Goal: Task Accomplishment & Management: Manage account settings

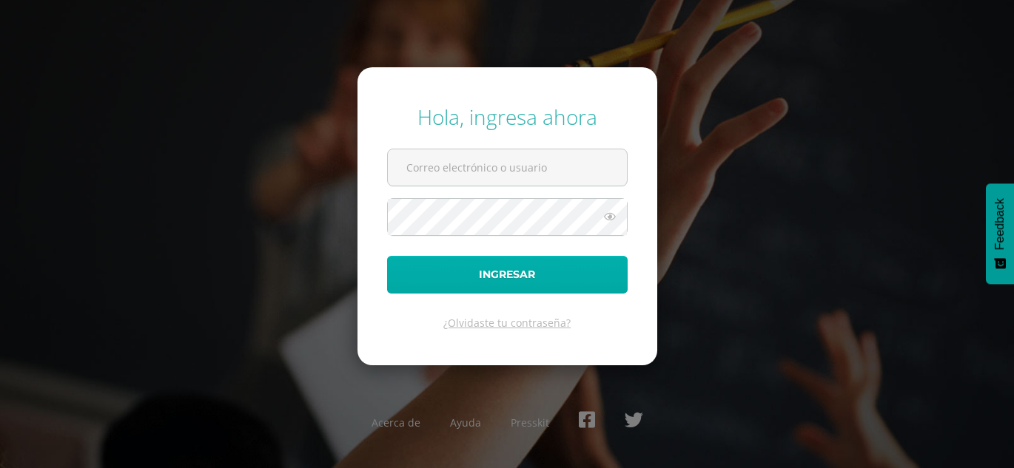
type input "[EMAIL_ADDRESS][DOMAIN_NAME]"
click at [496, 270] on button "Ingresar" at bounding box center [507, 275] width 240 height 38
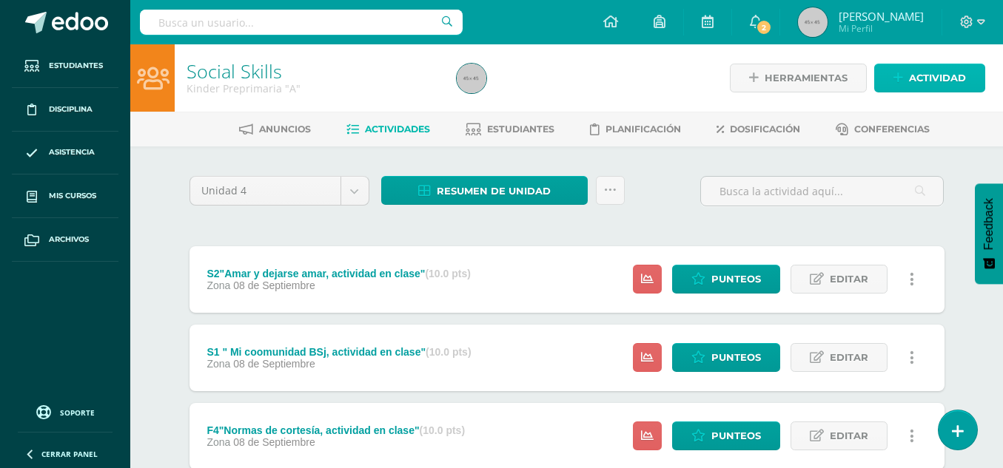
click at [934, 78] on span "Actividad" at bounding box center [937, 77] width 57 height 27
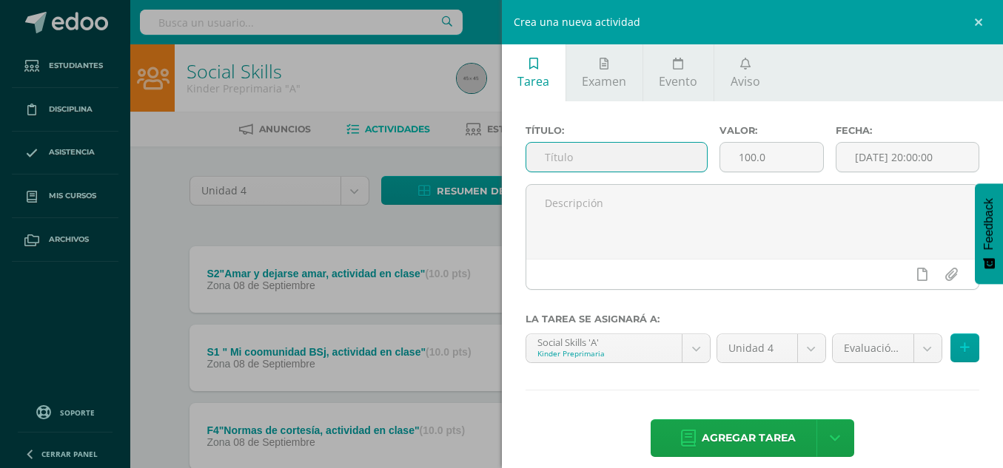
click at [638, 158] on input "text" at bounding box center [616, 157] width 181 height 29
type input "F2"Normas de cortesía y de convivencia, actividad en clase""
click at [747, 159] on input "100.0" at bounding box center [771, 157] width 103 height 29
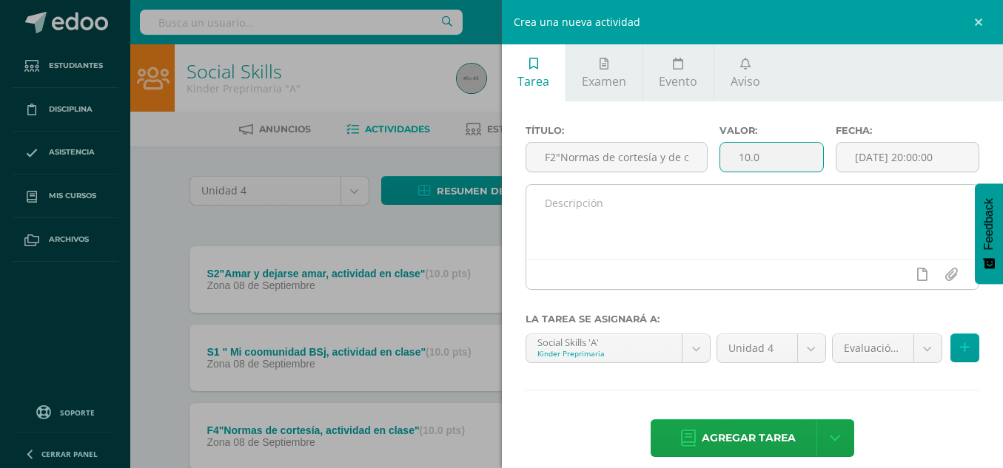
type input "10.0"
click at [744, 206] on textarea at bounding box center [752, 222] width 453 height 74
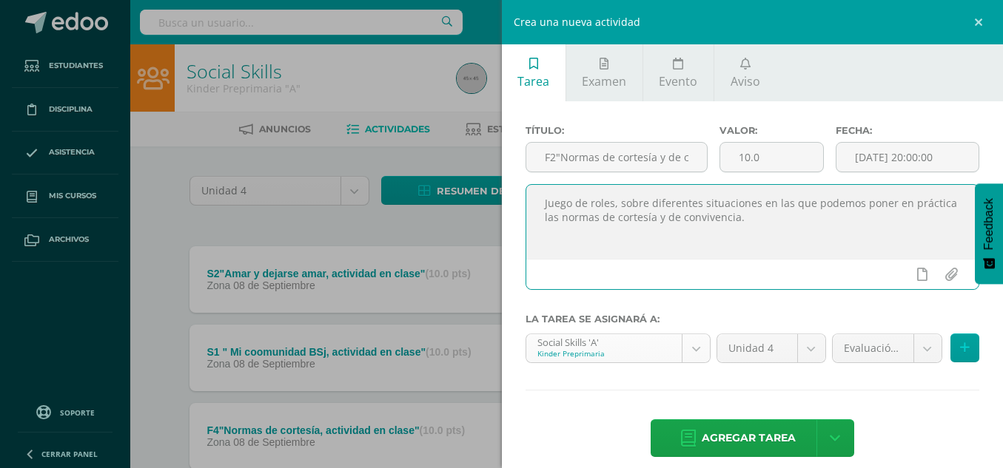
type textarea "Juego de roles, sobre diferentes situaciones en las que podemos poner en prácti…"
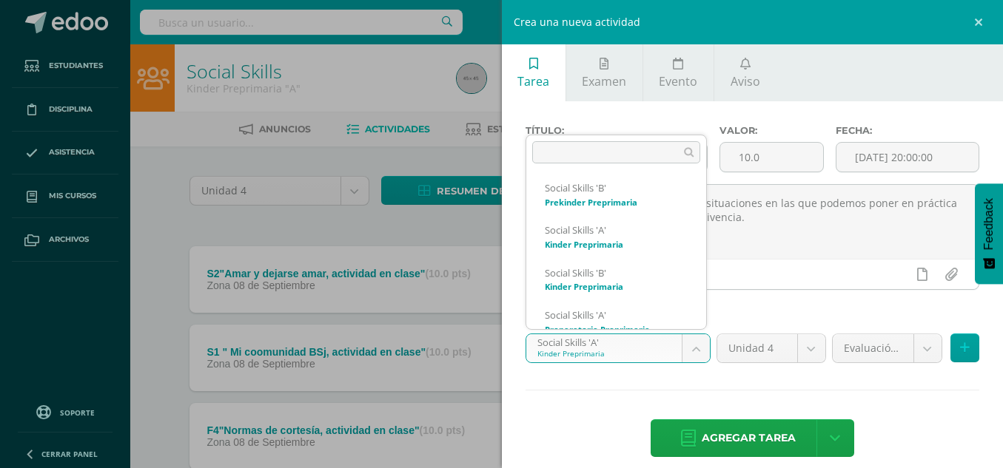
scroll to position [74, 0]
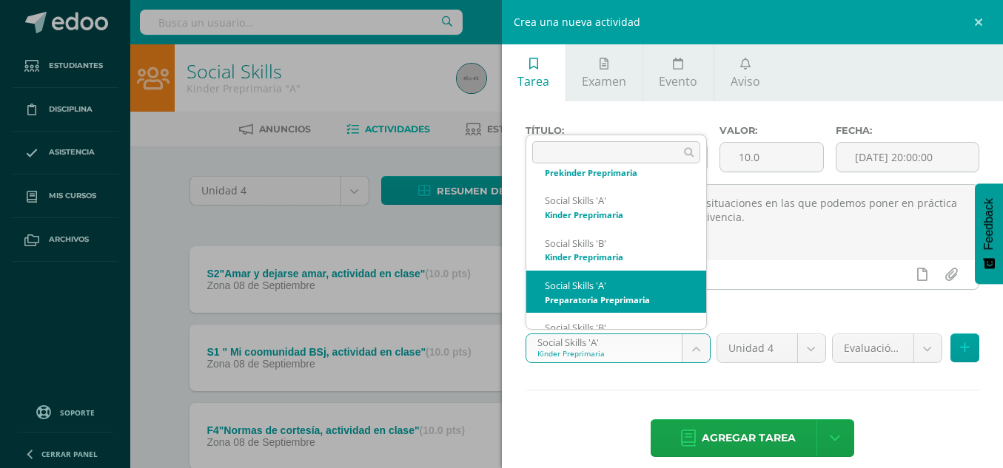
select select "28518"
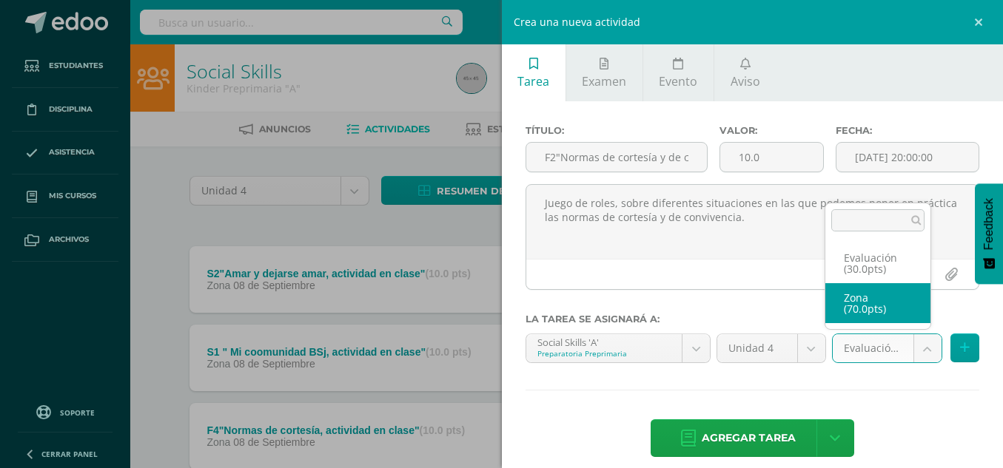
select select "49543"
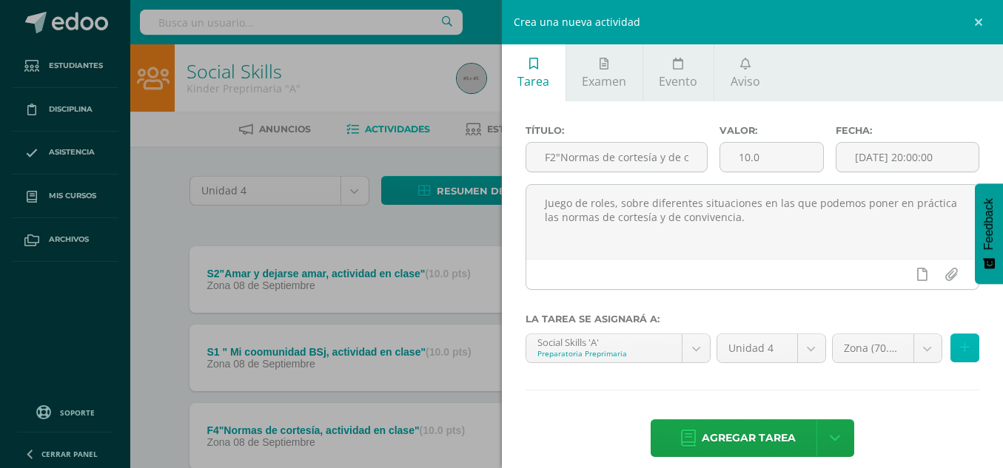
click at [960, 354] on icon at bounding box center [965, 348] width 10 height 13
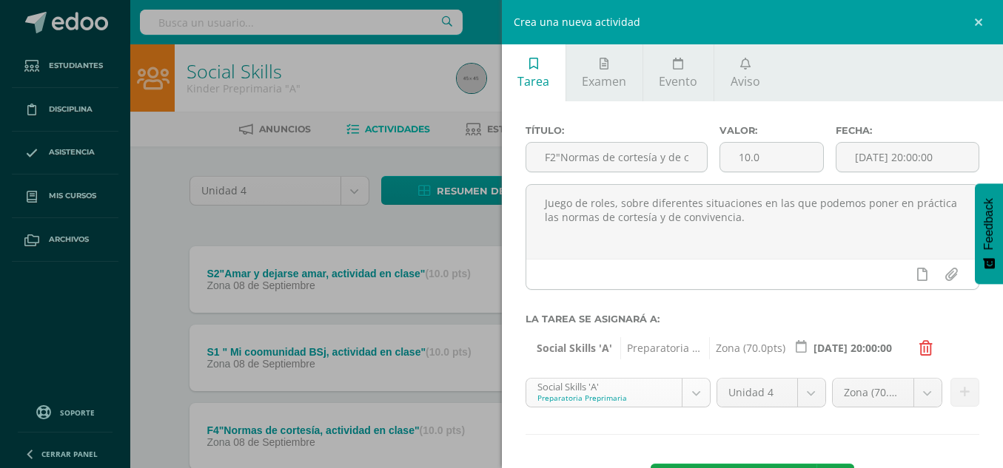
scroll to position [57, 0]
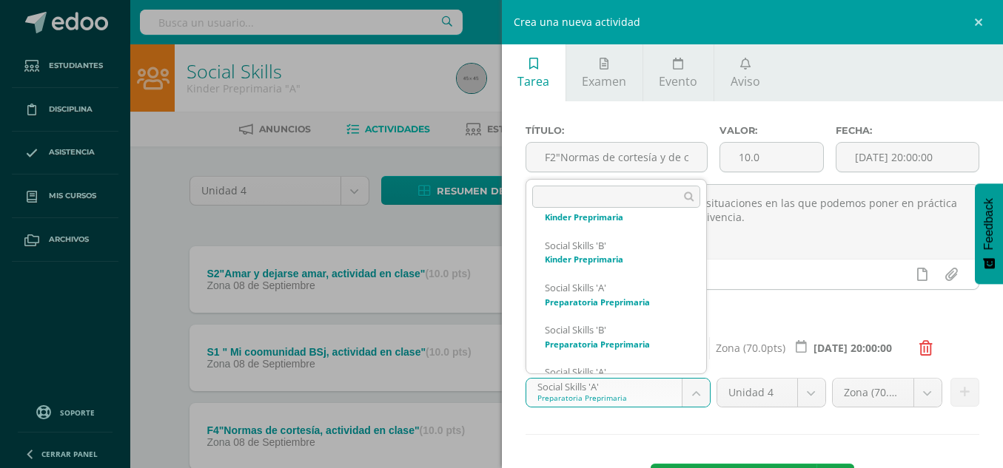
scroll to position [142, 0]
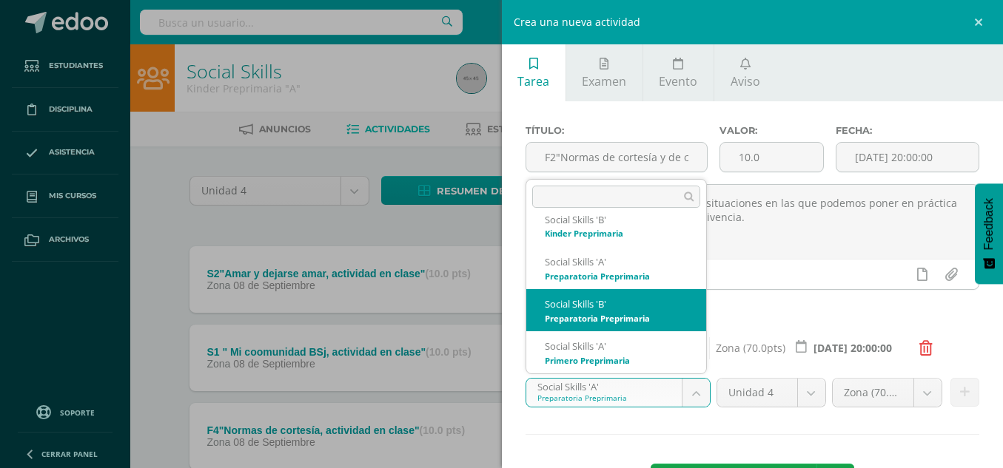
select select "28527"
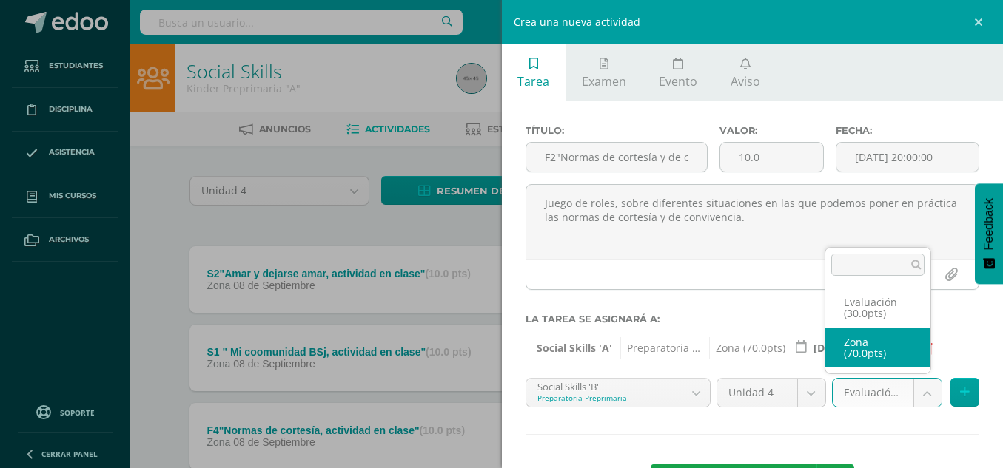
select select "49545"
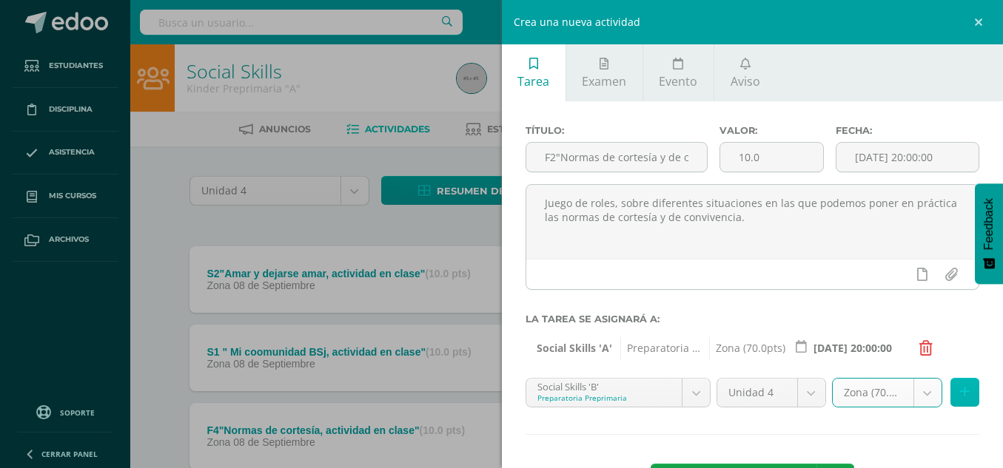
click at [960, 396] on icon at bounding box center [965, 392] width 10 height 13
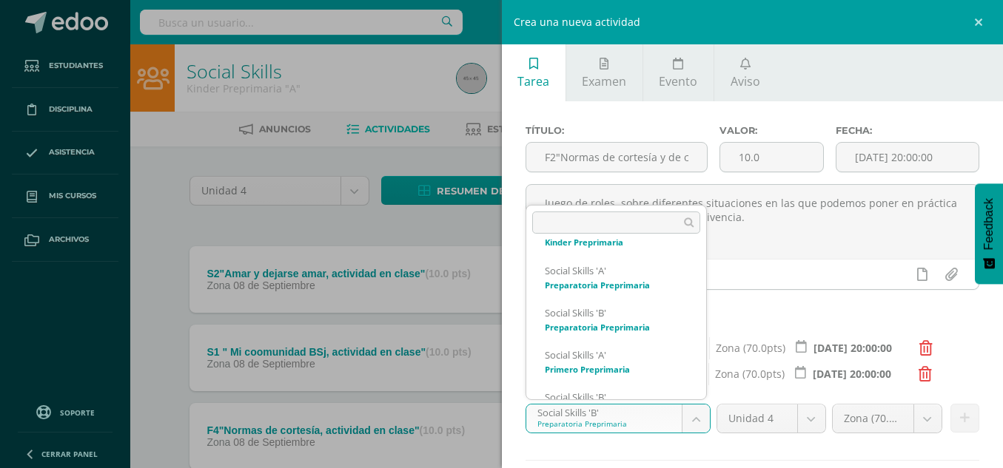
scroll to position [184, 0]
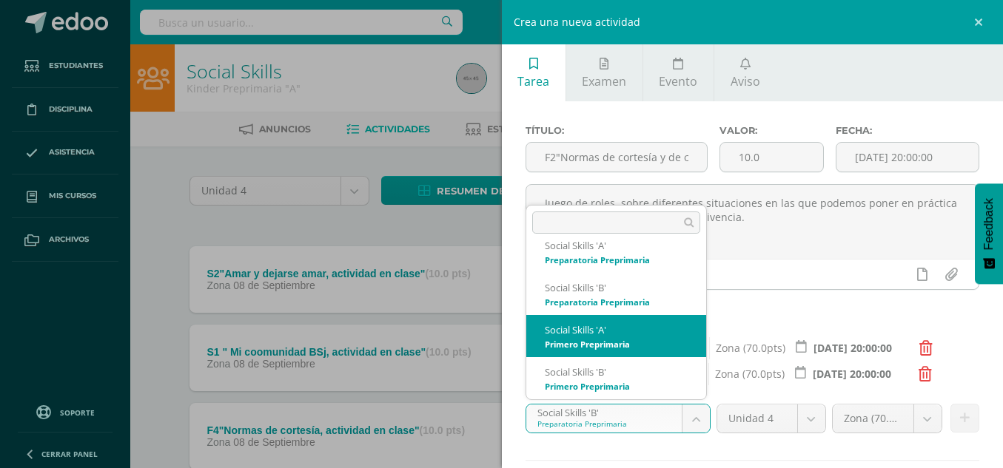
select select "28284"
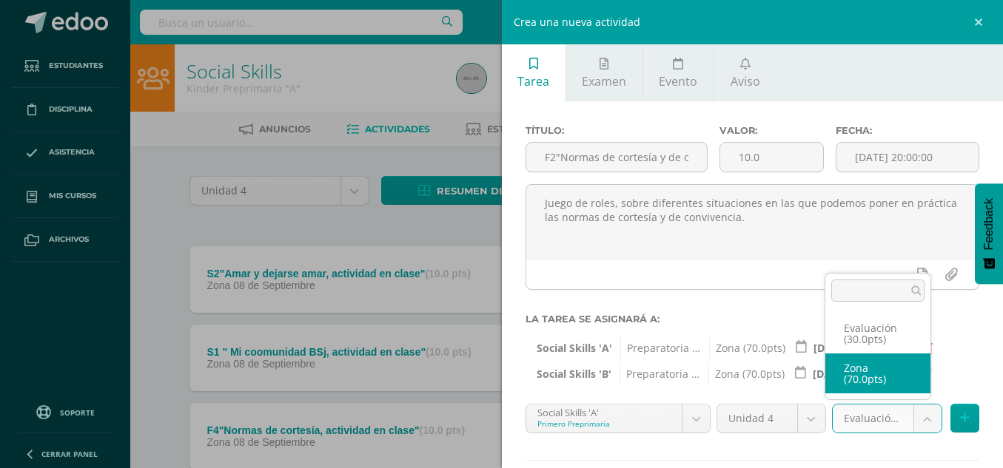
select select "49549"
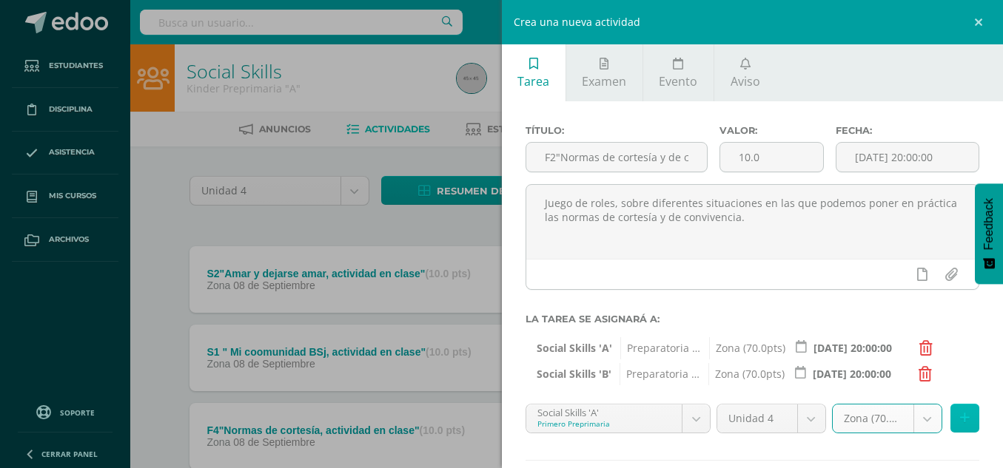
click at [960, 414] on icon at bounding box center [965, 418] width 10 height 13
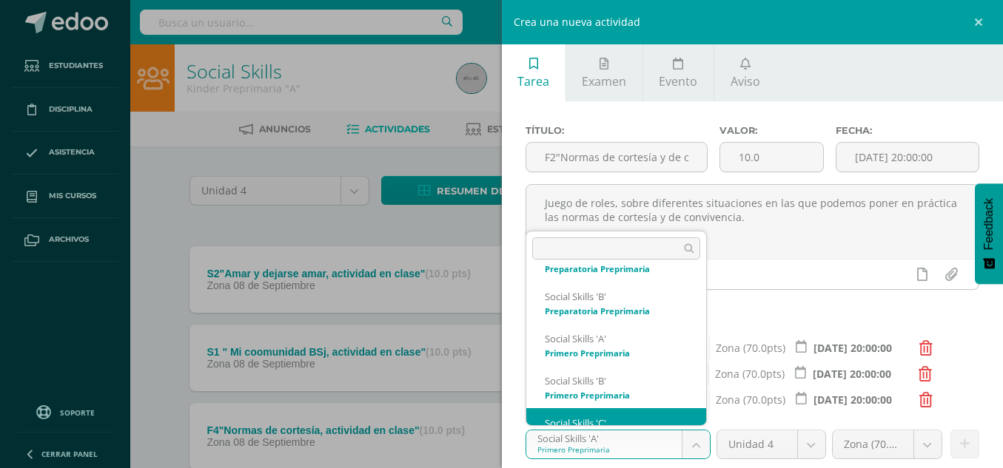
scroll to position [226, 0]
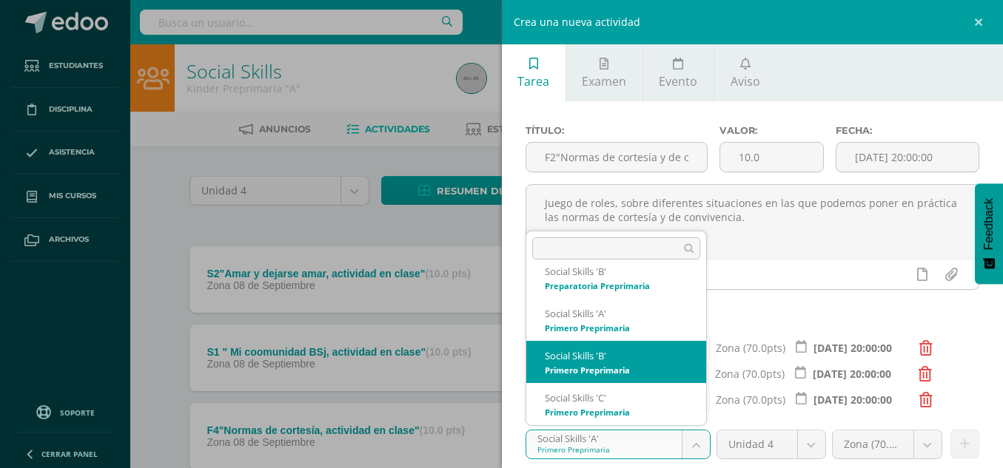
select select "28293"
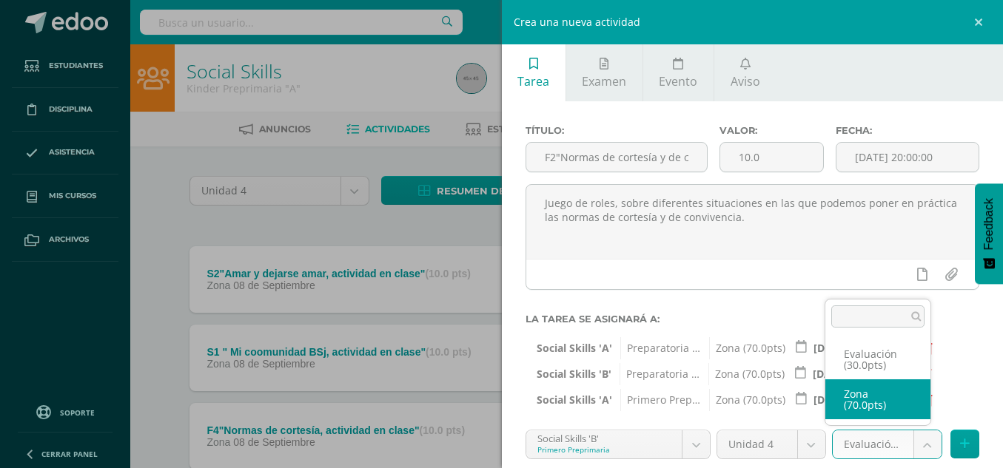
select select "49551"
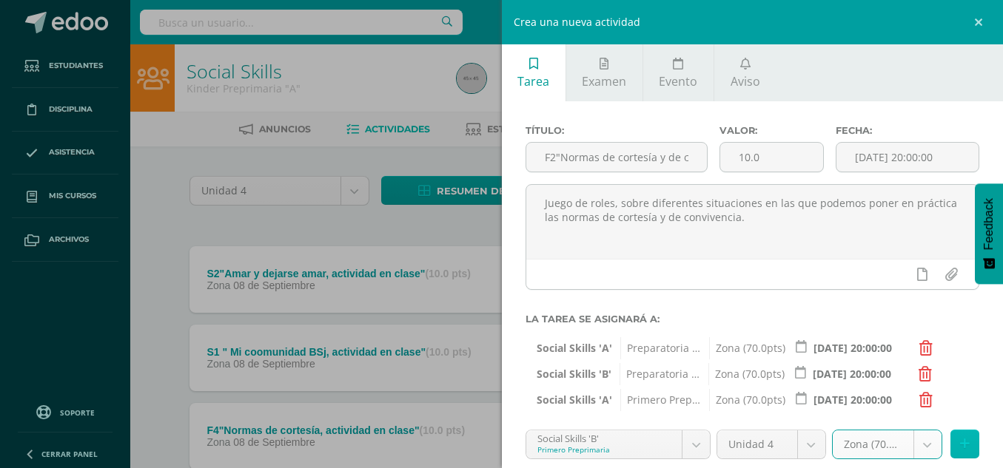
click at [950, 445] on button at bounding box center [964, 444] width 29 height 29
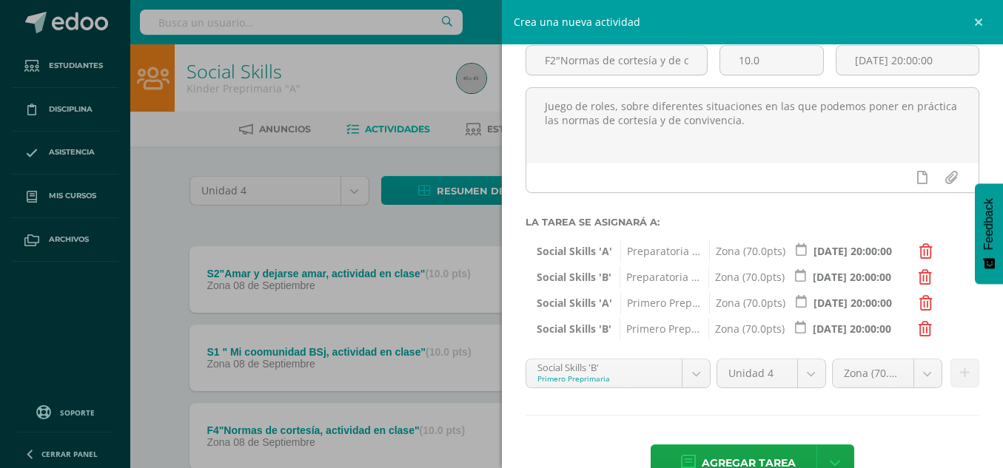
scroll to position [104, 0]
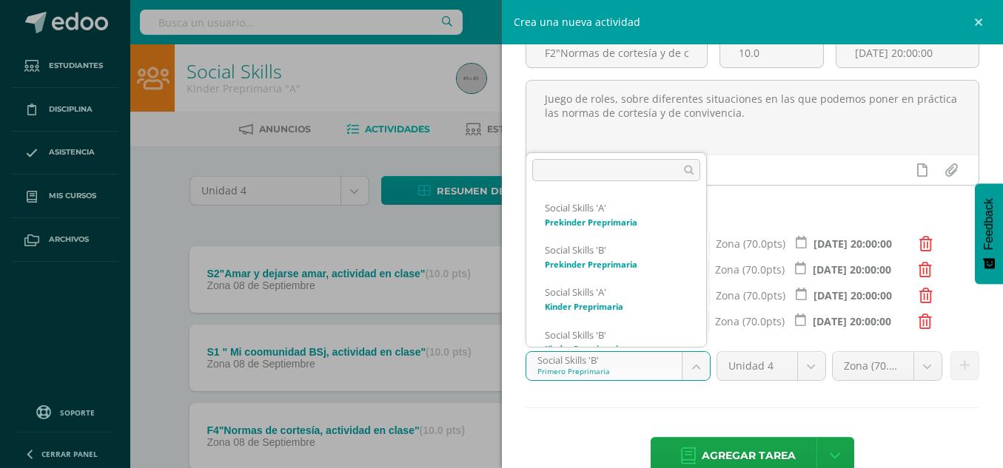
scroll to position [184, 0]
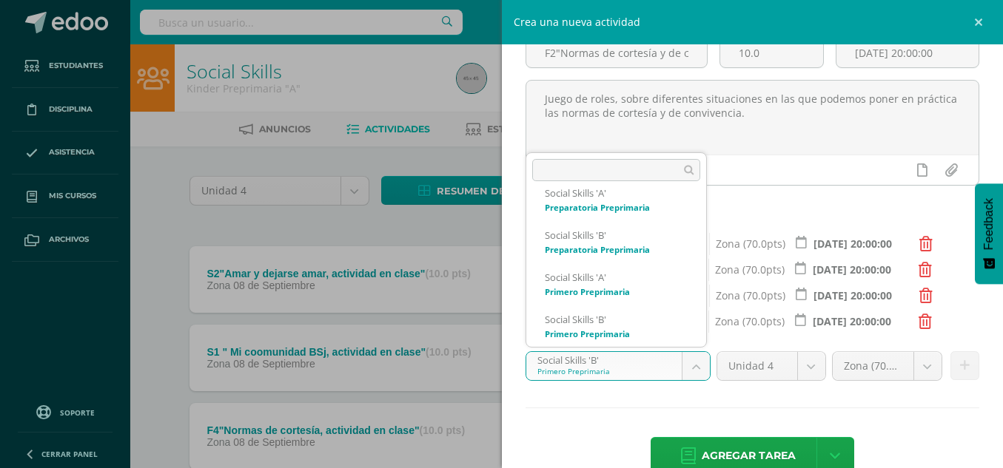
scroll to position [226, 0]
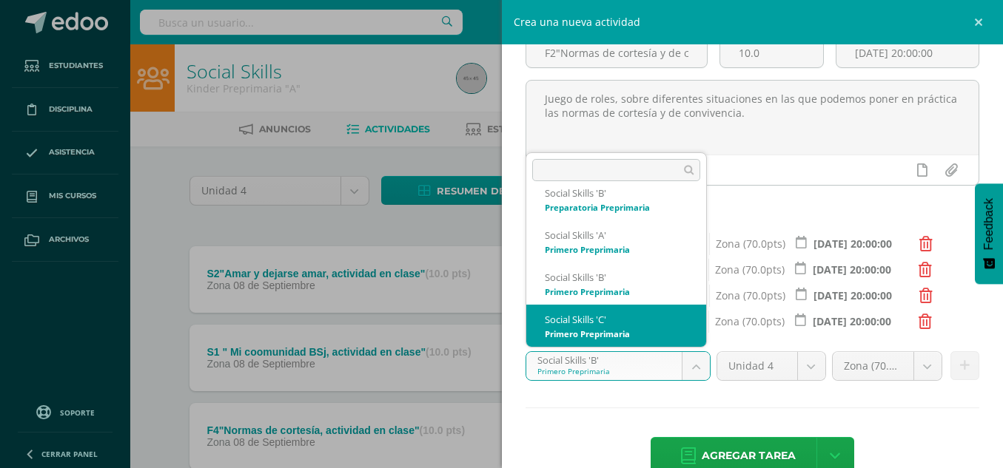
select select "28302"
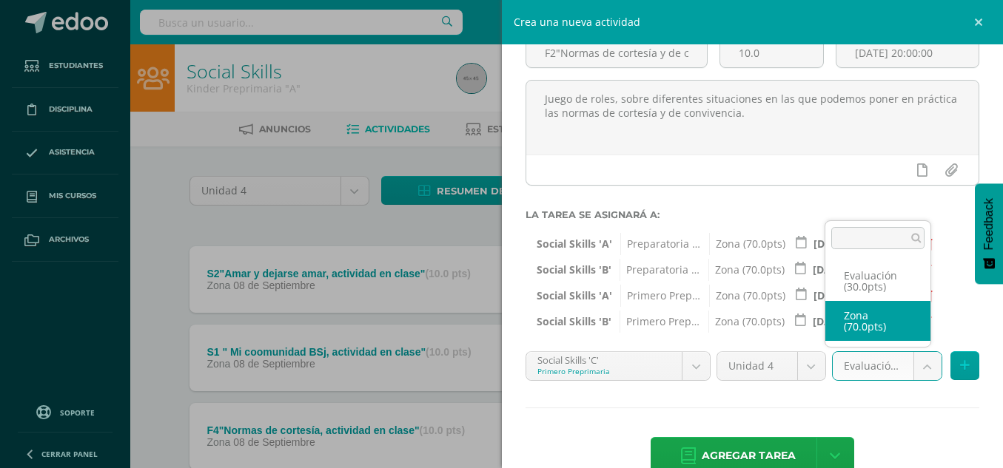
select select "49547"
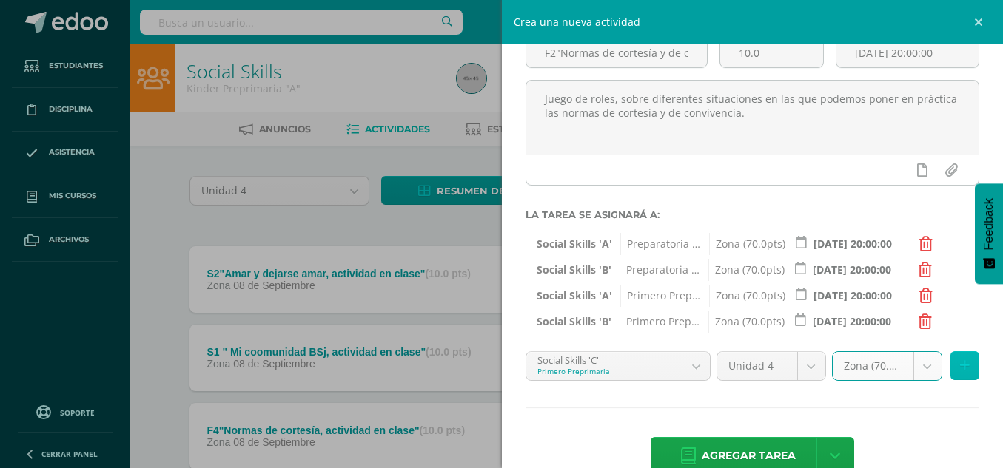
click at [960, 365] on icon at bounding box center [965, 366] width 10 height 13
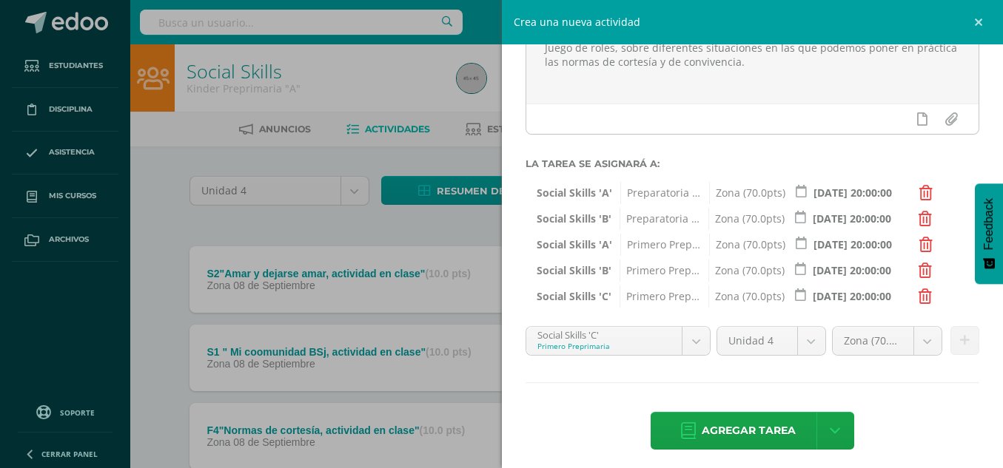
scroll to position [164, 0]
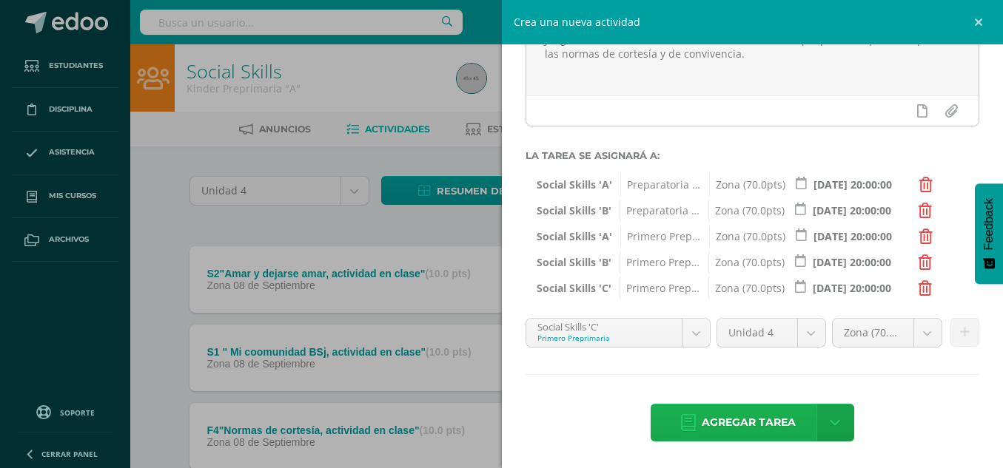
click at [750, 418] on span "Agregar tarea" at bounding box center [748, 423] width 94 height 36
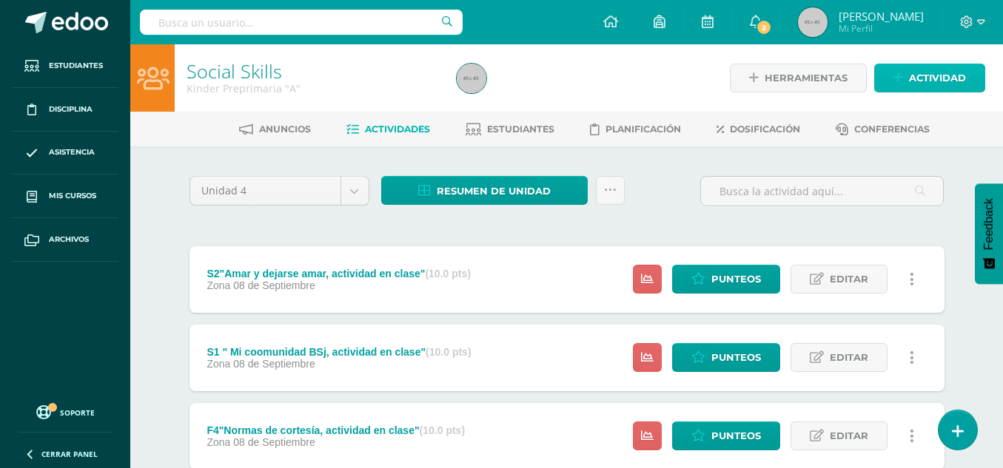
click at [931, 81] on span "Actividad" at bounding box center [937, 77] width 57 height 27
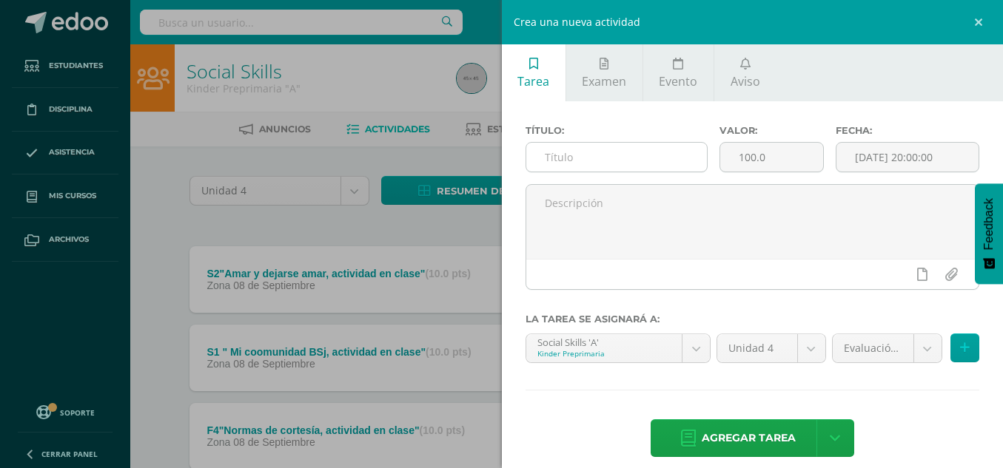
click at [671, 161] on input "text" at bounding box center [616, 157] width 181 height 29
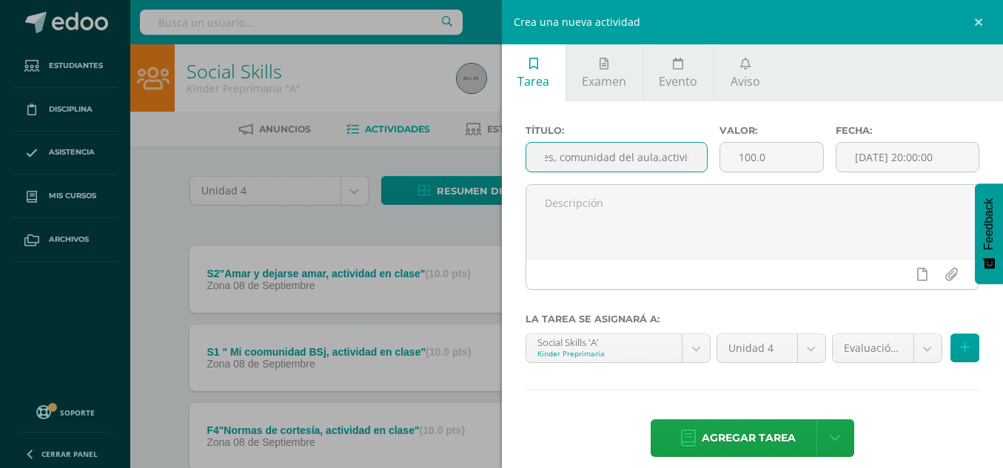
scroll to position [0, 104]
click at [568, 158] on input "F3"Comunidades sociales, comunidad del aula,actividad en clase" at bounding box center [616, 157] width 181 height 29
click at [689, 155] on input "F3"Comunidades sociales-comunidad del aula,actividad en clase" at bounding box center [616, 157] width 181 height 29
type input "F3"Comunidades sociales-comunidad del aula,actividad en clase""
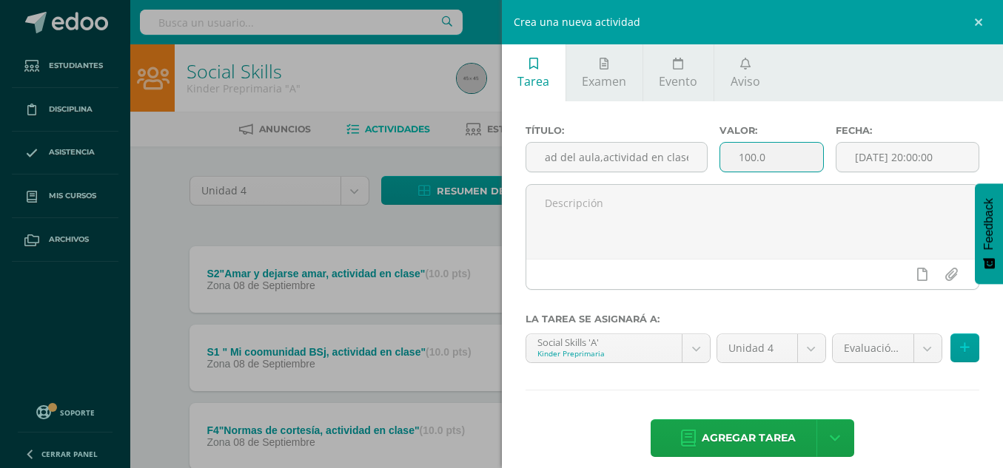
scroll to position [0, 0]
click at [747, 154] on input "100.0" at bounding box center [771, 157] width 103 height 29
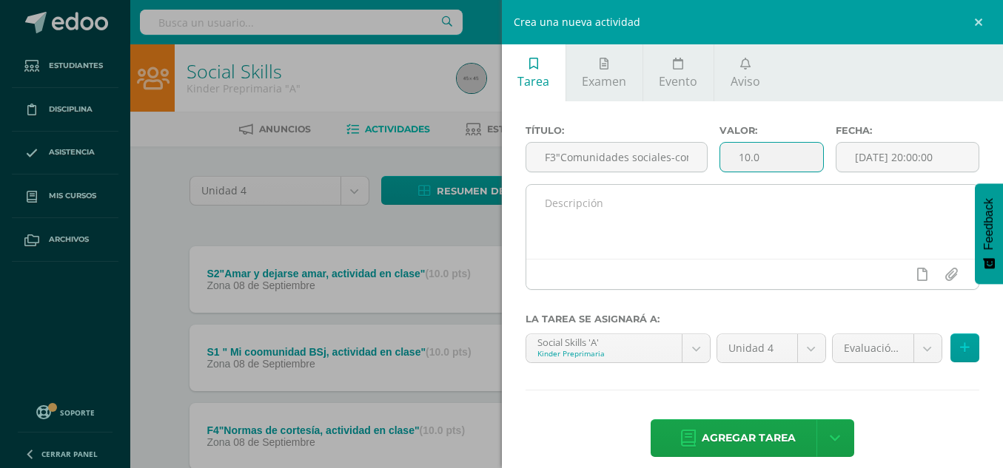
type input "10.0"
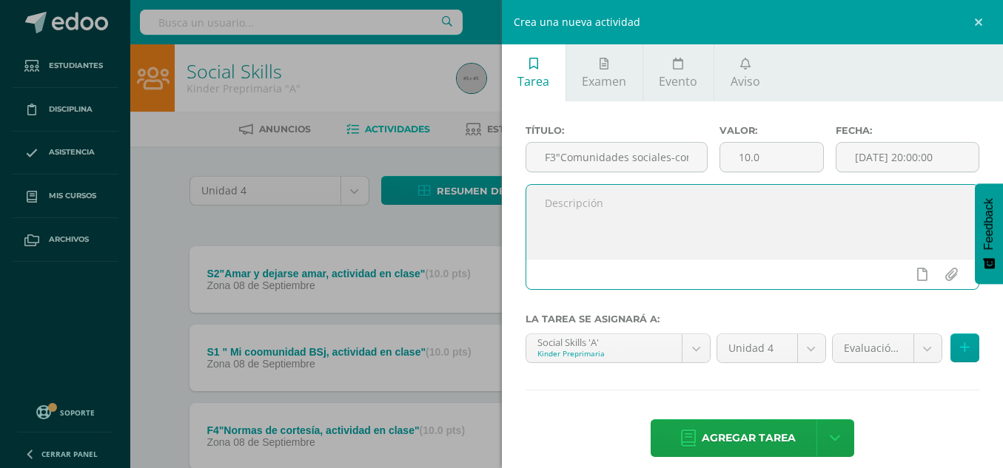
click at [734, 203] on textarea at bounding box center [752, 222] width 453 height 74
type textarea "O"
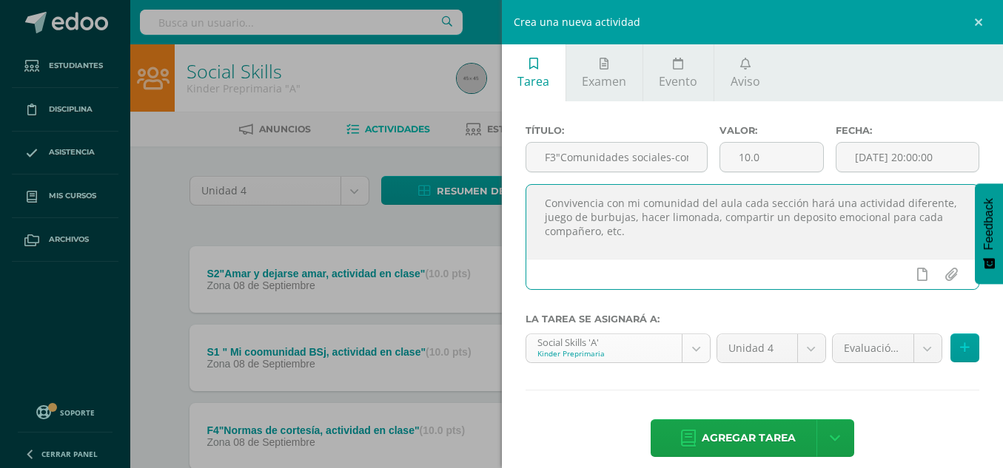
type textarea "Convivencia con mi comunidad del aula cada sección hará una actividad diferente…"
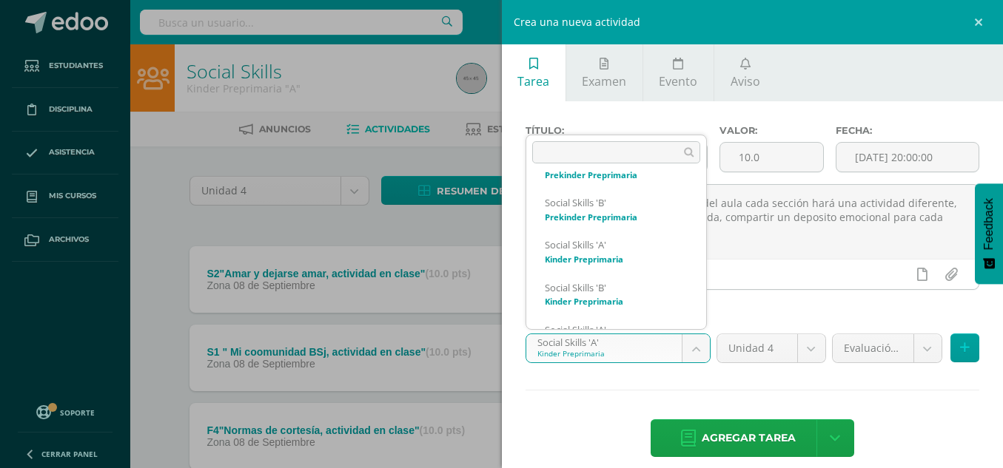
scroll to position [59, 0]
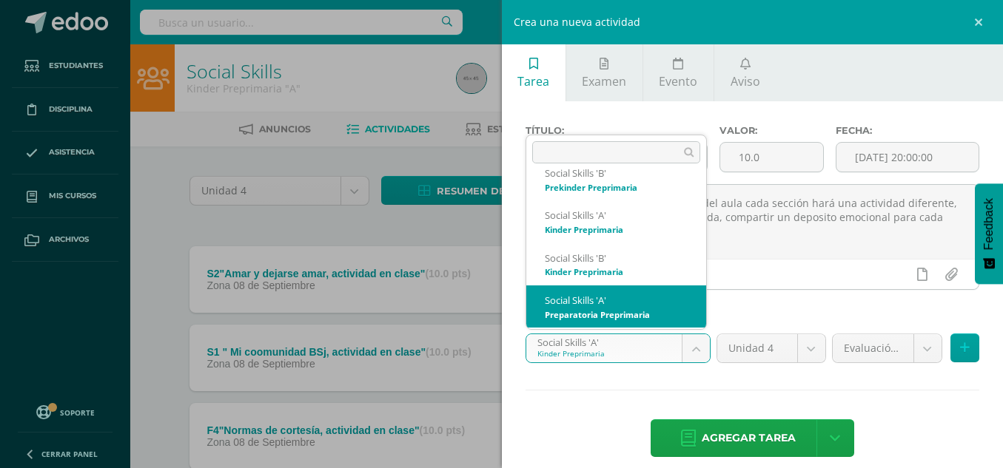
select select "28518"
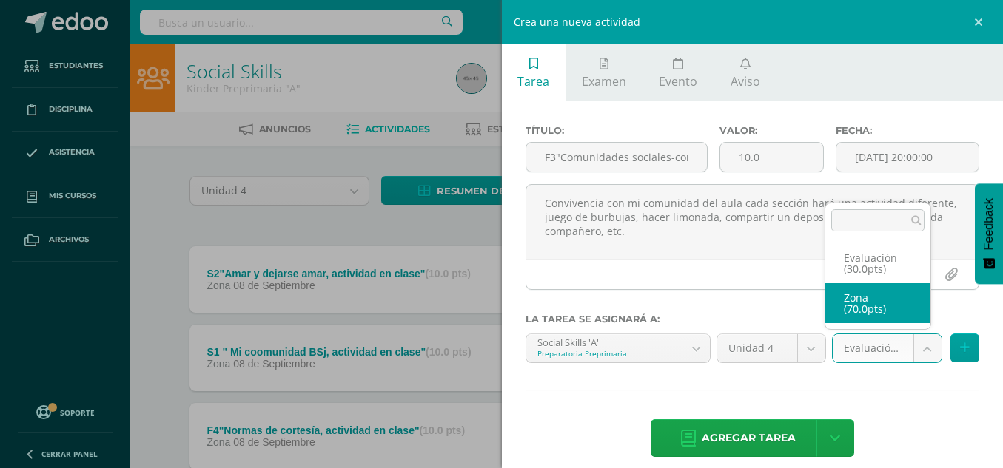
select select "49543"
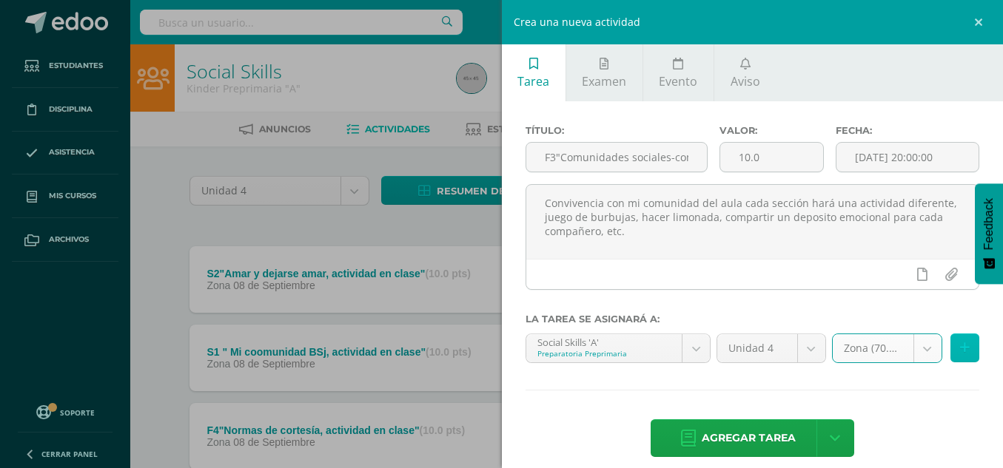
click at [957, 349] on button at bounding box center [964, 348] width 29 height 29
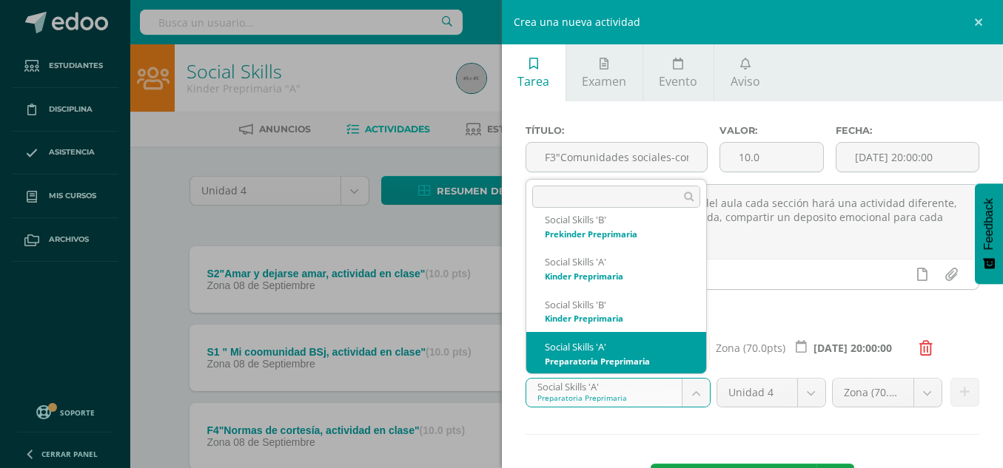
scroll to position [100, 0]
select select "28527"
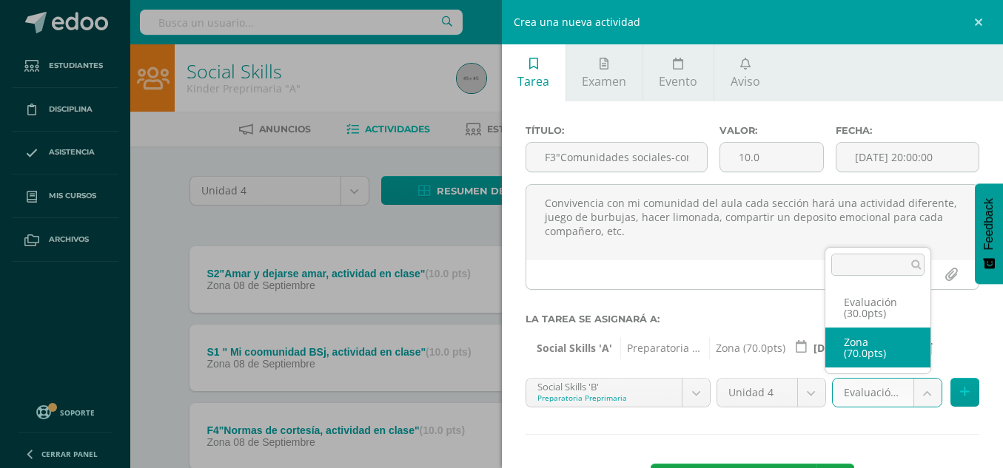
select select "49545"
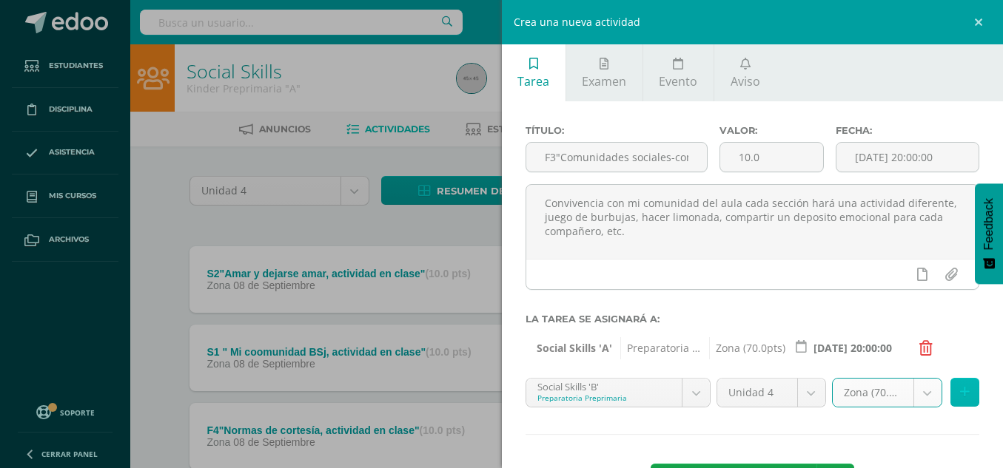
click at [960, 389] on button at bounding box center [964, 392] width 29 height 29
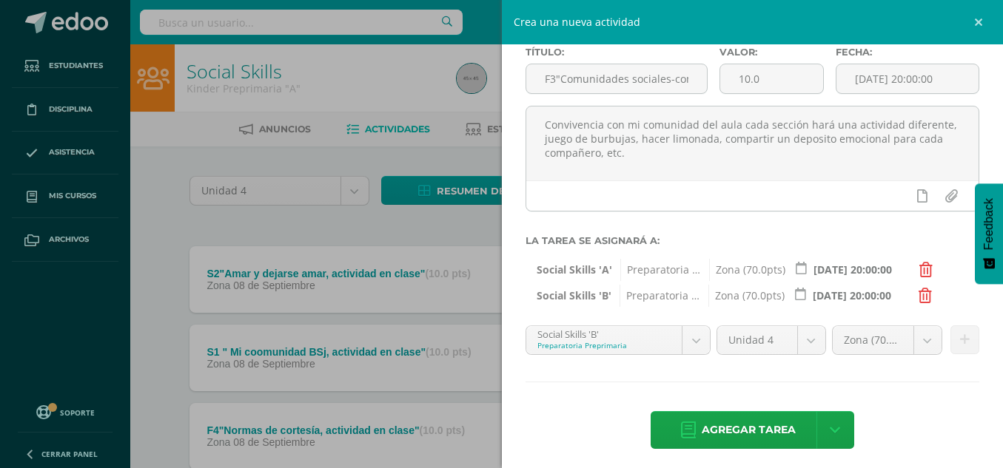
scroll to position [83, 0]
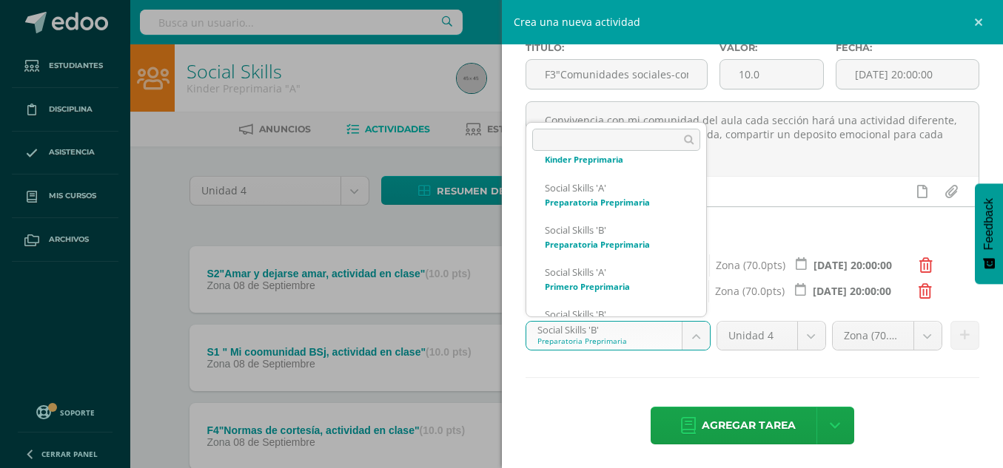
scroll to position [189, 0]
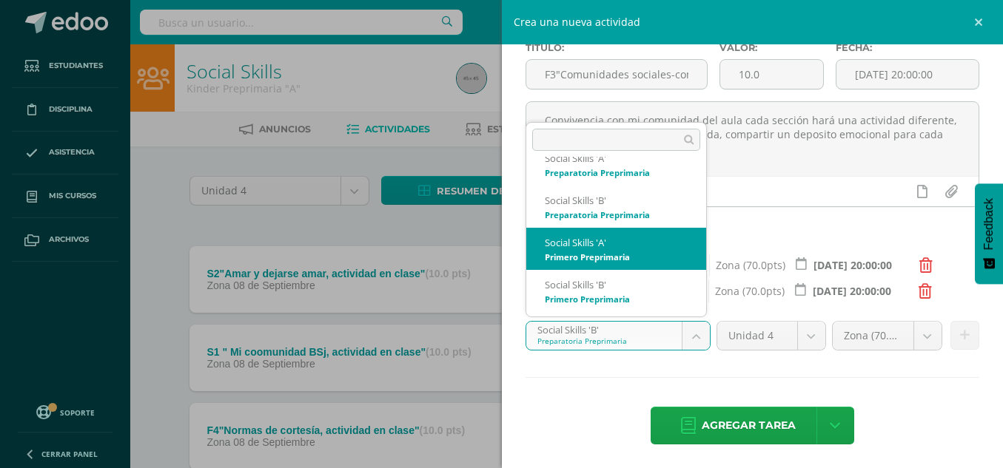
select select "28284"
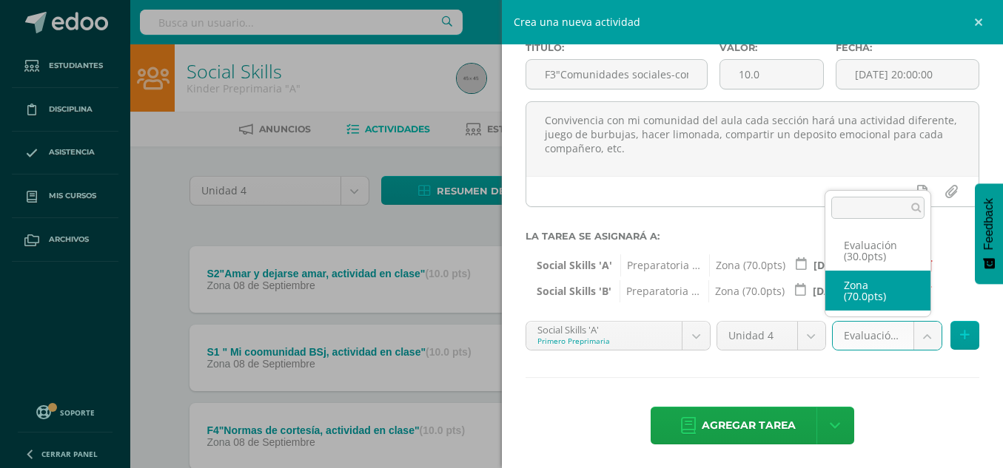
select select "49549"
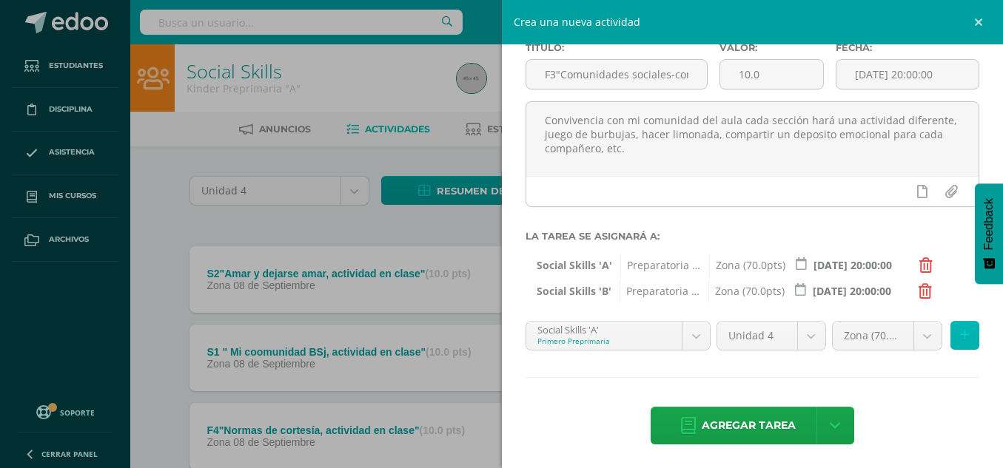
click at [960, 336] on icon at bounding box center [965, 335] width 10 height 13
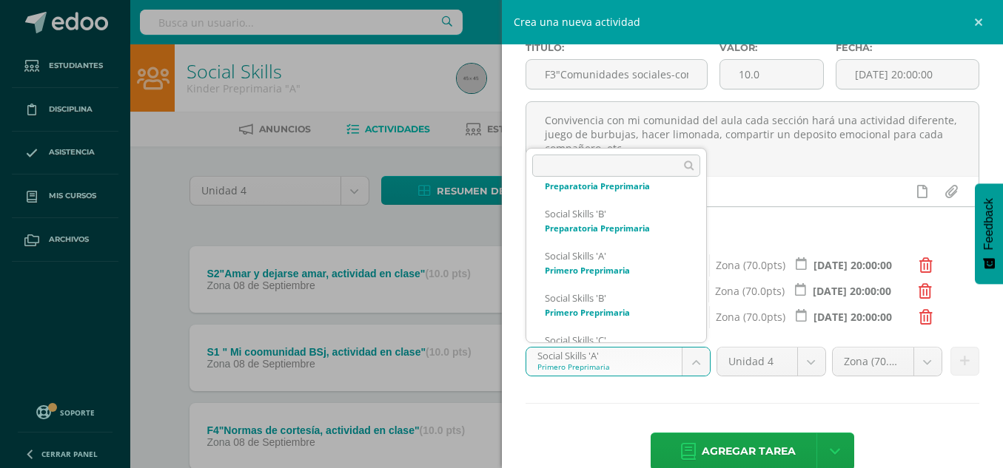
scroll to position [226, 0]
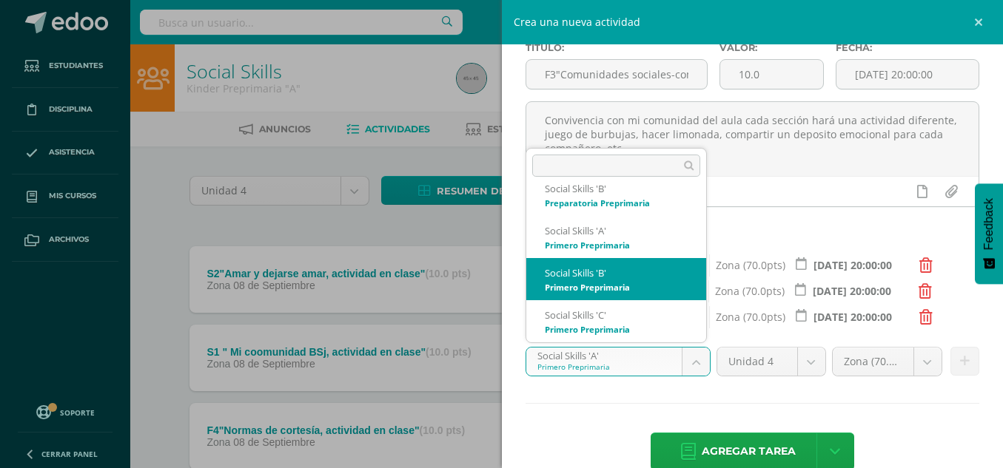
select select "28293"
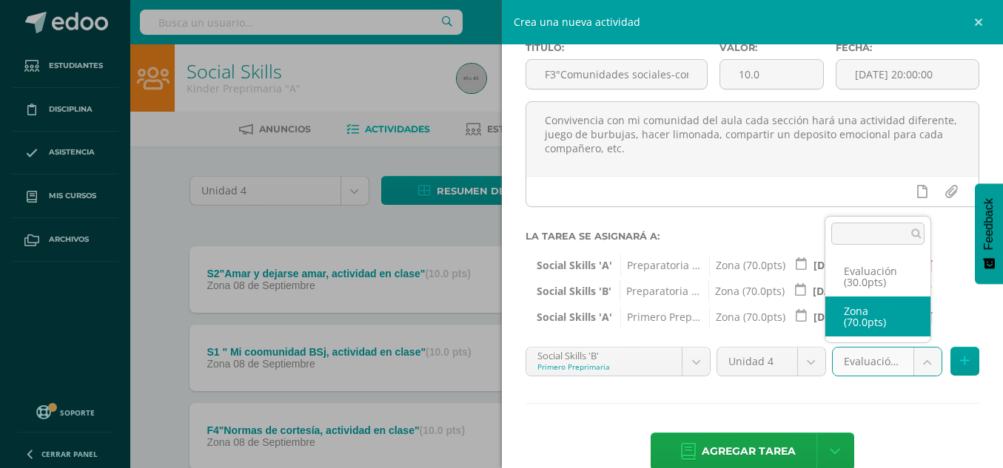
select select "49551"
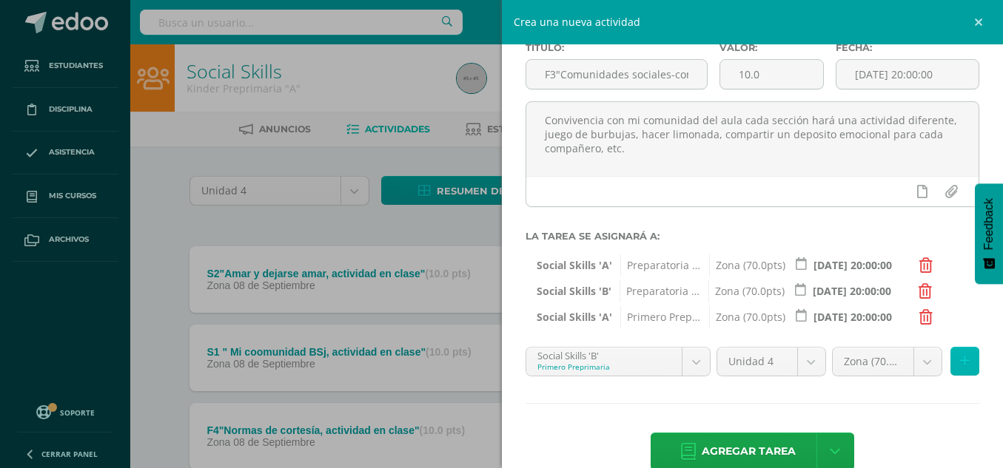
click at [960, 357] on icon at bounding box center [965, 361] width 10 height 13
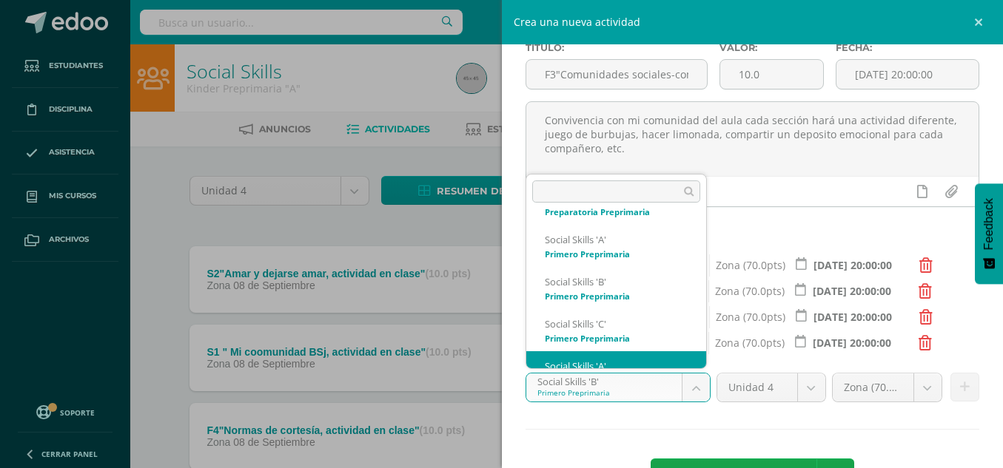
scroll to position [269, 0]
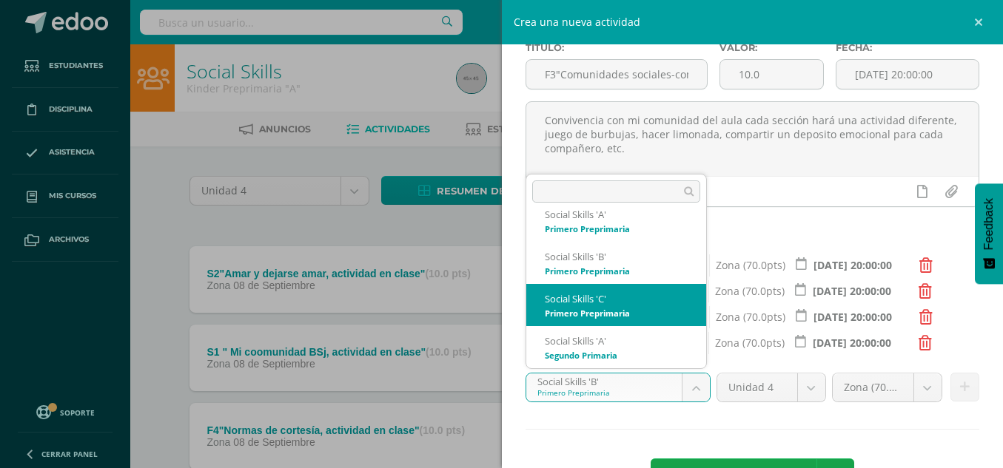
select select "28302"
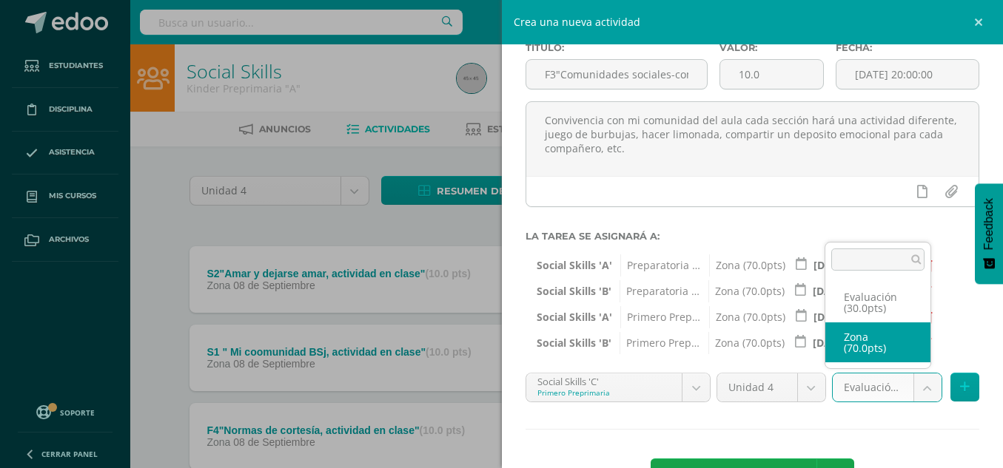
select select "49547"
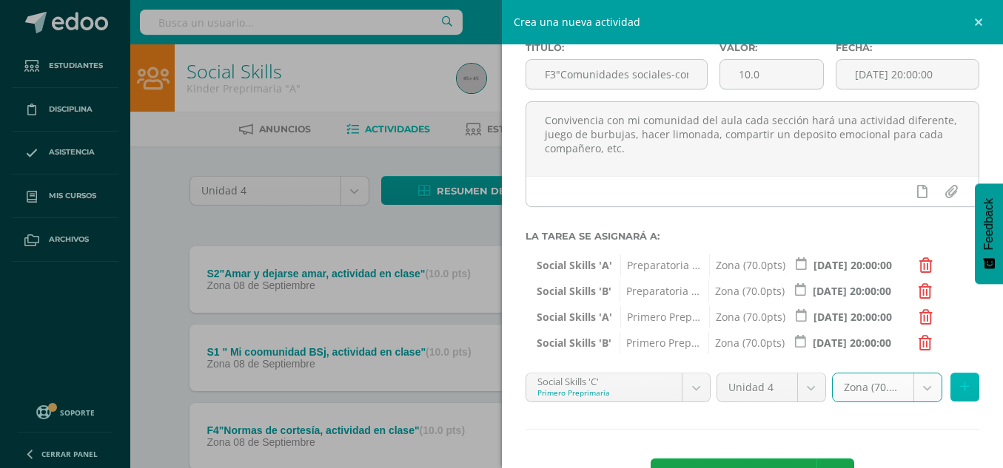
click at [952, 395] on button at bounding box center [964, 387] width 29 height 29
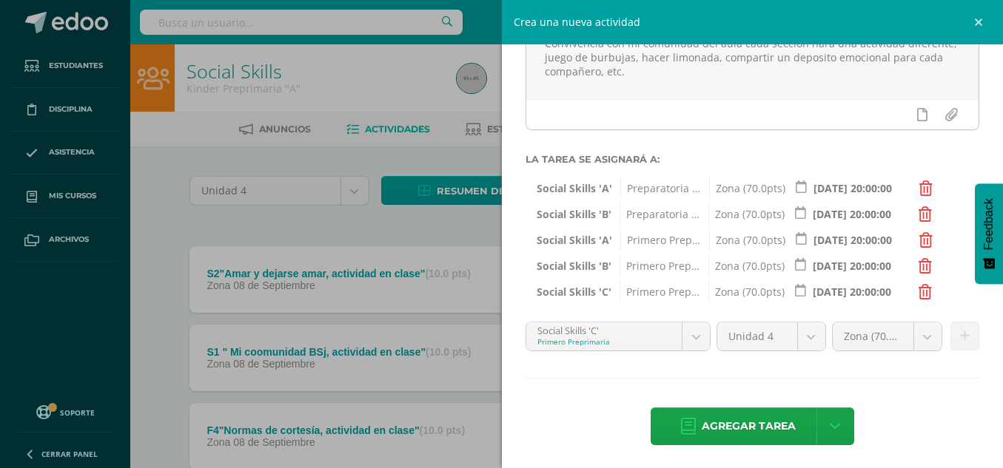
scroll to position [164, 0]
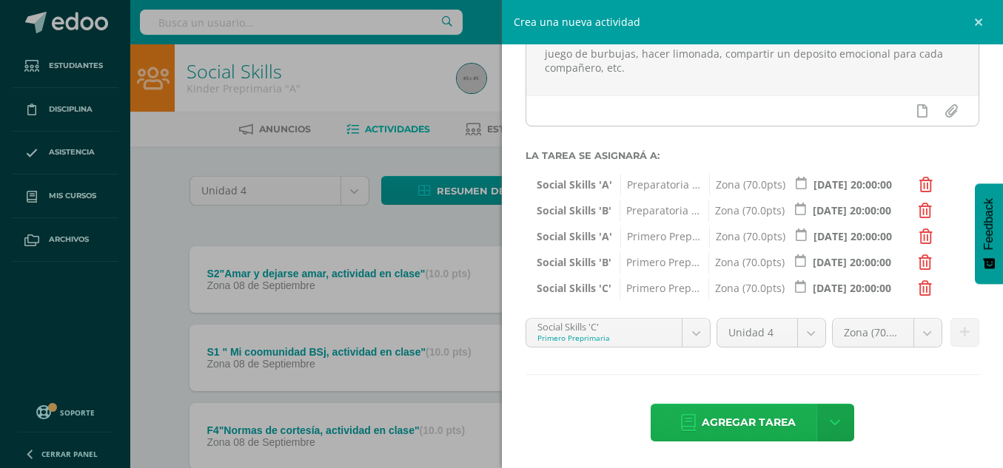
click at [724, 431] on span "Agregar tarea" at bounding box center [748, 423] width 94 height 36
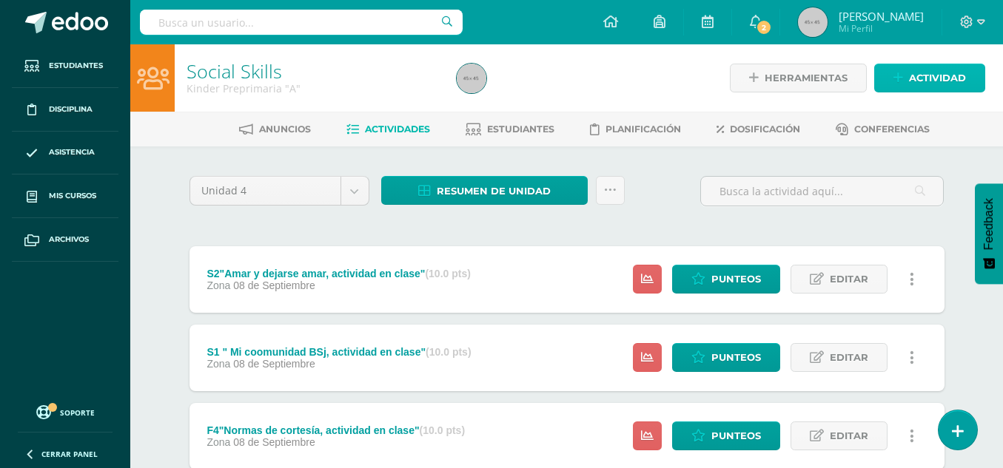
click at [932, 77] on span "Actividad" at bounding box center [937, 77] width 57 height 27
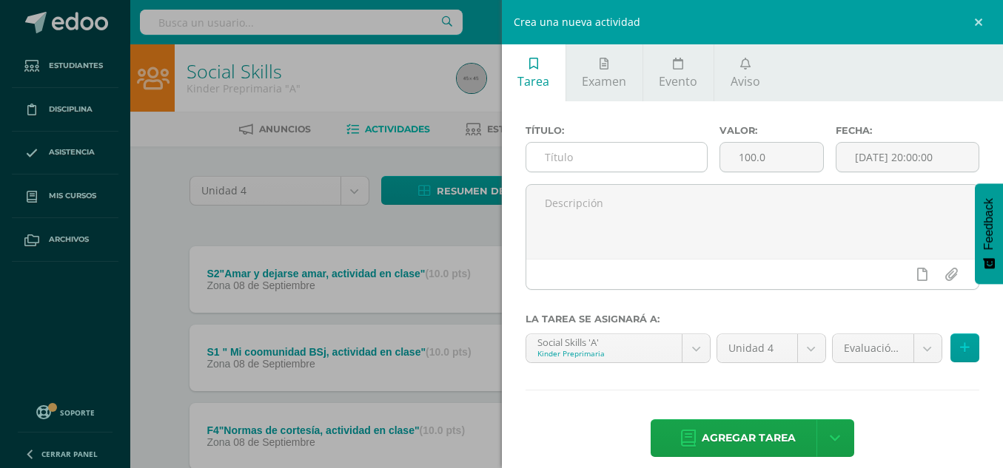
click at [636, 157] on input "text" at bounding box center [616, 157] width 181 height 29
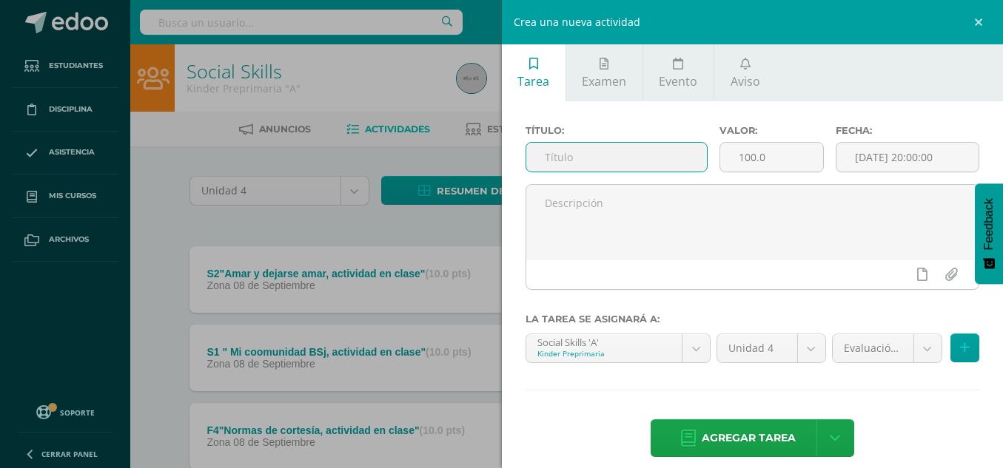
type input "f"
click at [619, 159] on input "F4 "Derechos y obligaciones de los niños, actividd en clase"" at bounding box center [616, 157] width 181 height 29
type input "F4 "Derechos y obligaciones de los niños, actividad en clase""
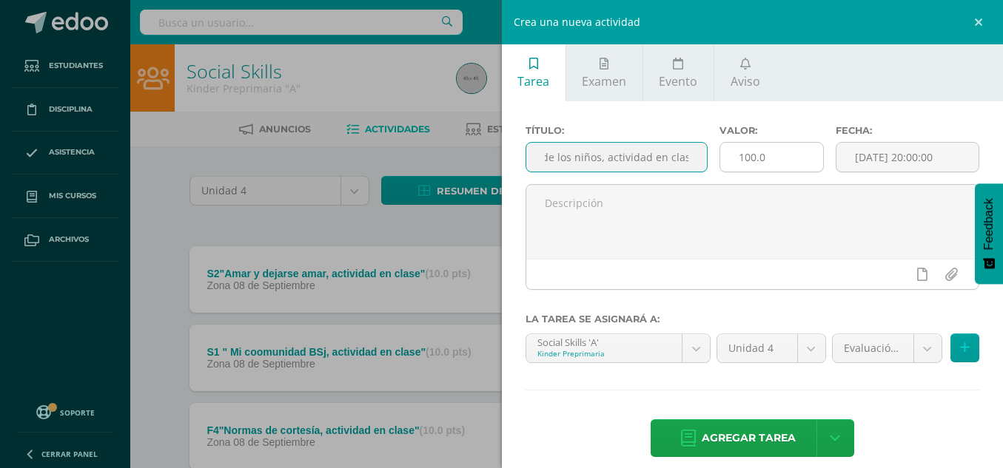
click at [741, 161] on input "100.0" at bounding box center [771, 157] width 103 height 29
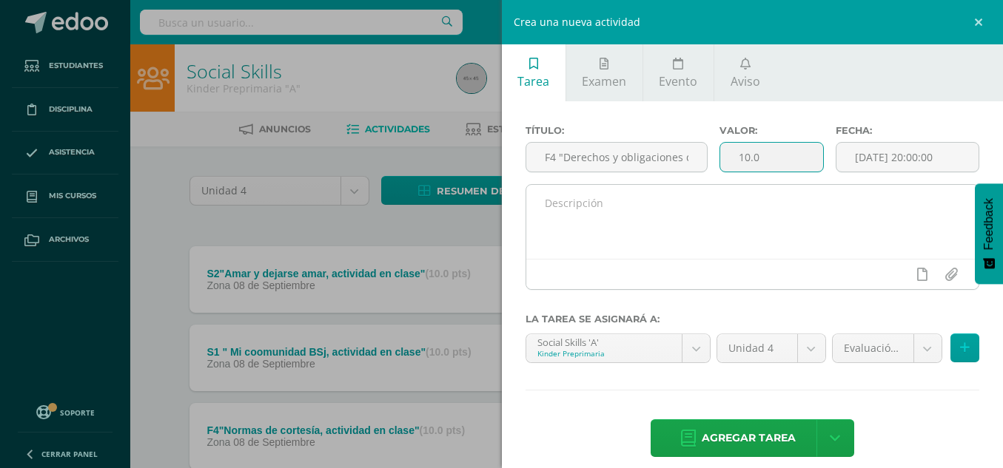
type input "10.0"
click at [693, 207] on textarea at bounding box center [752, 222] width 453 height 74
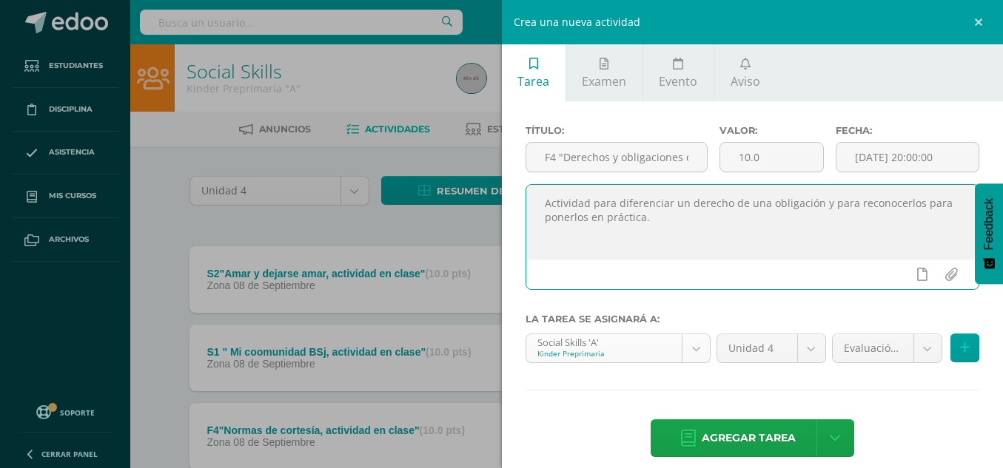
type textarea "Actividad para diferenciar un derecho de una obligación y para reconocerlos par…"
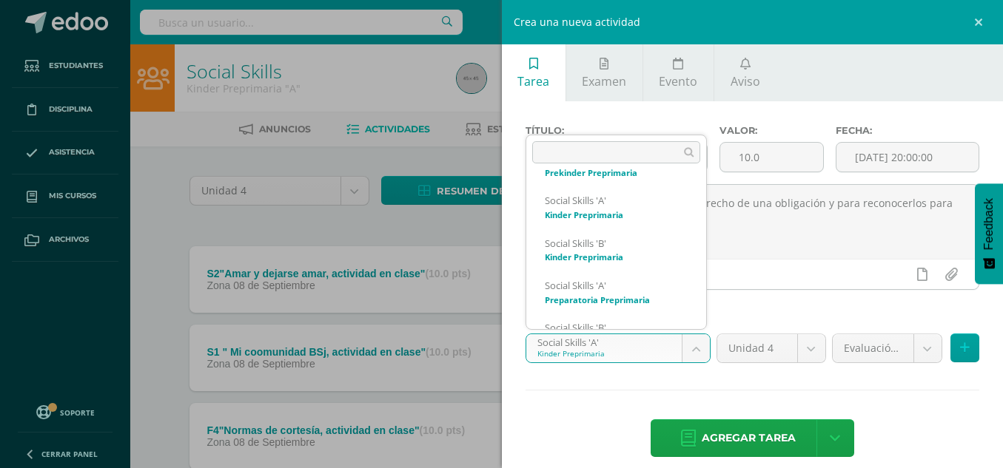
scroll to position [100, 0]
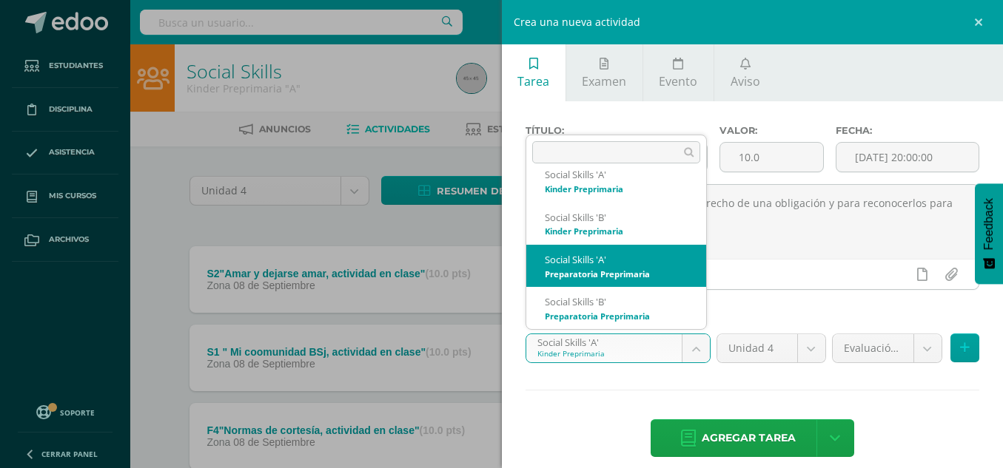
select select "28518"
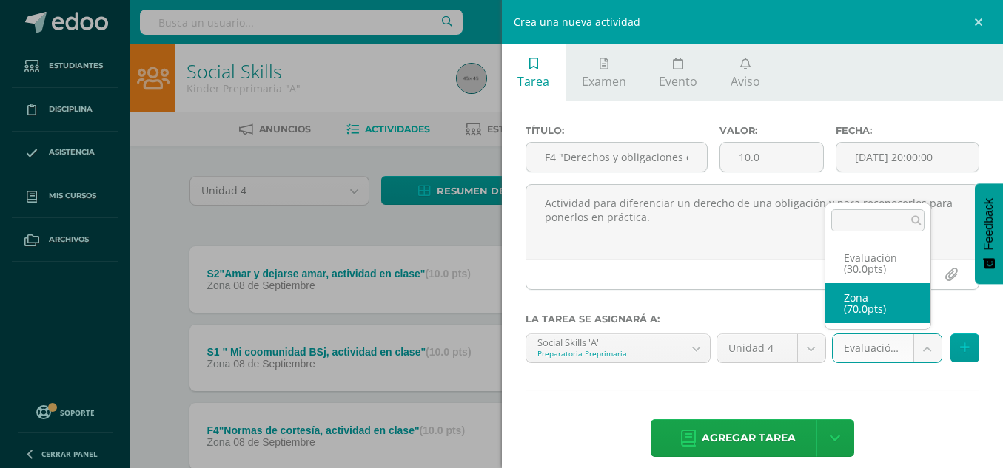
select select "49543"
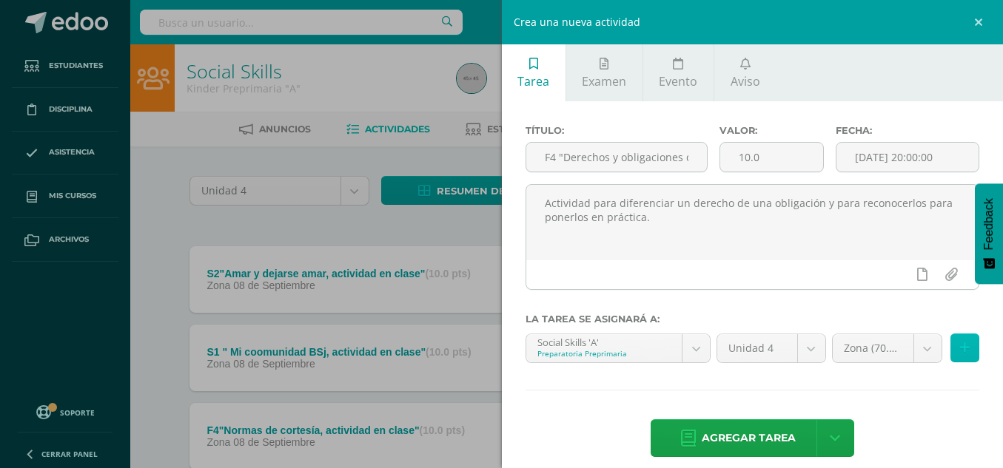
click at [960, 348] on icon at bounding box center [965, 348] width 10 height 13
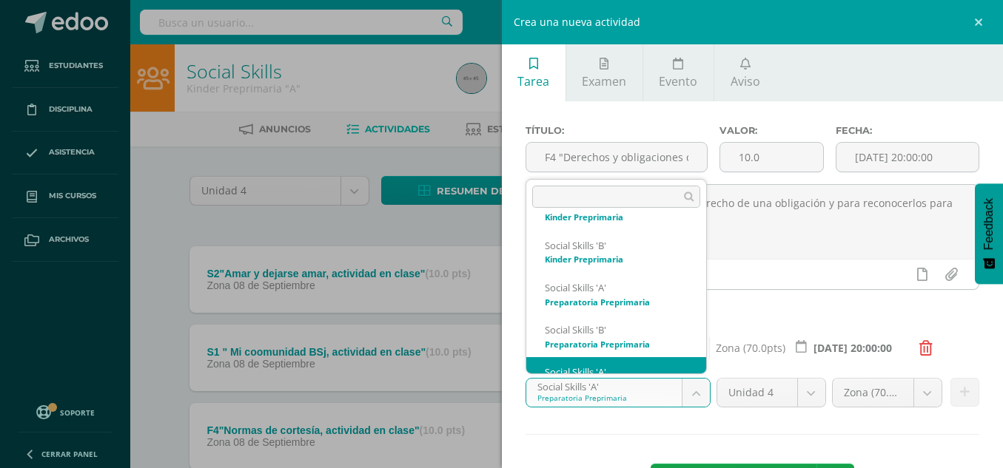
scroll to position [142, 0]
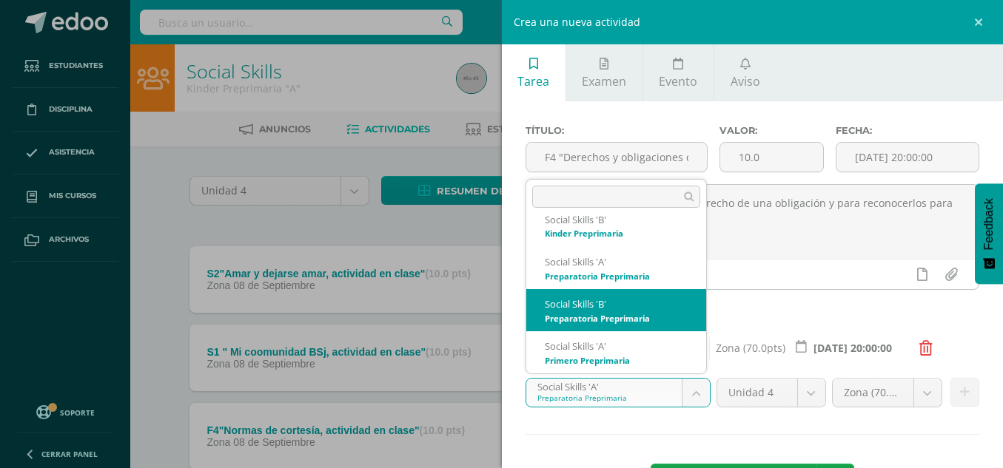
select select "28527"
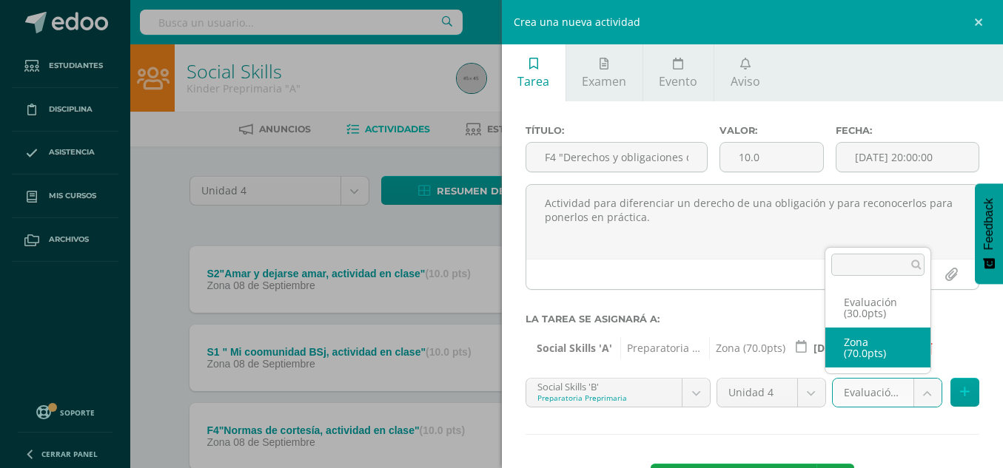
select select "49545"
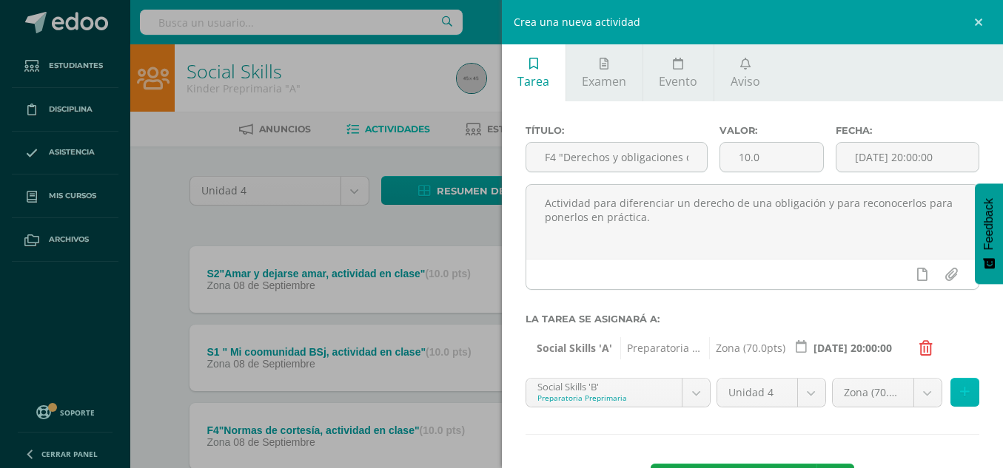
click at [960, 395] on icon at bounding box center [965, 392] width 10 height 13
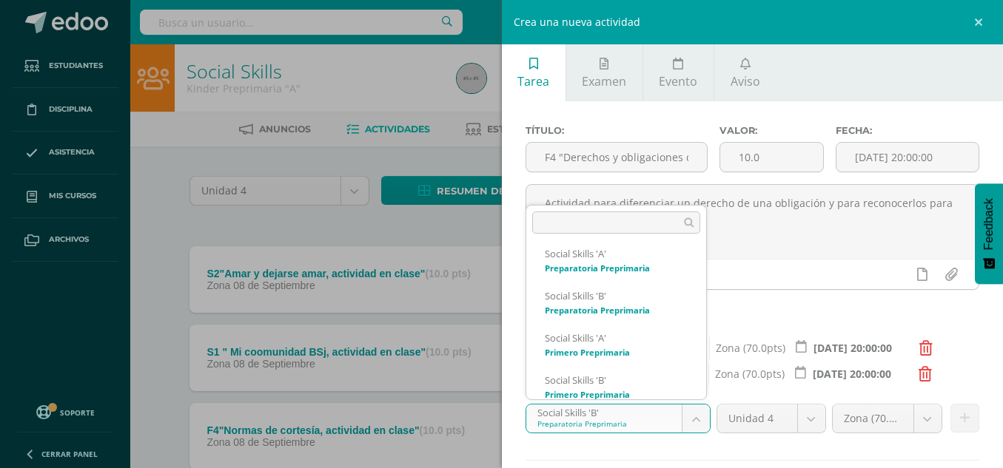
scroll to position [189, 0]
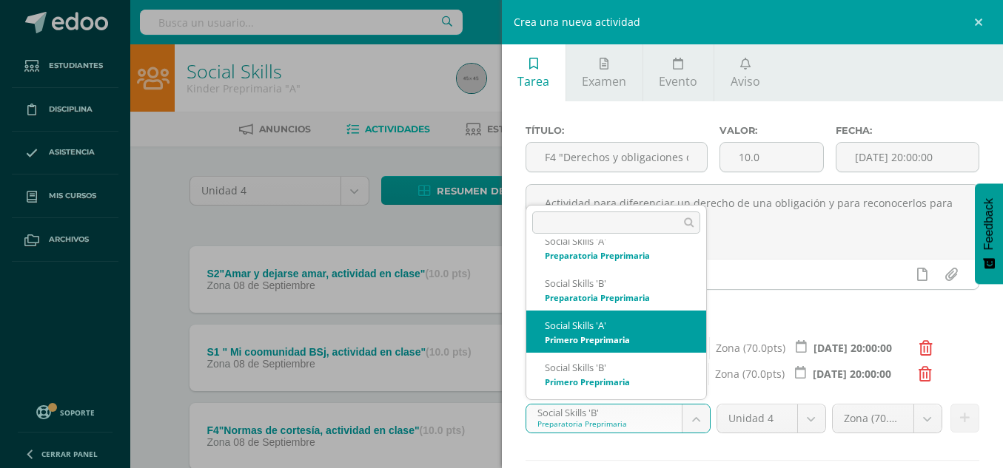
select select "28284"
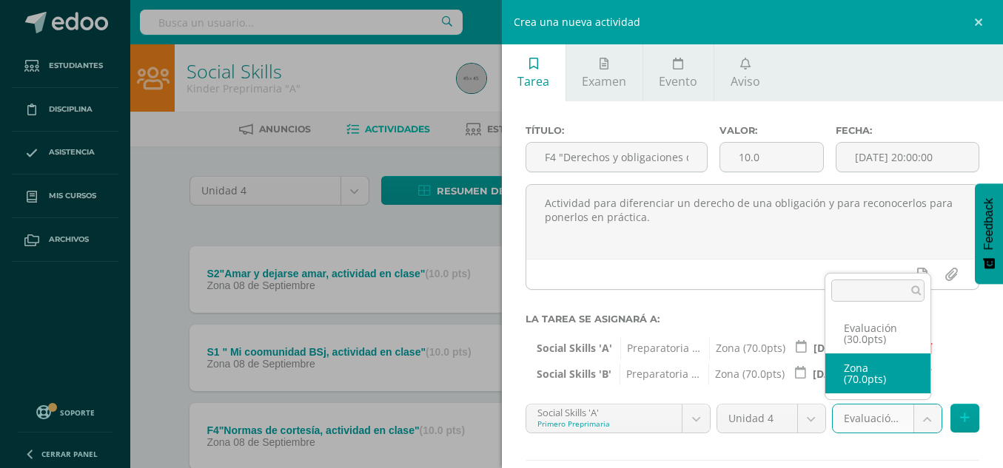
select select "49549"
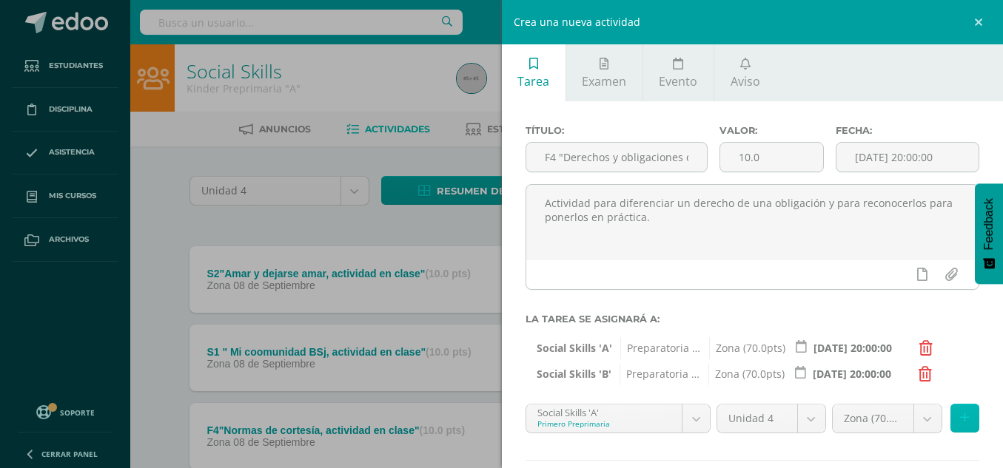
click at [960, 421] on icon at bounding box center [965, 418] width 10 height 13
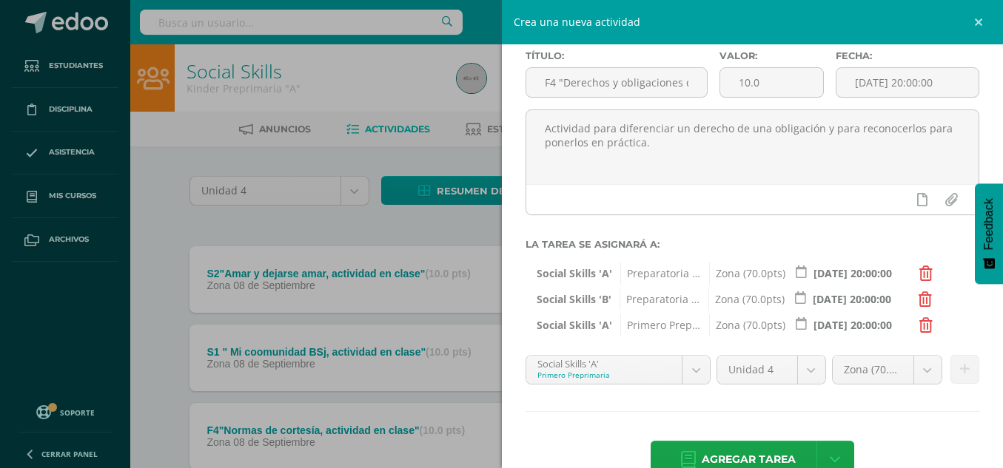
scroll to position [87, 0]
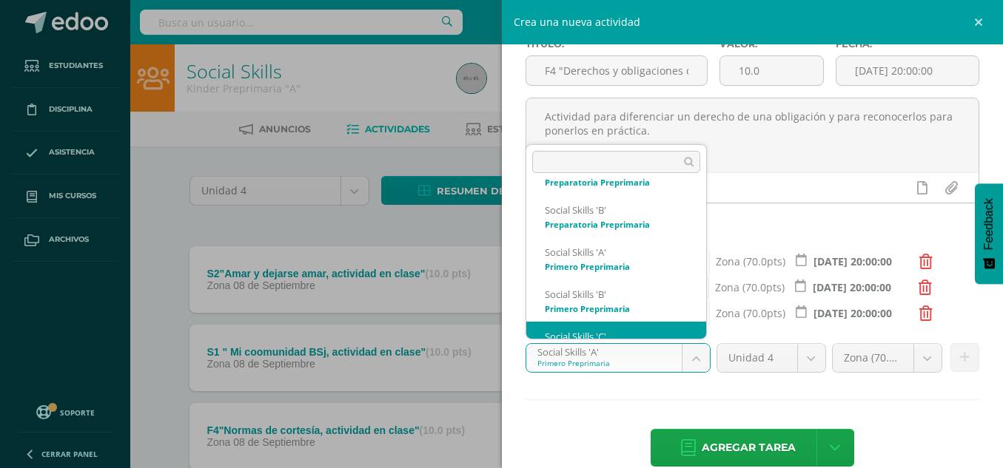
scroll to position [226, 0]
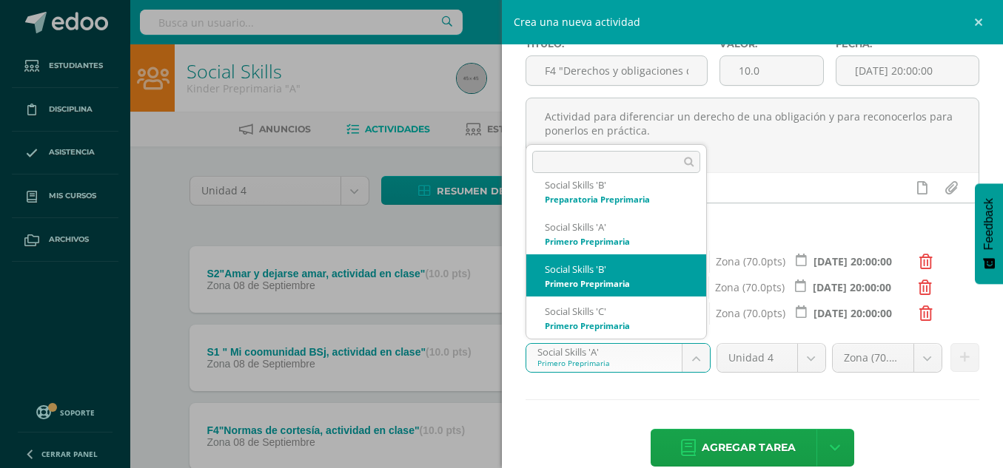
select select "28293"
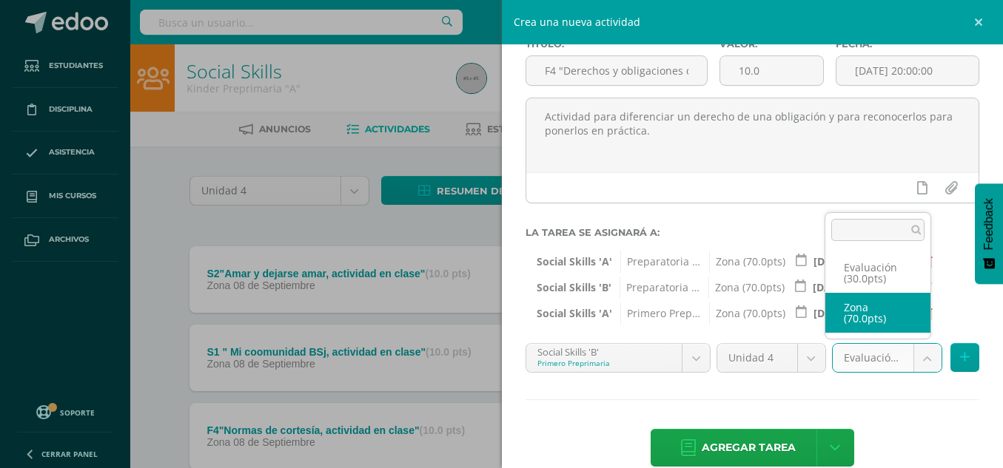
select select "49551"
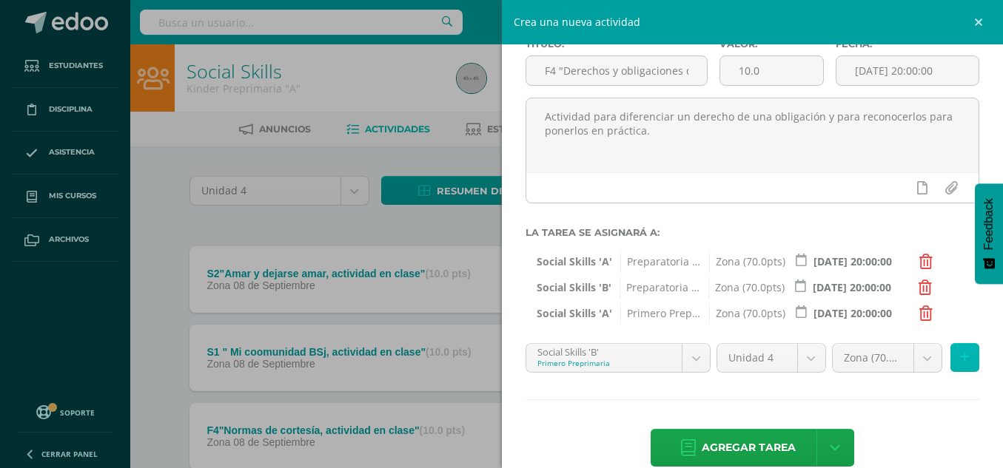
click at [958, 355] on button at bounding box center [964, 357] width 29 height 29
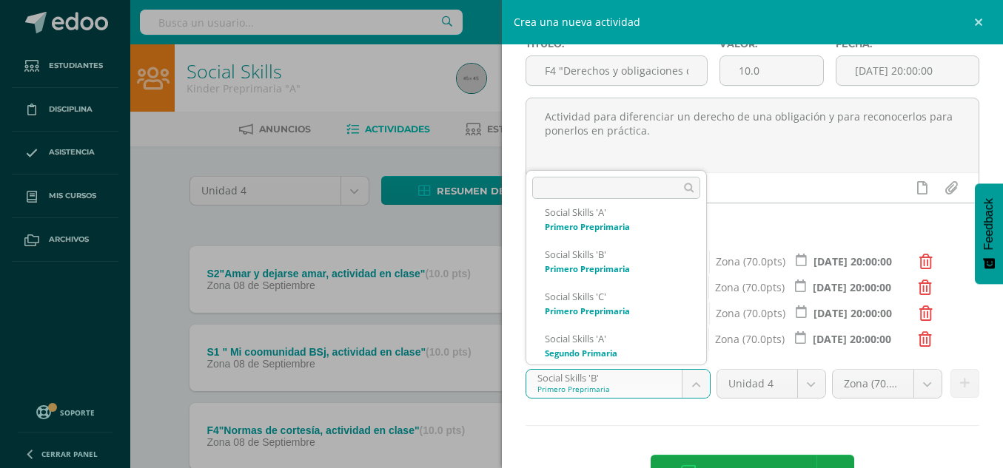
scroll to position [273, 0]
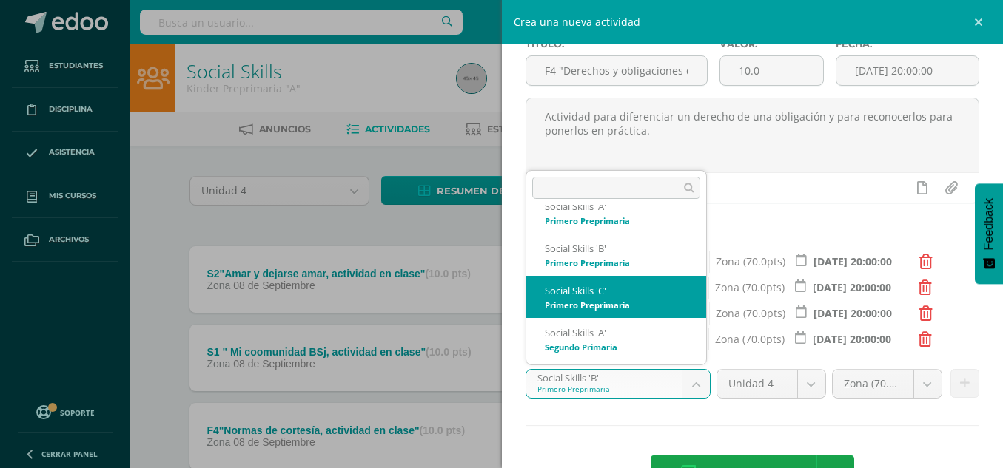
select select "28302"
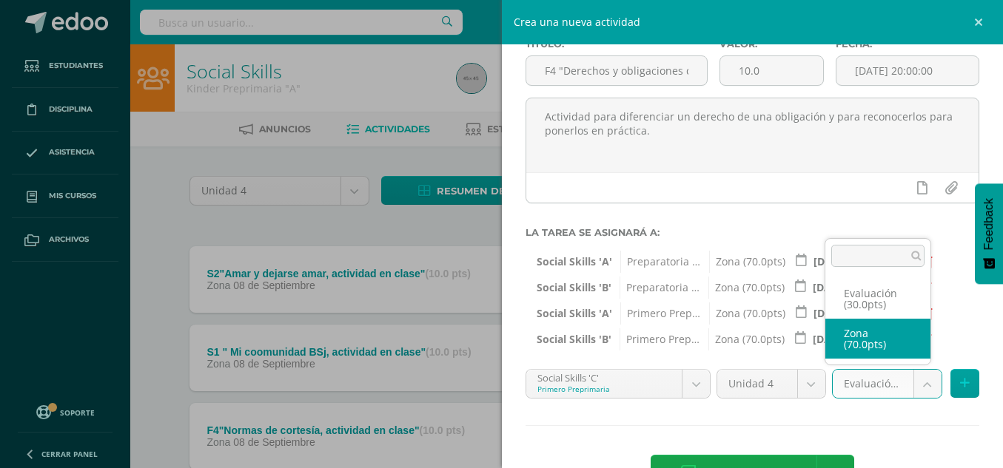
select select "49547"
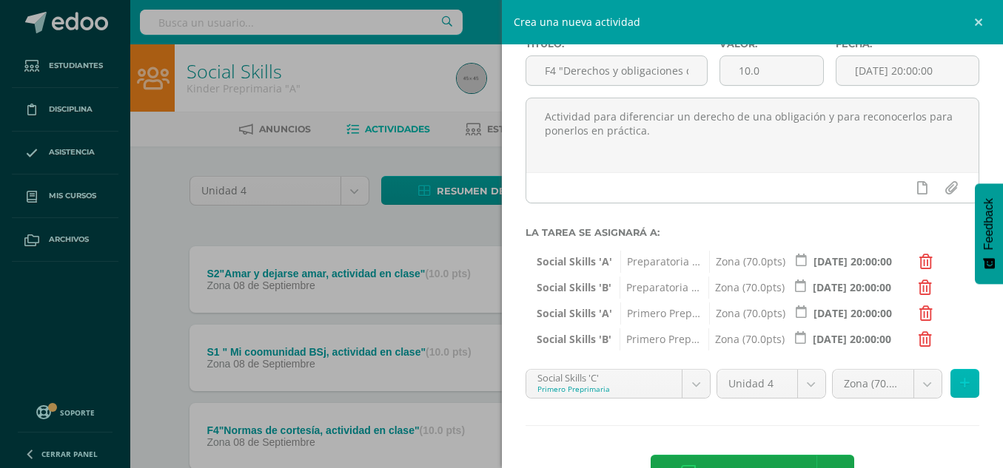
click at [960, 383] on icon at bounding box center [965, 383] width 10 height 13
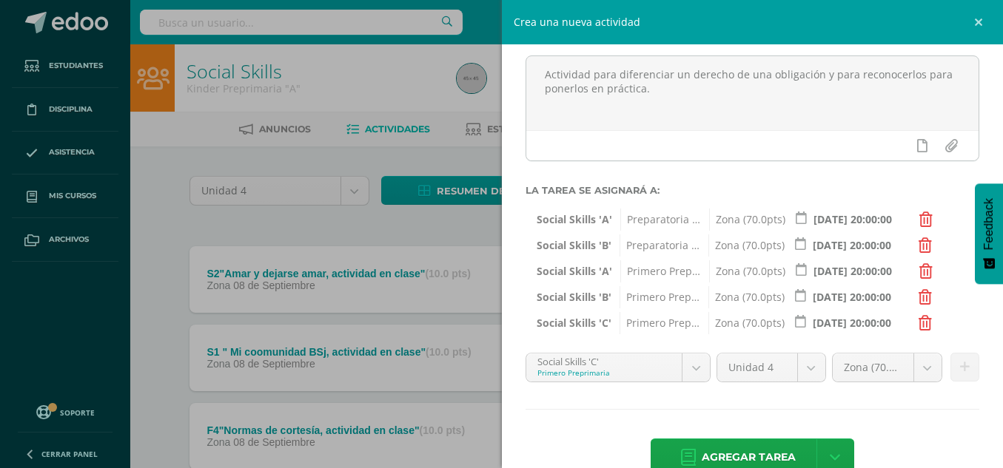
scroll to position [164, 0]
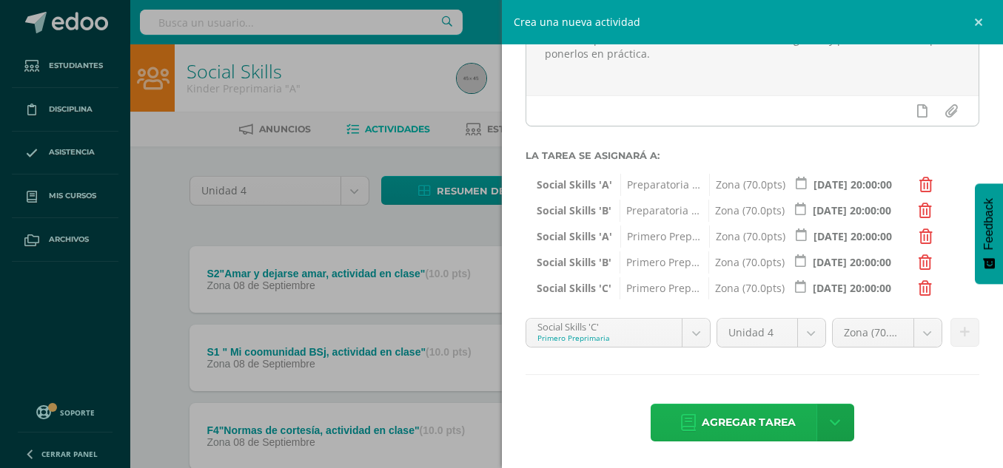
click at [744, 425] on span "Agregar tarea" at bounding box center [748, 423] width 94 height 36
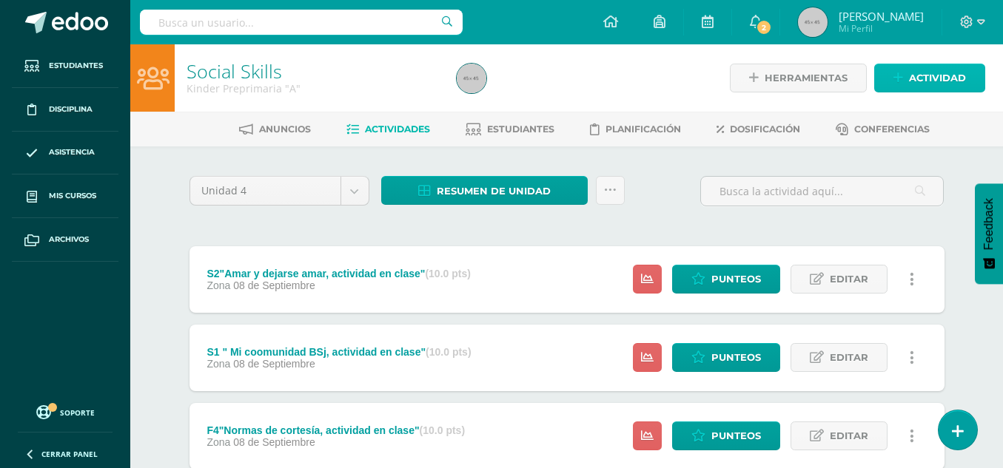
click at [957, 73] on span "Actividad" at bounding box center [937, 77] width 57 height 27
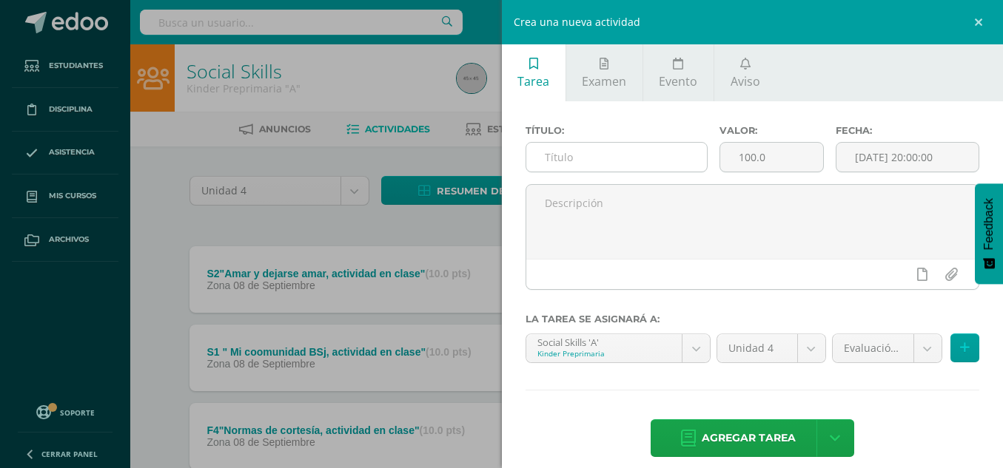
click at [655, 158] on input "text" at bounding box center [616, 157] width 181 height 29
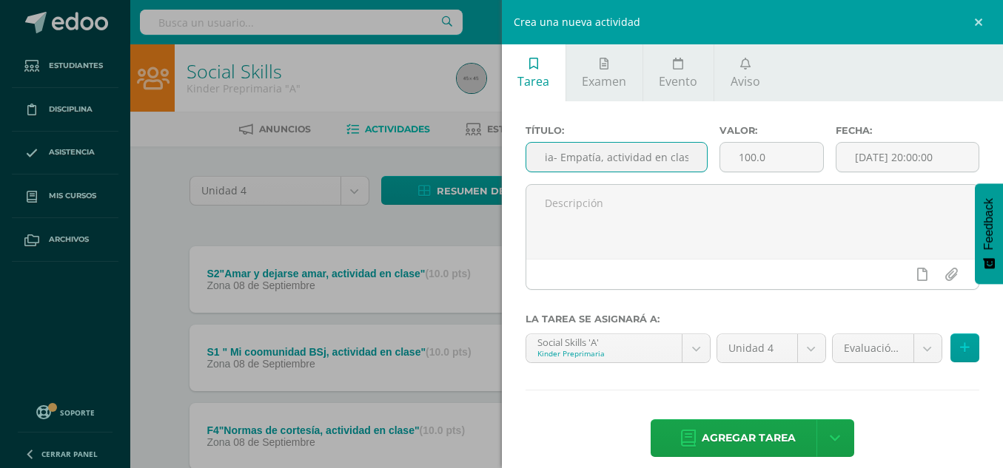
scroll to position [0, 139]
type input "S2"Comunidad de mi Familia- Empatía, actividad en clase""
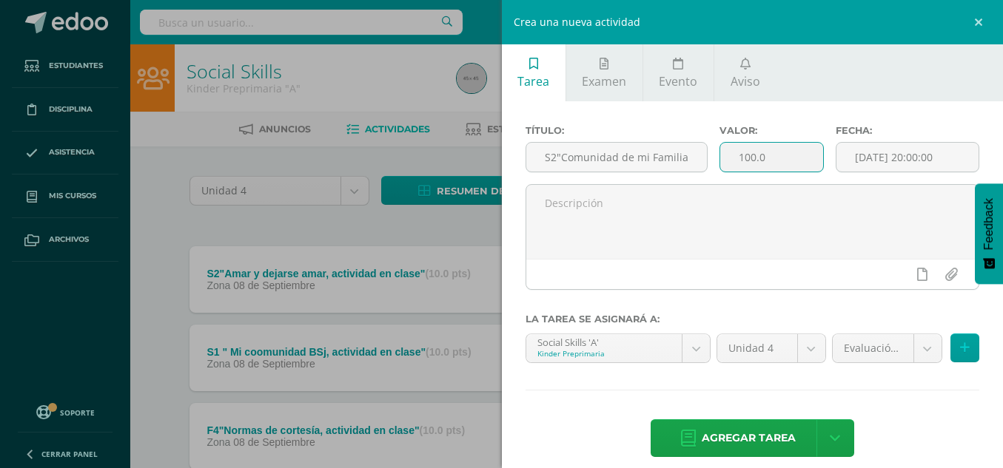
click at [744, 152] on input "100.0" at bounding box center [771, 157] width 103 height 29
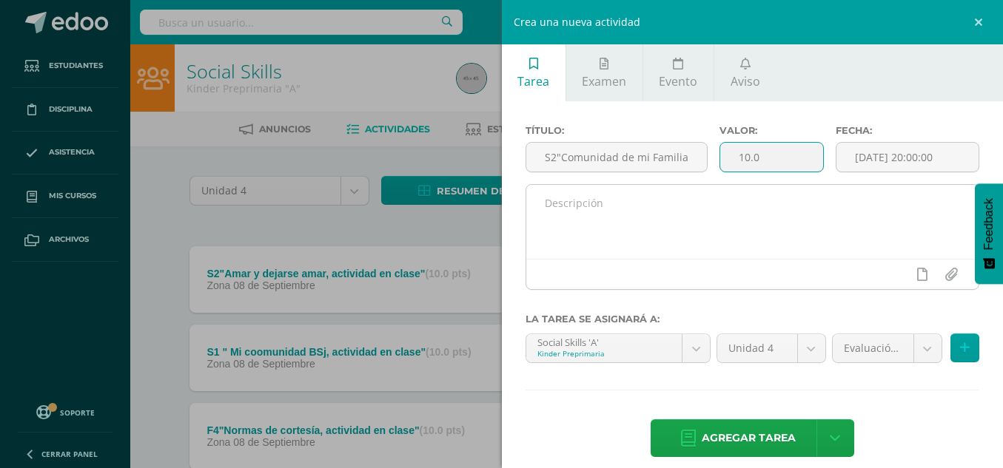
type input "10.0"
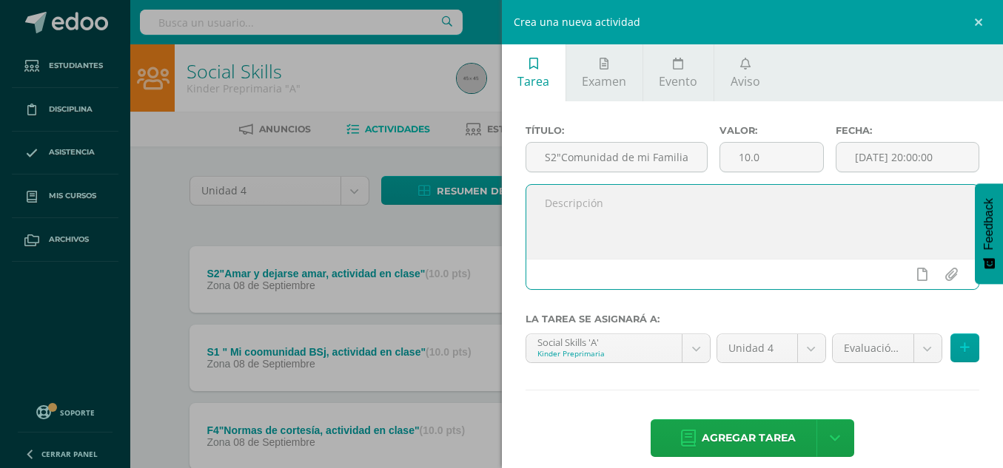
click at [740, 200] on textarea at bounding box center [752, 222] width 453 height 74
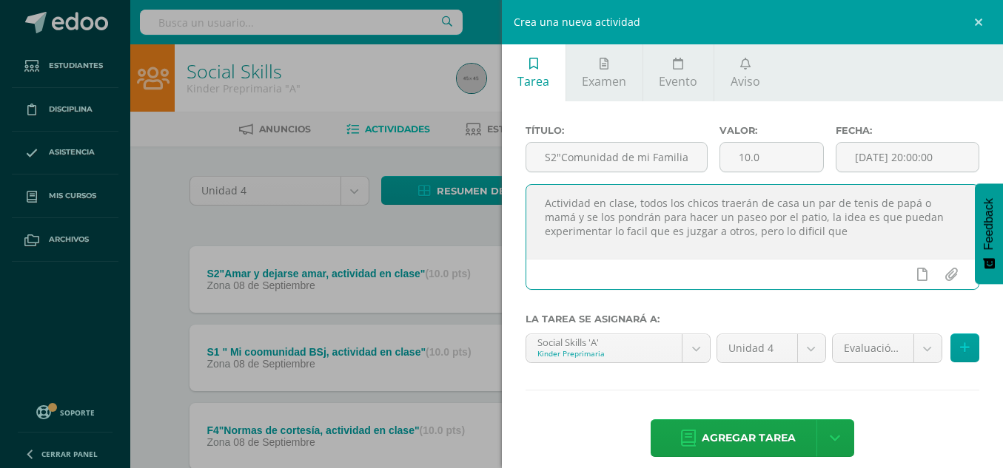
click at [634, 237] on textarea "Actividad en clase, todos los chicos traerán de casa un par de tenis de papá o …" at bounding box center [752, 222] width 453 height 74
click at [808, 228] on textarea "Actividad en clase, todos los chicos traerán de casa un par de tenis de papá o …" at bounding box center [752, 222] width 453 height 74
click at [854, 230] on textarea "Actividad en clase, todos los chicos traerán de casa un par de tenis de papá o …" at bounding box center [752, 222] width 453 height 74
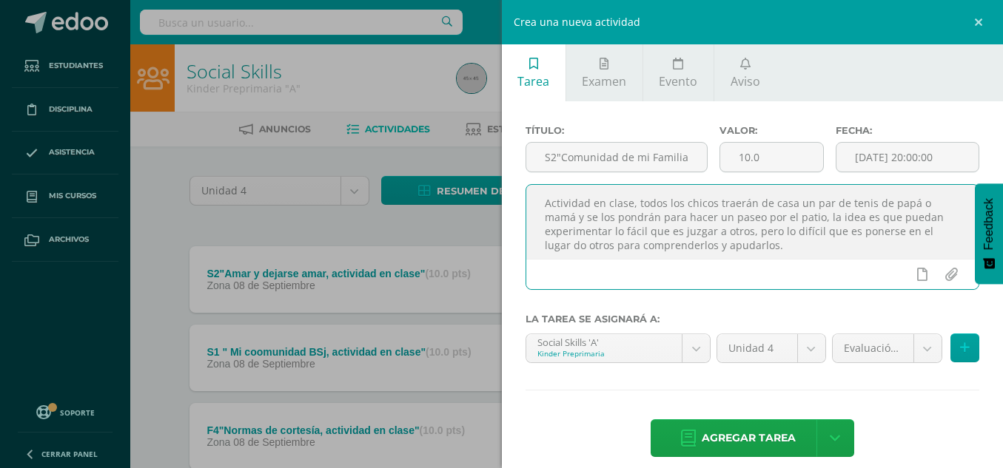
click at [735, 243] on textarea "Actividad en clase, todos los chicos traerán de casa un par de tenis de papá o …" at bounding box center [752, 222] width 453 height 74
type textarea "Actividad en clase, todos los chicos traerán de casa un par de tenis de papá o …"
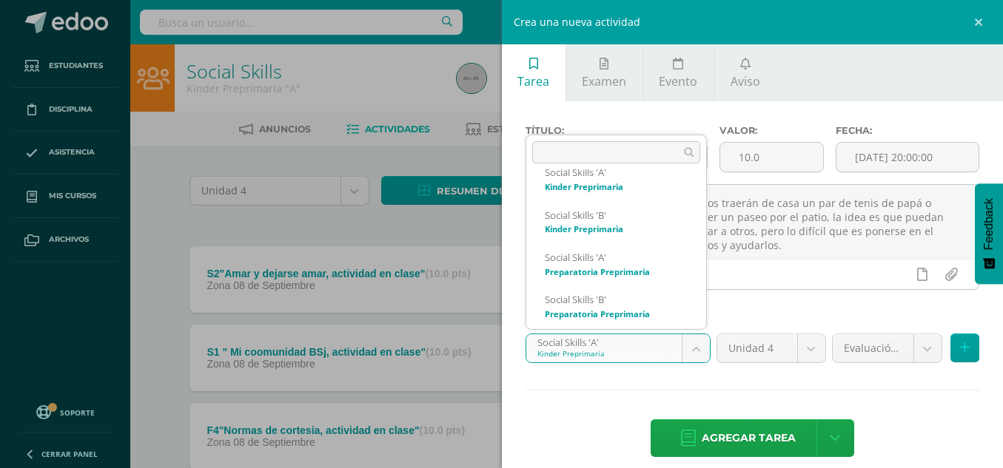
scroll to position [116, 0]
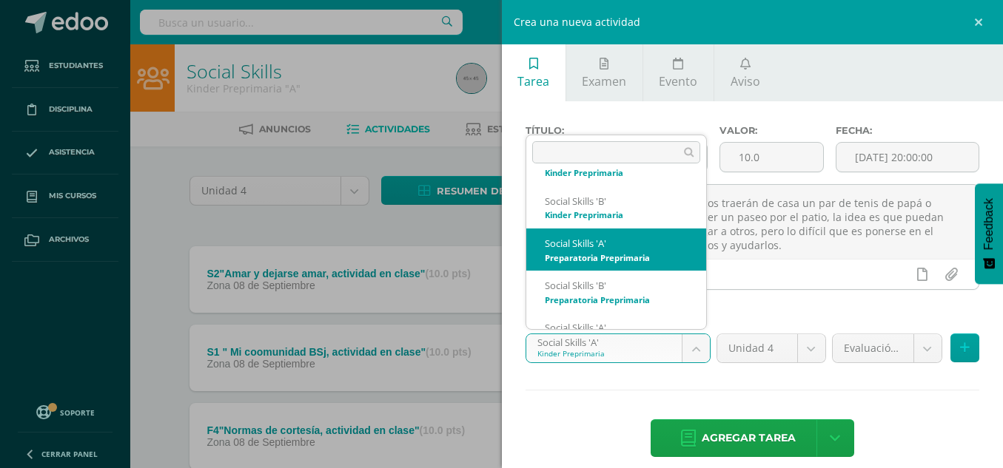
select select "28518"
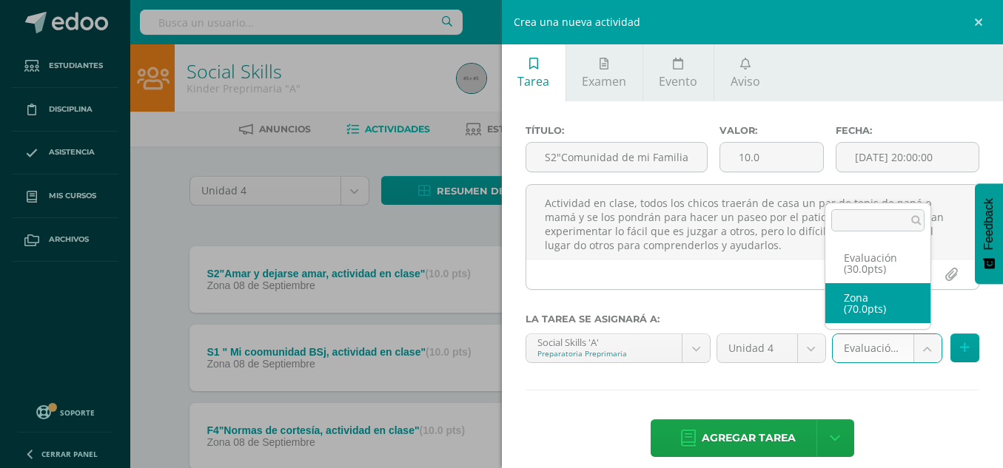
select select "49543"
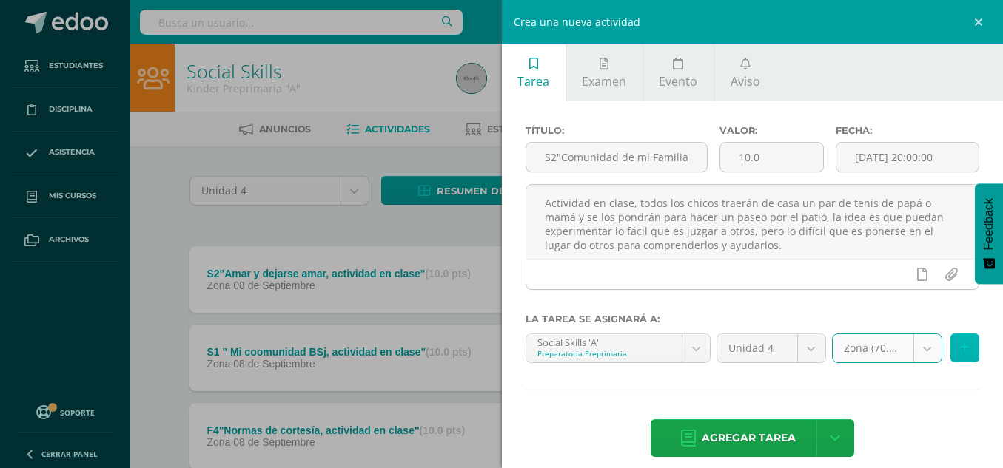
click at [960, 346] on icon at bounding box center [965, 348] width 10 height 13
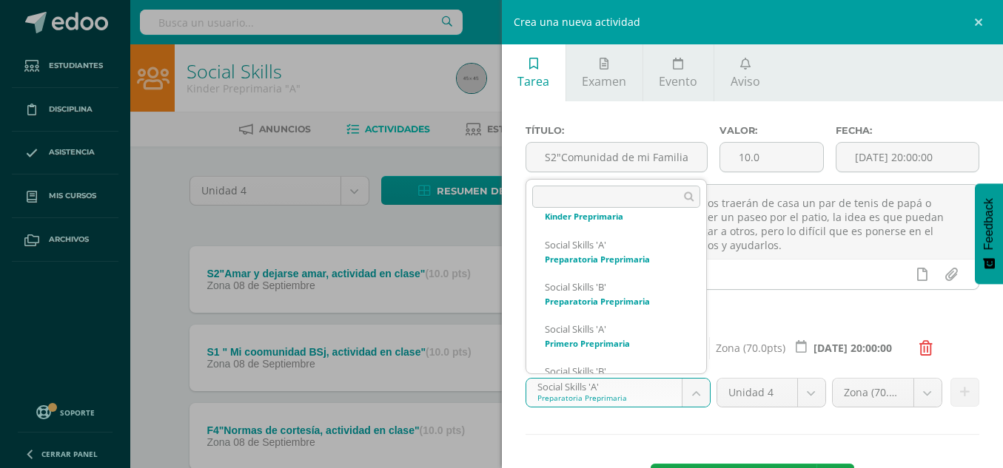
scroll to position [184, 0]
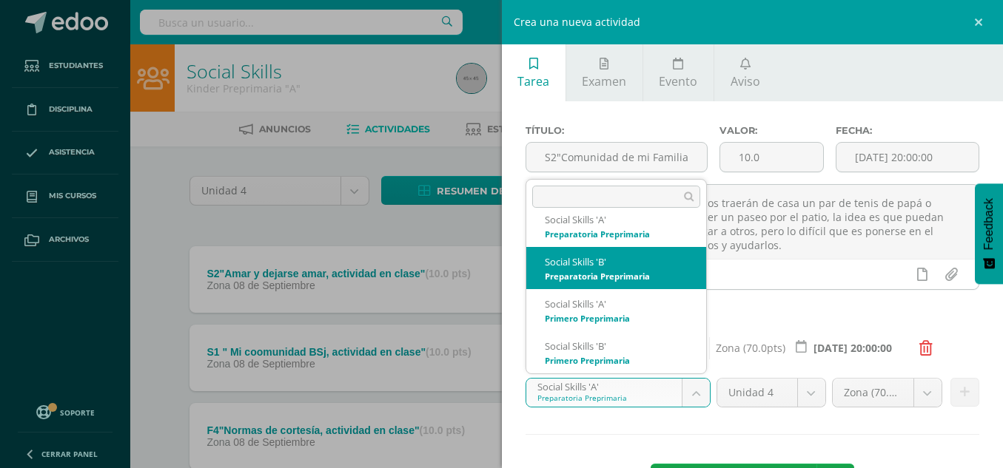
select select "28527"
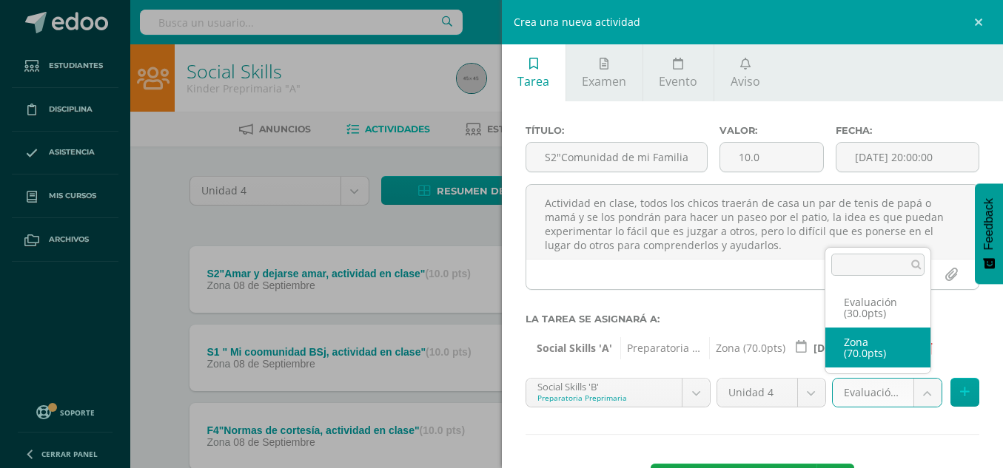
select select "49545"
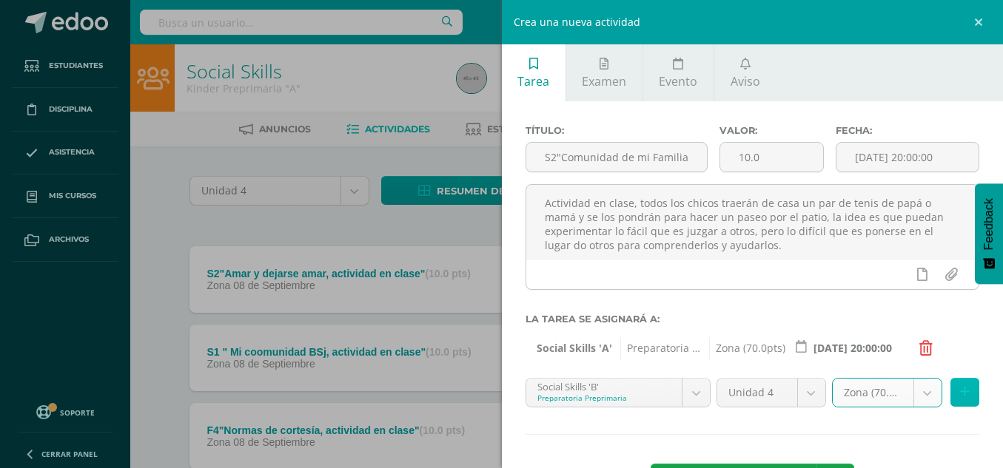
click at [960, 397] on icon at bounding box center [965, 392] width 10 height 13
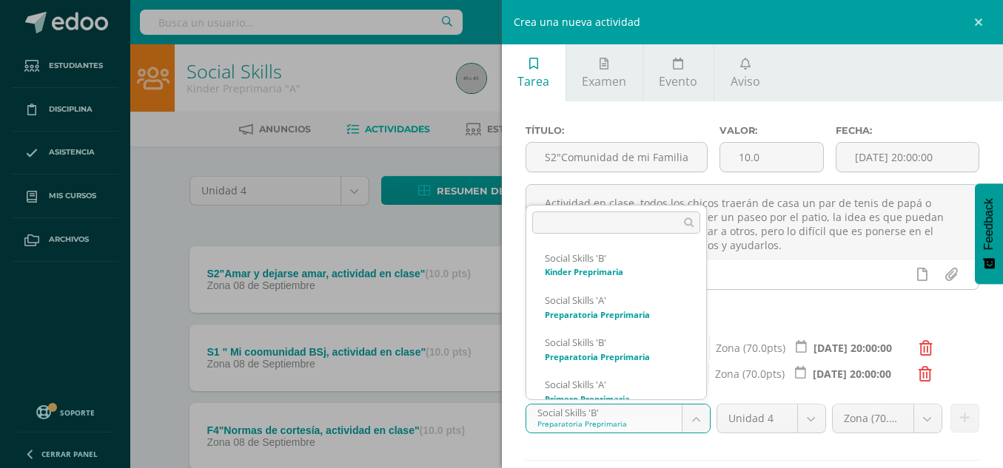
scroll to position [159, 0]
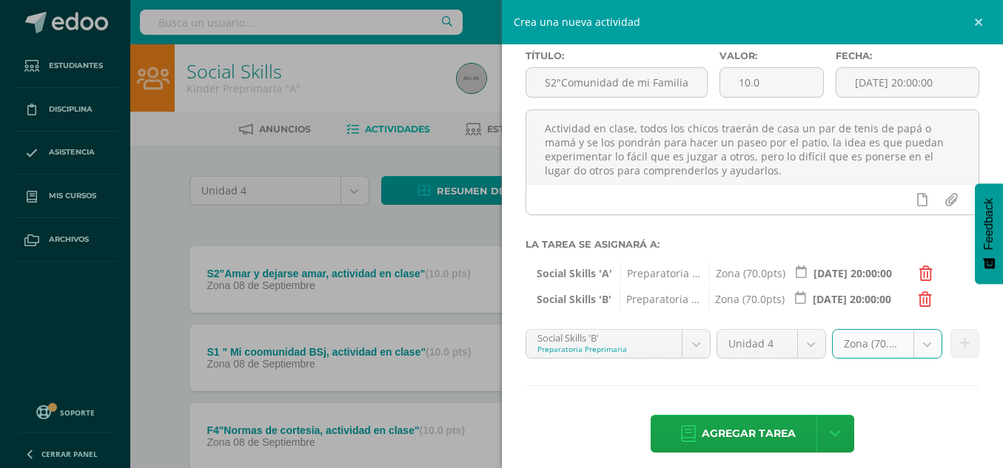
scroll to position [86, 0]
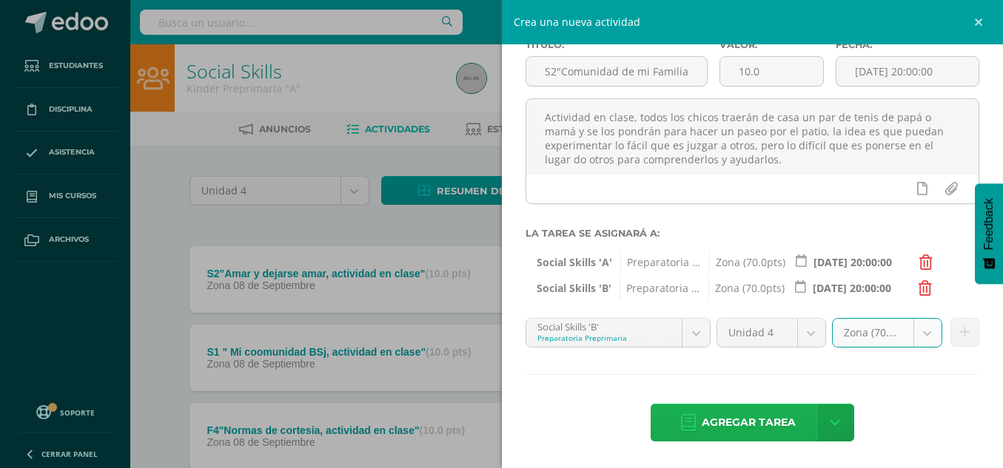
click at [736, 426] on span "Agregar tarea" at bounding box center [748, 423] width 94 height 36
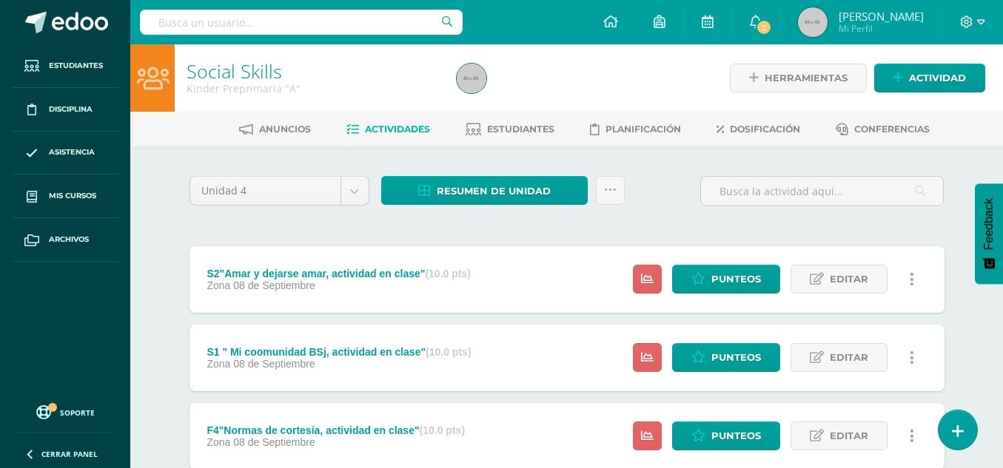
click at [911, 111] on div "Herramientas Detalle de asistencias Actividad" at bounding box center [856, 77] width 258 height 67
click at [931, 78] on span "Actividad" at bounding box center [937, 77] width 57 height 27
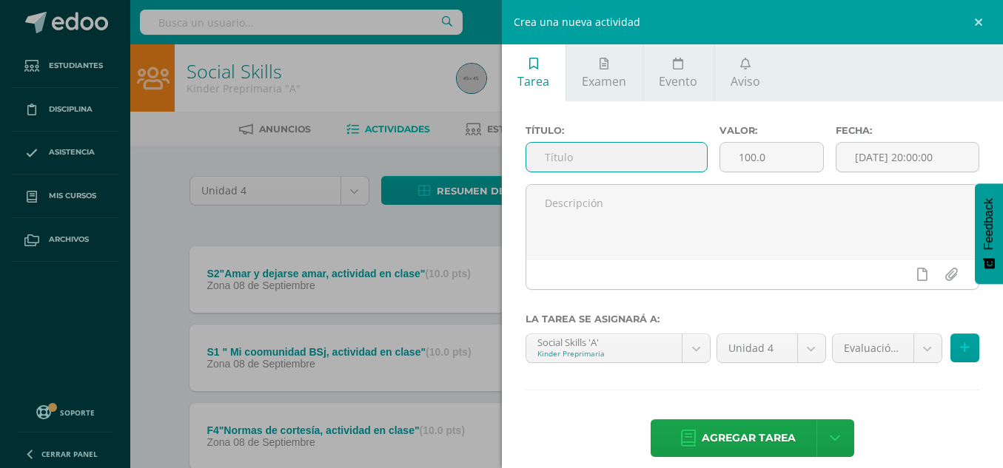
click at [641, 164] on input "text" at bounding box center [616, 157] width 181 height 29
type input "S2"La empatía y mi familia, actividad en clase""
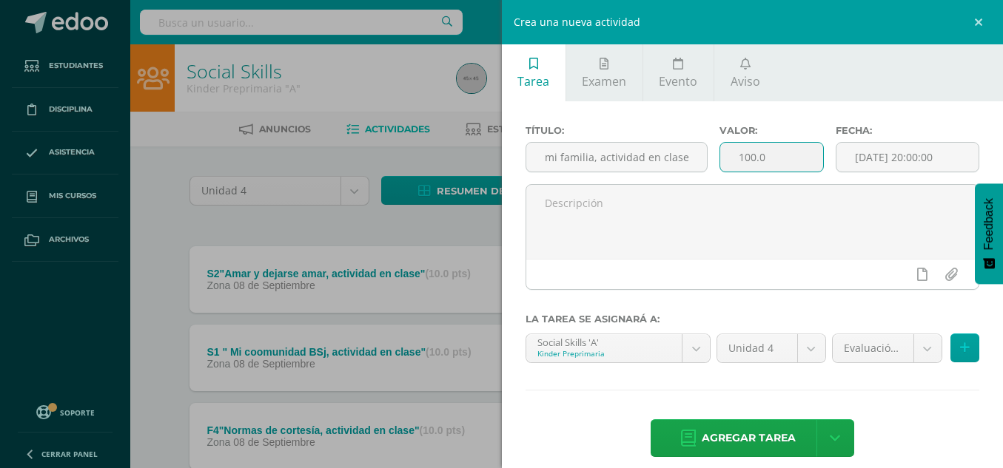
click at [741, 155] on input "100.0" at bounding box center [771, 157] width 103 height 29
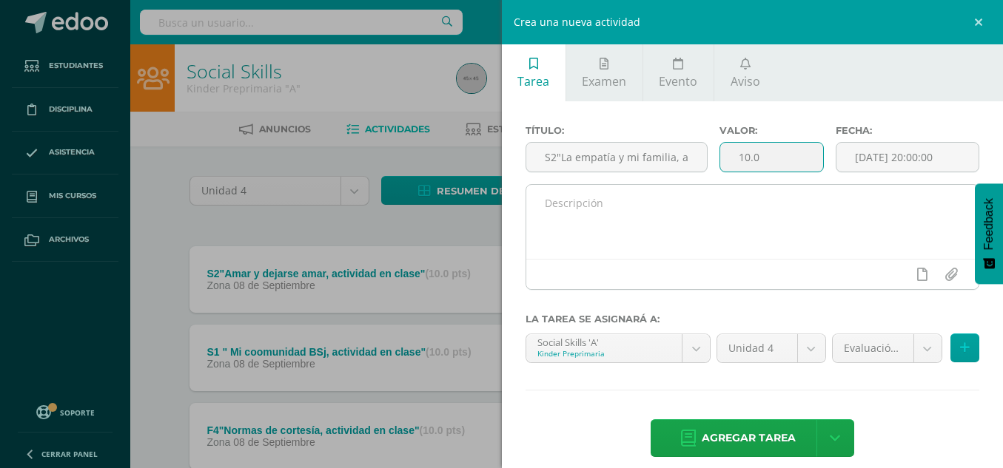
type input "10.0"
click at [711, 206] on textarea at bounding box center [752, 222] width 453 height 74
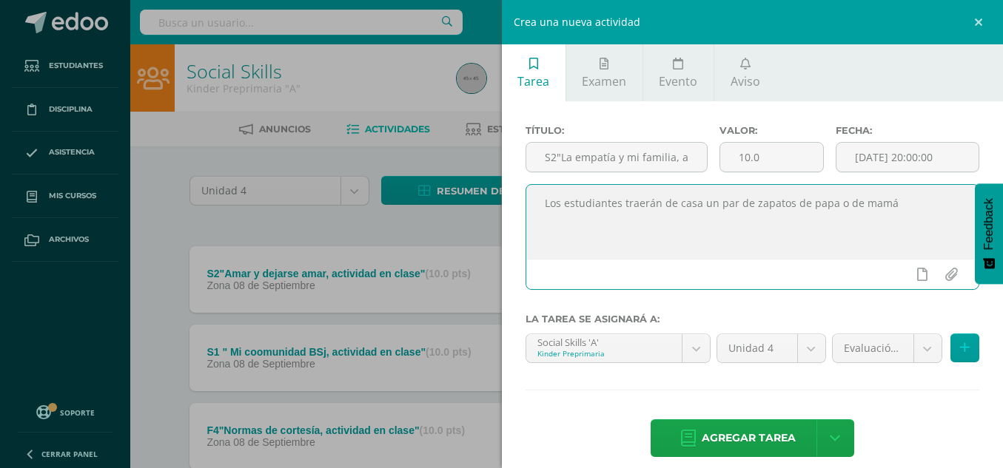
click at [789, 200] on textarea "Los estudiantes traerán de casa un par de zapatos de papa o de mamá" at bounding box center [752, 222] width 453 height 74
click at [918, 209] on textarea "Los estudiantes traerán de casa un par de zapatos tenis de papa o de mamá" at bounding box center [752, 222] width 453 height 74
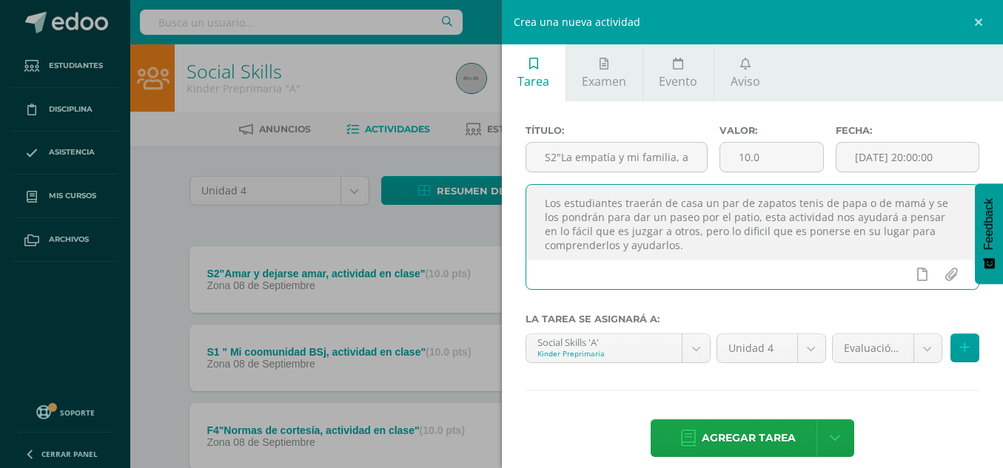
click at [749, 235] on textarea "Los estudiantes traerán de casa un par de zapatos tenis de papa o de mamá y se …" at bounding box center [752, 222] width 453 height 74
type textarea "Los estudiantes traerán de casa un par de zapatos tenis de papa o de mamá y se …"
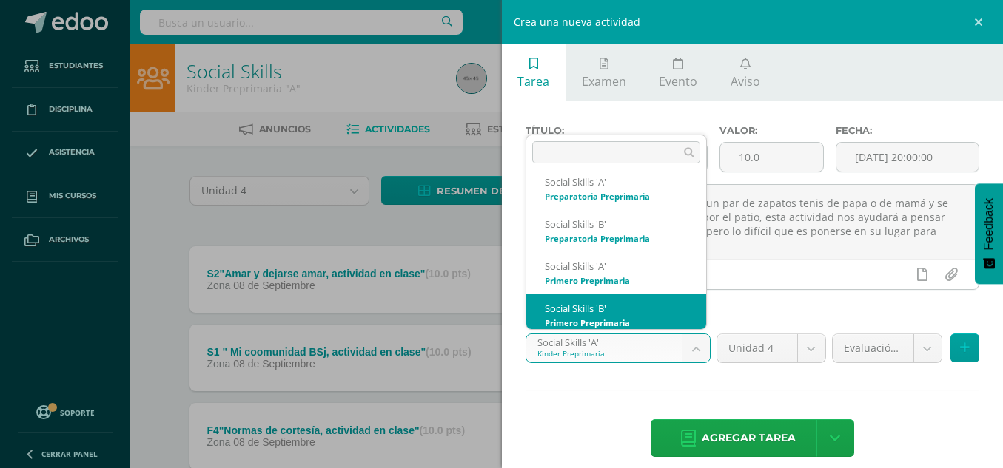
scroll to position [184, 0]
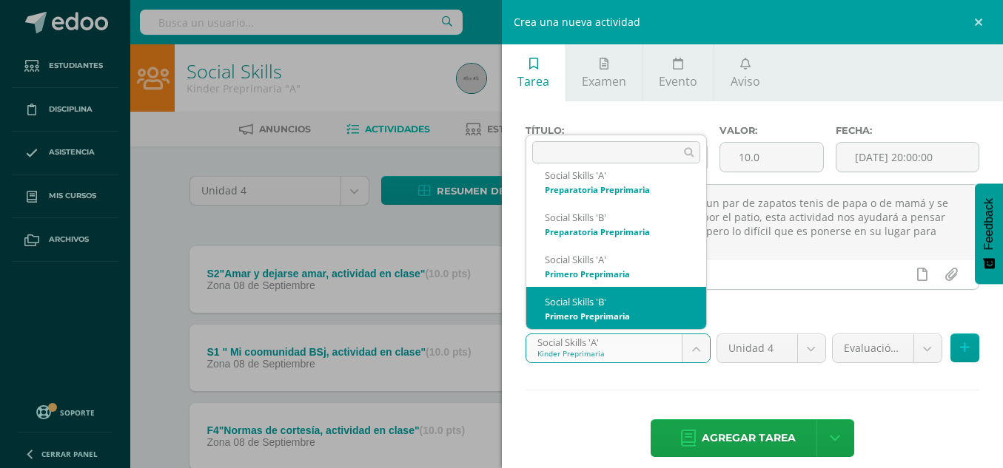
select select "28293"
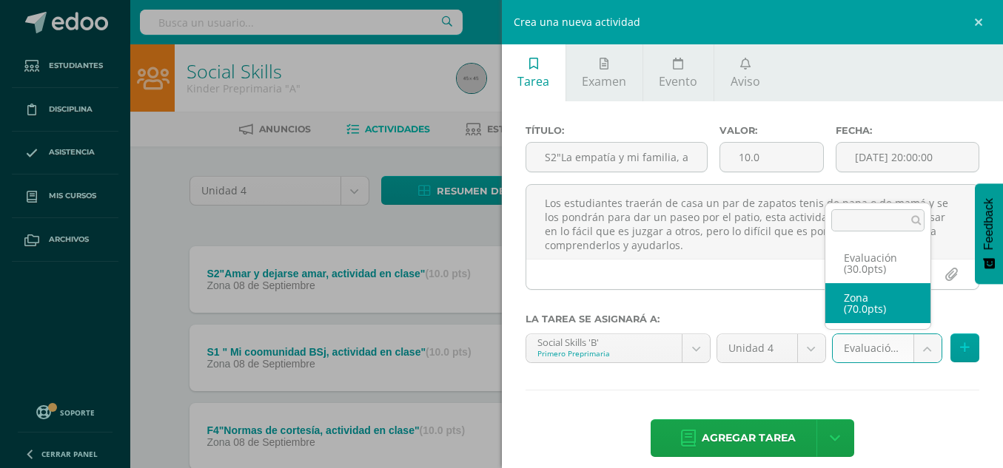
select select "49551"
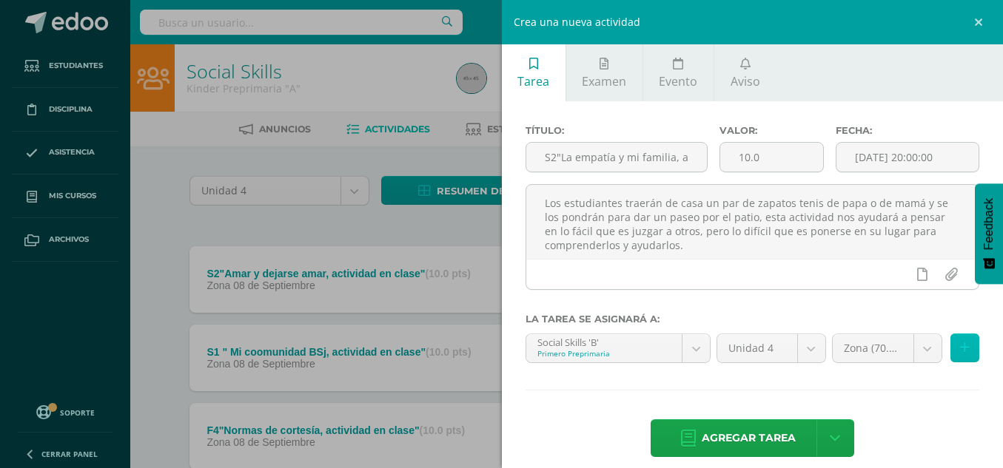
click at [960, 345] on icon at bounding box center [965, 348] width 10 height 13
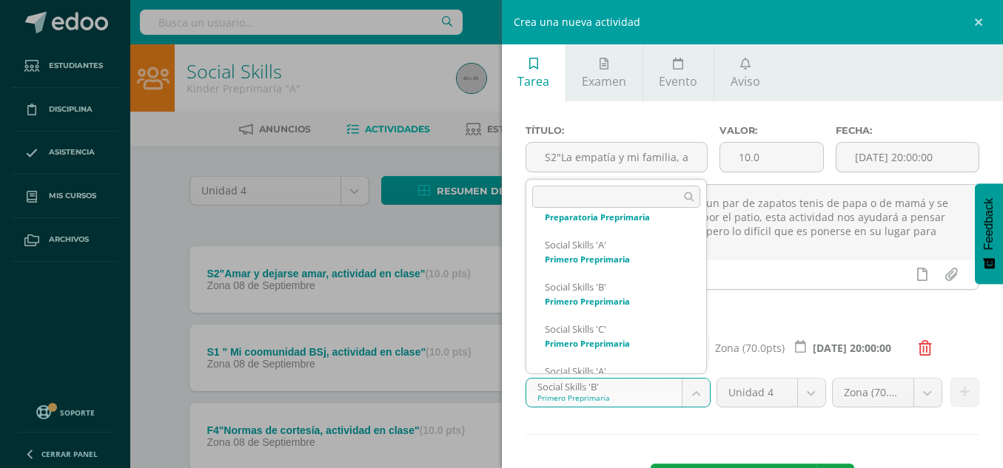
scroll to position [269, 0]
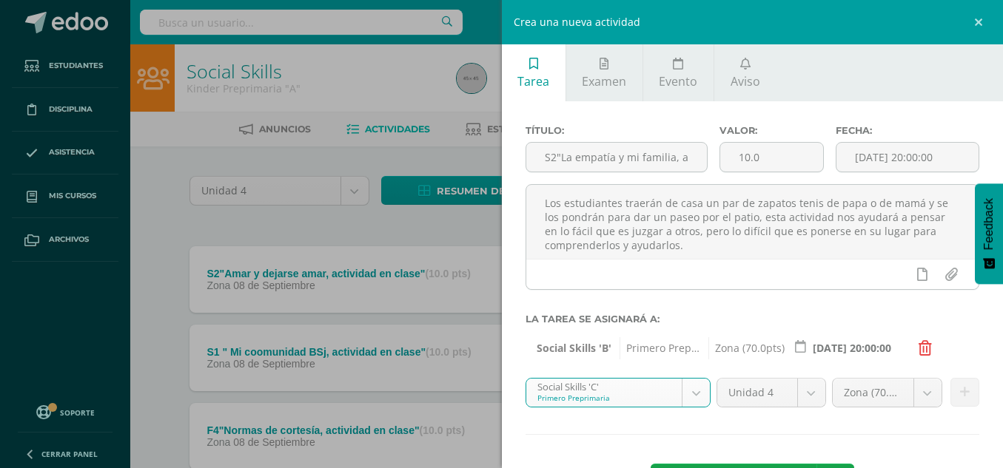
select select "28302"
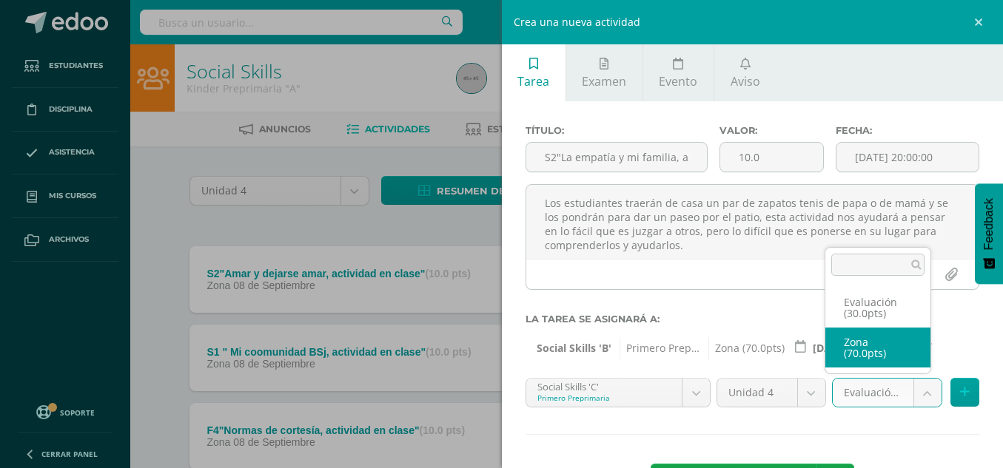
select select "49547"
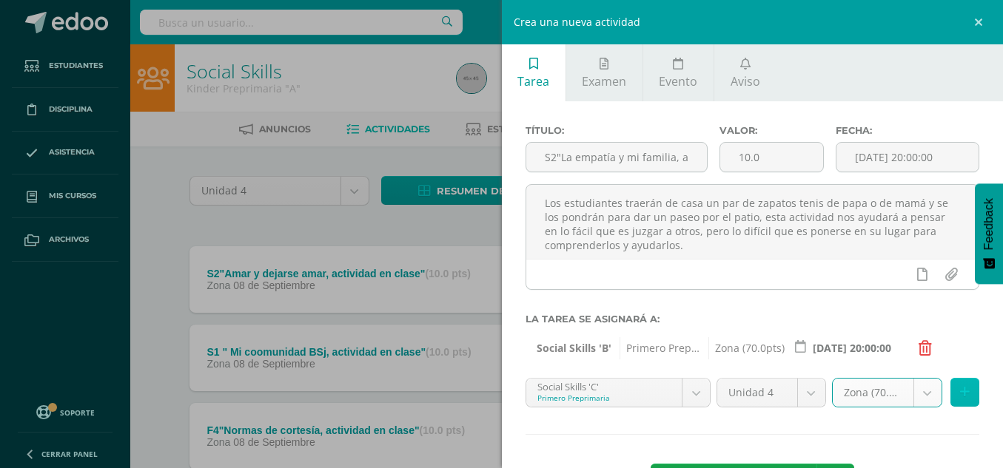
click at [959, 395] on button at bounding box center [964, 392] width 29 height 29
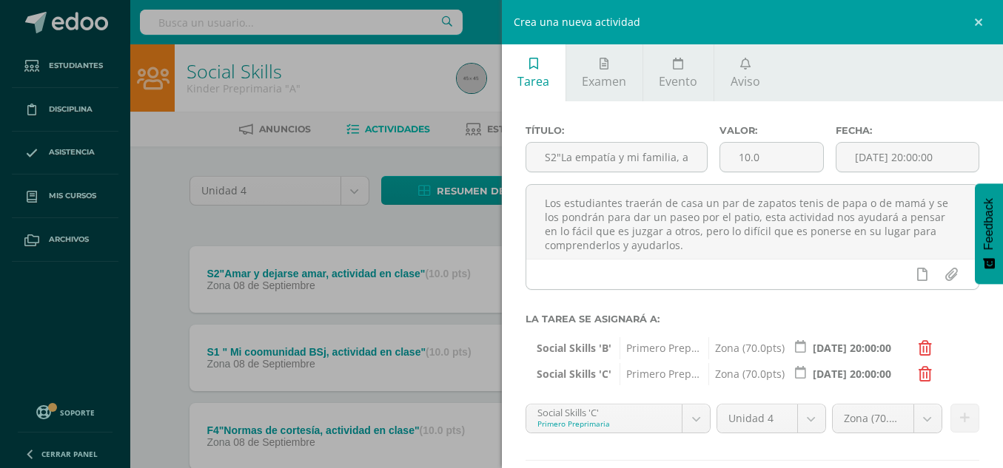
scroll to position [86, 0]
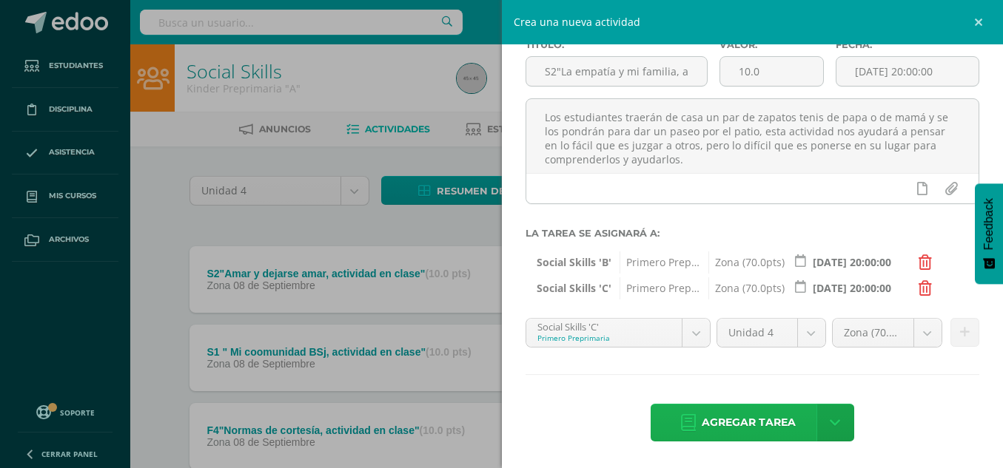
click at [772, 425] on span "Agregar tarea" at bounding box center [748, 423] width 94 height 36
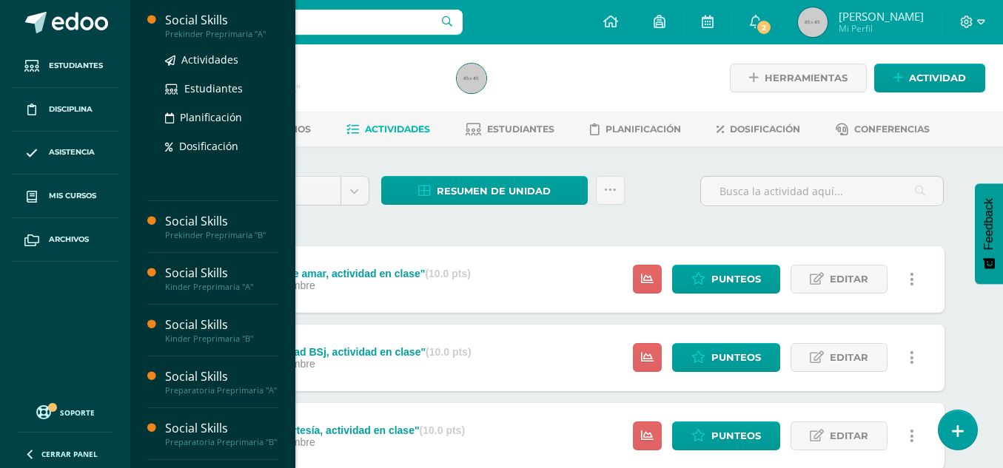
click at [215, 38] on div "Prekinder Preprimaria "A"" at bounding box center [221, 34] width 112 height 10
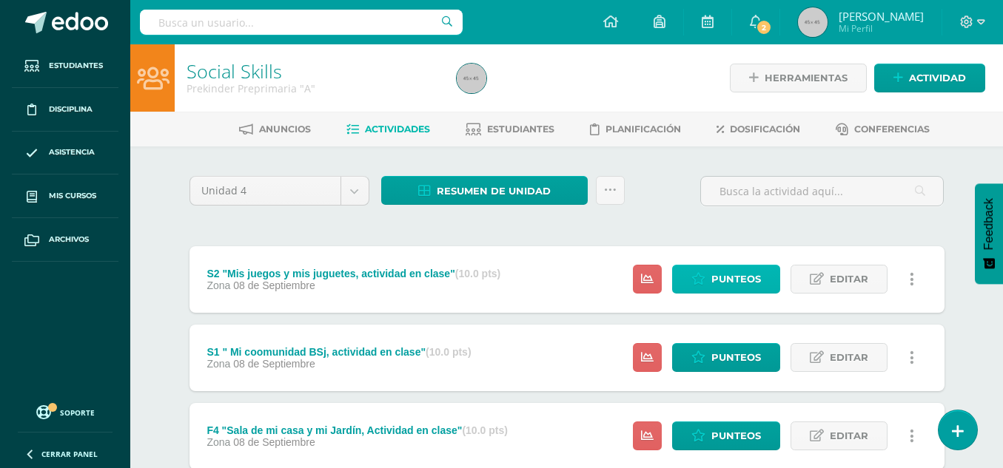
click at [727, 276] on span "Punteos" at bounding box center [736, 279] width 50 height 27
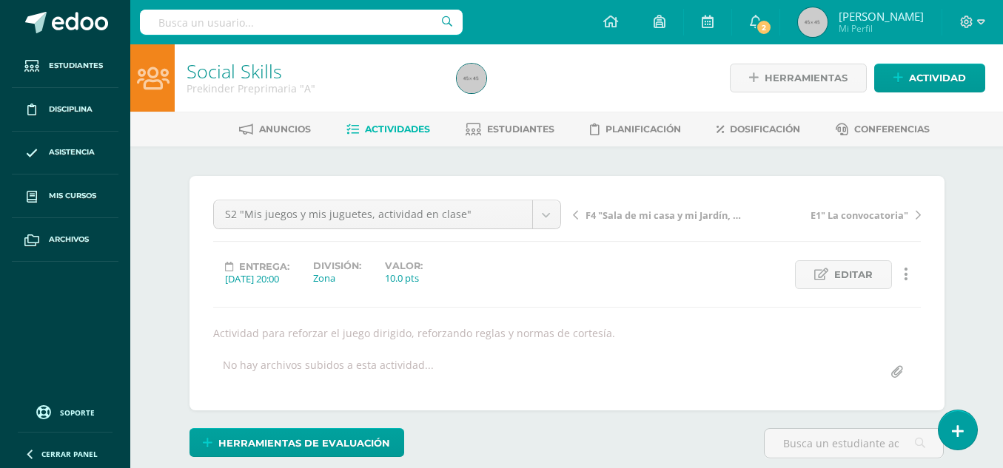
scroll to position [1, 0]
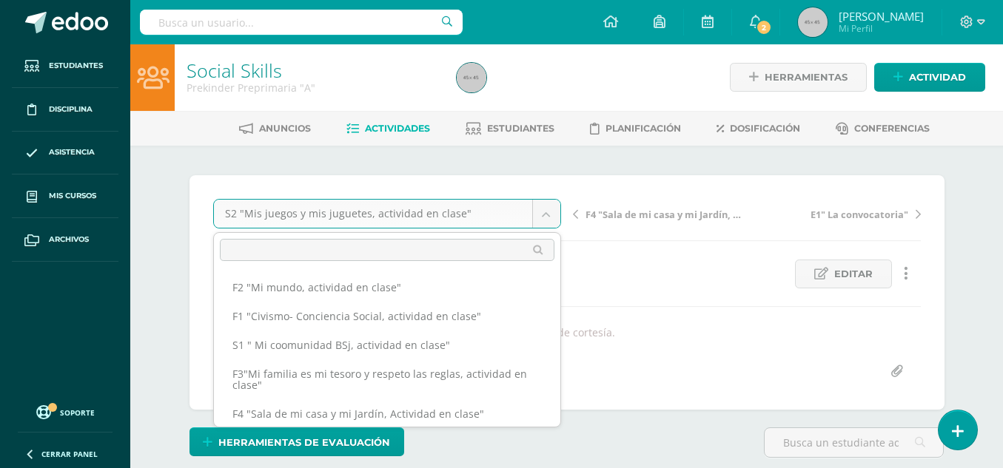
scroll to position [30, 0]
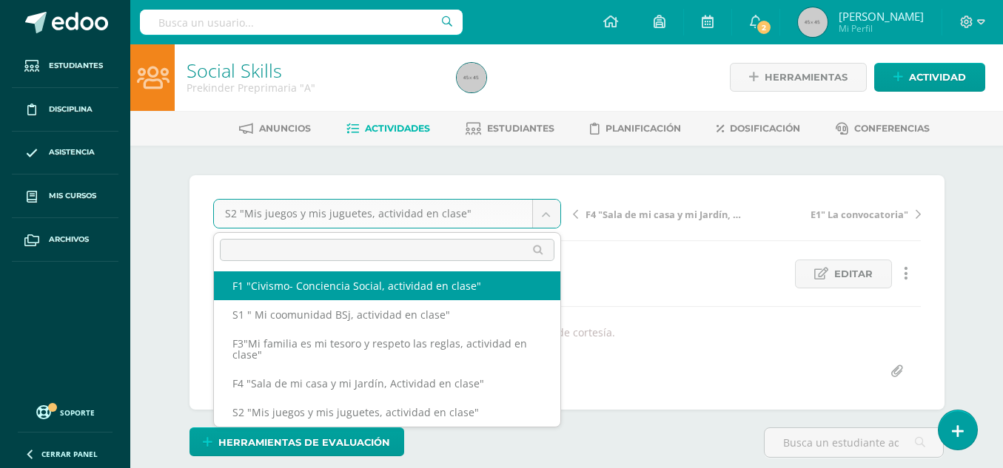
select select "/dashboard/teacher/grade-activity/49579/"
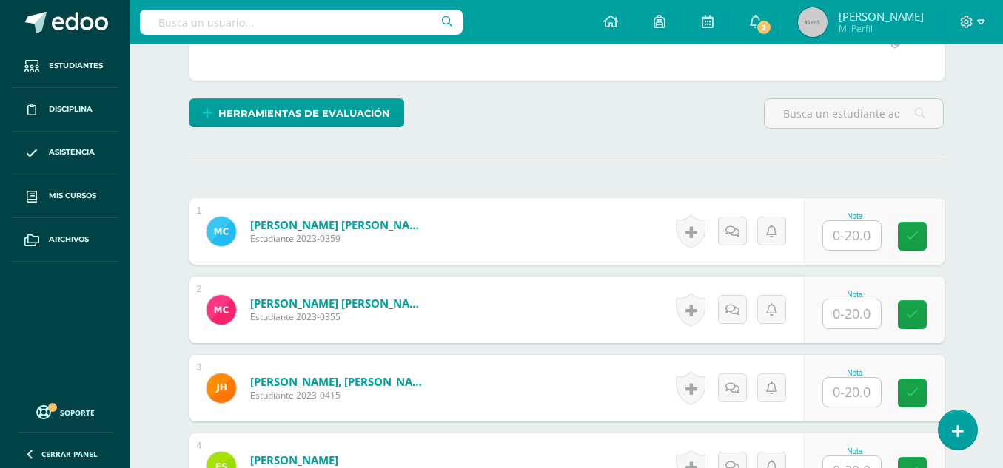
scroll to position [331, 0]
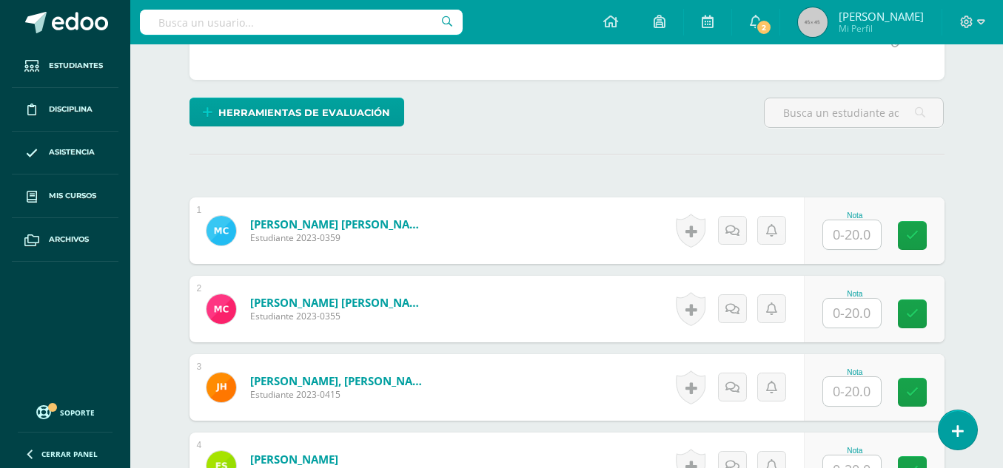
drag, startPoint x: 1005, startPoint y: 134, endPoint x: 1021, endPoint y: 310, distance: 176.8
click at [1003, 310] on html "Estudiantes Disciplina Asistencia Mis cursos Archivos Soporte Centro de ayuda Ú…" at bounding box center [501, 286] width 1003 height 1235
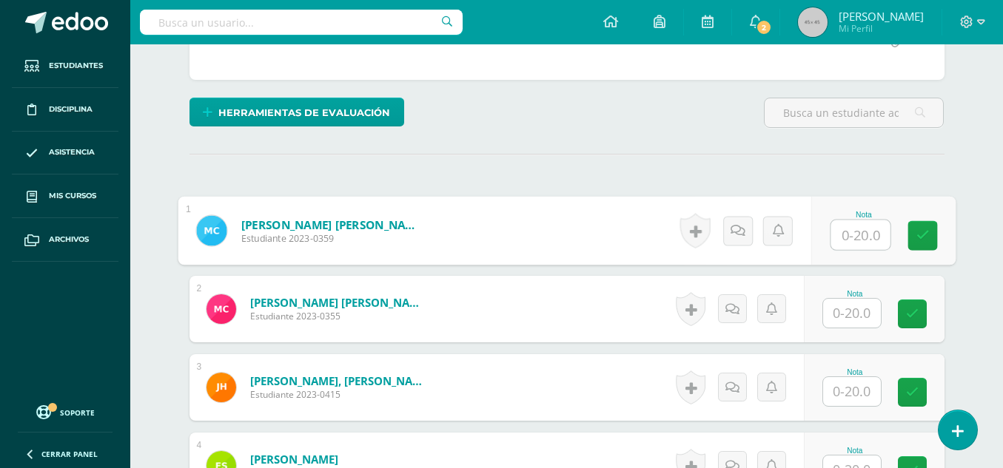
click at [854, 238] on input "text" at bounding box center [859, 235] width 59 height 30
type input "10"
click at [861, 311] on input "text" at bounding box center [852, 313] width 58 height 29
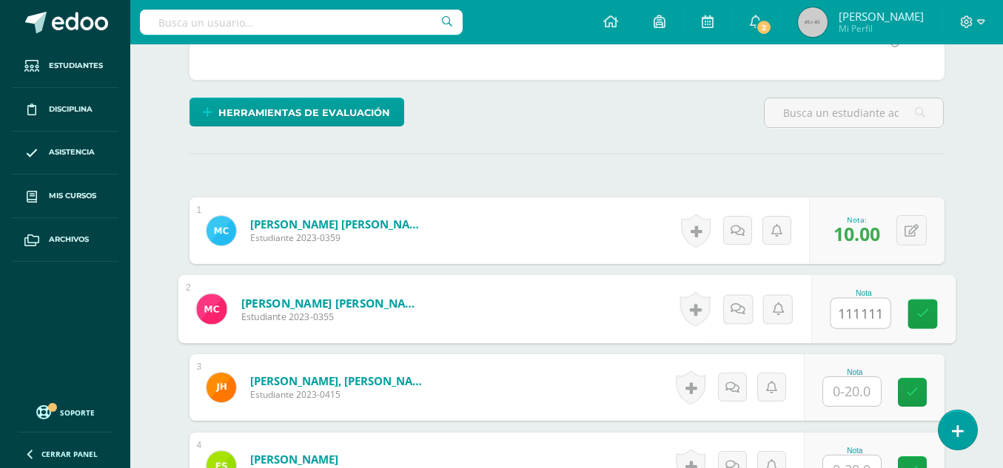
scroll to position [0, 0]
type input "10"
click at [853, 396] on input "text" at bounding box center [852, 391] width 58 height 29
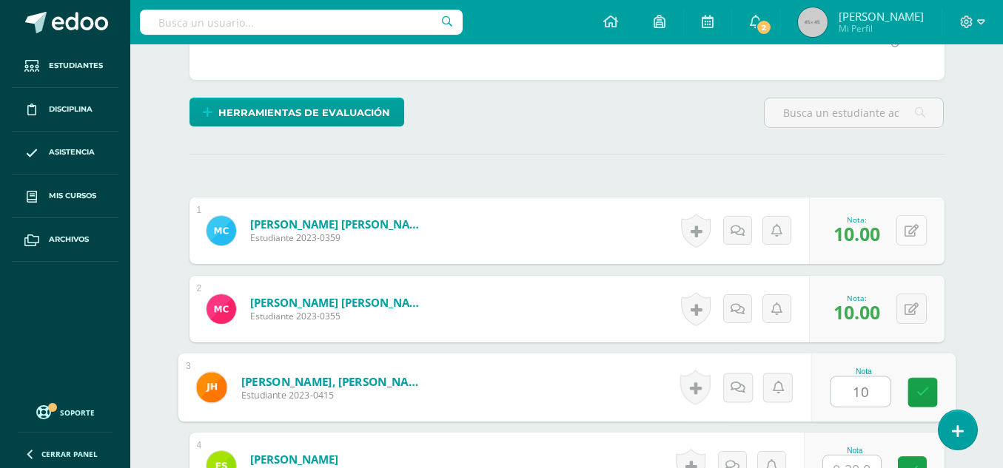
type input "10"
click at [914, 228] on icon at bounding box center [911, 231] width 14 height 13
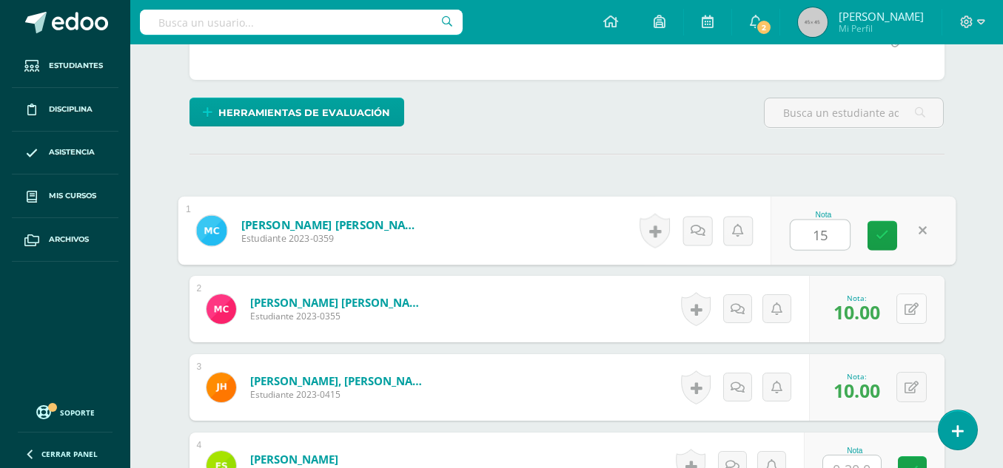
type input "15"
click at [911, 314] on button at bounding box center [911, 309] width 30 height 30
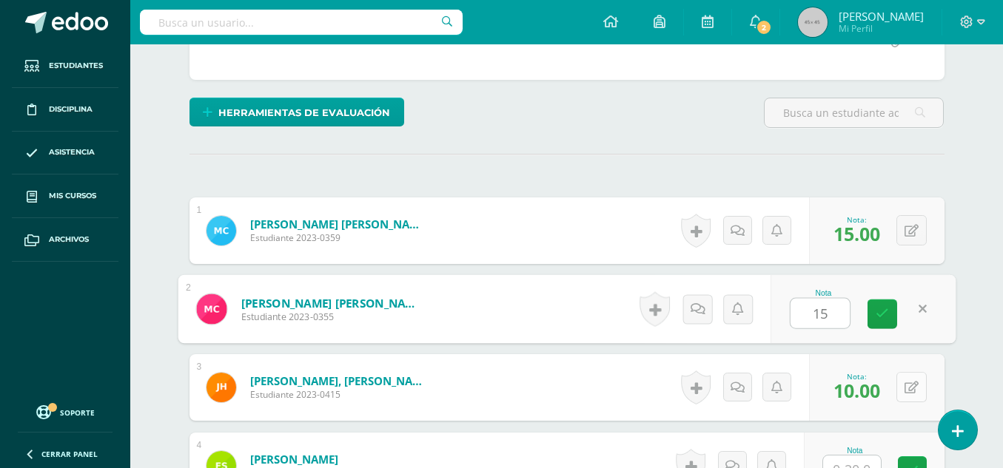
type input "15"
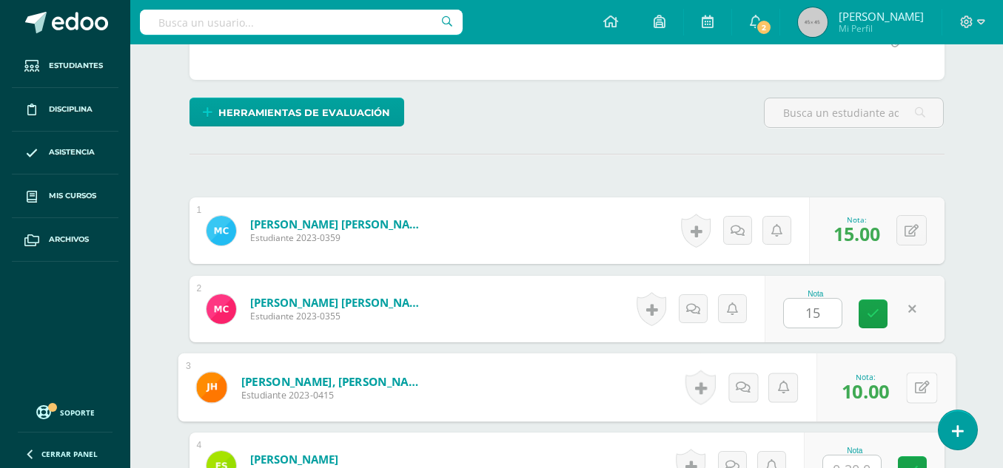
click at [914, 388] on icon at bounding box center [921, 387] width 15 height 13
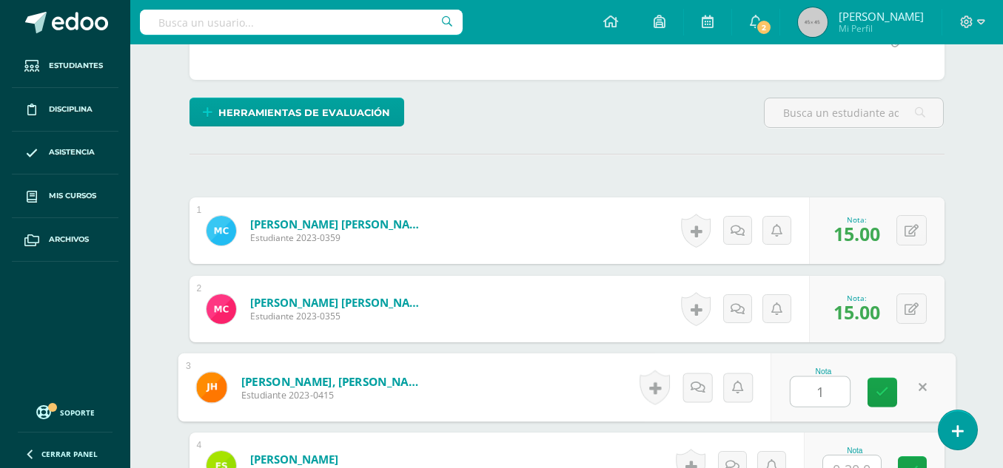
type input "15"
click at [886, 391] on icon at bounding box center [881, 392] width 13 height 13
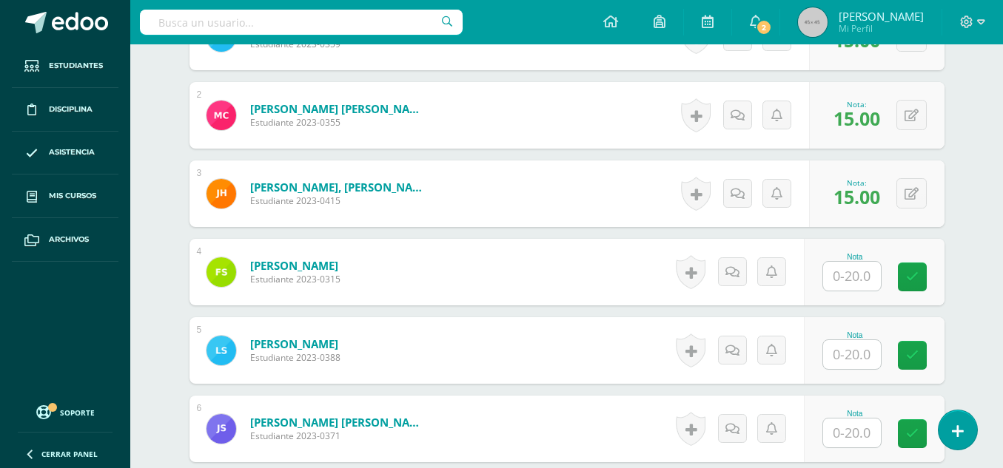
scroll to position [529, 0]
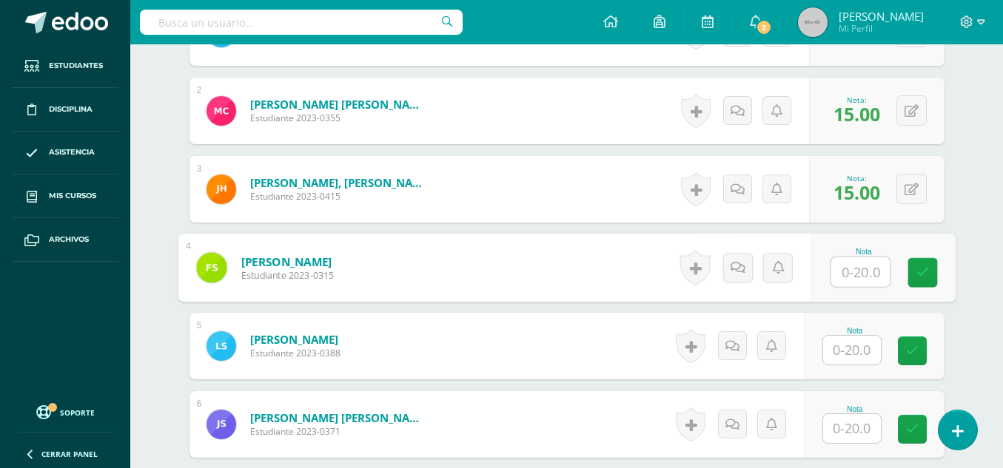
click at [846, 274] on input "text" at bounding box center [859, 272] width 59 height 30
type input "15"
click at [839, 348] on input "text" at bounding box center [852, 350] width 58 height 29
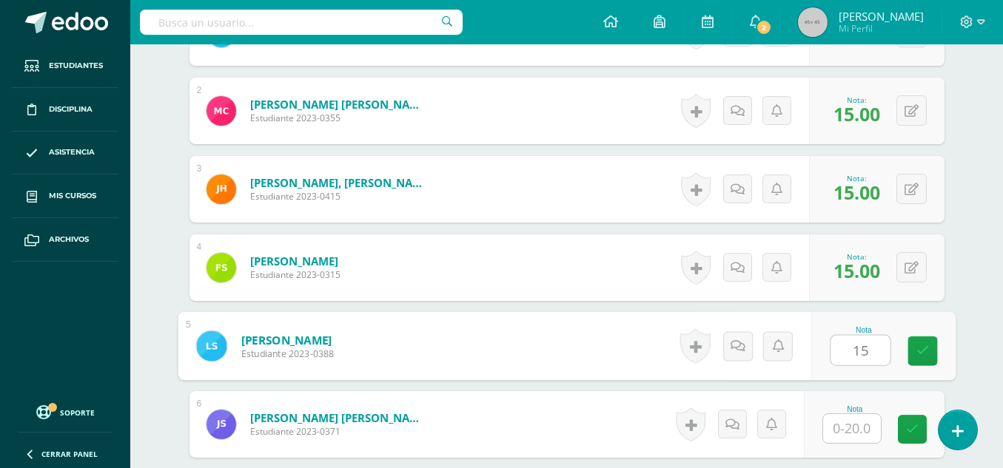
type input "15"
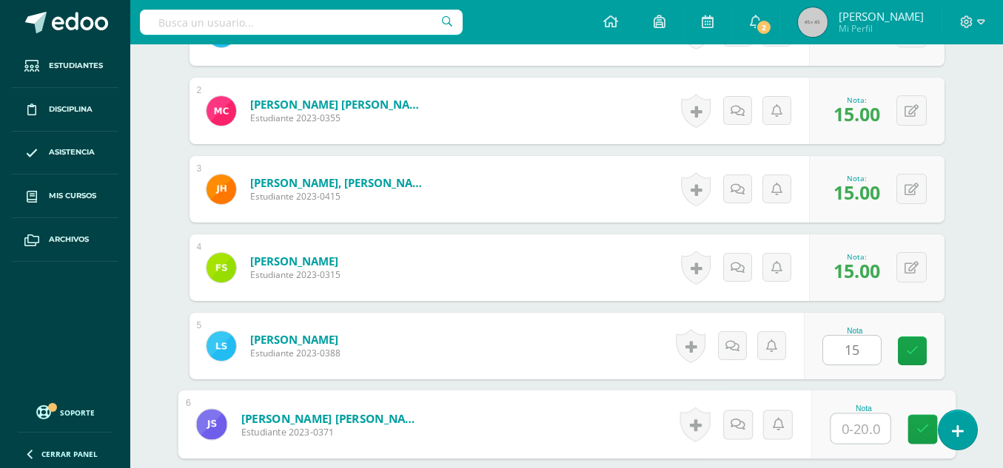
click at [848, 430] on input "text" at bounding box center [859, 429] width 59 height 30
type input "15"
click at [917, 434] on icon at bounding box center [921, 429] width 13 height 13
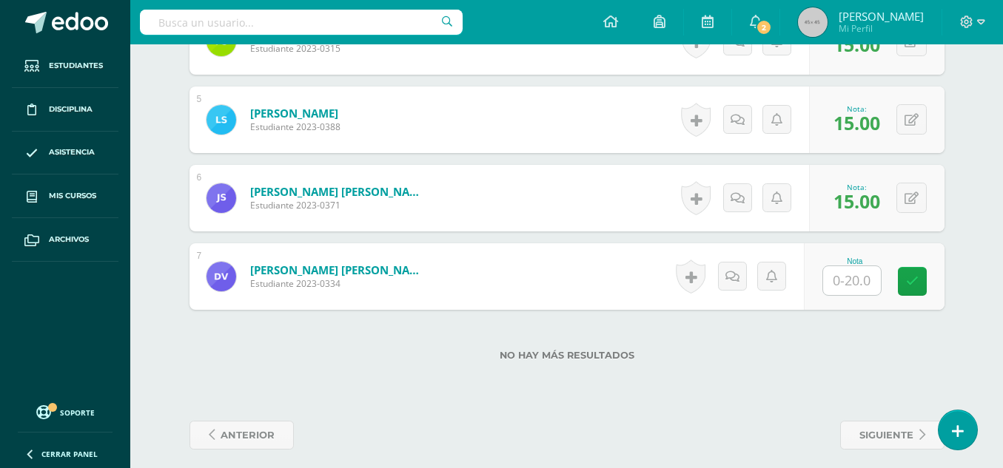
scroll to position [767, 0]
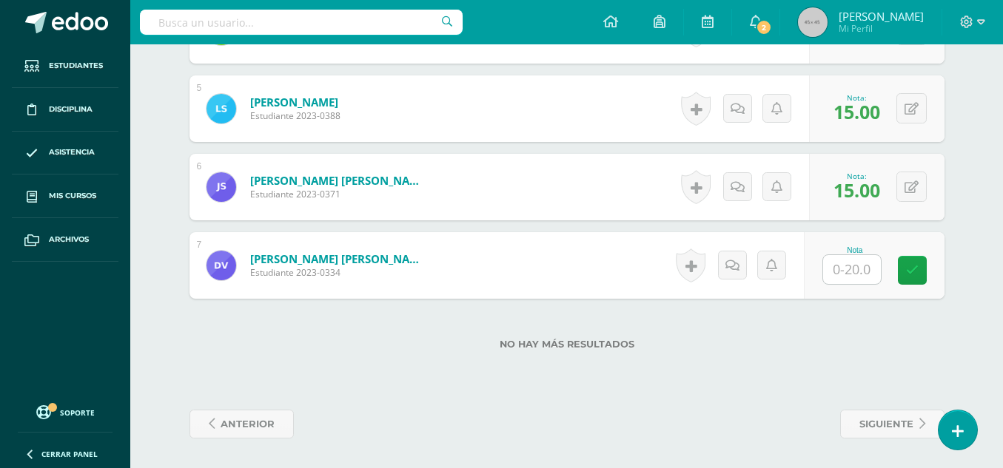
click at [866, 263] on input "text" at bounding box center [852, 269] width 58 height 29
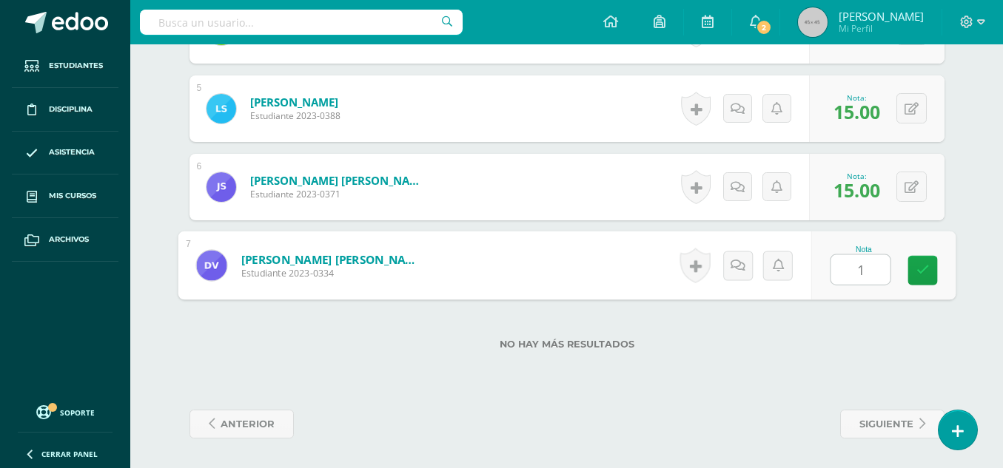
type input "15"
click at [925, 277] on icon at bounding box center [921, 270] width 13 height 13
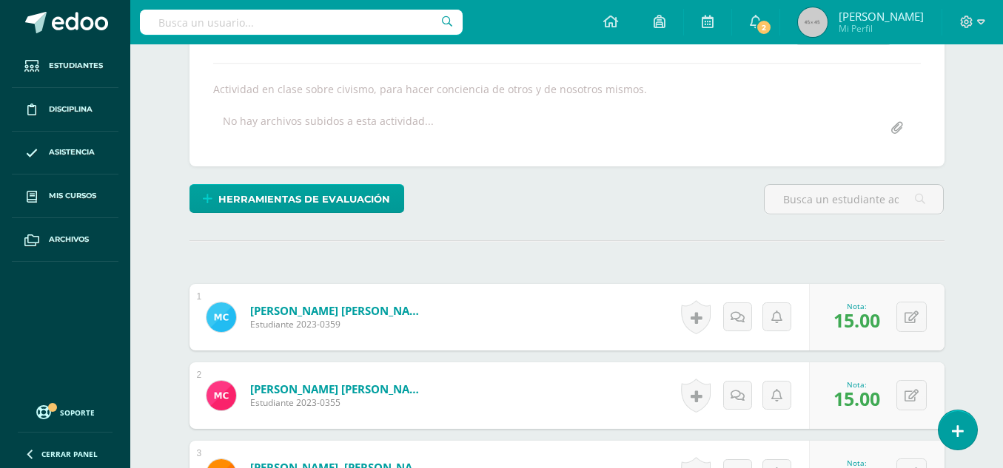
scroll to position [93, 0]
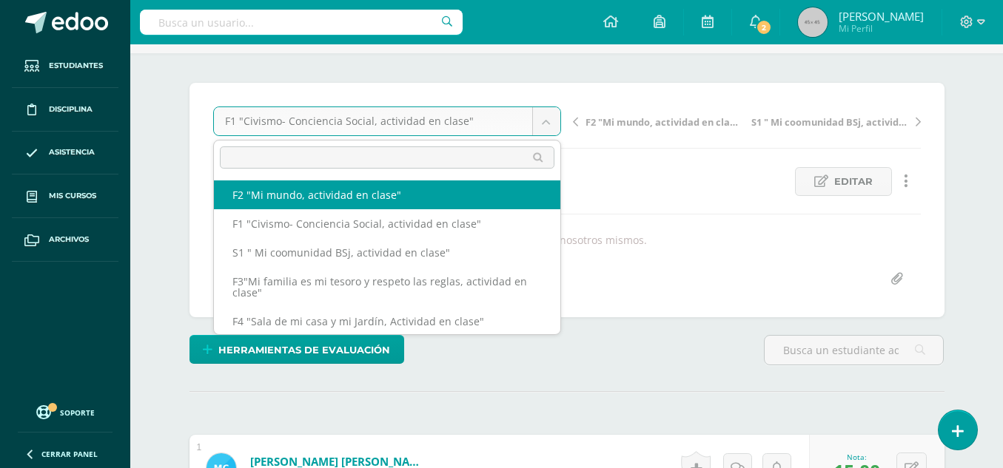
select select "/dashboard/teacher/grade-activity/49583/"
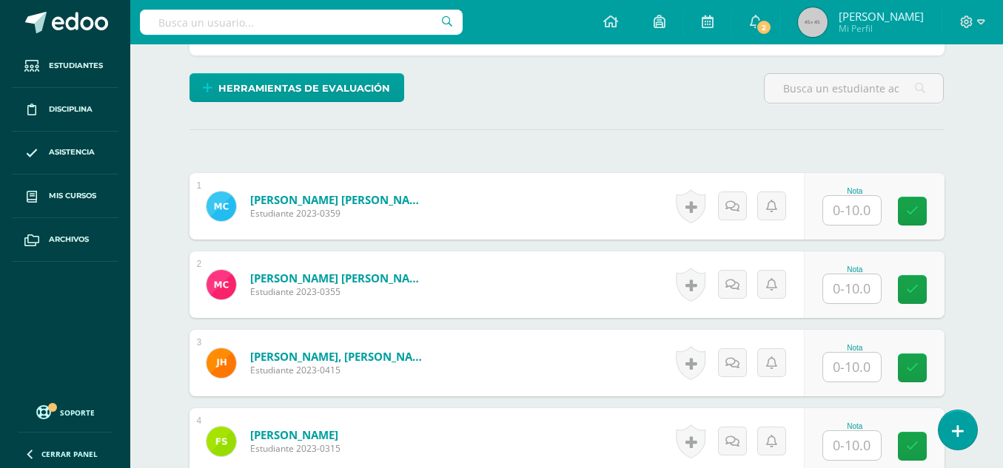
scroll to position [386, 0]
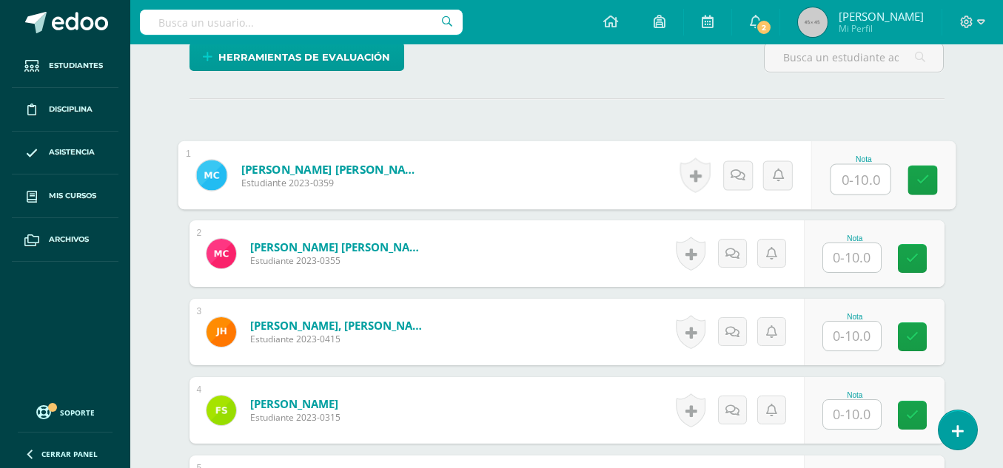
click at [837, 178] on input "text" at bounding box center [859, 180] width 59 height 30
type input "5"
click at [852, 261] on input "text" at bounding box center [852, 257] width 58 height 29
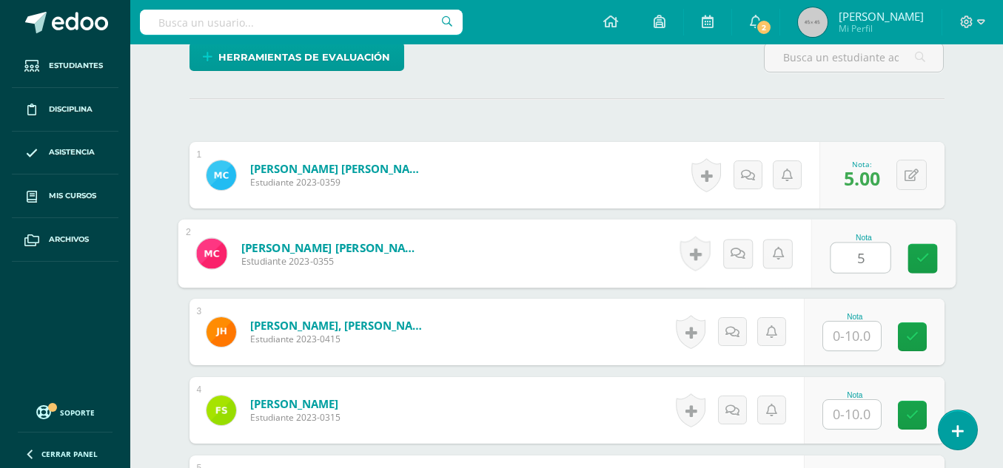
type input "5"
click at [860, 334] on input "text" at bounding box center [852, 336] width 58 height 29
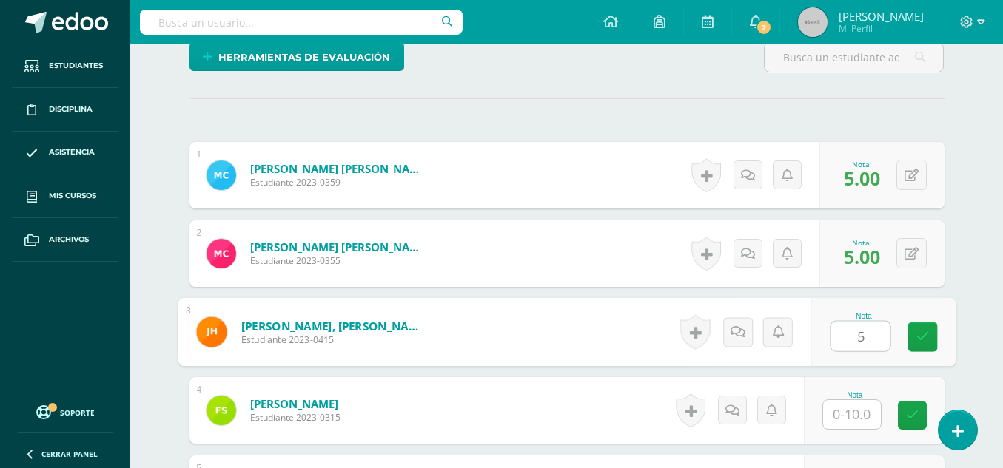
type input "5"
click at [855, 415] on input "text" at bounding box center [852, 414] width 58 height 29
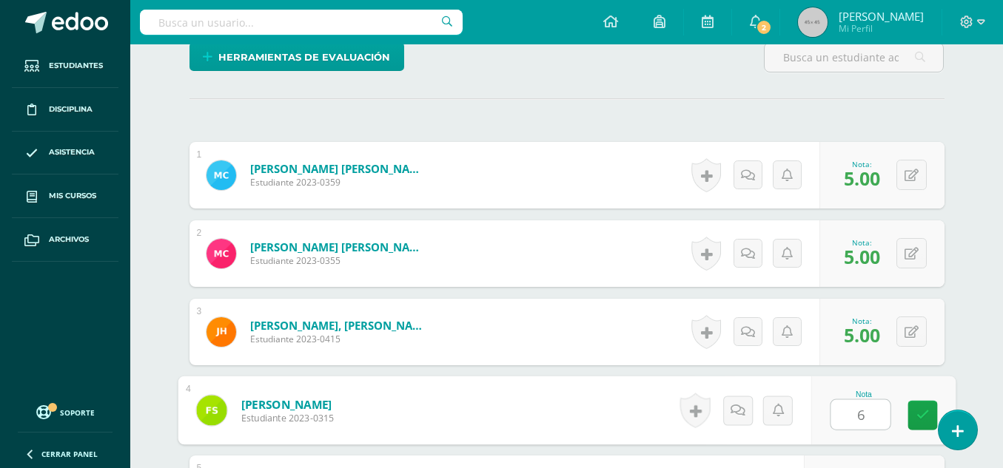
type input "6"
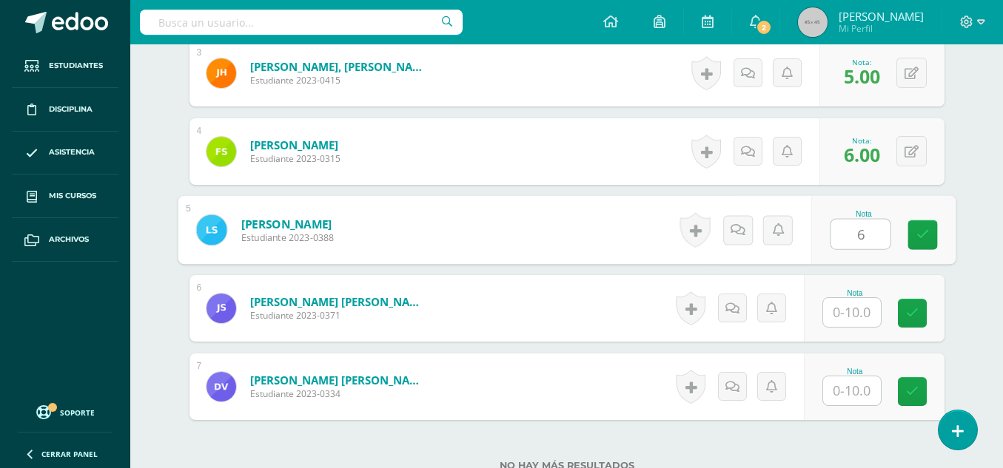
type input "6"
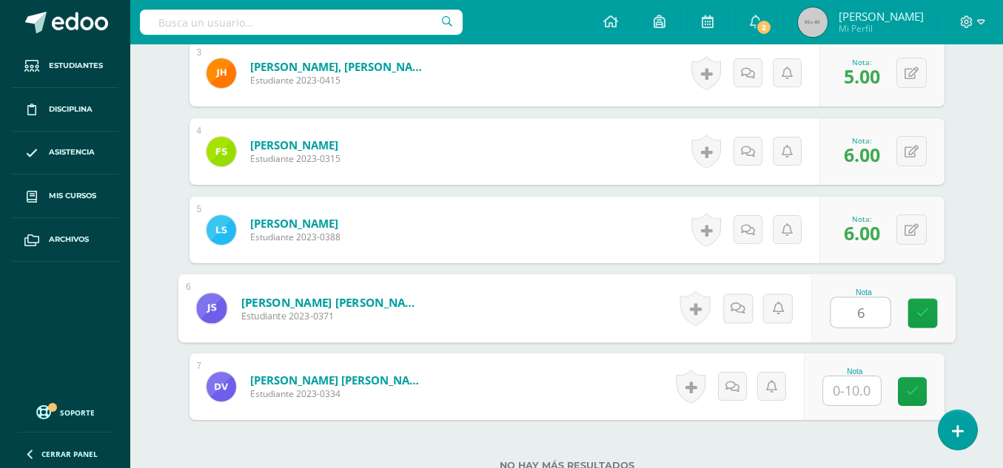
type input "6"
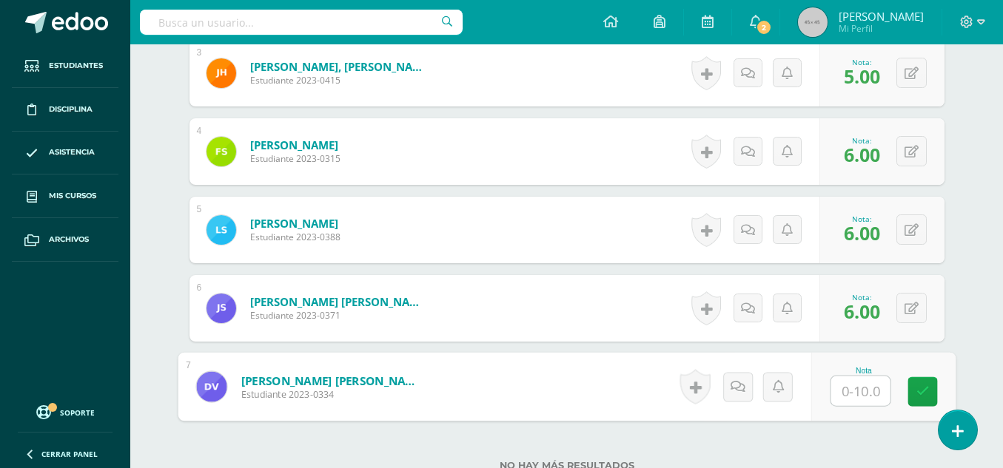
type input "5"
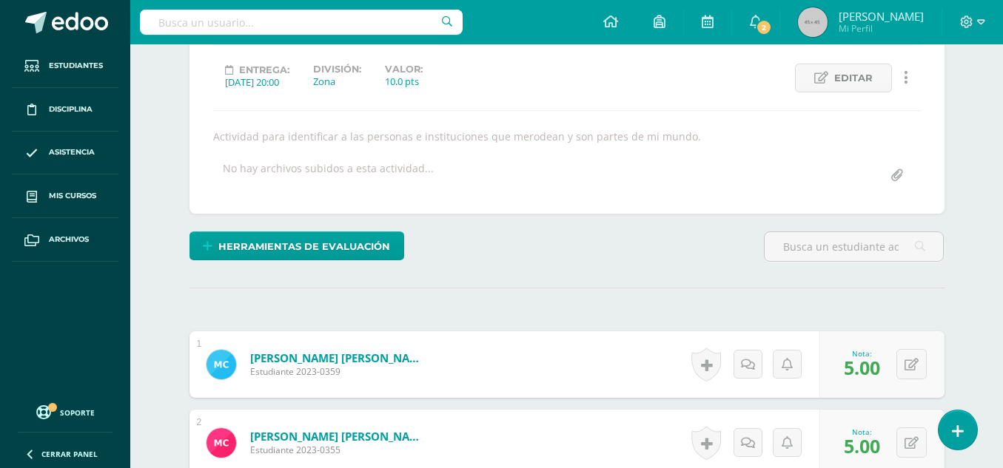
scroll to position [104, 0]
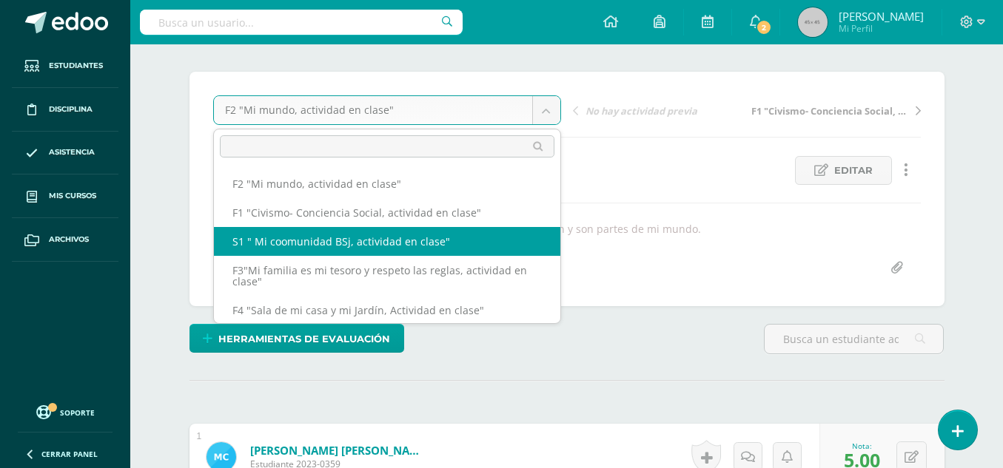
select select "/dashboard/teacher/grade-activity/49592/"
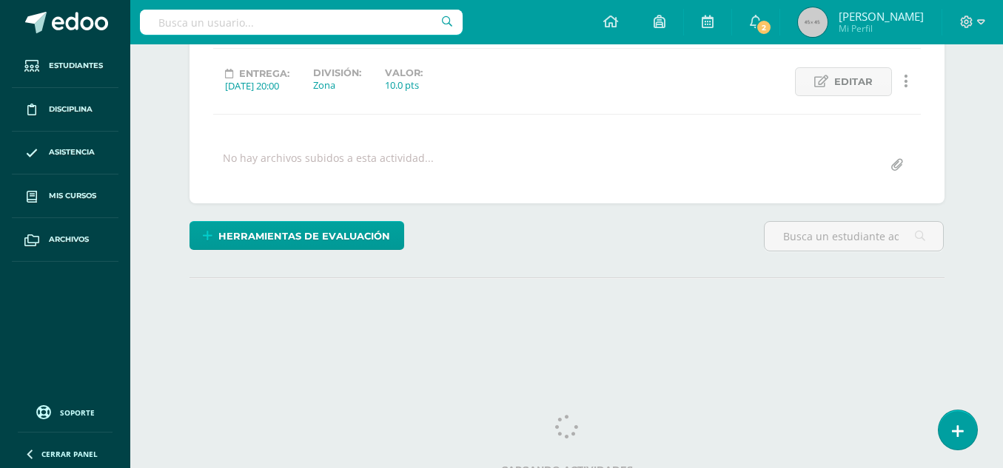
drag, startPoint x: 1010, startPoint y: 122, endPoint x: 1023, endPoint y: 250, distance: 128.6
click at [1003, 250] on html "Estudiantes Disciplina Asistencia Mis cursos Archivos Soporte Centro de ayuda Ú…" at bounding box center [501, 100] width 1003 height 586
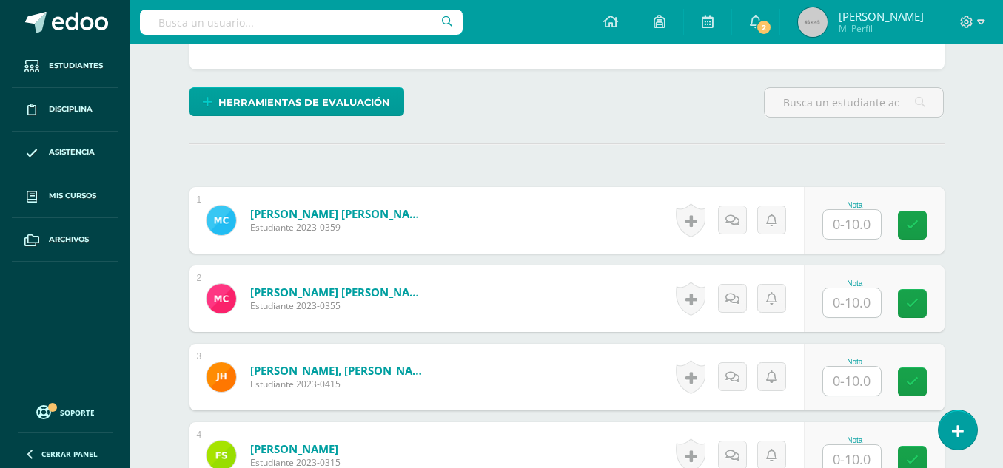
scroll to position [333, 0]
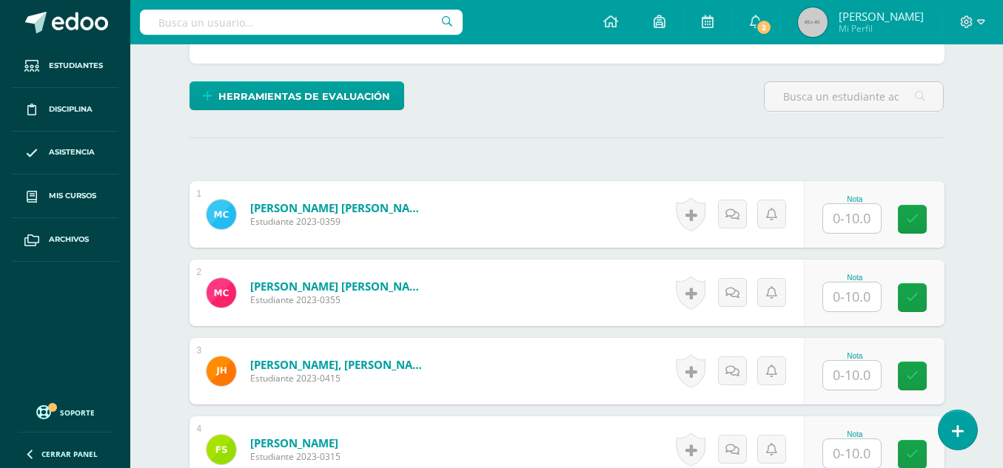
click at [857, 222] on input "text" at bounding box center [852, 218] width 58 height 29
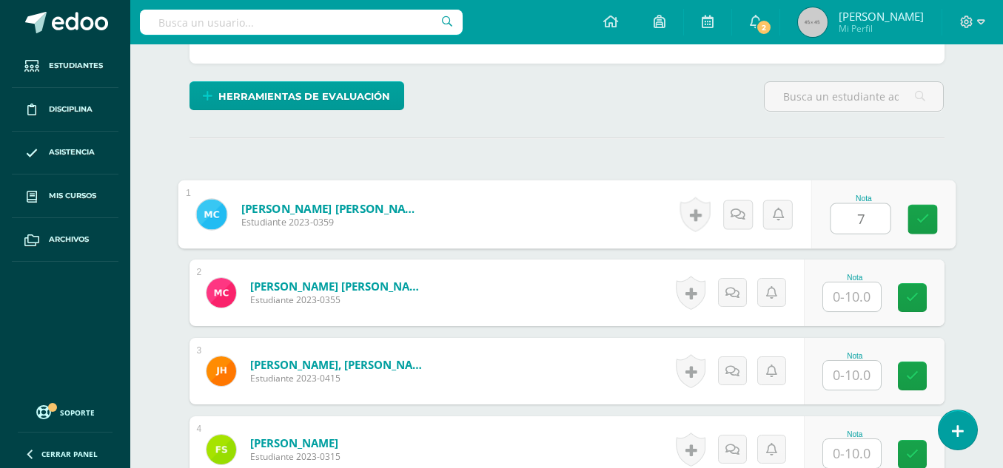
type input "7"
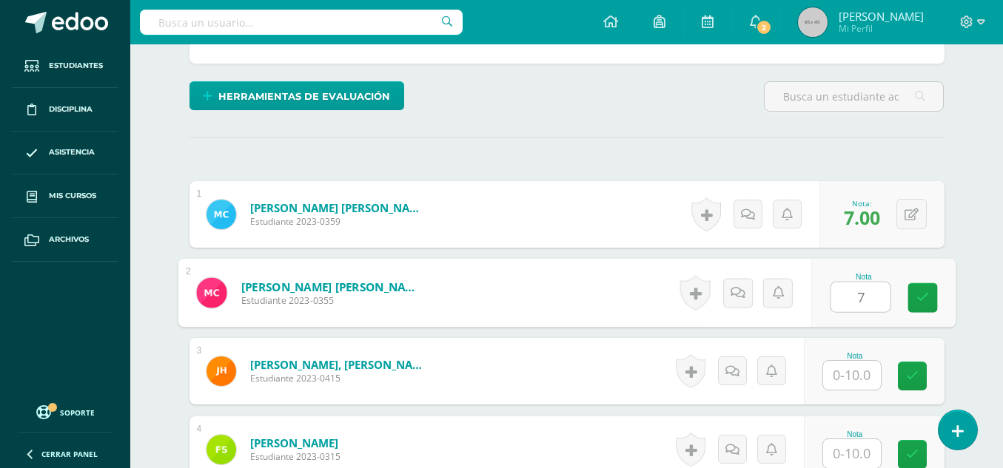
type input "7"
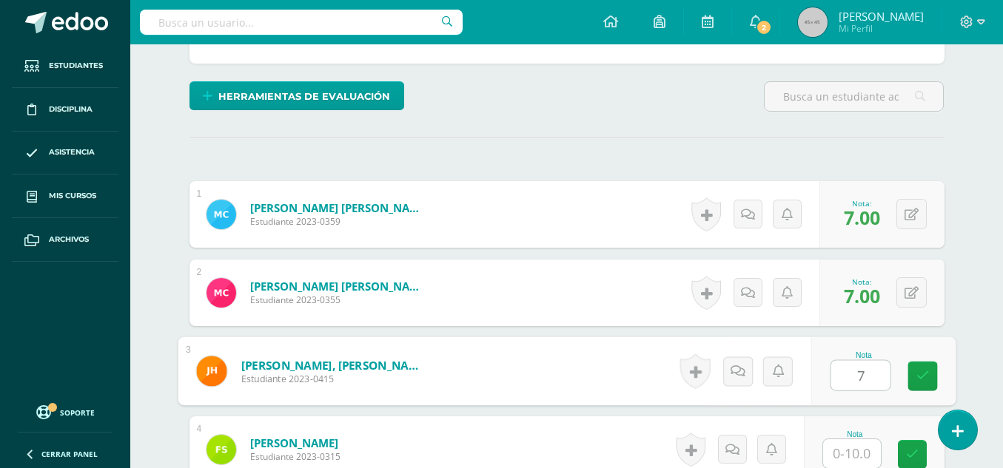
type input "7"
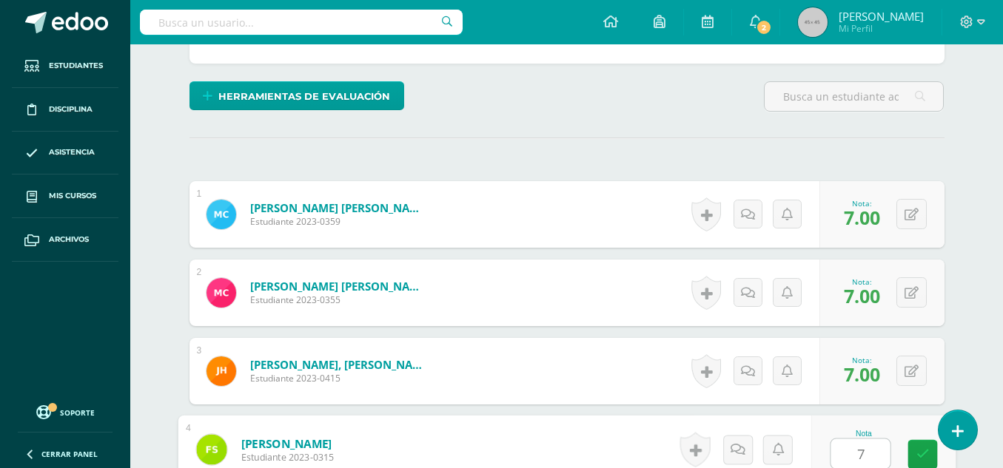
type input "7"
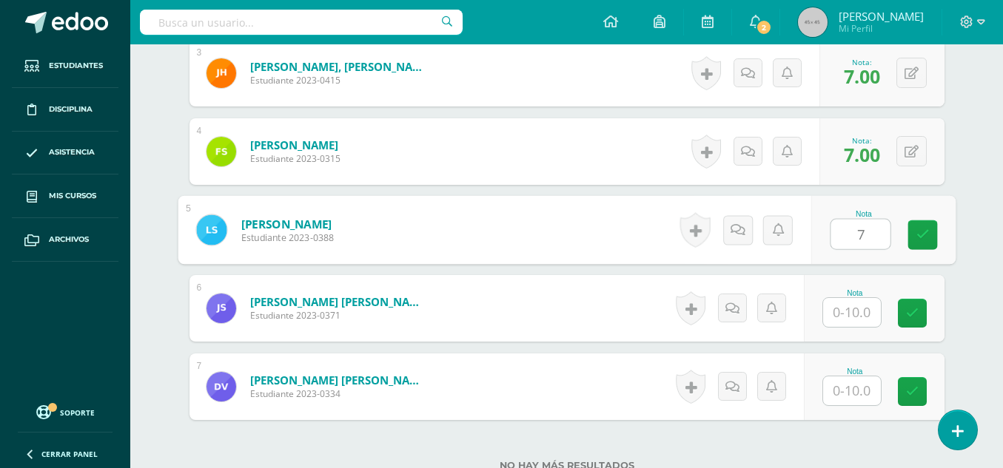
type input "7"
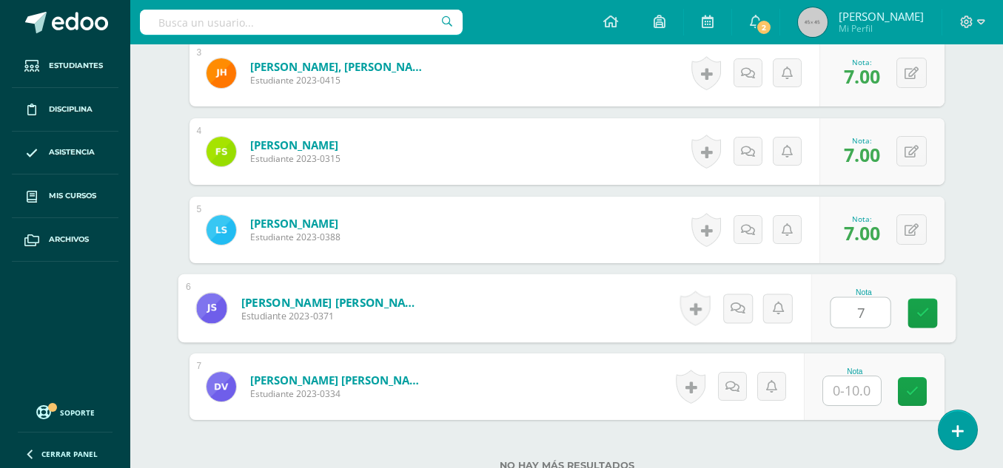
type input "7"
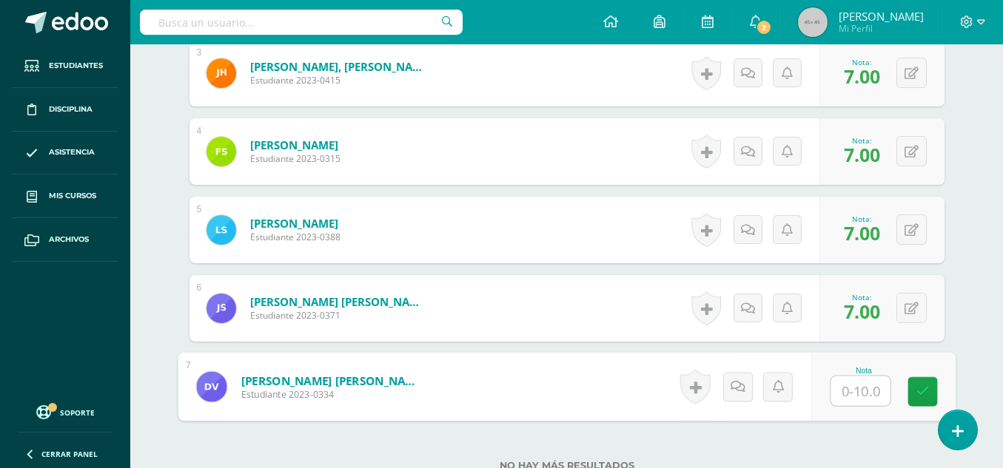
type input "7"
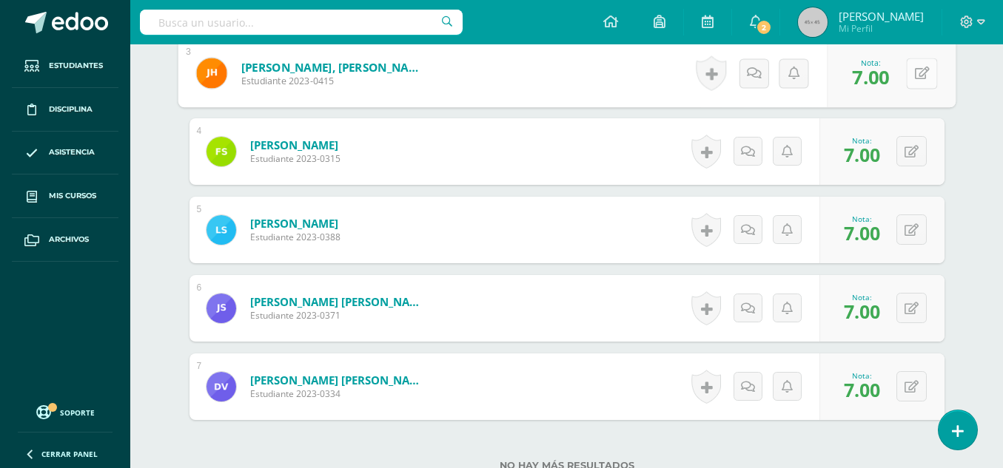
click at [914, 67] on icon at bounding box center [921, 73] width 15 height 13
type input "5"
click at [882, 82] on icon at bounding box center [881, 78] width 13 height 13
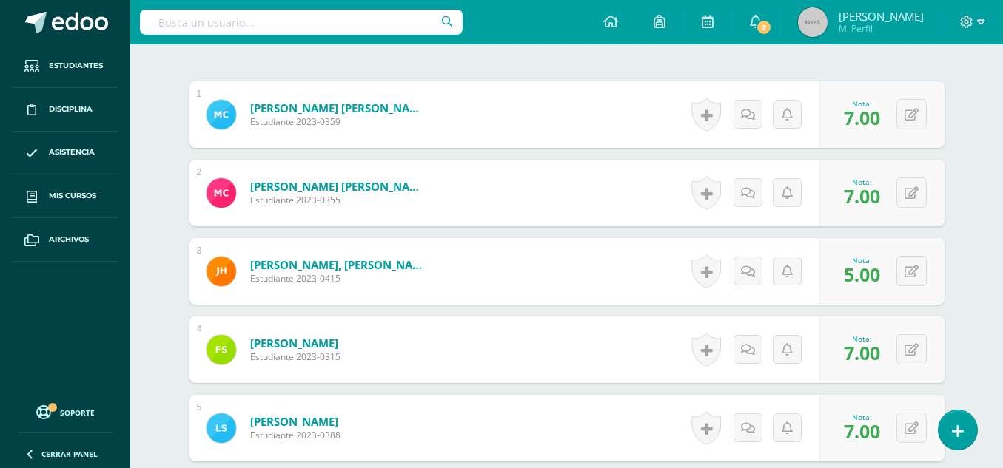
scroll to position [402, 0]
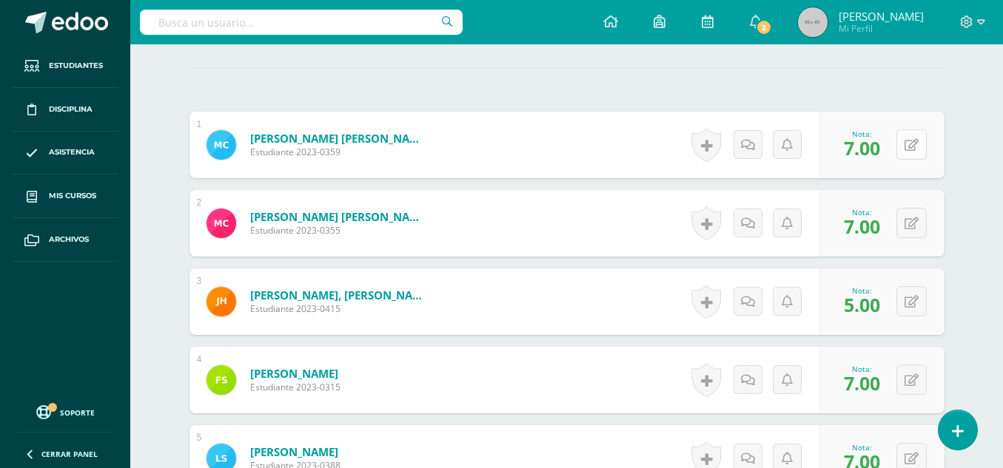
click at [915, 143] on icon at bounding box center [911, 145] width 14 height 13
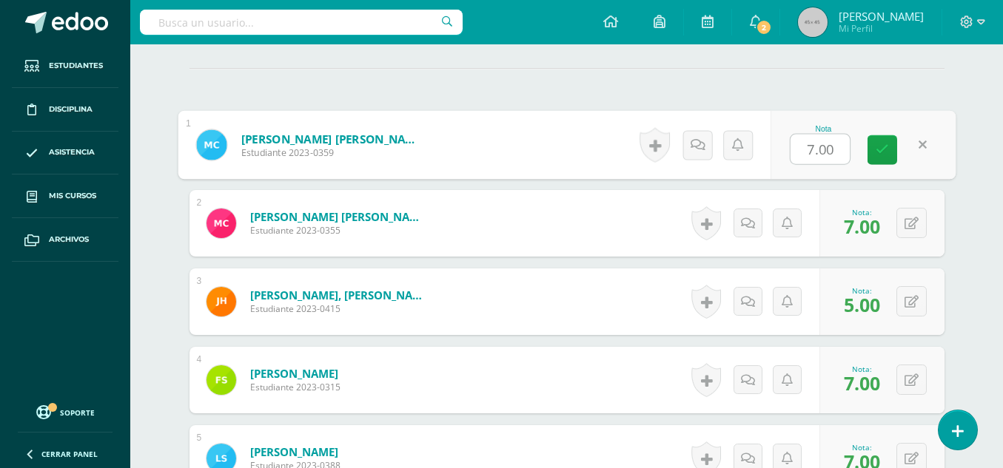
type input "5"
click at [886, 150] on icon at bounding box center [881, 150] width 13 height 13
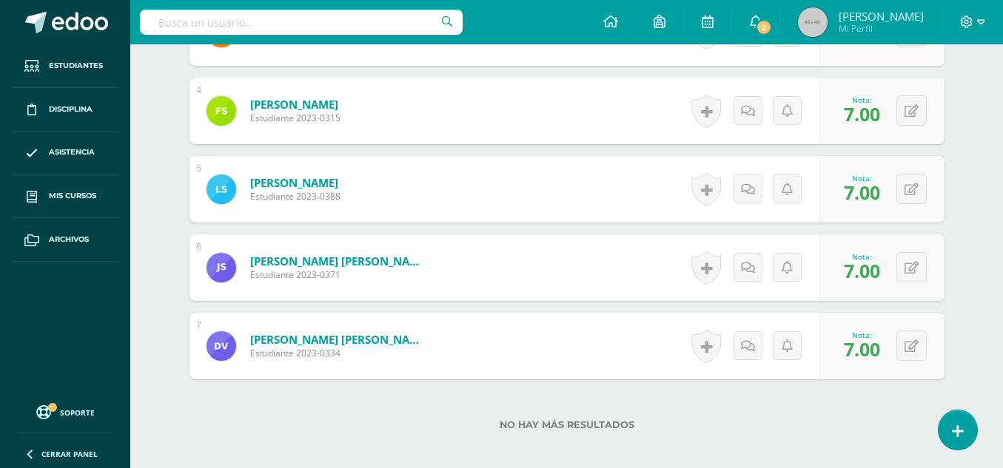
scroll to position [680, 0]
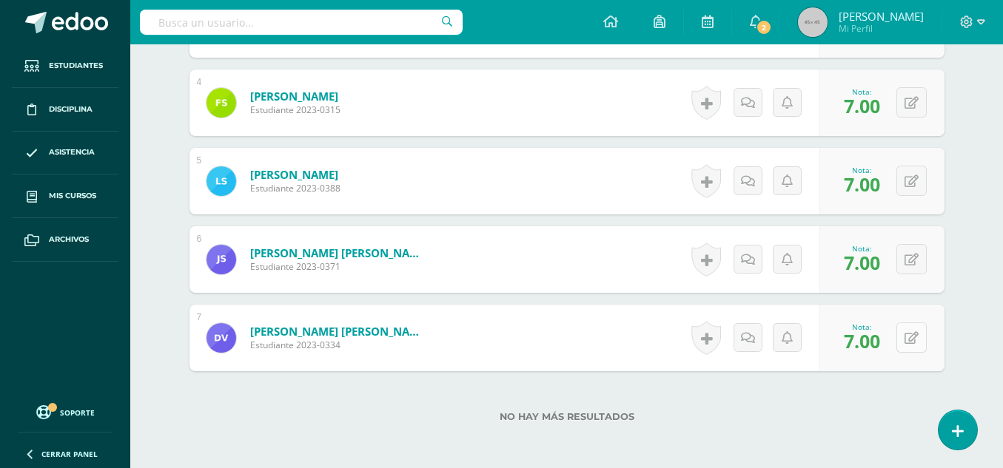
click at [912, 341] on icon at bounding box center [911, 338] width 14 height 13
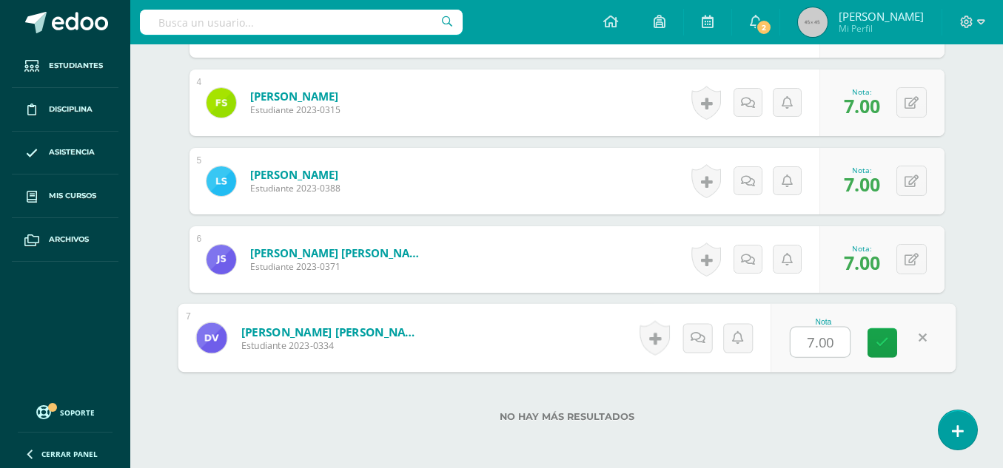
type input "6"
click at [883, 341] on icon at bounding box center [881, 343] width 13 height 13
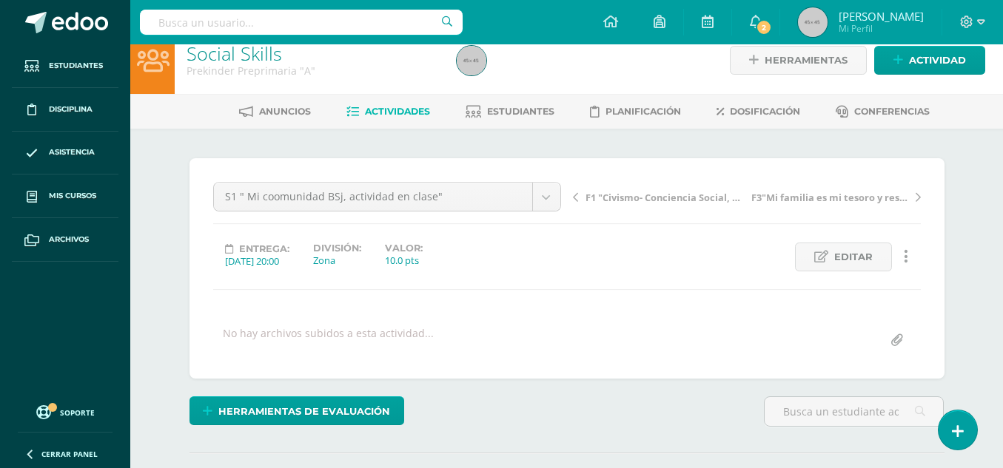
scroll to position [14, 0]
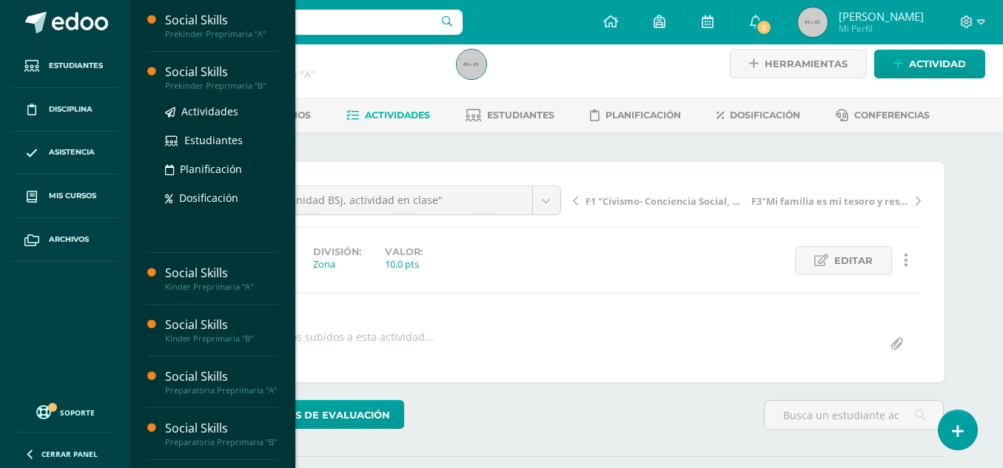
click at [227, 78] on div "Social Skills" at bounding box center [221, 72] width 112 height 17
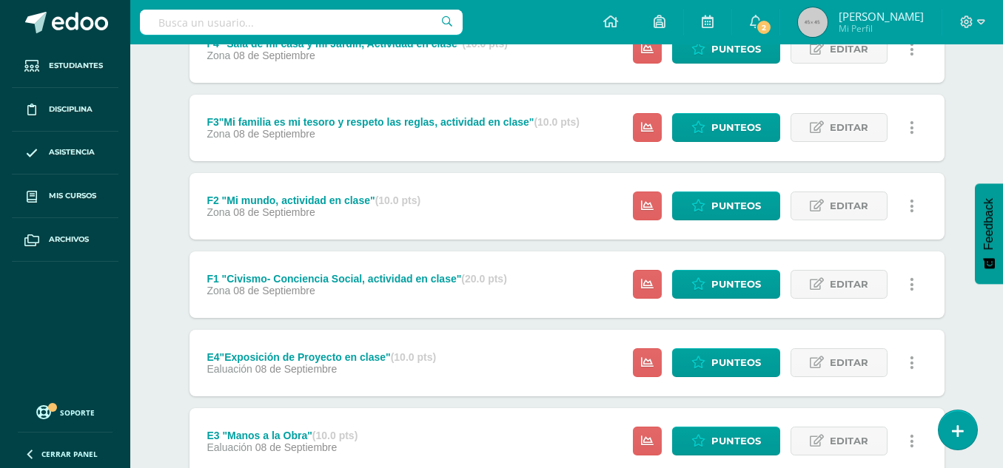
scroll to position [394, 0]
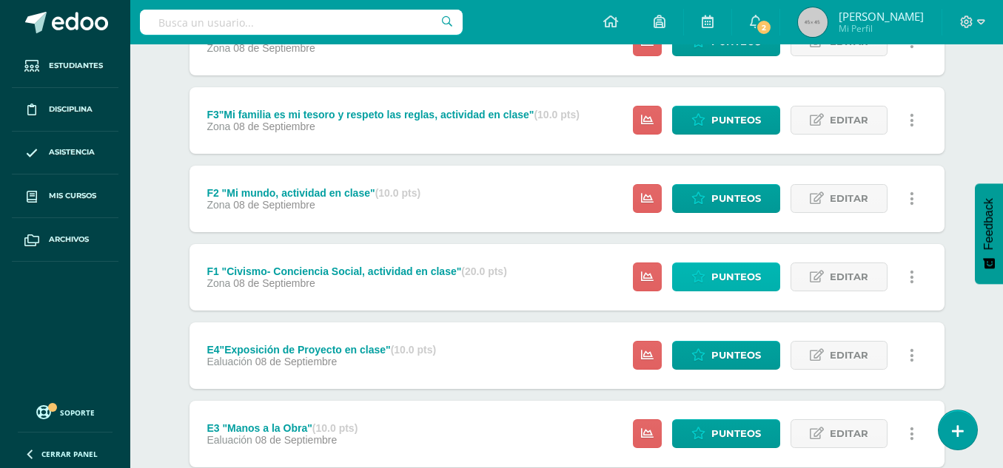
click at [738, 276] on span "Punteos" at bounding box center [736, 276] width 50 height 27
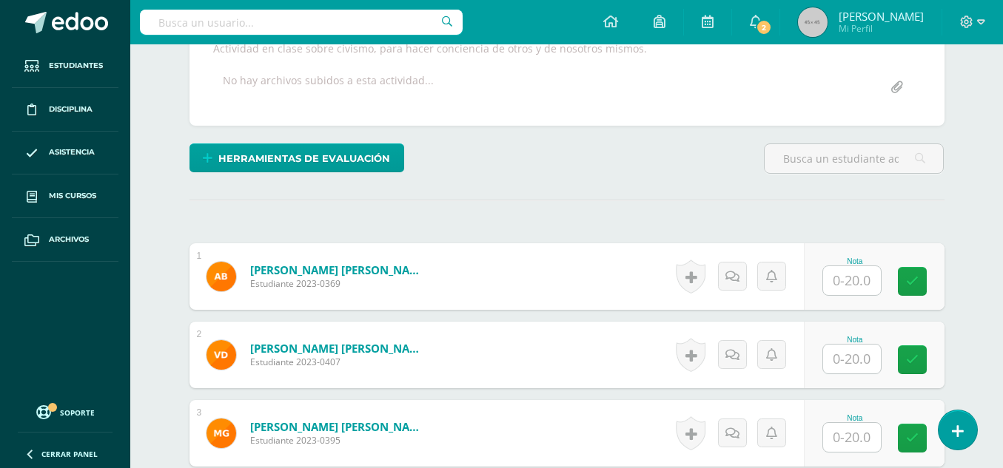
scroll to position [286, 0]
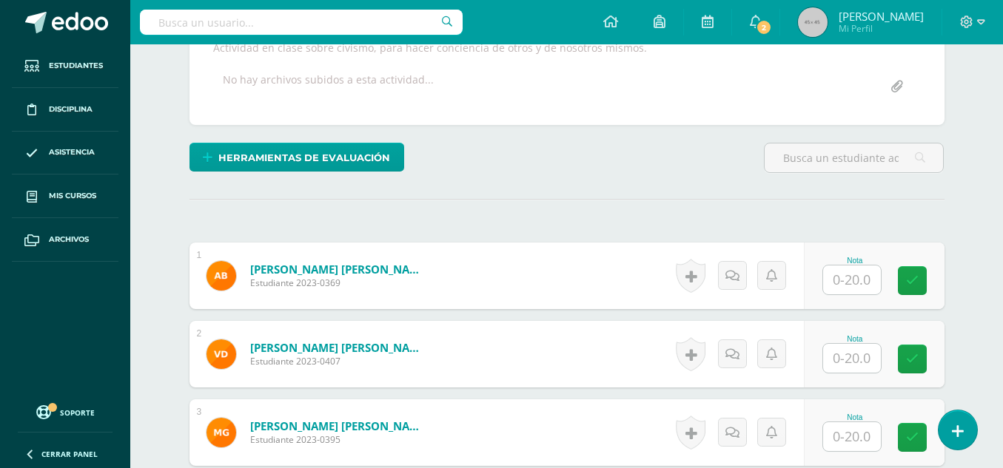
click at [857, 286] on input "text" at bounding box center [852, 280] width 58 height 29
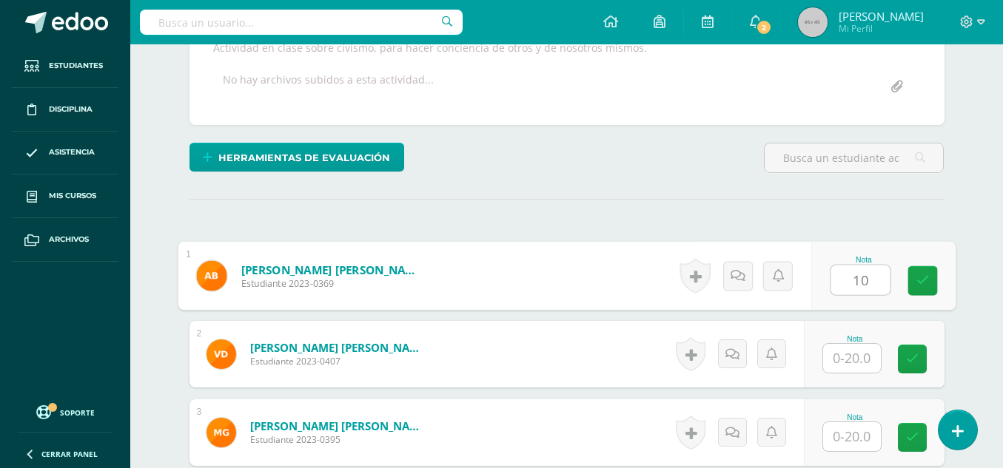
type input "10"
click at [856, 362] on input "text" at bounding box center [852, 358] width 58 height 29
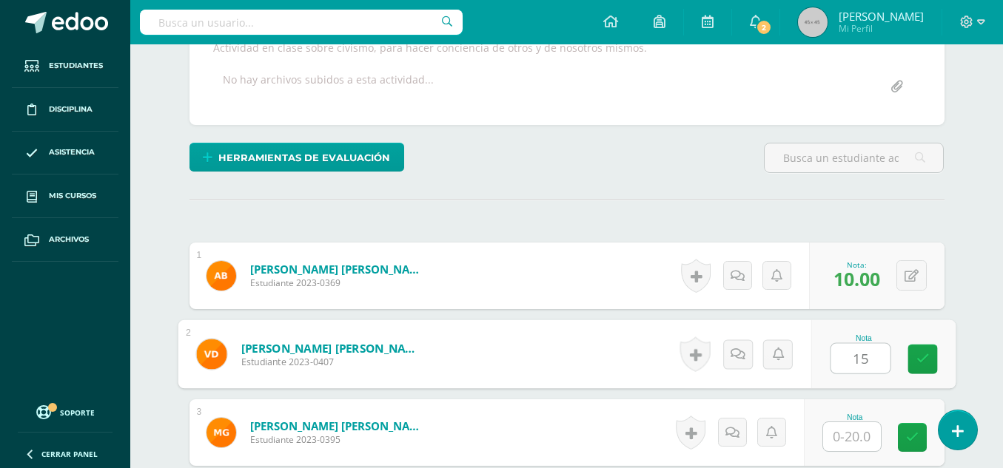
type input "15"
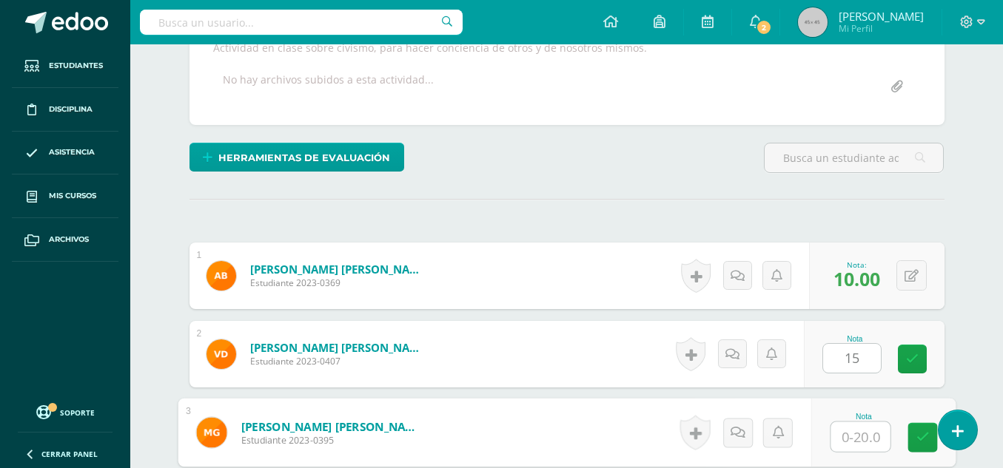
click at [850, 442] on input "text" at bounding box center [859, 437] width 59 height 30
type input "12"
click at [926, 441] on icon at bounding box center [921, 437] width 13 height 13
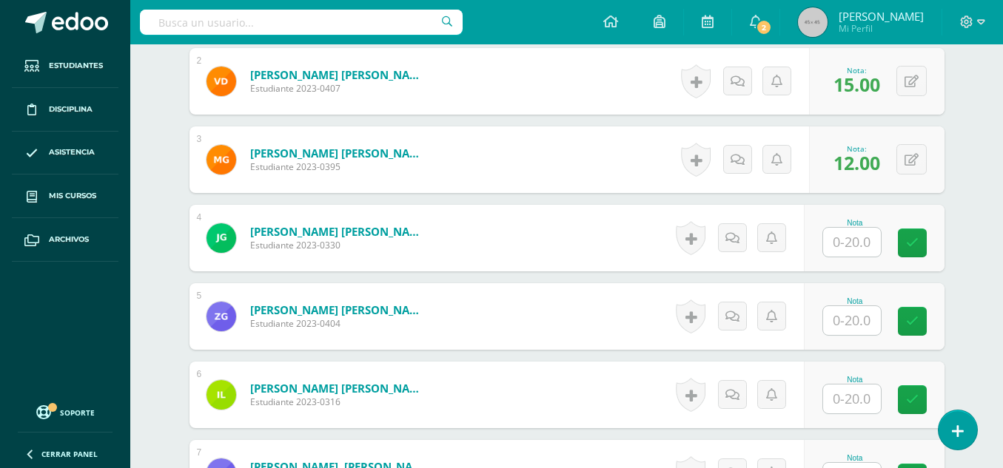
scroll to position [569, 0]
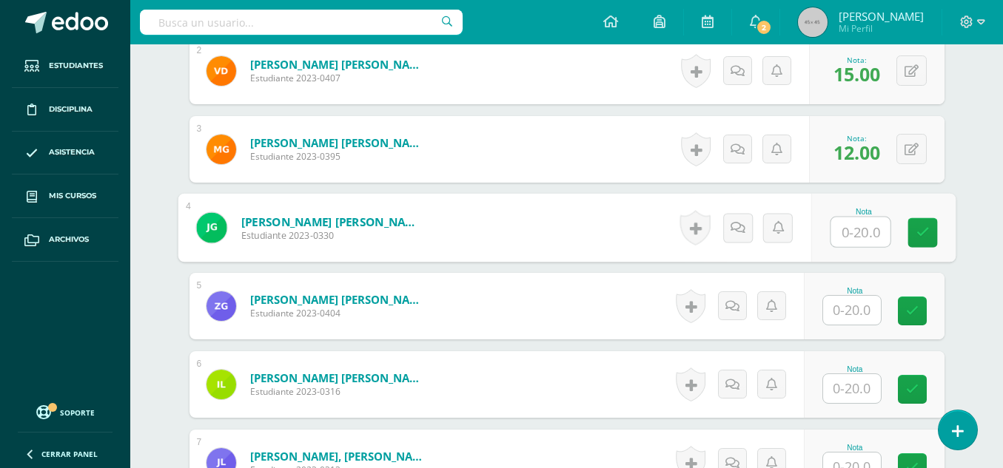
click at [856, 229] on input "text" at bounding box center [859, 233] width 59 height 30
type input "15"
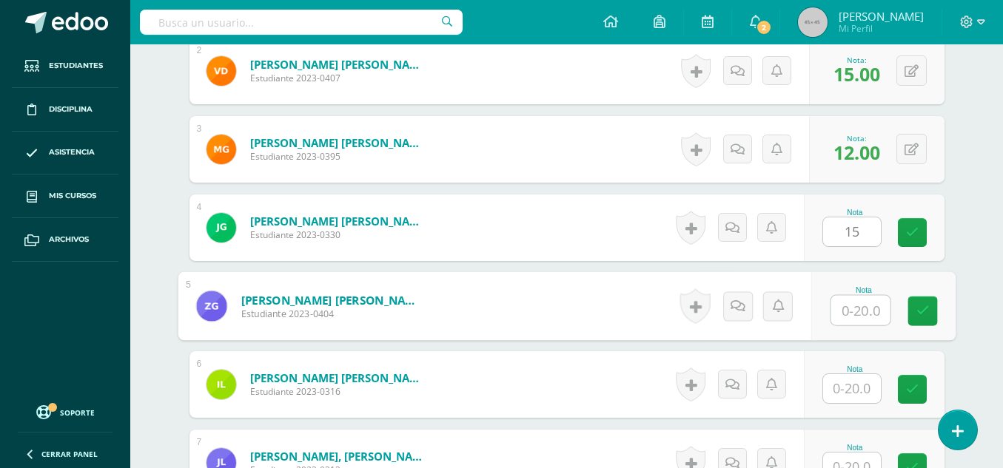
click at [843, 311] on input "text" at bounding box center [859, 311] width 59 height 30
type input "12"
click at [860, 388] on input "text" at bounding box center [852, 388] width 58 height 29
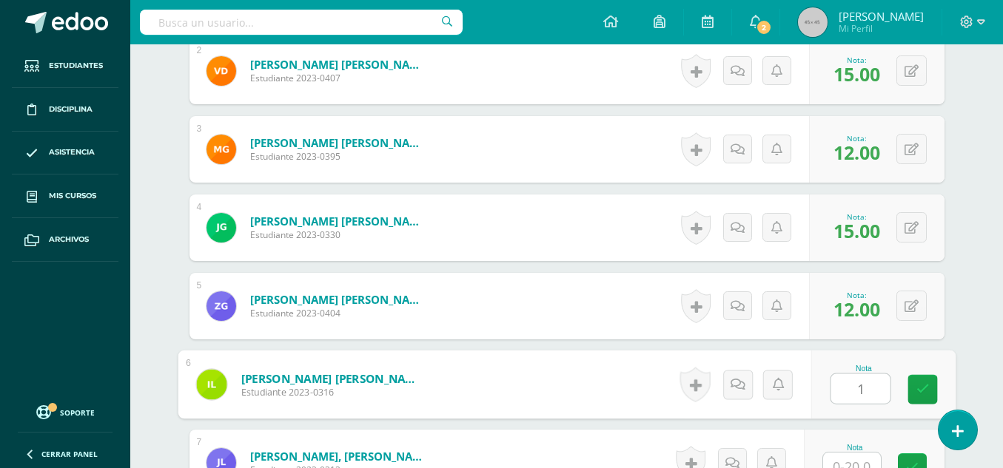
type input "15"
click at [913, 394] on link at bounding box center [922, 390] width 30 height 30
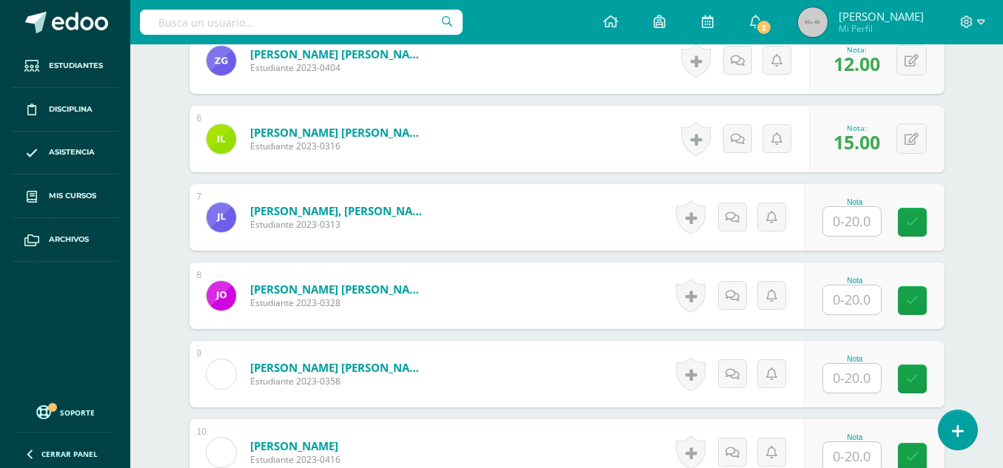
scroll to position [825, 0]
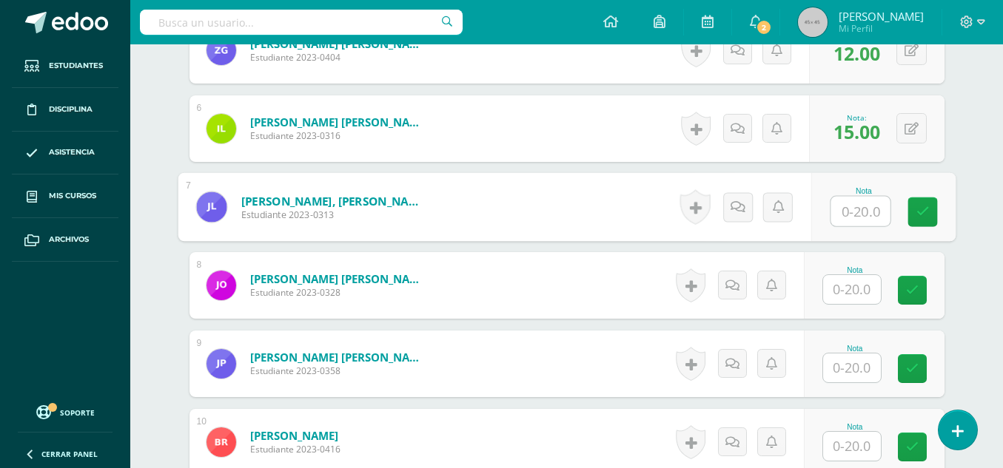
click at [870, 223] on input "text" at bounding box center [859, 212] width 59 height 30
type input "12"
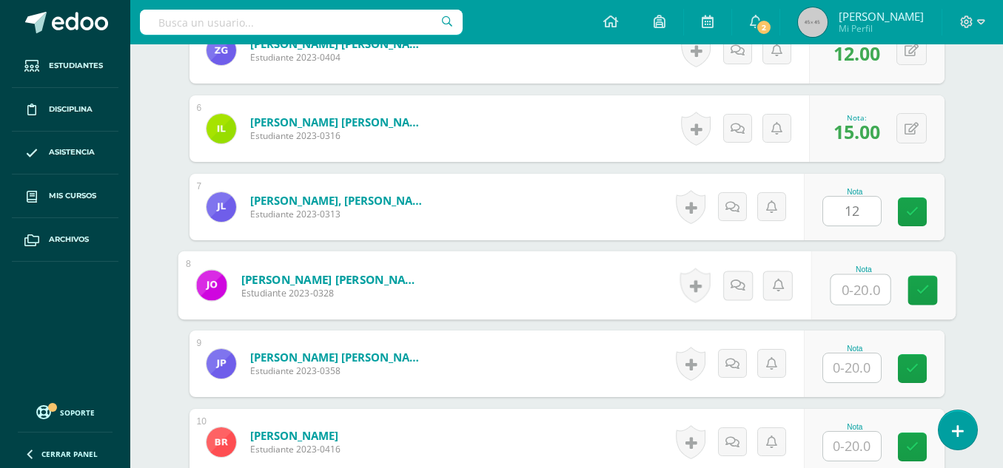
click at [847, 294] on input "text" at bounding box center [859, 290] width 59 height 30
type input "15"
click at [850, 367] on input "text" at bounding box center [852, 368] width 58 height 29
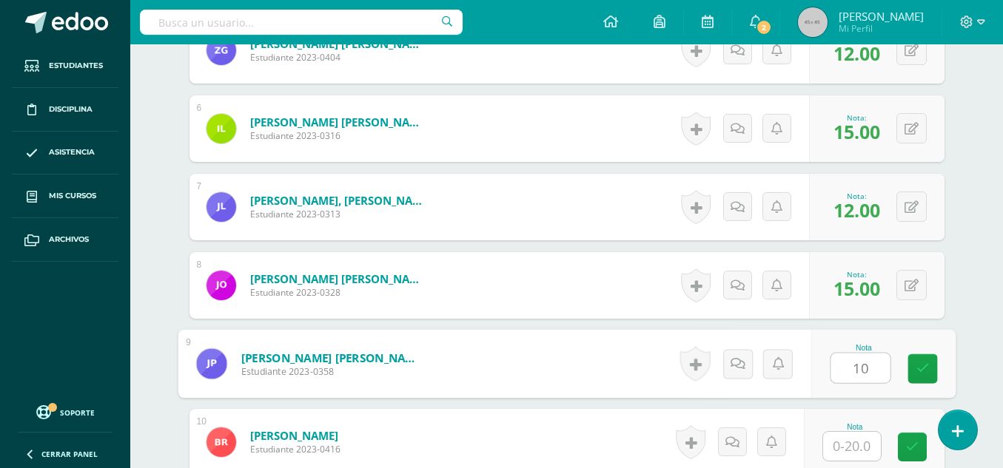
type input "10"
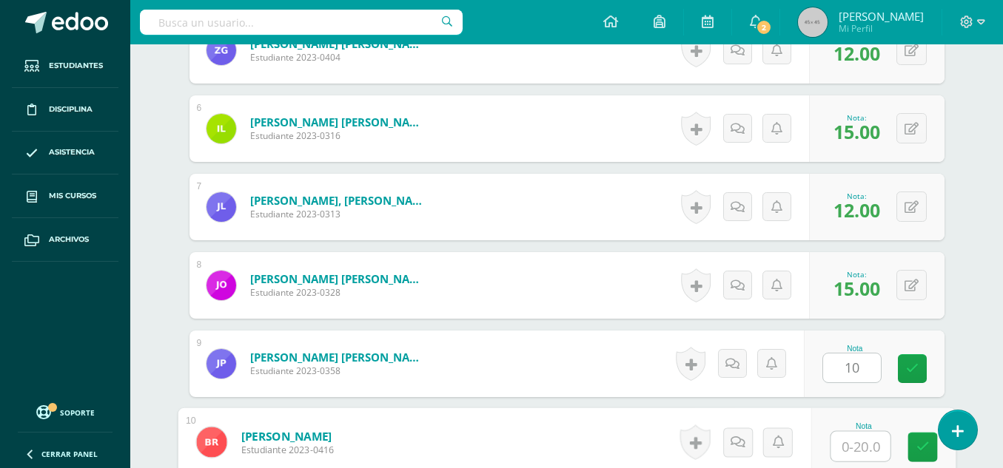
click at [845, 435] on input "text" at bounding box center [859, 447] width 59 height 30
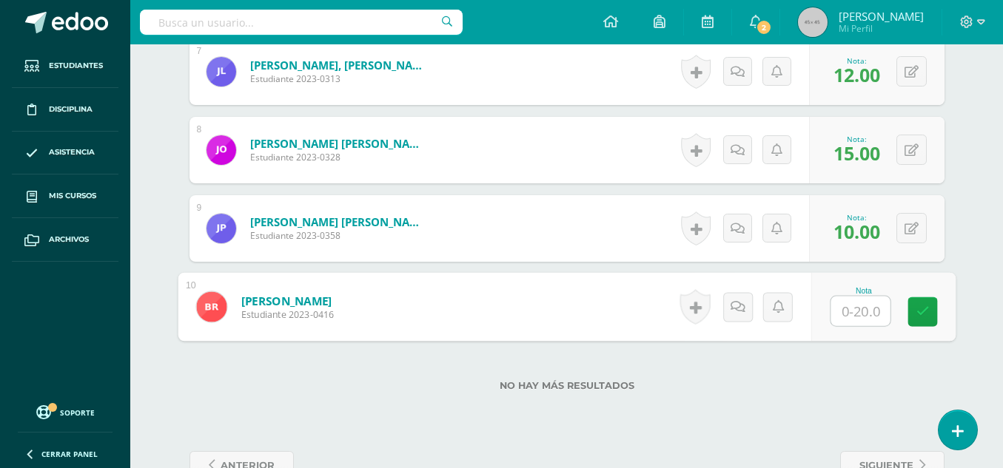
scroll to position [965, 0]
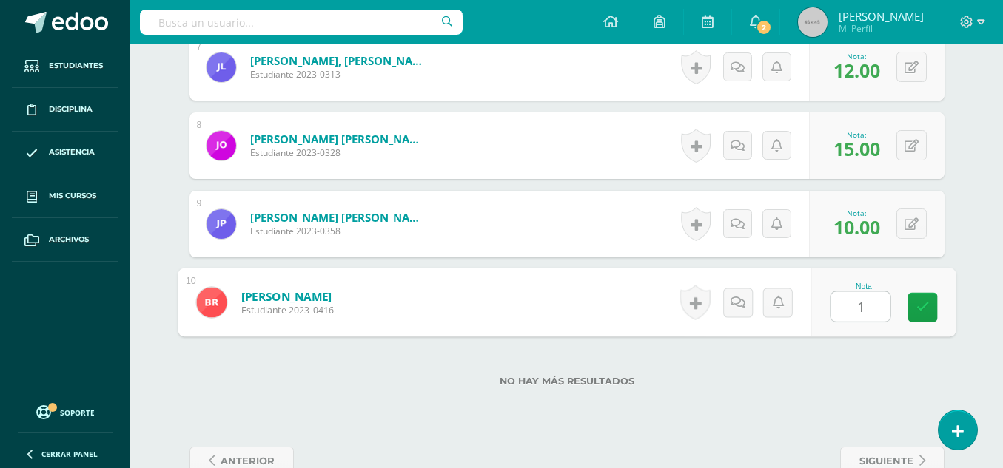
type input "15"
click at [931, 306] on link at bounding box center [922, 308] width 30 height 30
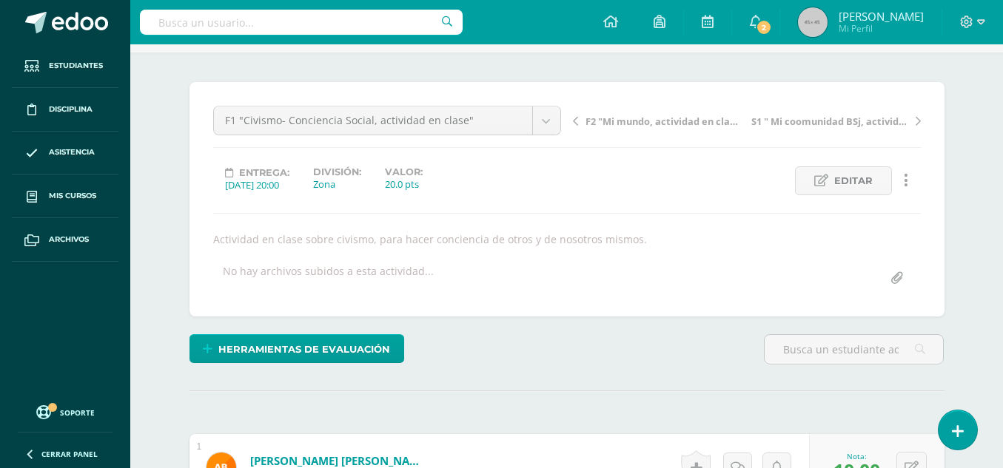
scroll to position [76, 0]
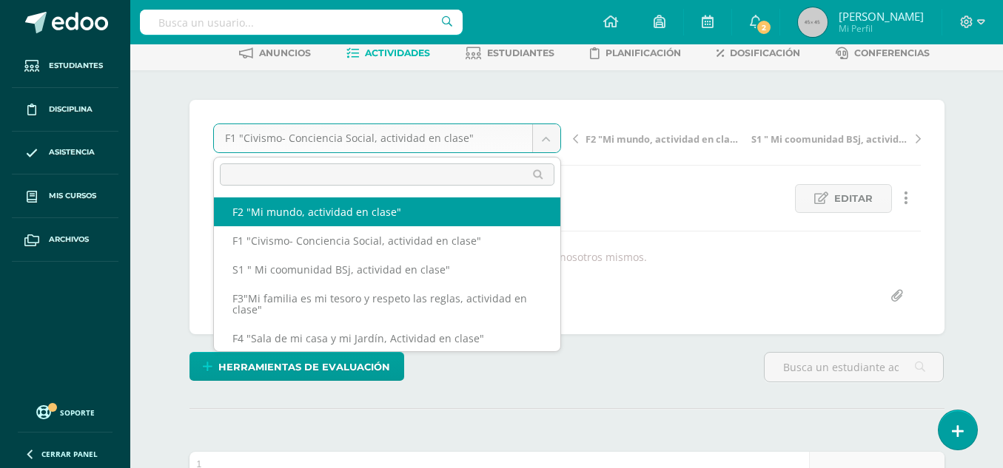
select select "/dashboard/teacher/grade-activity/49580/"
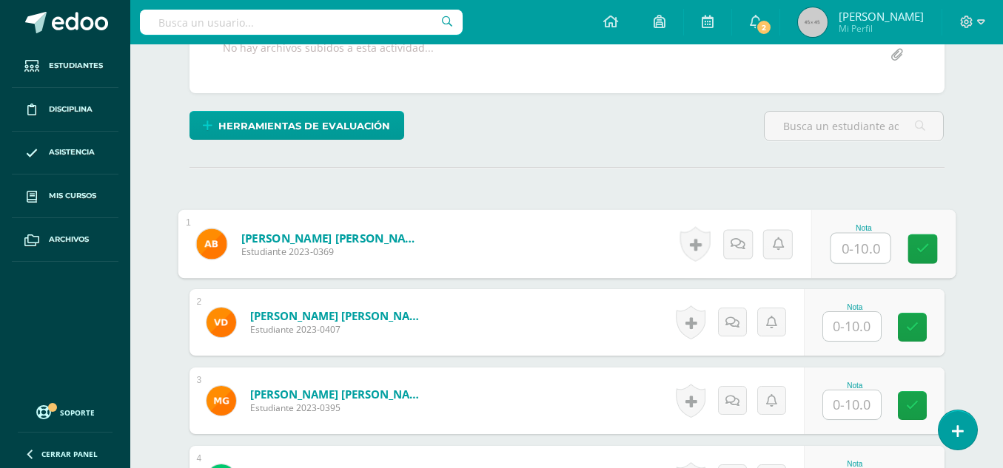
click at [856, 246] on input "text" at bounding box center [859, 249] width 59 height 30
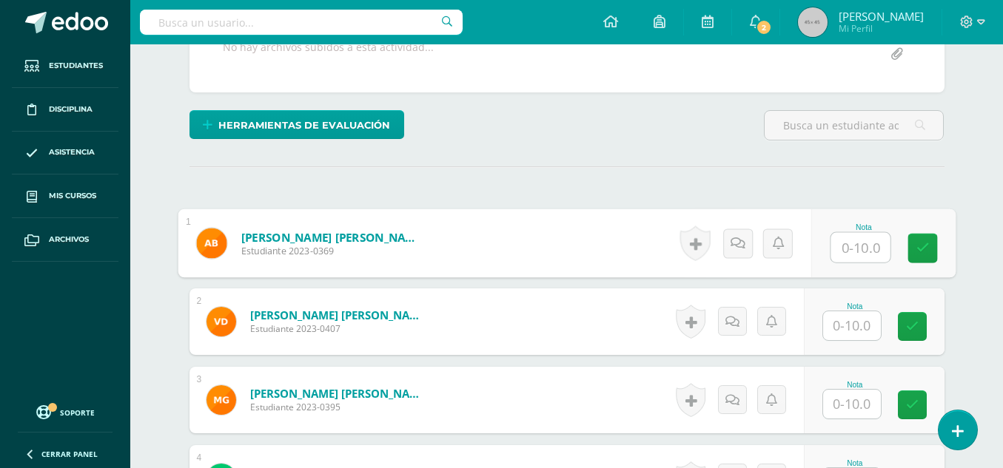
type input "5"
type input "4"
click at [847, 331] on input "text" at bounding box center [852, 325] width 58 height 29
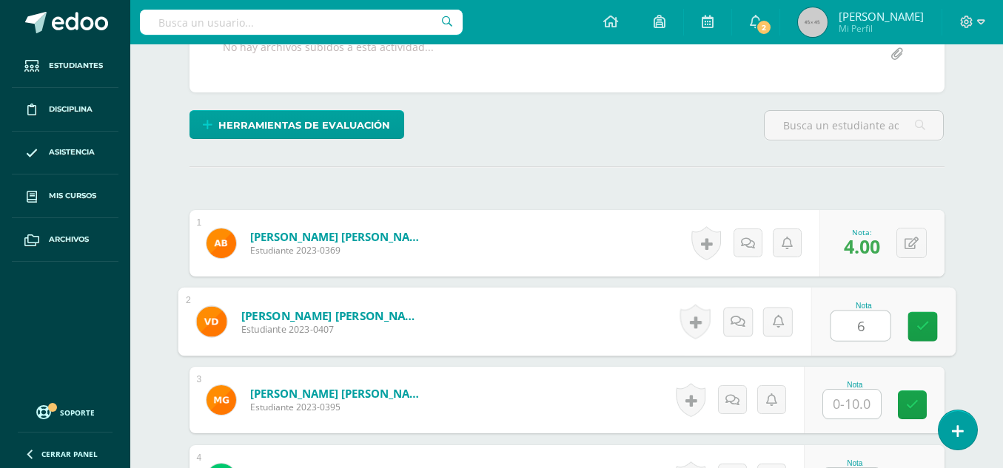
type input "6"
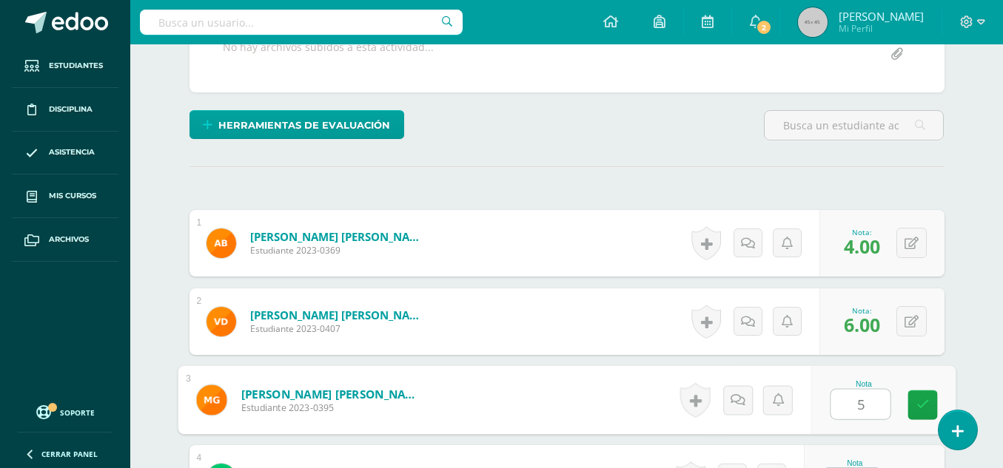
type input "5"
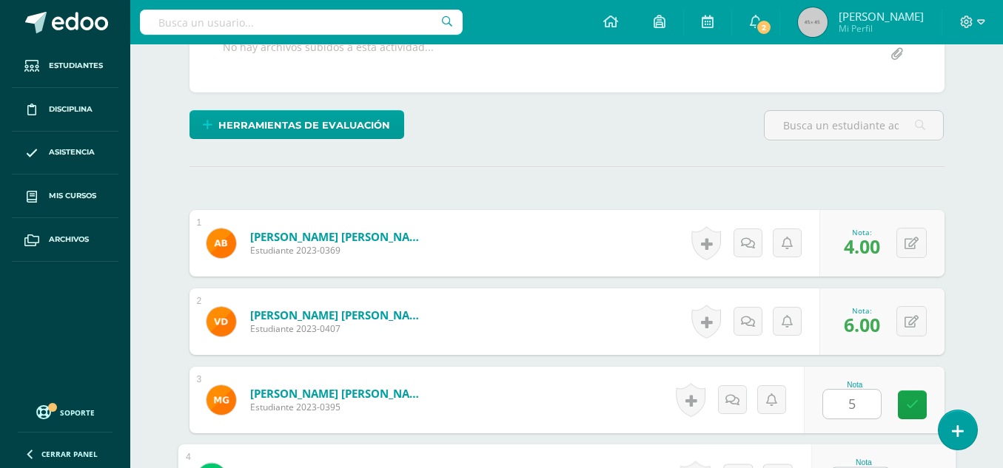
scroll to position [347, 0]
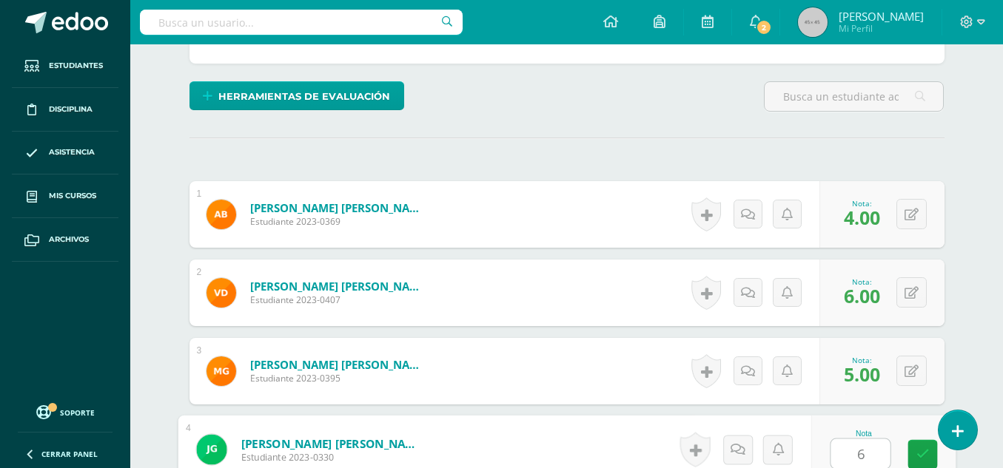
type input "6"
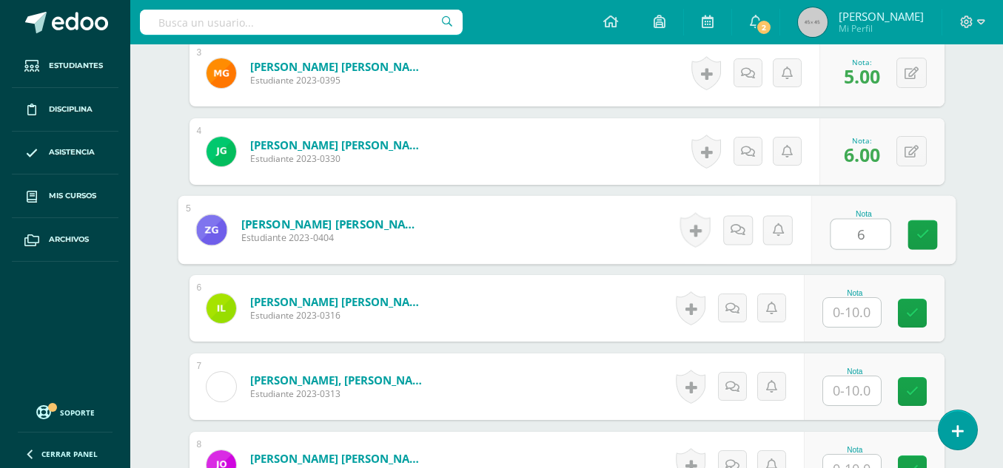
type input "6"
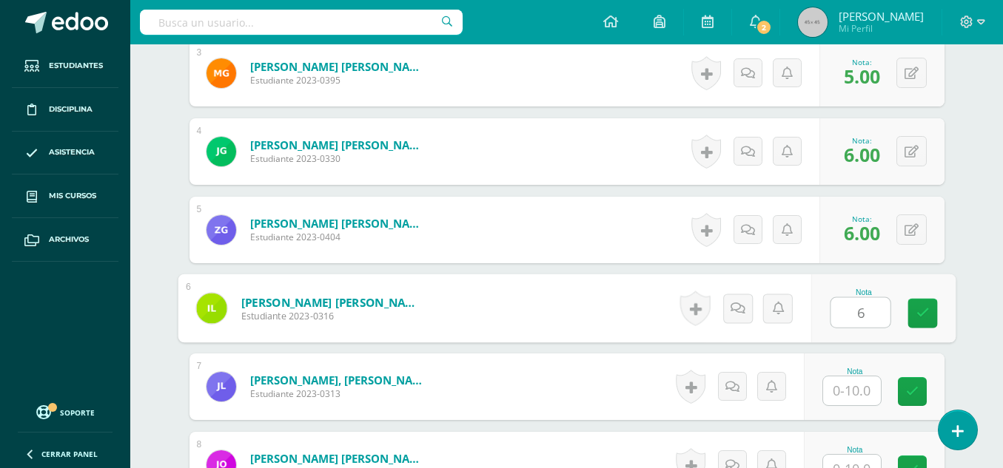
type input "6"
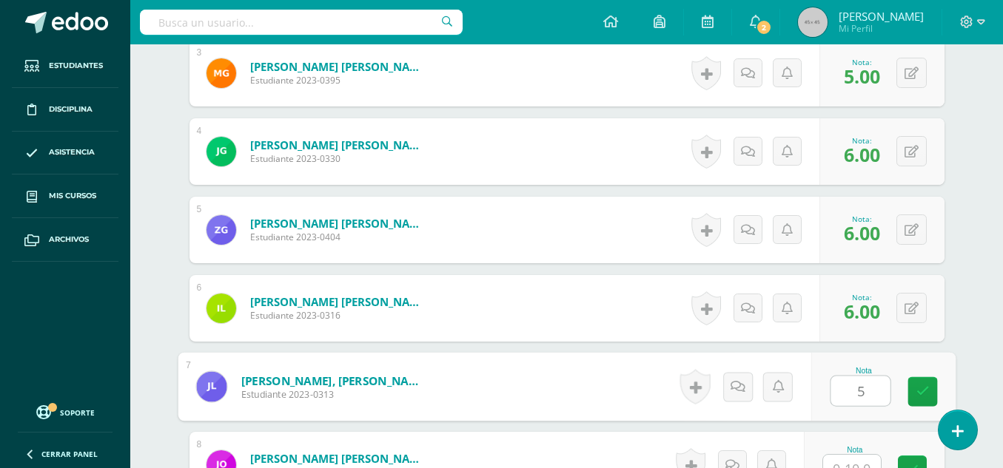
type input "5"
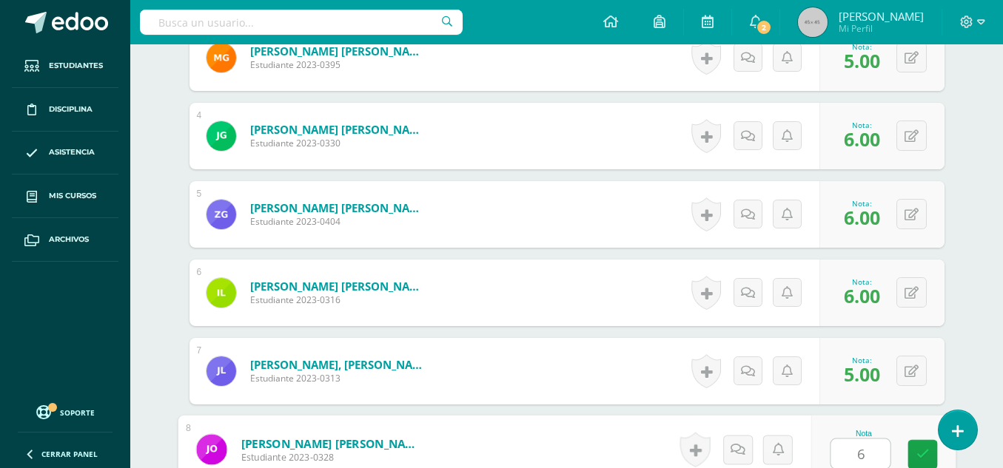
type input "6"
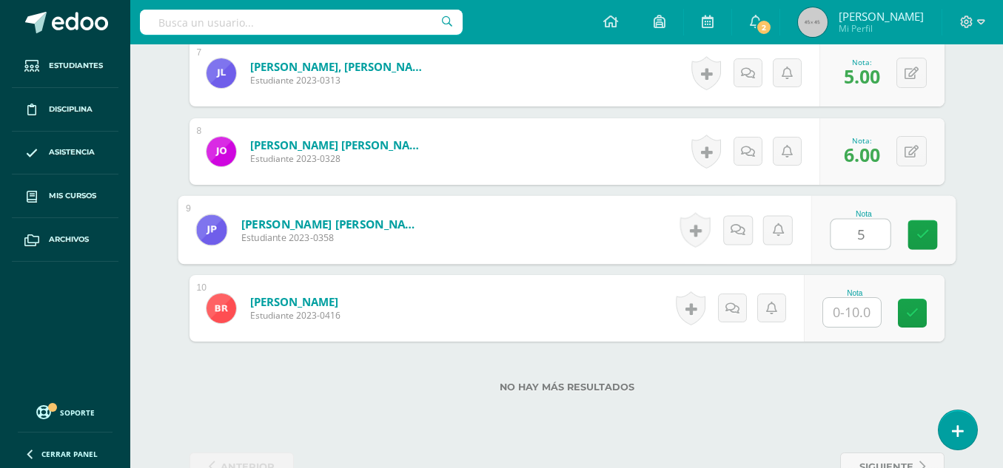
type input "5"
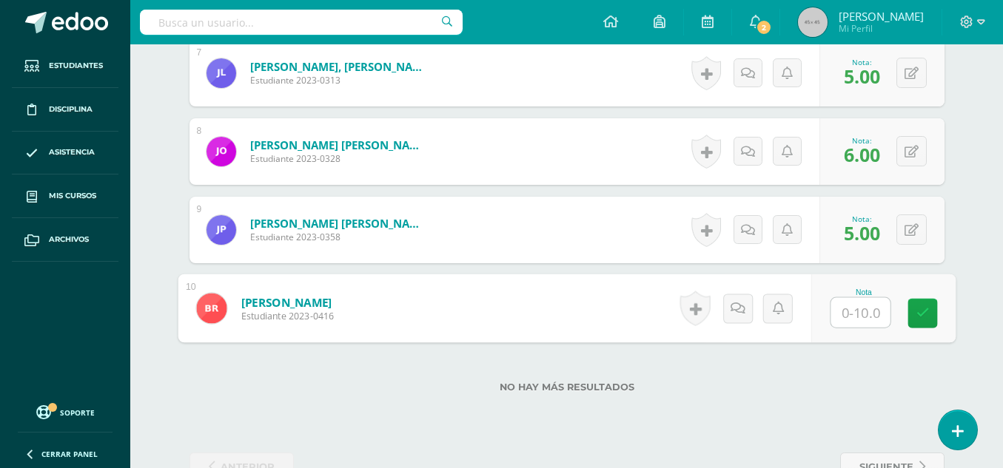
type input "6"
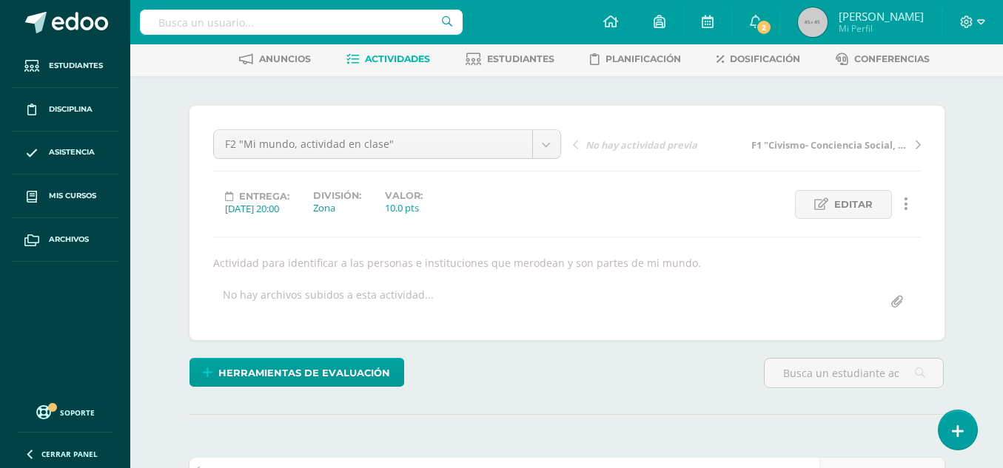
scroll to position [61, 0]
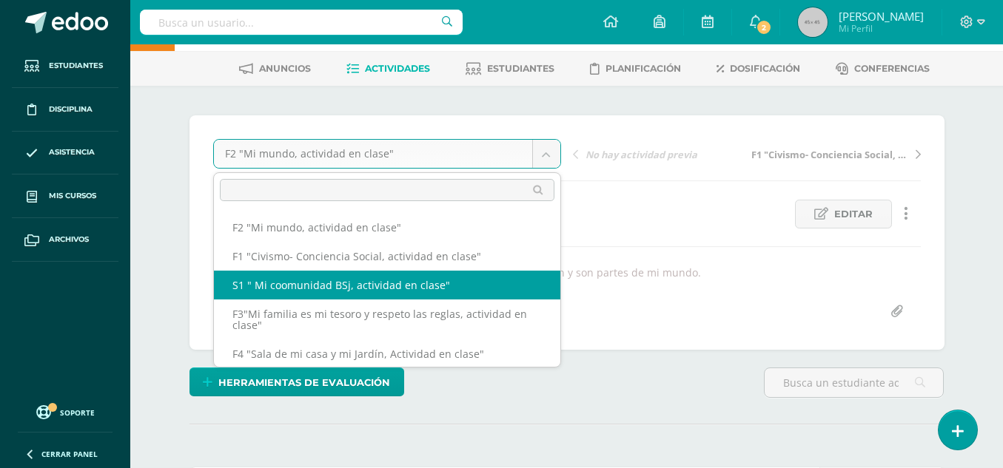
select select "/dashboard/teacher/grade-activity/49584/"
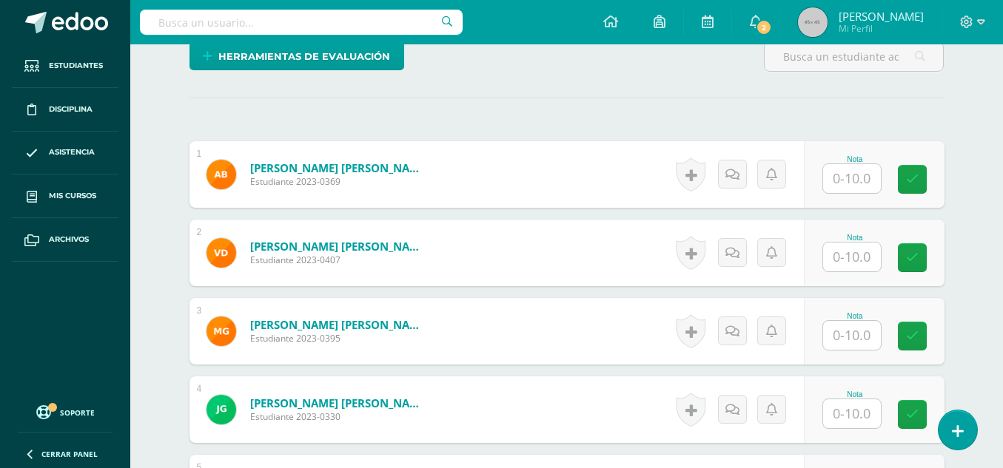
click at [853, 178] on input "text" at bounding box center [852, 178] width 58 height 29
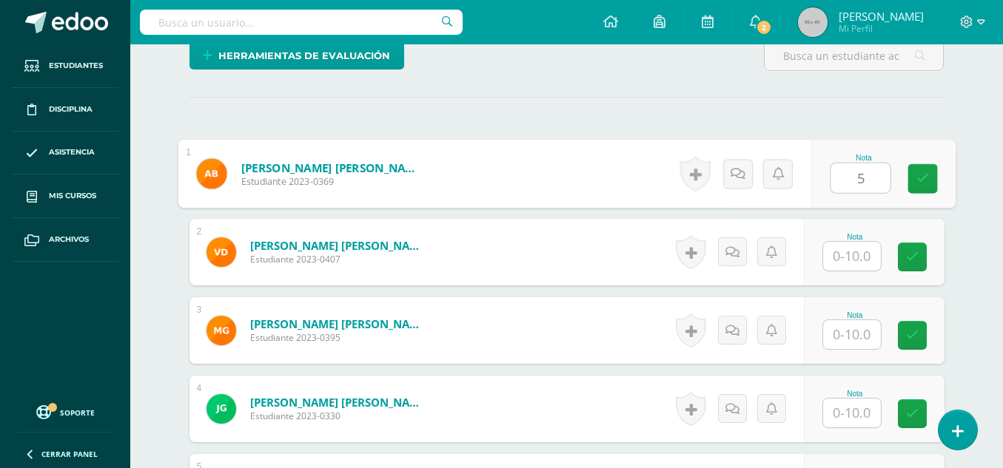
type input "5"
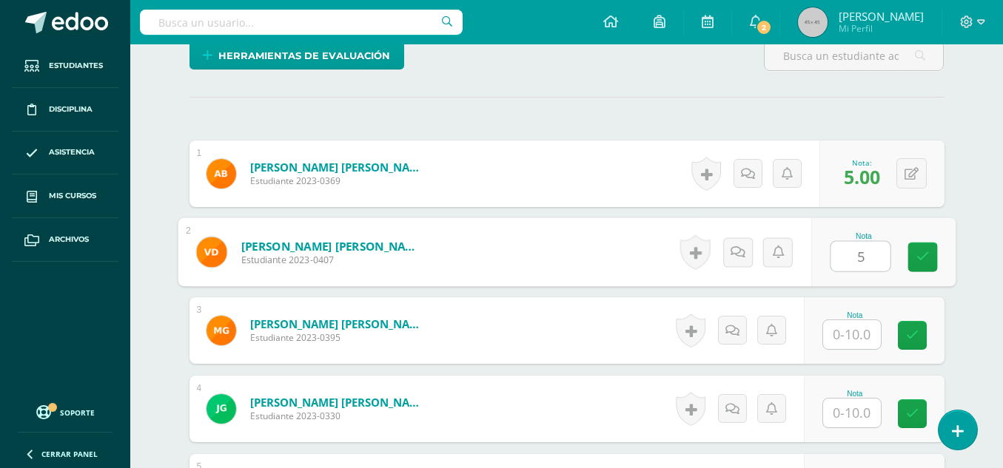
type input "5"
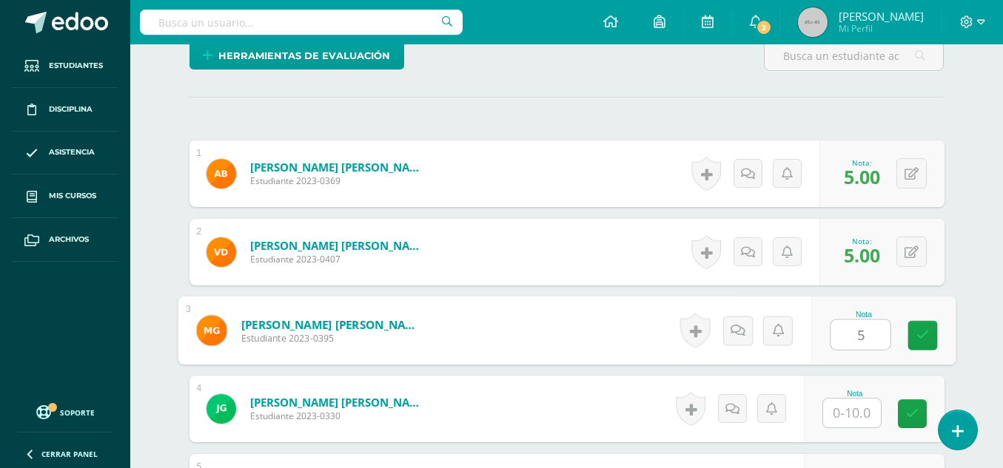
type input "5"
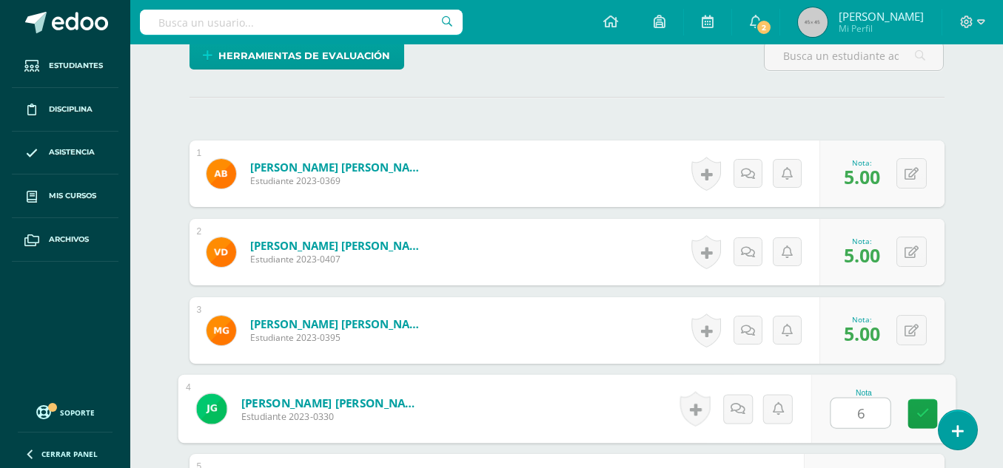
type input "6"
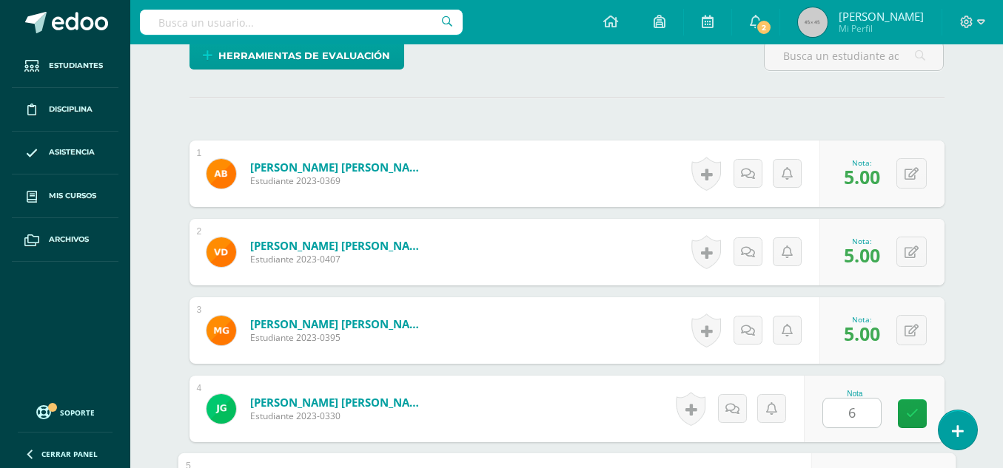
scroll to position [631, 0]
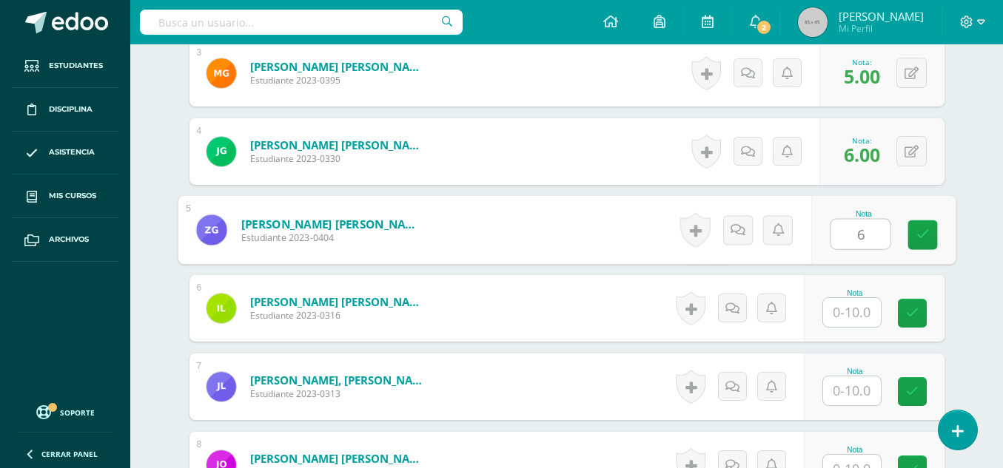
type input "6"
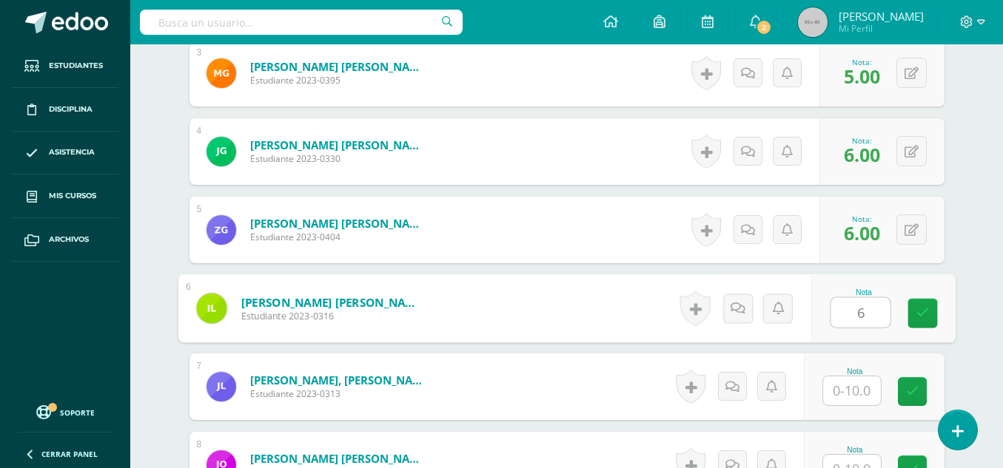
type input "6"
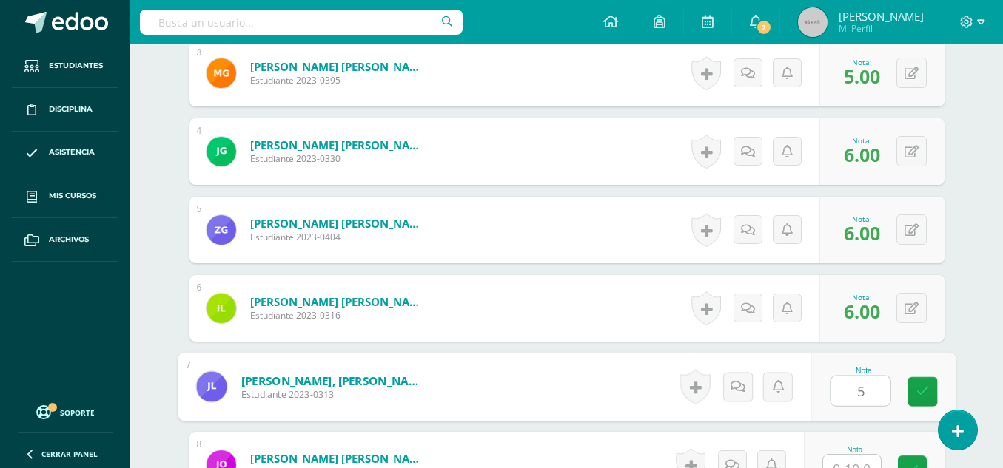
type input "5"
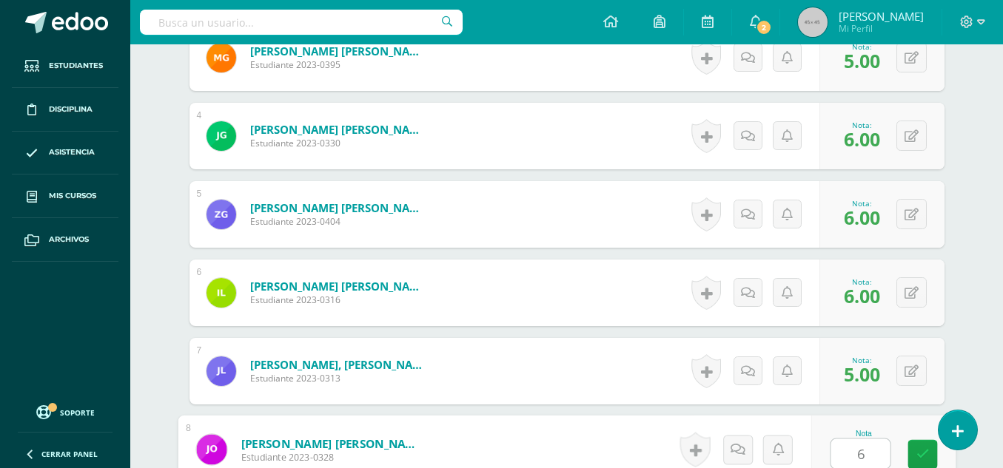
type input "6"
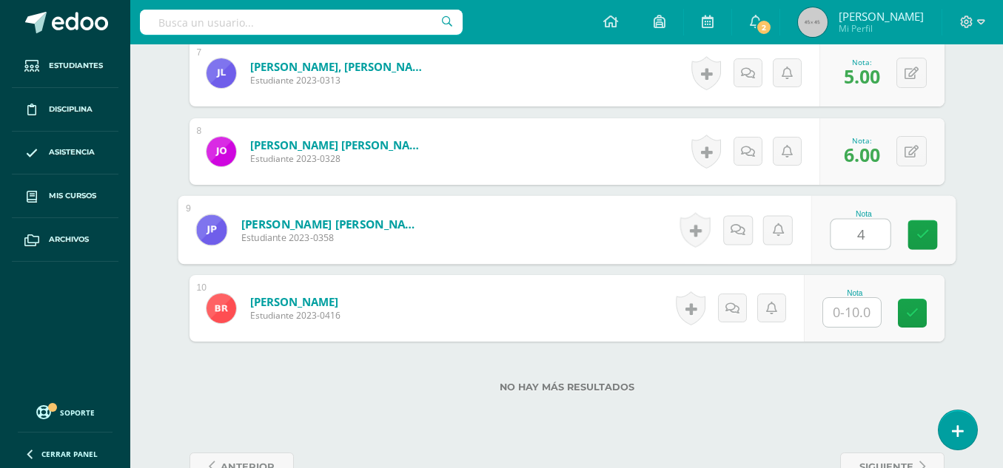
type input "4"
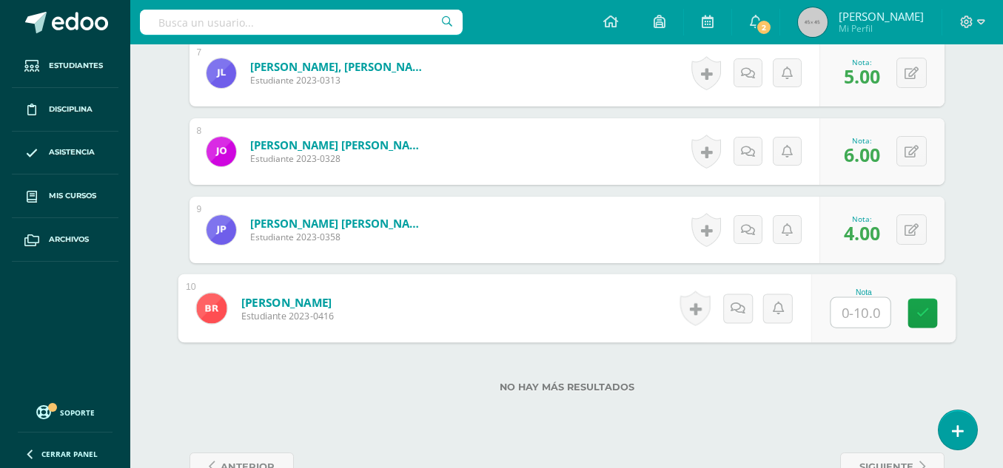
type input "6"
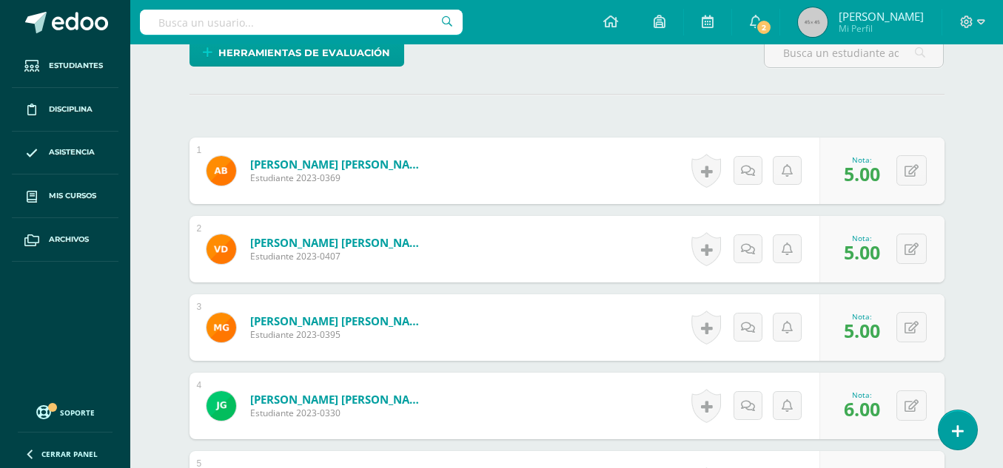
scroll to position [0, 0]
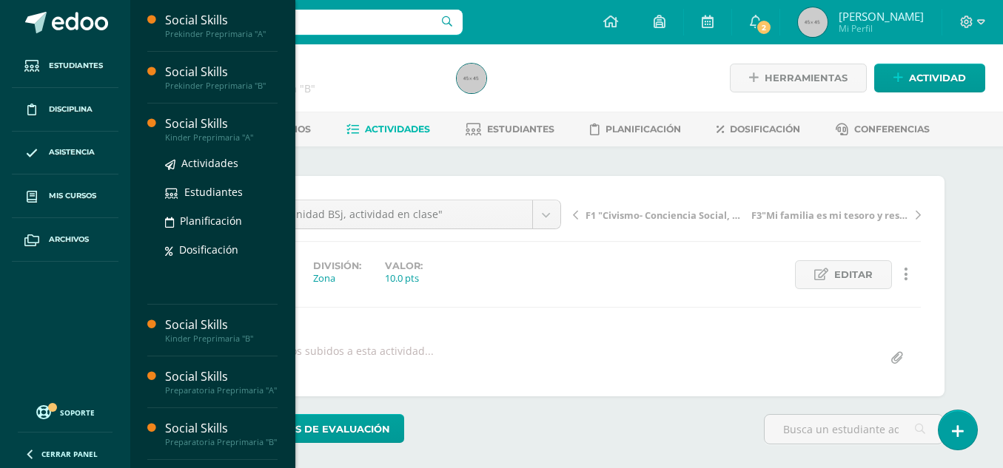
click at [187, 145] on div "Actividades Estudiantes Planificación Dosificación" at bounding box center [221, 217] width 112 height 149
click at [178, 138] on div "Kinder Preprimaria "A"" at bounding box center [221, 137] width 112 height 10
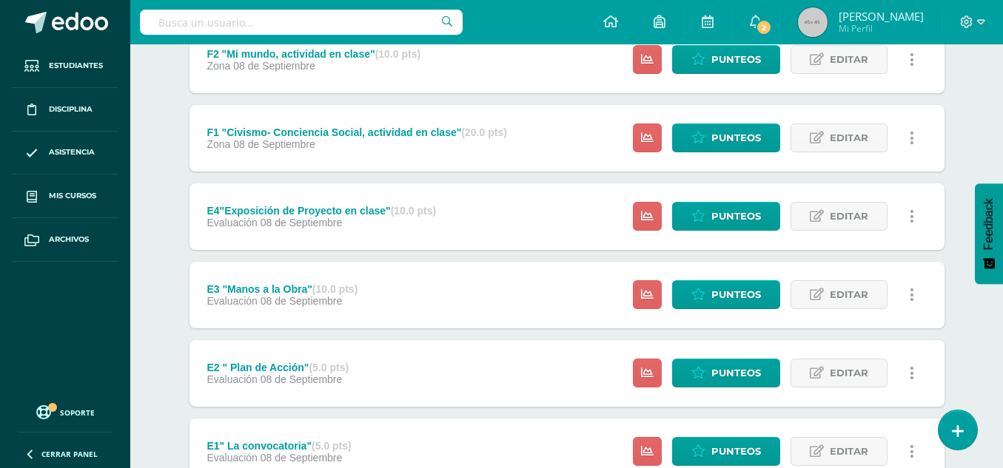
scroll to position [532, 0]
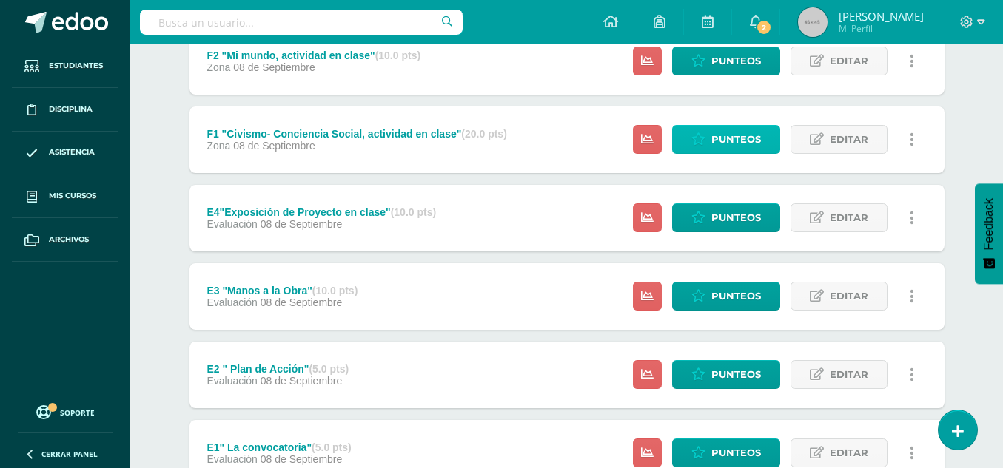
click at [730, 149] on span "Punteos" at bounding box center [736, 139] width 50 height 27
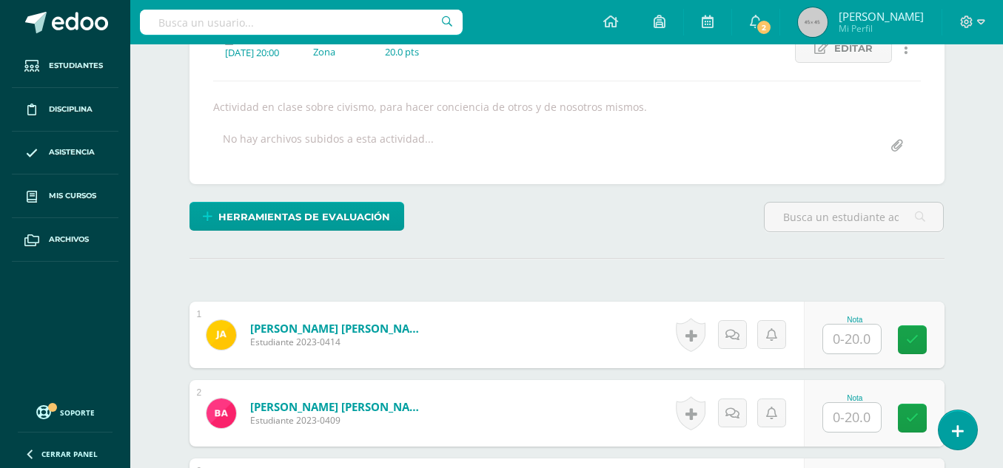
scroll to position [278, 0]
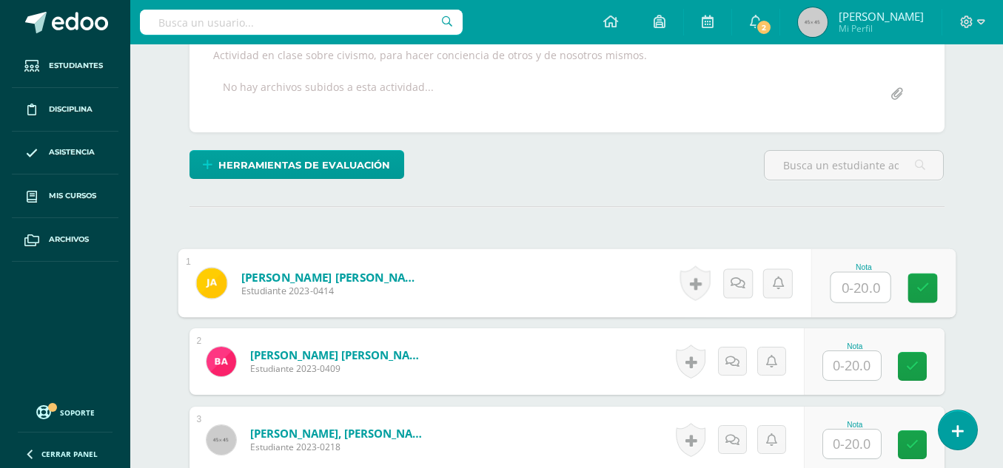
click at [859, 287] on input "text" at bounding box center [859, 288] width 59 height 30
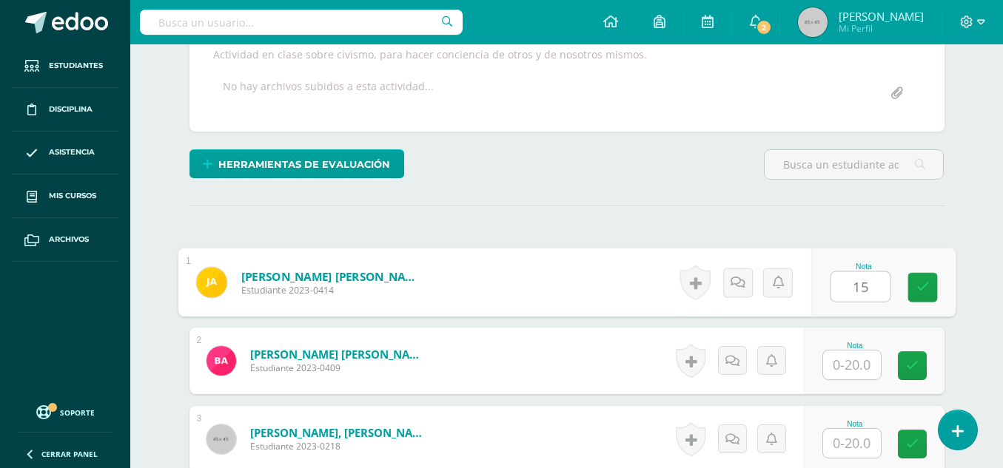
type input "15"
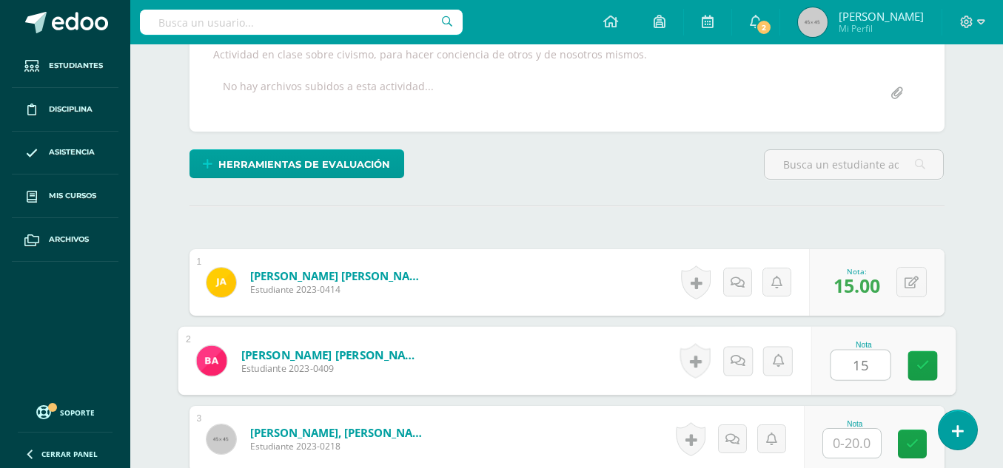
type input "15"
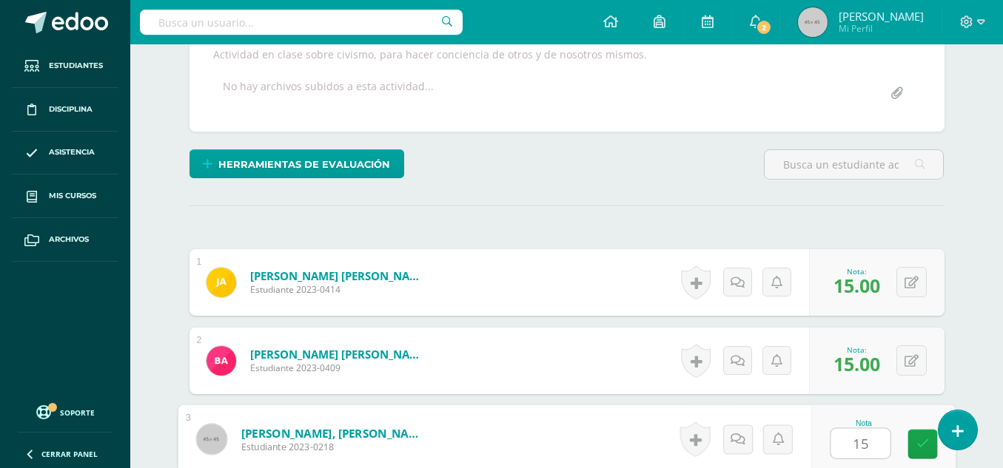
type input "15"
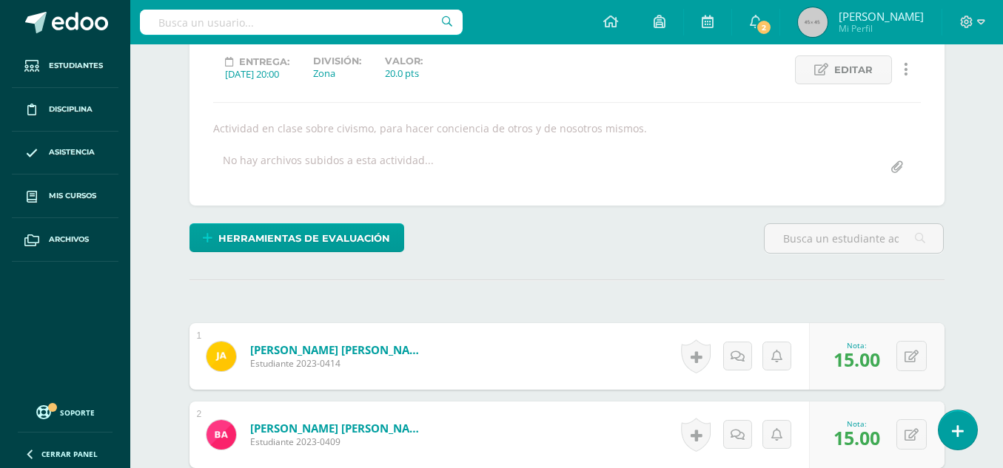
scroll to position [121, 0]
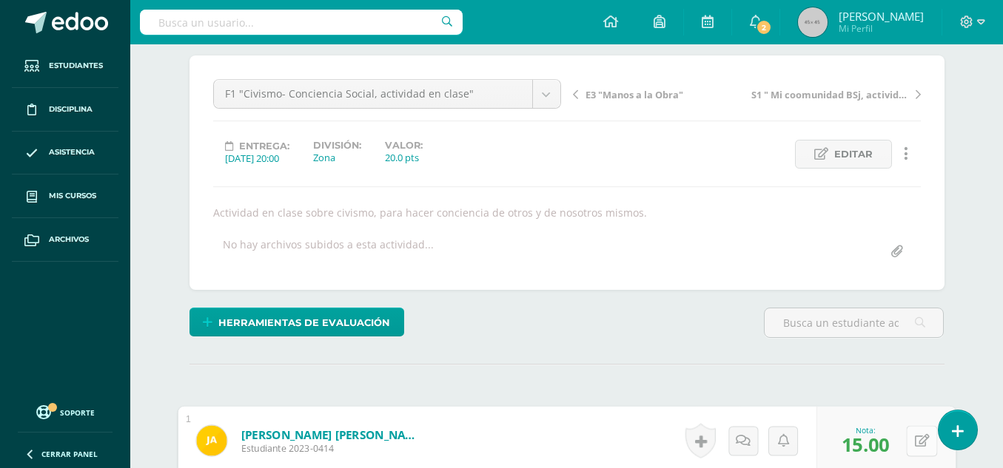
click at [914, 442] on icon at bounding box center [921, 440] width 15 height 13
type input "10"
click at [879, 447] on icon at bounding box center [881, 445] width 13 height 13
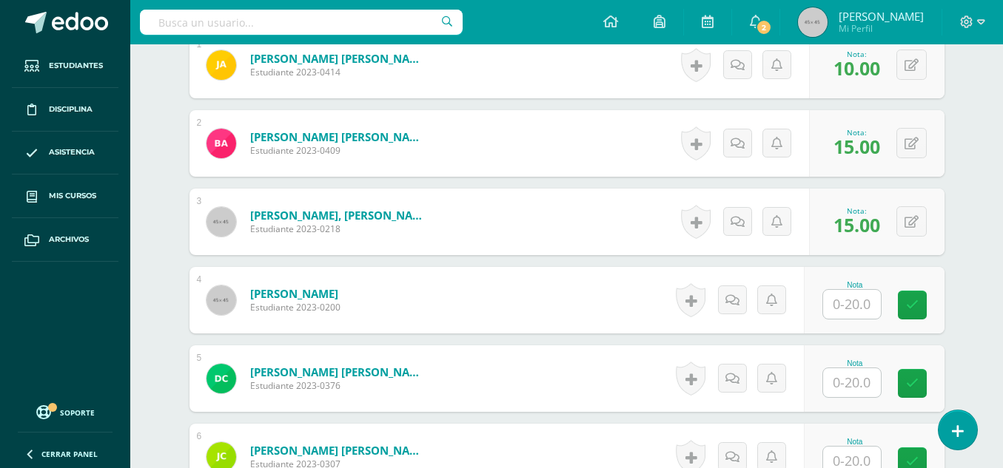
scroll to position [573, 0]
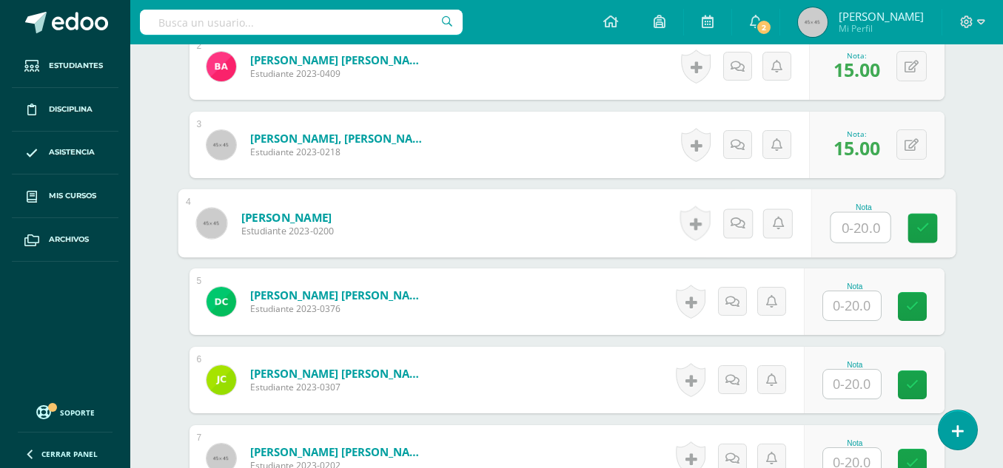
click at [856, 235] on input "text" at bounding box center [859, 228] width 59 height 30
type input "15"
click at [918, 233] on icon at bounding box center [921, 228] width 13 height 13
click at [863, 304] on input "text" at bounding box center [852, 306] width 58 height 29
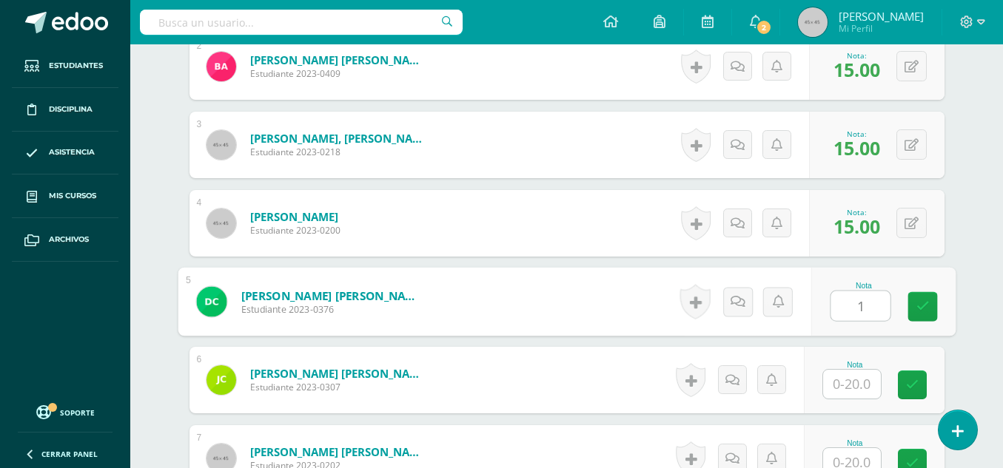
type input "12"
click at [913, 309] on link at bounding box center [922, 307] width 30 height 30
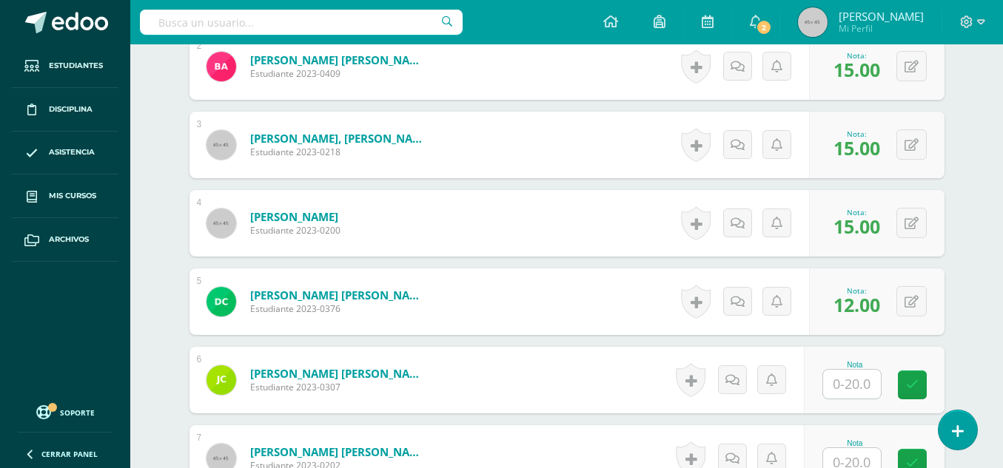
click at [863, 387] on input "text" at bounding box center [852, 384] width 58 height 29
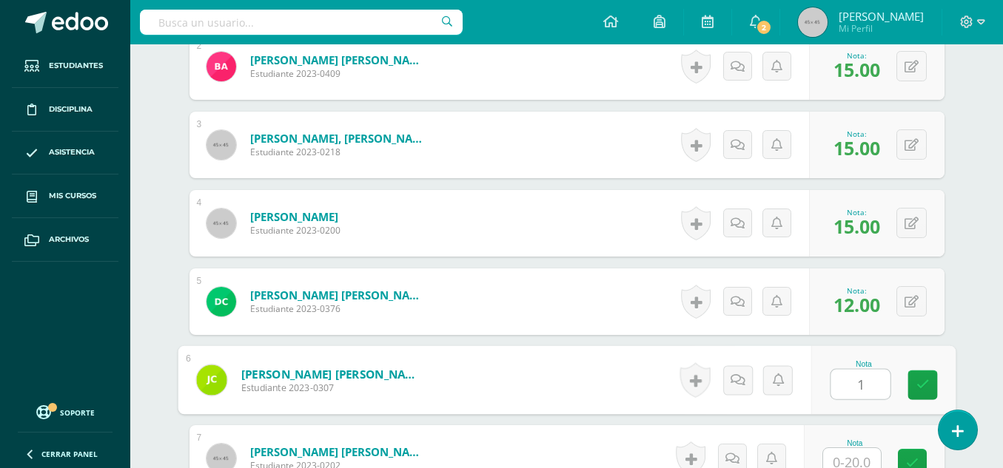
type input "12"
click at [917, 384] on icon at bounding box center [921, 385] width 13 height 13
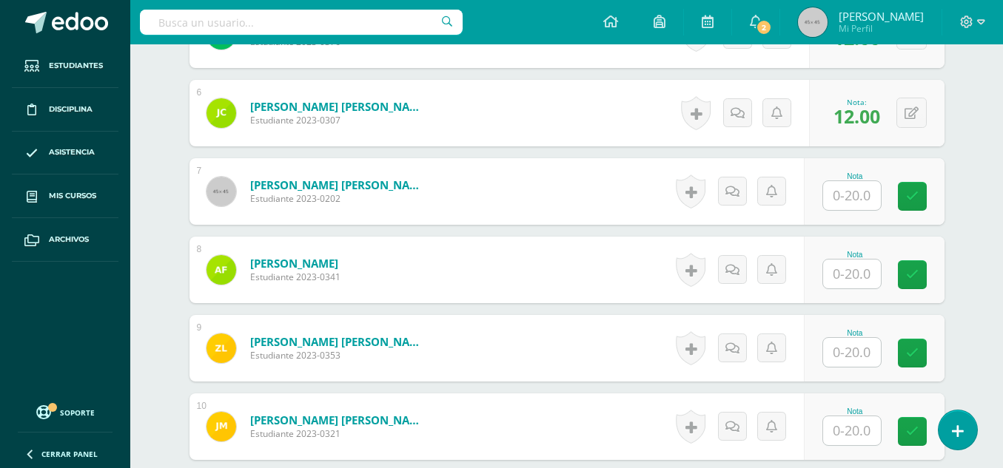
scroll to position [844, 0]
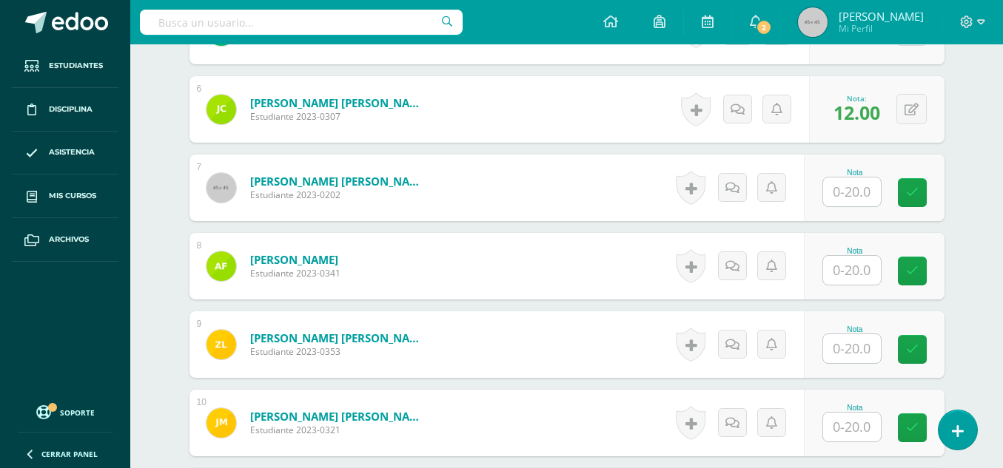
click at [860, 192] on input "text" at bounding box center [852, 192] width 58 height 29
type input "15"
click at [852, 275] on input "text" at bounding box center [852, 270] width 58 height 29
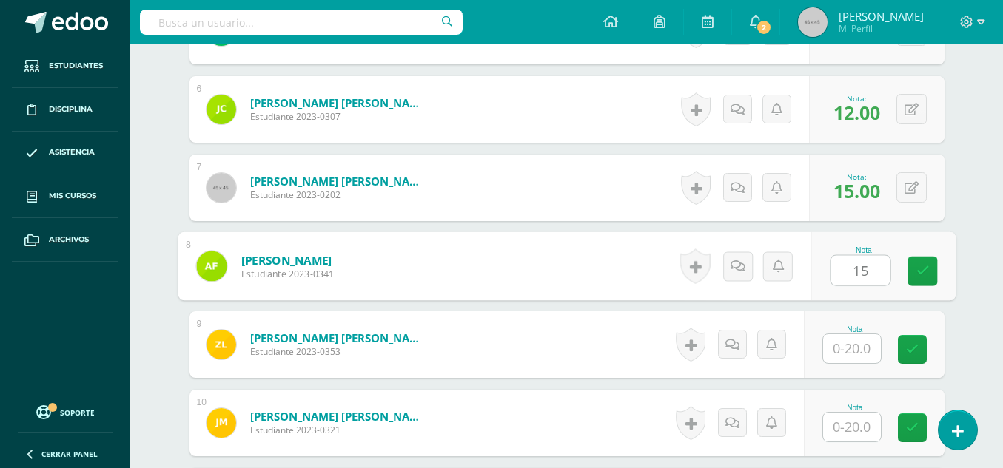
type input "15"
click at [853, 345] on input "text" at bounding box center [852, 348] width 58 height 29
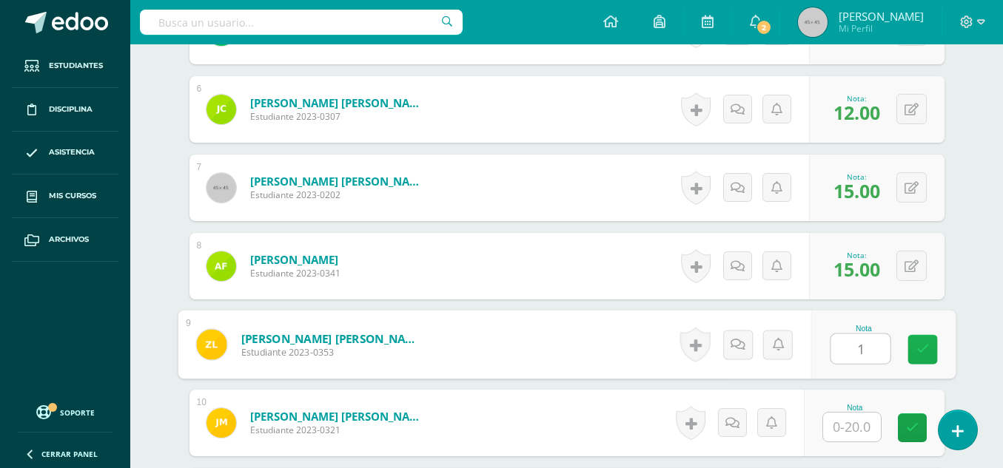
type input "15"
click at [929, 351] on link at bounding box center [922, 350] width 30 height 30
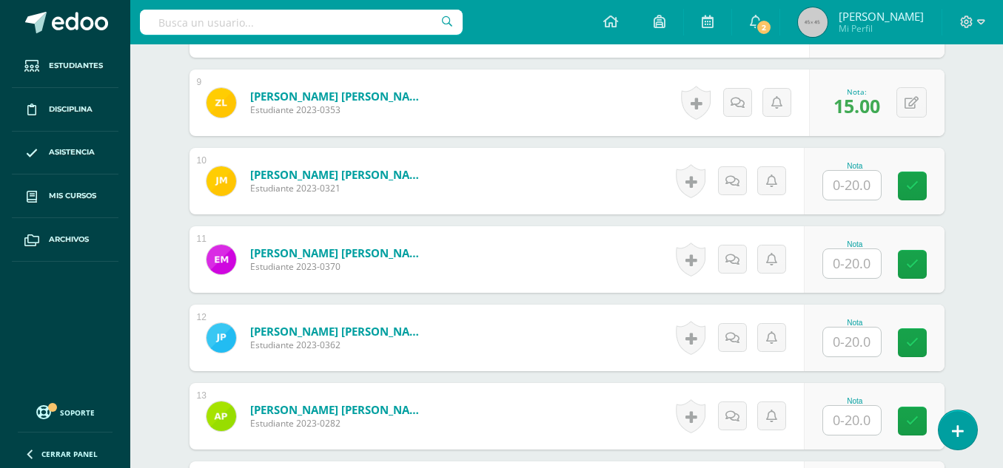
scroll to position [1100, 0]
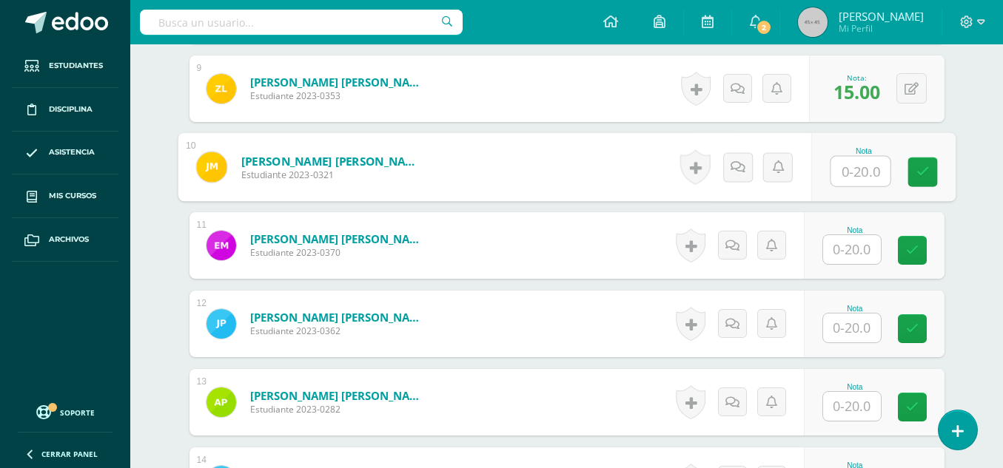
click at [853, 172] on input "text" at bounding box center [859, 172] width 59 height 30
type input "12"
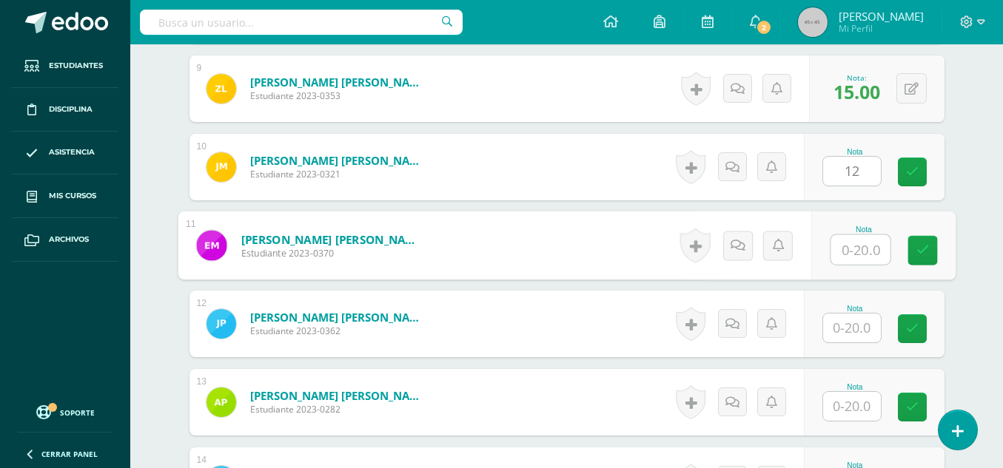
click at [864, 248] on input "text" at bounding box center [859, 250] width 59 height 30
type input "10"
click at [855, 336] on input "text" at bounding box center [852, 328] width 58 height 29
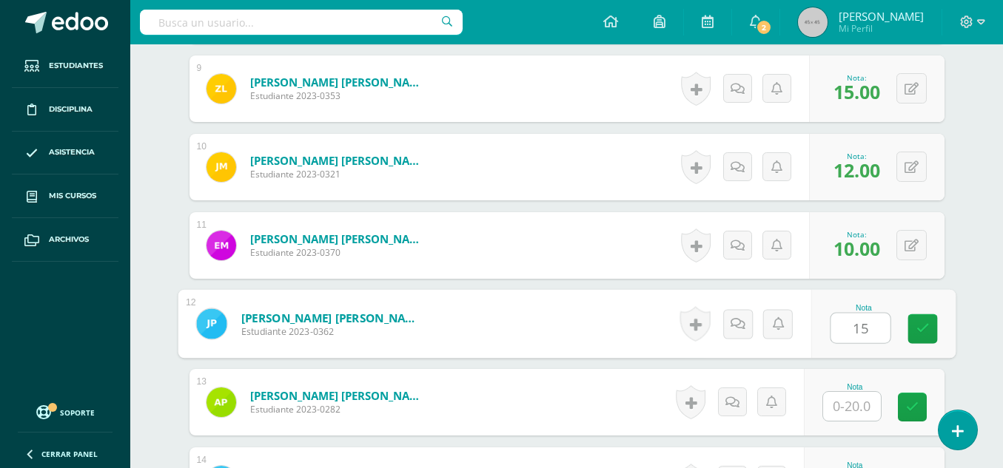
type input "15"
click at [865, 402] on input "text" at bounding box center [852, 406] width 58 height 29
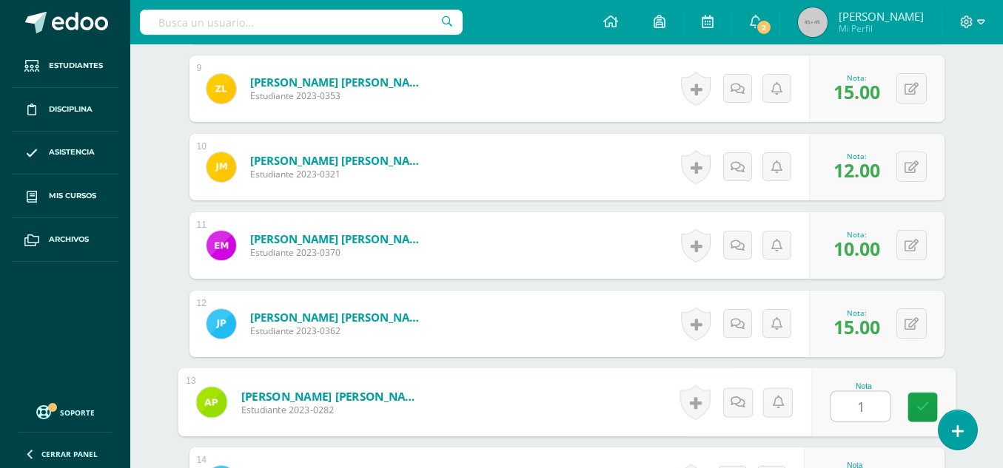
type input "15"
click at [914, 412] on link at bounding box center [922, 408] width 30 height 30
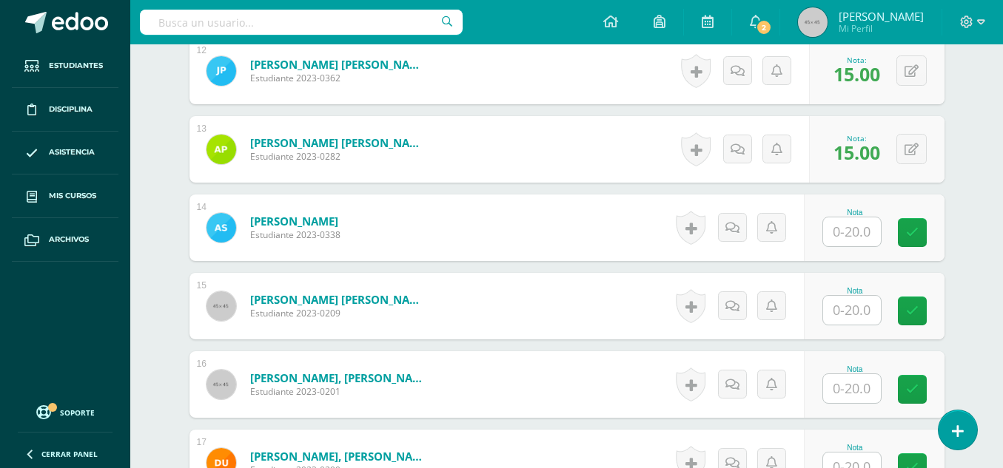
scroll to position [1367, 0]
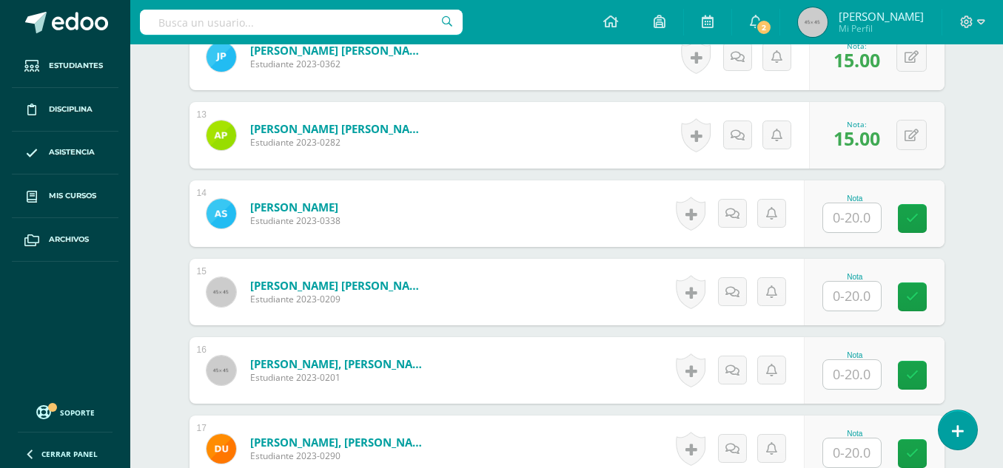
click at [858, 222] on input "text" at bounding box center [852, 217] width 58 height 29
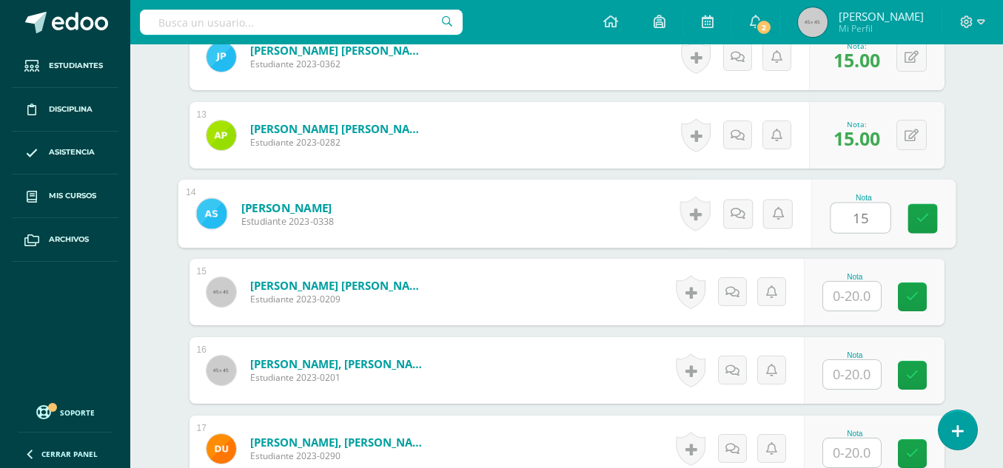
type input "15"
click at [855, 309] on input "text" at bounding box center [852, 296] width 58 height 29
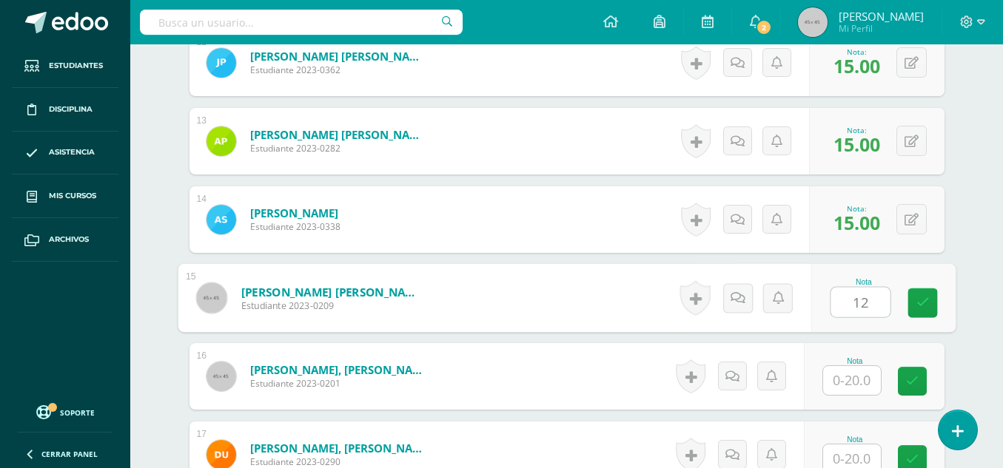
scroll to position [1362, 0]
type input "12"
click at [854, 389] on input "text" at bounding box center [852, 379] width 58 height 29
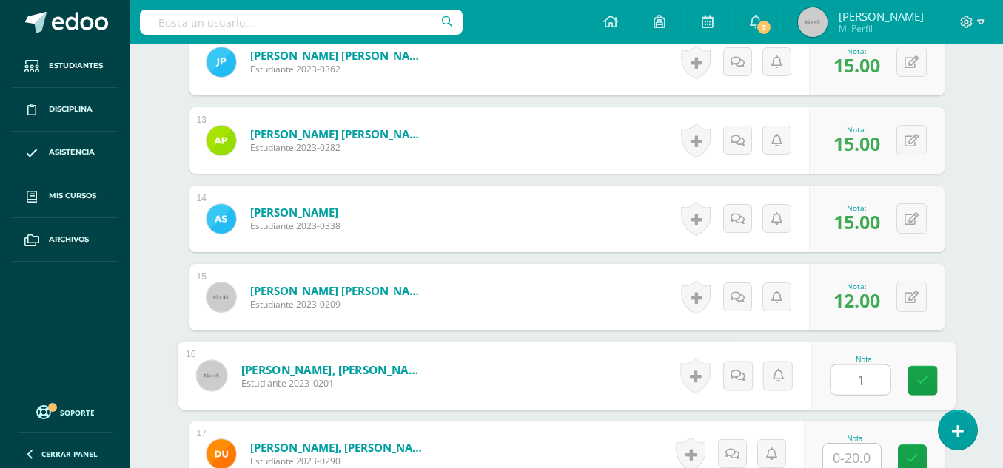
type input "15"
click at [917, 383] on icon at bounding box center [921, 380] width 13 height 13
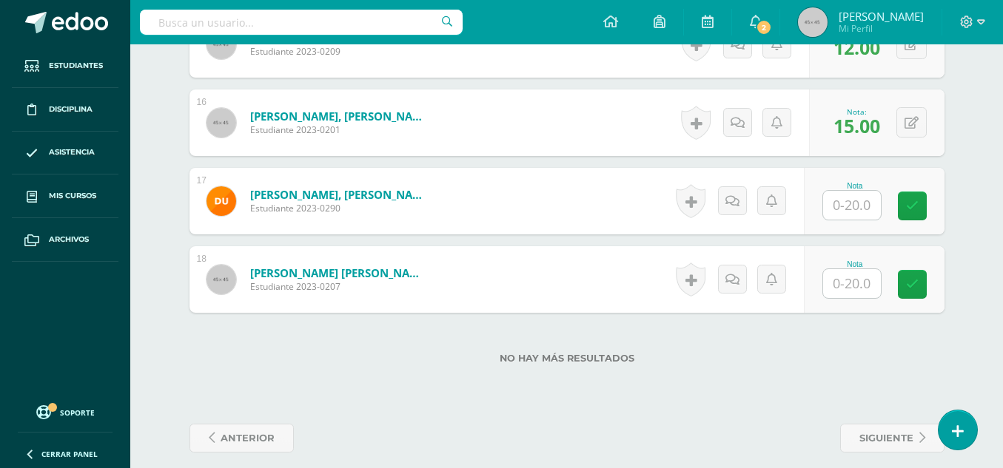
scroll to position [1629, 0]
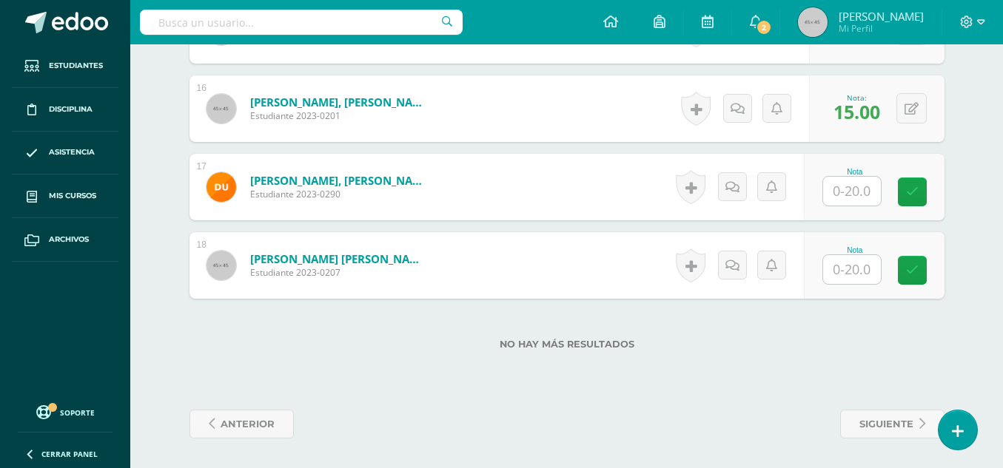
click at [851, 189] on input "text" at bounding box center [852, 191] width 58 height 29
type input "15"
click at [860, 269] on input "text" at bounding box center [852, 269] width 58 height 29
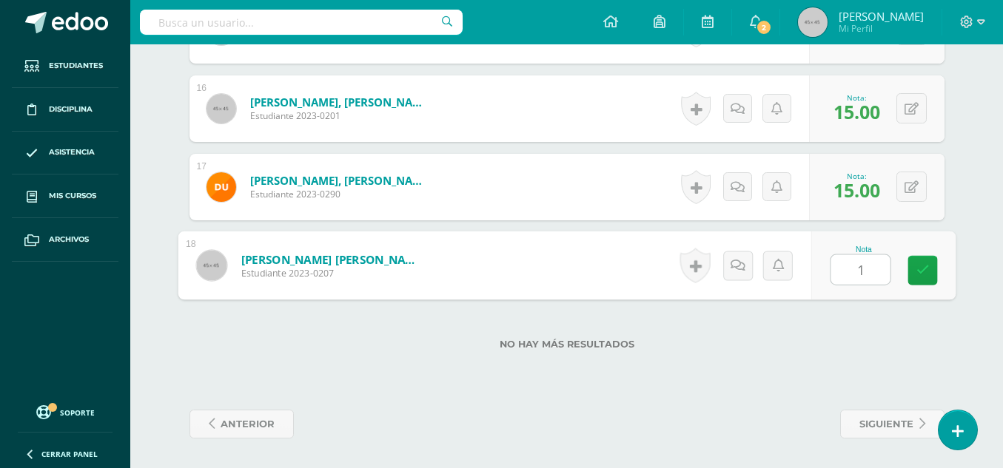
type input "12"
click at [929, 274] on link at bounding box center [922, 271] width 30 height 30
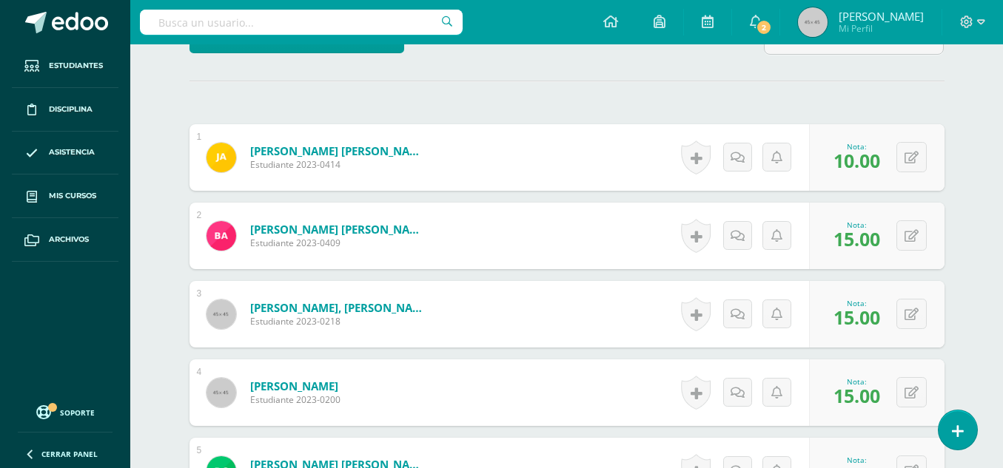
scroll to position [70, 0]
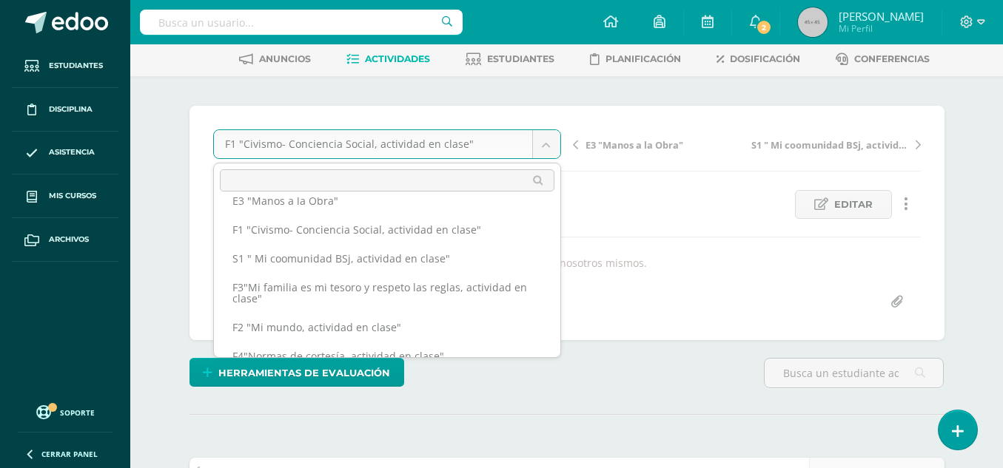
scroll to position [112, 0]
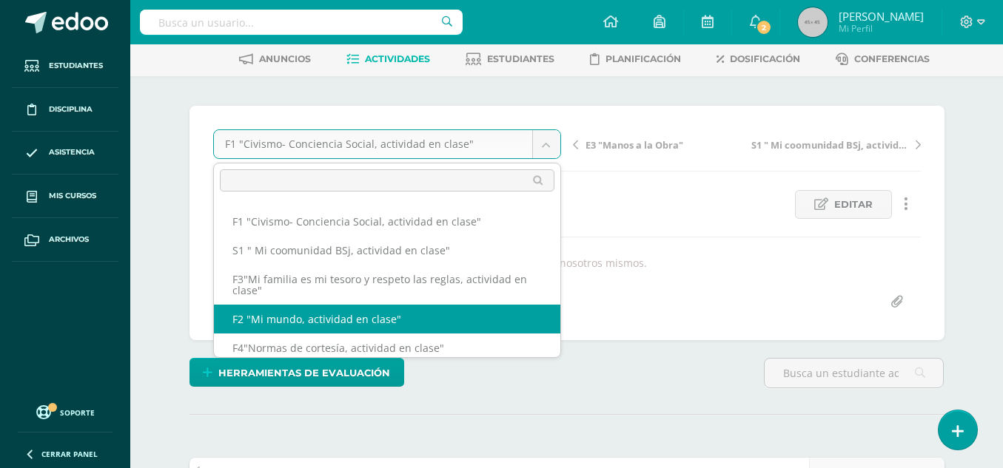
select select "/dashboard/teacher/grade-activity/49581/"
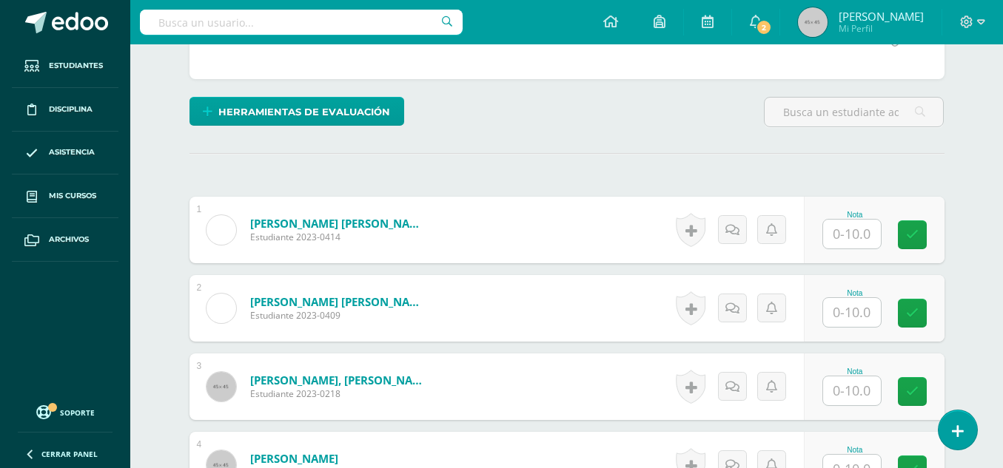
scroll to position [337, 0]
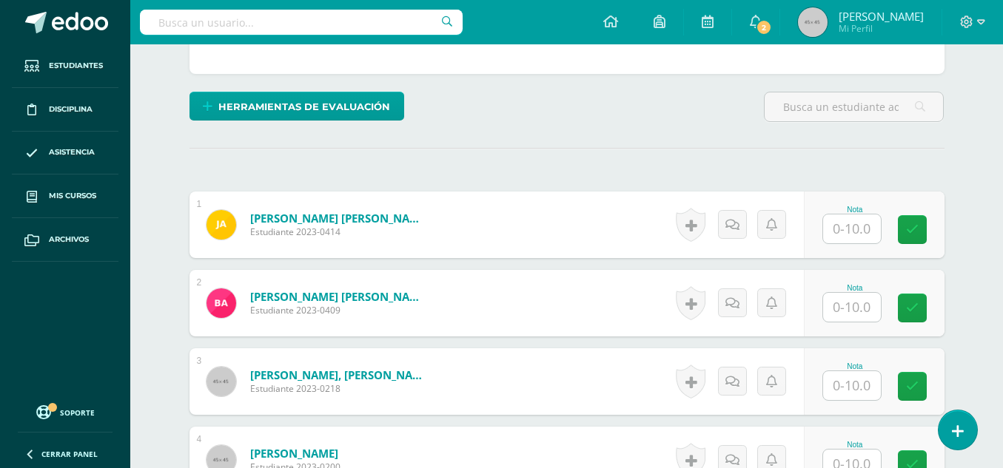
click at [855, 223] on input "text" at bounding box center [852, 229] width 58 height 29
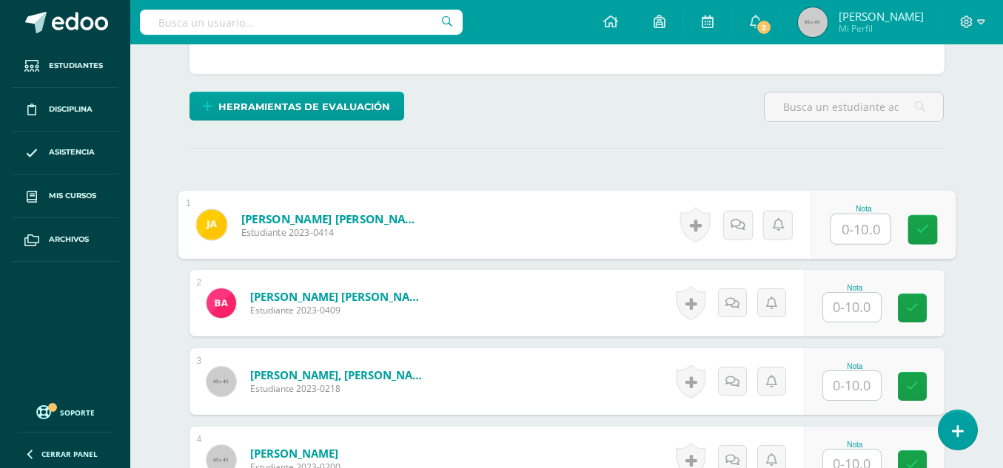
scroll to position [337, 0]
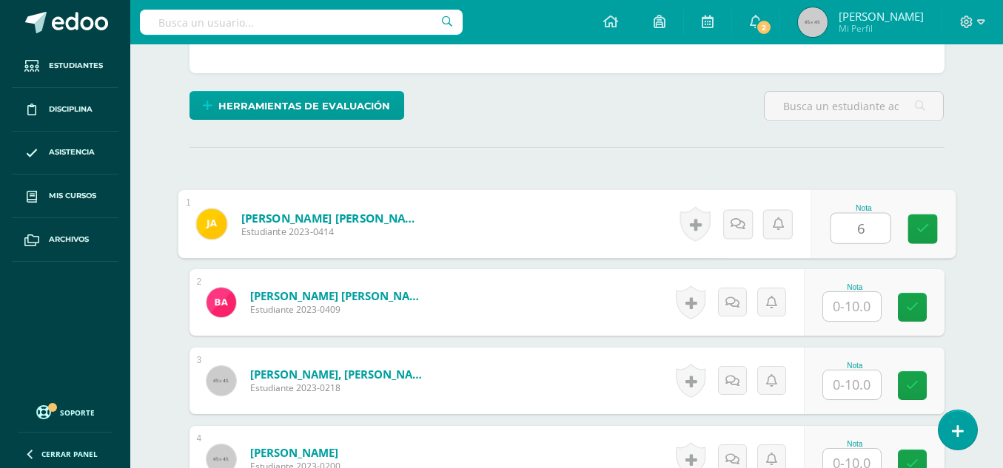
type input "6"
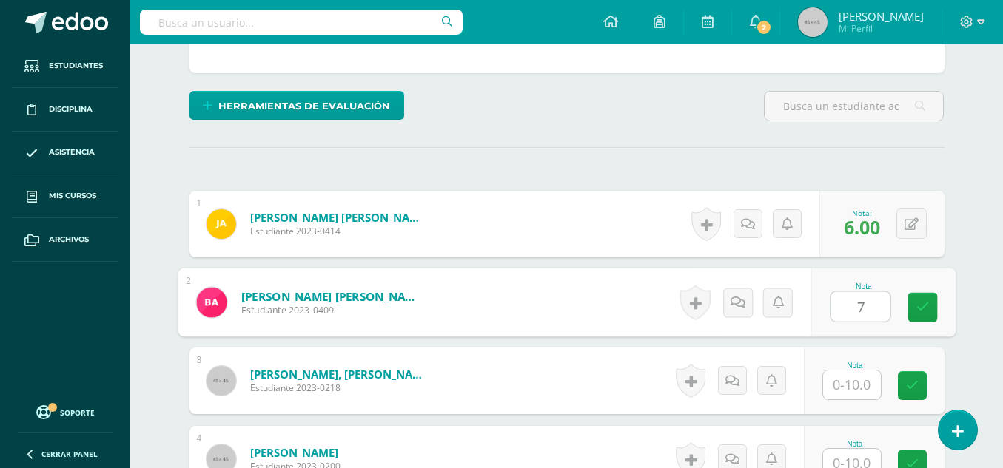
type input "7"
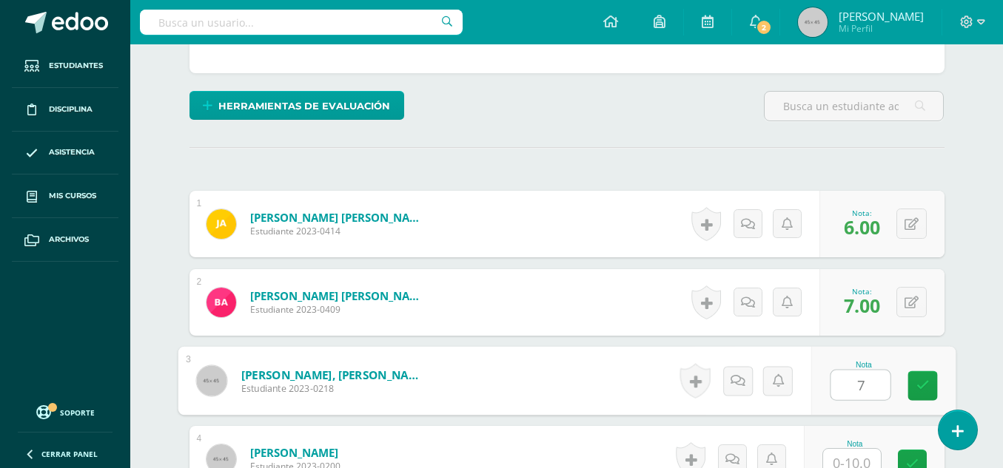
type input "7"
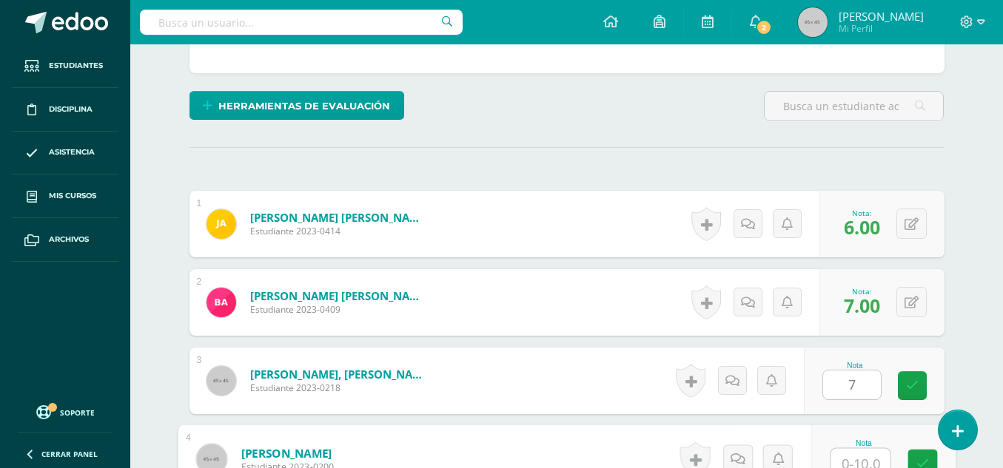
scroll to position [347, 0]
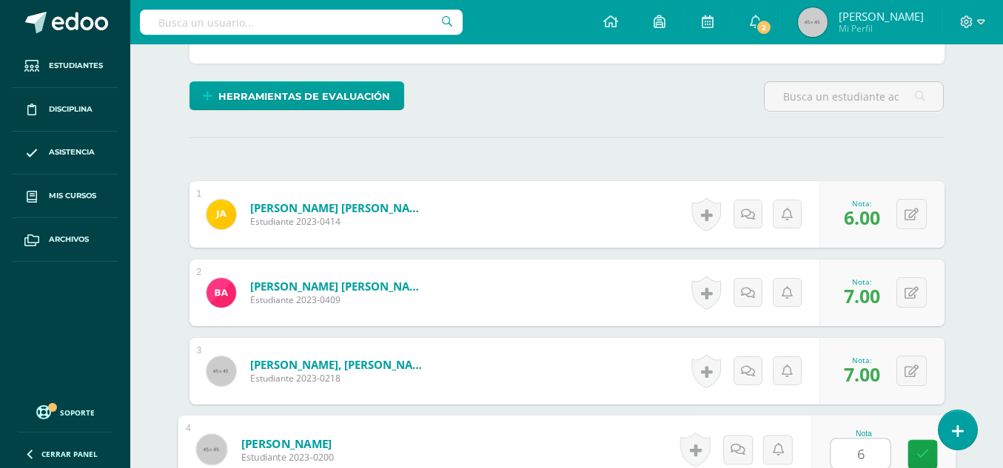
type input "6"
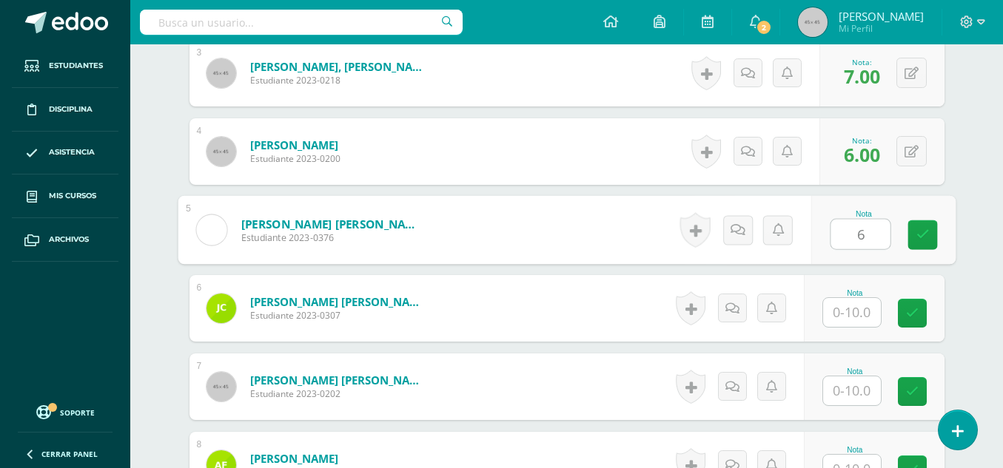
type input "6"
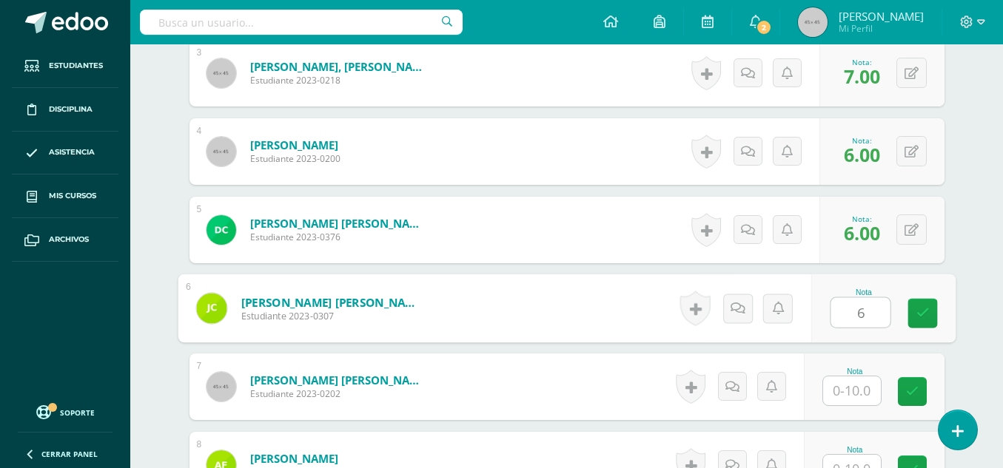
type input "6"
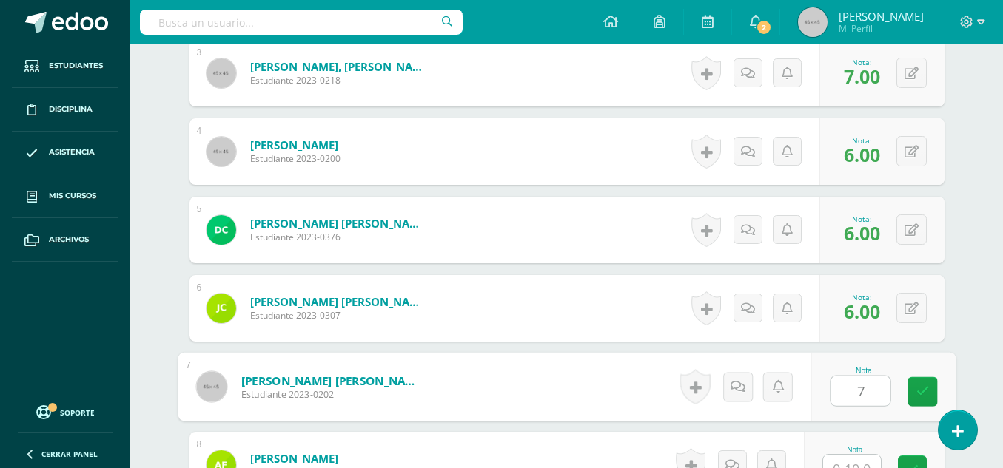
type input "7"
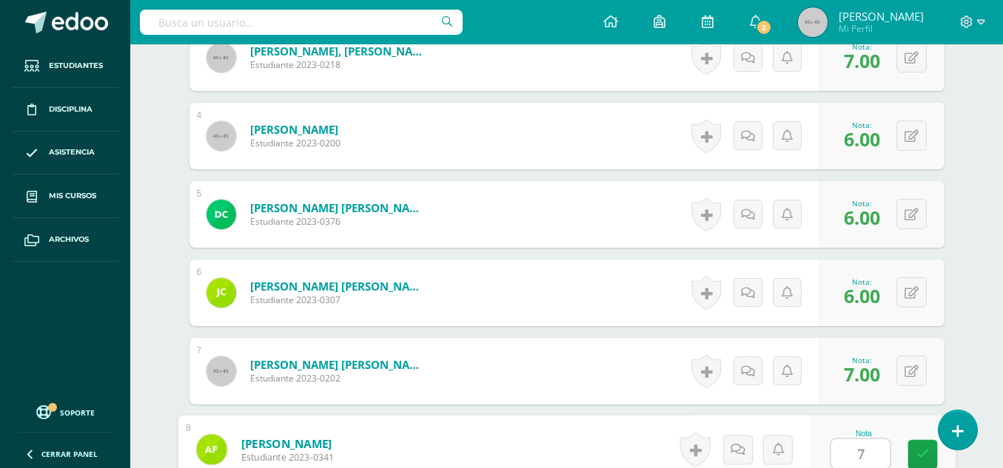
type input "7"
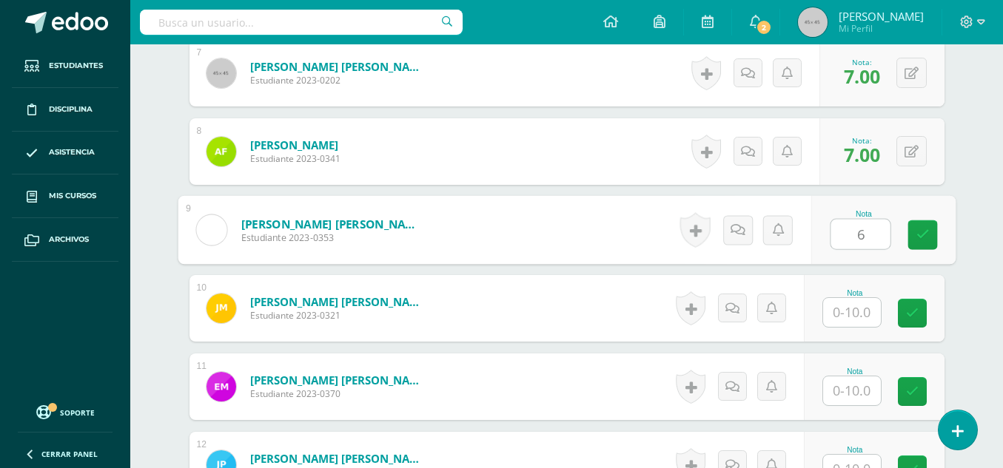
type input "6"
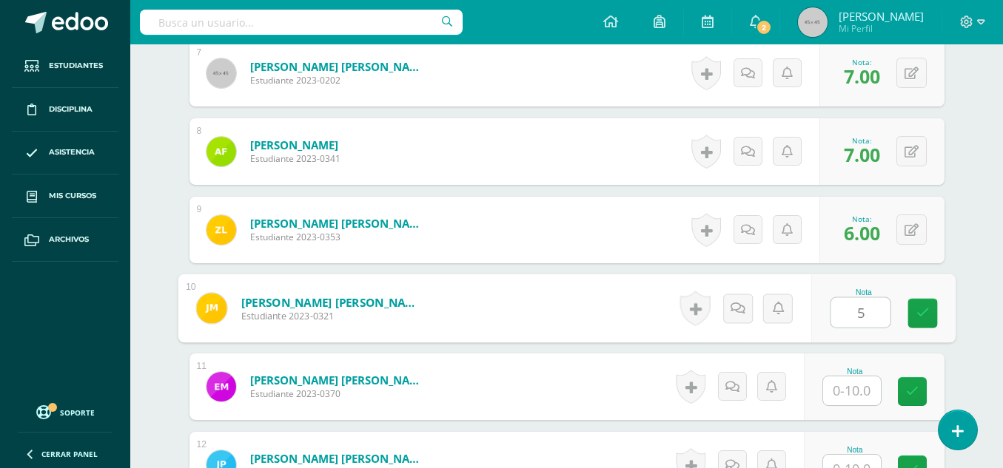
type input "5"
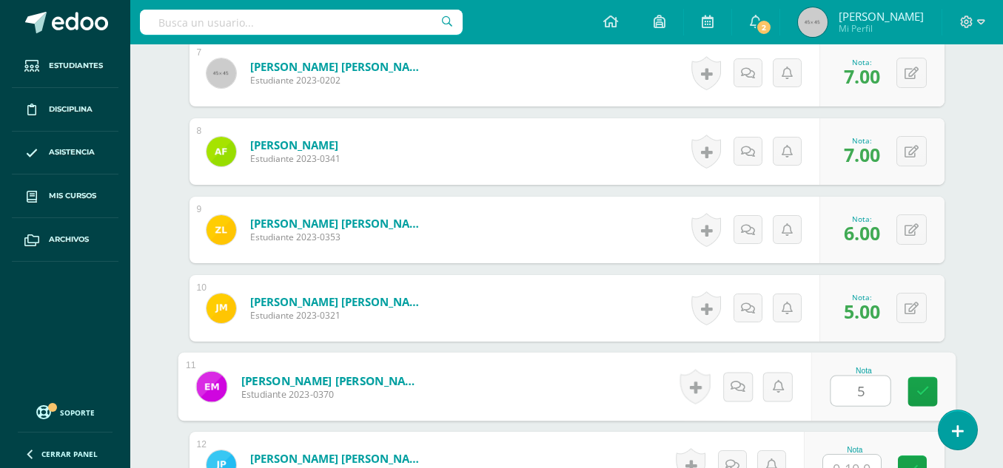
type input "5"
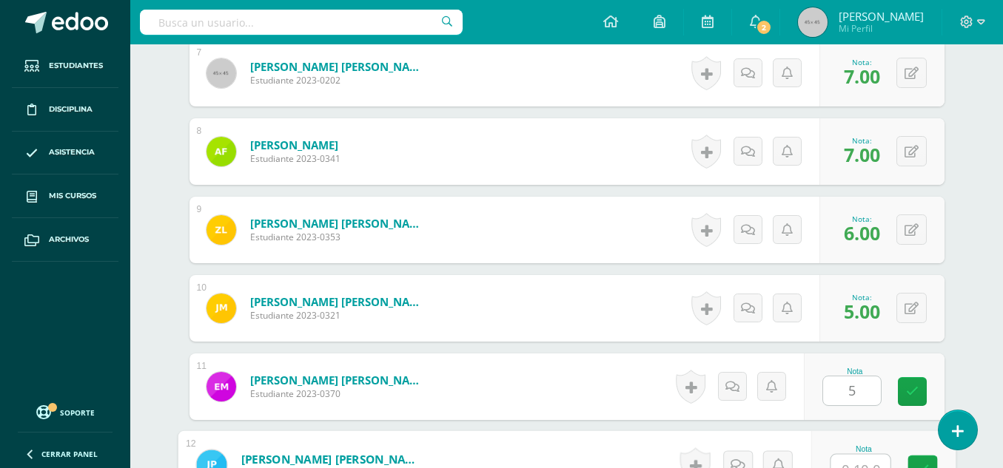
scroll to position [974, 0]
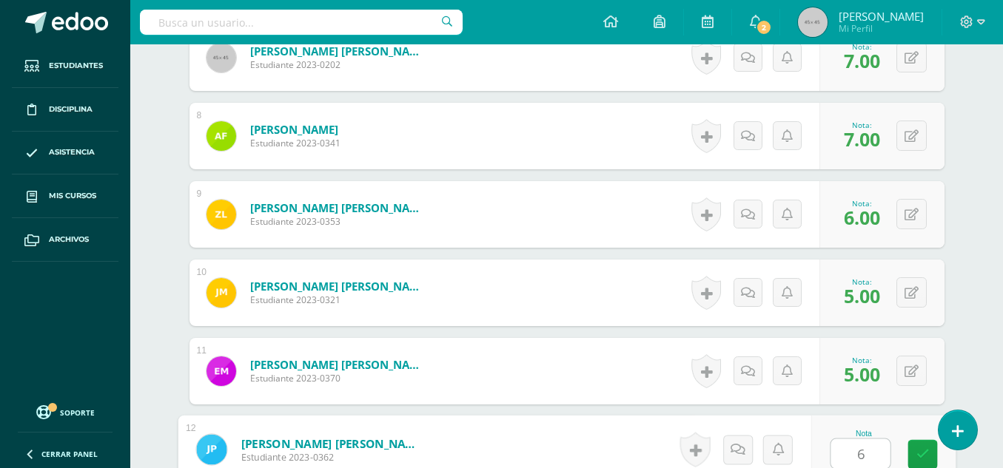
type input "6"
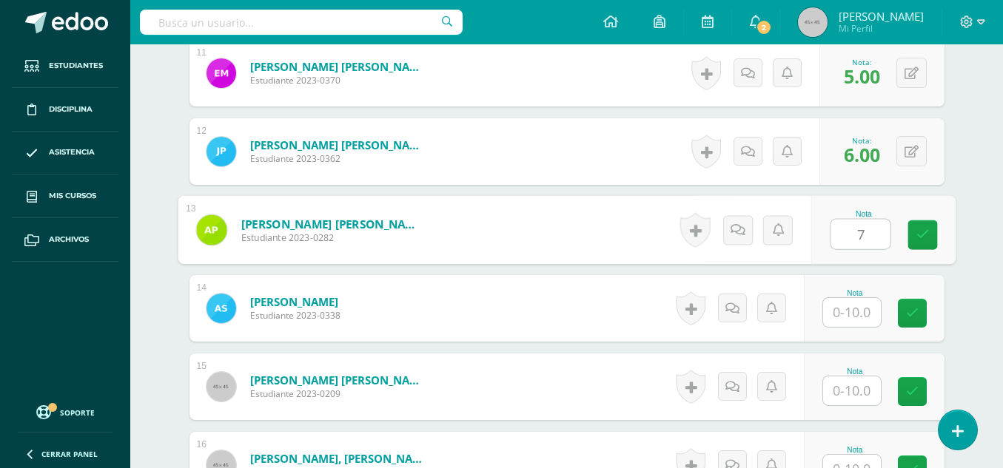
type input "7"
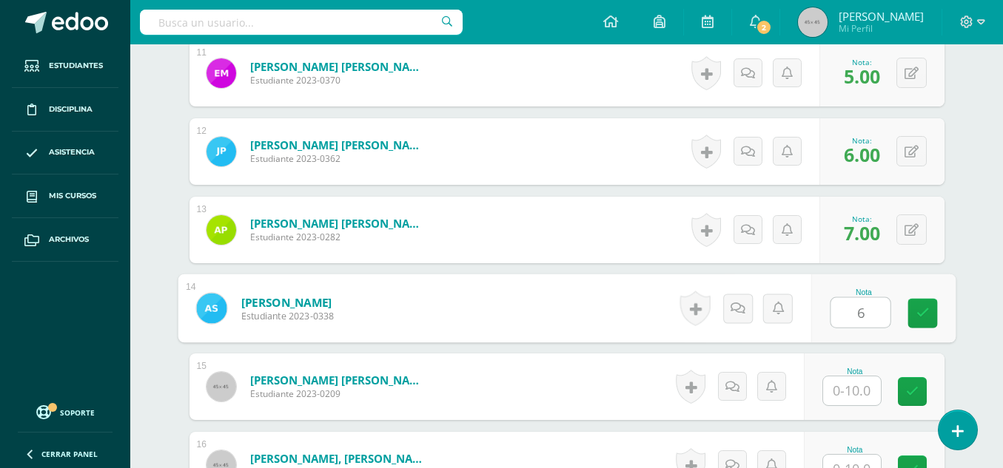
type input "6"
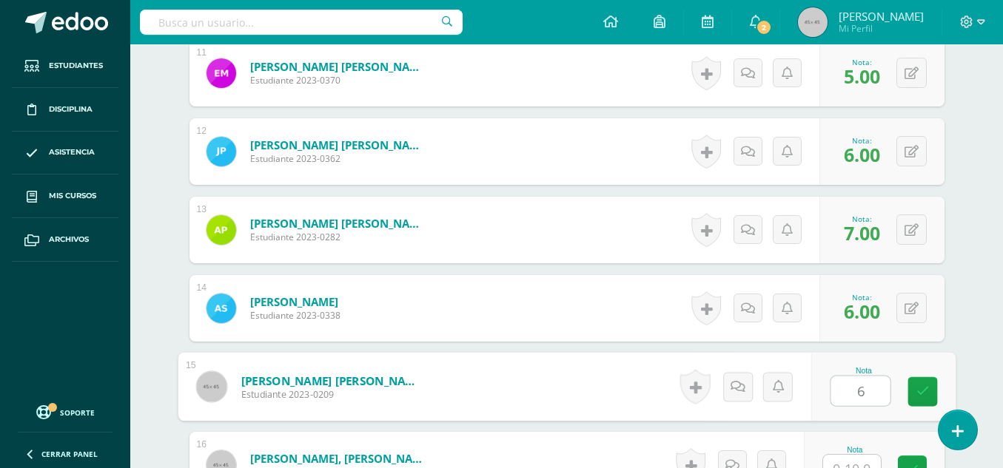
type input "6"
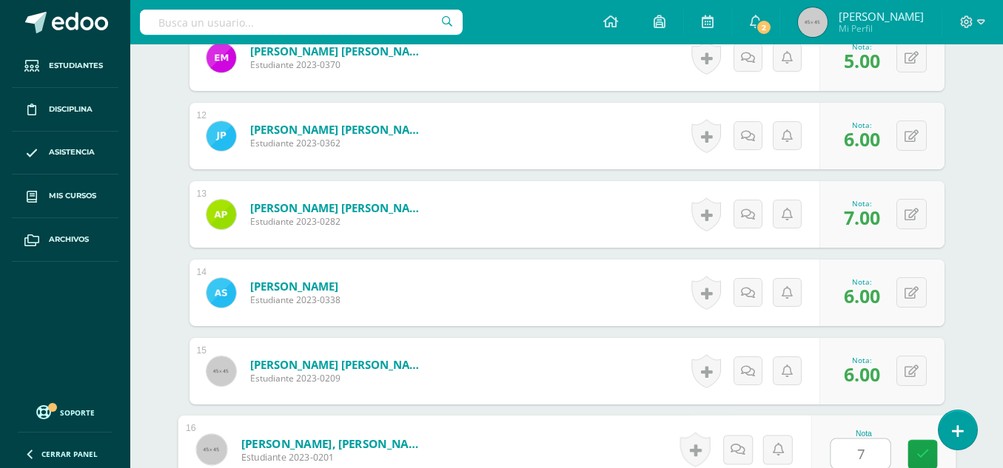
type input "7"
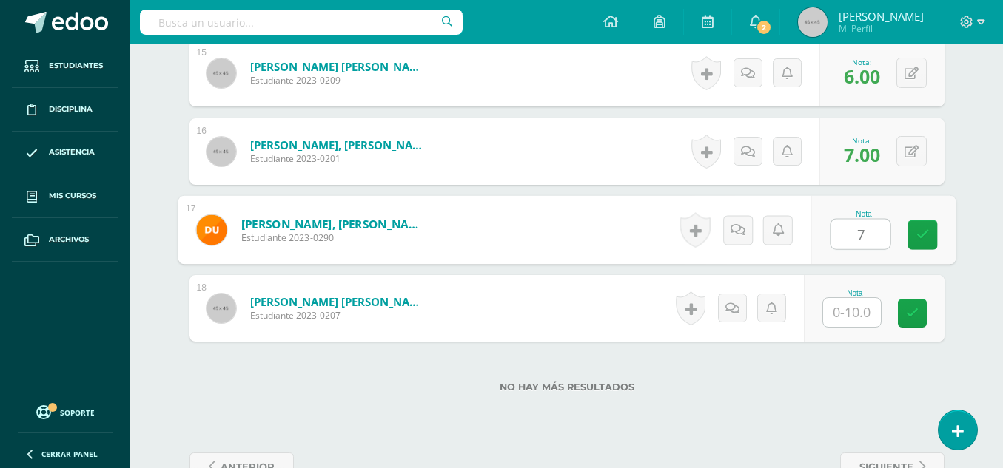
type input "7"
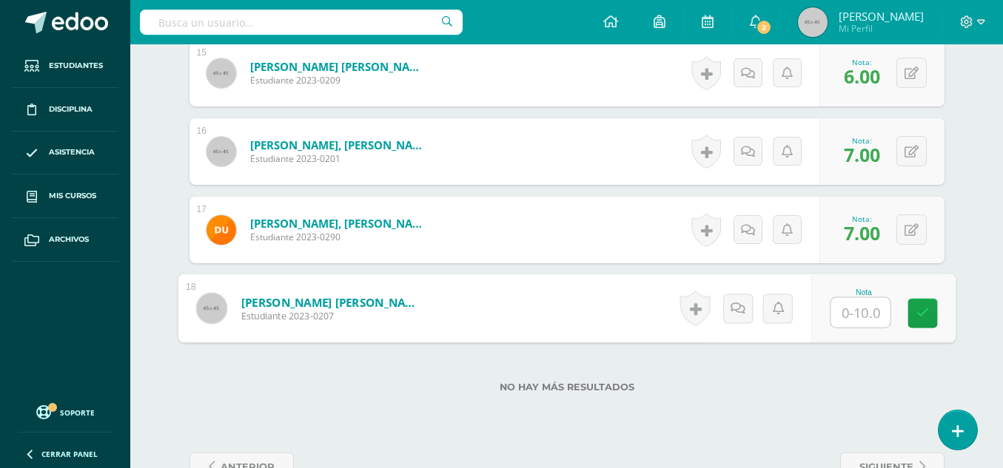
type input "7"
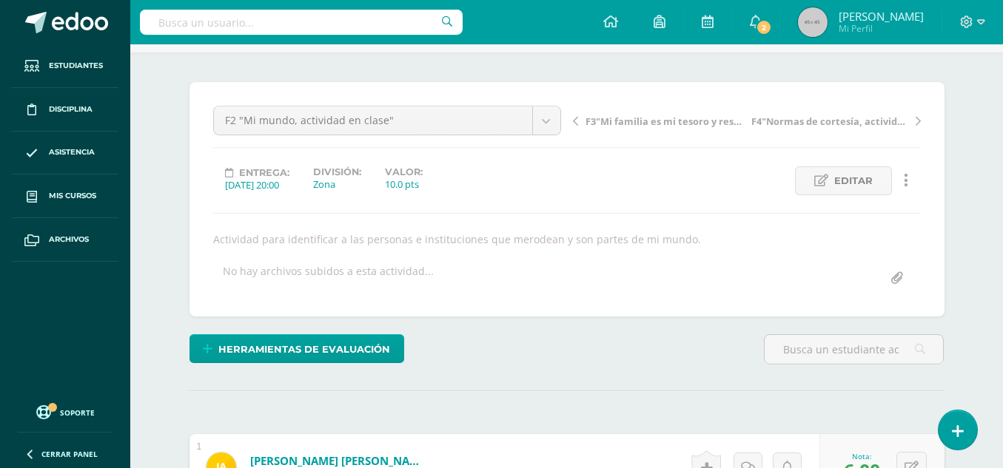
scroll to position [0, 0]
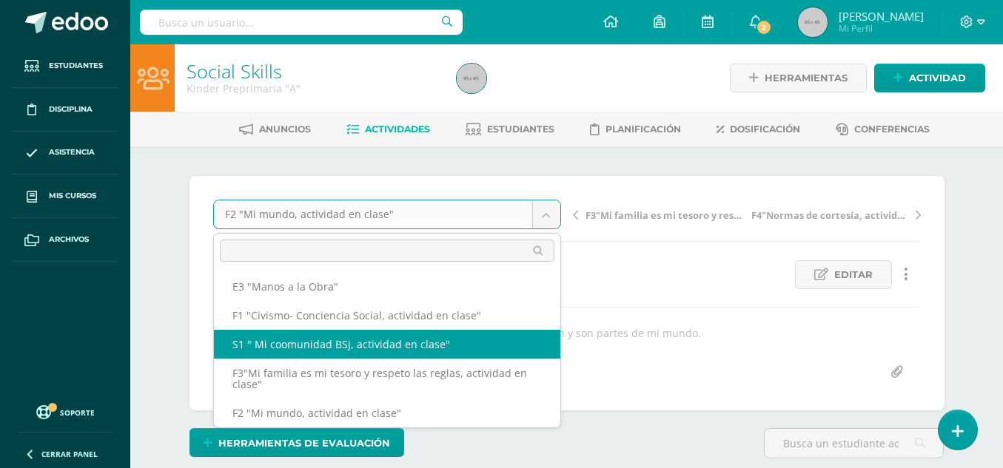
select select "/dashboard/teacher/grade-activity/49585/"
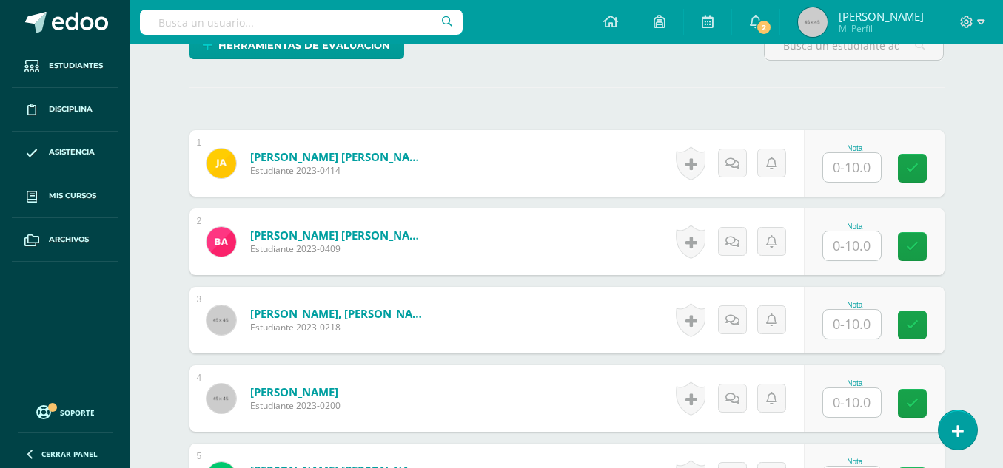
scroll to position [394, 0]
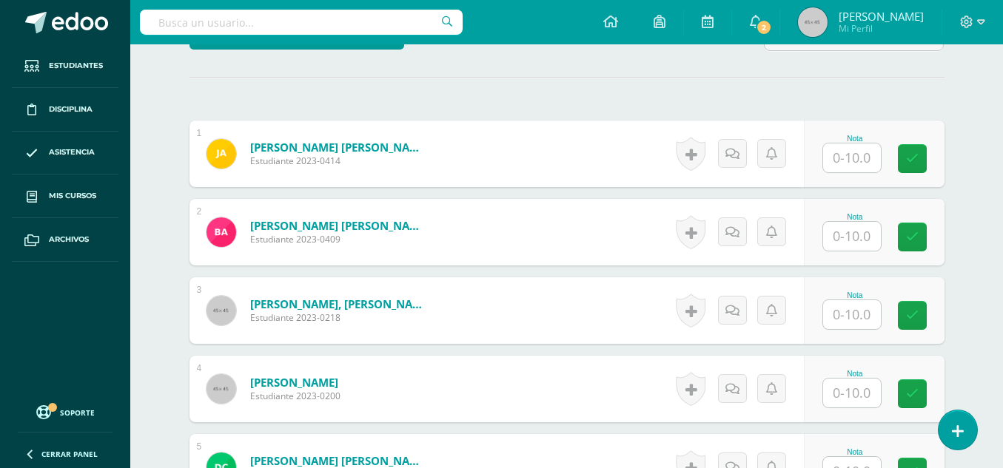
click at [858, 155] on input "text" at bounding box center [852, 158] width 58 height 29
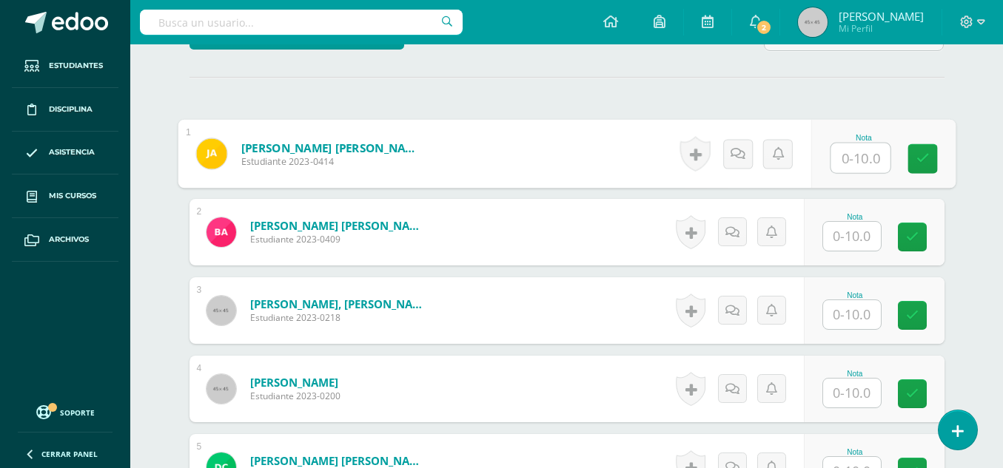
scroll to position [394, 0]
type input "5"
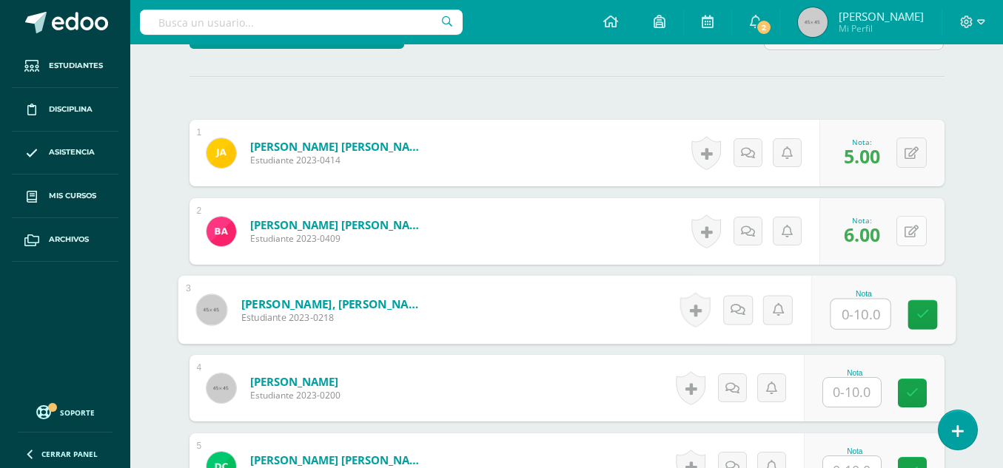
click at [909, 231] on button at bounding box center [911, 231] width 30 height 30
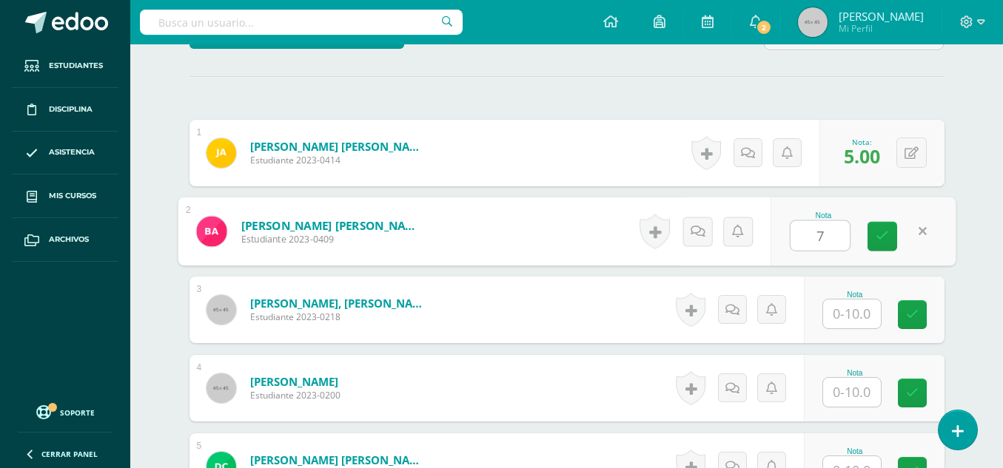
type input "7"
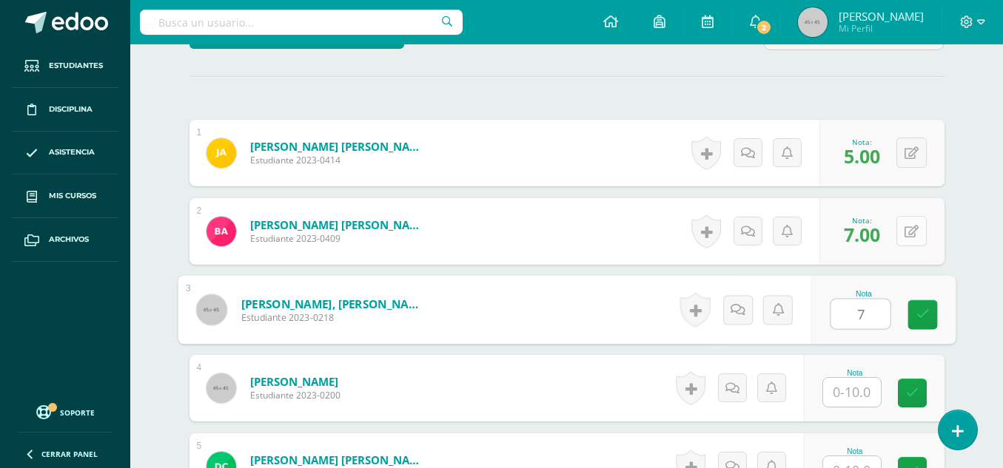
type input "7"
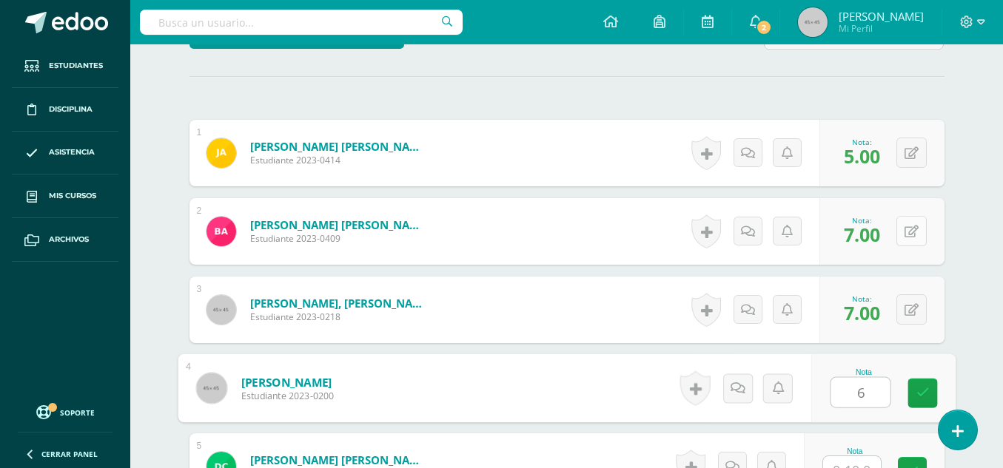
type input "6"
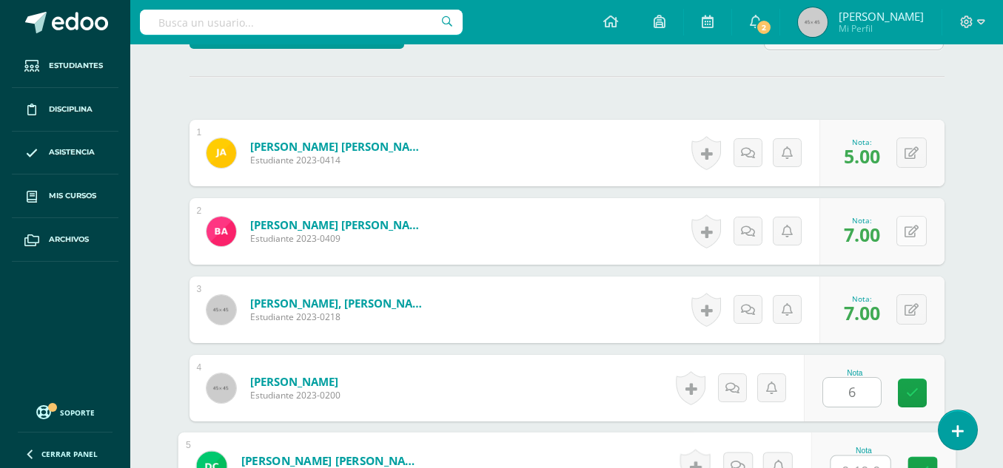
scroll to position [411, 0]
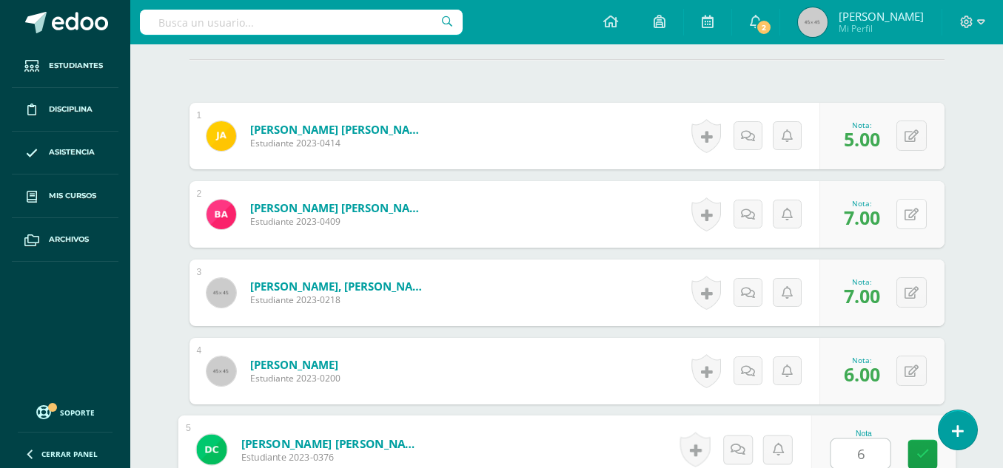
type input "6"
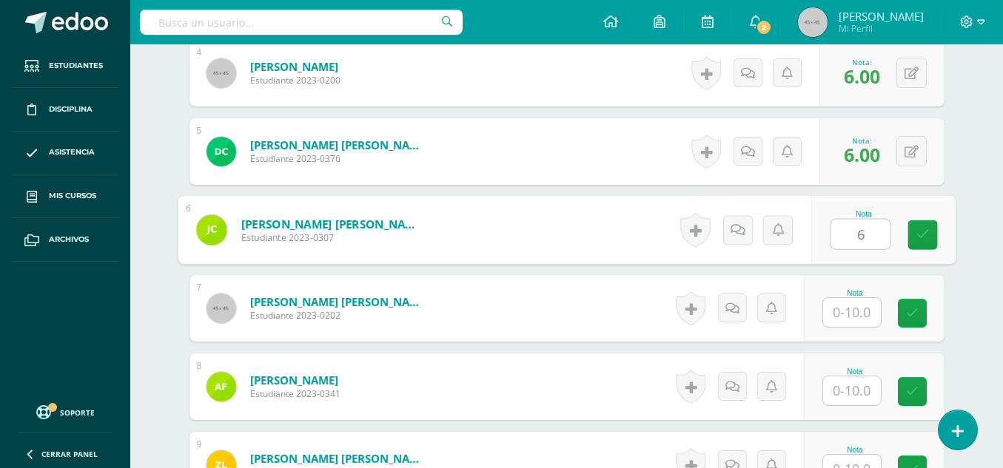
type input "6"
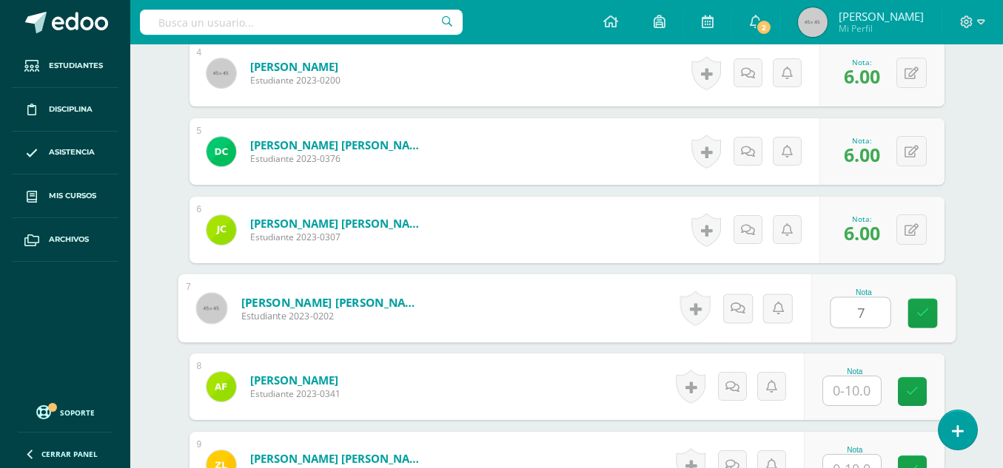
type input "7"
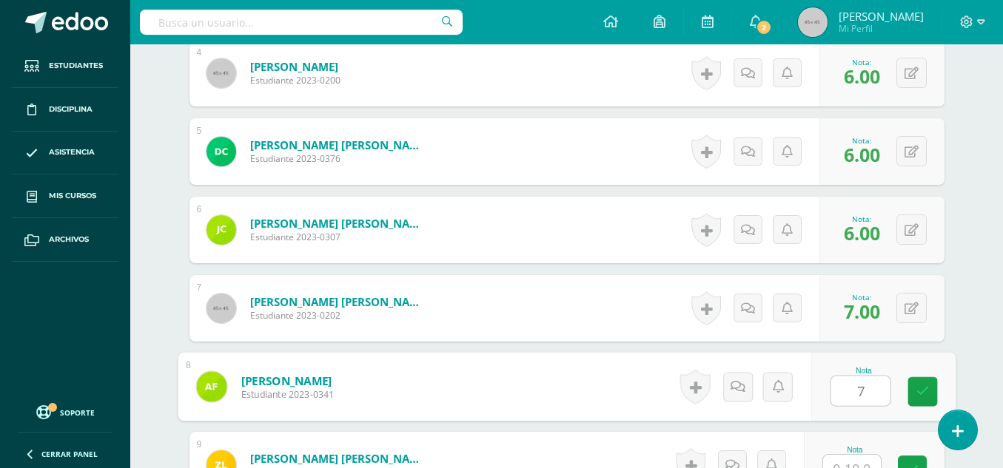
type input "7"
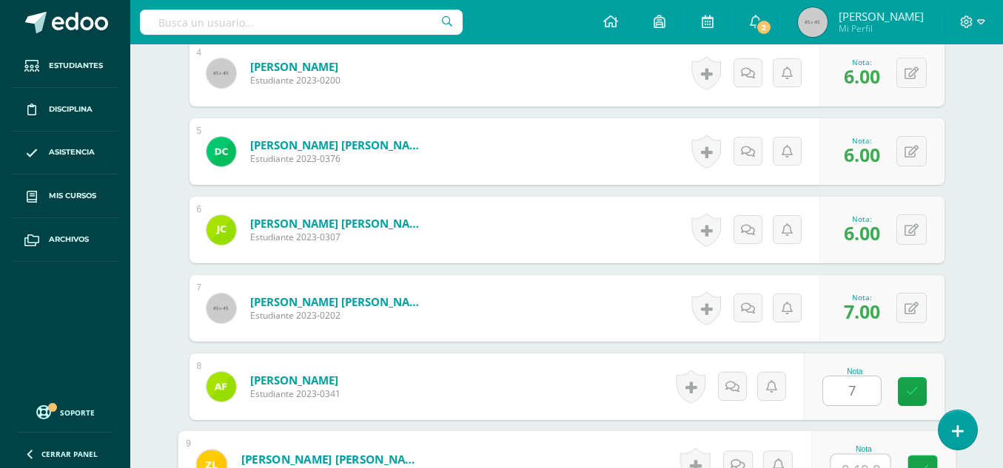
scroll to position [725, 0]
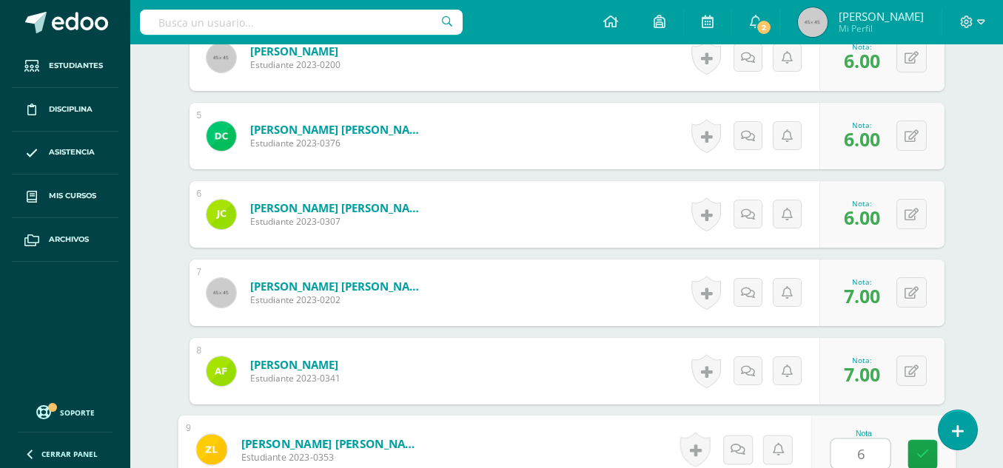
type input "6"
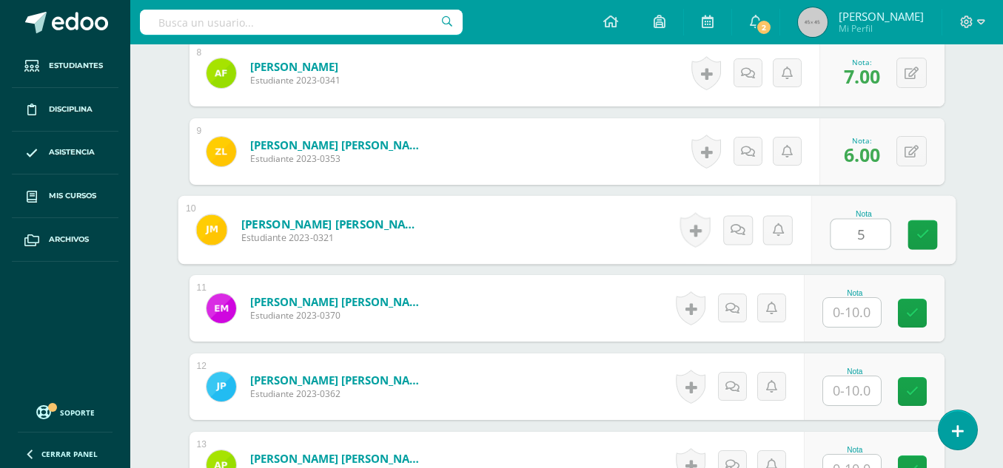
type input "5"
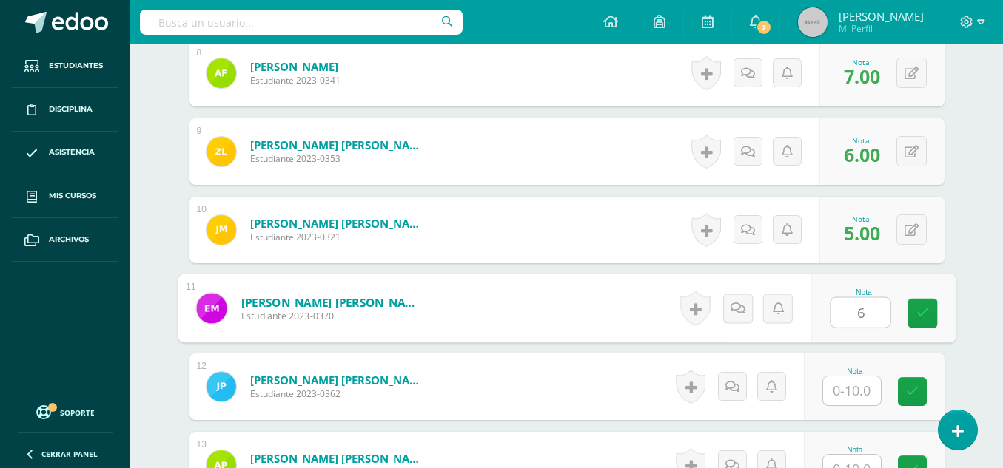
type input "6"
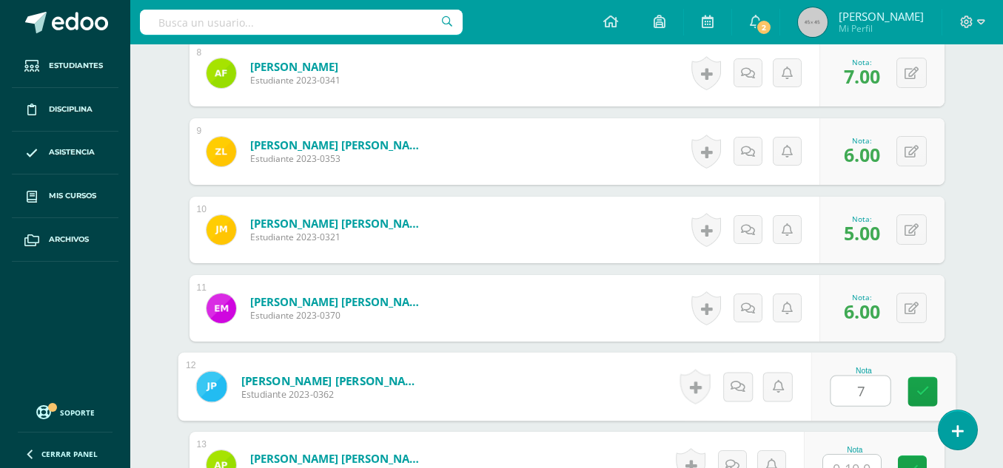
type input "7"
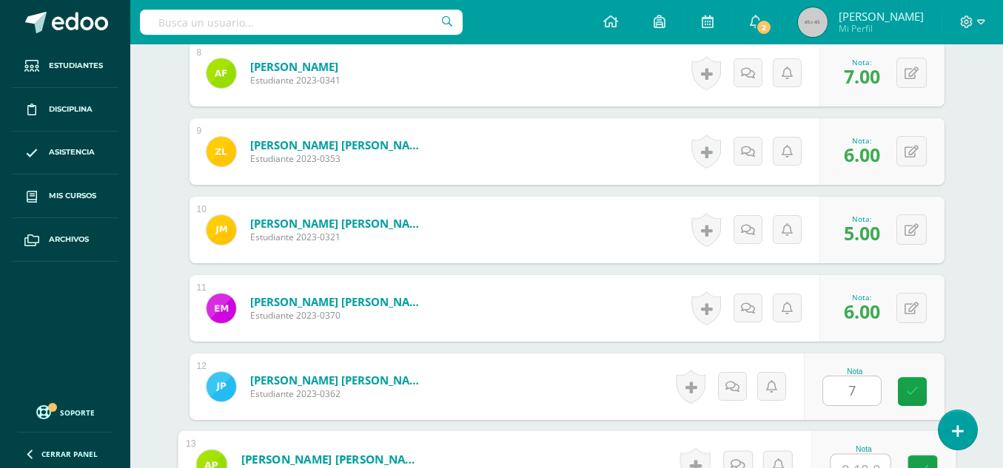
scroll to position [1039, 0]
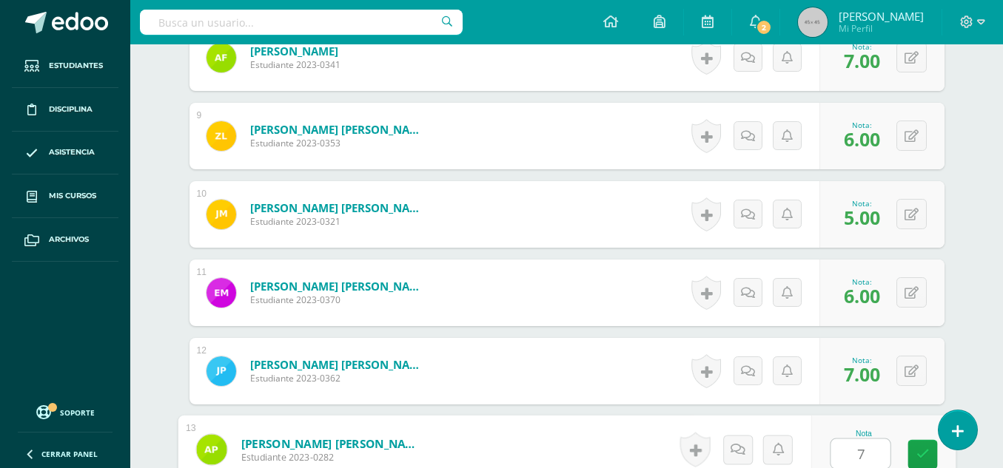
type input "7"
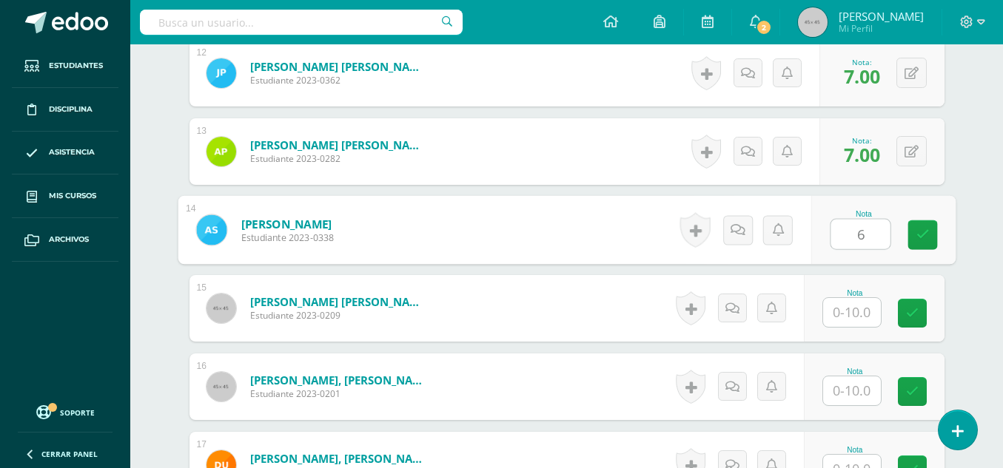
type input "6"
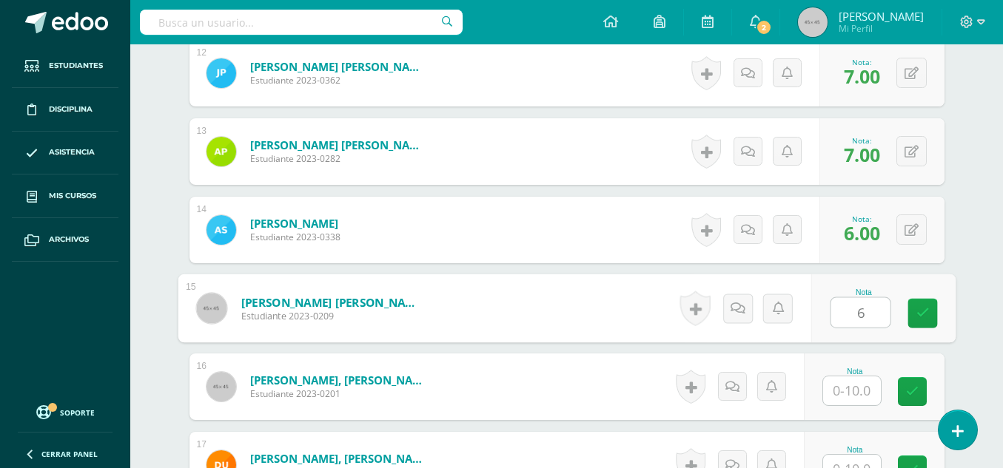
type input "6"
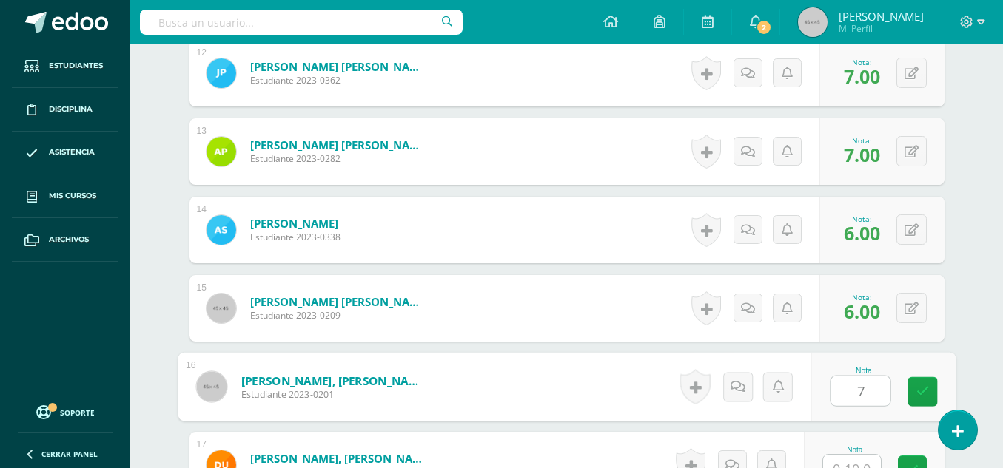
type input "7"
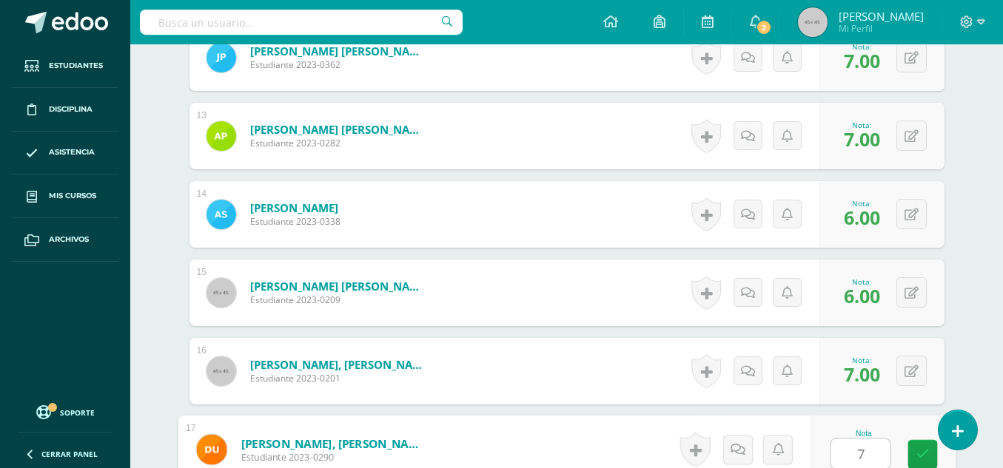
type input "7"
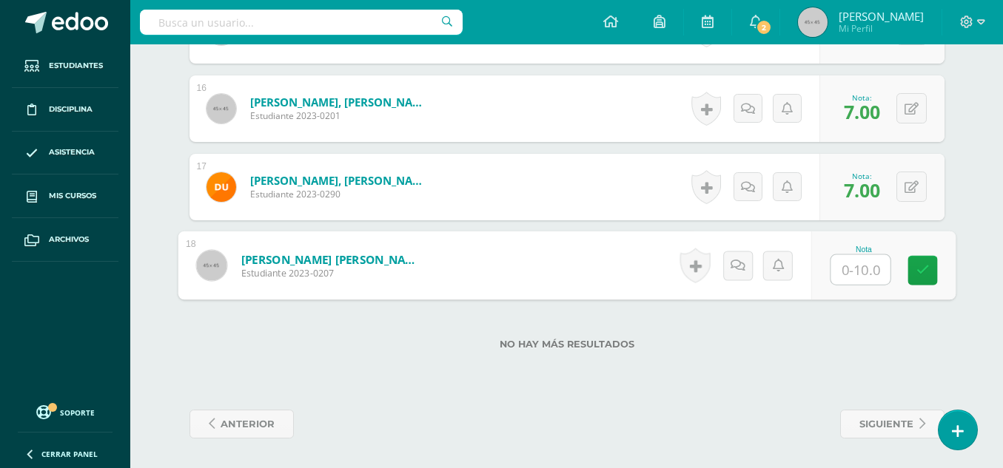
type input "6"
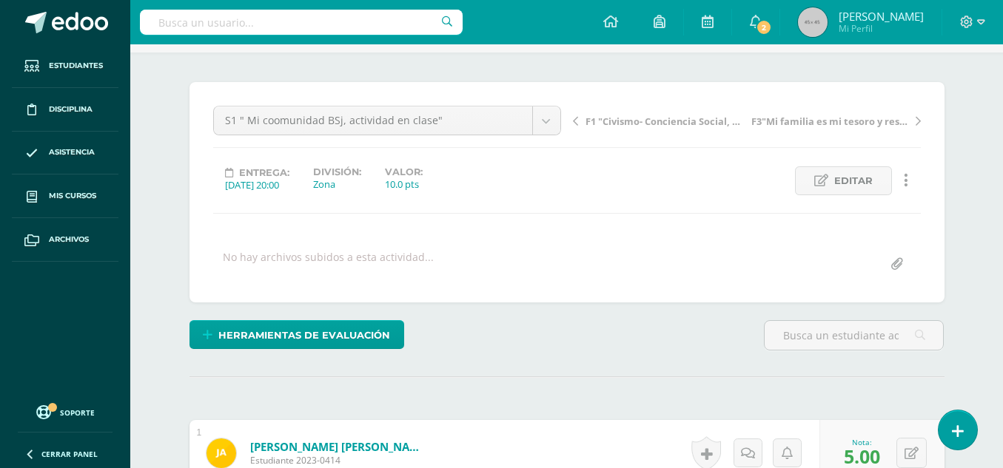
scroll to position [0, 0]
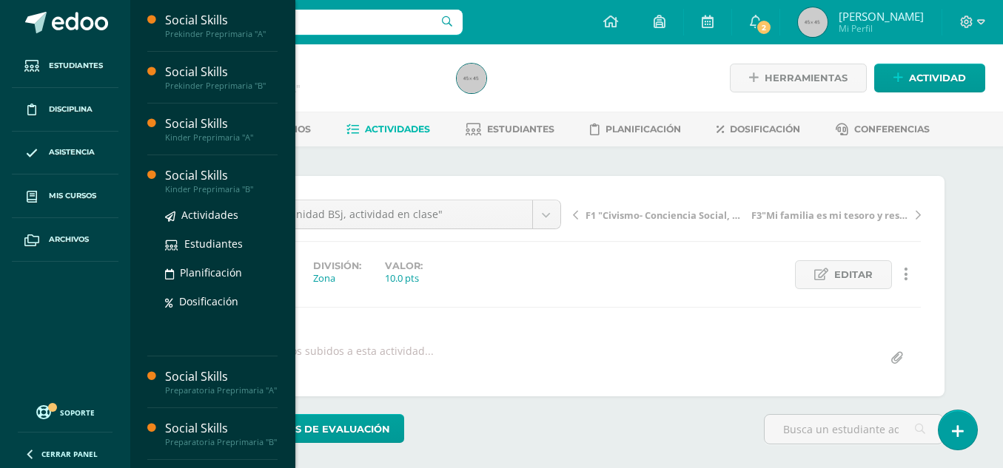
click at [197, 192] on div "Kinder Preprimaria "B"" at bounding box center [221, 189] width 112 height 10
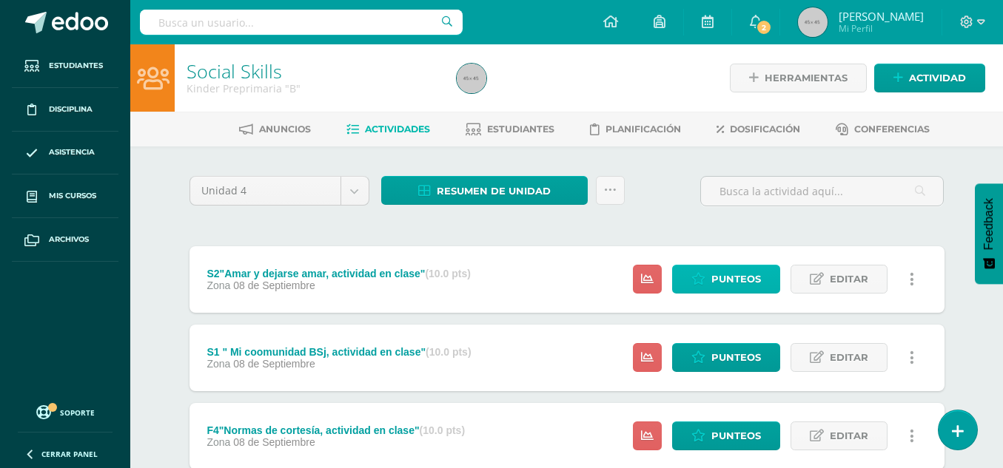
click at [712, 280] on span "Punteos" at bounding box center [736, 279] width 50 height 27
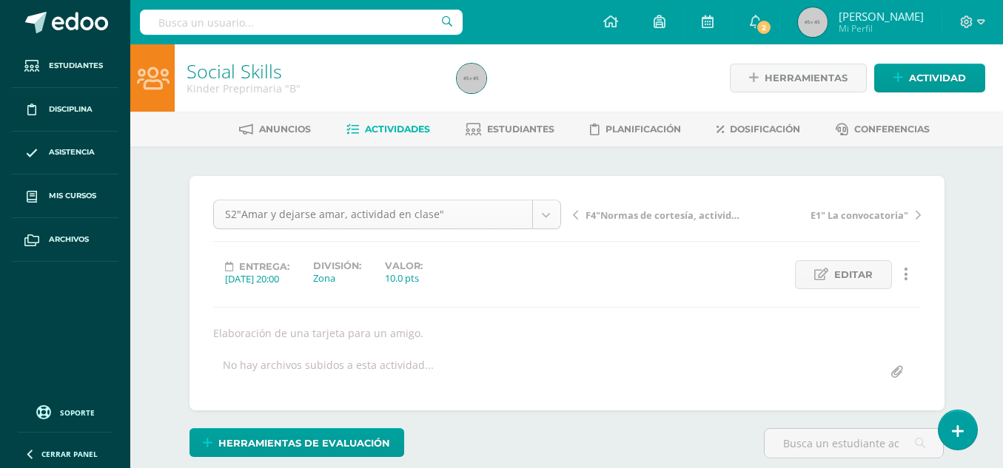
click at [541, 214] on body "Estudiantes Disciplina Asistencia Mis cursos Archivos Soporte Centro de ayuda Ú…" at bounding box center [501, 300] width 1003 height 600
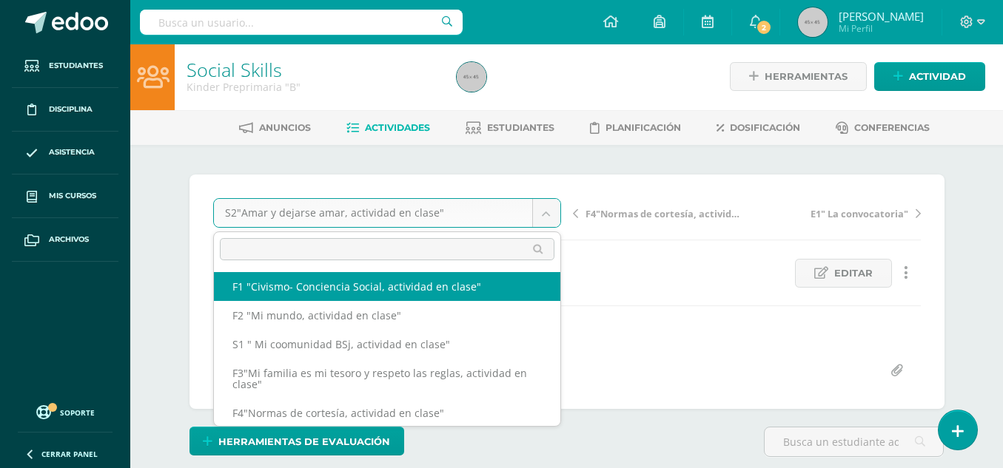
select select "/dashboard/teacher/grade-activity/49567/"
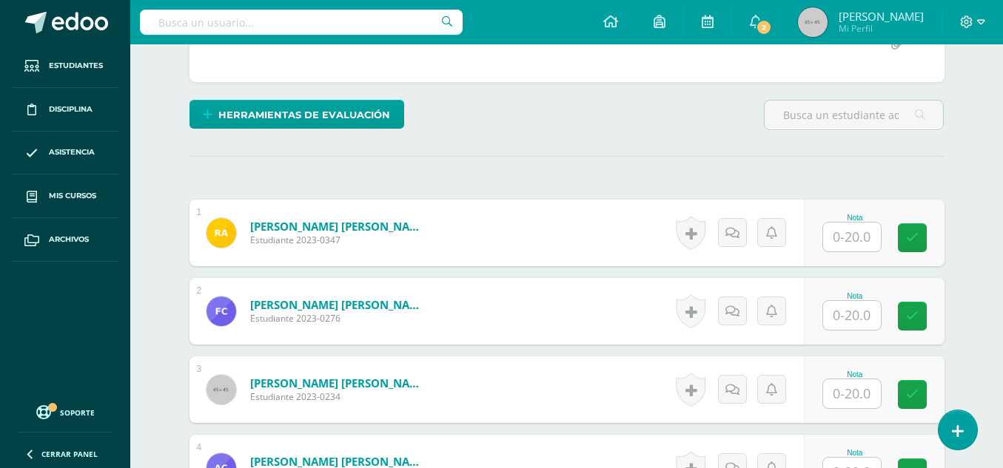
scroll to position [329, 0]
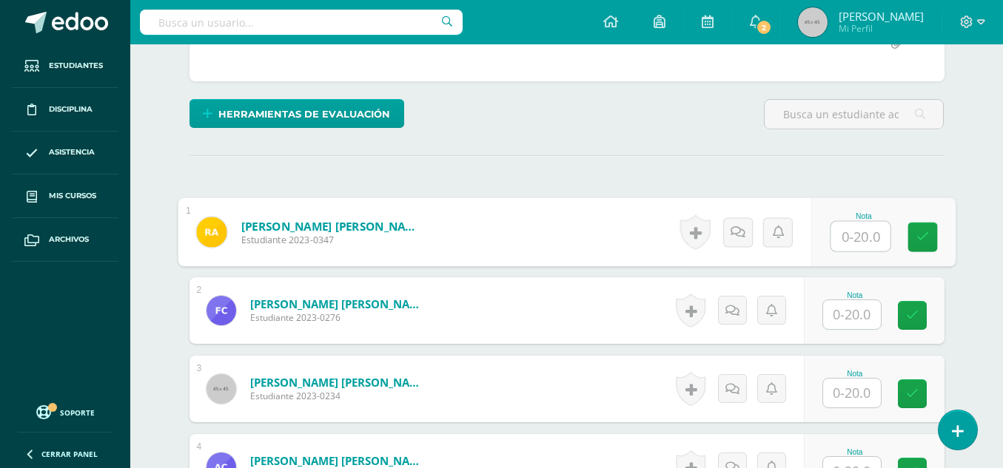
drag, startPoint x: 849, startPoint y: 238, endPoint x: 863, endPoint y: 241, distance: 13.6
click at [863, 241] on input "text" at bounding box center [859, 237] width 59 height 30
type input "10"
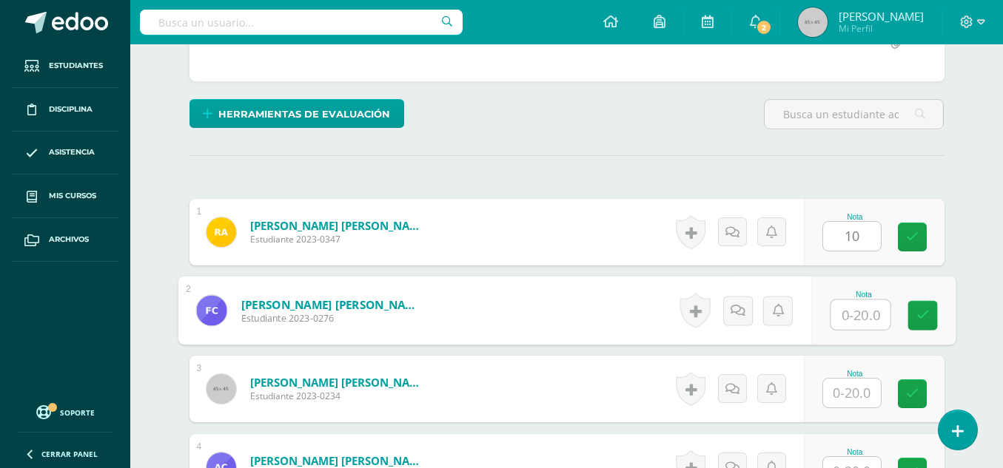
click at [855, 313] on input "text" at bounding box center [859, 315] width 59 height 30
type input "15"
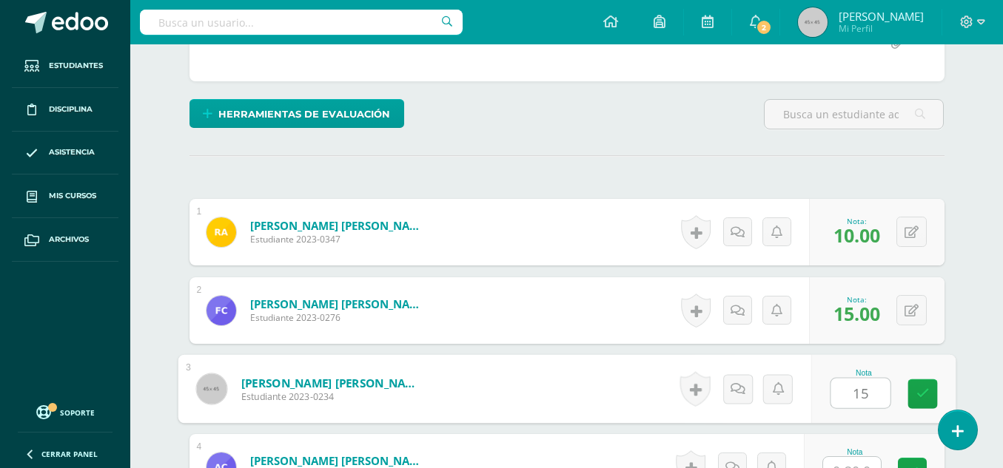
type input "15"
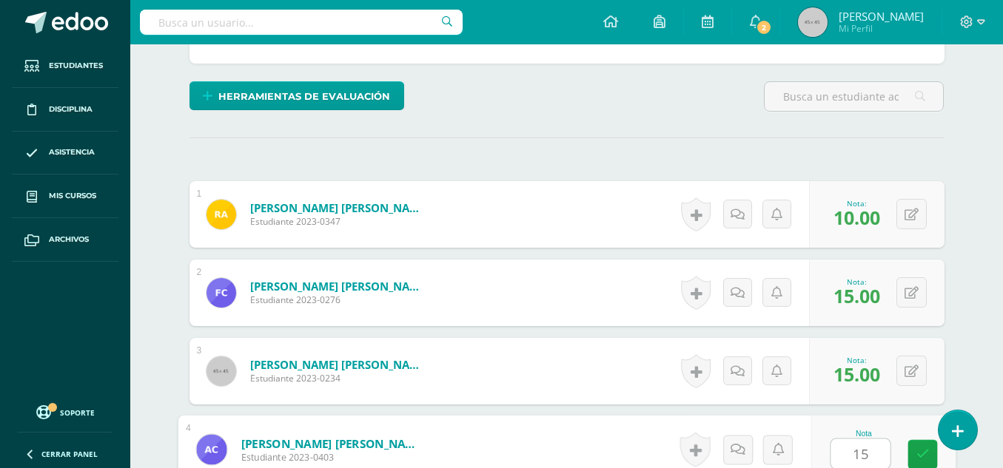
type input "15"
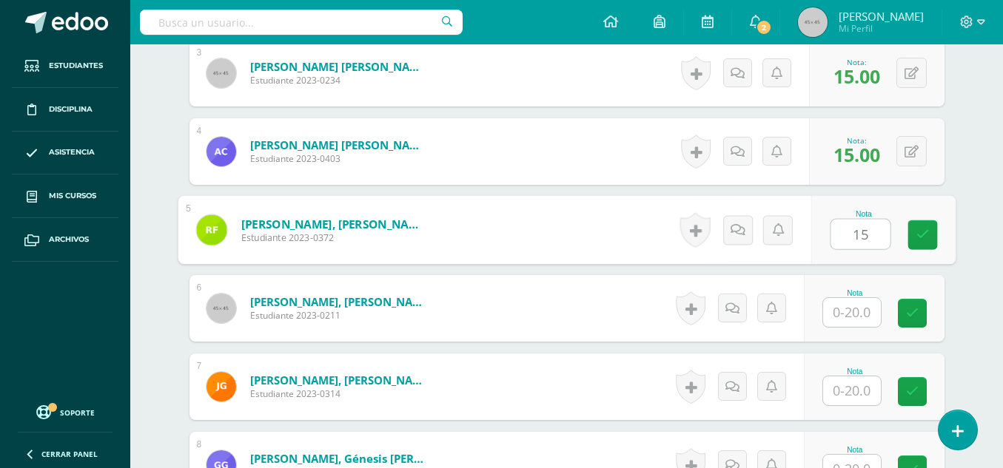
type input "15"
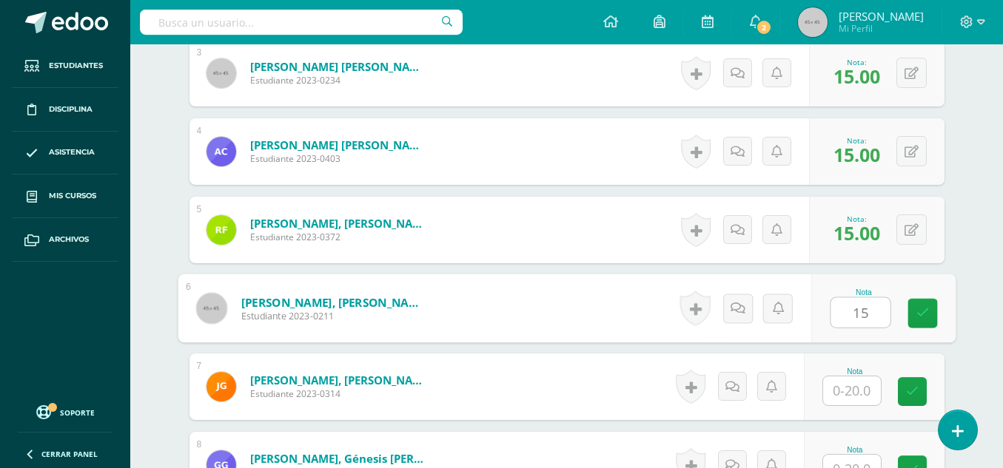
type input "15"
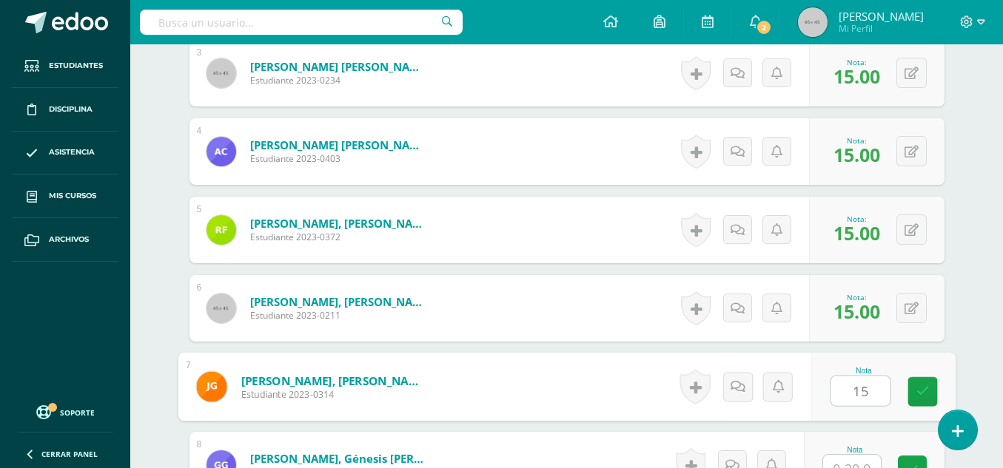
type input "15"
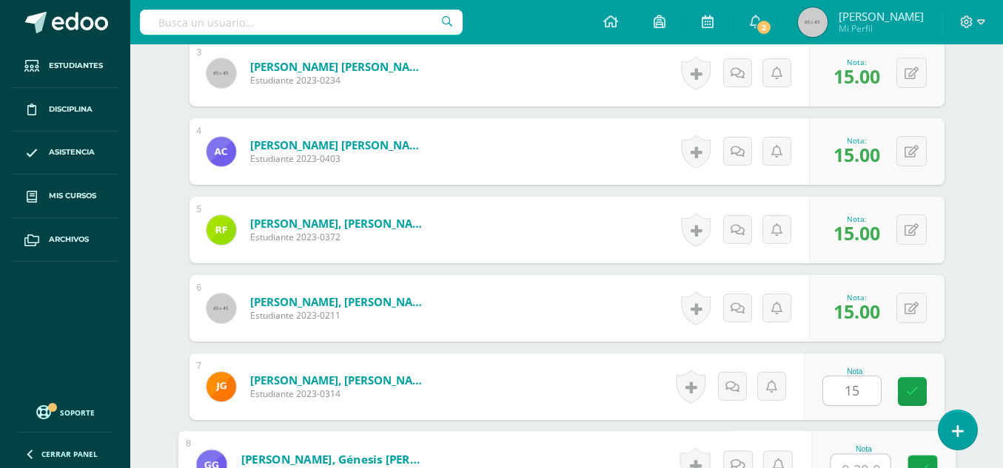
scroll to position [661, 0]
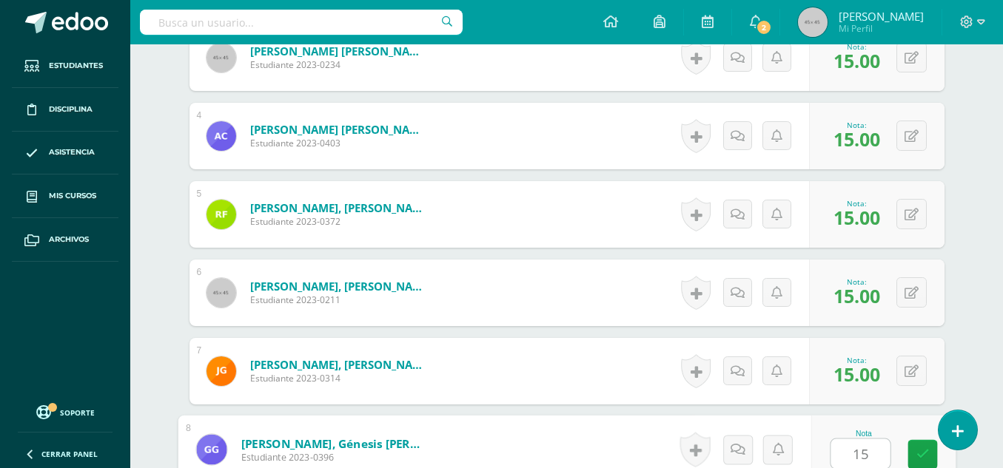
type input "15"
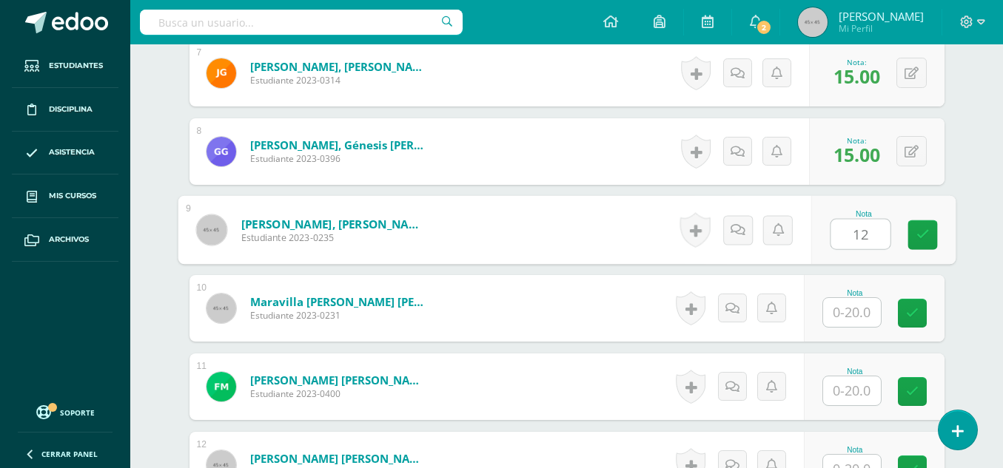
type input "12"
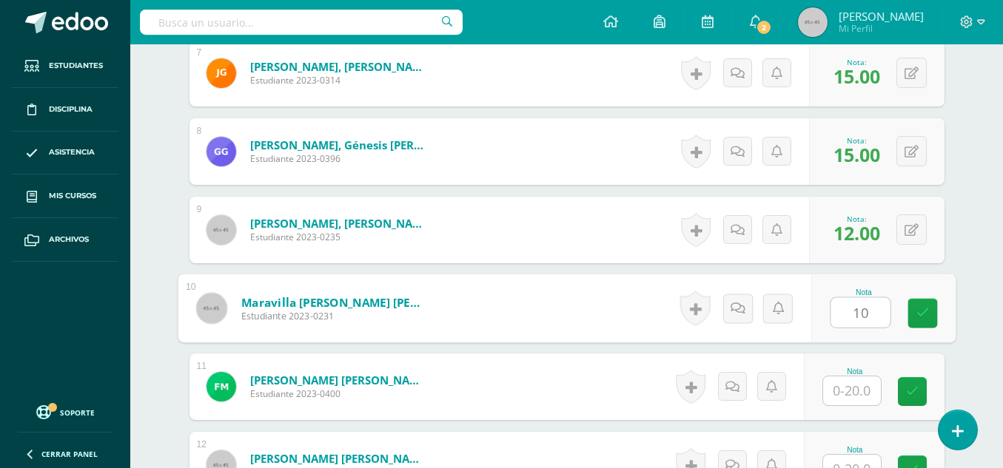
type input "10"
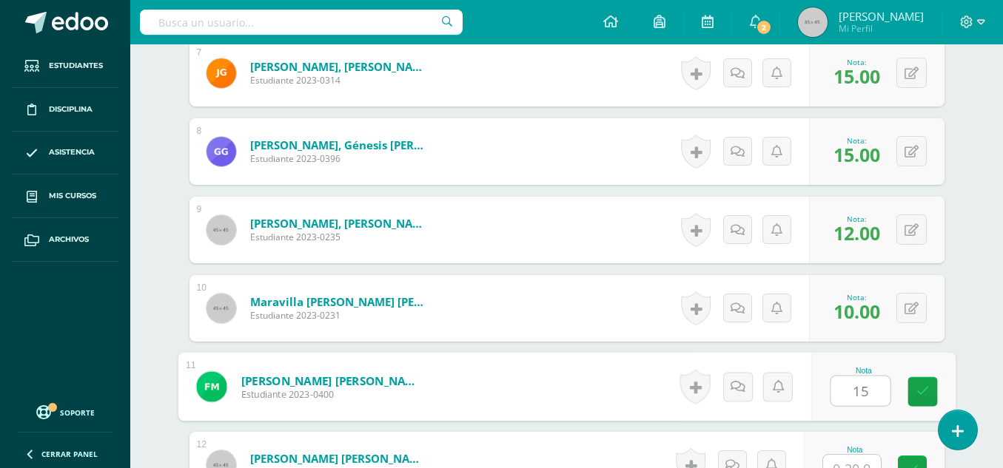
type input "15"
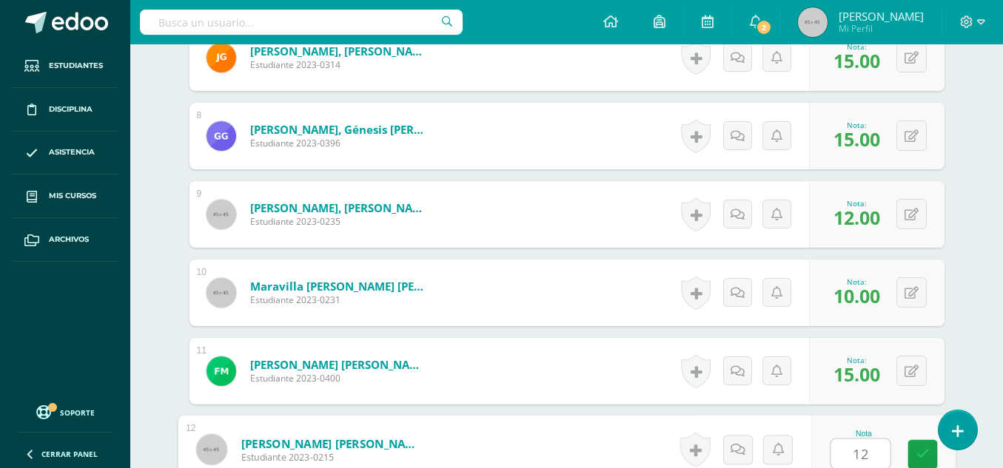
type input "12"
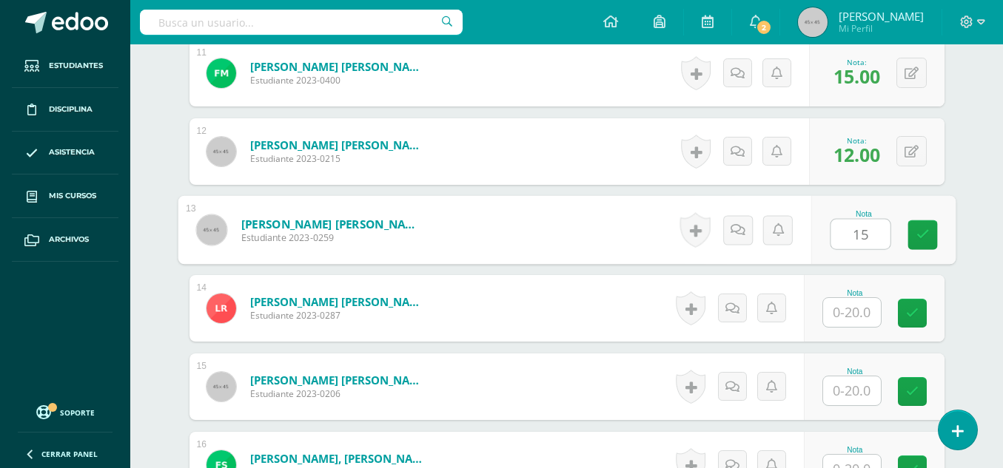
type input "15"
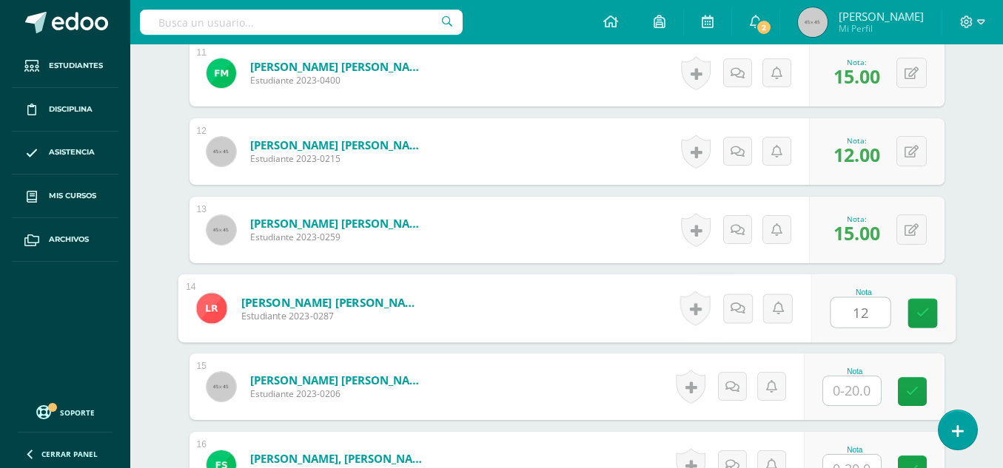
type input "12"
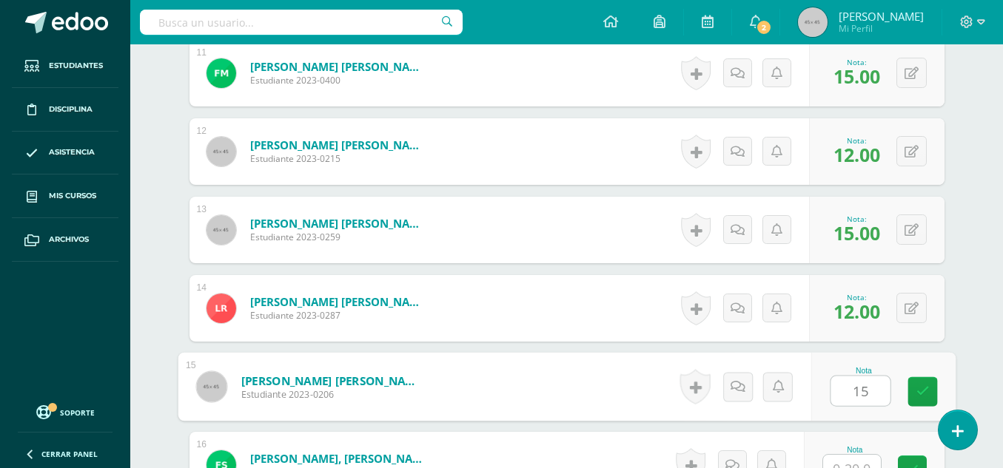
type input "15"
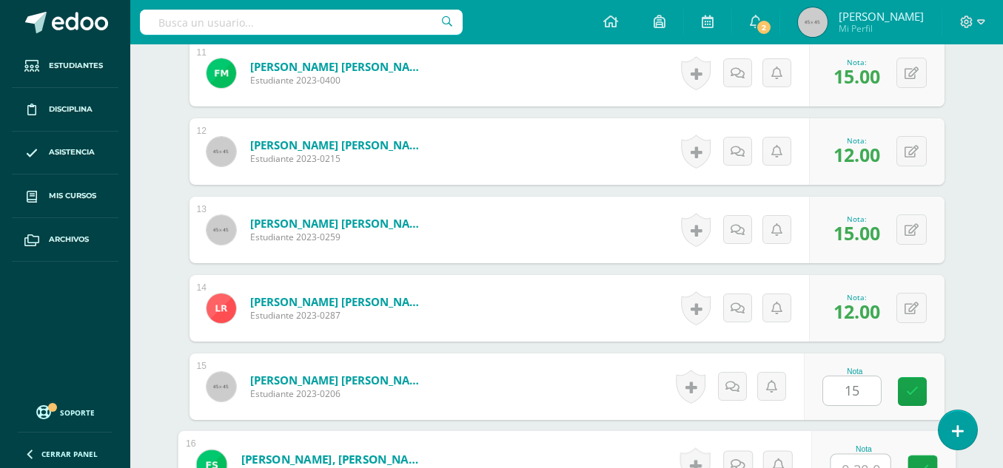
scroll to position [1288, 0]
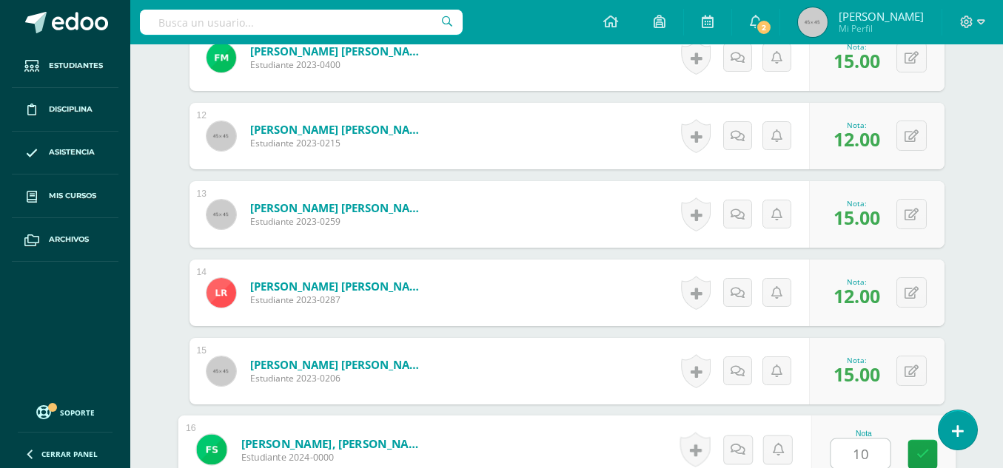
type input "10"
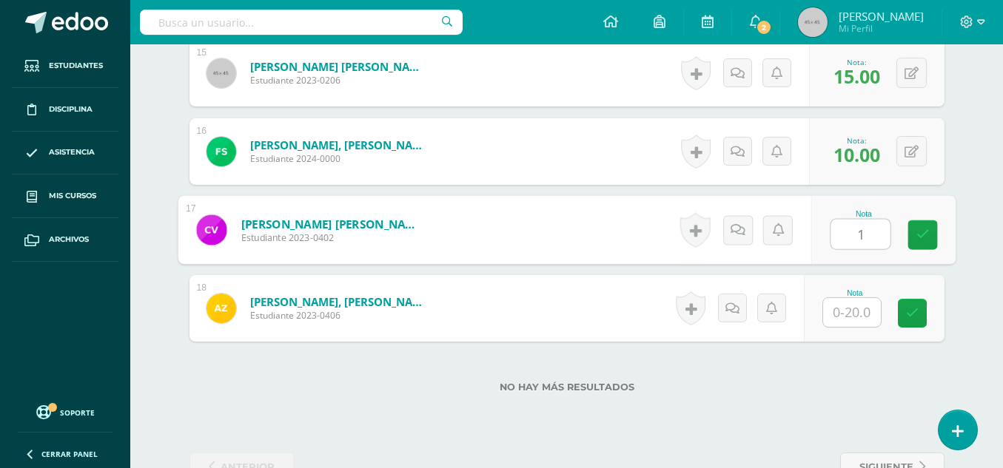
type input "1"
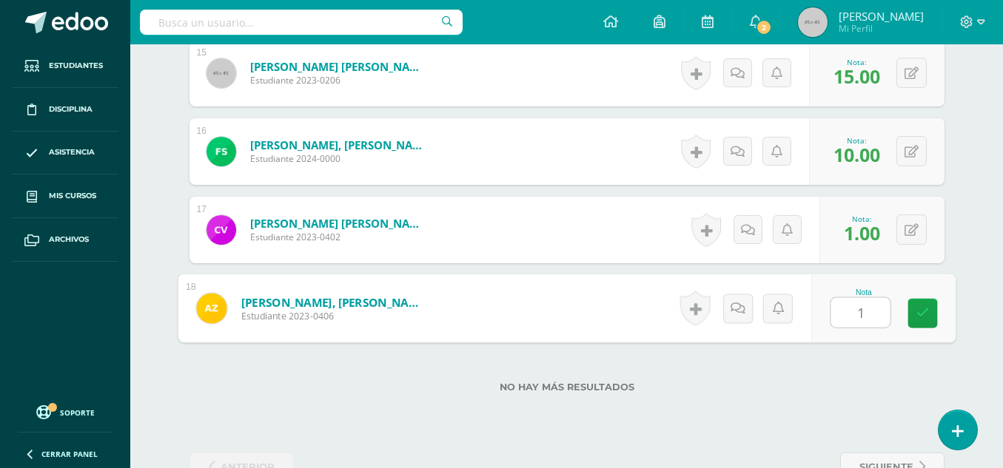
type input "10"
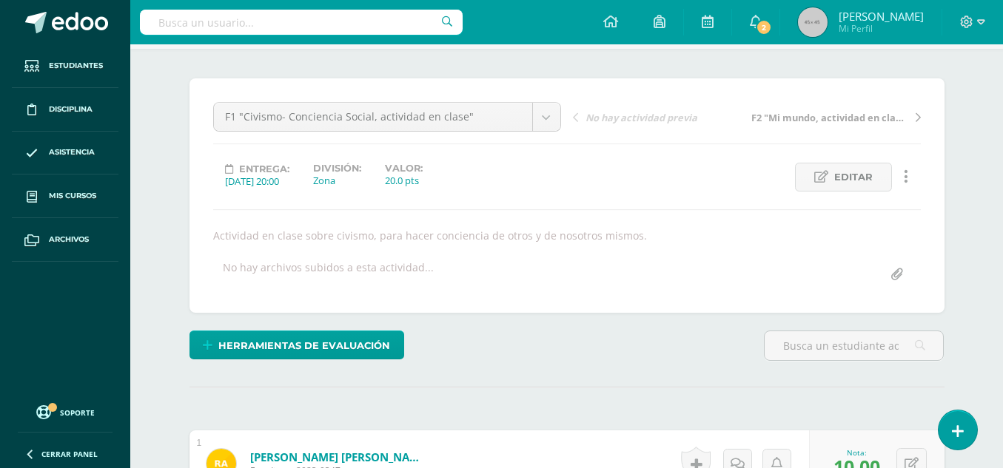
scroll to position [3, 0]
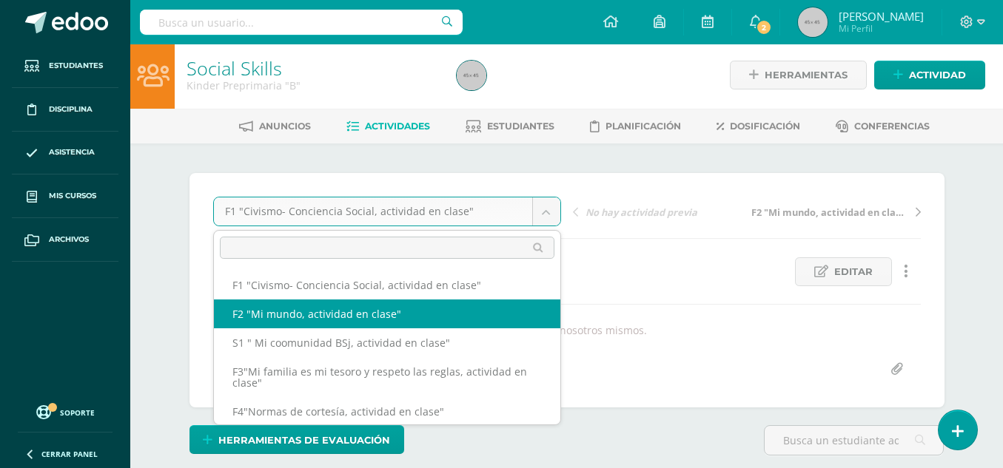
select select "/dashboard/teacher/grade-activity/49582/"
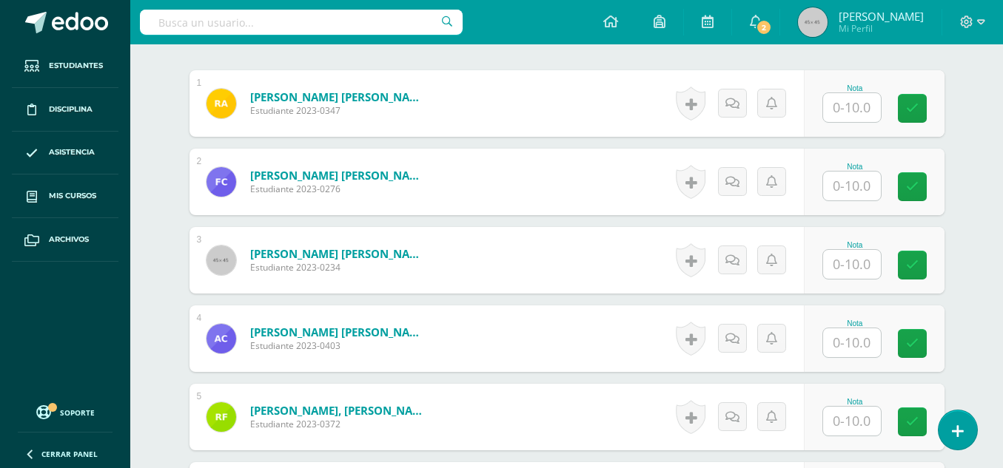
scroll to position [426, 0]
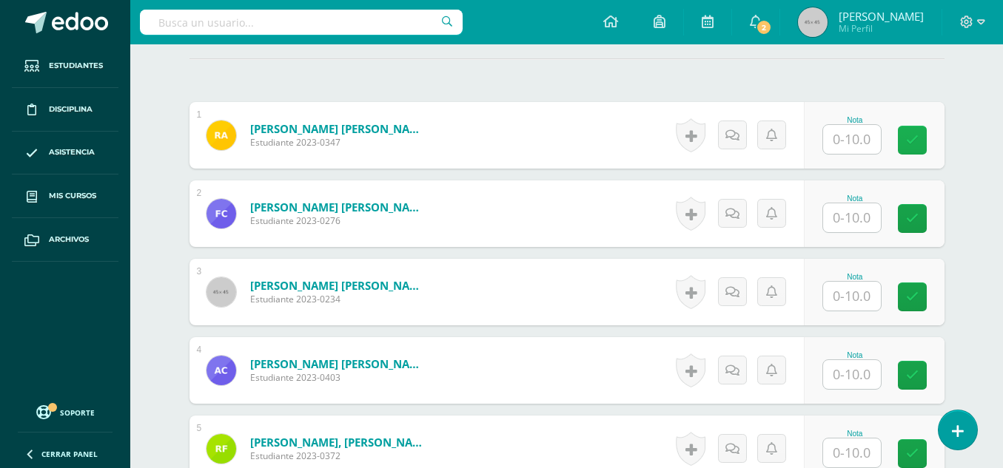
click at [917, 141] on link at bounding box center [911, 140] width 29 height 29
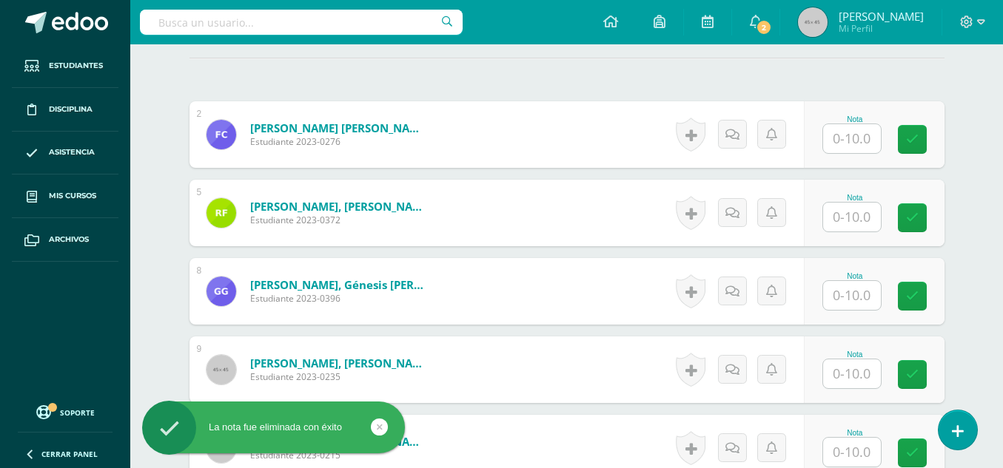
scroll to position [428, 0]
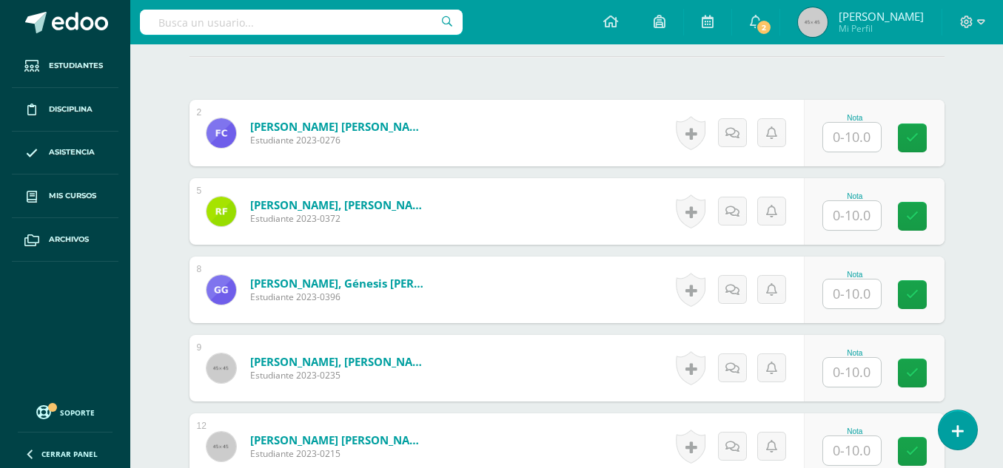
type input "5"
click at [859, 143] on input "text" at bounding box center [852, 137] width 58 height 29
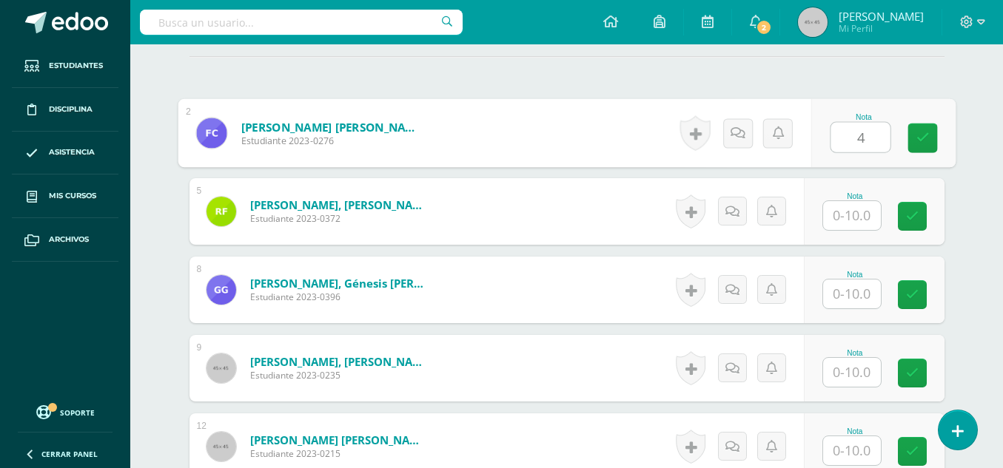
type input "4"
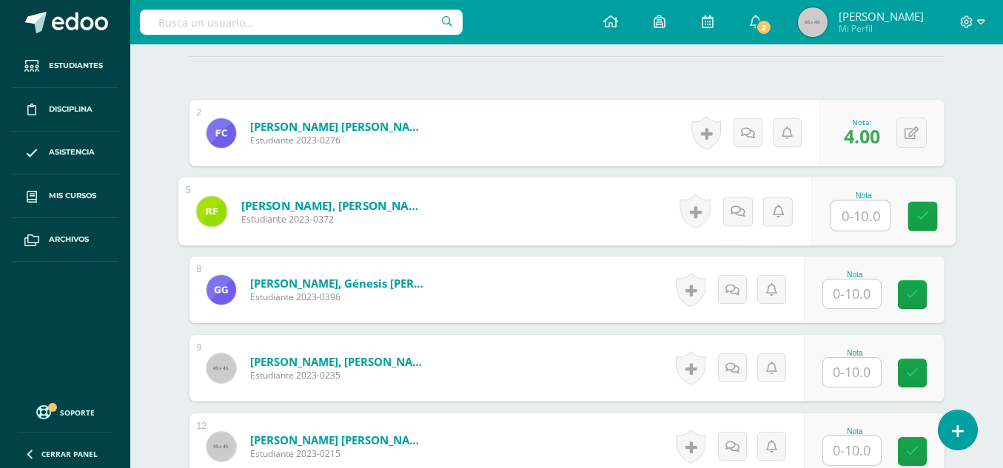
drag, startPoint x: 855, startPoint y: 209, endPoint x: 869, endPoint y: 212, distance: 14.4
click at [869, 212] on input "text" at bounding box center [859, 216] width 59 height 30
type input "7"
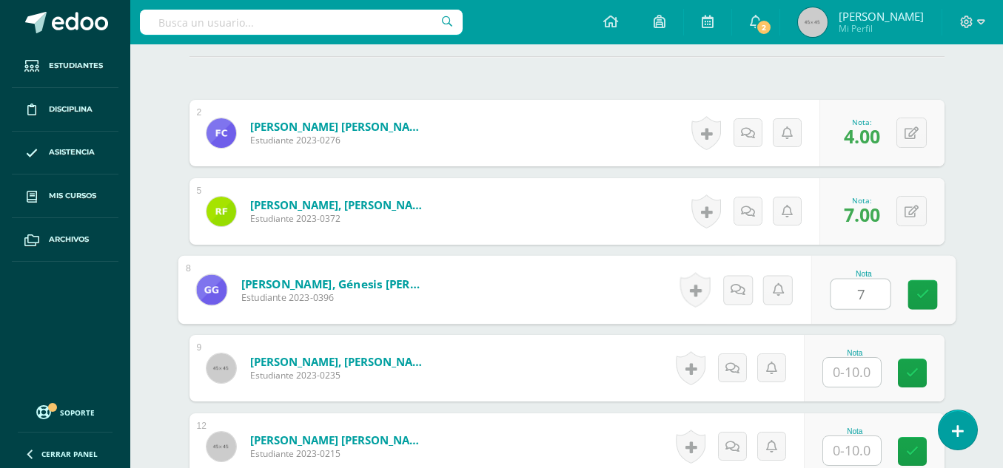
type input "7"
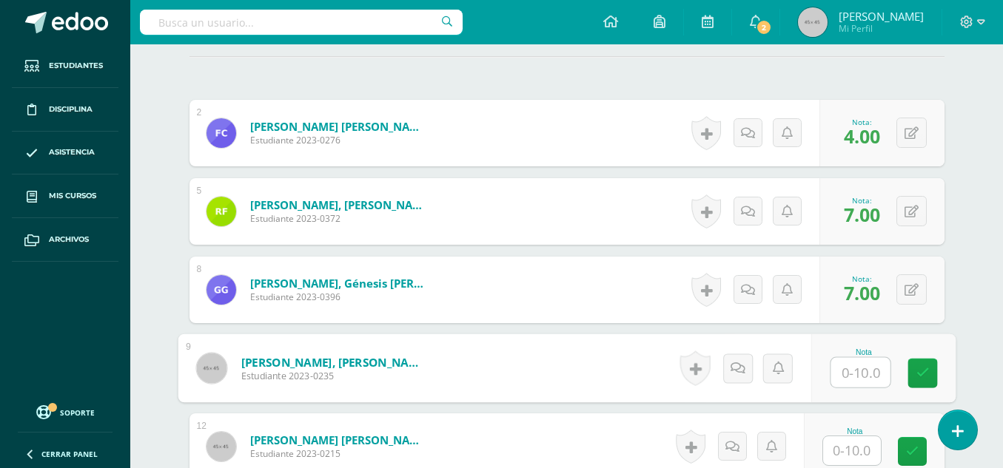
type input "7"
type input "6"
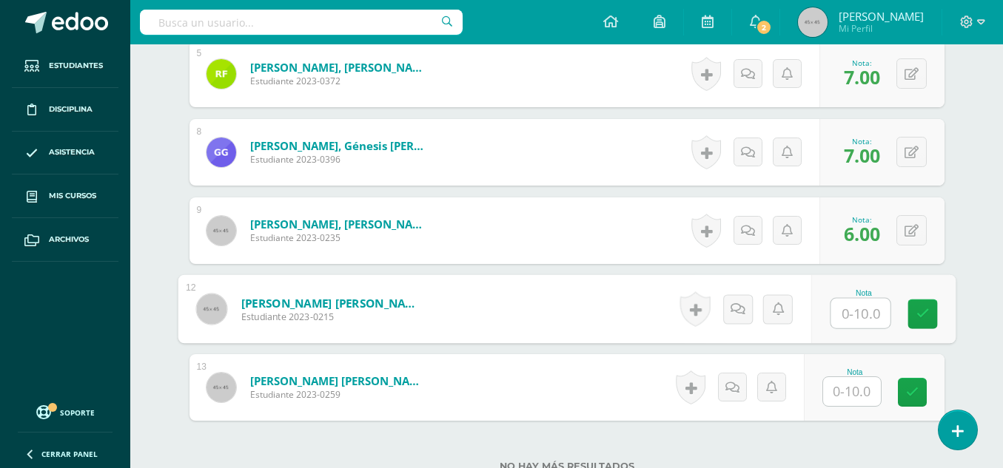
scroll to position [573, 0]
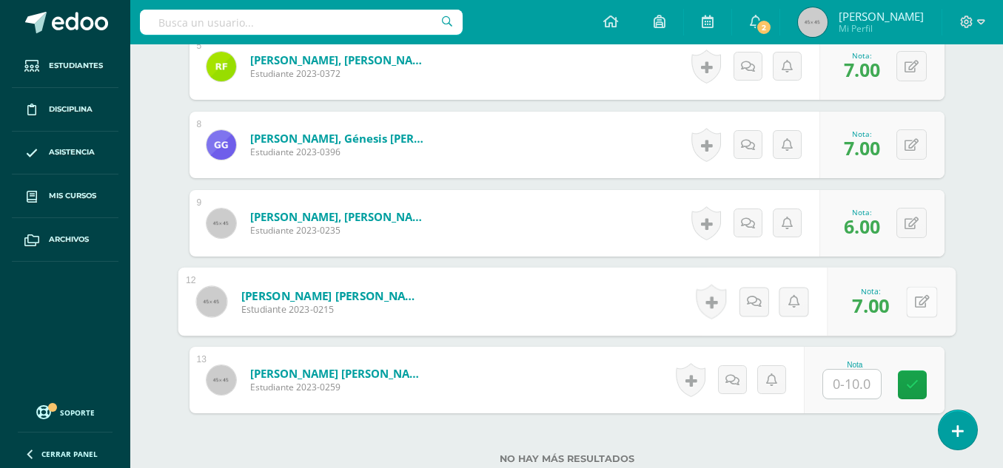
click at [915, 309] on button at bounding box center [921, 301] width 31 height 31
type input "6"
type input "7"
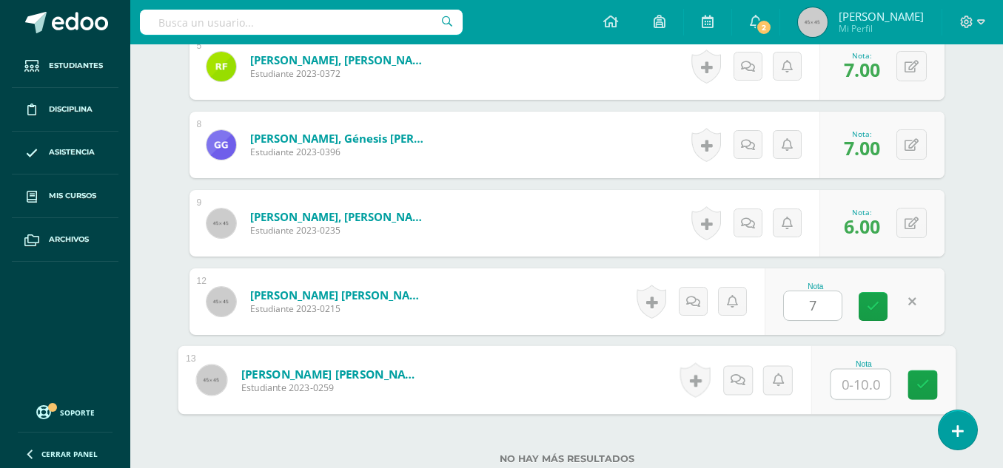
click at [850, 387] on input "text" at bounding box center [859, 385] width 59 height 30
type input "7"
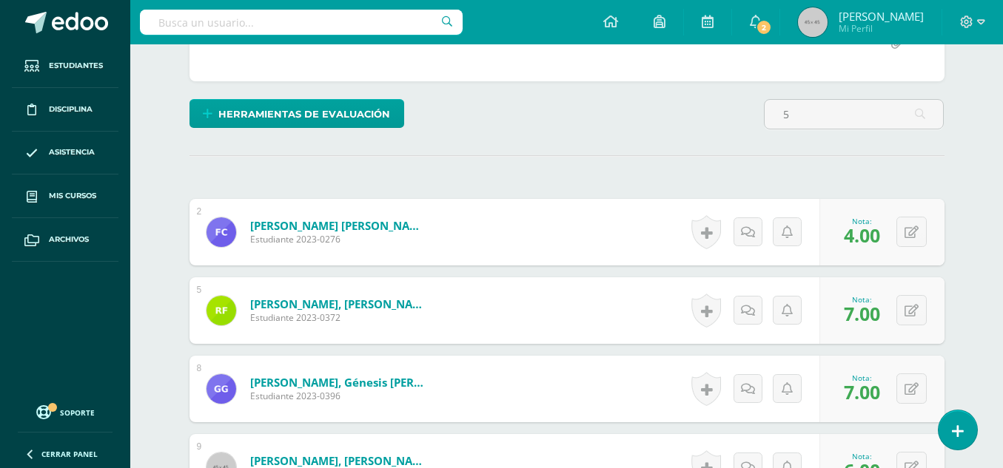
scroll to position [688, 0]
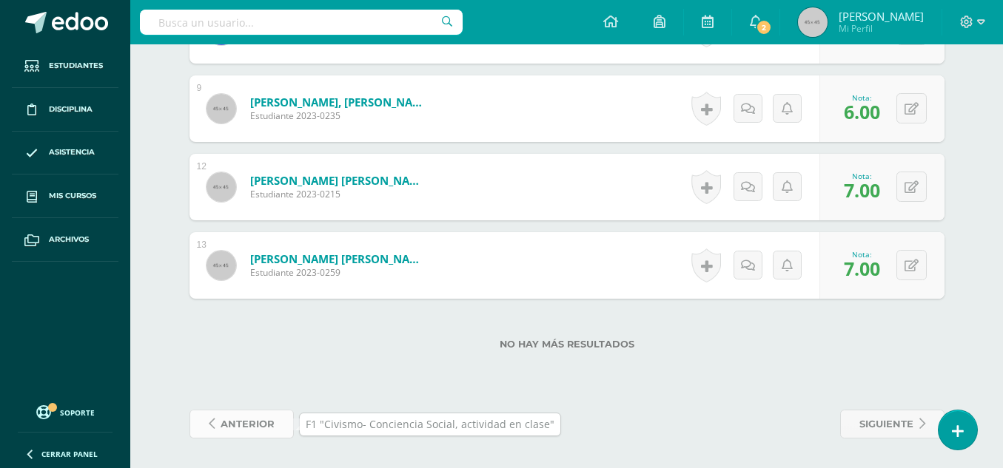
click at [274, 425] on link "anterior" at bounding box center [241, 424] width 104 height 29
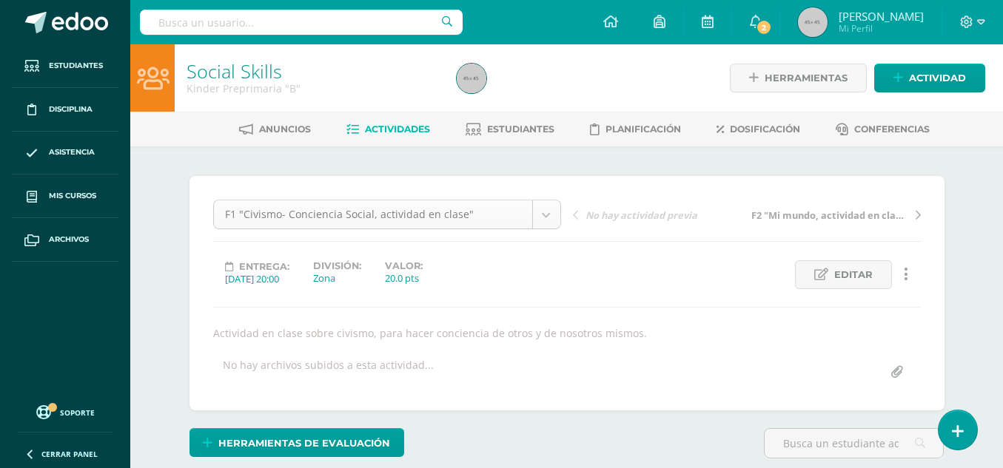
scroll to position [1, 0]
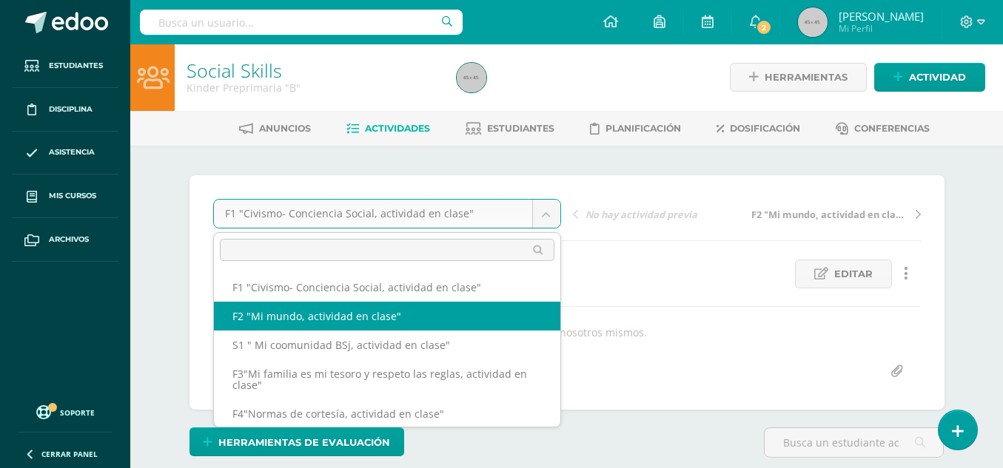
select select "/dashboard/teacher/grade-activity/49582/"
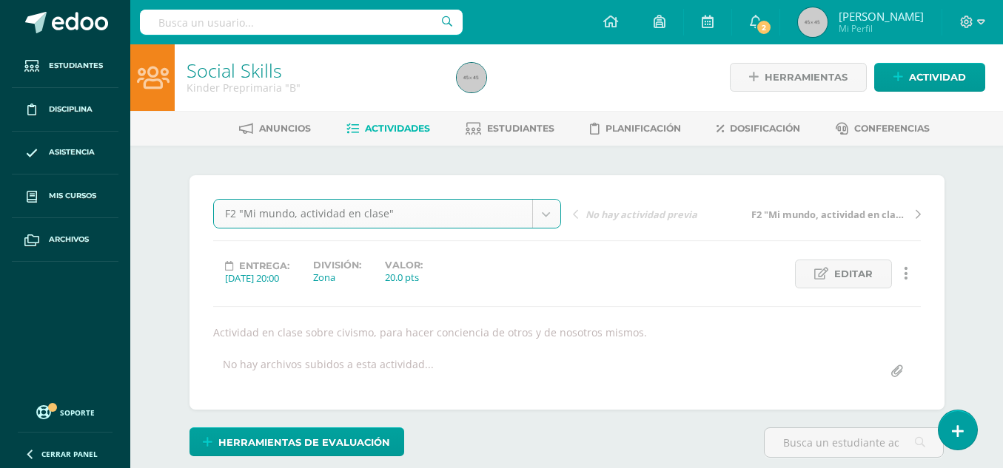
scroll to position [1, 0]
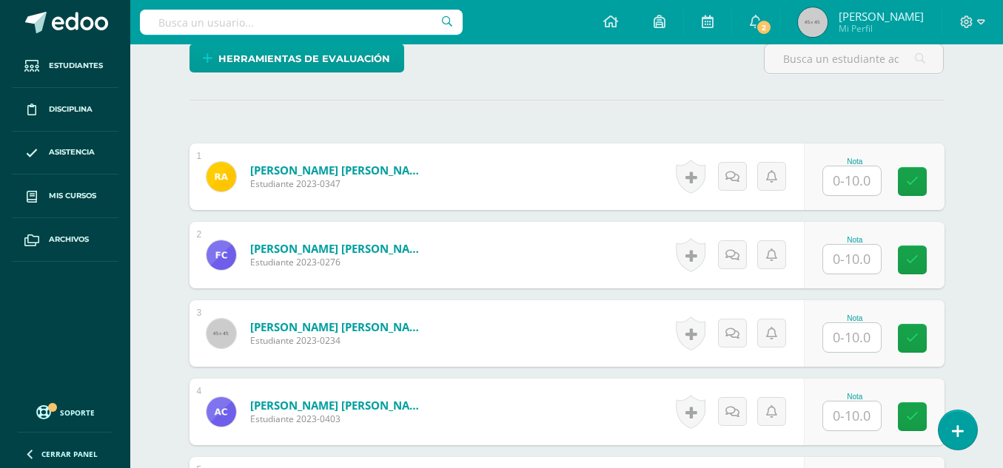
scroll to position [382, 0]
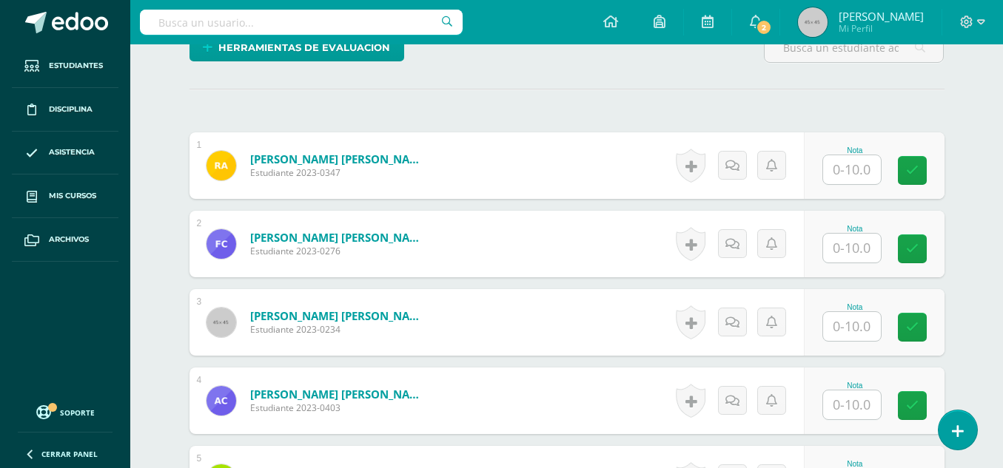
click at [849, 174] on input "text" at bounding box center [852, 169] width 58 height 29
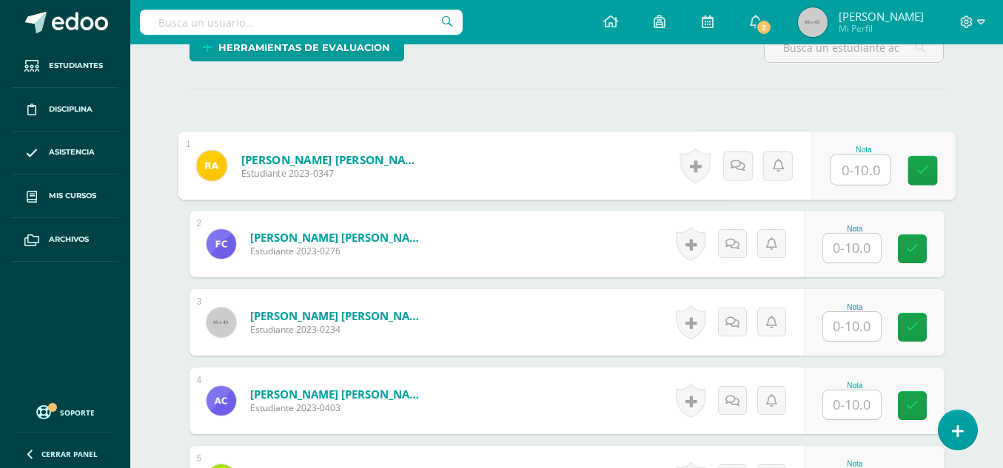
type input "5"
type input "4"
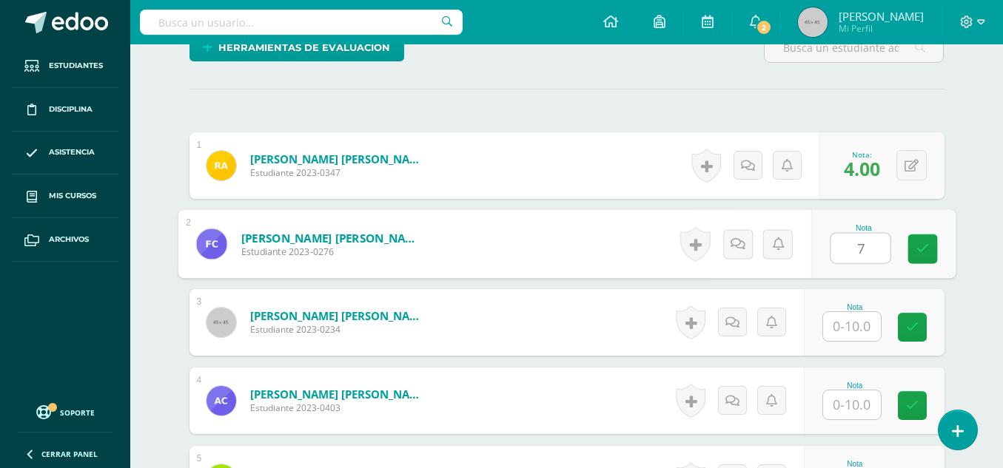
type input "7"
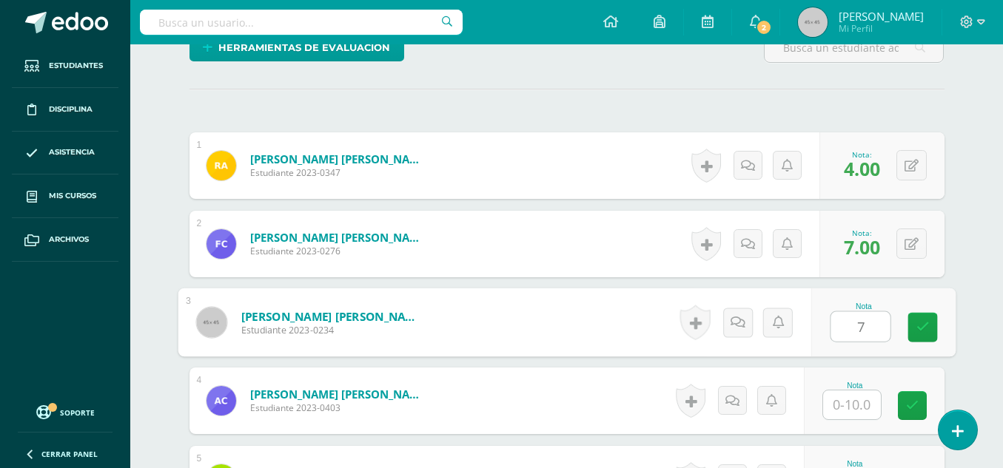
type input "7"
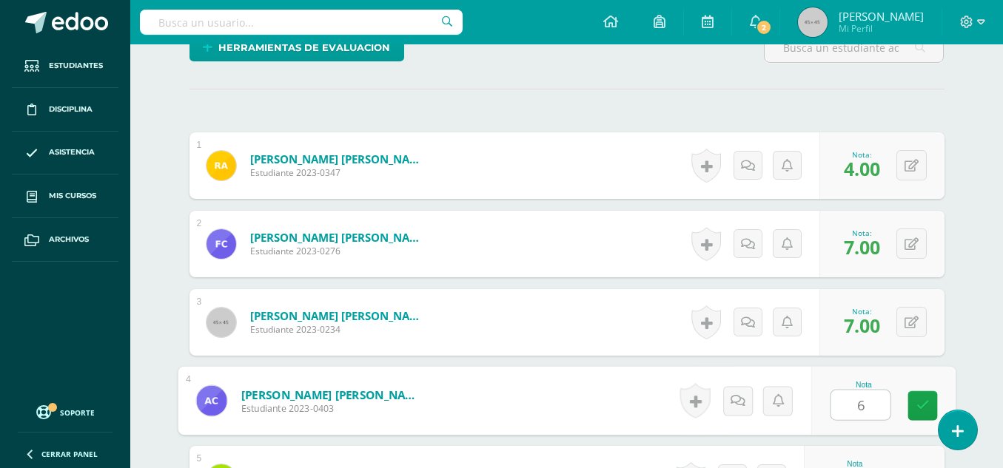
type input "6"
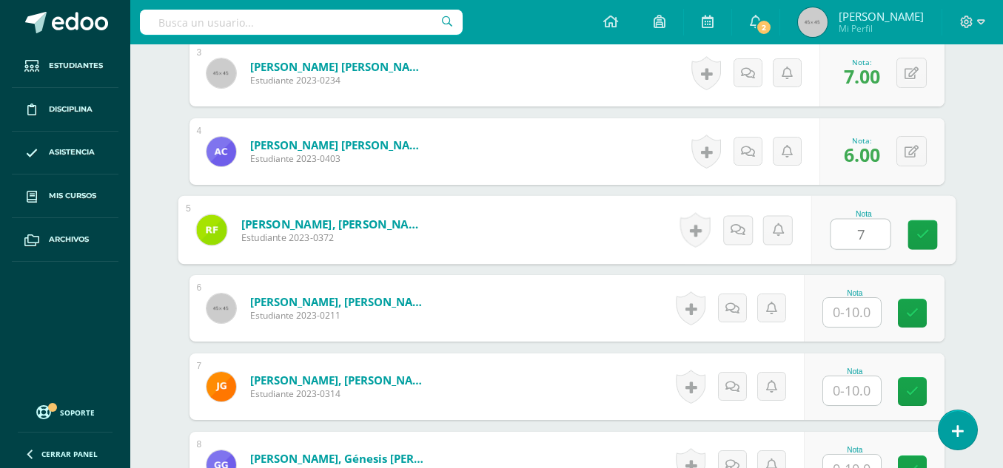
type input "7"
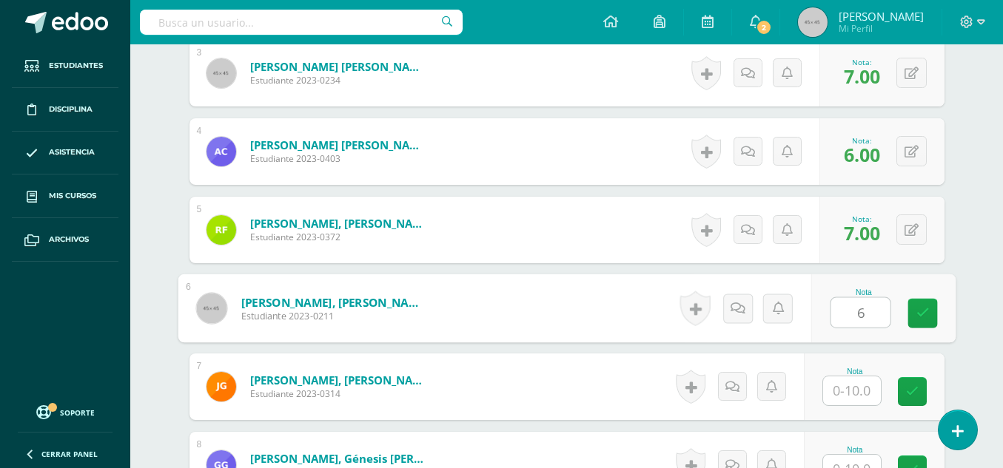
type input "6"
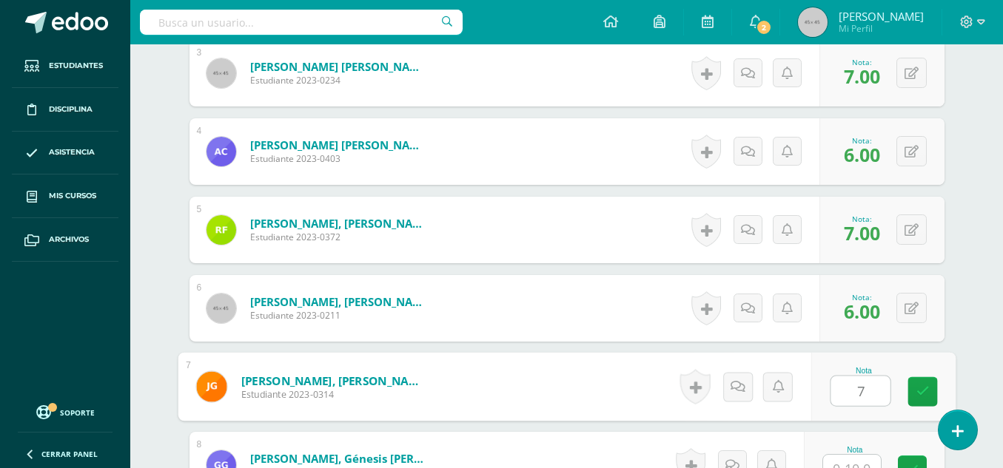
type input "7"
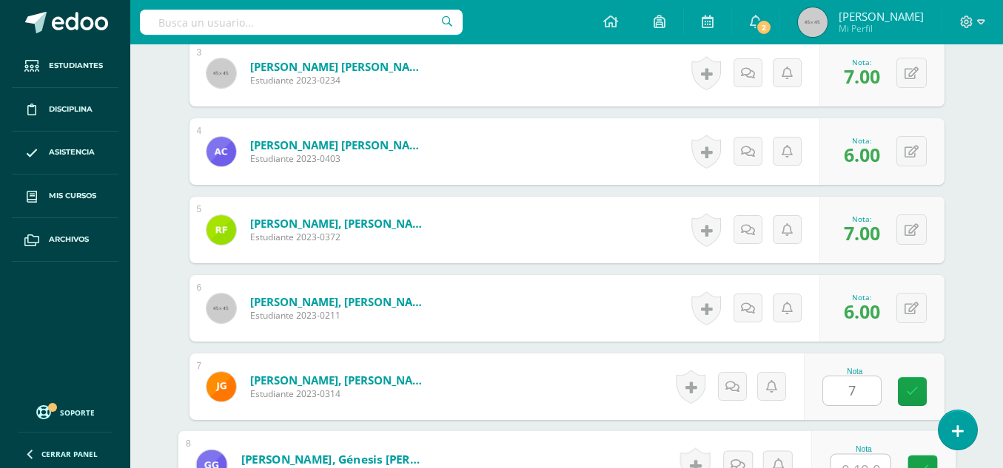
scroll to position [647, 0]
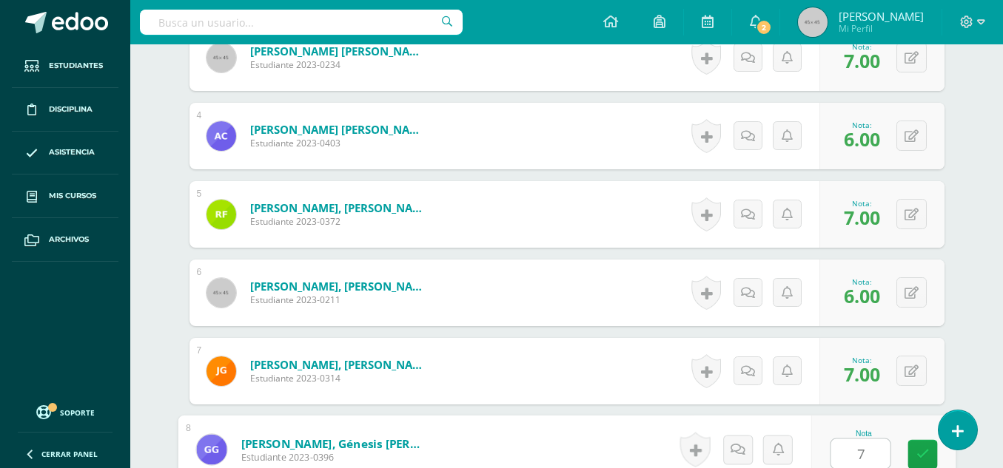
type input "7"
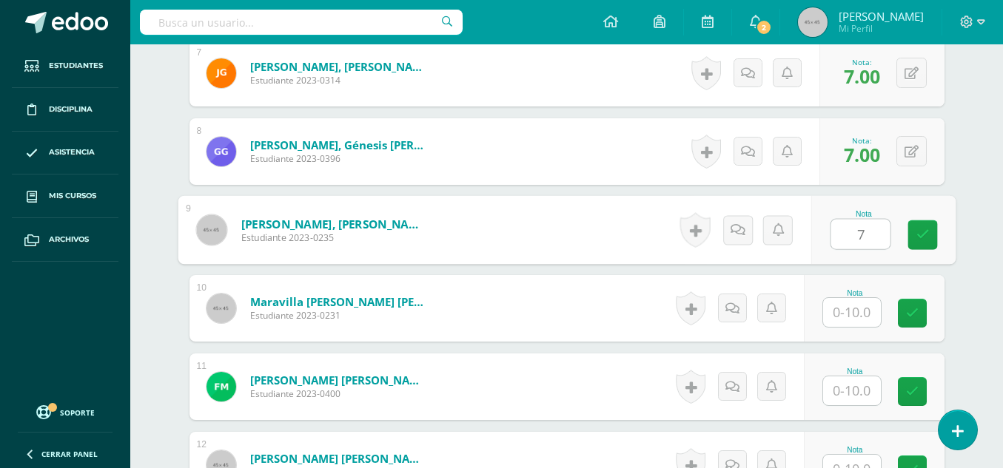
type input "7"
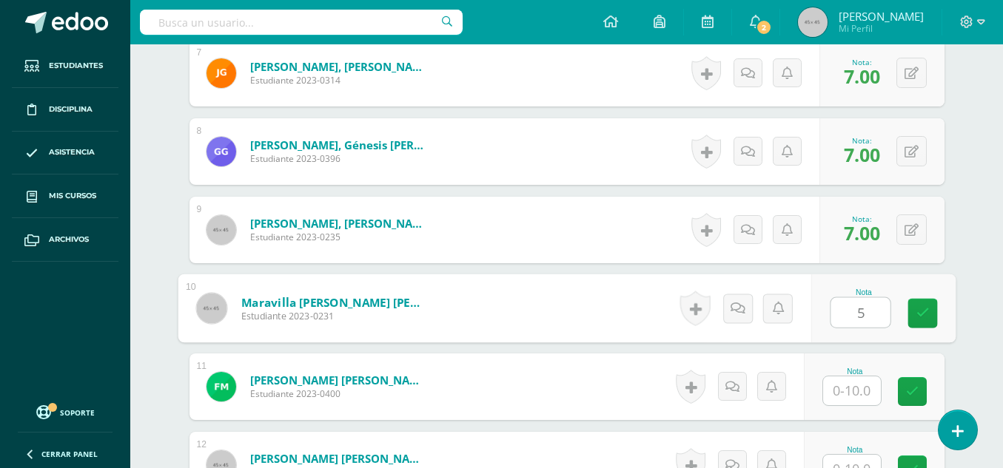
type input "5"
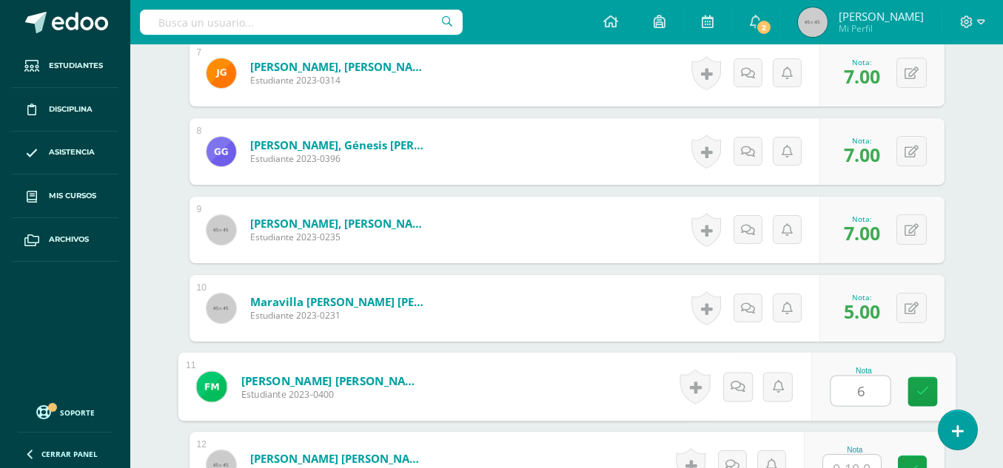
type input "6"
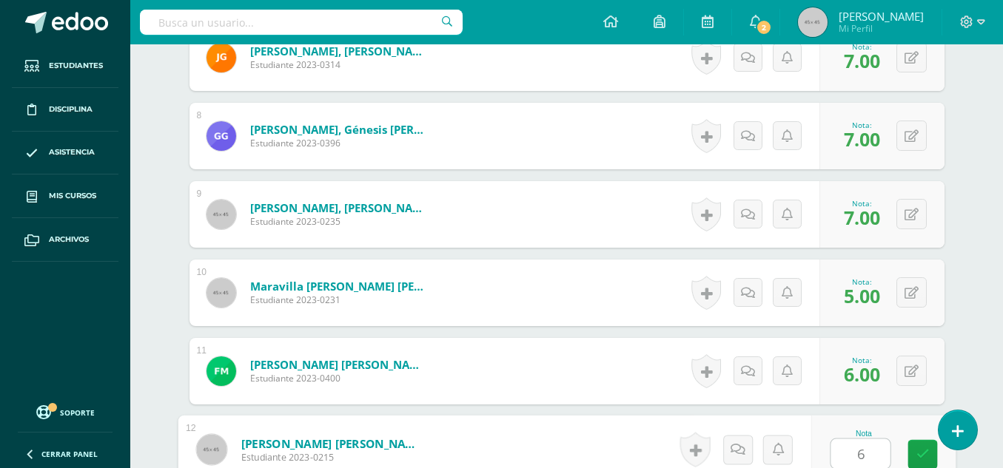
type input "6"
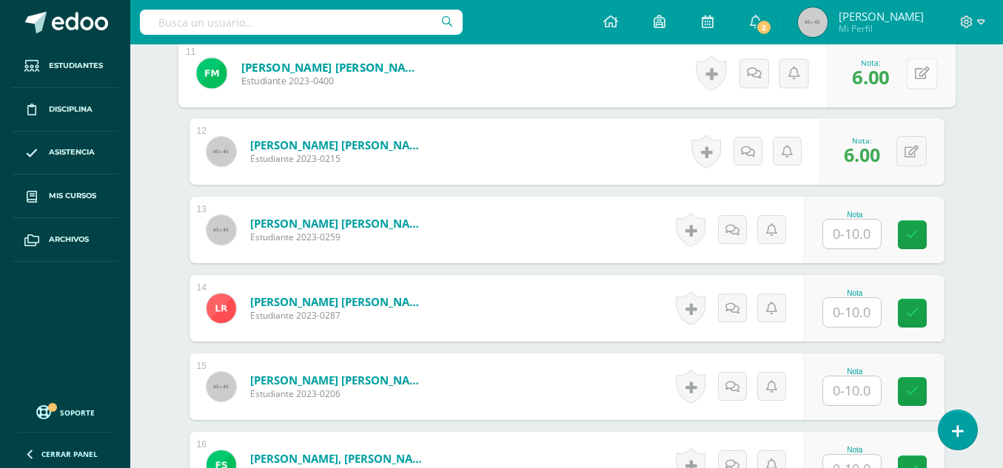
click at [917, 78] on icon at bounding box center [921, 73] width 15 height 13
type input "7"
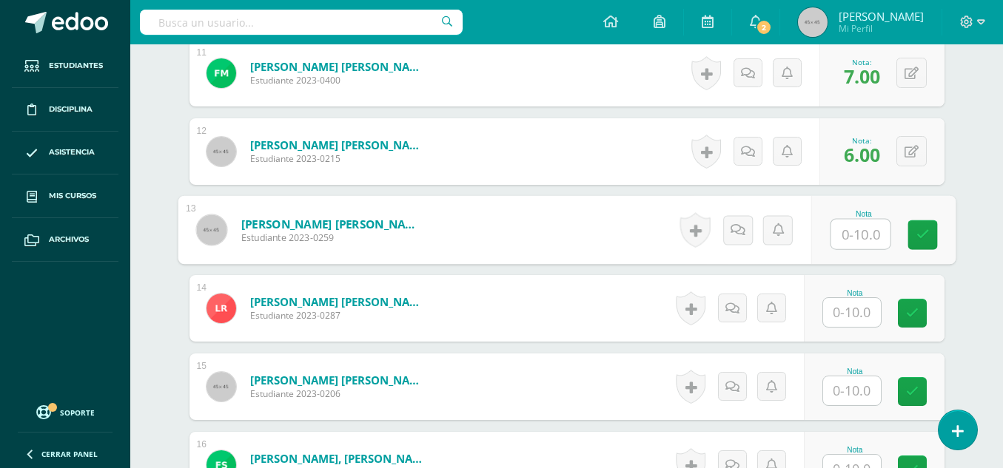
click at [865, 238] on input "text" at bounding box center [859, 235] width 59 height 30
type input "7"
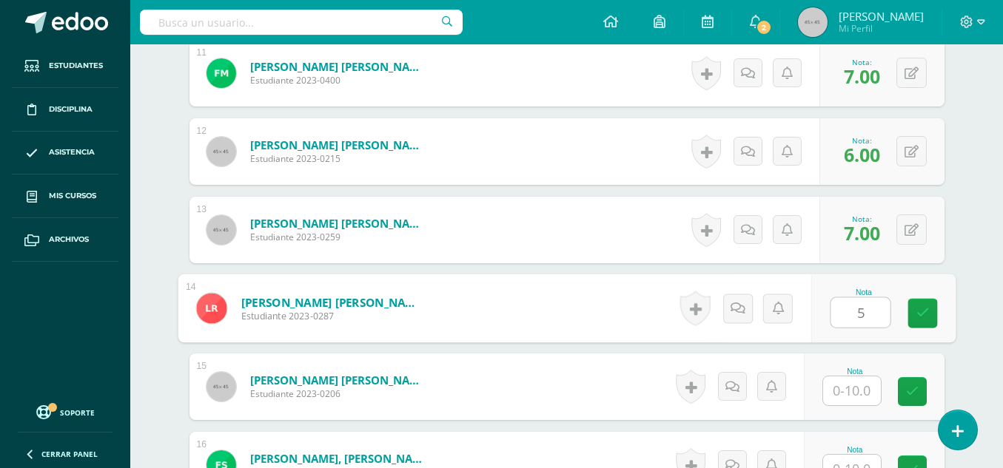
type input "5"
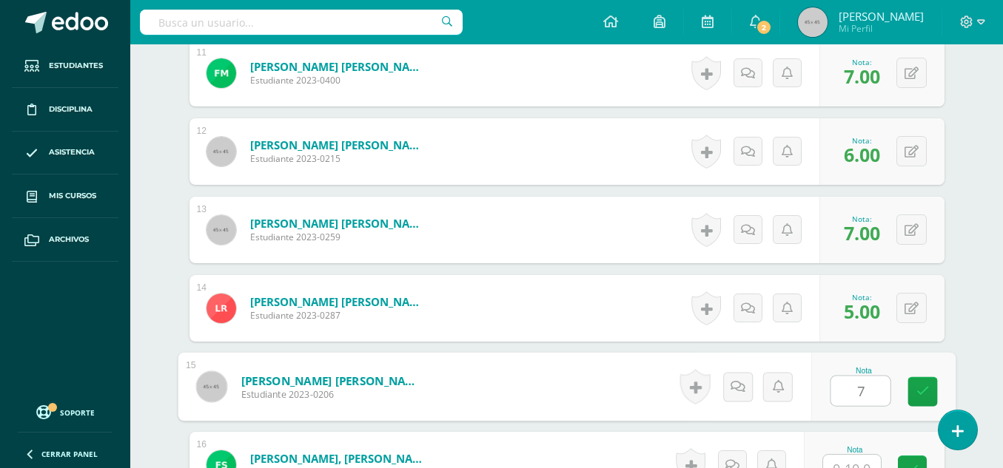
type input "7"
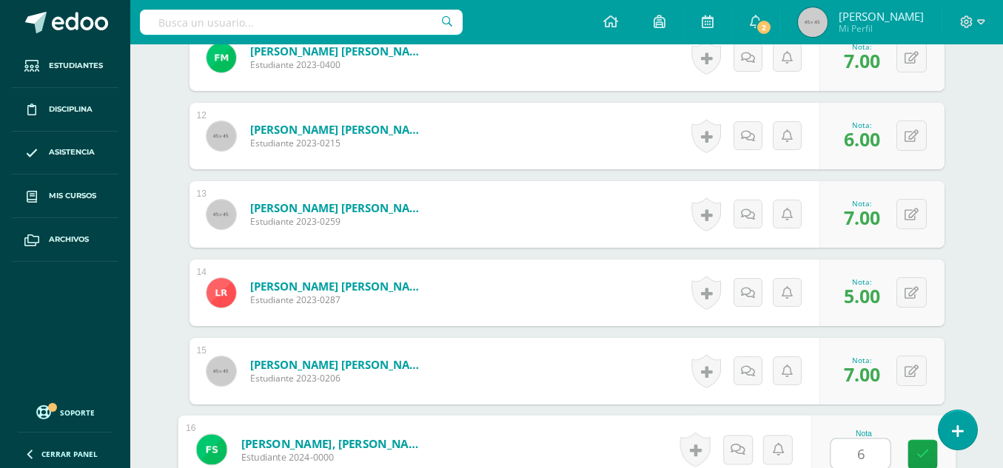
type input "6"
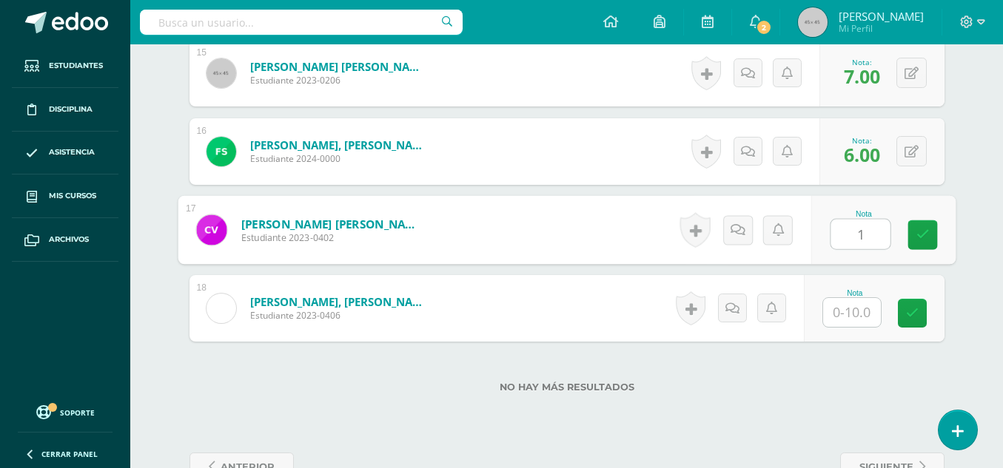
type input "1"
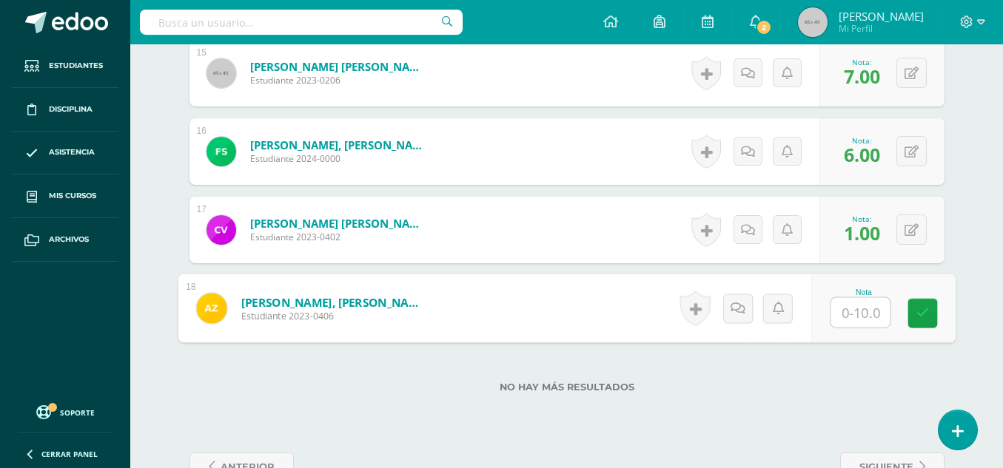
type input "6"
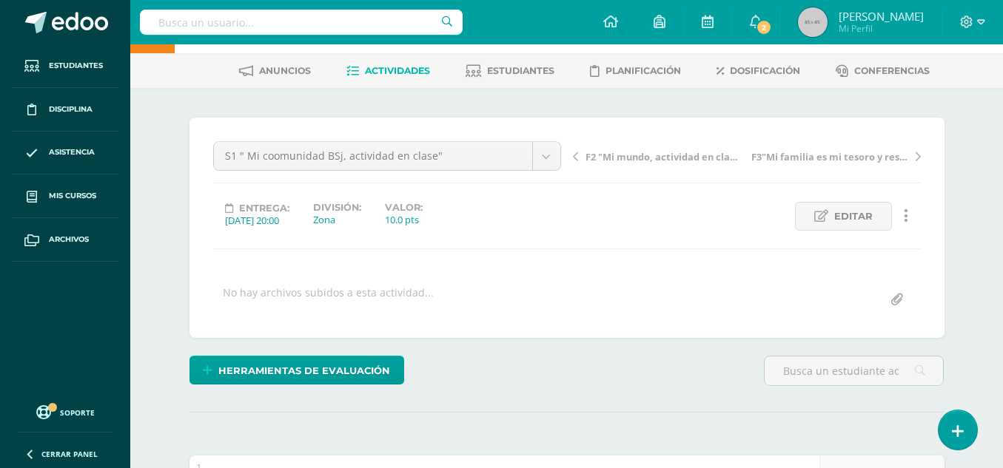
scroll to position [0, 0]
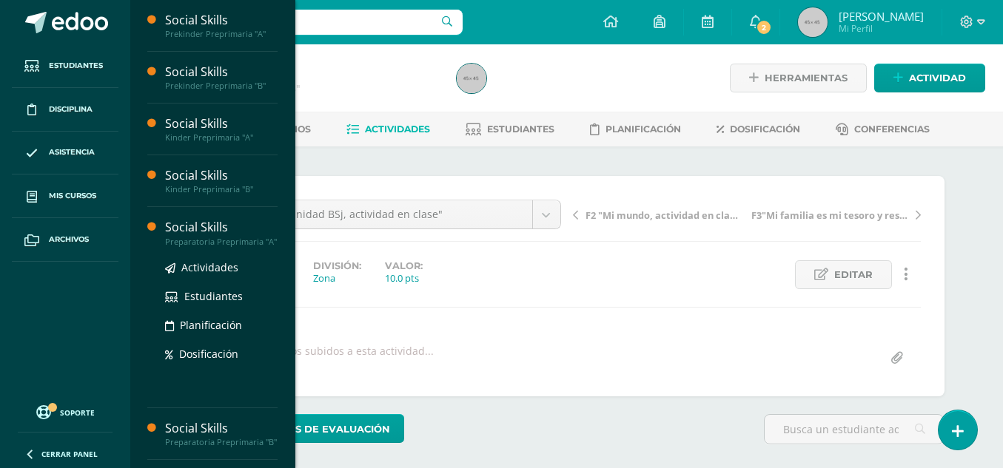
click at [204, 239] on div "Preparatoria Preprimaria "A"" at bounding box center [221, 242] width 112 height 10
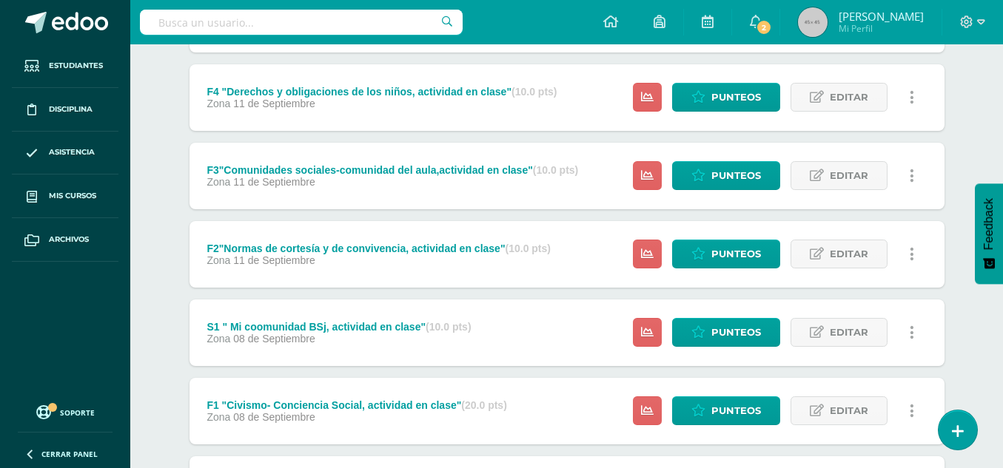
scroll to position [266, 0]
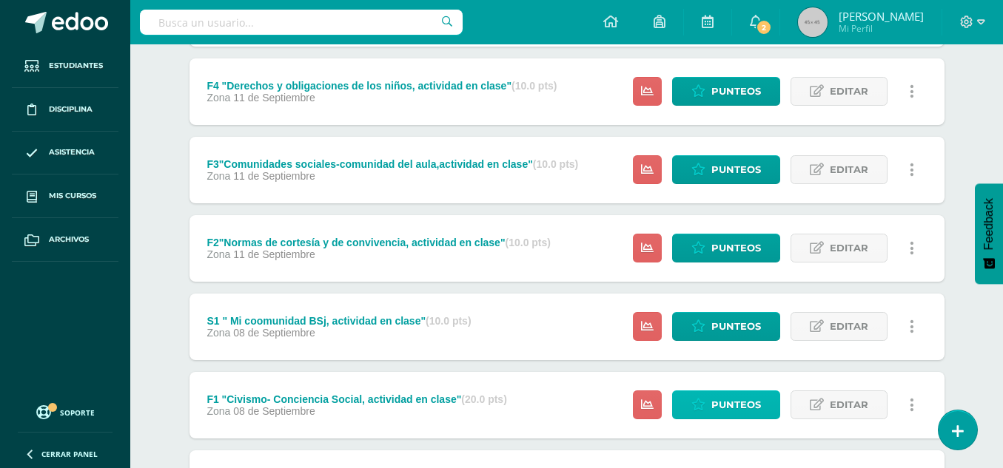
click at [735, 407] on span "Punteos" at bounding box center [736, 404] width 50 height 27
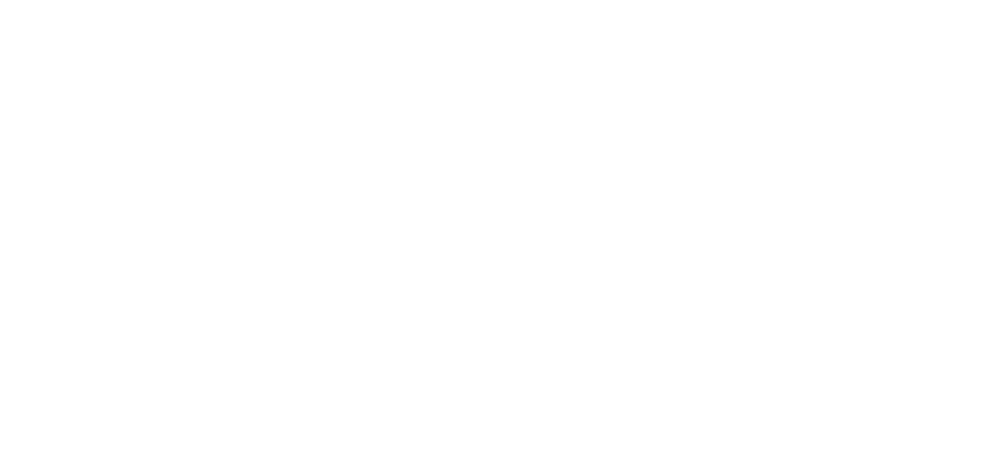
click at [733, 0] on html at bounding box center [501, 0] width 1003 height 0
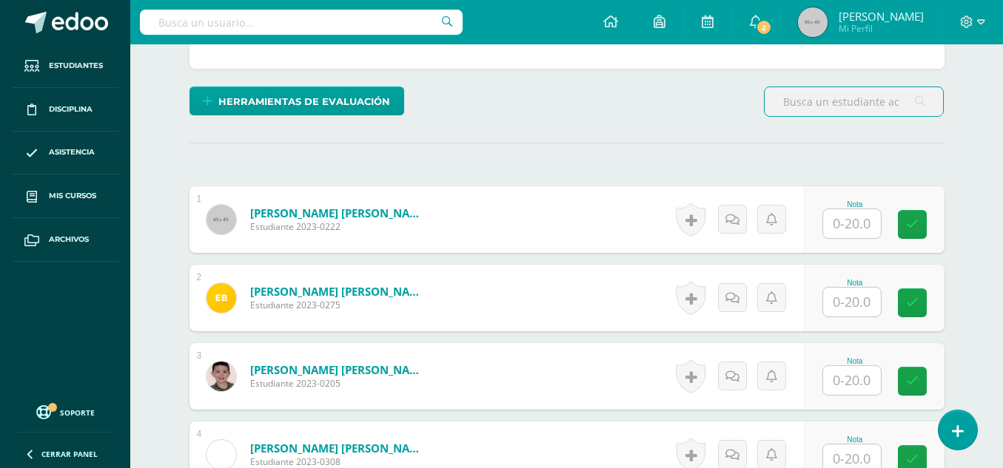
scroll to position [337, 0]
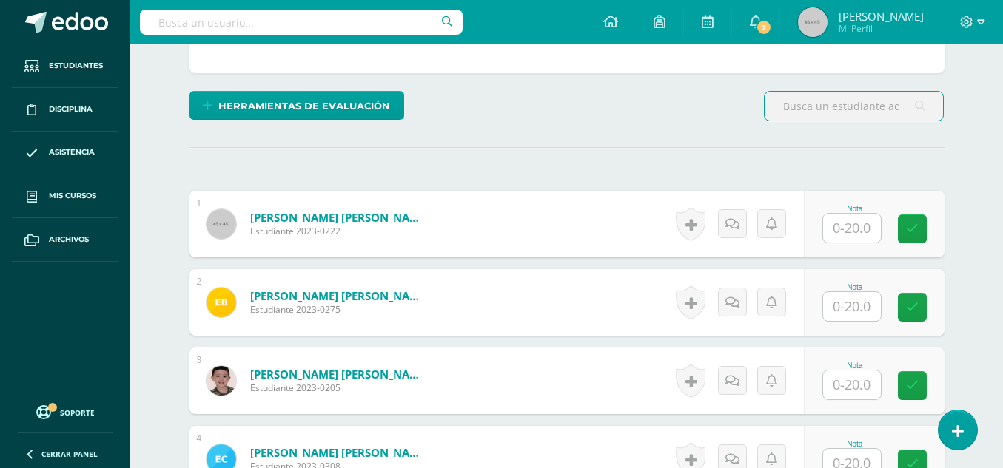
click at [848, 223] on input "text" at bounding box center [852, 228] width 58 height 29
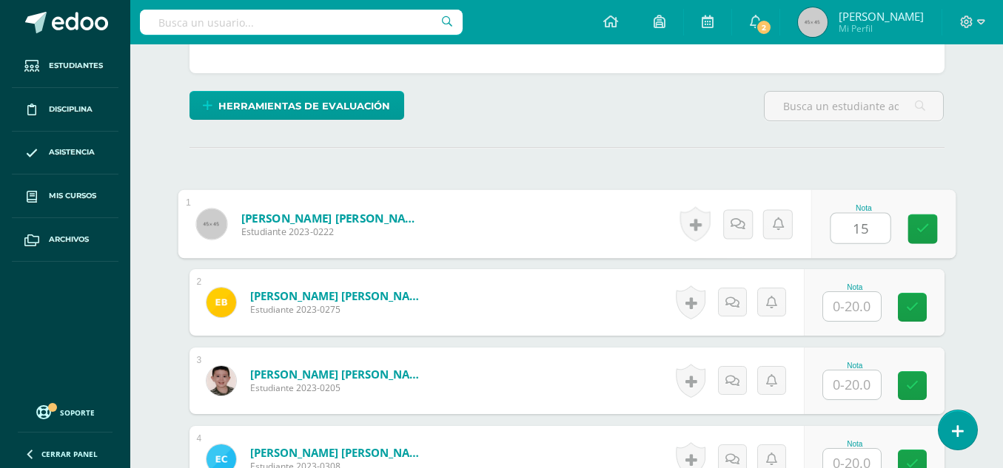
type input "15"
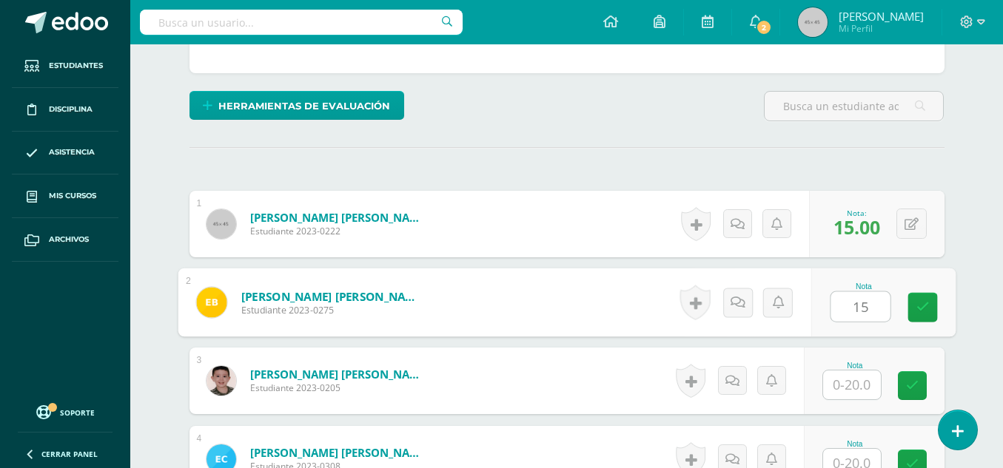
type input "15"
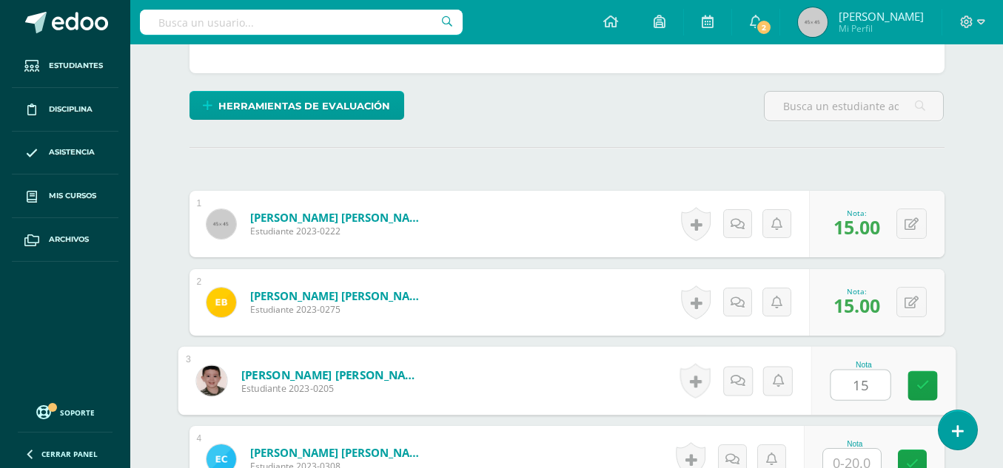
type input "15"
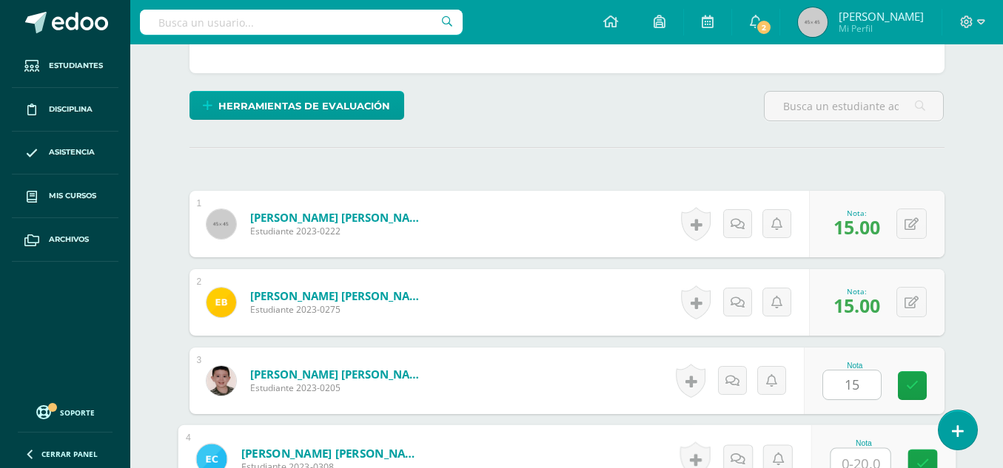
scroll to position [347, 0]
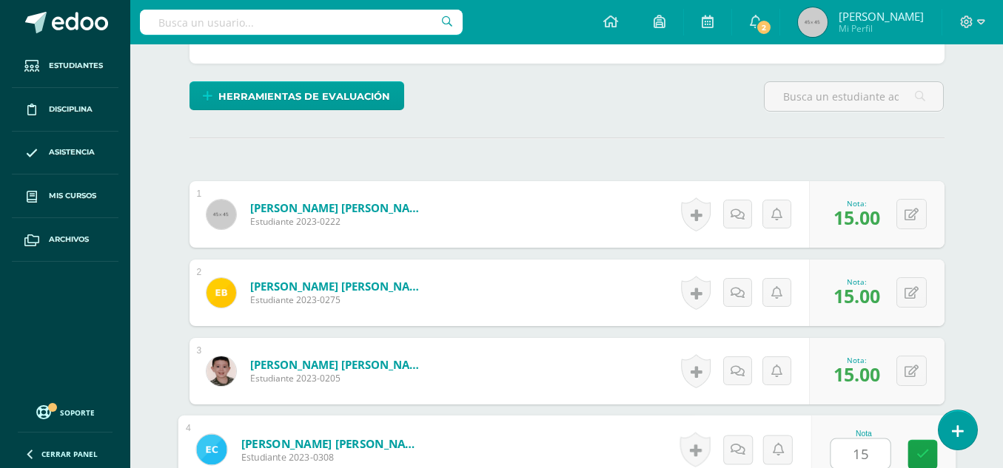
type input "15"
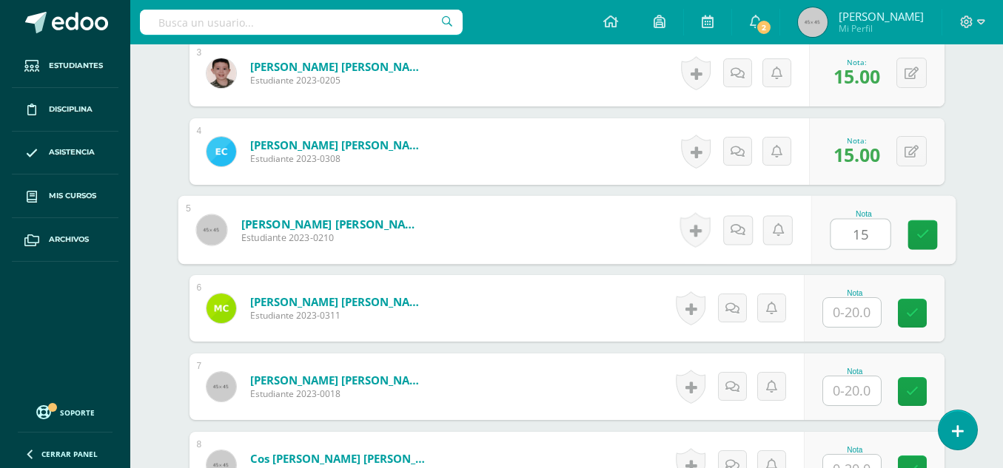
type input "15"
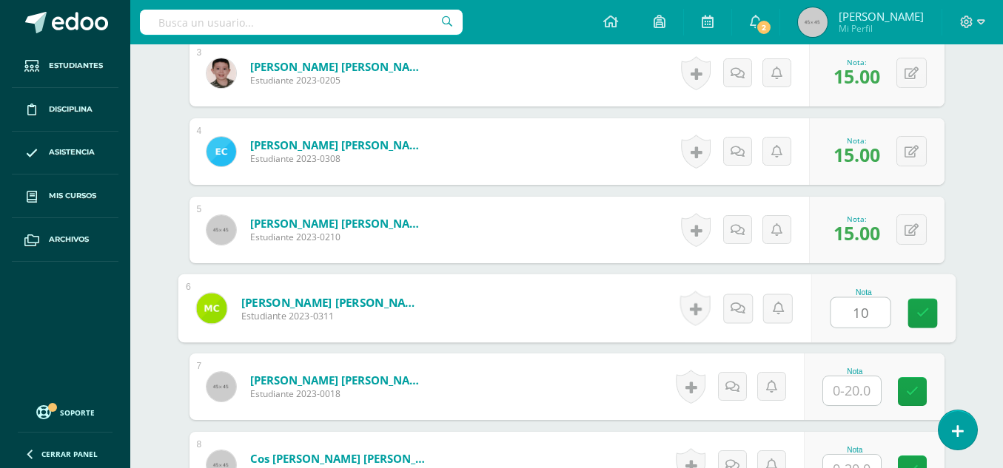
type input "10"
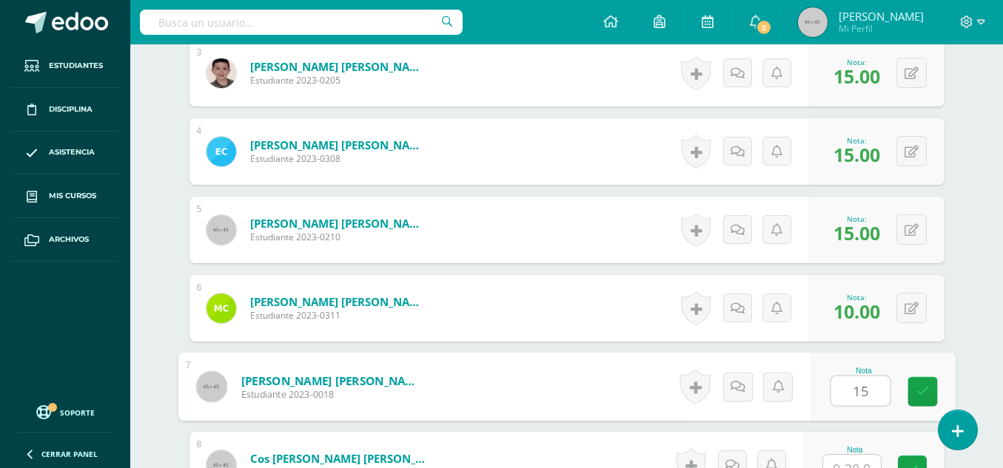
type input "15"
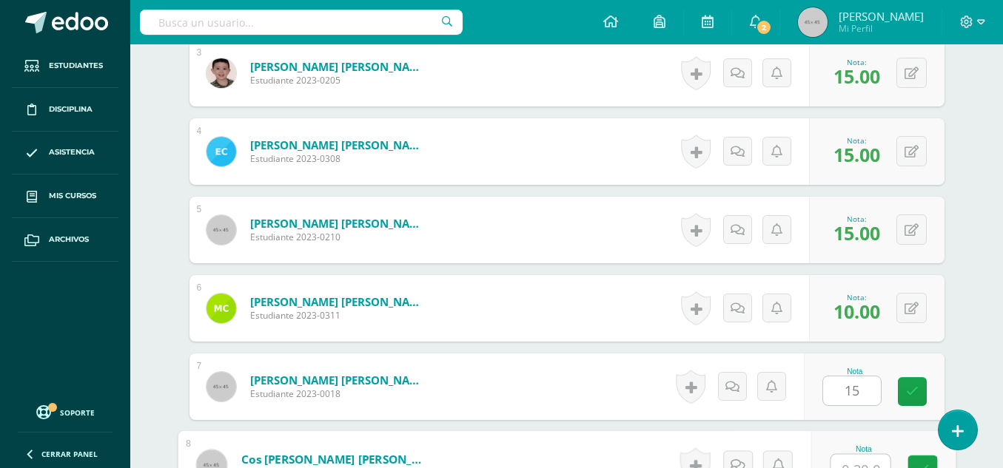
scroll to position [661, 0]
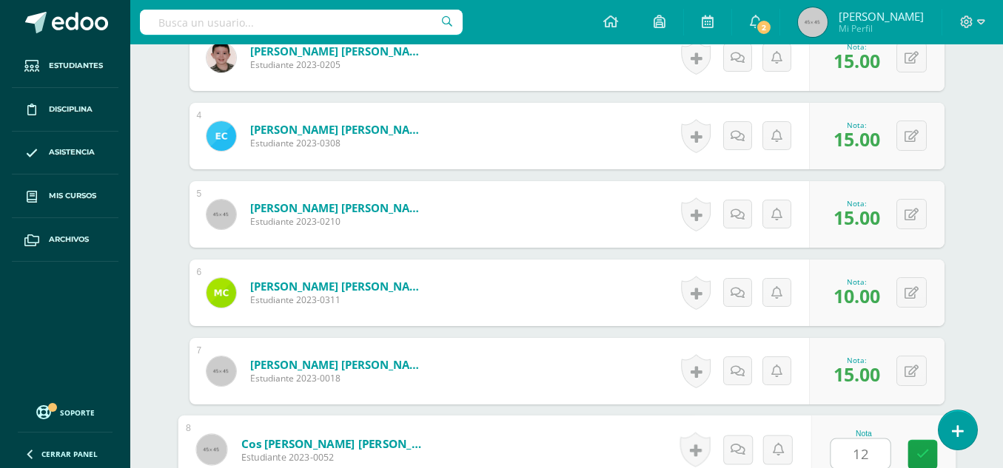
type input "12"
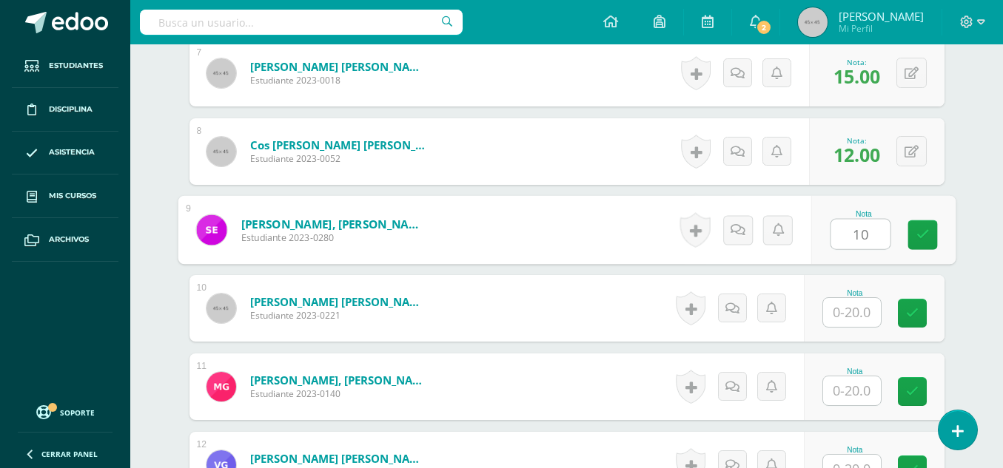
type input "10"
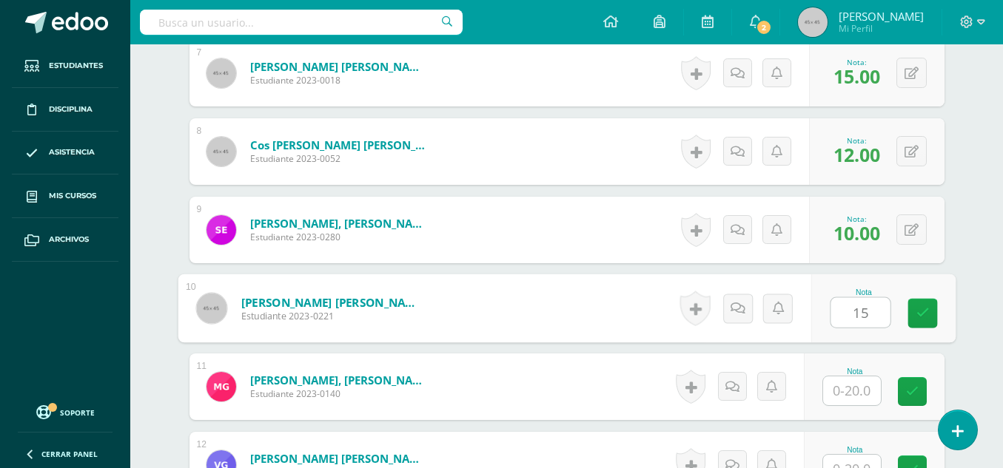
type input "15"
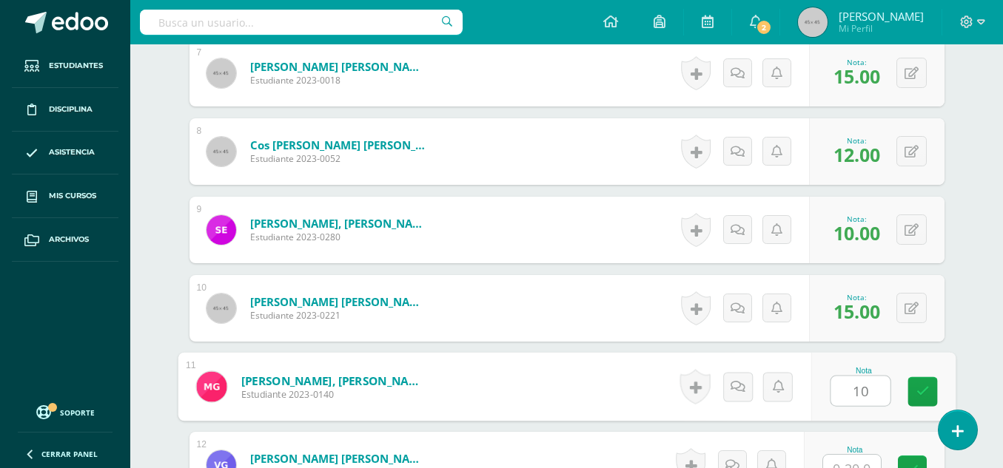
type input "10"
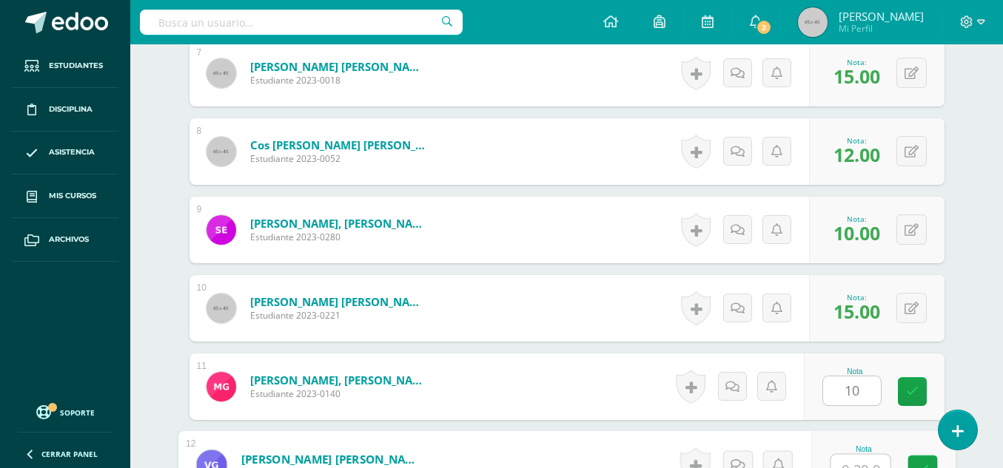
scroll to position [974, 0]
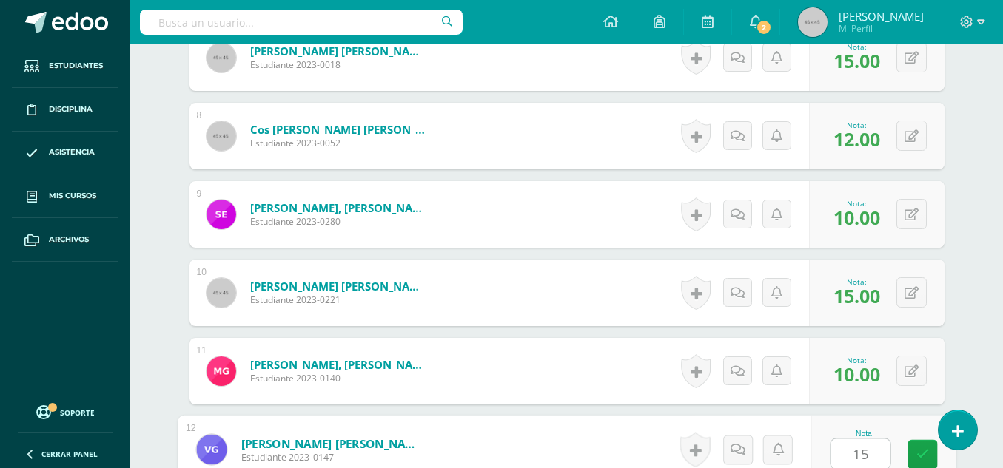
type input "15"
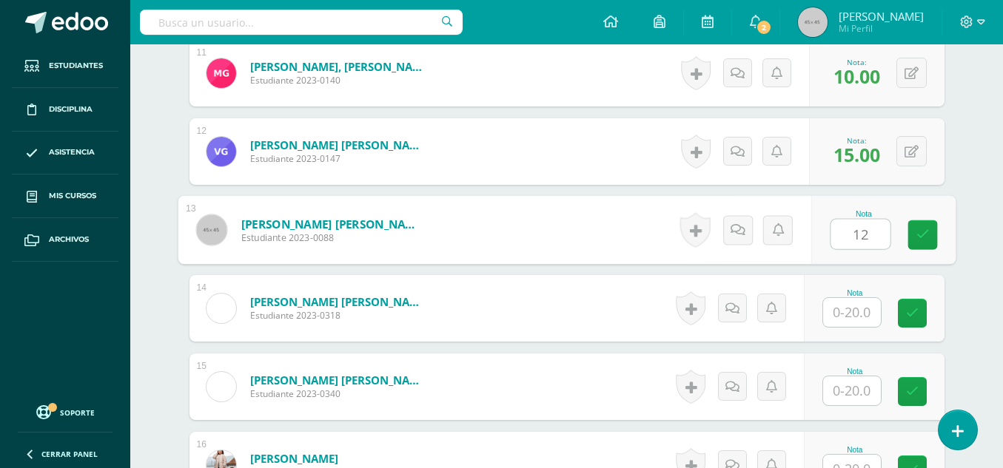
type input "12"
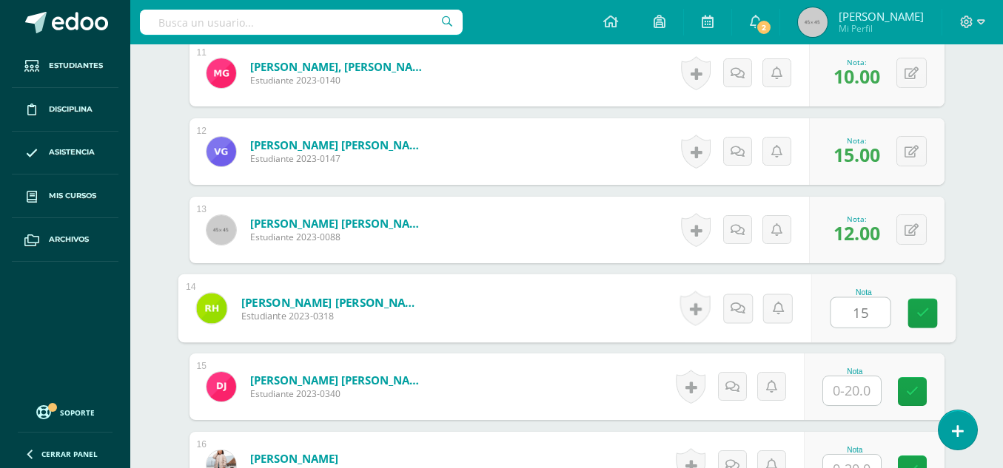
type input "15"
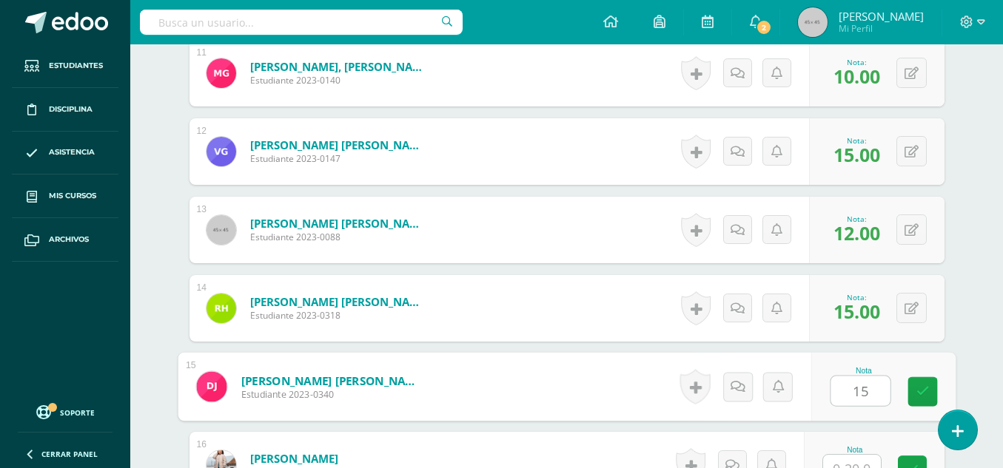
type input "15"
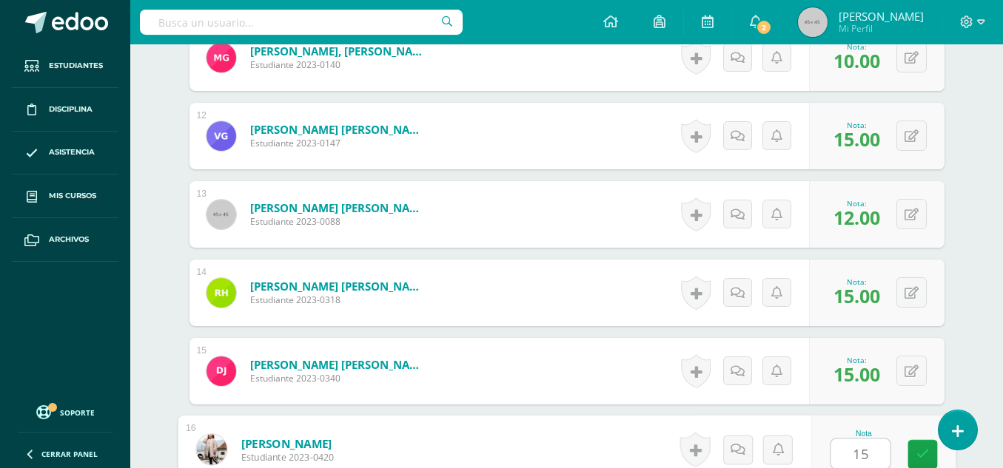
type input "15"
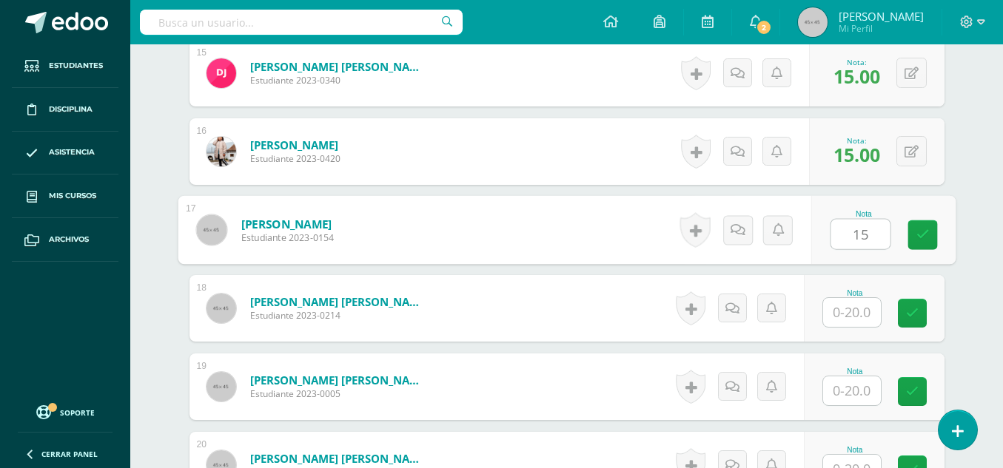
type input "15"
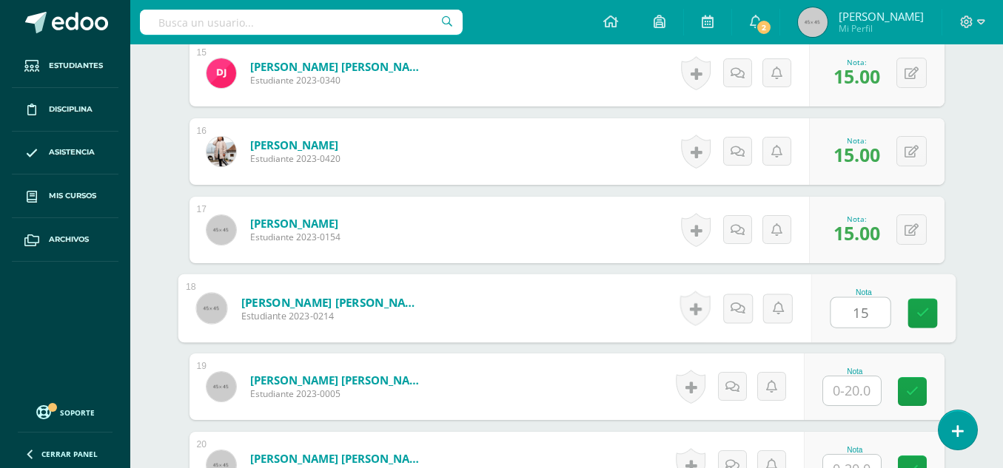
type input "15"
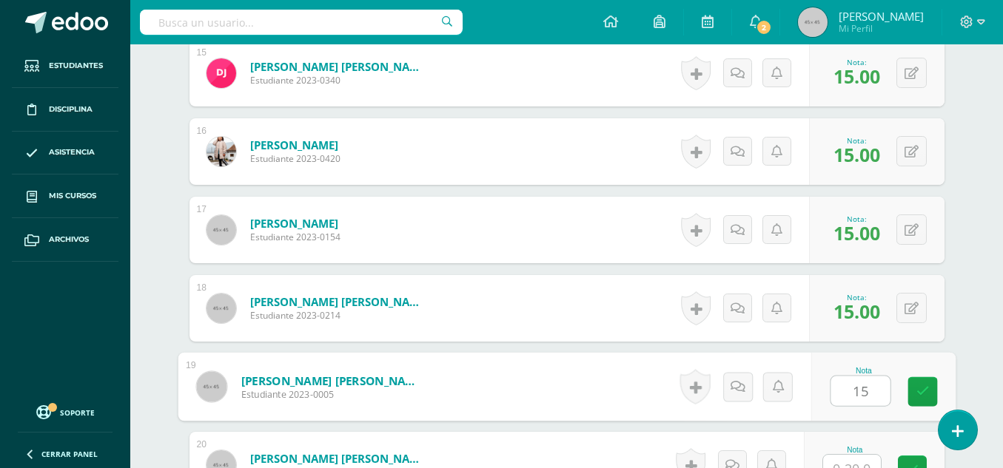
type input "15"
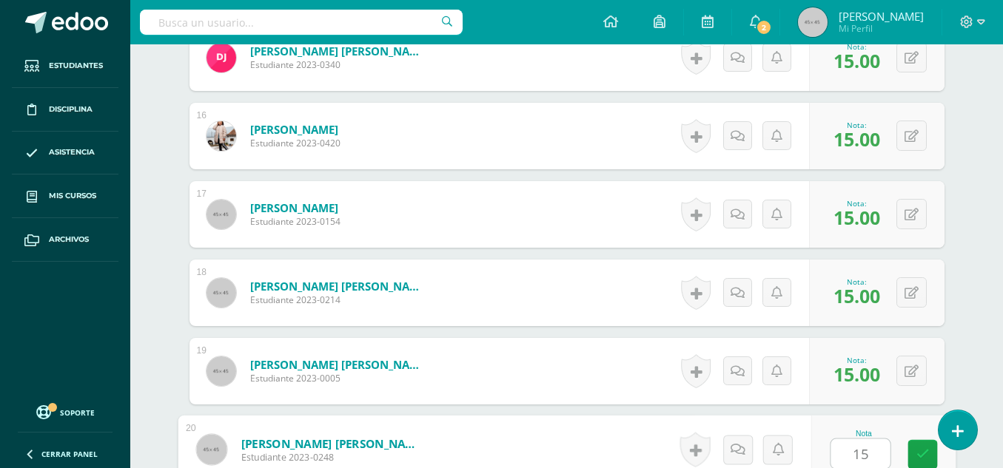
type input "15"
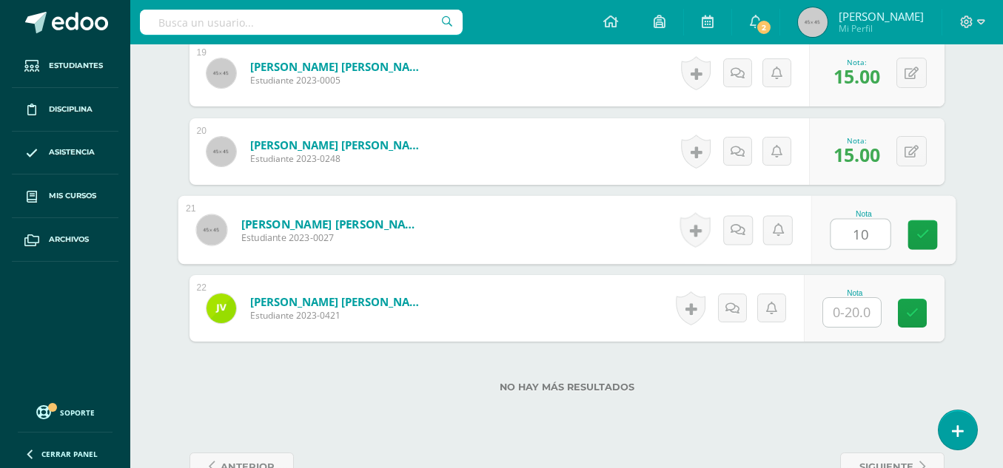
type input "10"
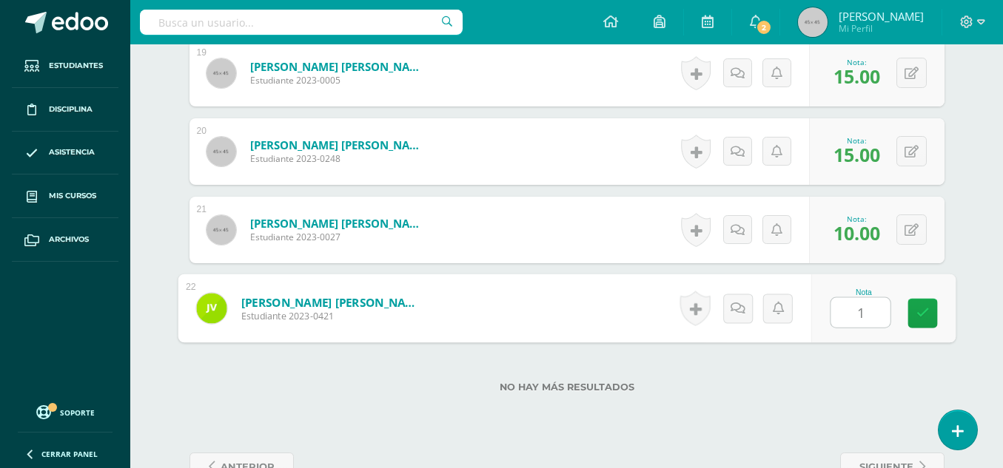
type input "15"
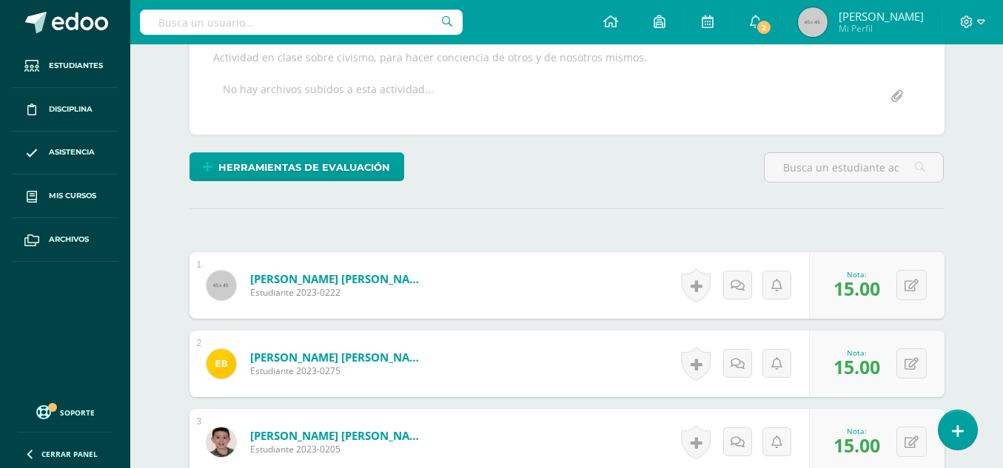
scroll to position [78, 0]
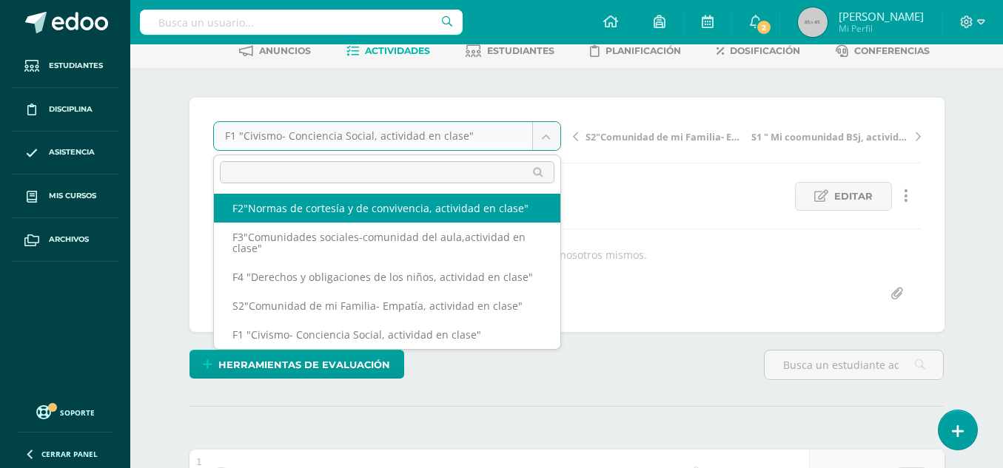
scroll to position [0, 0]
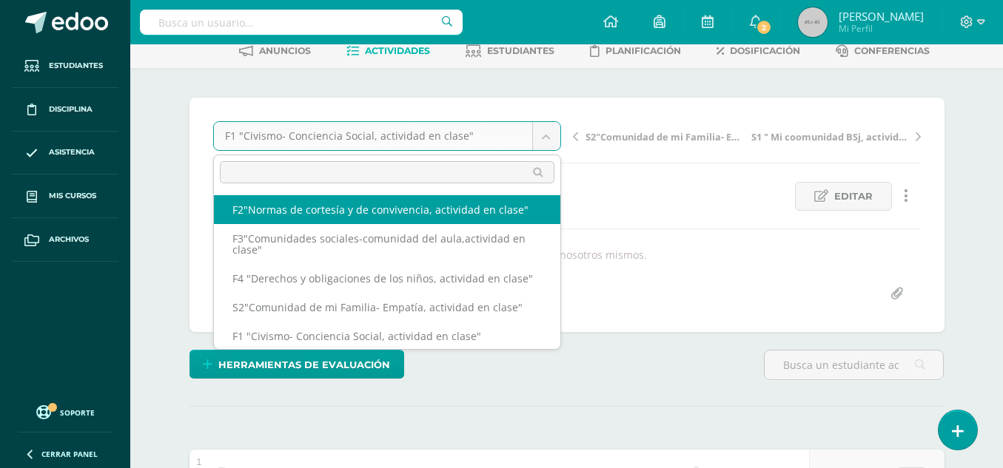
select select "/dashboard/teacher/grade-activity/50205/"
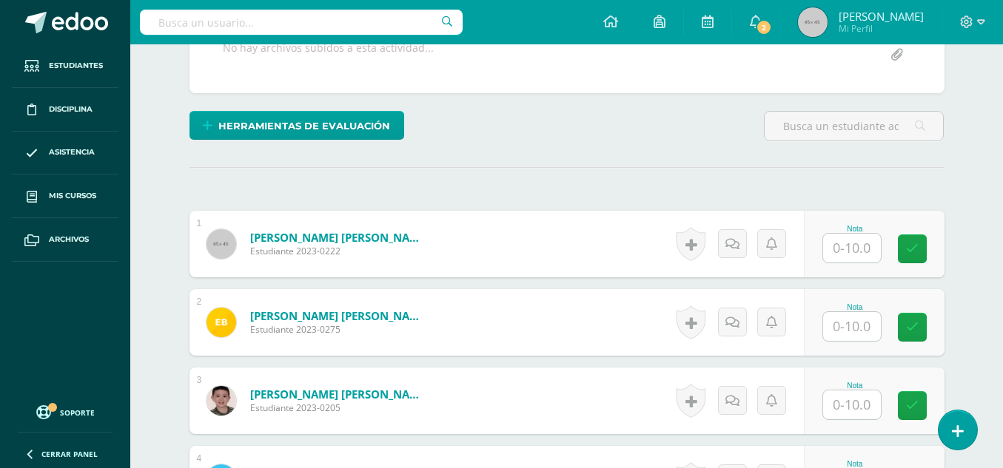
scroll to position [321, 0]
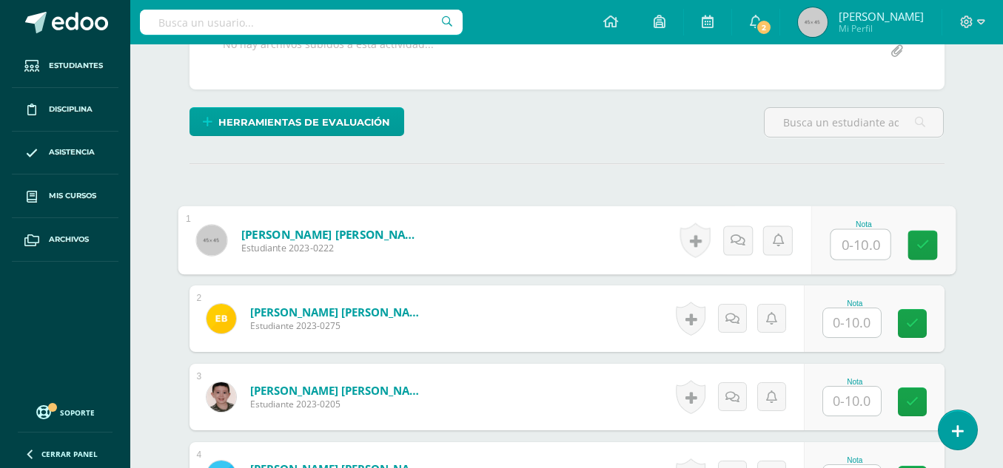
click at [843, 240] on input "text" at bounding box center [859, 245] width 59 height 30
type input "8"
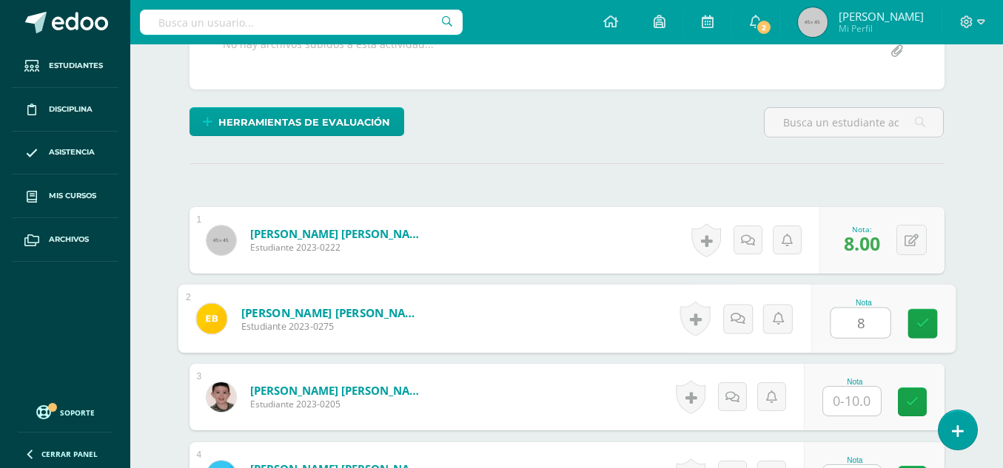
type input "8"
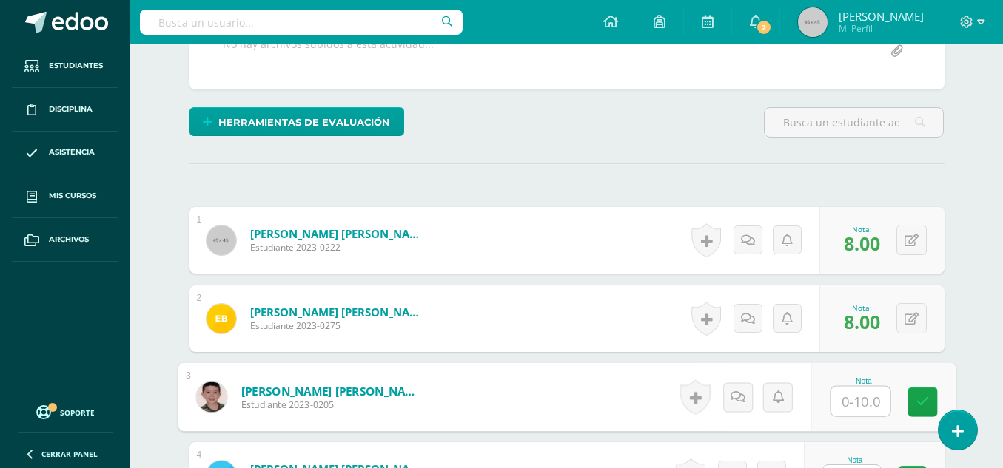
type input "7"
type input "8"
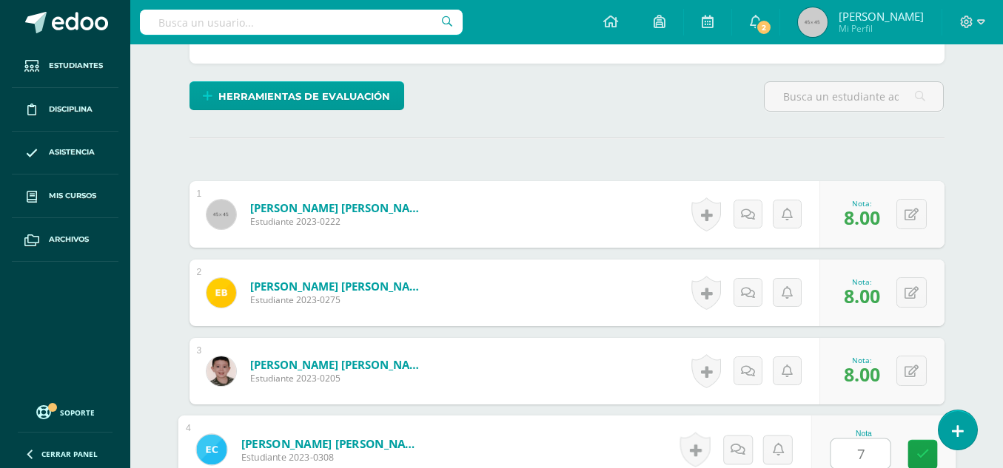
type input "7"
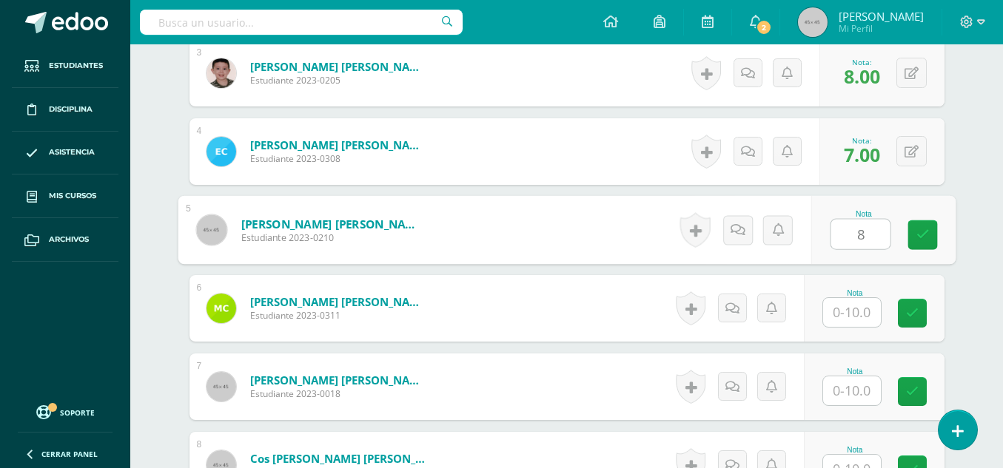
type input "8"
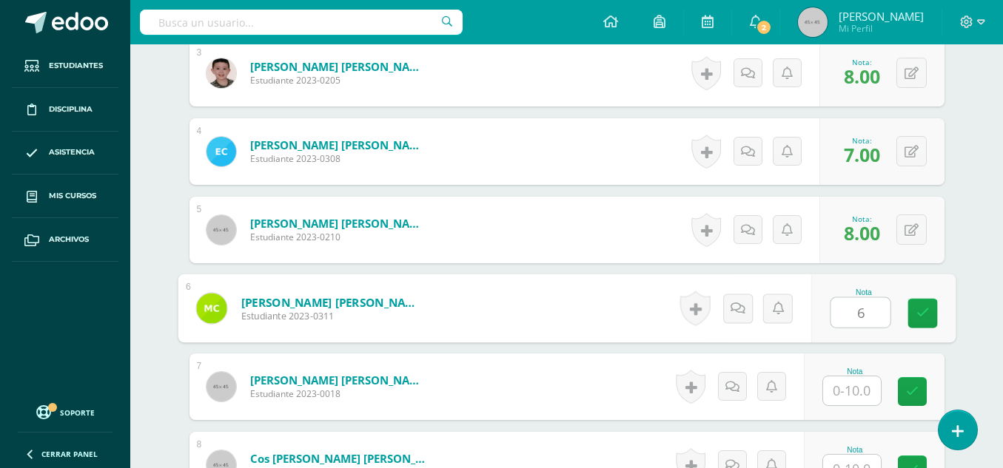
type input "6"
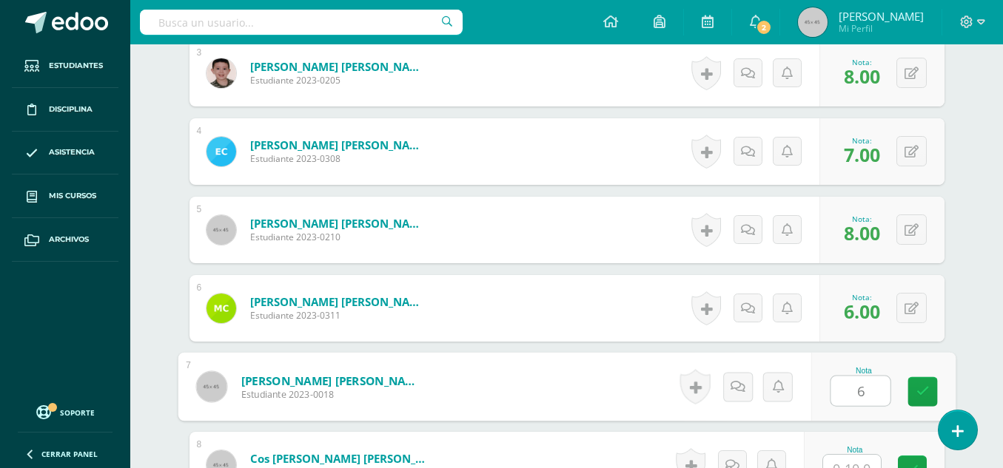
type input "6"
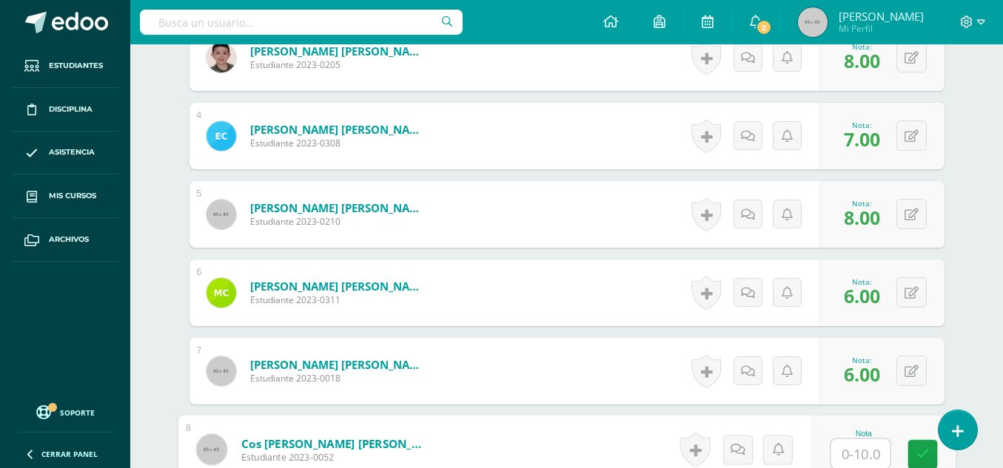
type input "7"
type input "8"
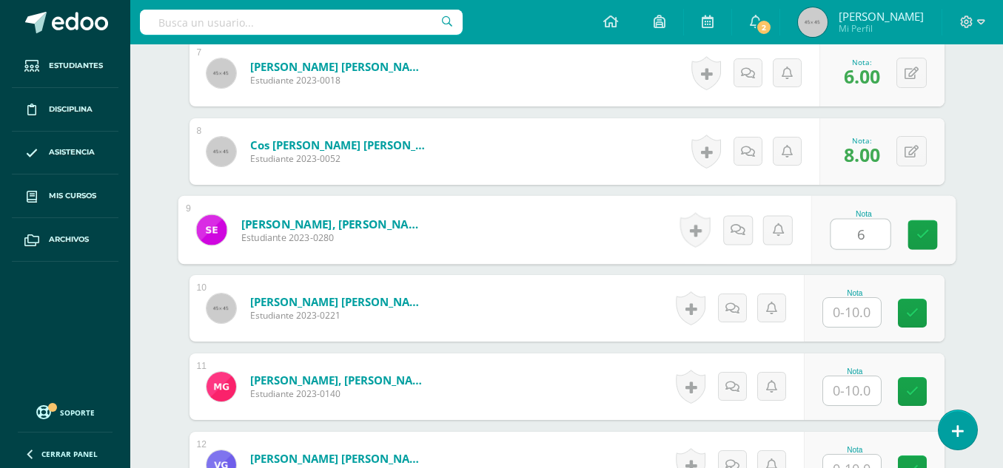
type input "6"
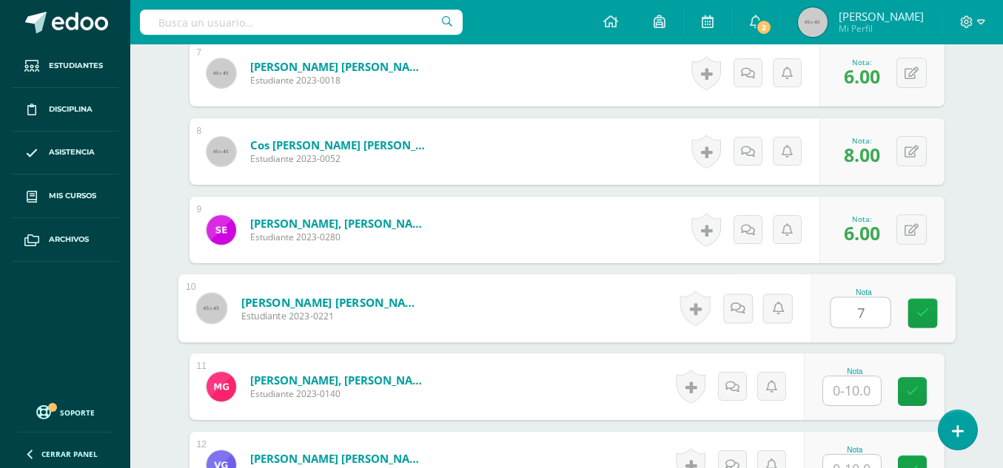
type input "7"
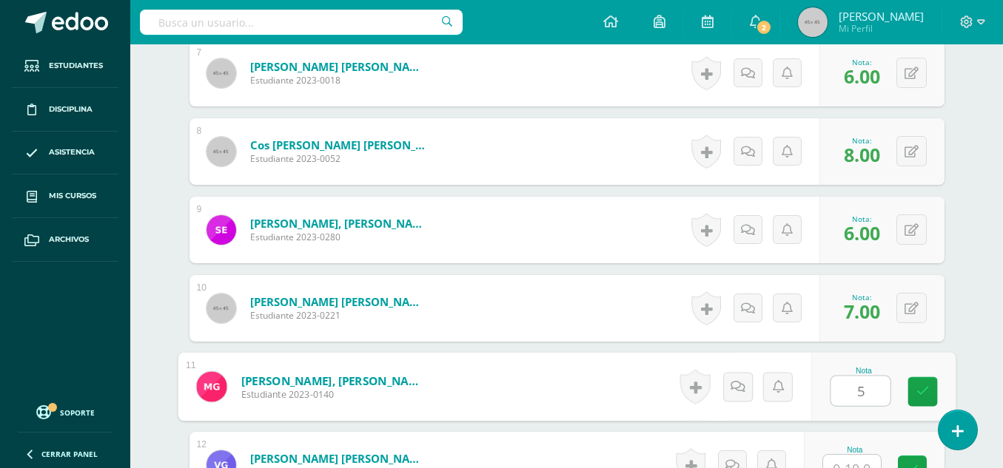
type input "5"
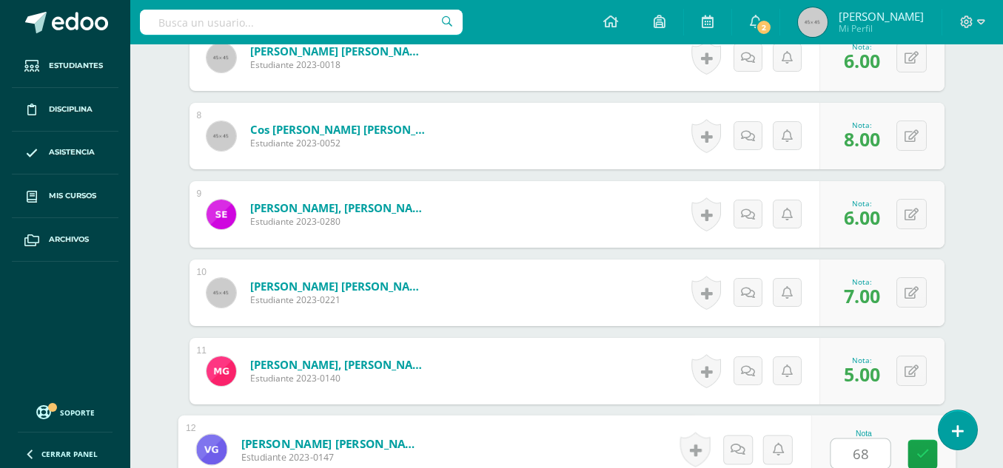
scroll to position [1273, 0]
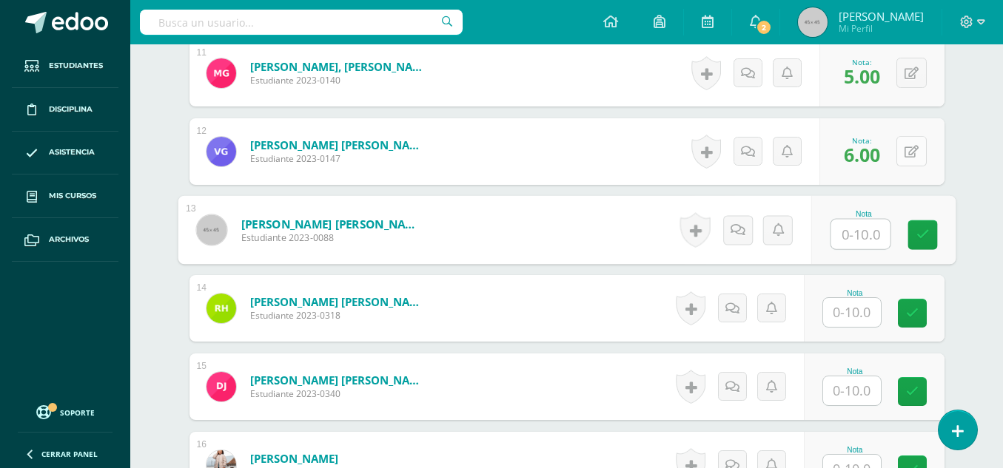
click at [912, 144] on button at bounding box center [911, 151] width 30 height 30
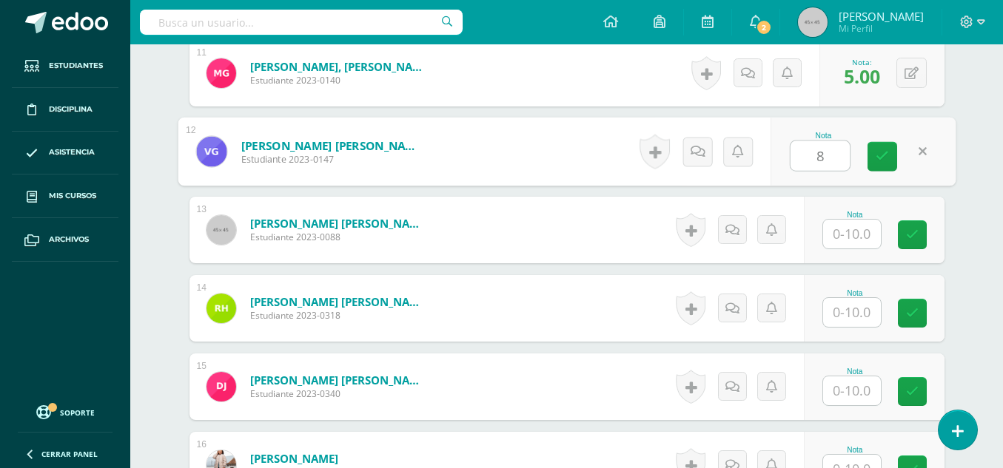
type input "8"
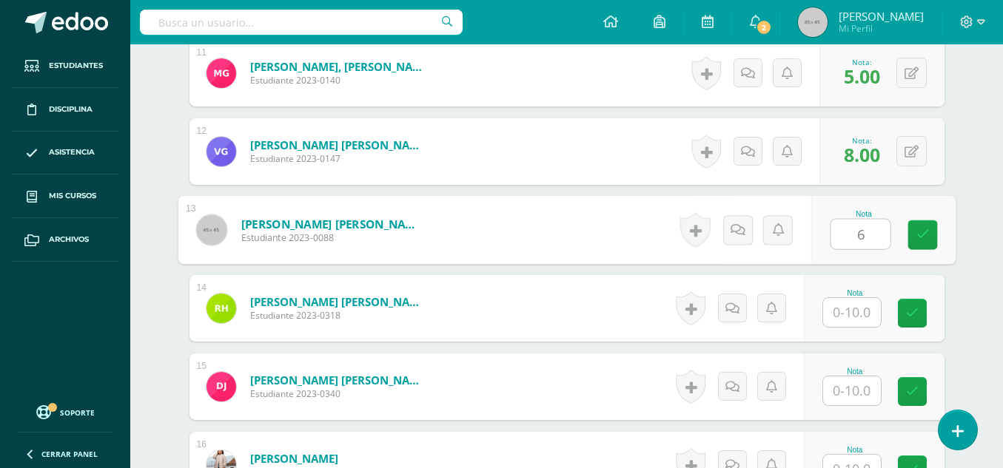
type input "6"
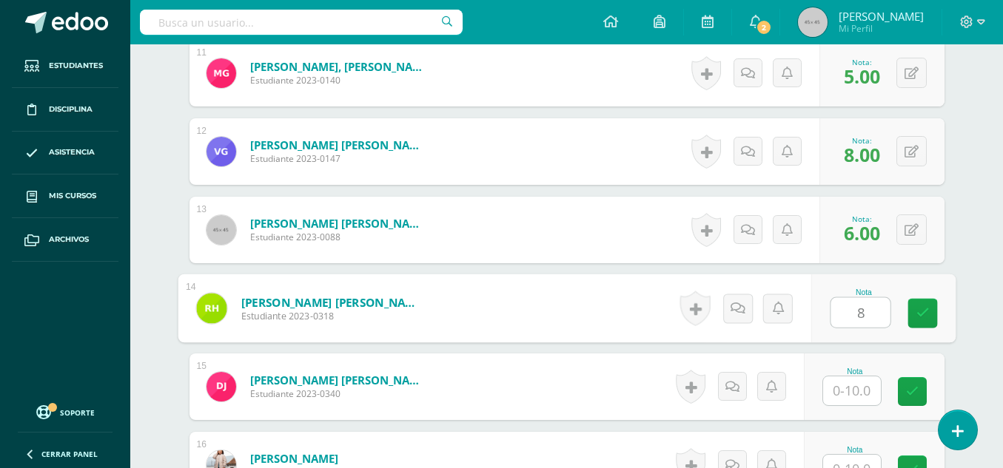
type input "8"
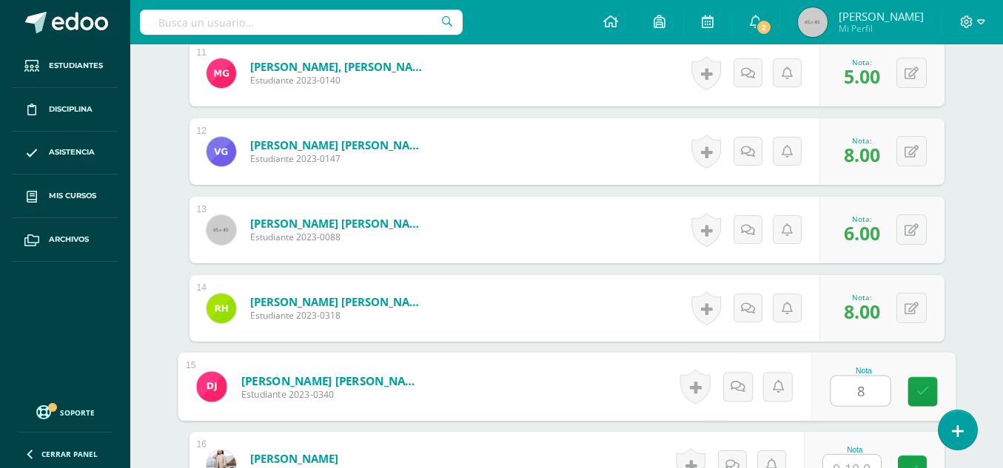
type input "8"
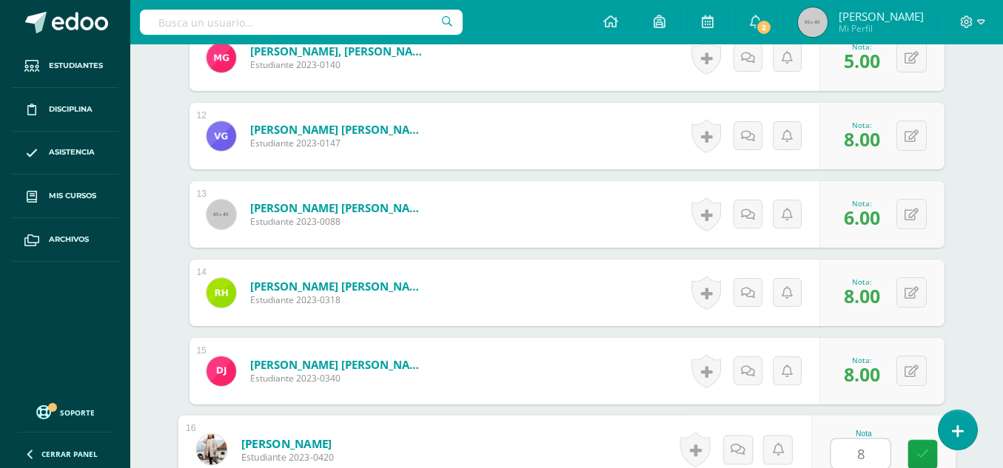
type input "8"
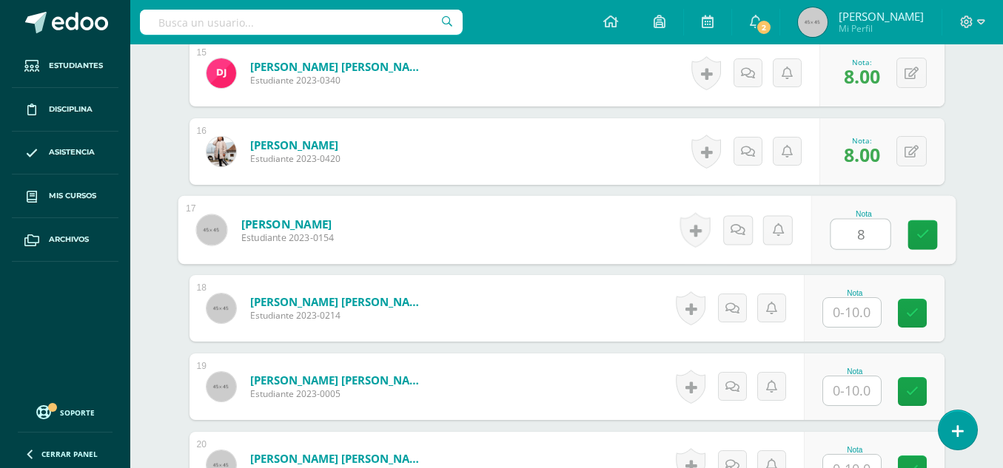
type input "8"
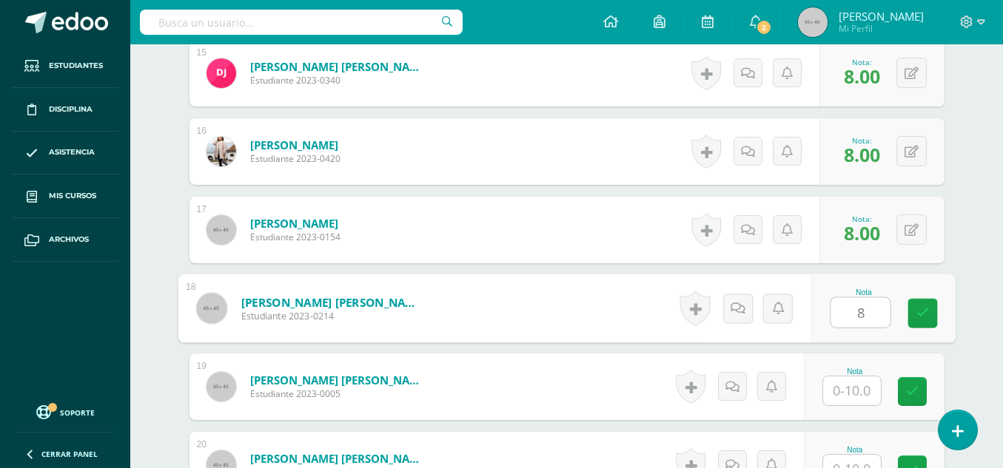
type input "8"
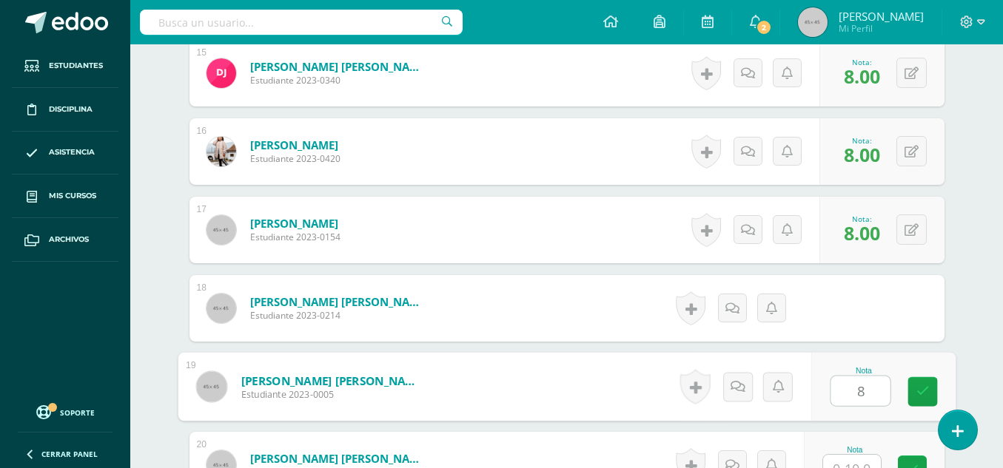
type input "8"
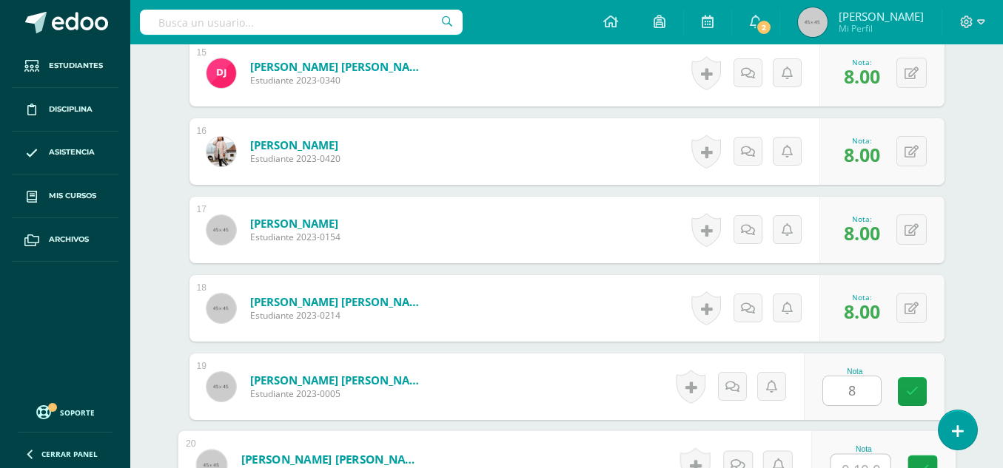
scroll to position [1602, 0]
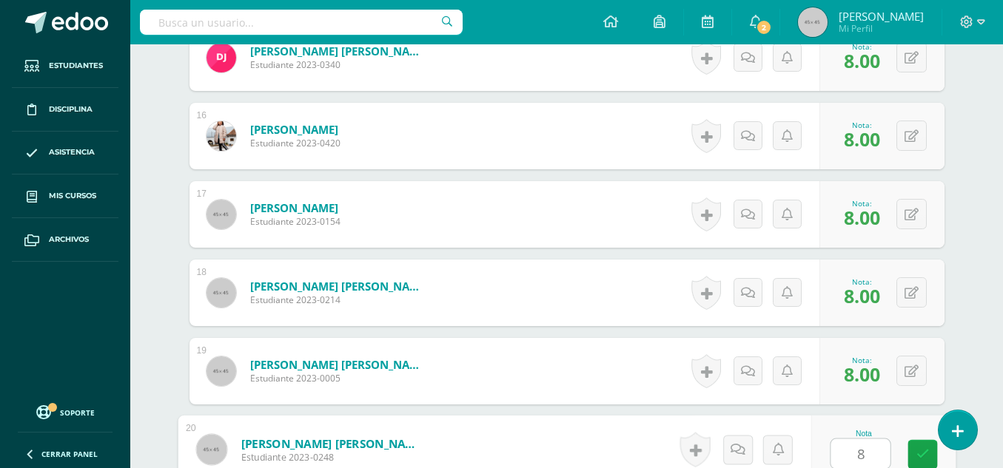
type input "8"
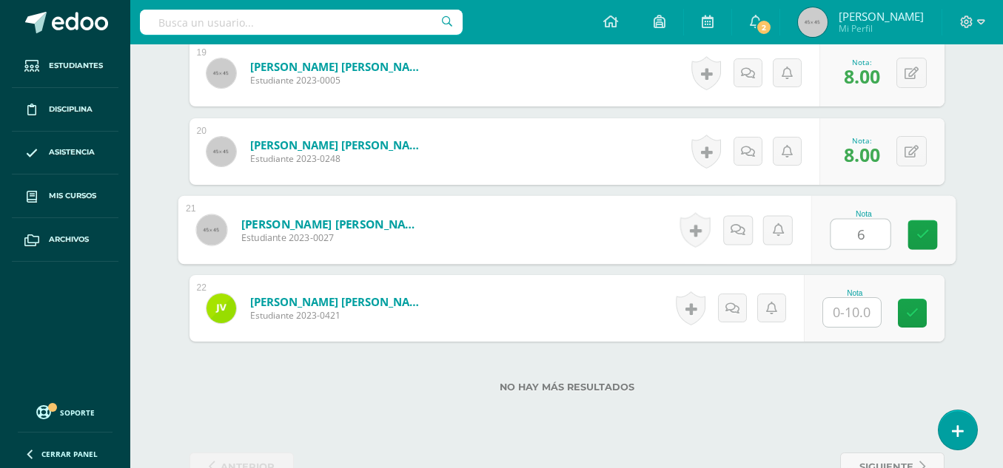
type input "6"
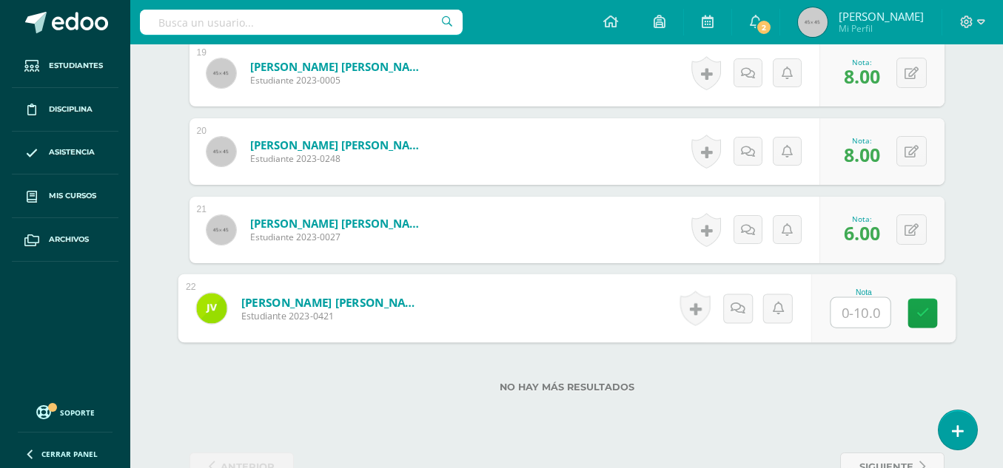
type input "7"
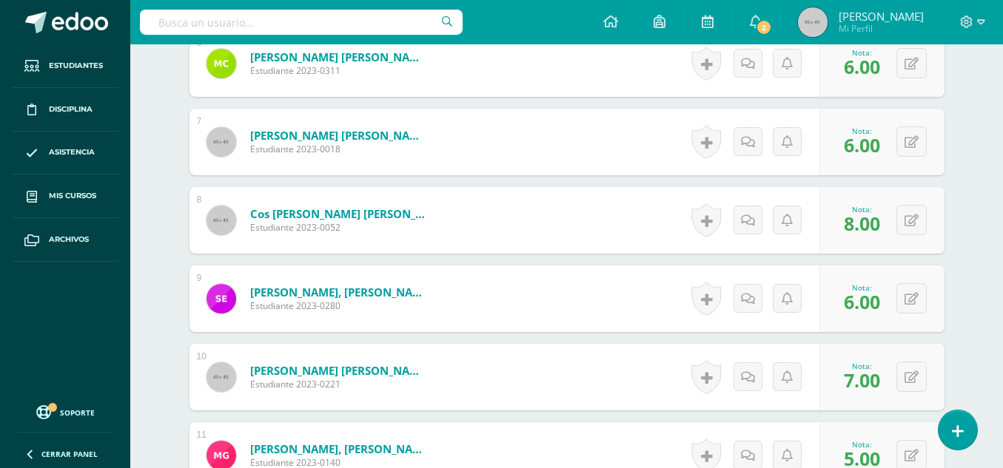
scroll to position [0, 0]
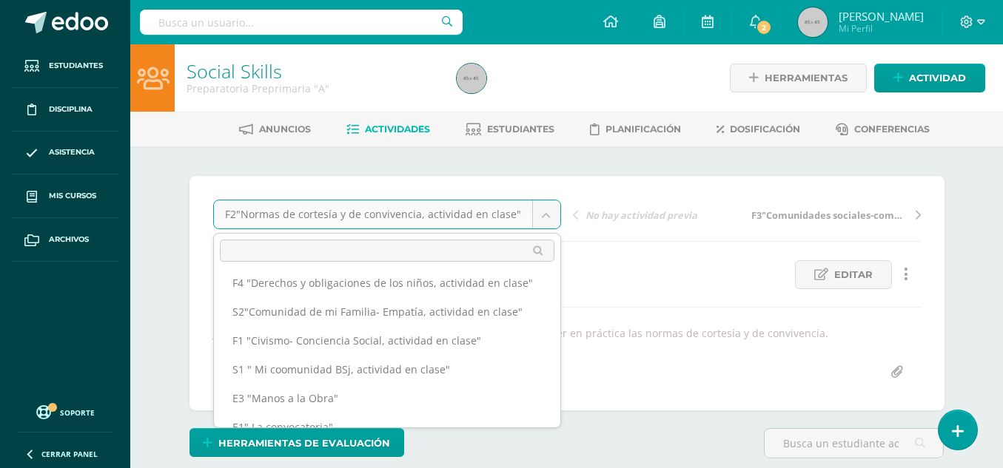
scroll to position [86, 0]
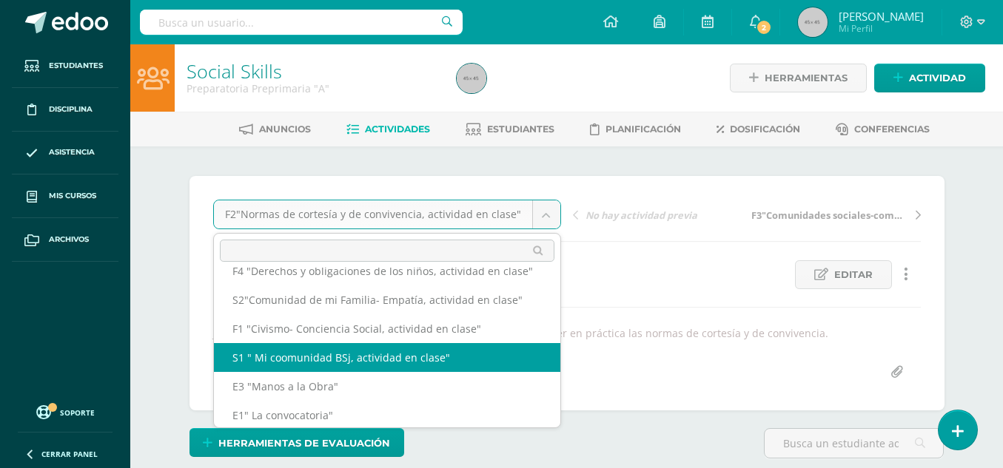
select select "/dashboard/teacher/grade-activity/49587/"
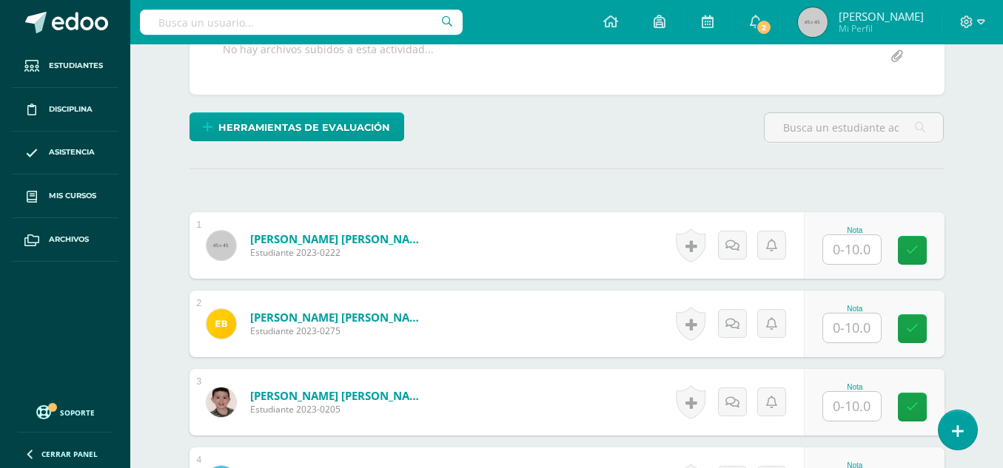
scroll to position [338, 0]
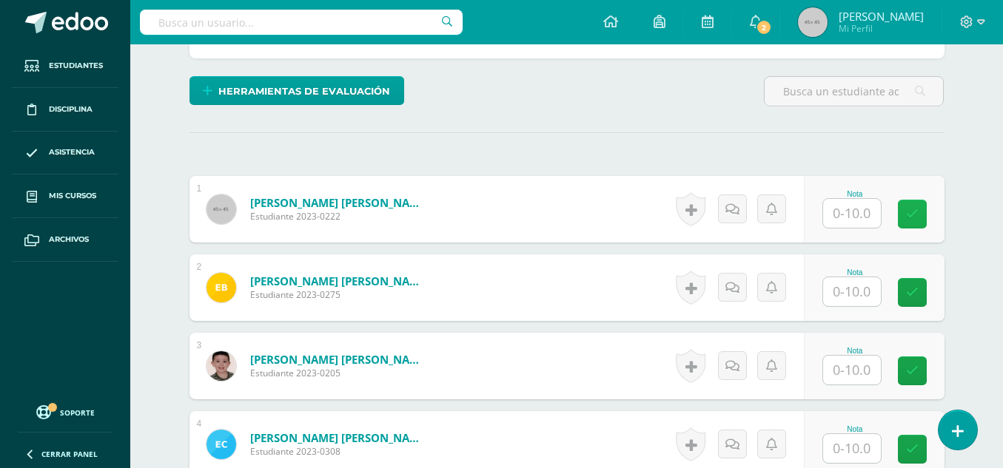
click at [912, 223] on link at bounding box center [911, 214] width 29 height 29
click at [857, 223] on input "text" at bounding box center [852, 213] width 58 height 29
type input "8"
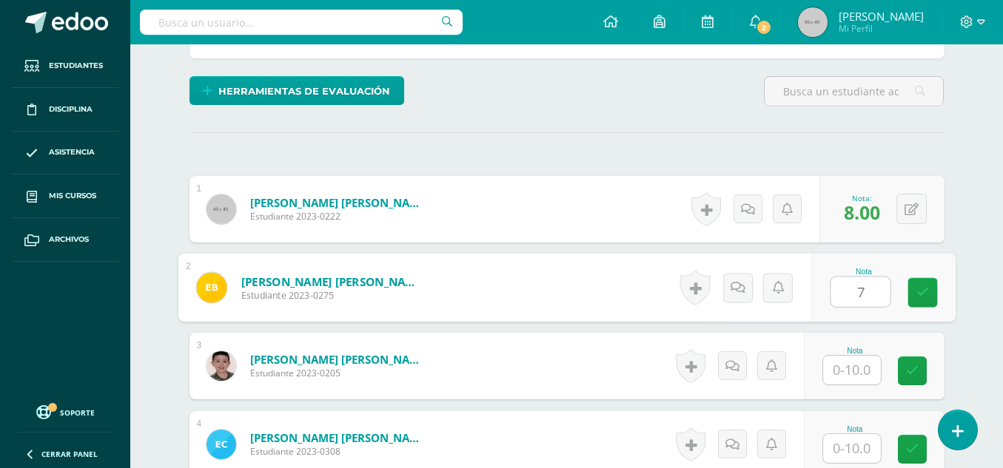
type input "7"
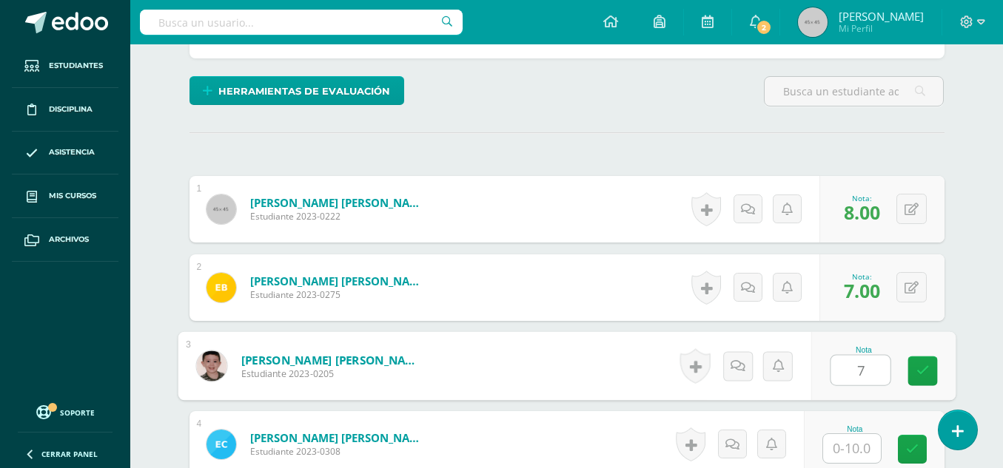
type input "7"
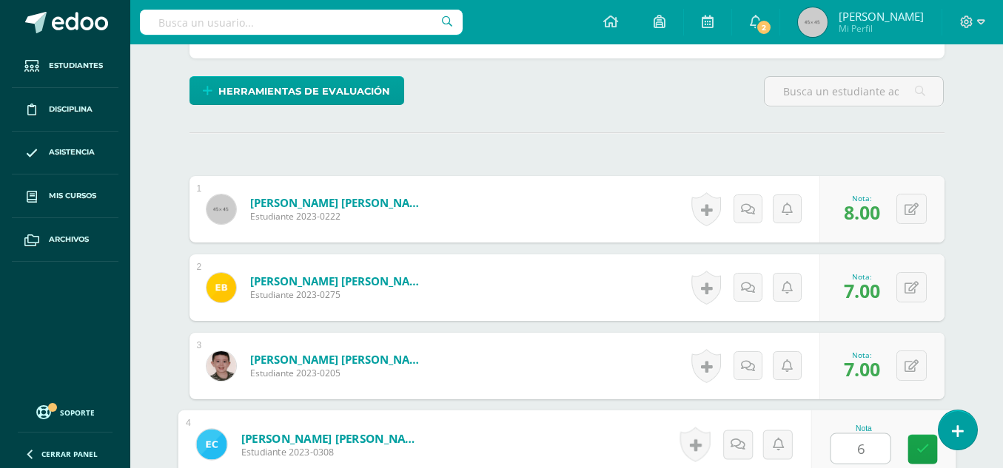
type input "6"
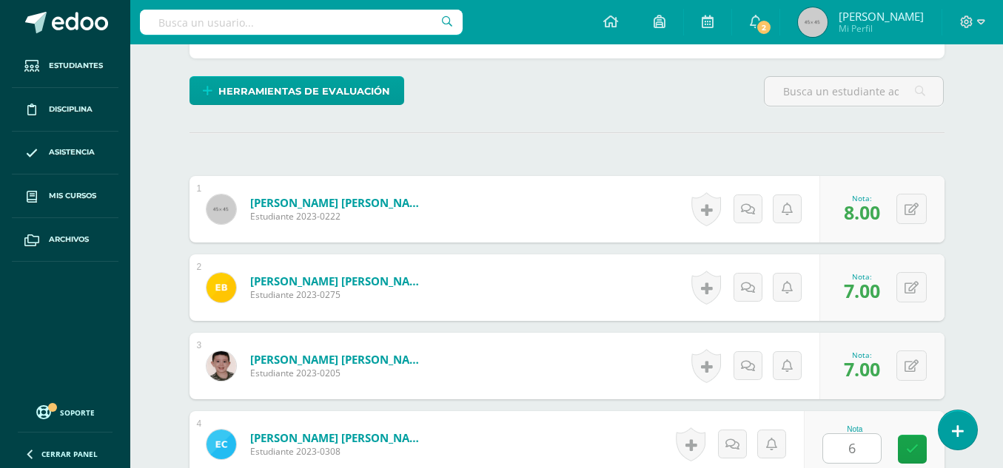
scroll to position [631, 0]
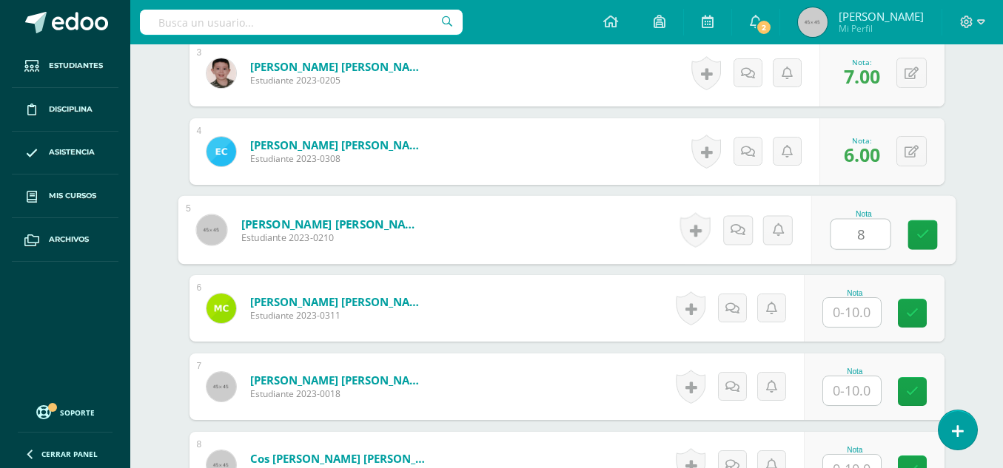
type input "8"
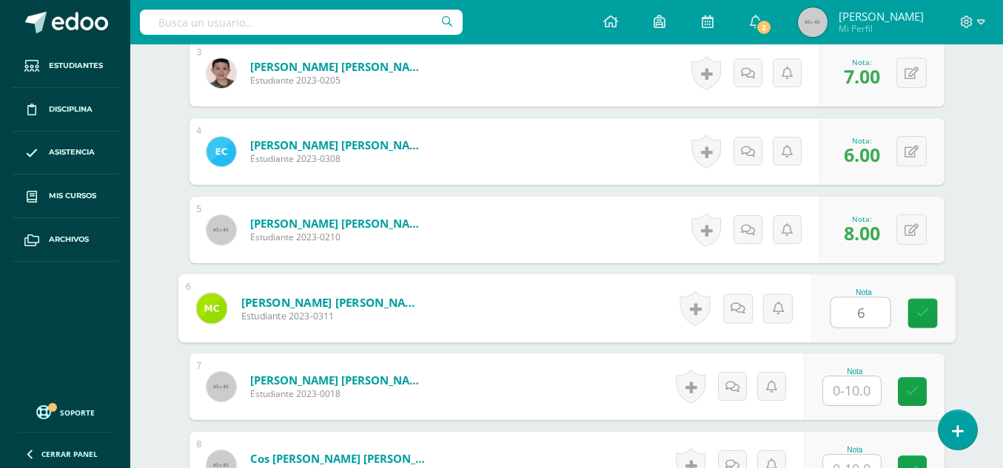
type input "6"
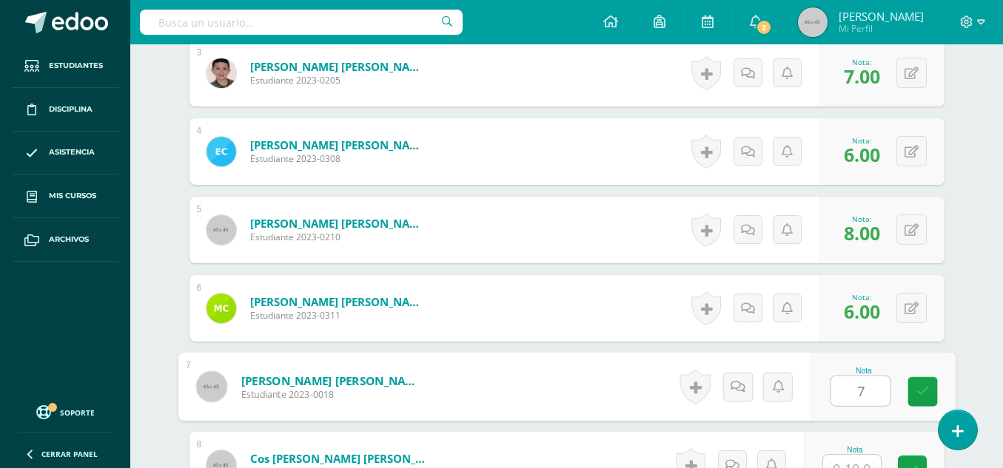
type input "7"
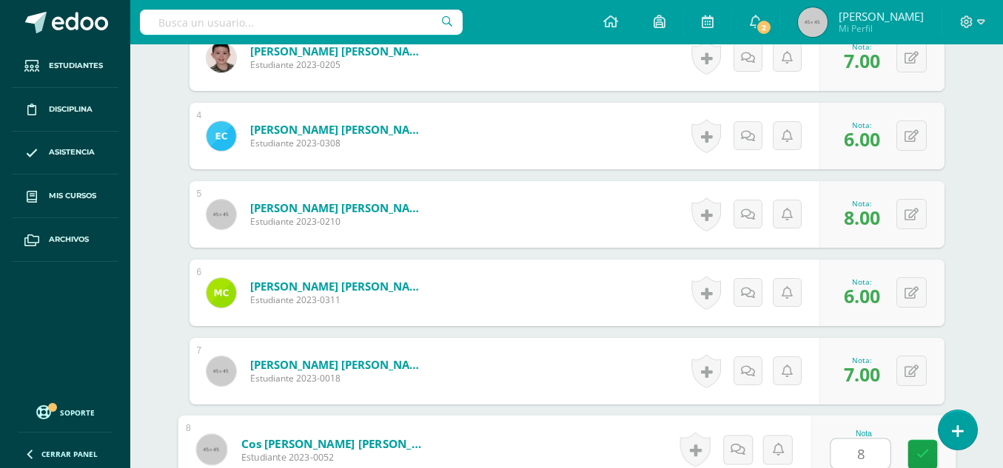
scroll to position [945, 0]
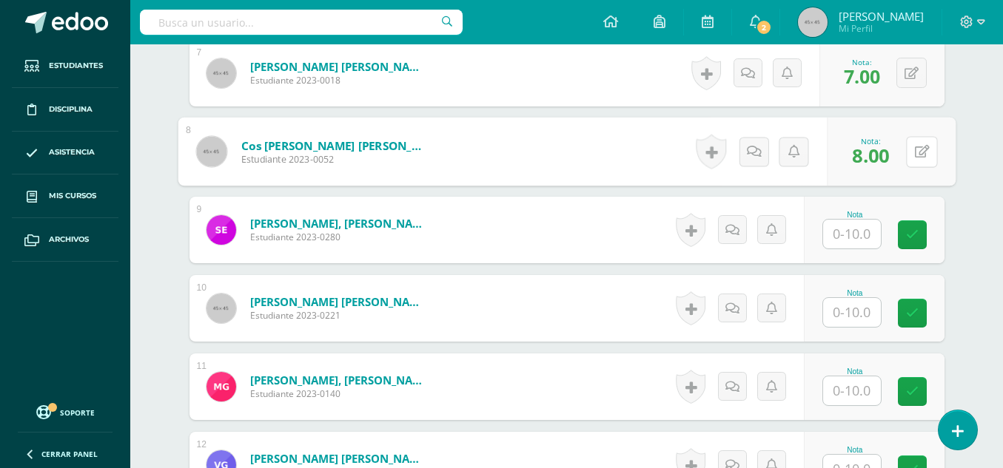
drag, startPoint x: 913, startPoint y: 147, endPoint x: 941, endPoint y: 147, distance: 28.1
click at [941, 147] on div "0 [GEOGRAPHIC_DATA] Logros obtenidos Aún no hay logros agregados Nota: 8.00" at bounding box center [890, 152] width 129 height 69
click at [941, 147] on div "0 [GEOGRAPHIC_DATA] Logros obtenidos Aún no hay logros agregados Nota: 8.00" at bounding box center [881, 151] width 125 height 67
click at [917, 153] on button at bounding box center [911, 151] width 30 height 30
type input "7"
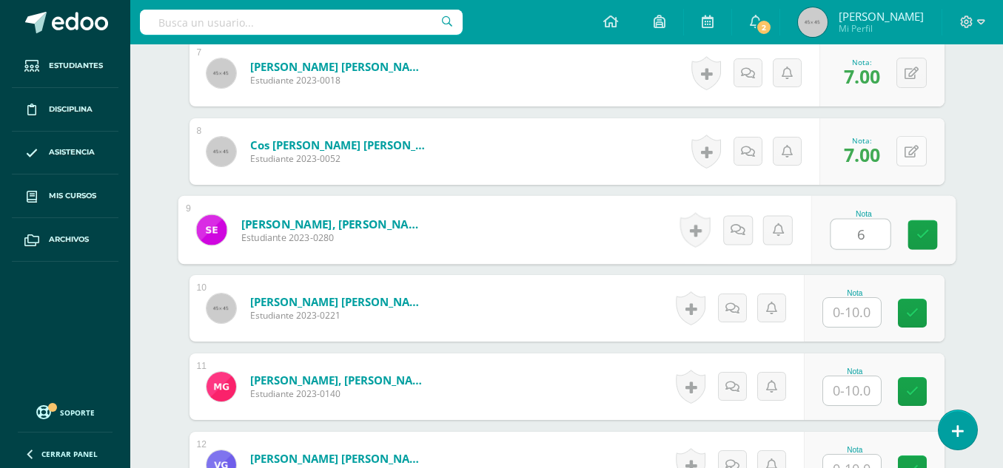
type input "6"
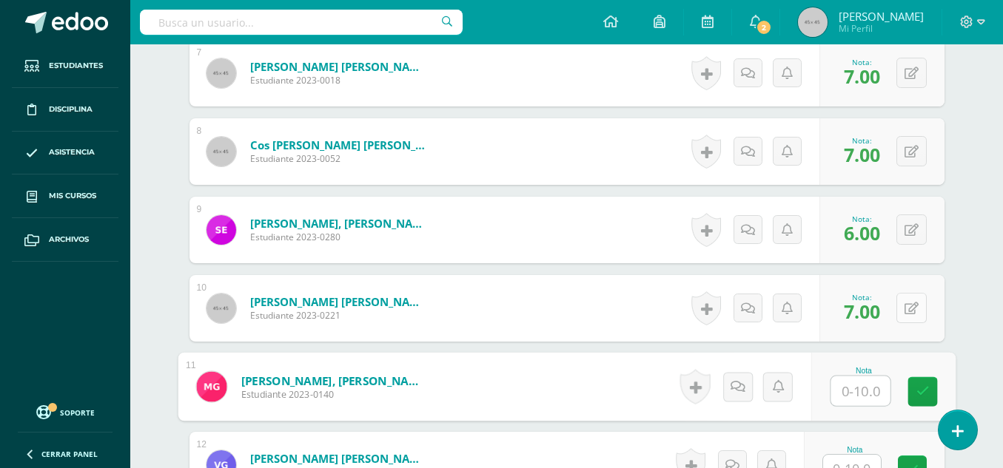
click at [911, 316] on button at bounding box center [911, 308] width 30 height 30
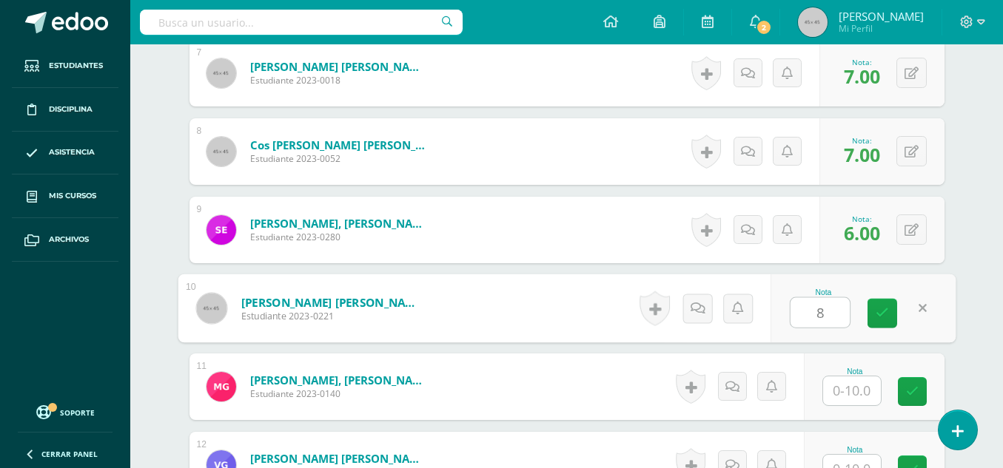
type input "8"
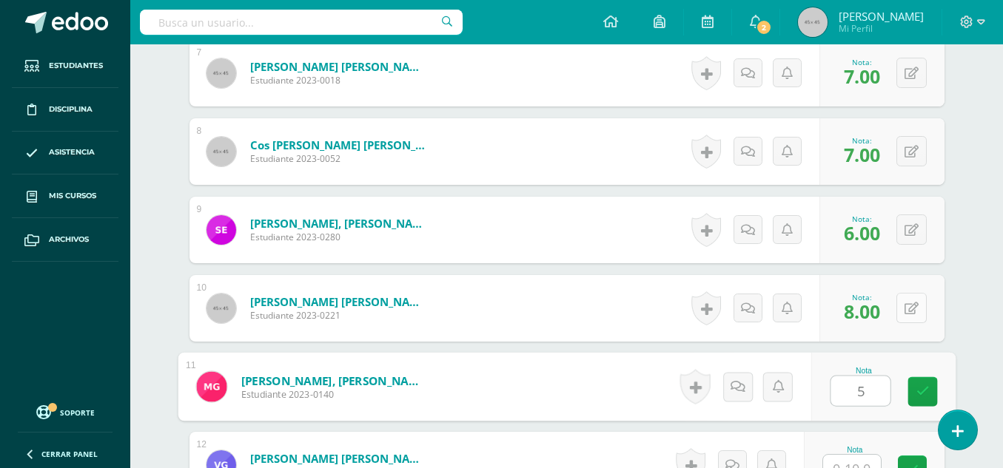
type input "5"
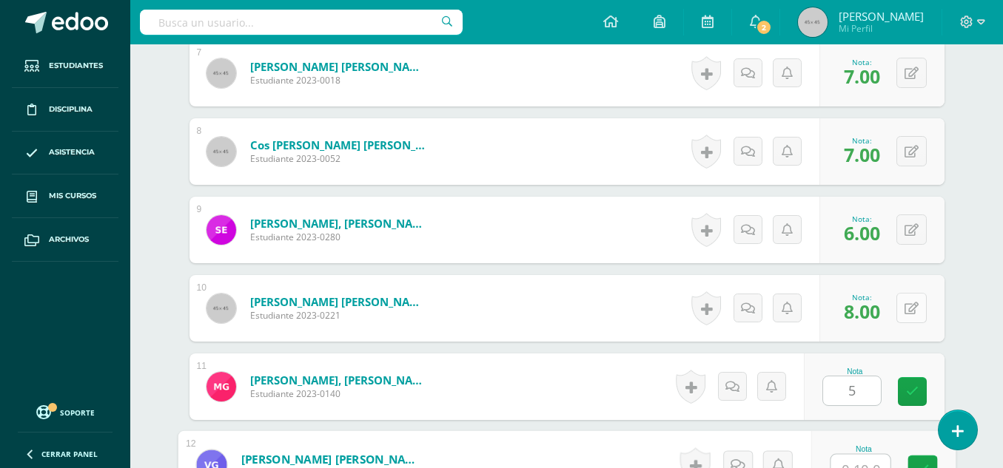
scroll to position [960, 0]
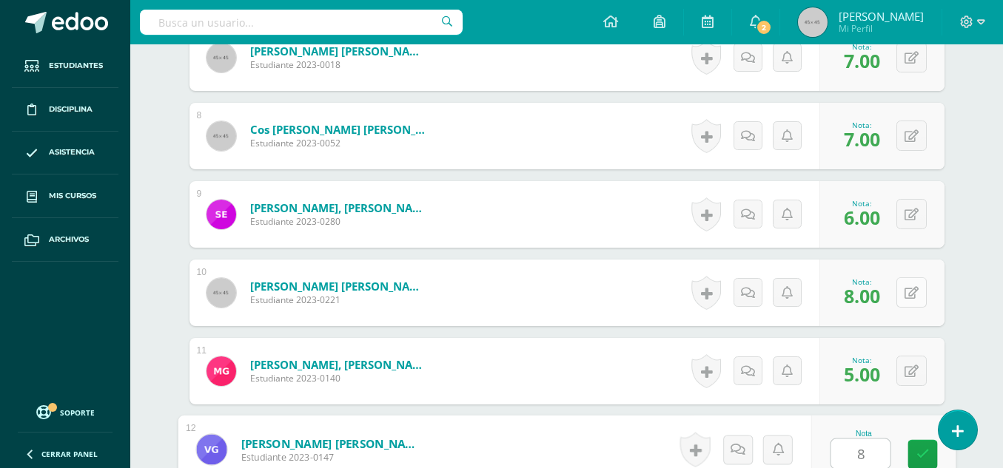
type input "8"
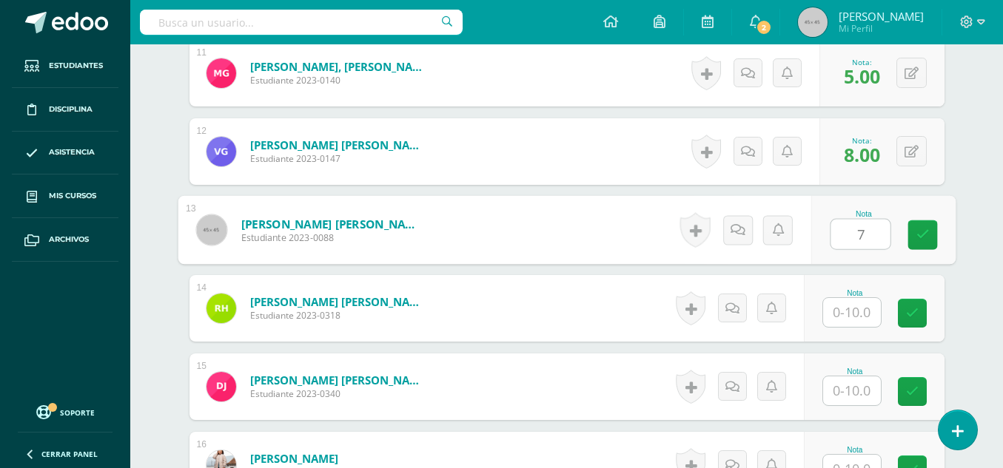
type input "7"
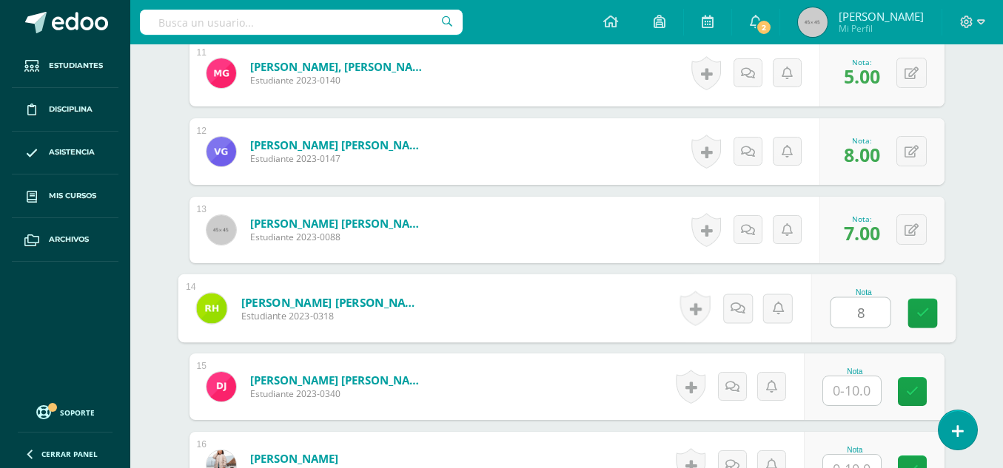
type input "8"
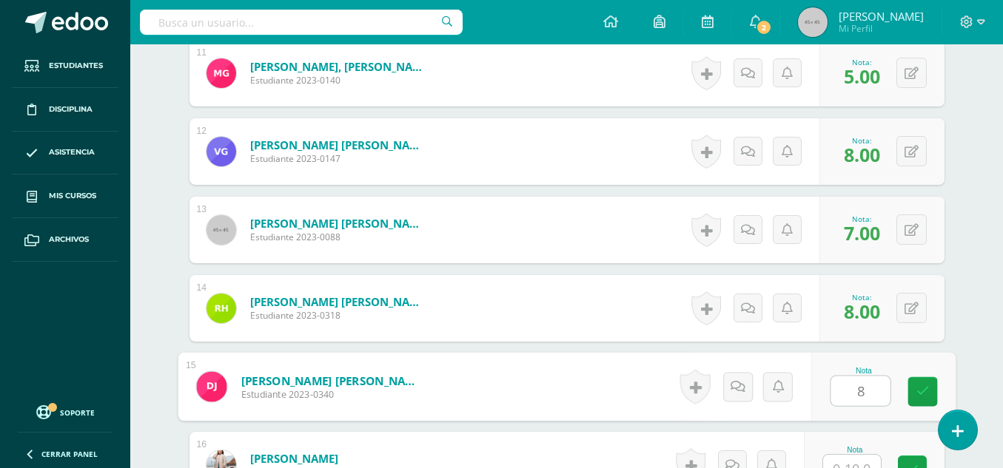
type input "8"
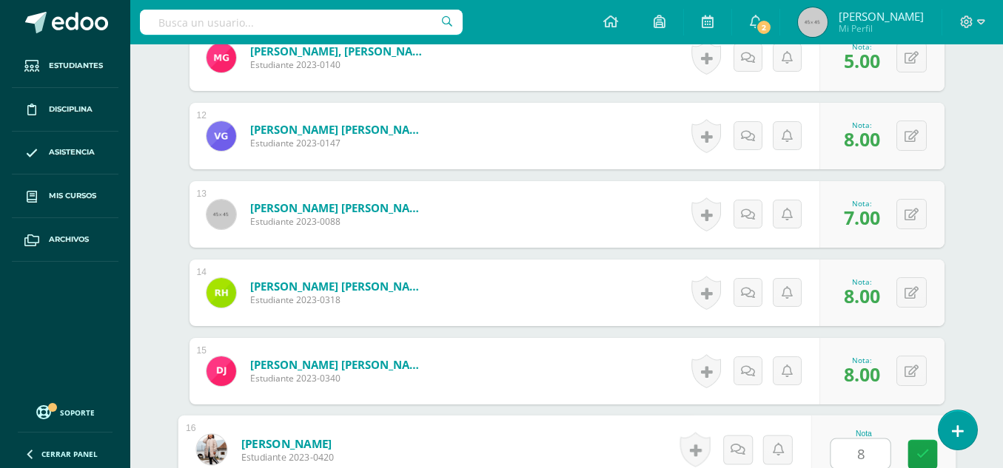
type input "8"
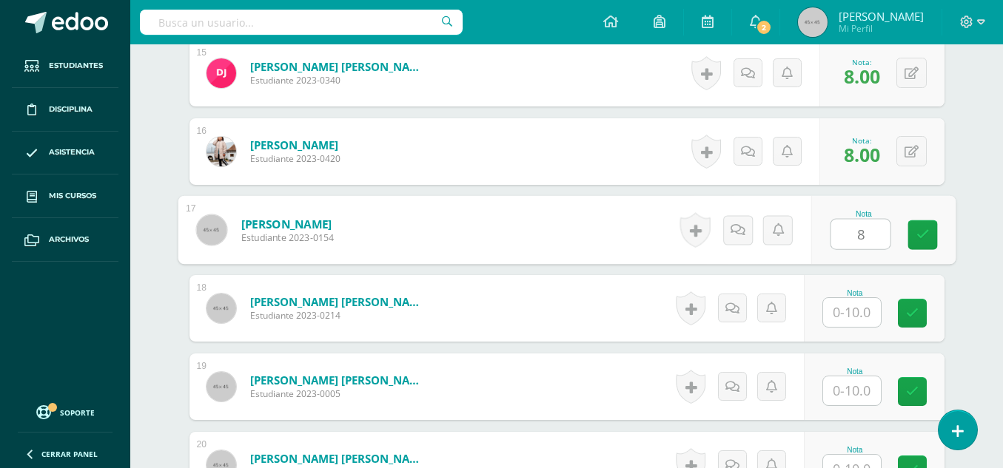
type input "8"
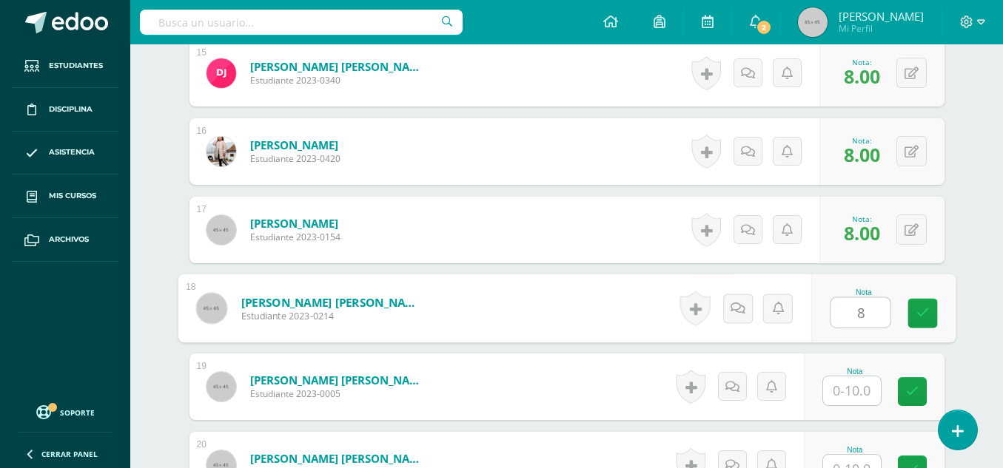
type input "8"
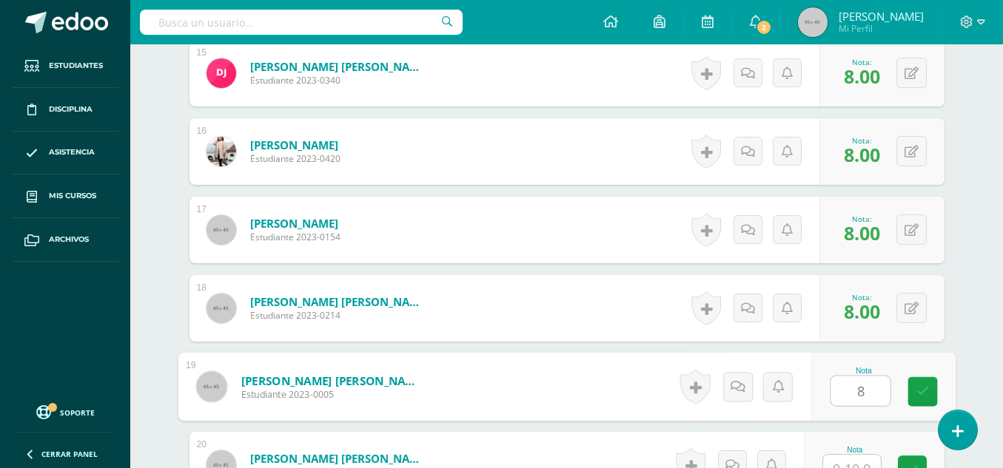
type input "8"
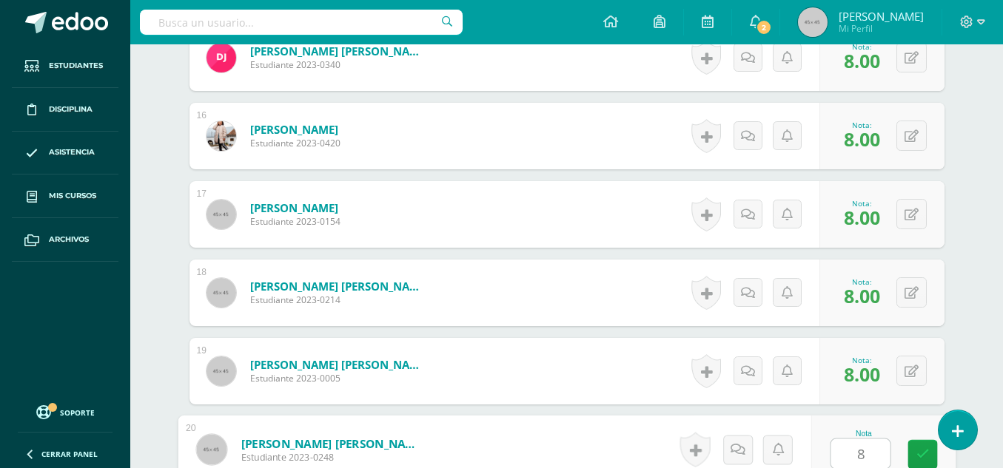
type input "8"
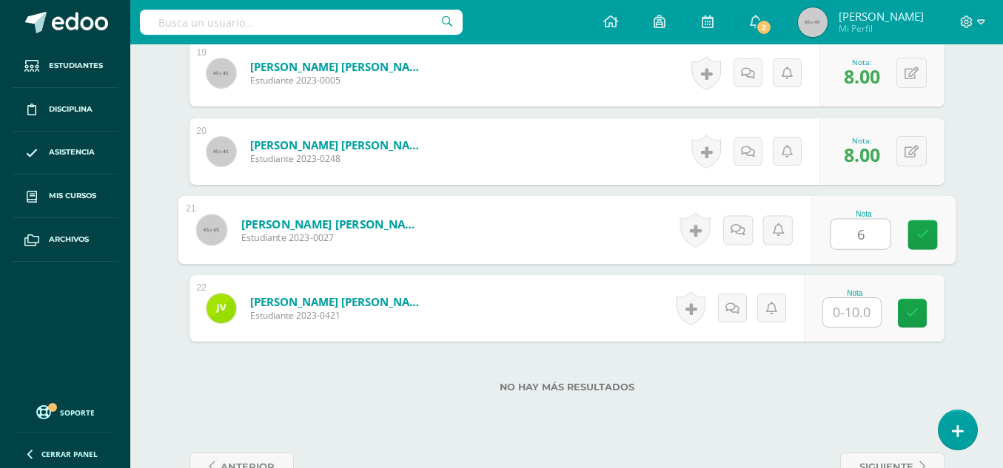
type input "6"
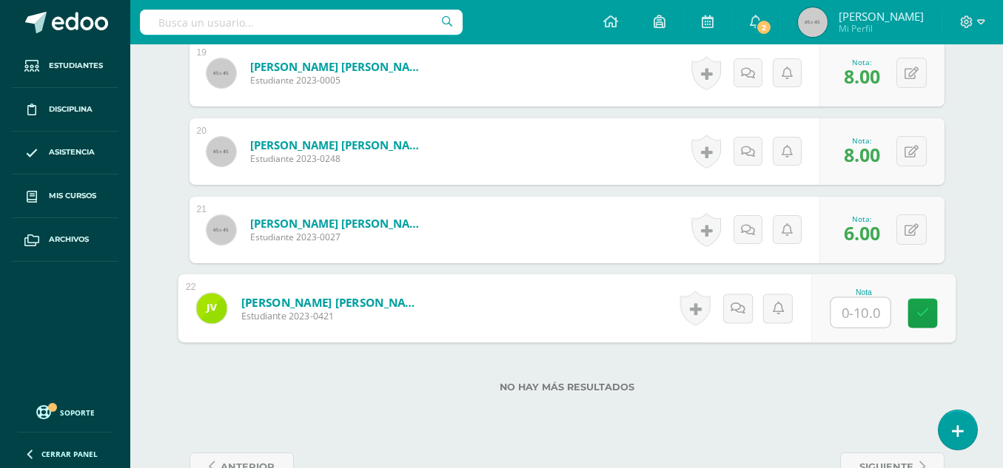
type input "7"
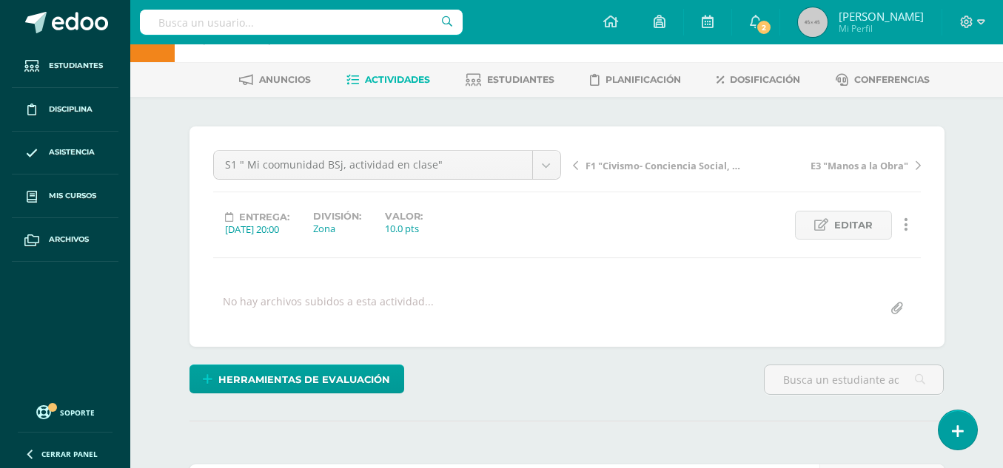
scroll to position [26, 0]
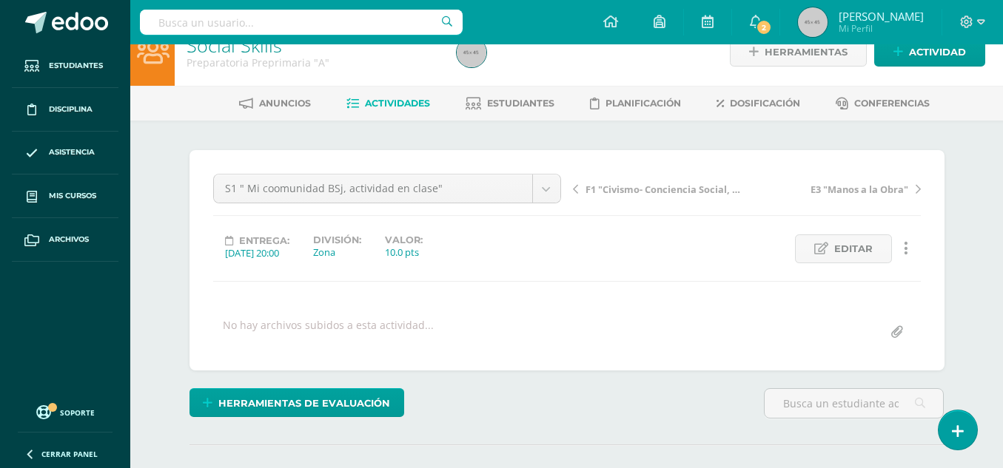
click at [128, 198] on li "Mis cursos" at bounding box center [65, 197] width 130 height 44
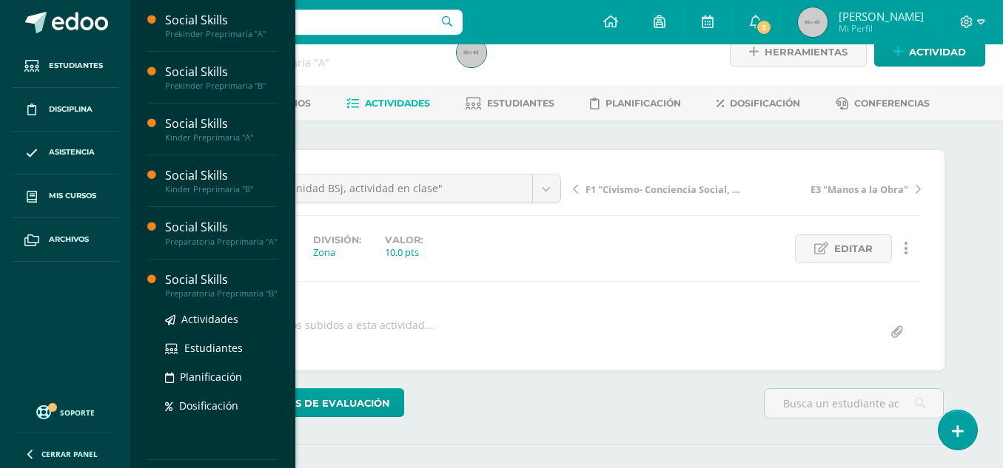
click at [175, 299] on div "Preparatoria Preprimaria "B"" at bounding box center [221, 294] width 112 height 10
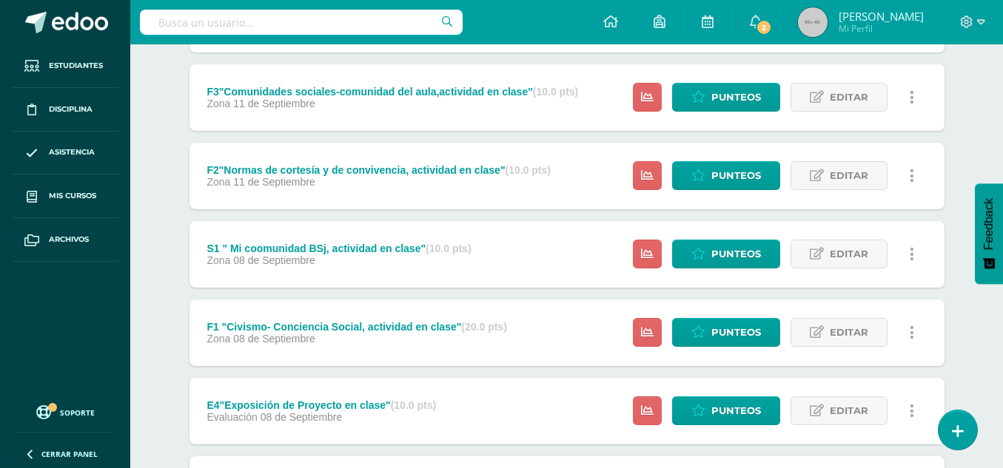
scroll to position [363, 0]
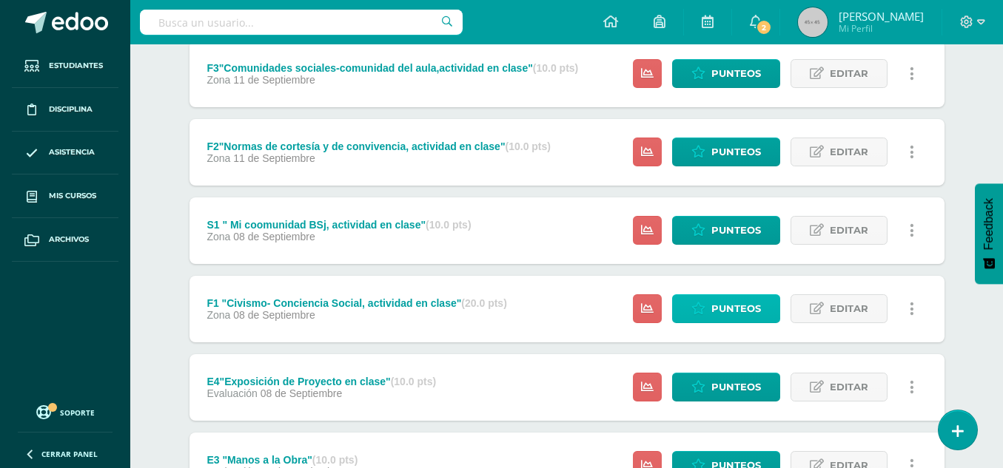
click at [741, 316] on span "Punteos" at bounding box center [736, 308] width 50 height 27
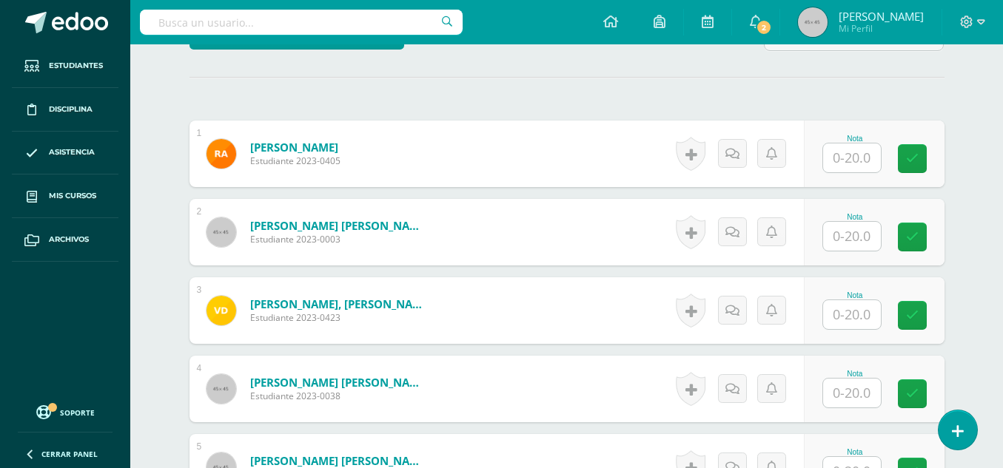
scroll to position [408, 0]
click at [851, 162] on input "text" at bounding box center [852, 157] width 58 height 29
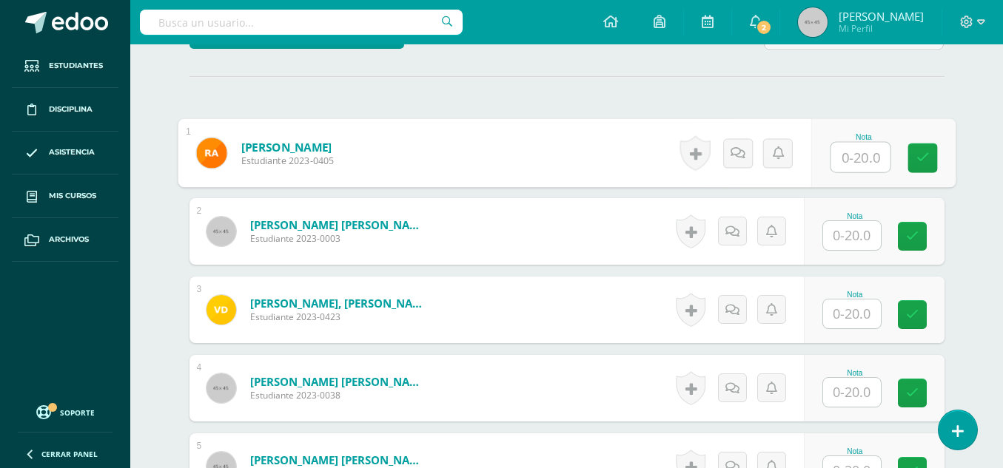
scroll to position [409, 0]
type input "15"
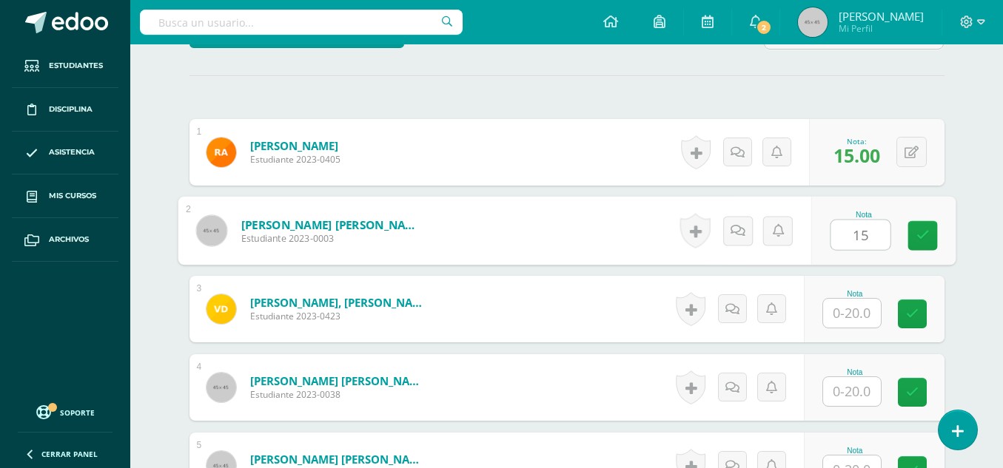
type input "15"
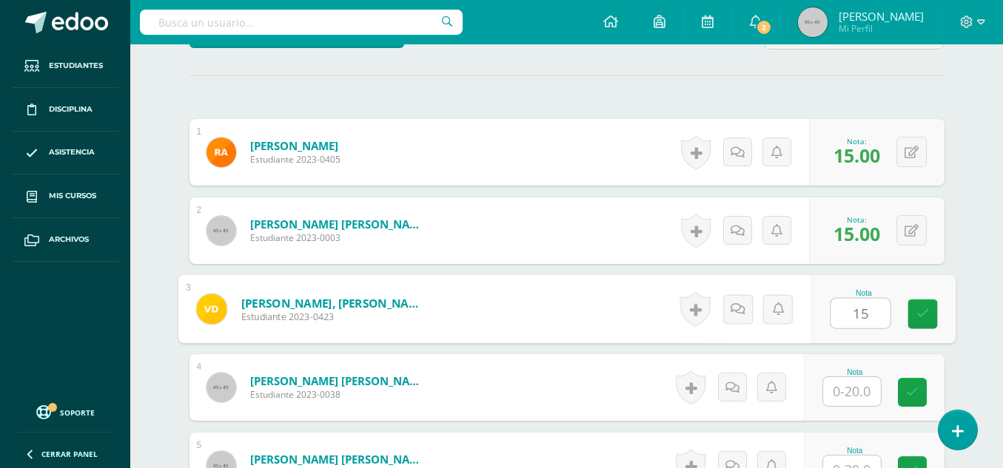
type input "15"
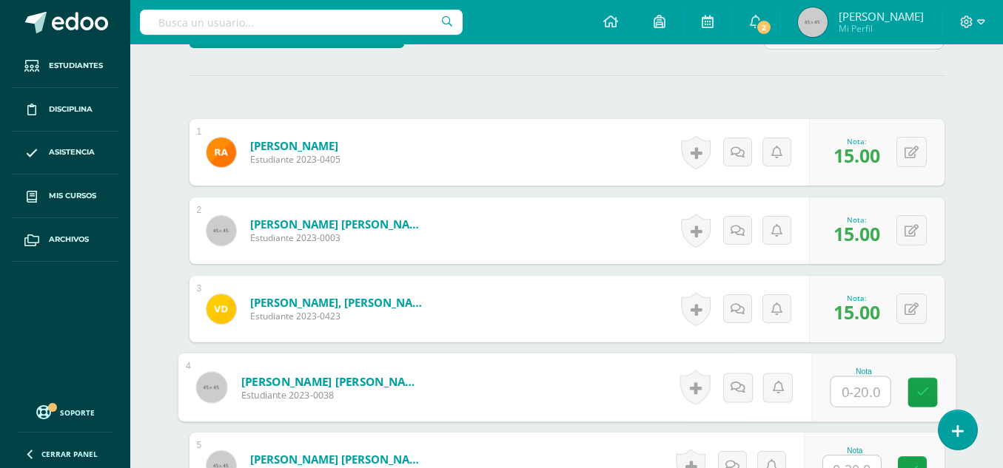
type input "1"
type input "12"
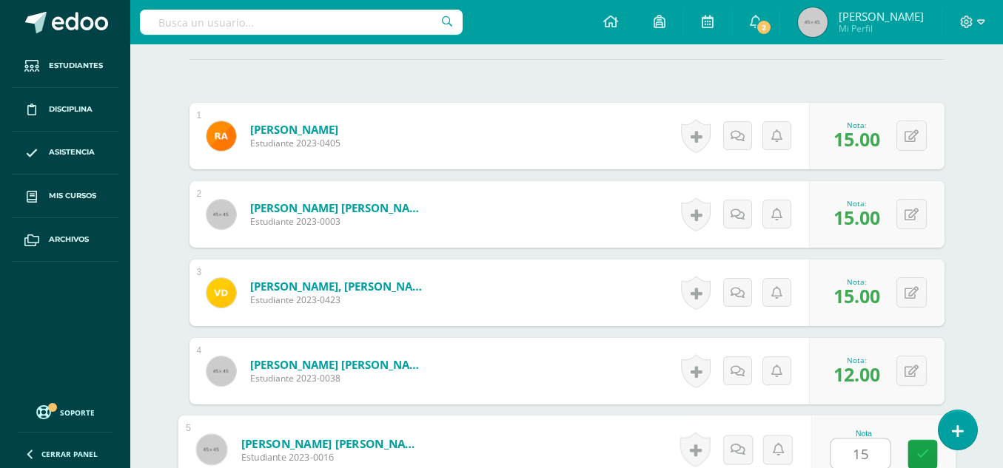
type input "15"
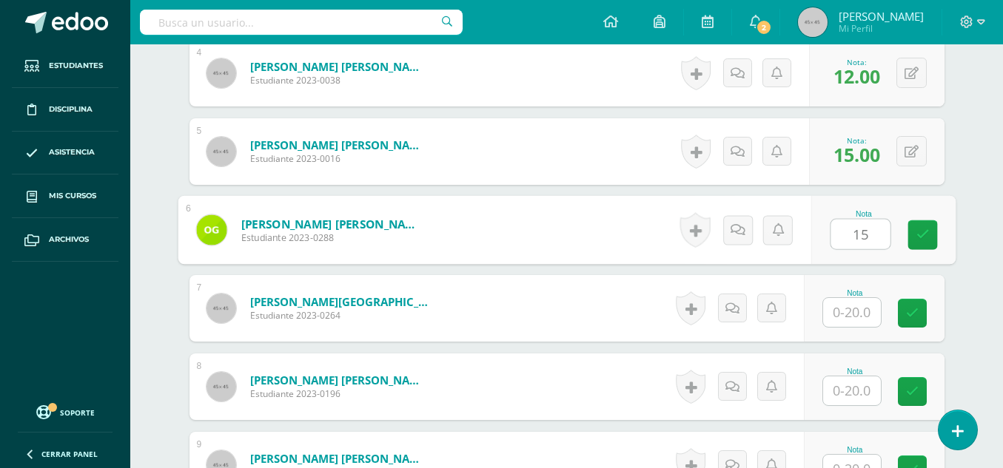
type input "15"
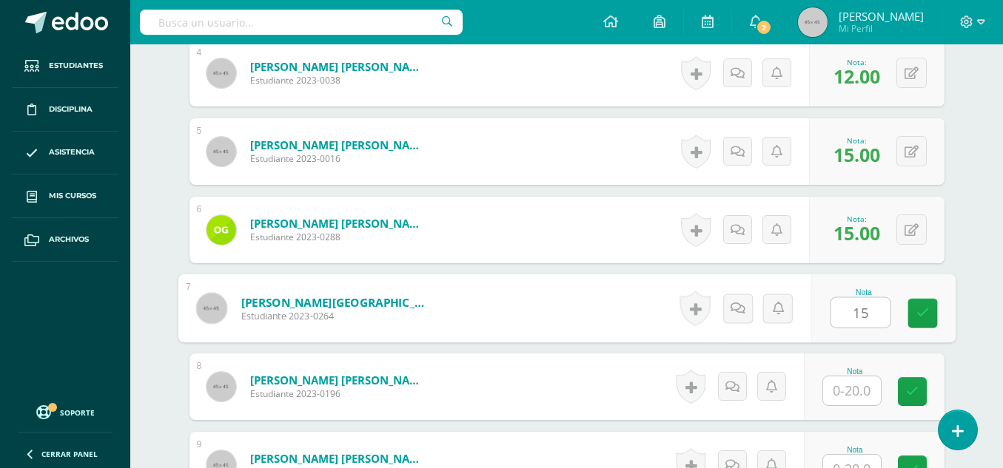
type input "15"
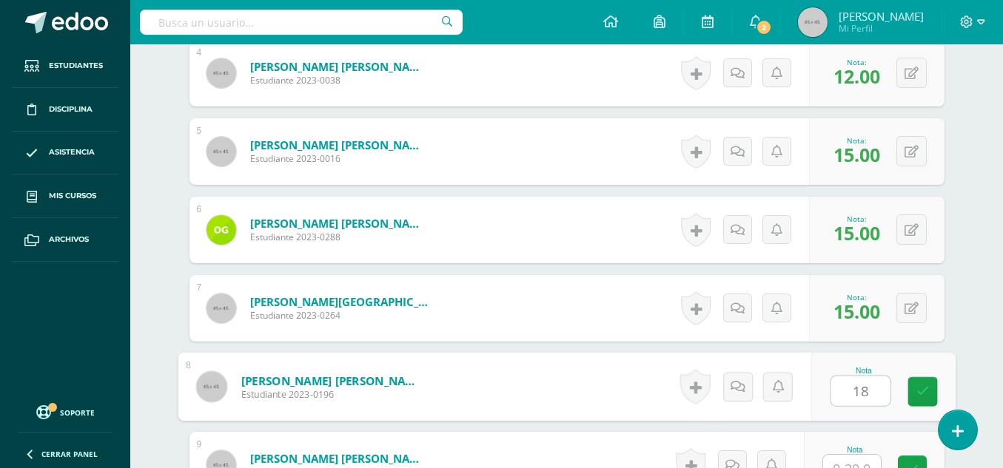
scroll to position [739, 0]
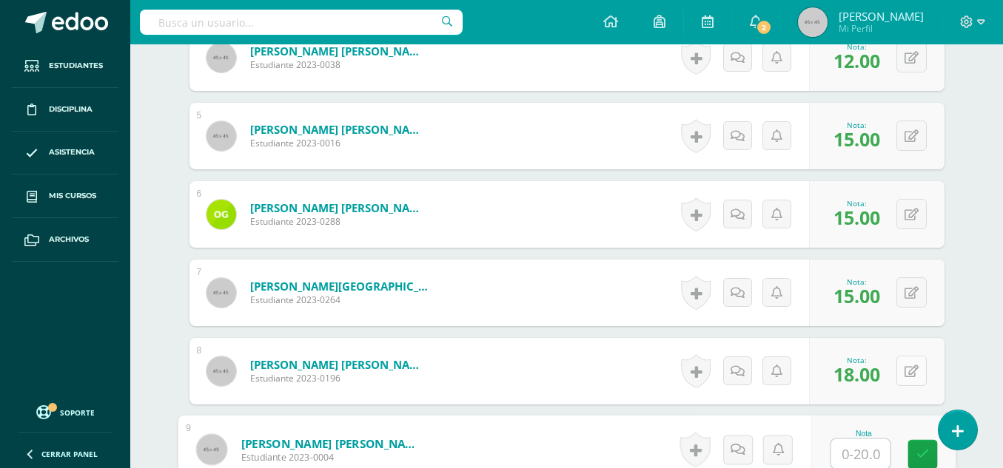
click at [909, 367] on button at bounding box center [911, 371] width 30 height 30
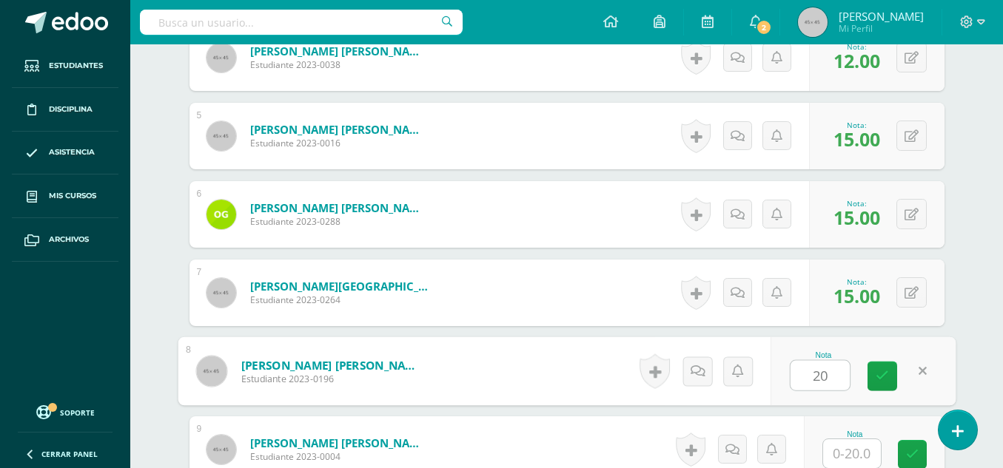
type input "20"
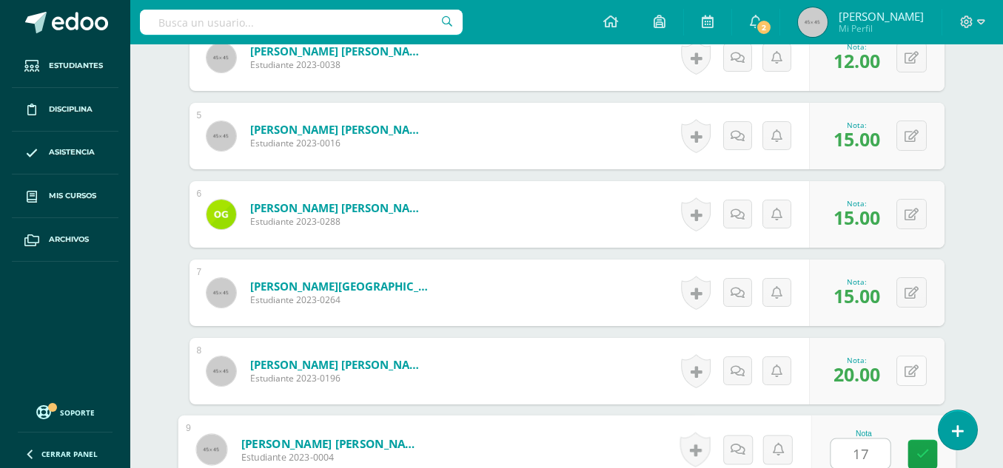
type input "17"
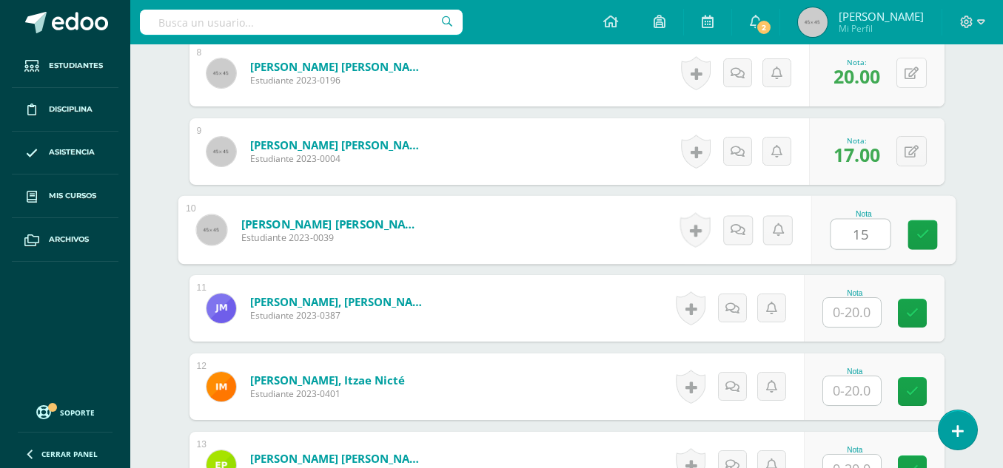
type input "15"
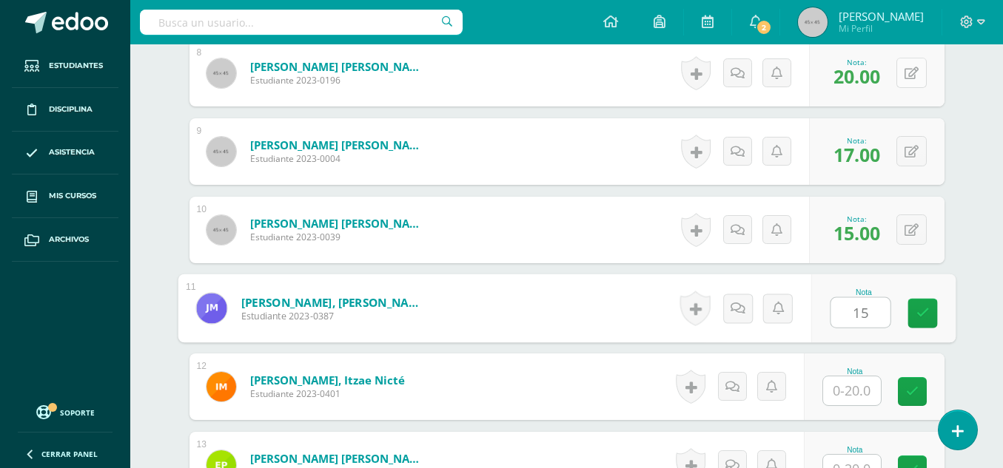
type input "15"
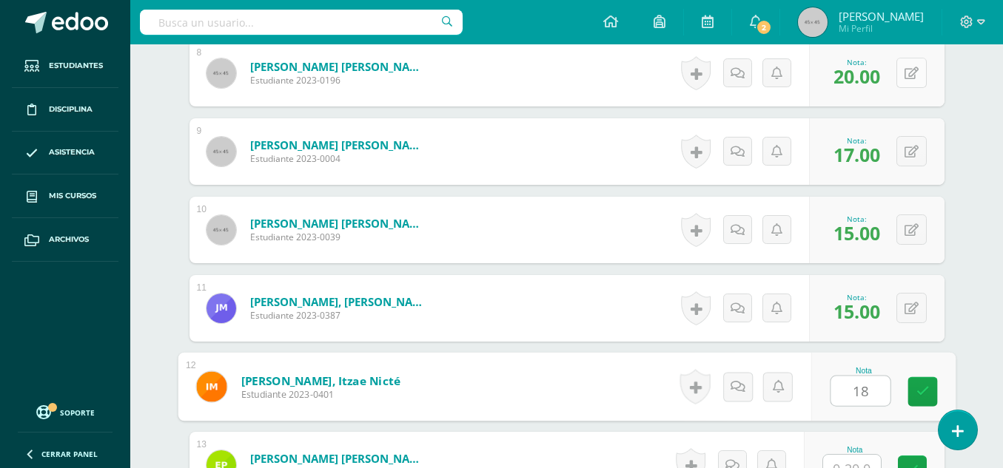
type input "18"
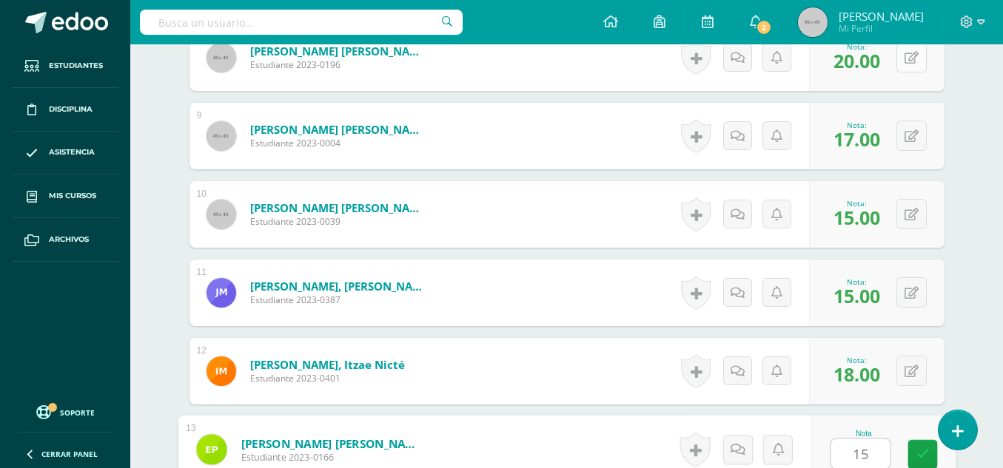
type input "15"
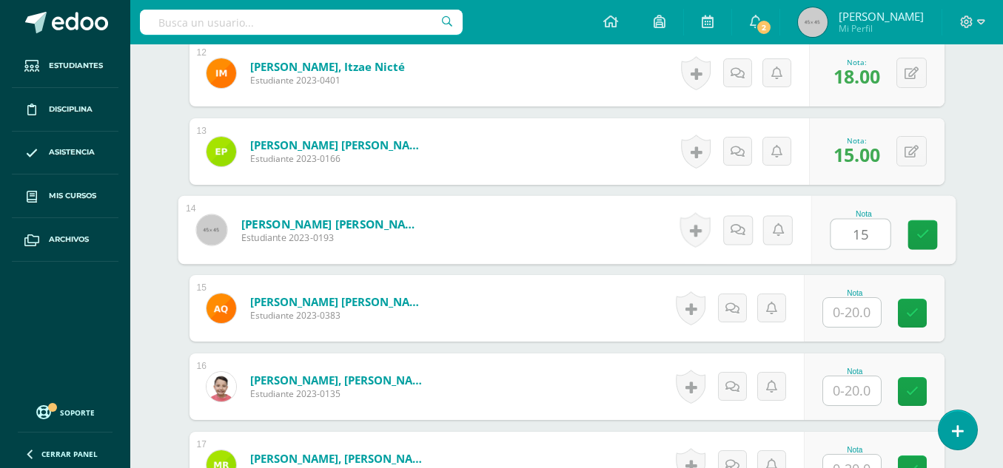
type input "15"
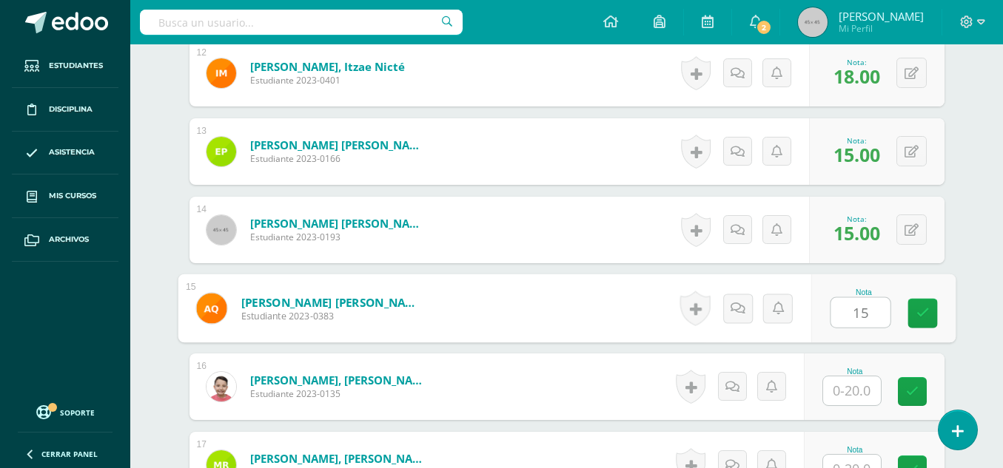
type input "15"
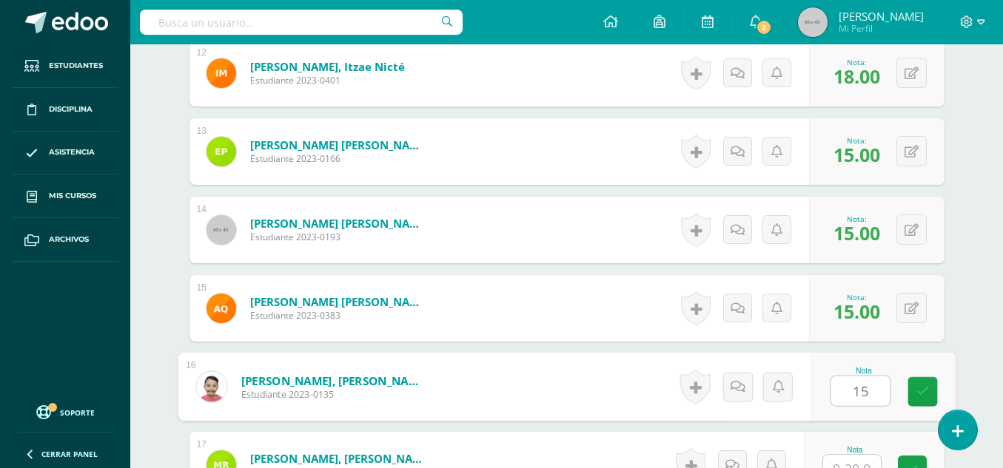
type input "15"
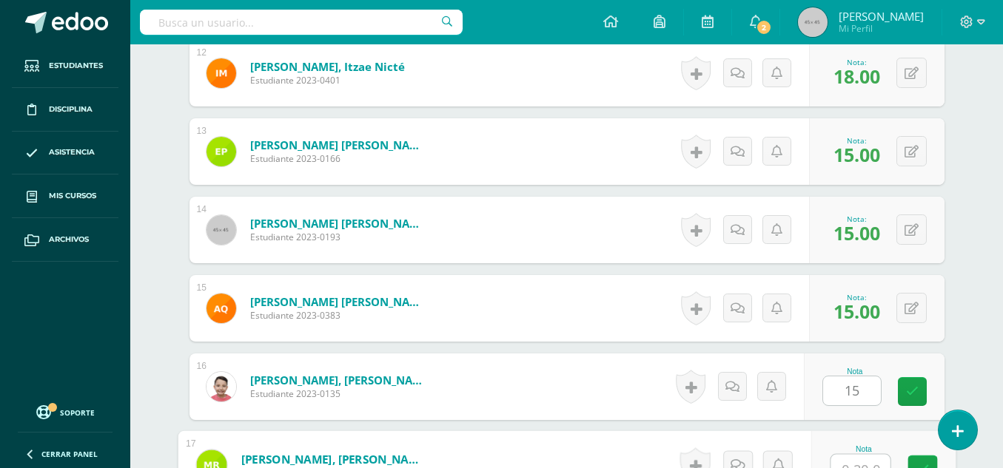
scroll to position [1367, 0]
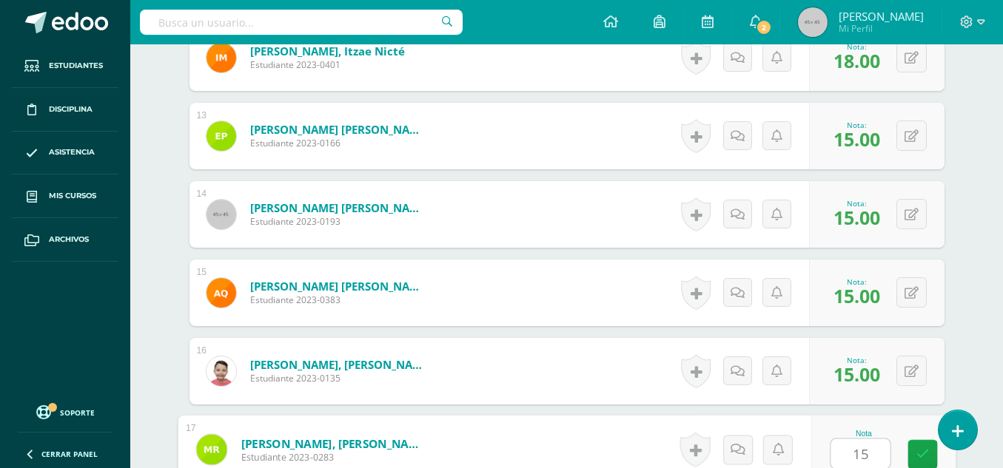
type input "15"
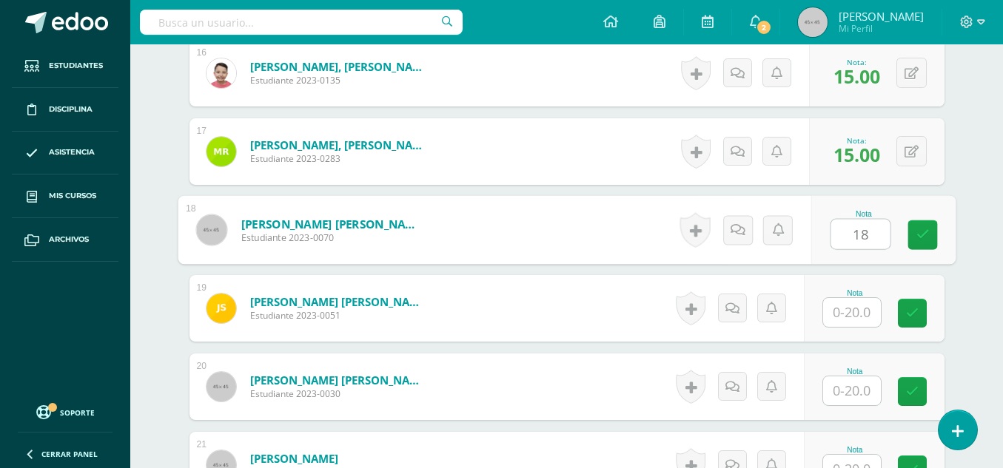
type input "18"
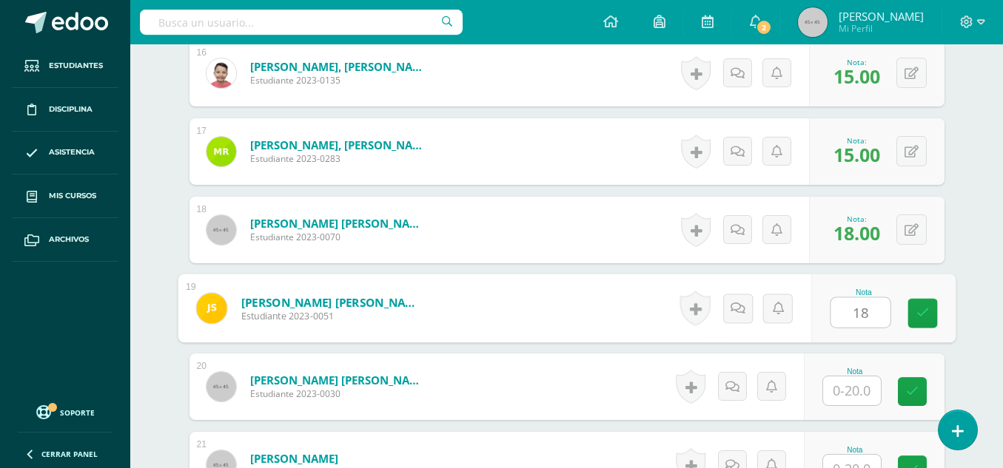
type input "18"
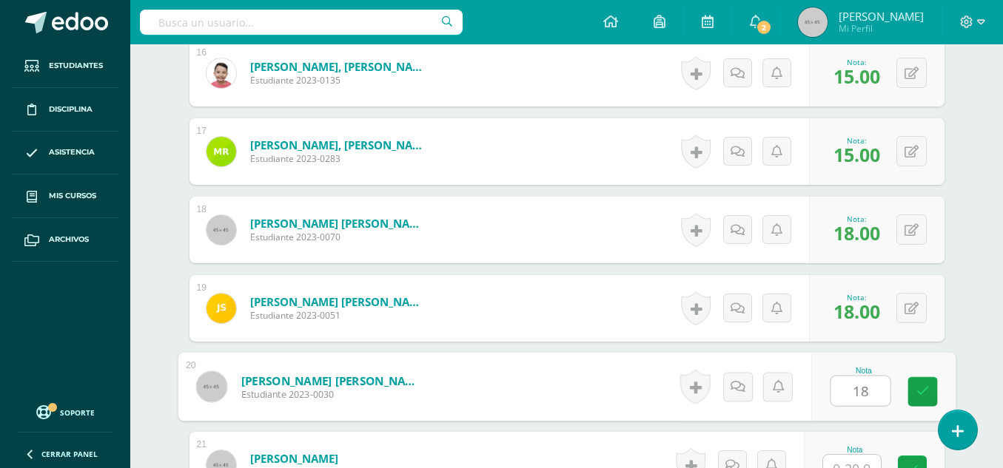
type input "18"
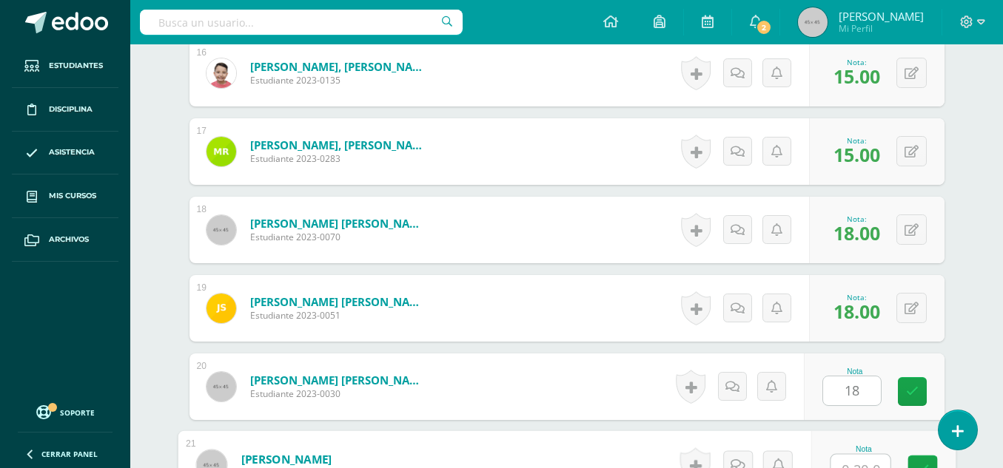
scroll to position [1680, 0]
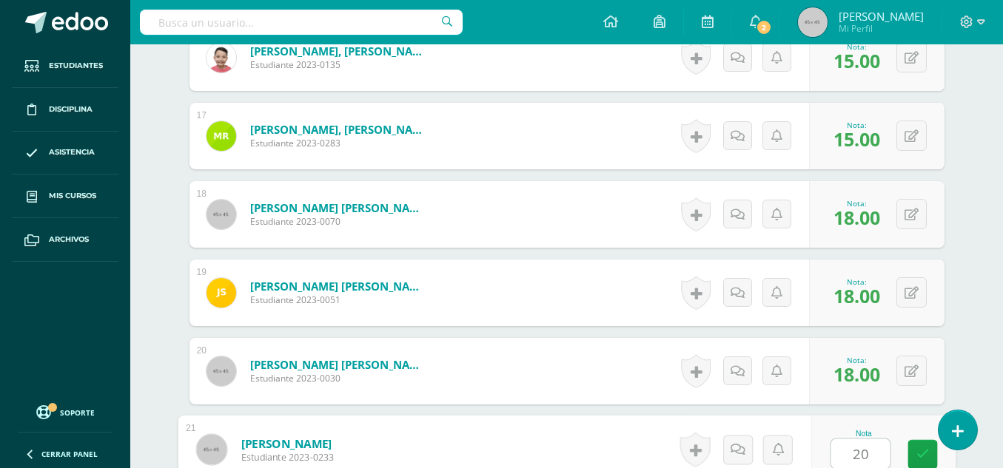
type input "20"
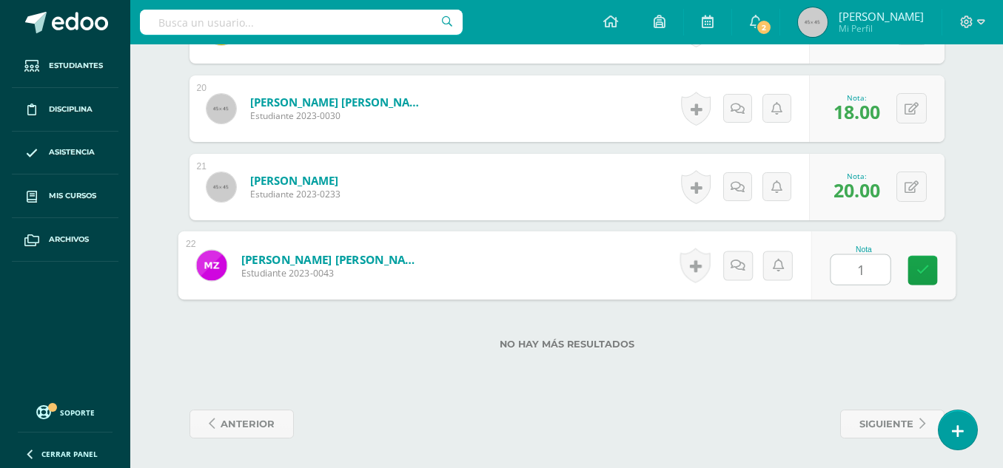
type input "15"
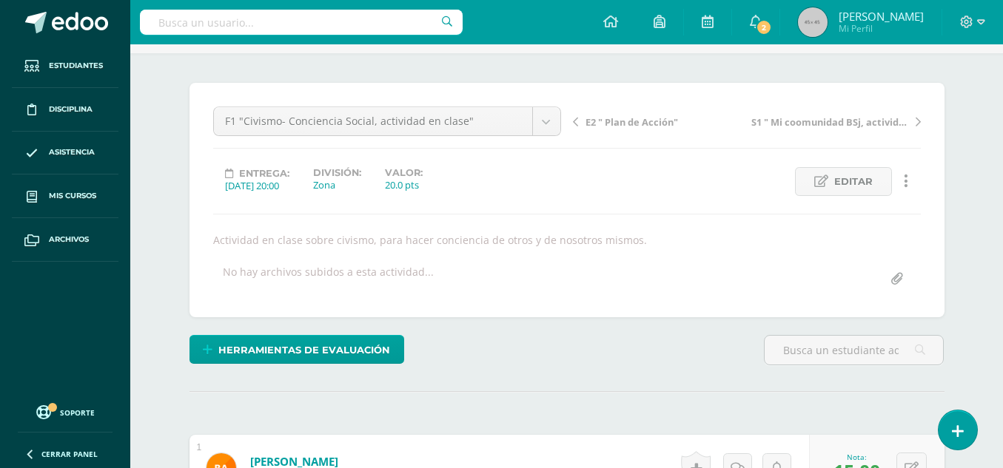
scroll to position [0, 0]
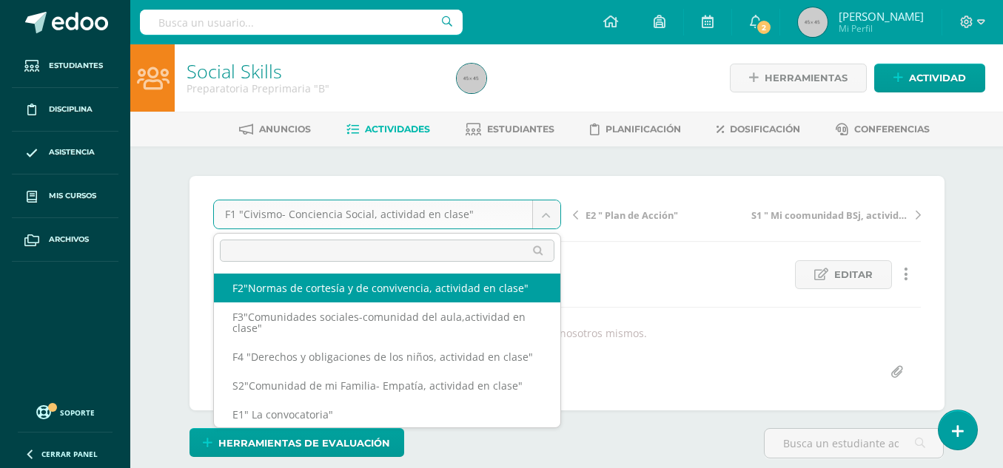
select select "/dashboard/teacher/grade-activity/50206/"
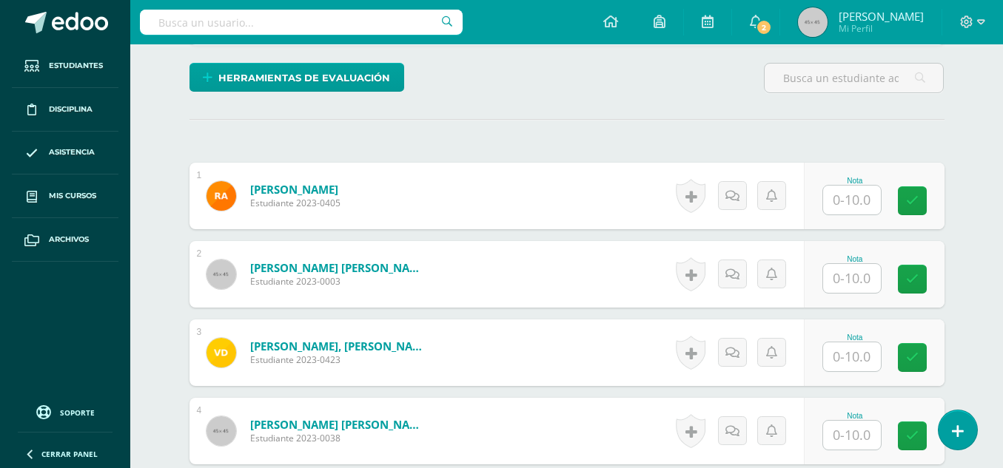
scroll to position [378, 0]
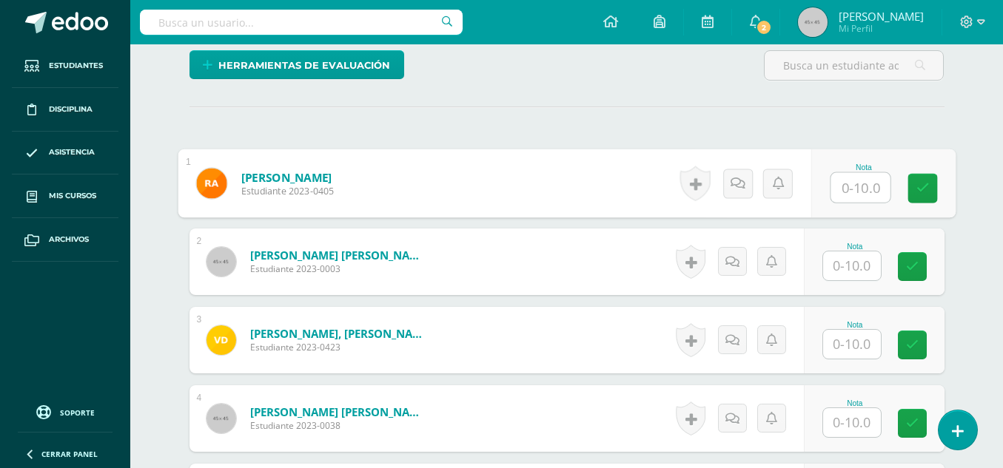
click at [853, 189] on input "text" at bounding box center [859, 188] width 59 height 30
type input "8"
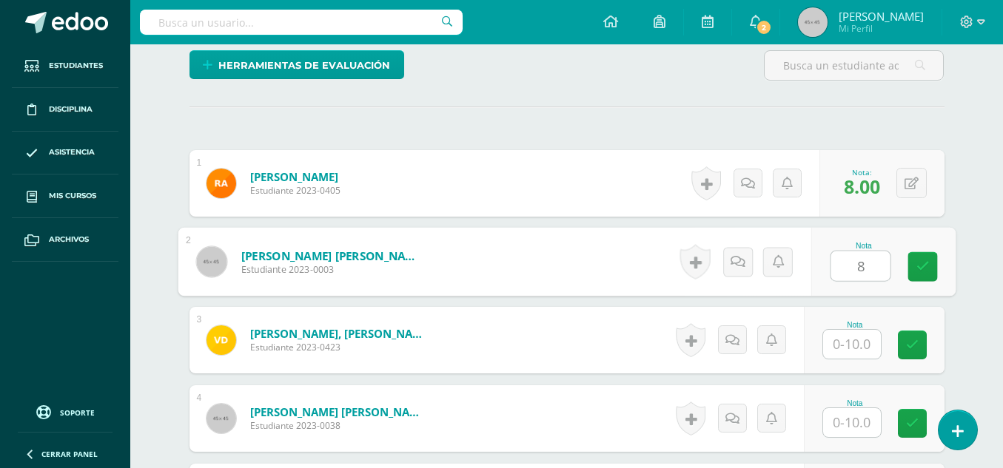
type input "8"
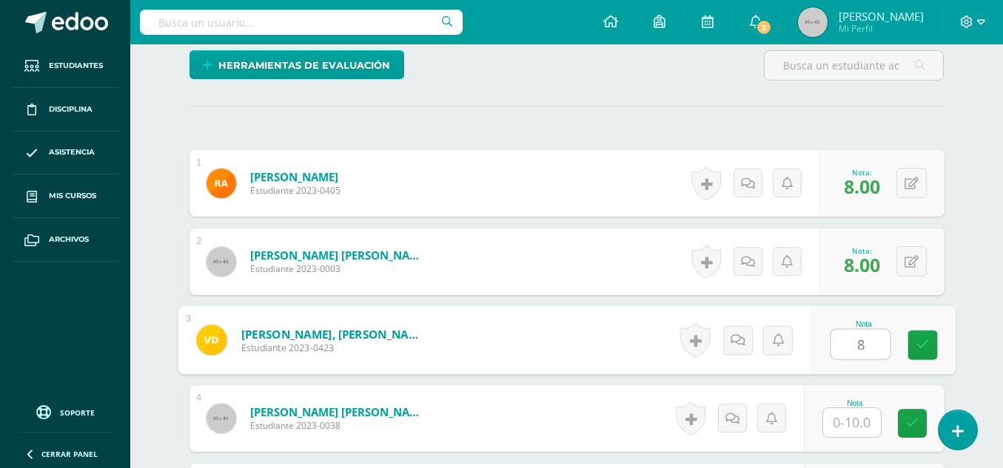
type input "8"
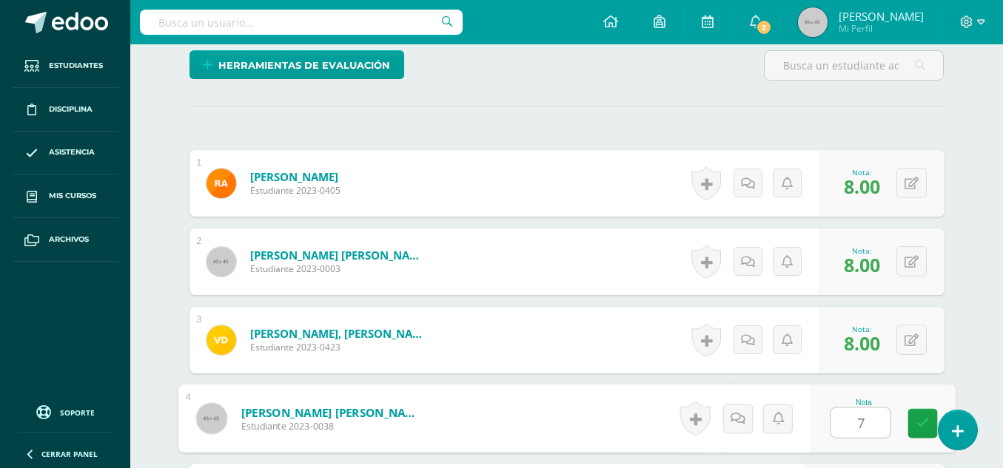
type input "7"
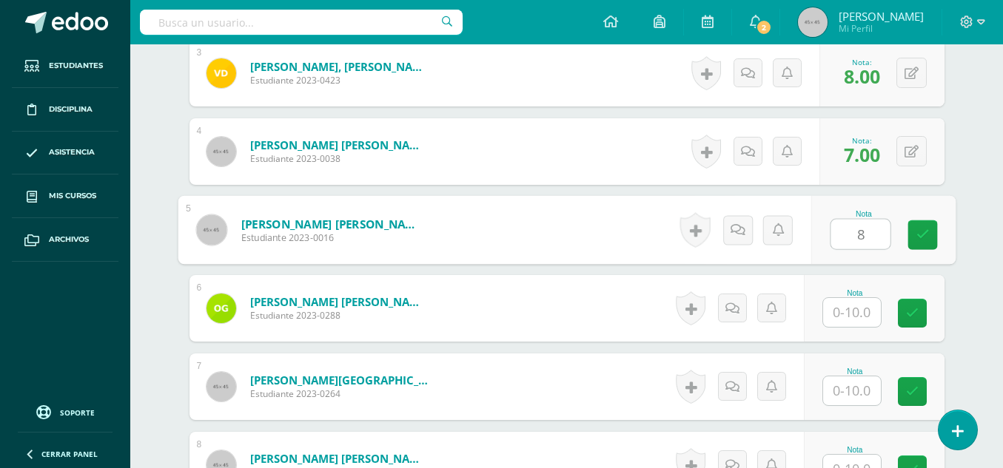
type input "8"
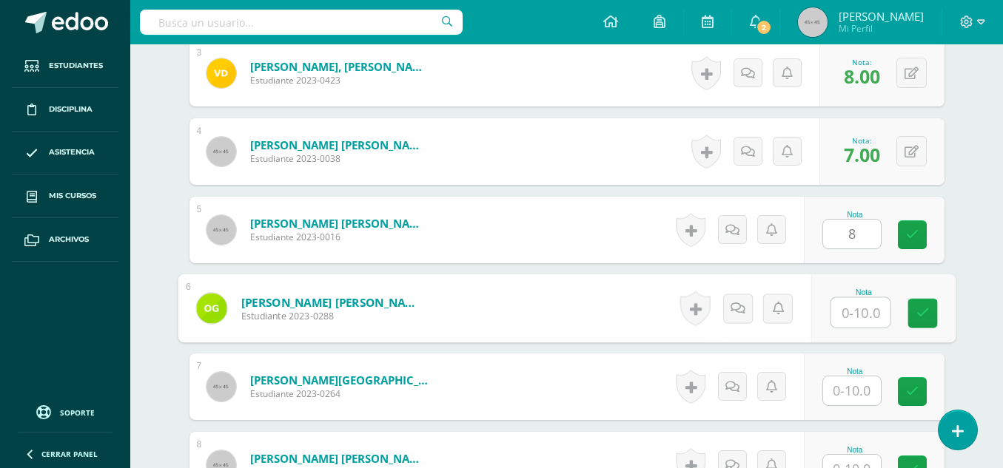
scroll to position [0, 0]
type input "8"
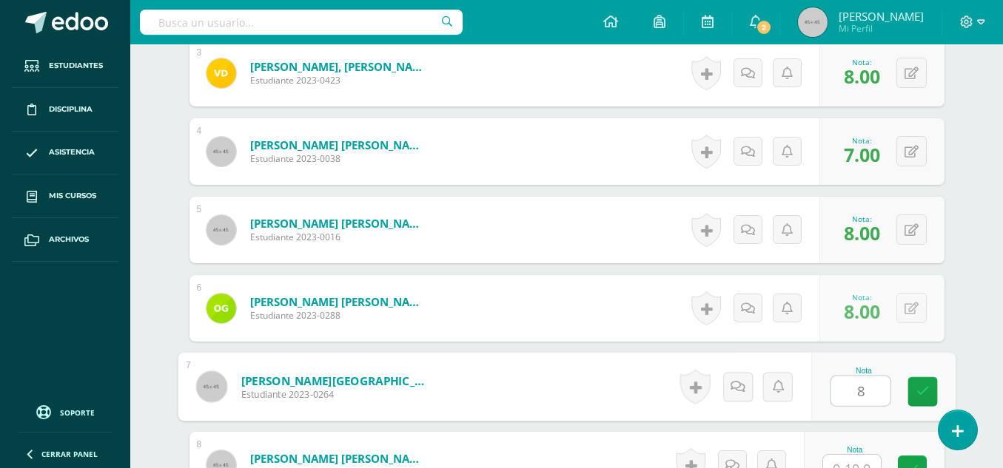
type input "8"
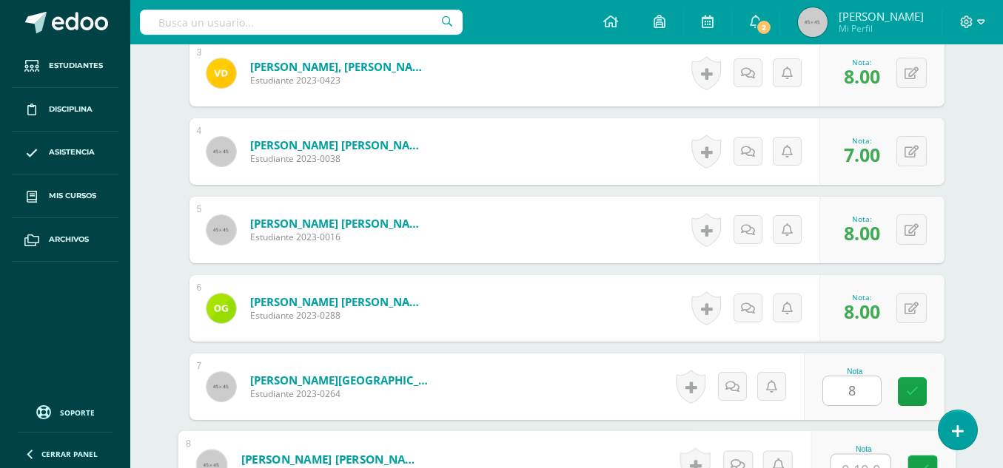
scroll to position [661, 0]
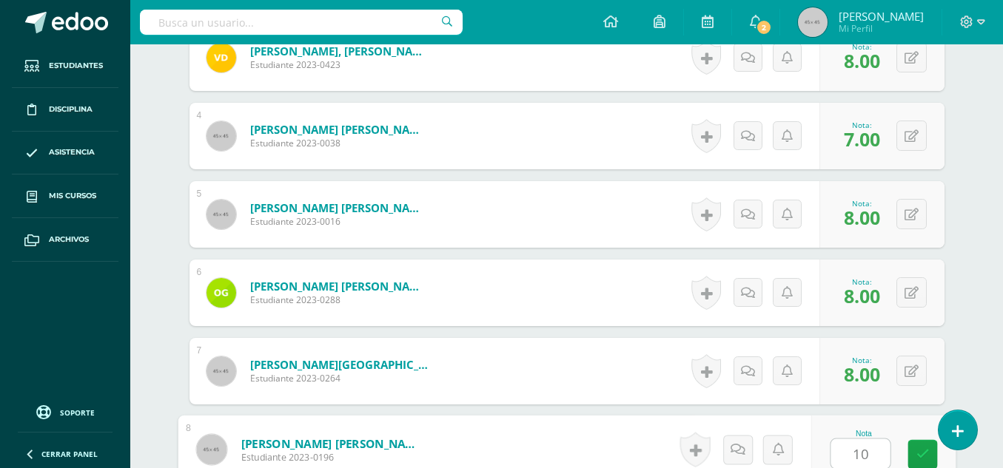
type input "10"
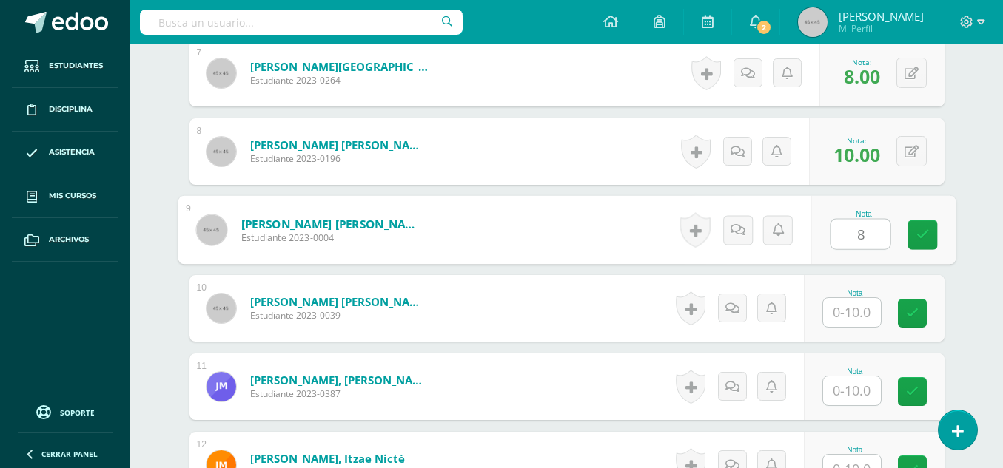
type input "8"
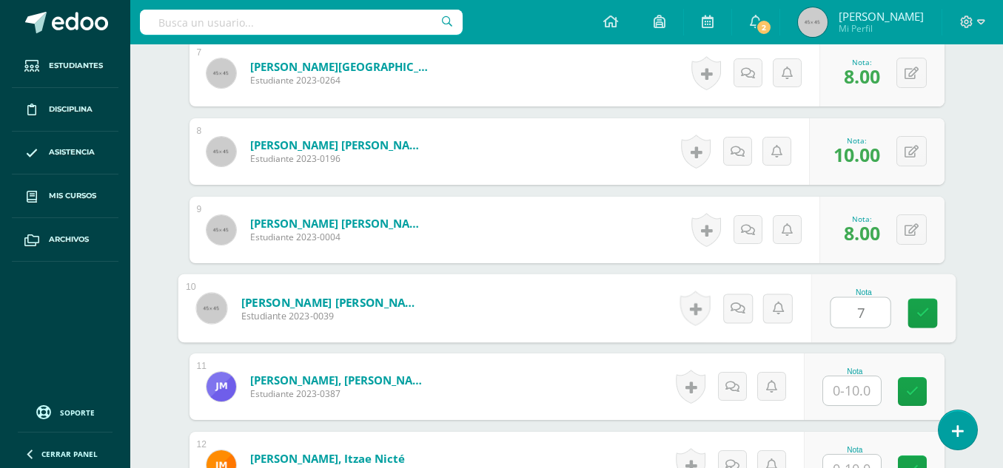
type input "7"
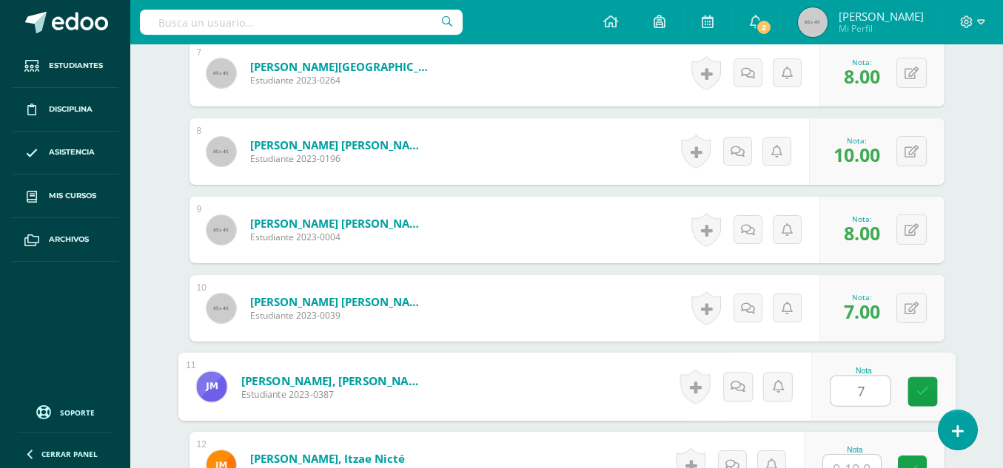
type input "7"
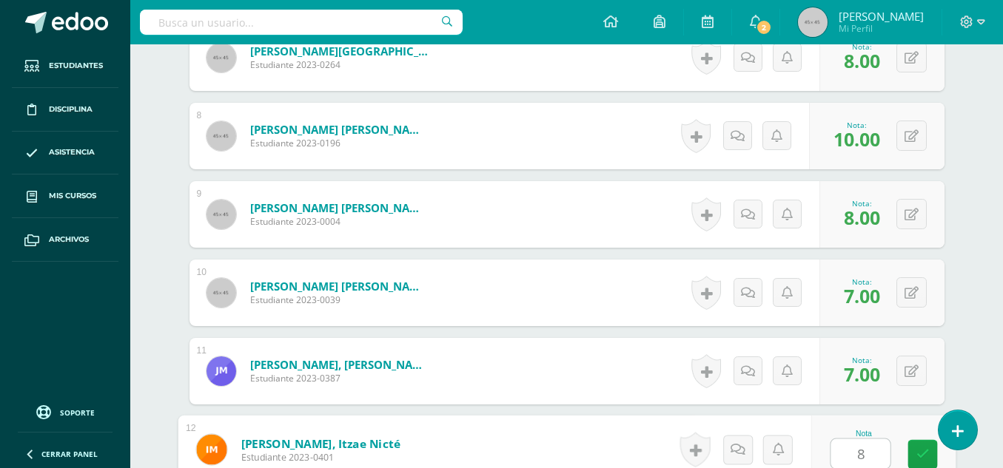
type input "8"
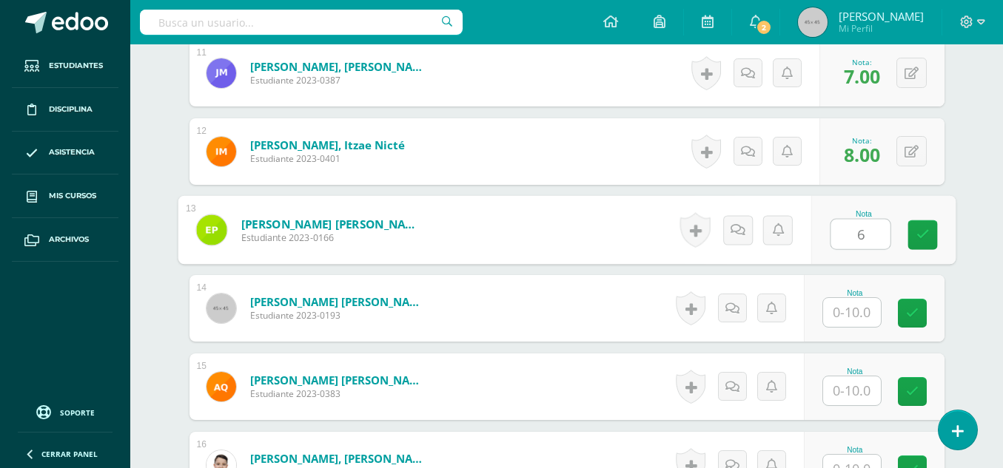
type input "6"
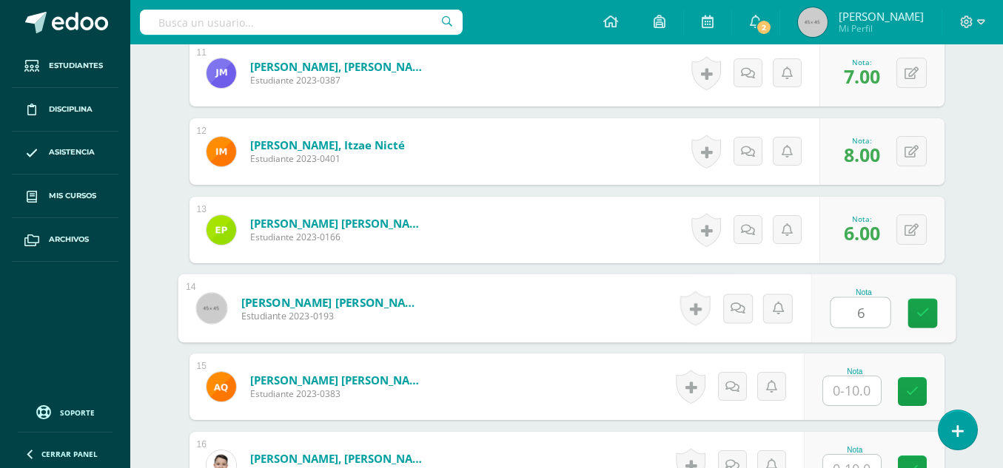
type input "6"
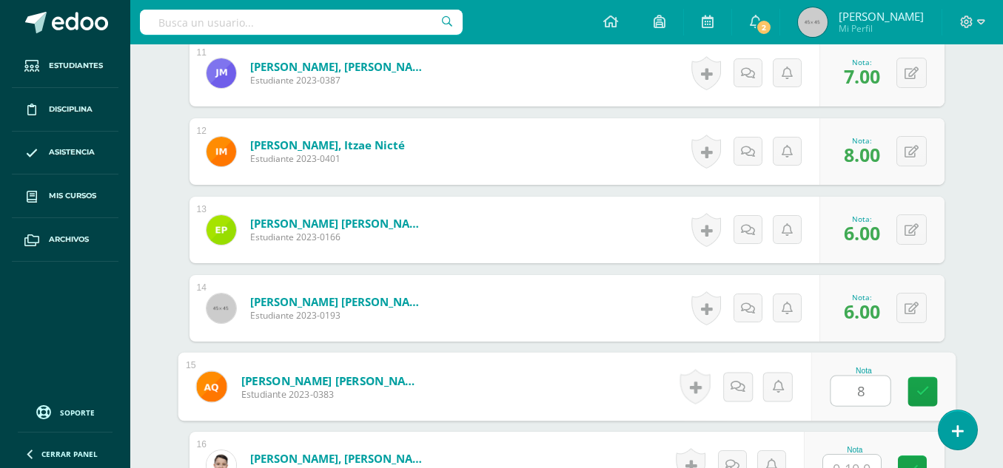
type input "8"
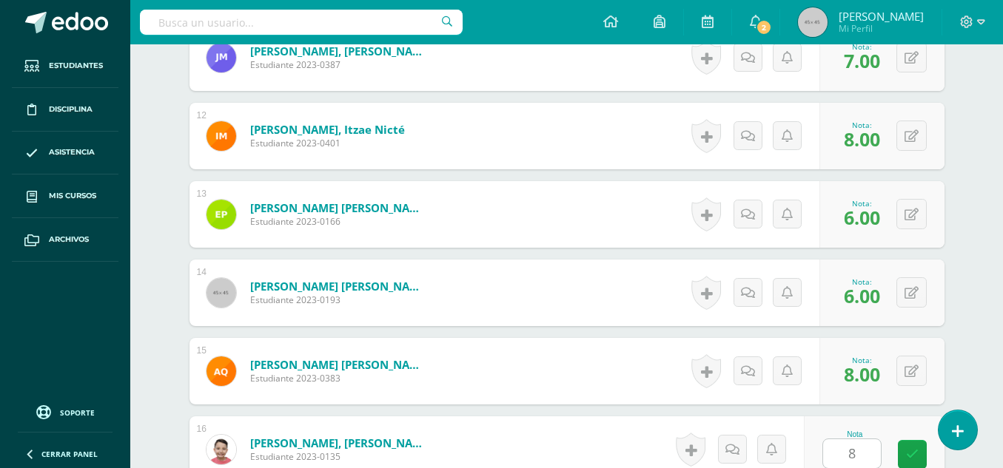
scroll to position [1586, 0]
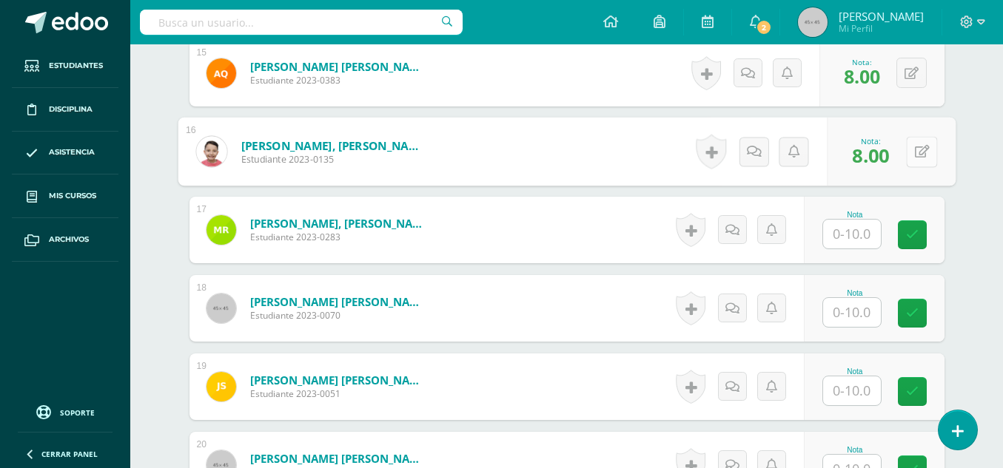
click at [906, 155] on button at bounding box center [921, 151] width 31 height 31
type input "7"
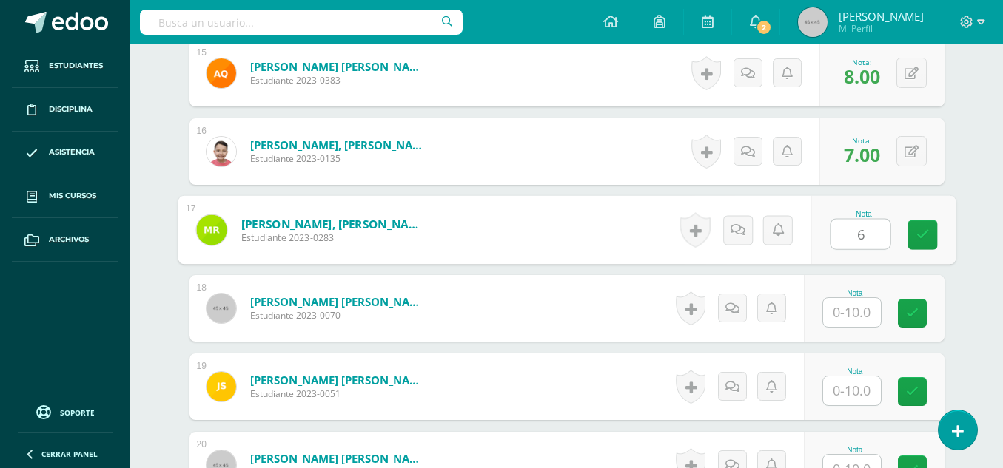
type input "6"
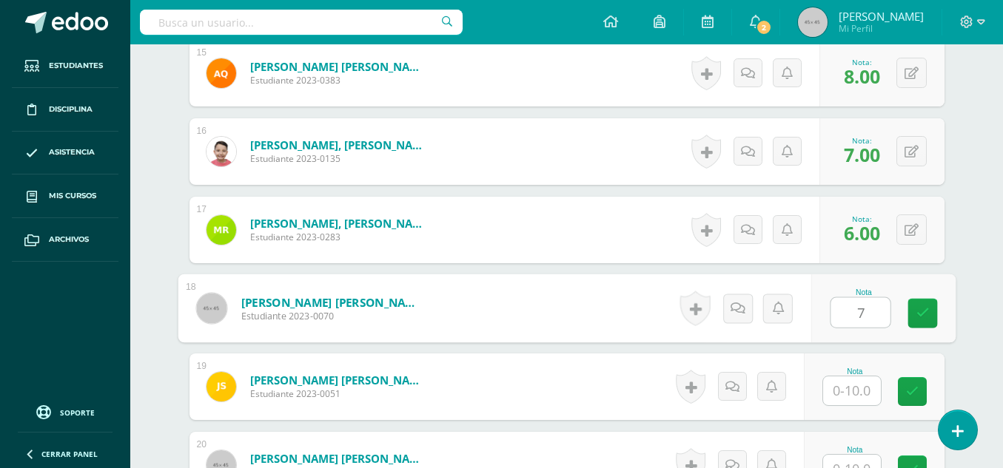
type input "7"
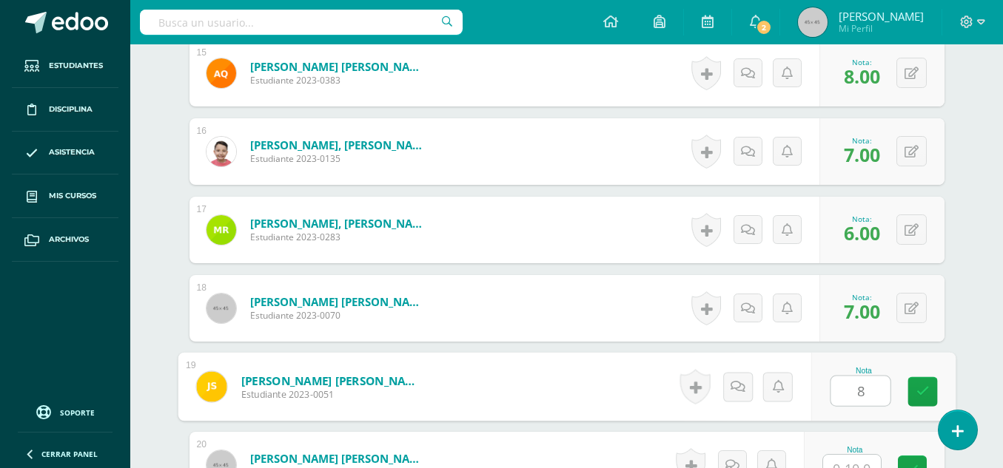
type input "8"
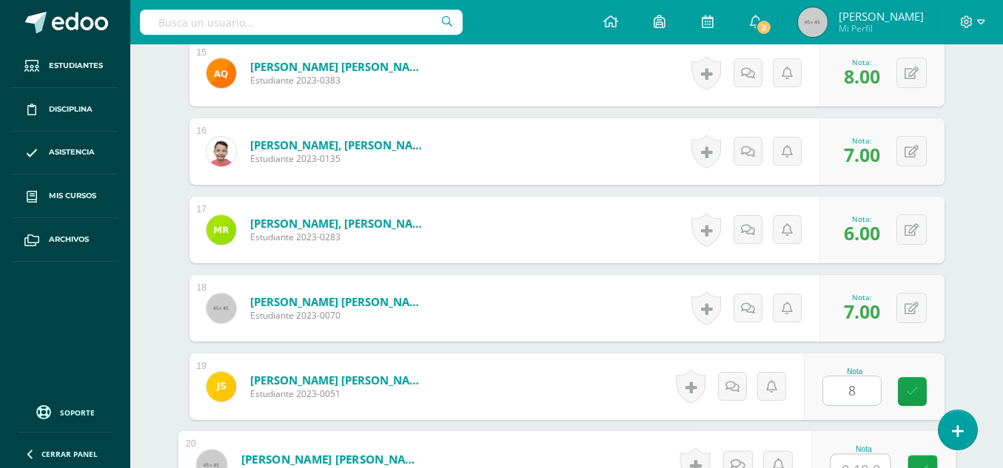
scroll to position [1602, 0]
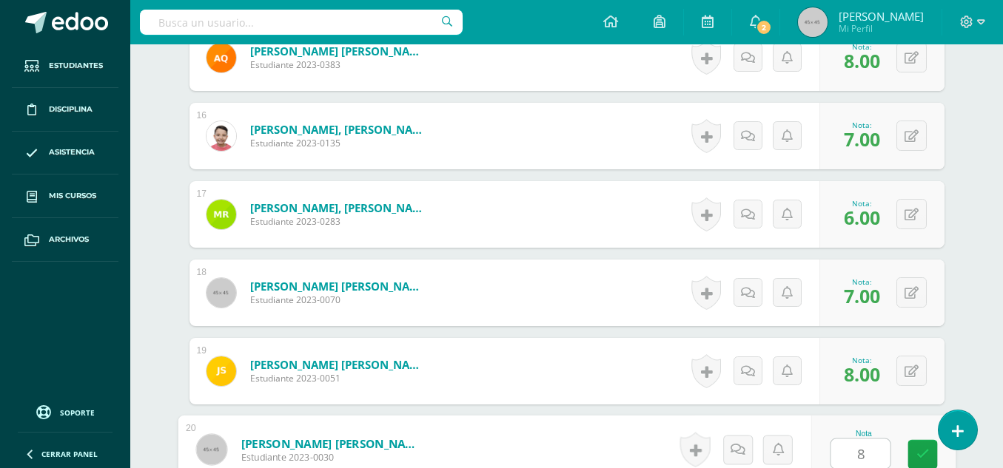
type input "8"
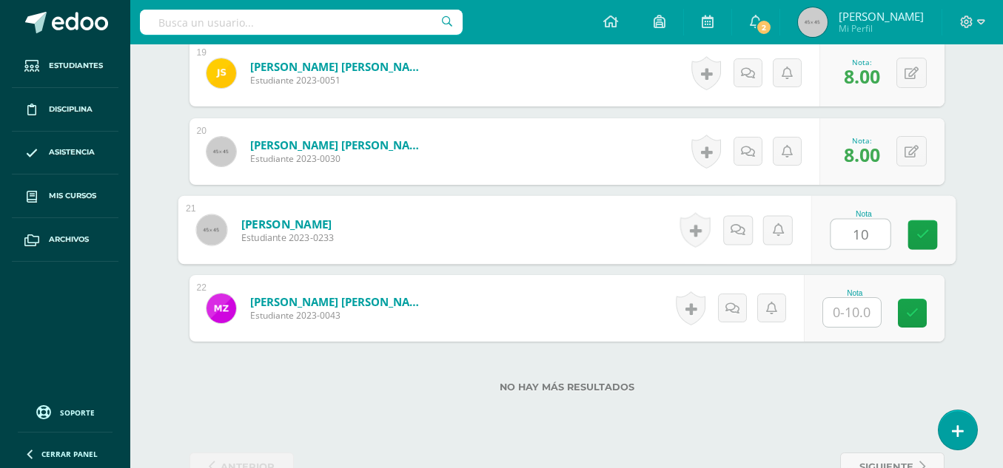
type input "10"
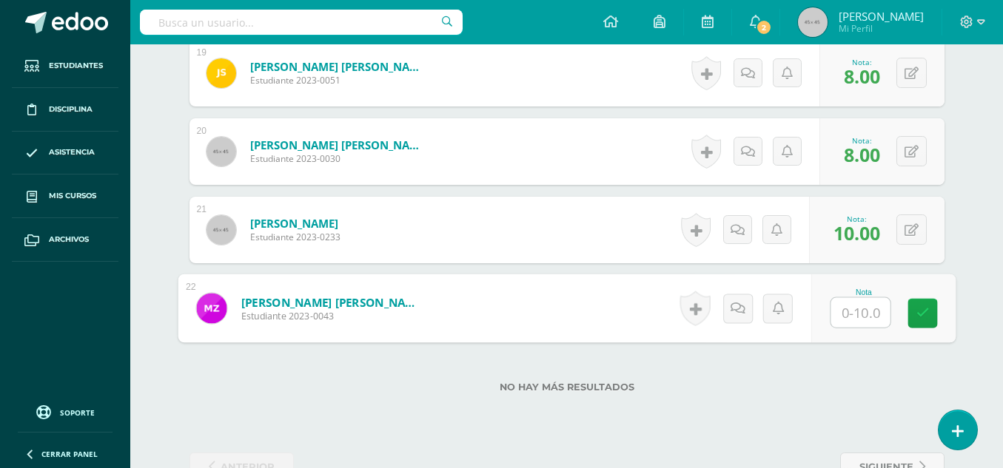
type input "8"
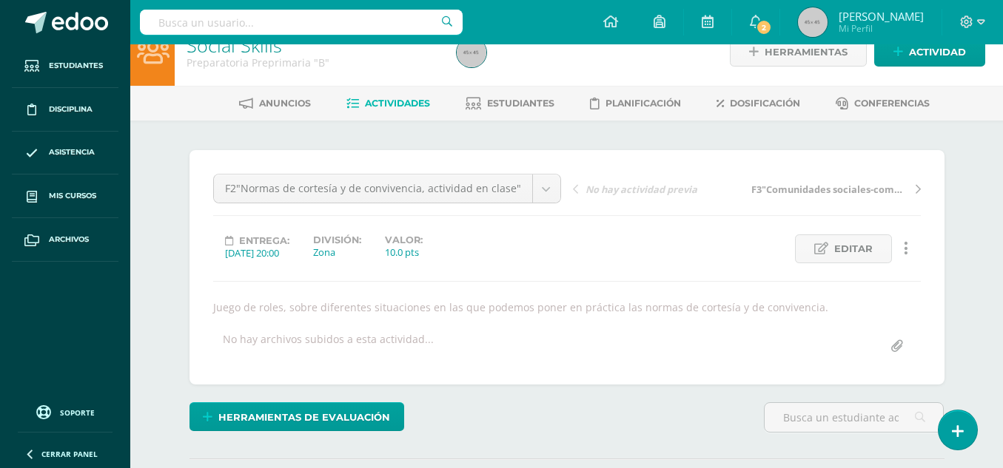
scroll to position [10, 0]
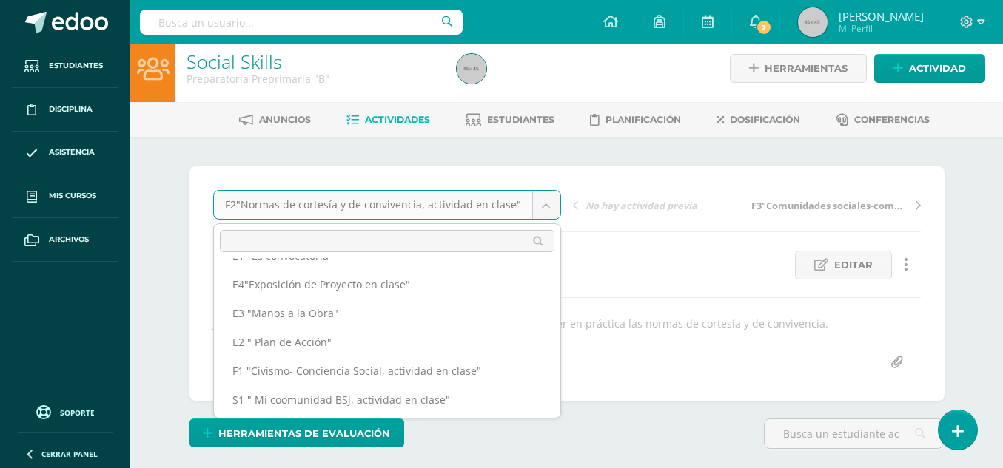
scroll to position [152, 0]
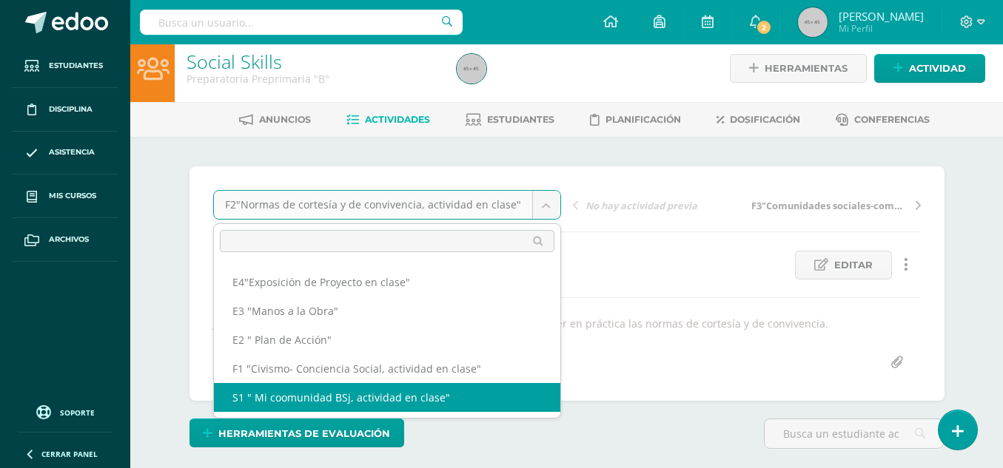
select select "/dashboard/teacher/grade-activity/49588/"
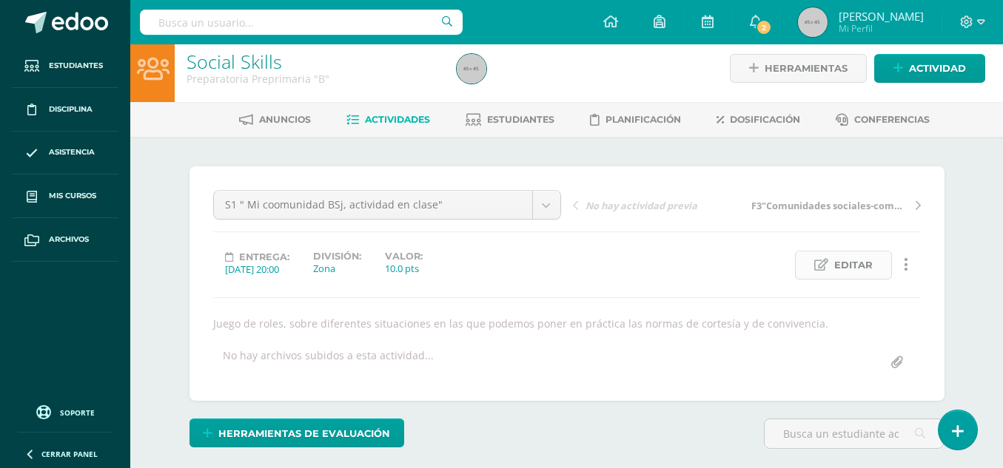
click at [846, 272] on span "Editar" at bounding box center [853, 265] width 38 height 27
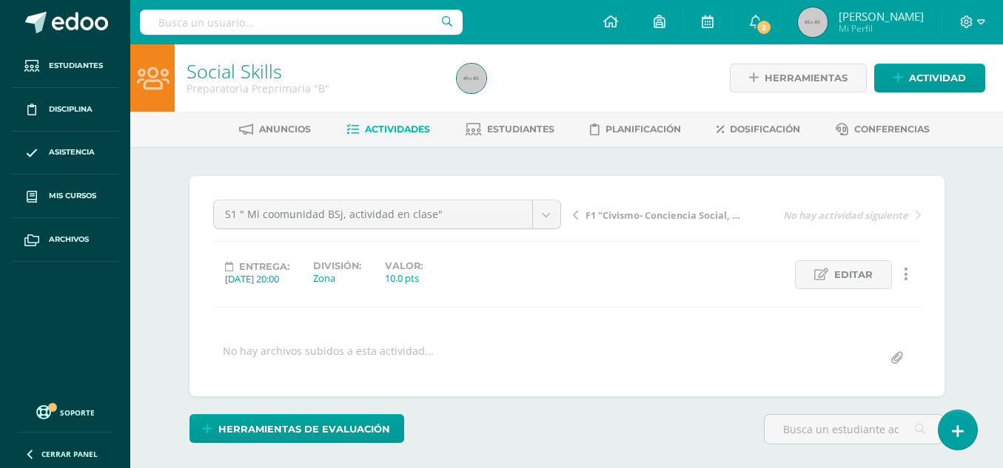
scroll to position [1, 0]
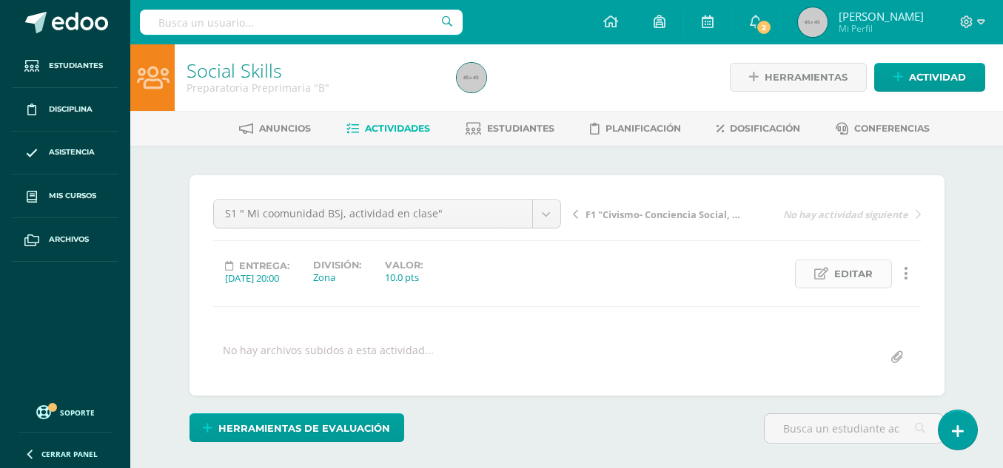
click at [840, 272] on span "Editar" at bounding box center [853, 273] width 38 height 27
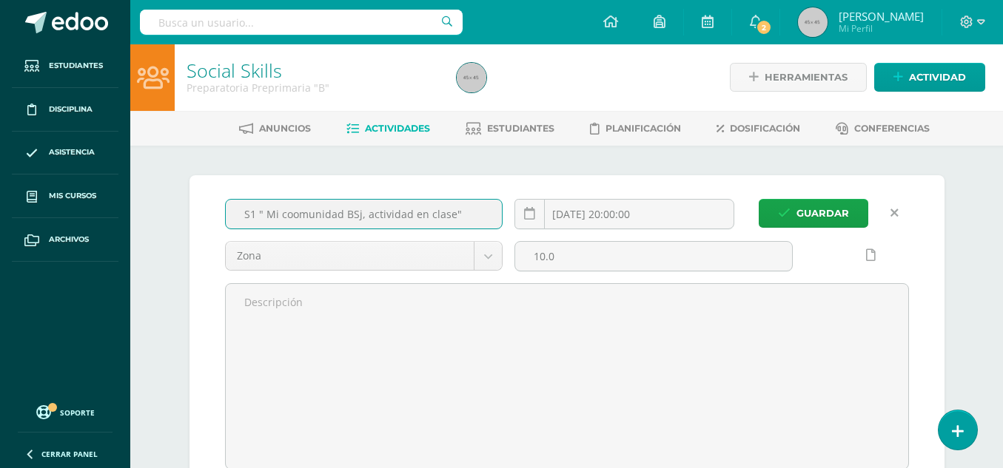
click at [293, 215] on input "S1 " Mi coomunidad BSj, actividad en clase"" at bounding box center [364, 214] width 277 height 29
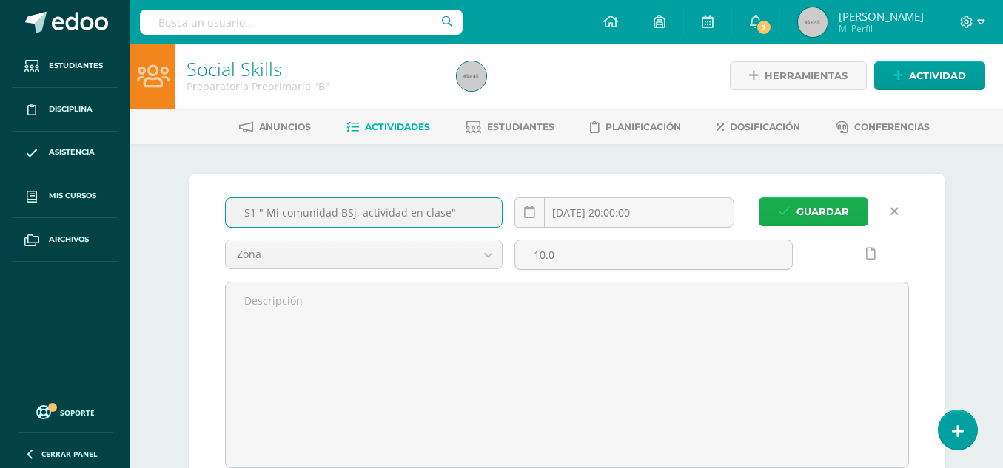
type input "S1 " Mi comunidad BSj, actividad en clase""
click at [825, 217] on span "Guardar" at bounding box center [822, 211] width 53 height 27
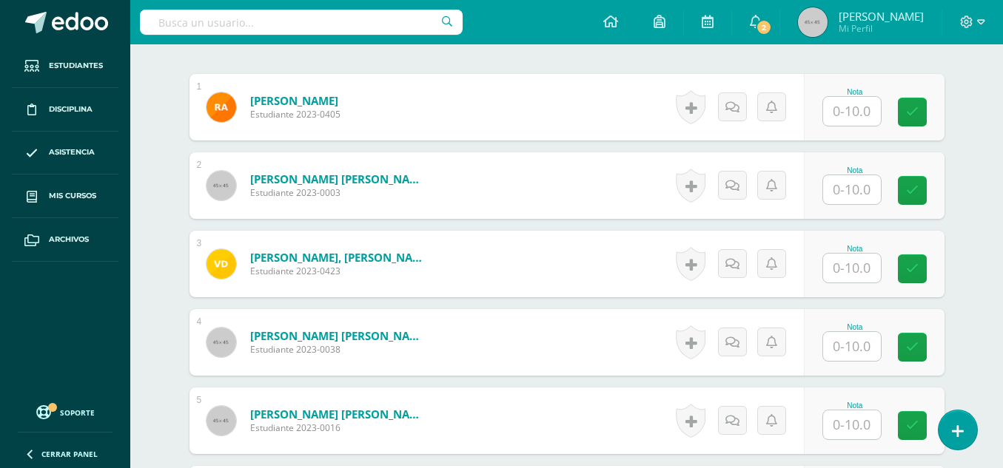
scroll to position [448, 0]
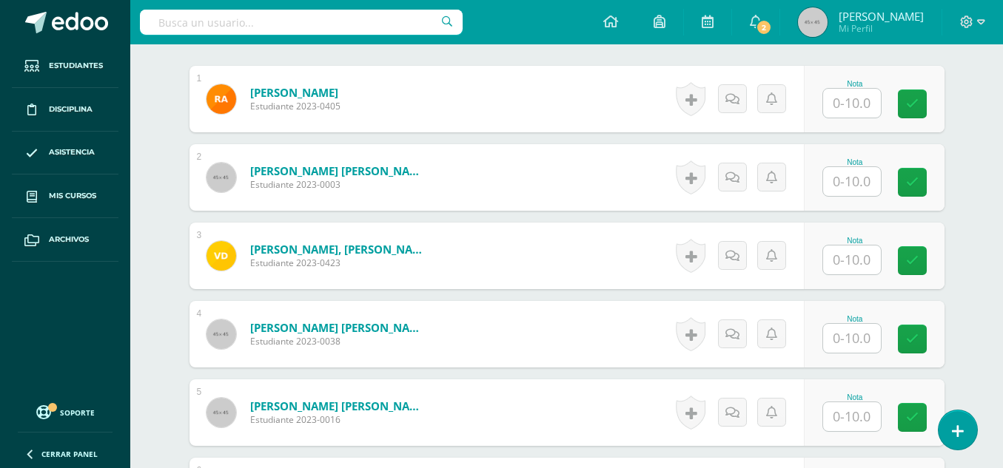
click at [865, 101] on input "text" at bounding box center [852, 103] width 58 height 29
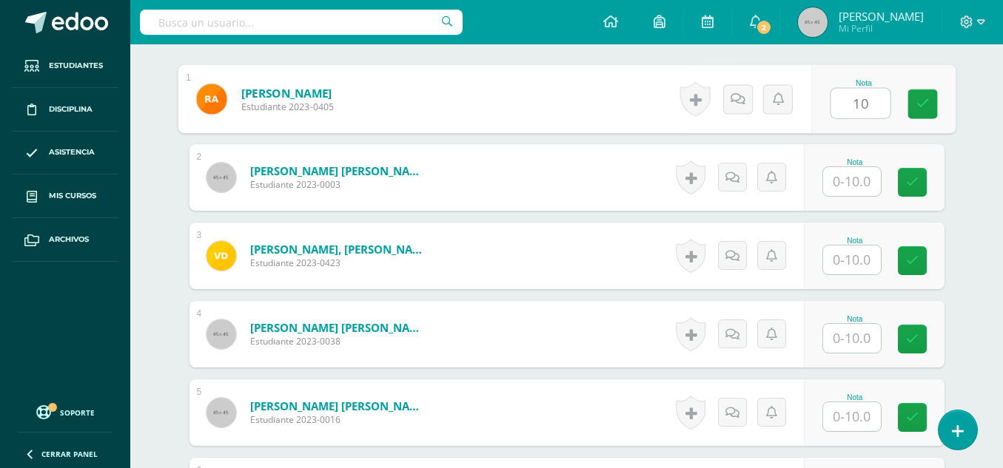
type input "10"
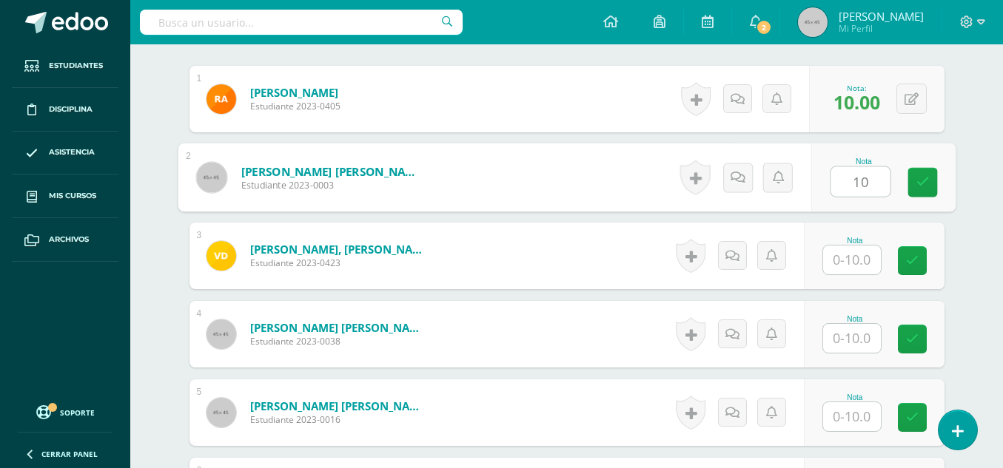
type input "10"
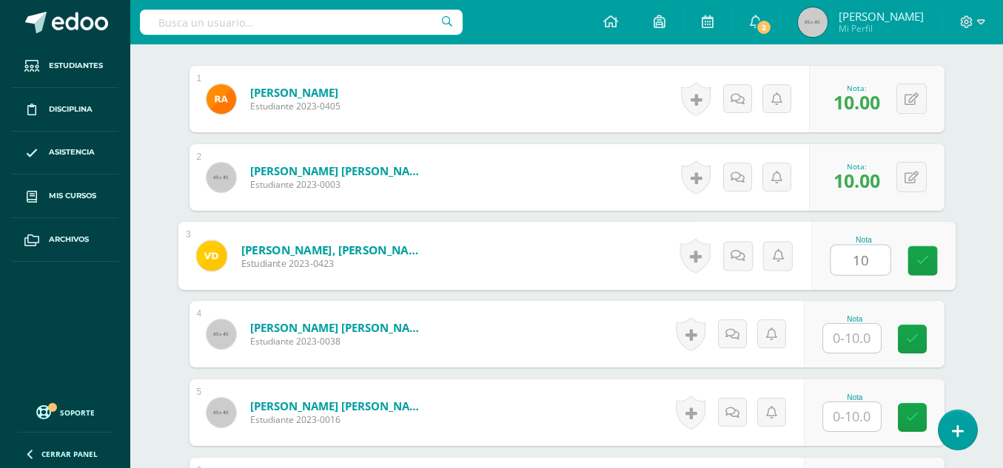
type input "10"
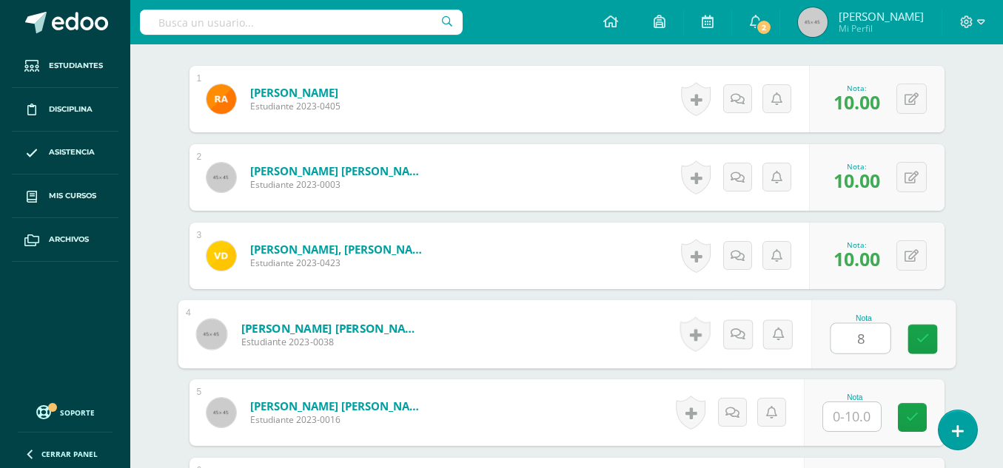
type input "8"
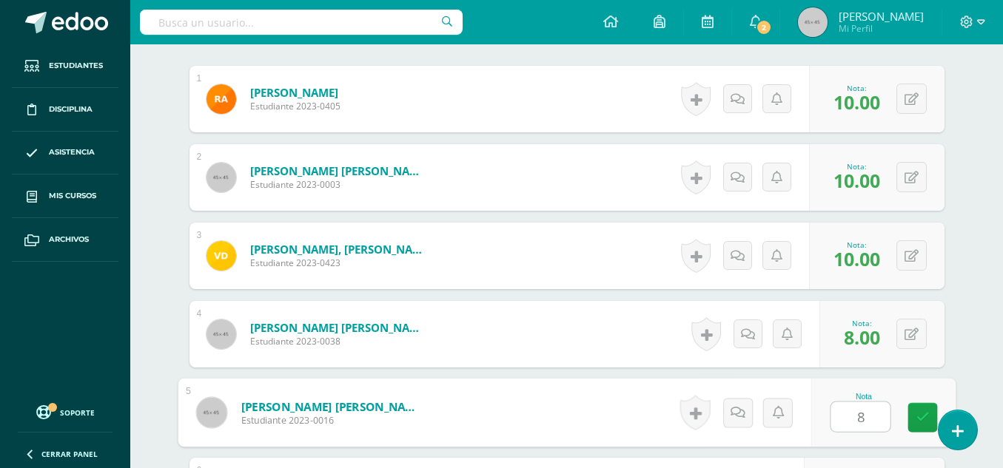
type input "8"
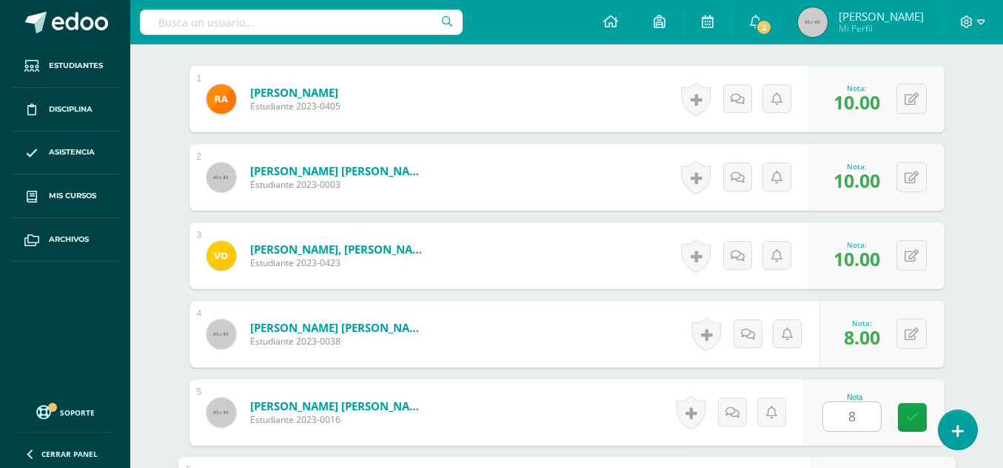
scroll to position [710, 0]
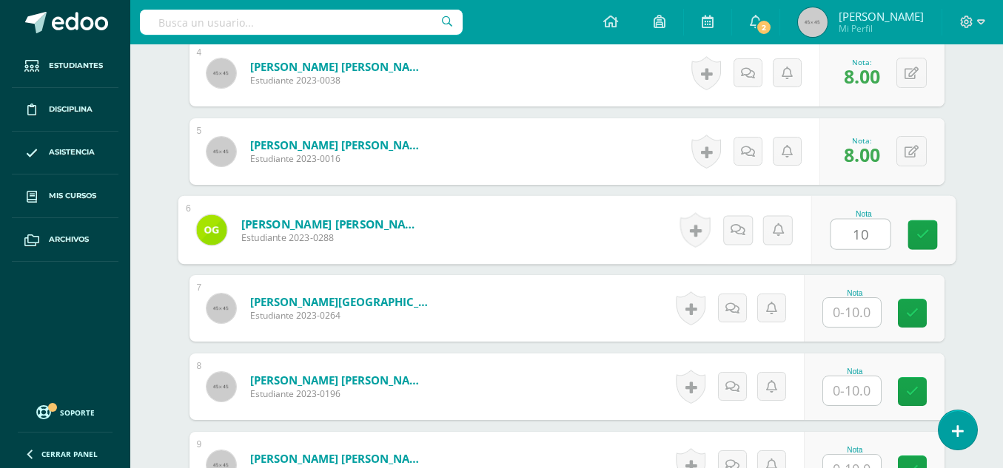
type input "10"
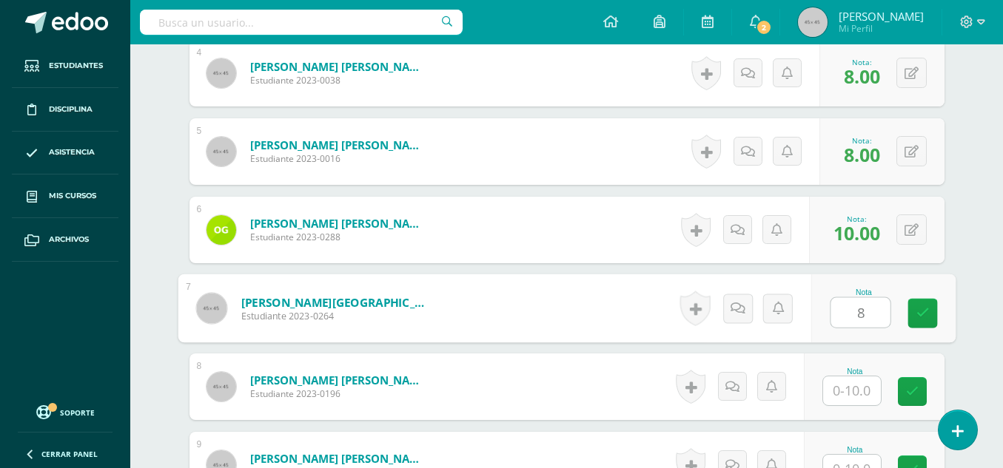
type input "8"
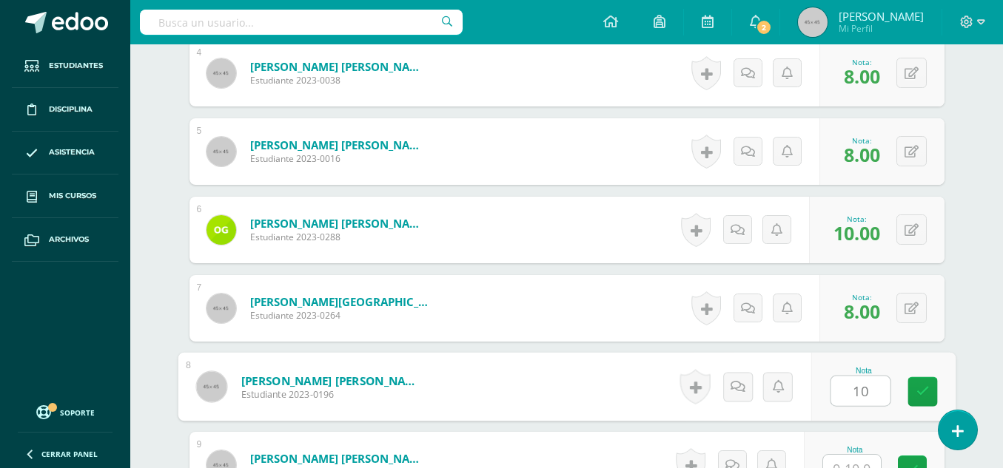
type input "10"
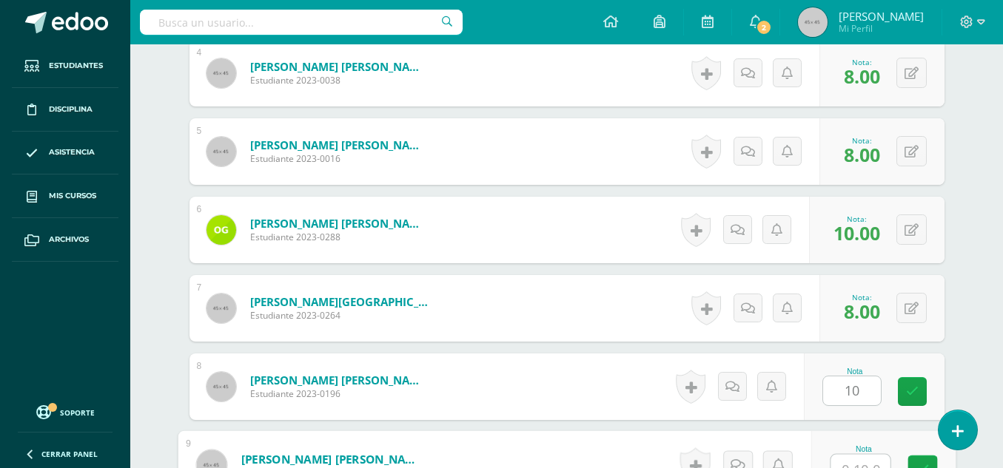
scroll to position [725, 0]
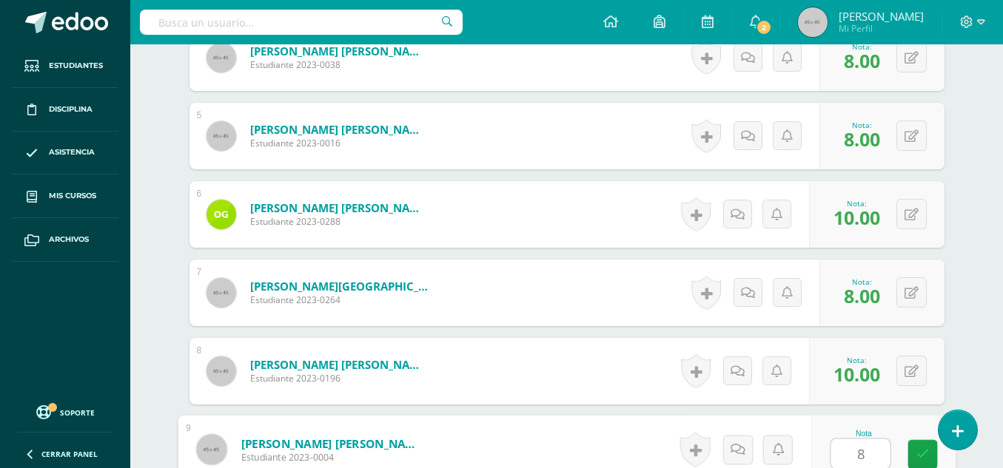
type input "8"
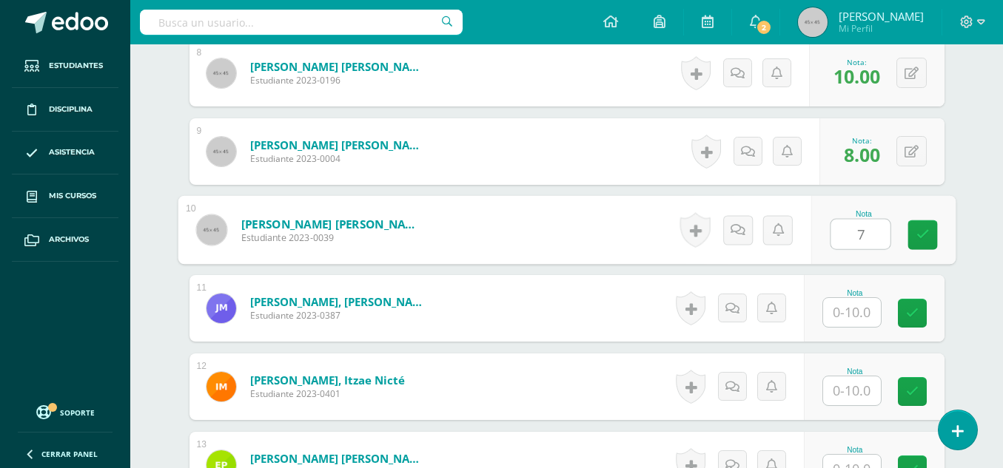
type input "7"
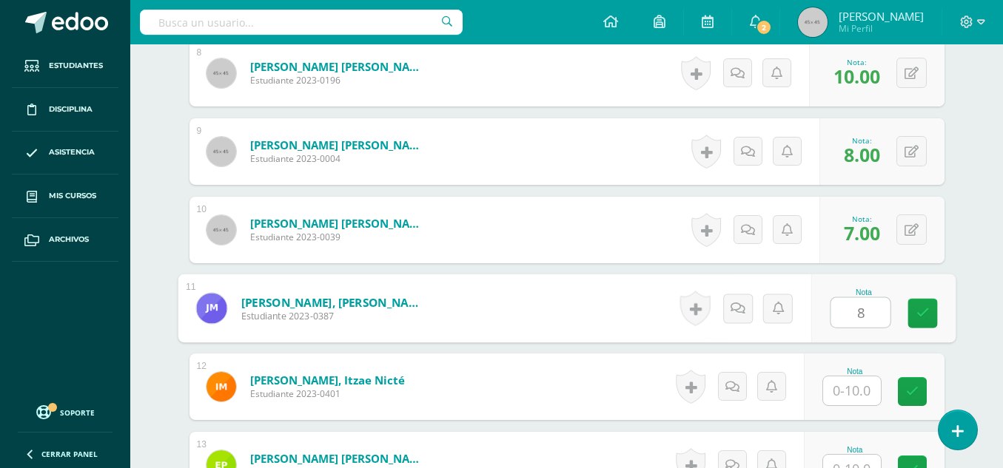
type input "8"
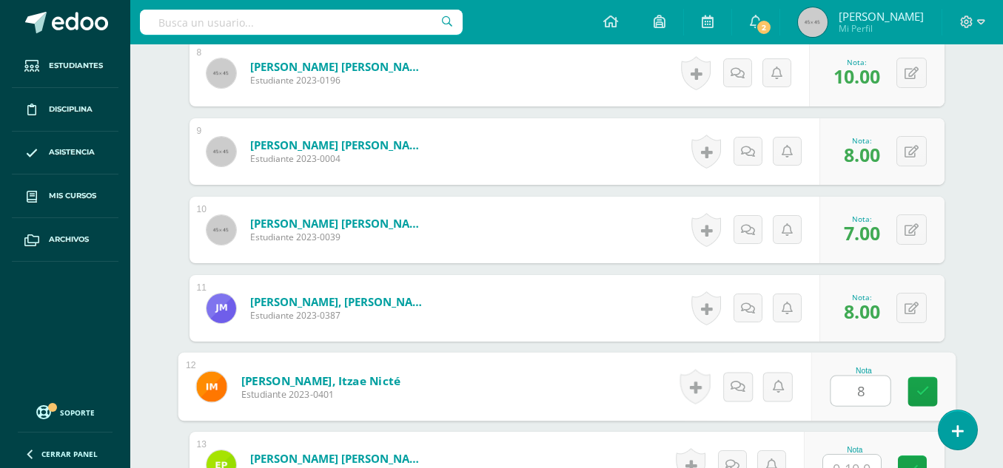
type input "8"
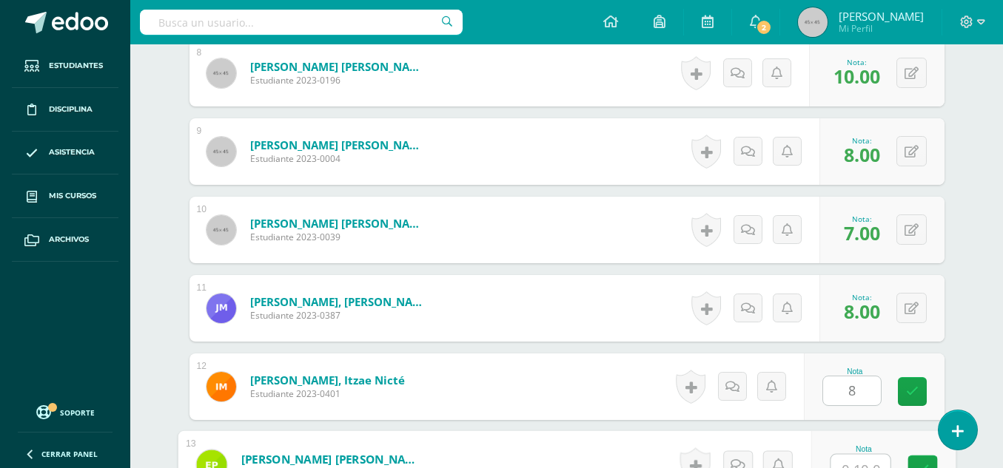
scroll to position [1039, 0]
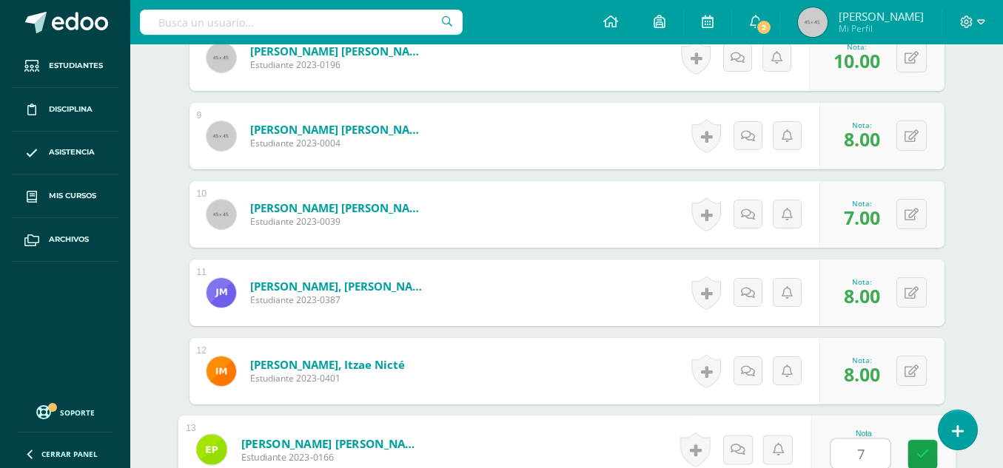
type input "7"
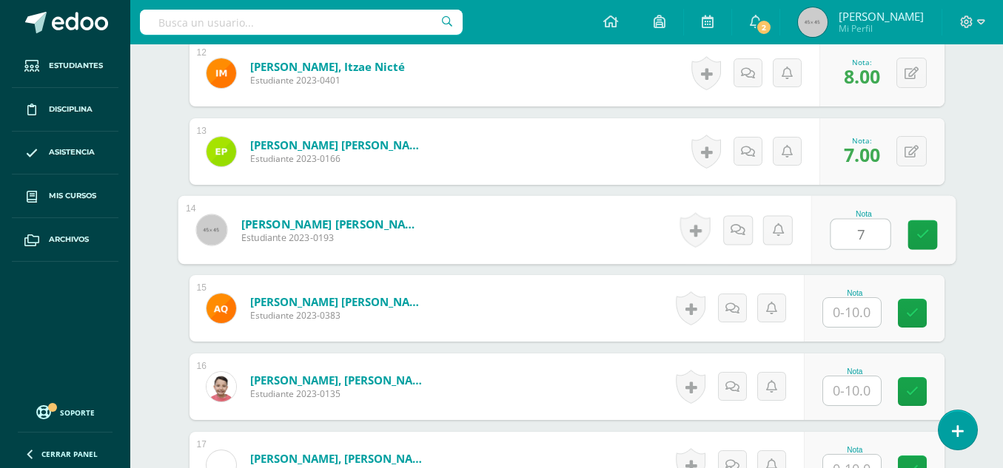
type input "7"
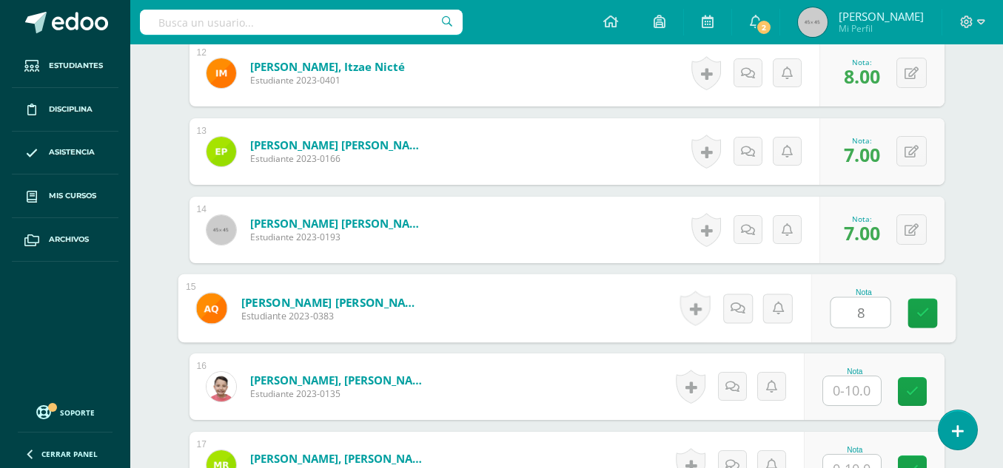
type input "8"
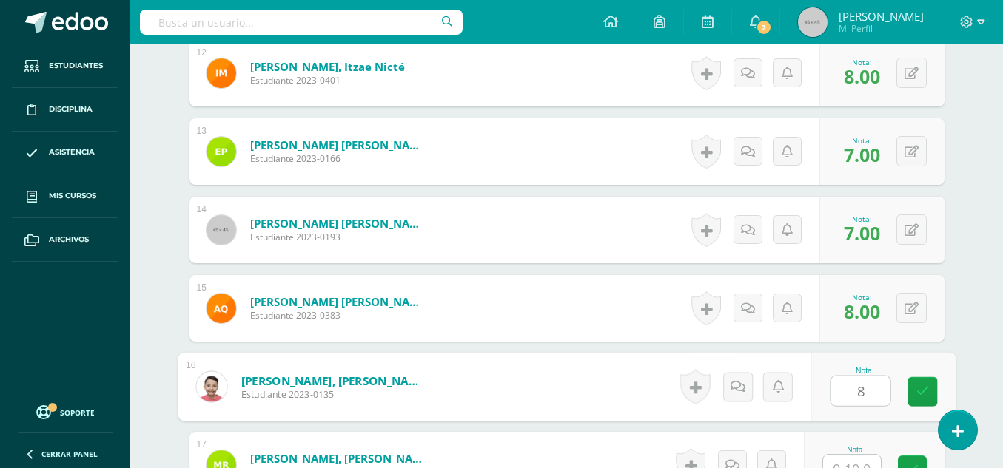
type input "8"
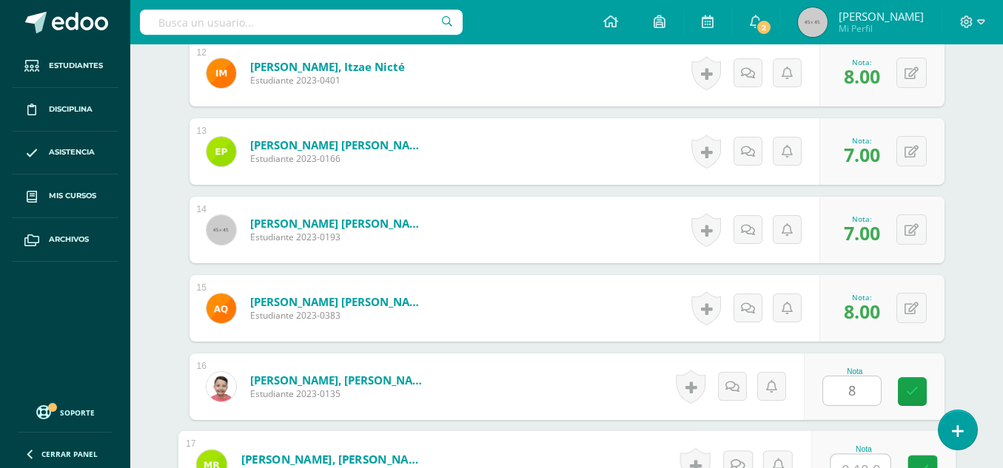
scroll to position [1352, 0]
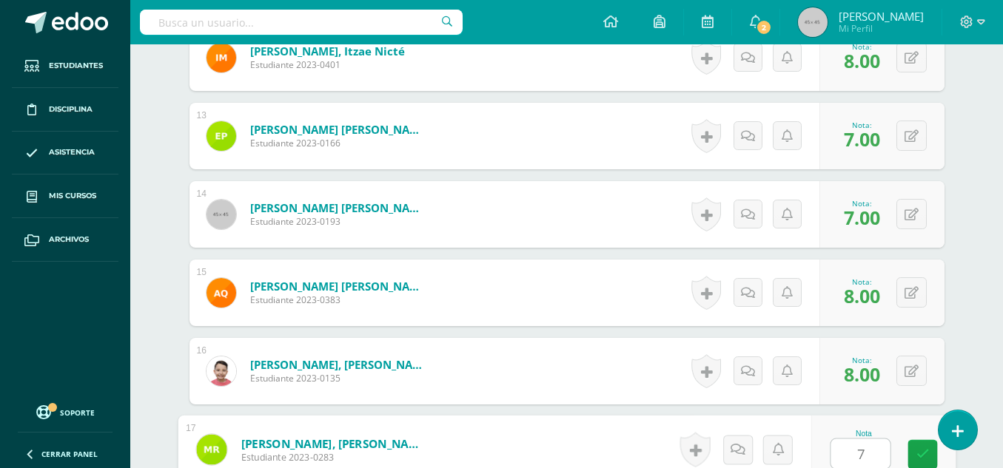
type input "7"
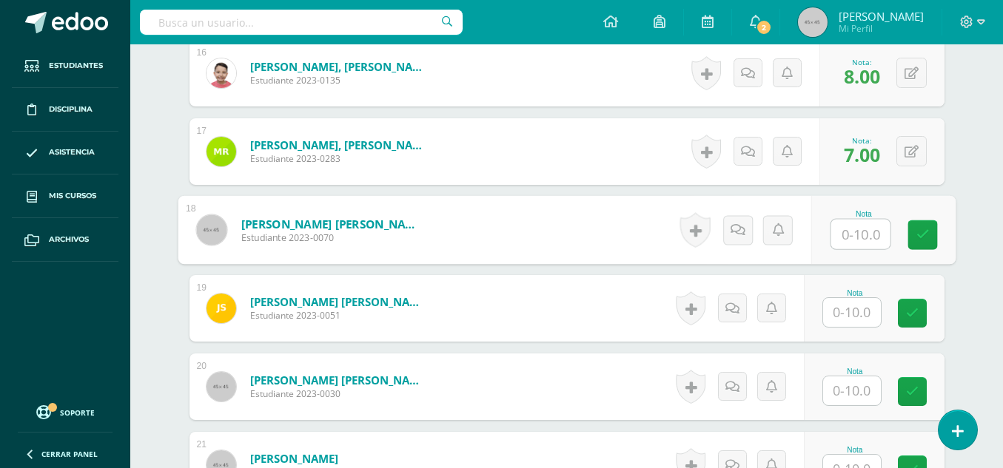
scroll to position [1929, 0]
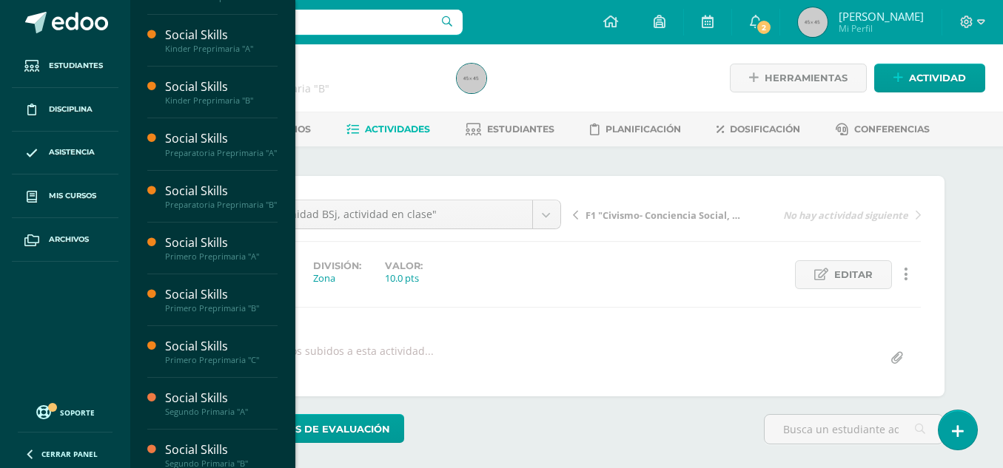
scroll to position [98, 0]
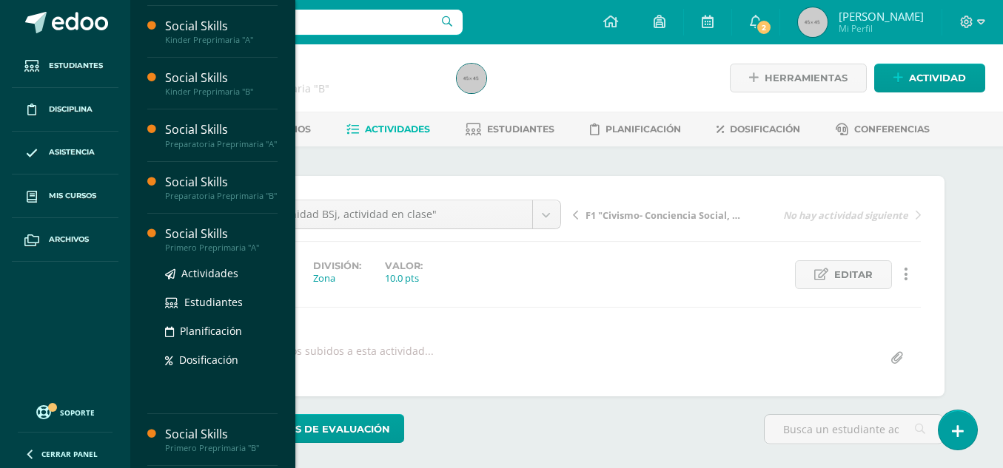
click at [196, 253] on div "Primero Preprimaria "A"" at bounding box center [221, 248] width 112 height 10
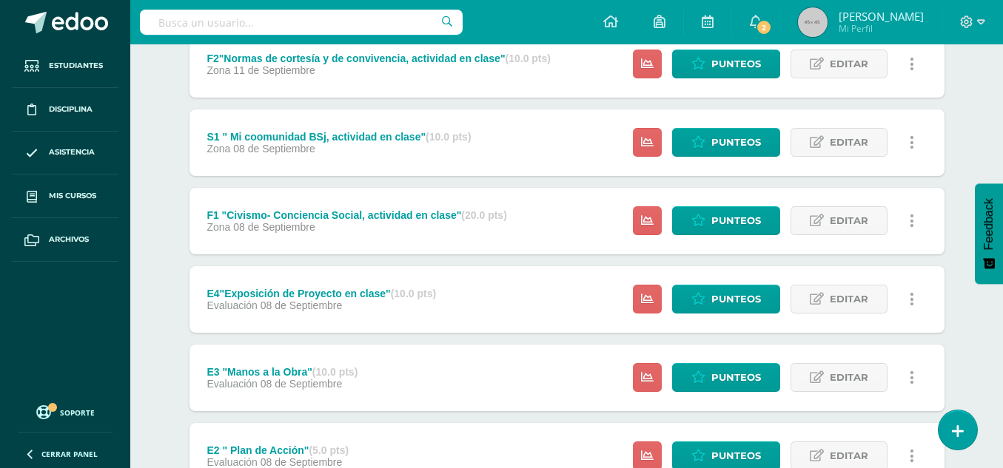
scroll to position [388, 0]
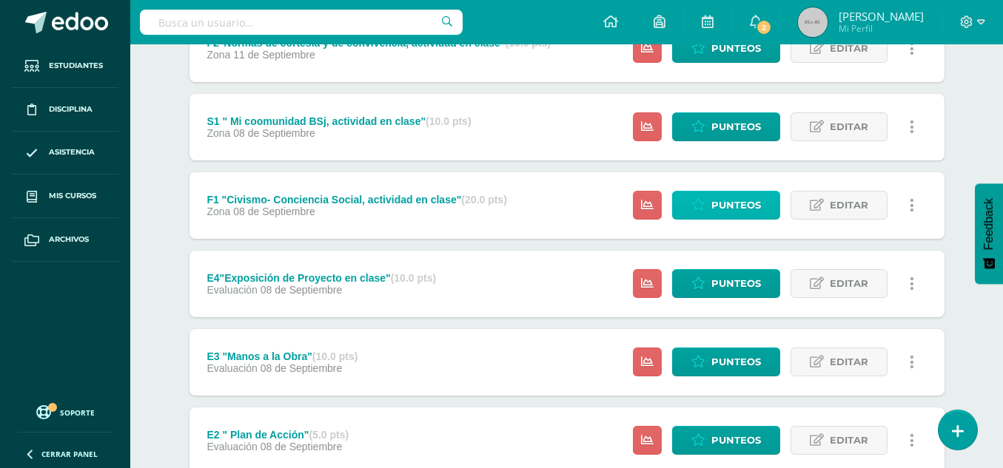
click at [742, 207] on span "Punteos" at bounding box center [736, 205] width 50 height 27
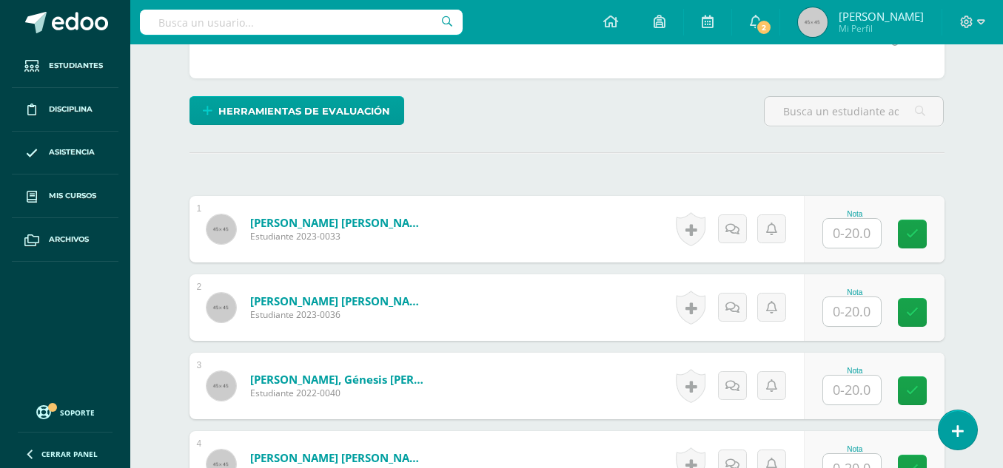
scroll to position [333, 0]
click at [857, 243] on input "text" at bounding box center [852, 232] width 58 height 29
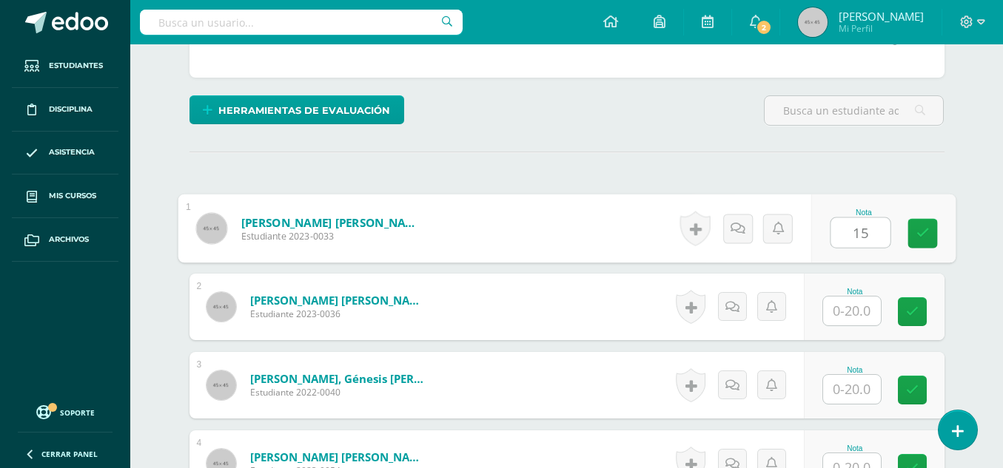
type input "15"
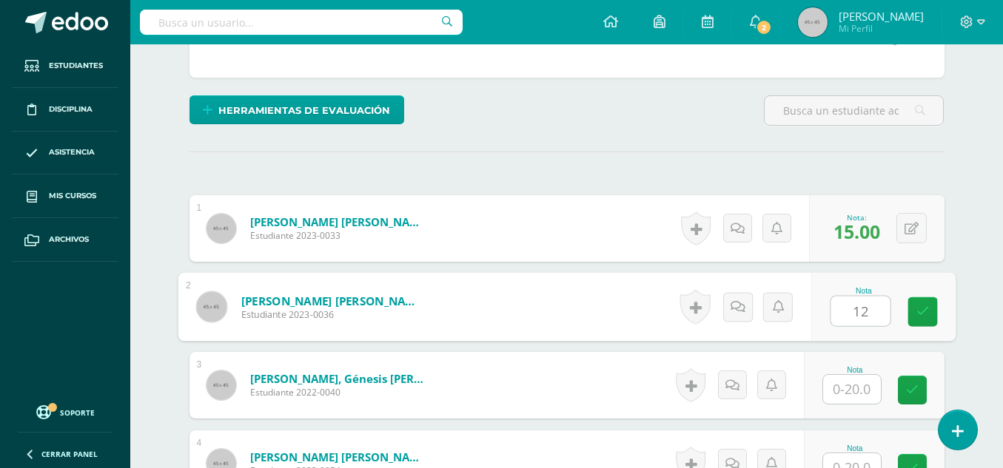
type input "12"
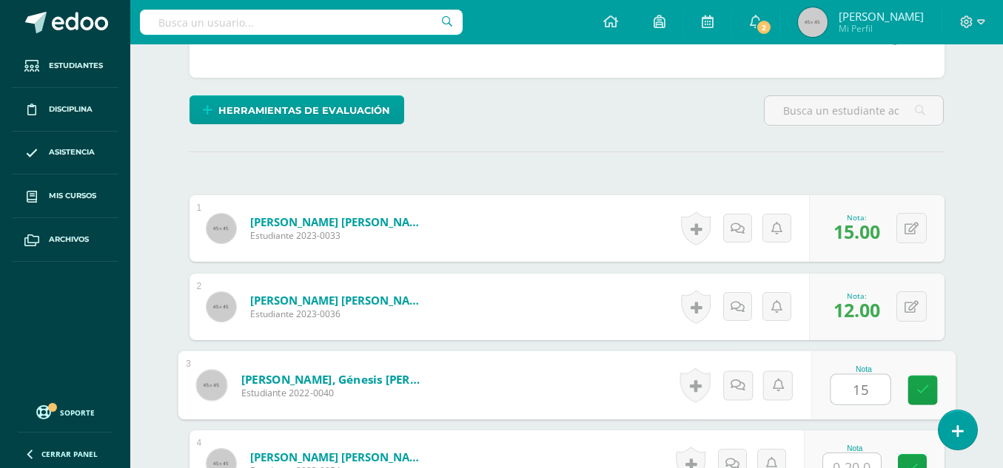
type input "15"
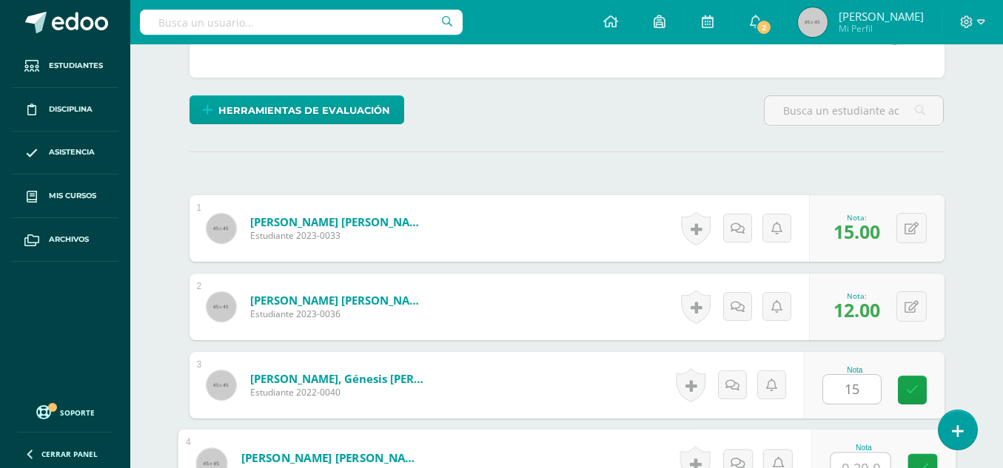
scroll to position [347, 0]
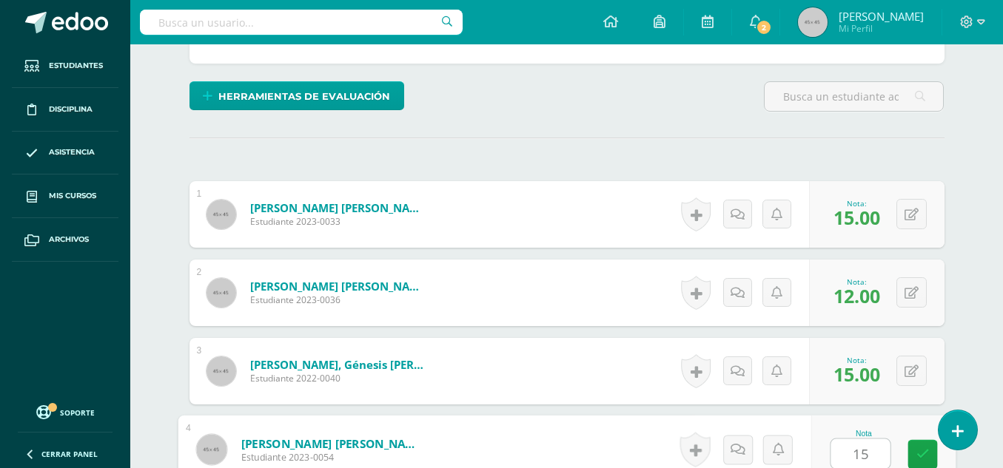
type input "15"
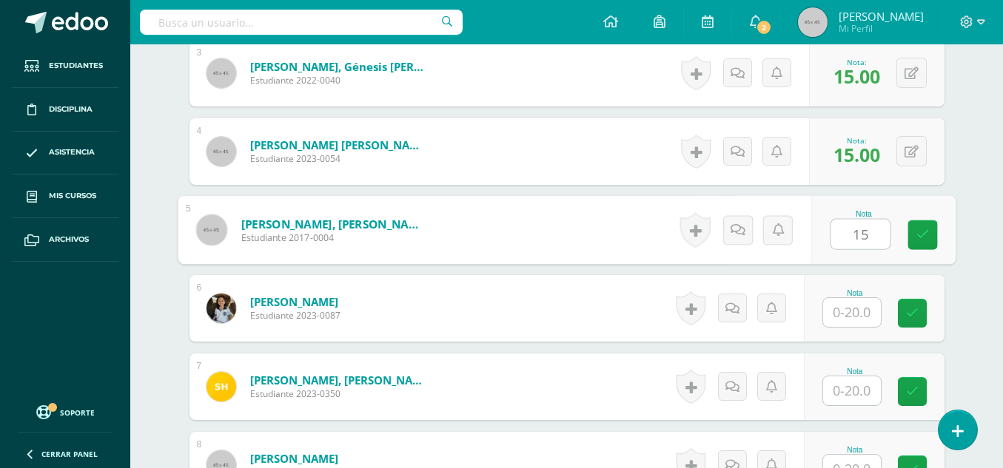
type input "15"
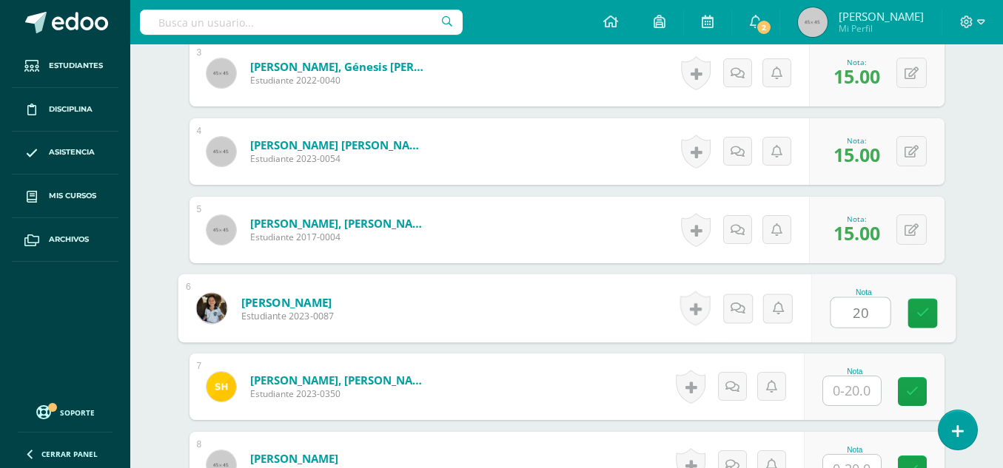
type input "20"
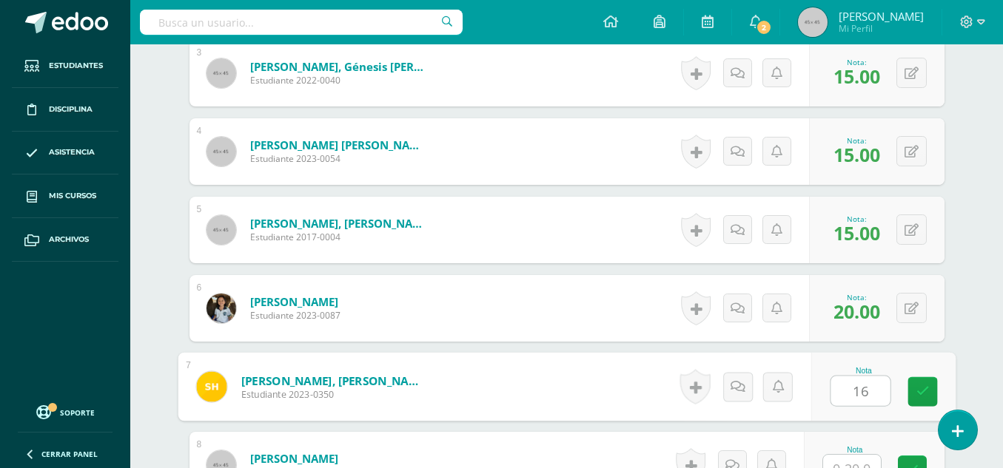
type input "16"
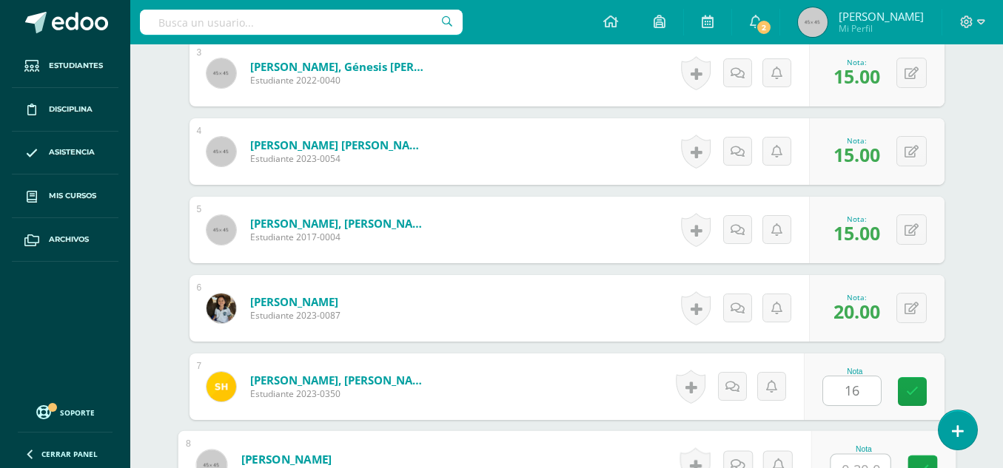
scroll to position [661, 0]
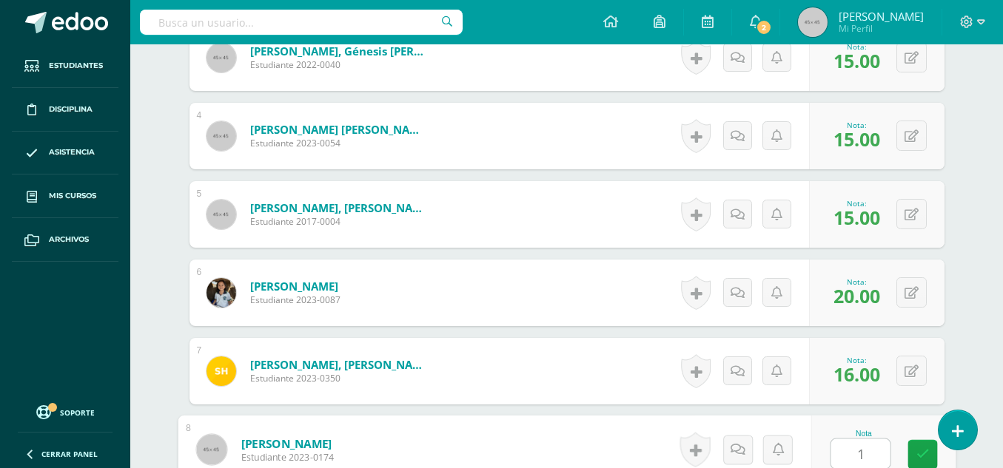
type input "1"
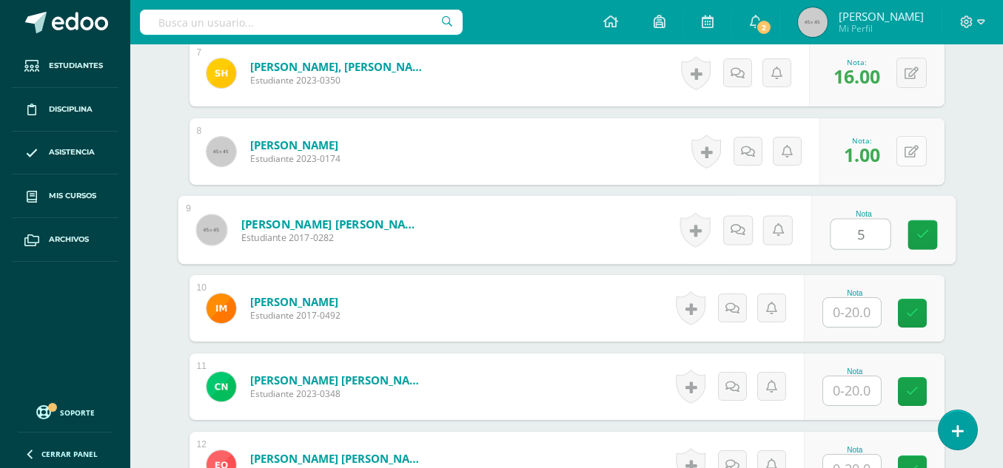
type input "5"
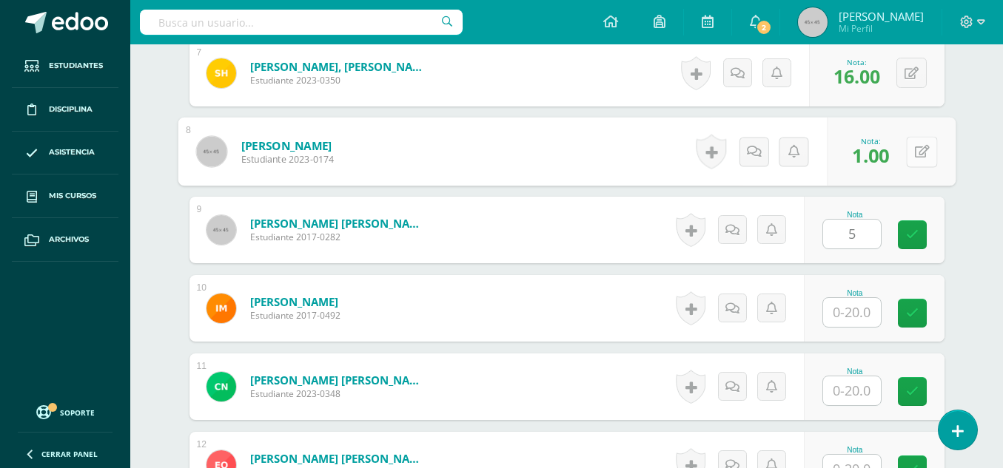
click at [911, 158] on button at bounding box center [921, 151] width 31 height 31
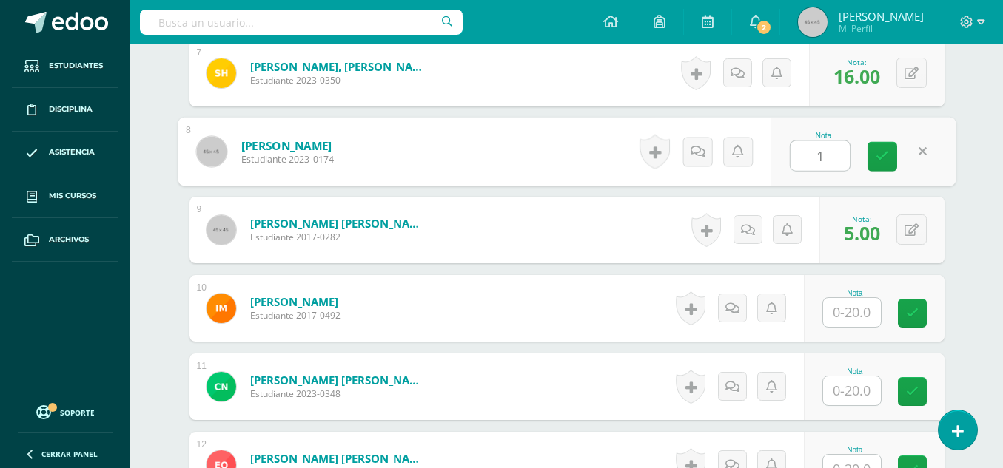
type input "15"
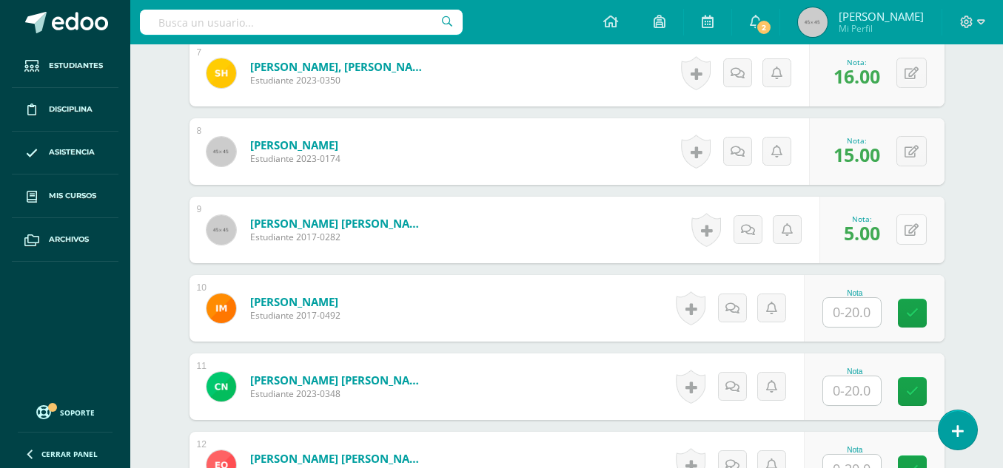
click at [909, 234] on button at bounding box center [911, 230] width 30 height 30
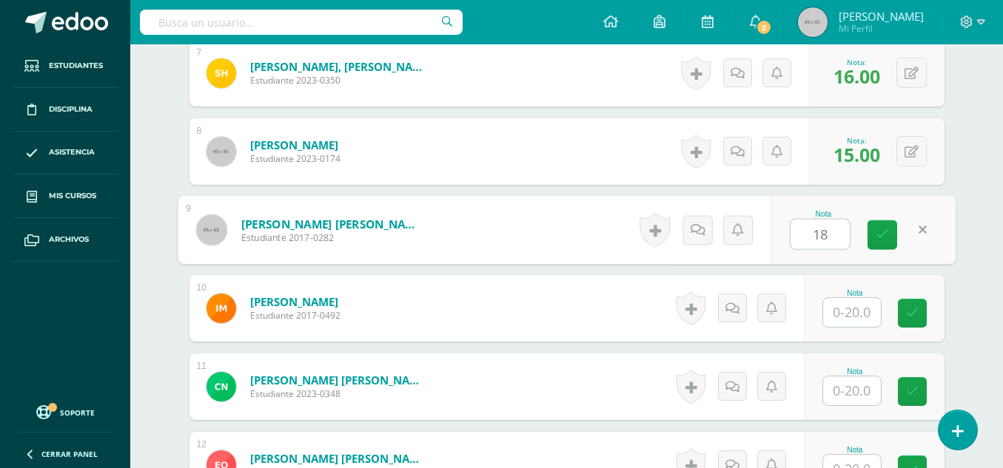
type input "18"
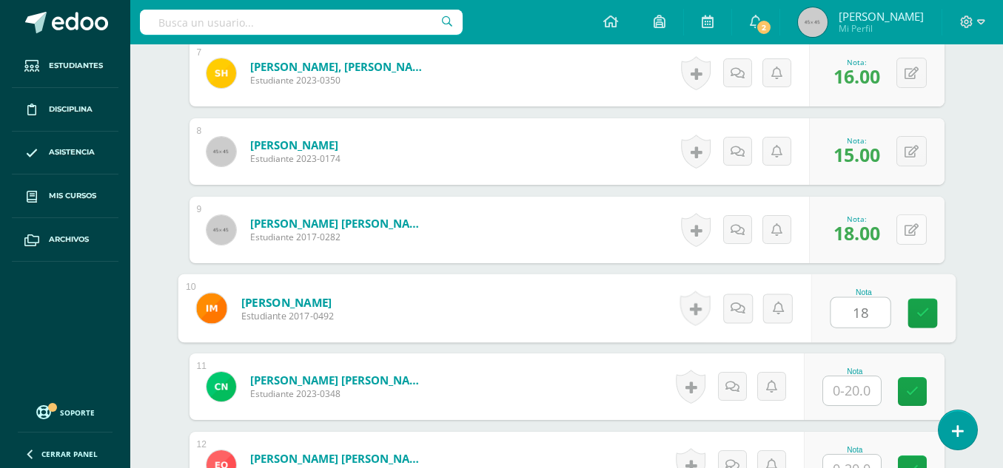
type input "18"
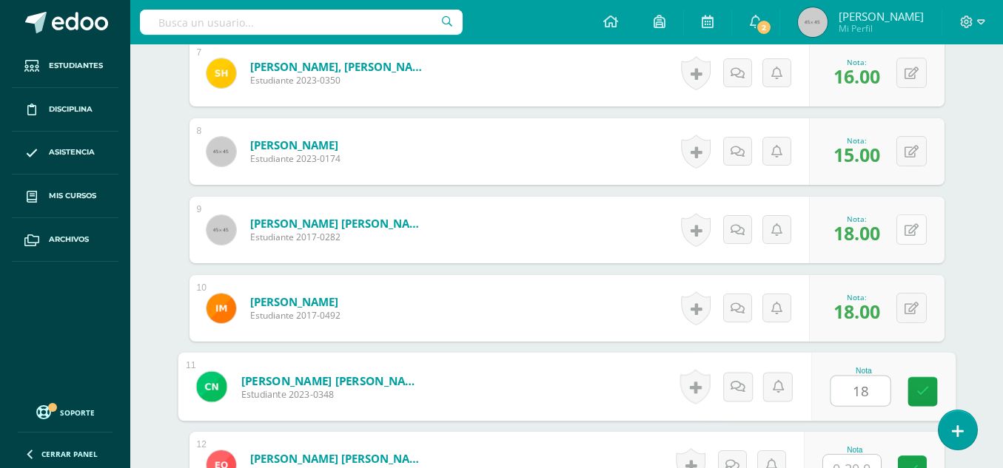
type input "18"
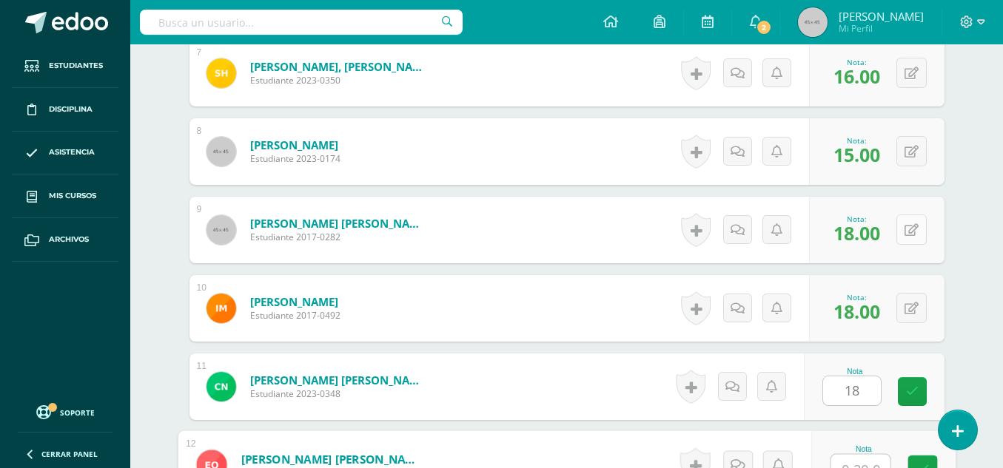
scroll to position [974, 0]
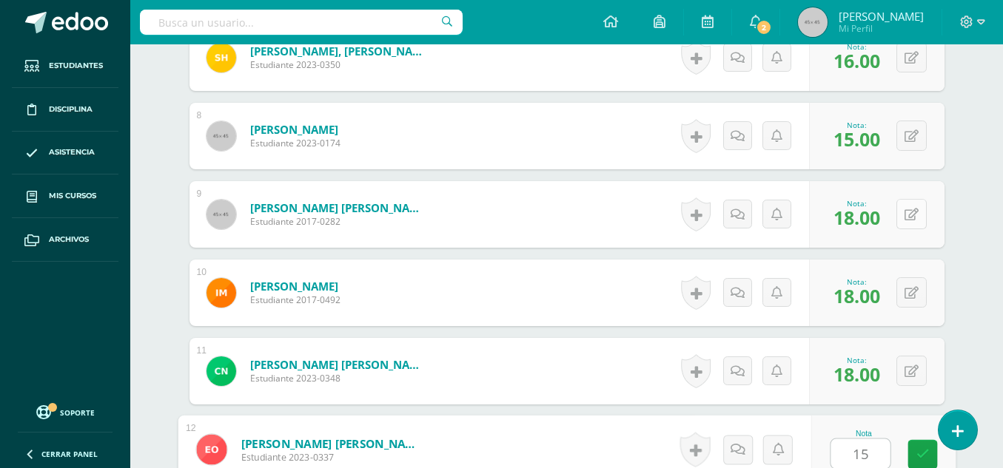
type input "15"
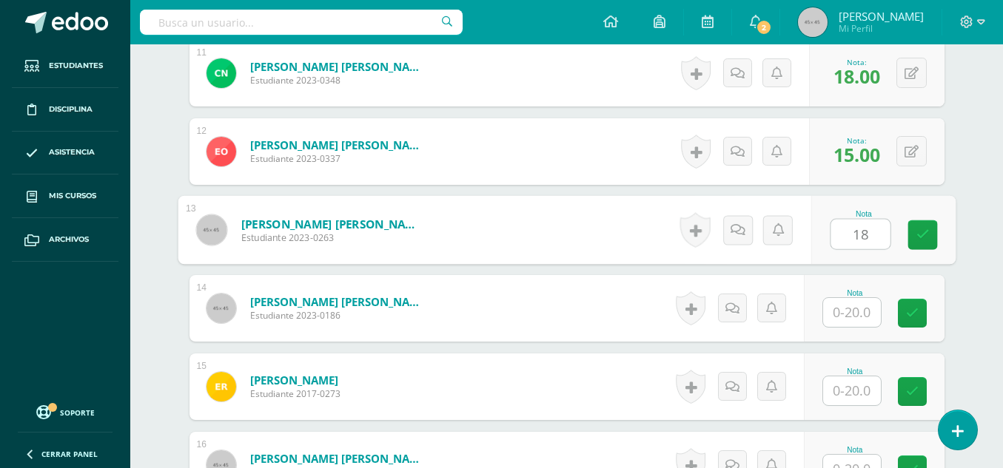
type input "18"
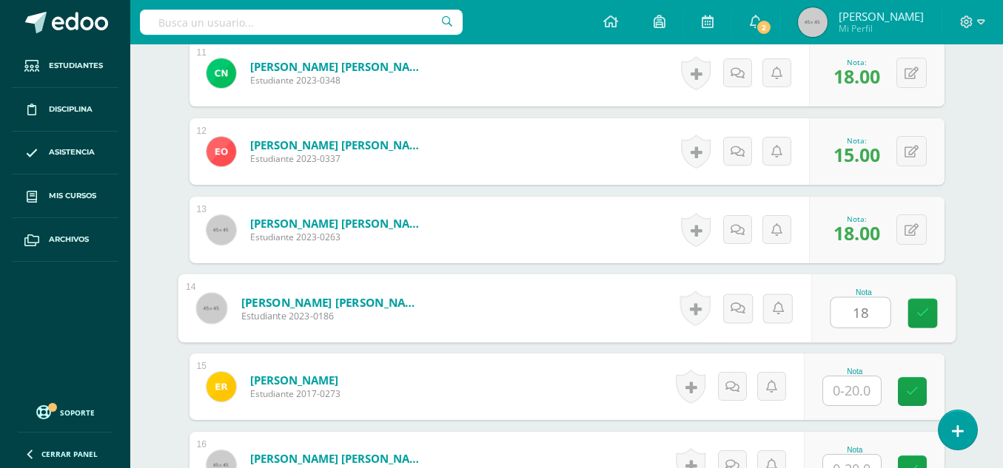
type input "18"
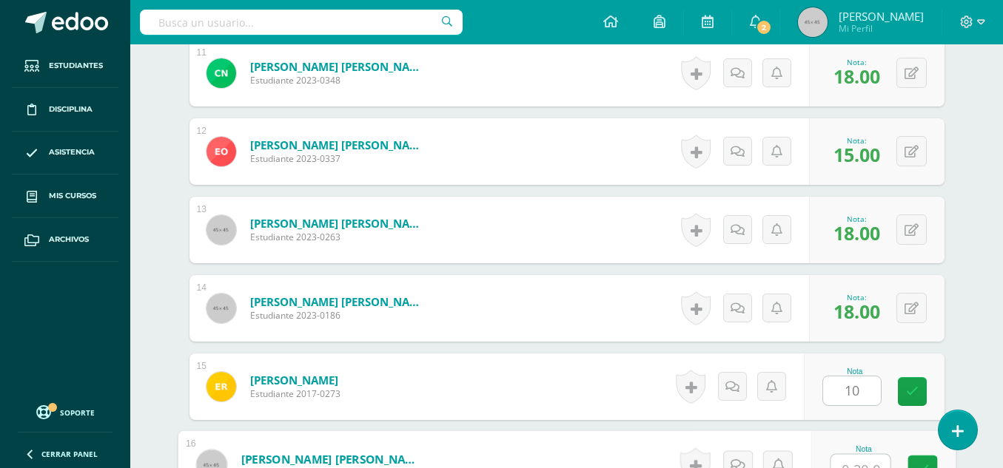
scroll to position [1288, 0]
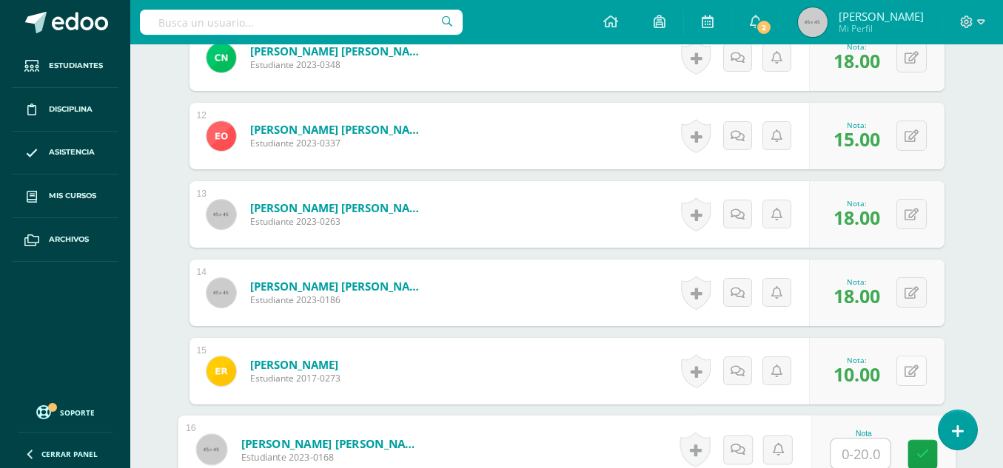
click at [909, 370] on icon at bounding box center [911, 371] width 14 height 13
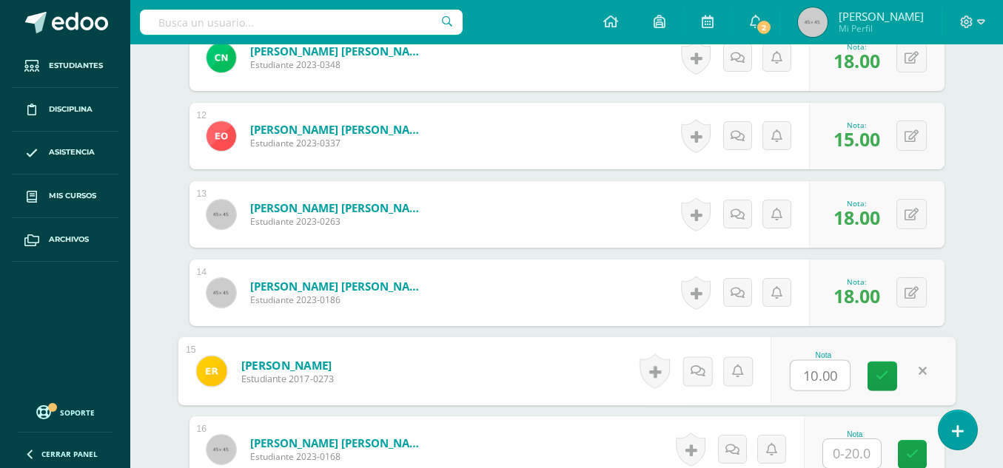
type input "8"
type input "18"
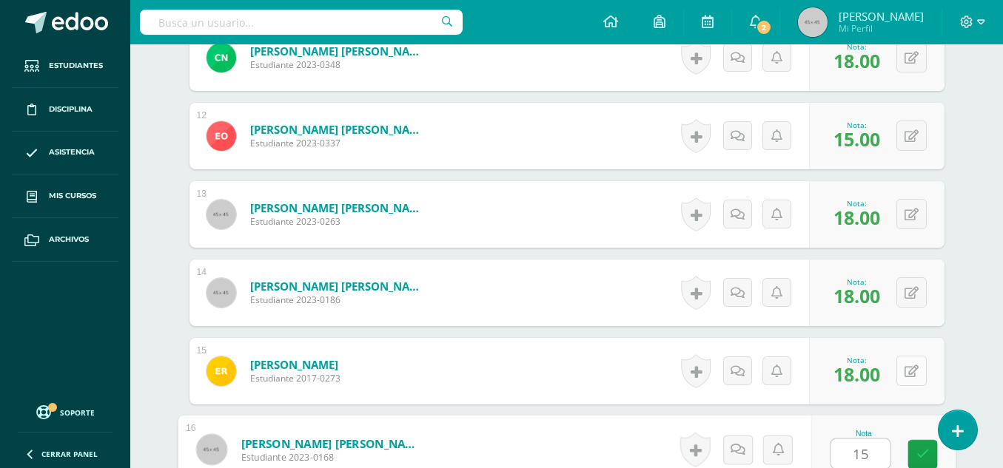
type input "15"
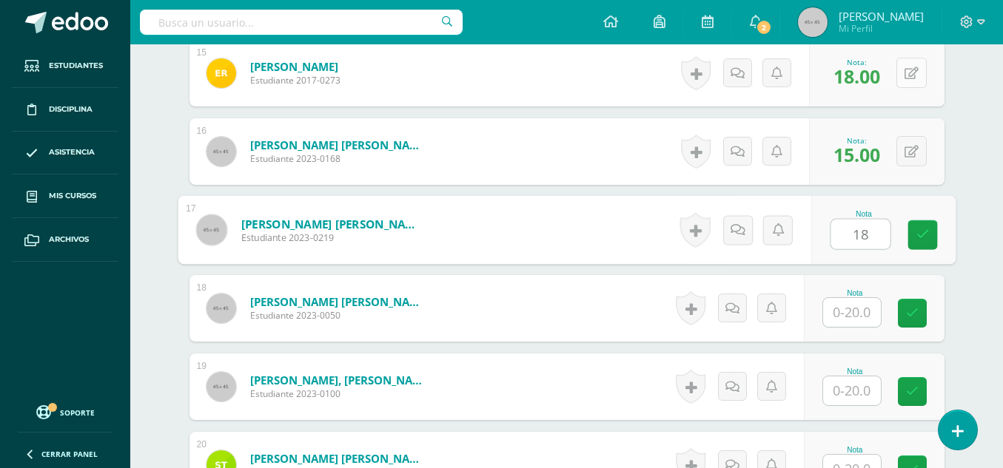
type input "18"
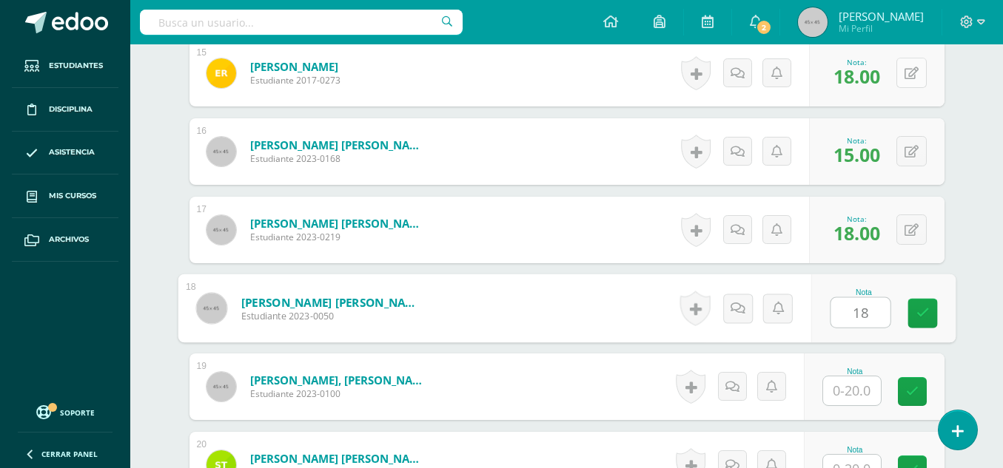
type input "18"
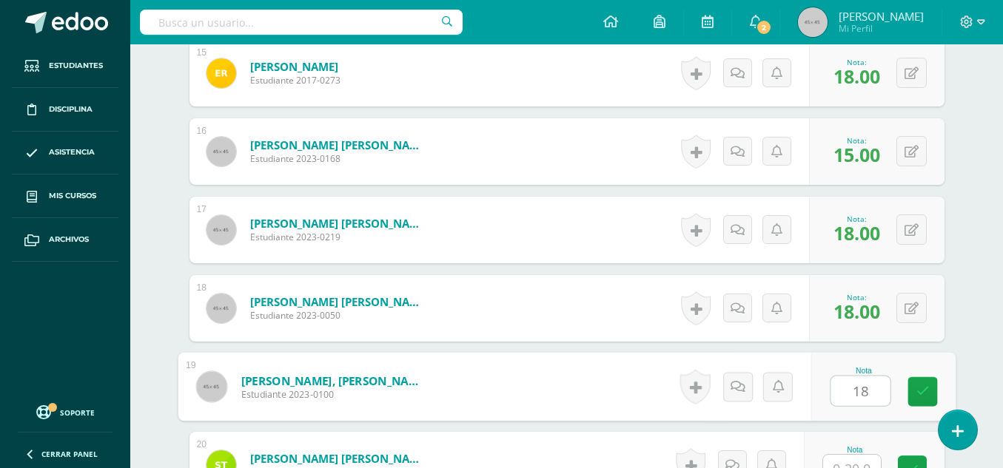
type input "18"
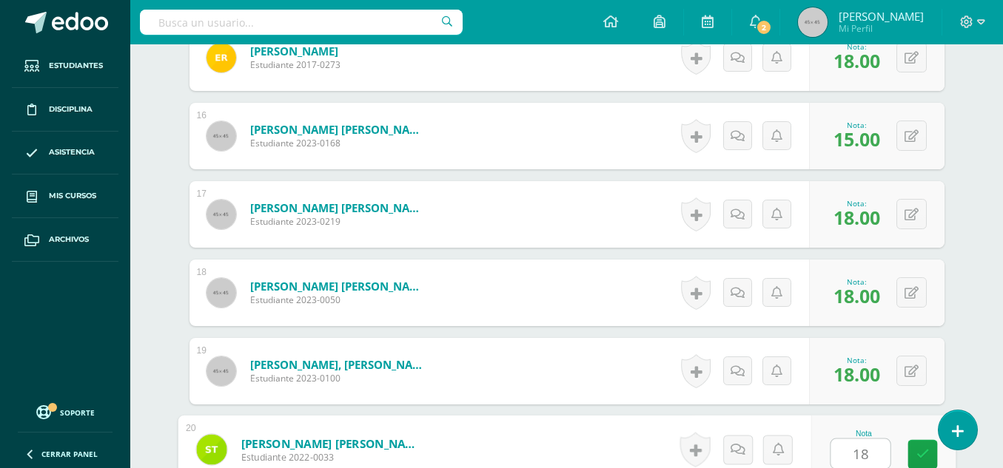
type input "18"
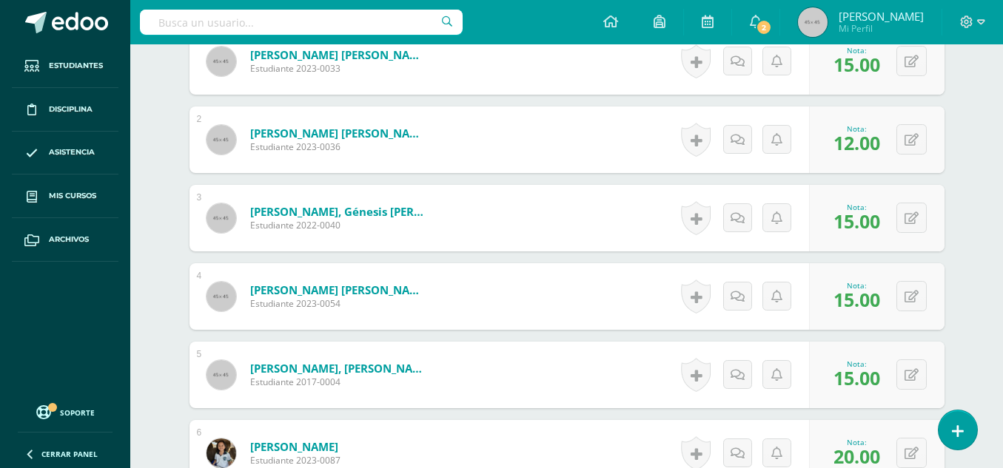
scroll to position [0, 0]
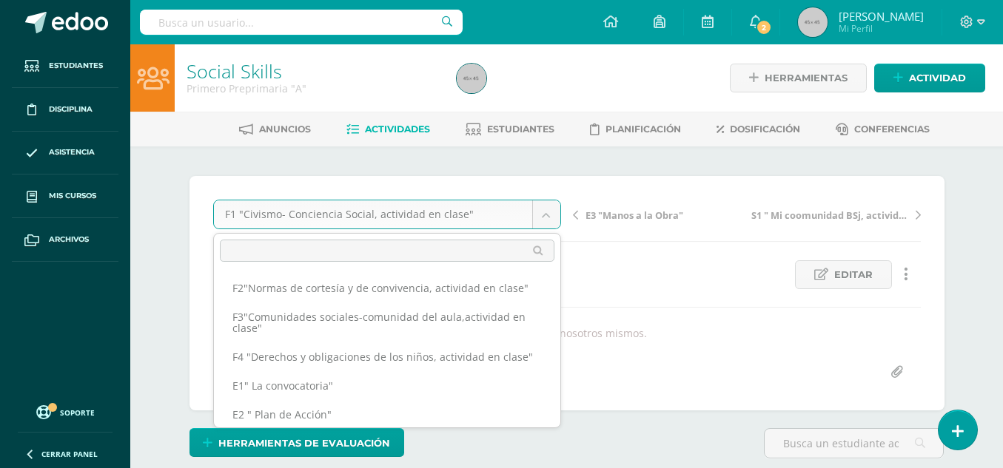
scroll to position [88, 0]
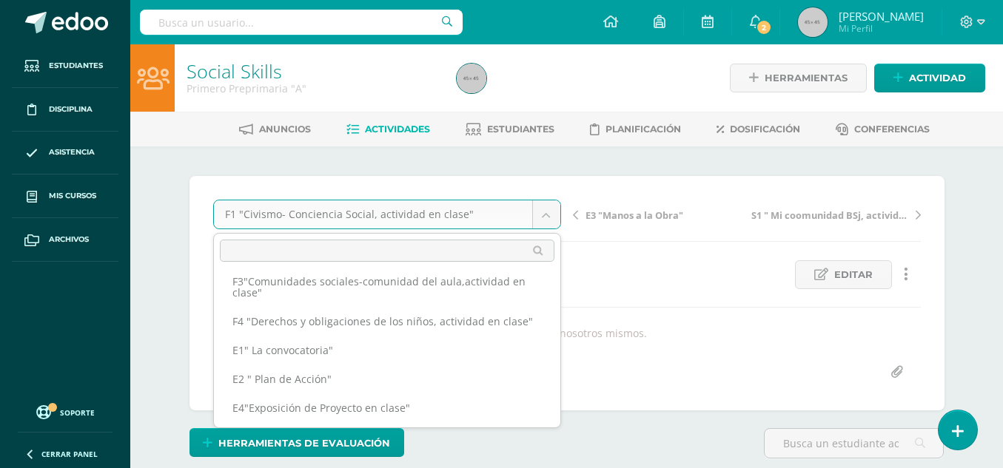
scroll to position [0, 0]
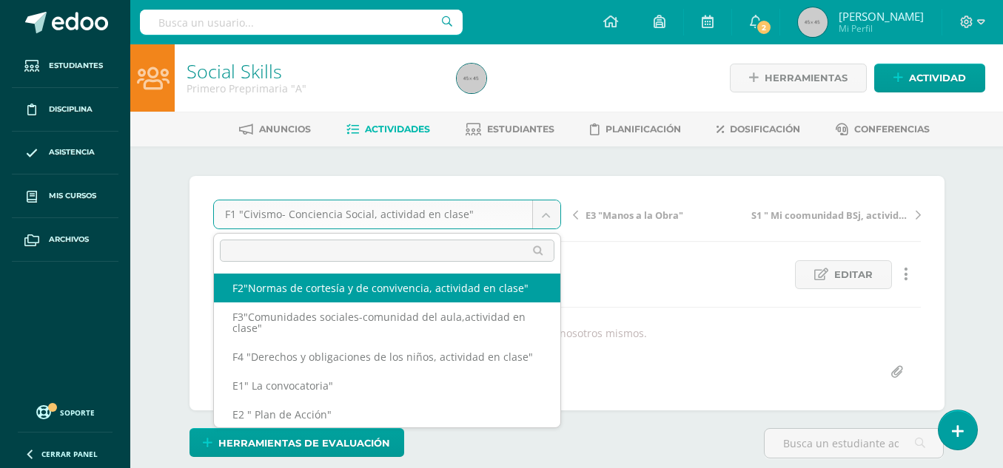
select select "/dashboard/teacher/grade-activity/50208/"
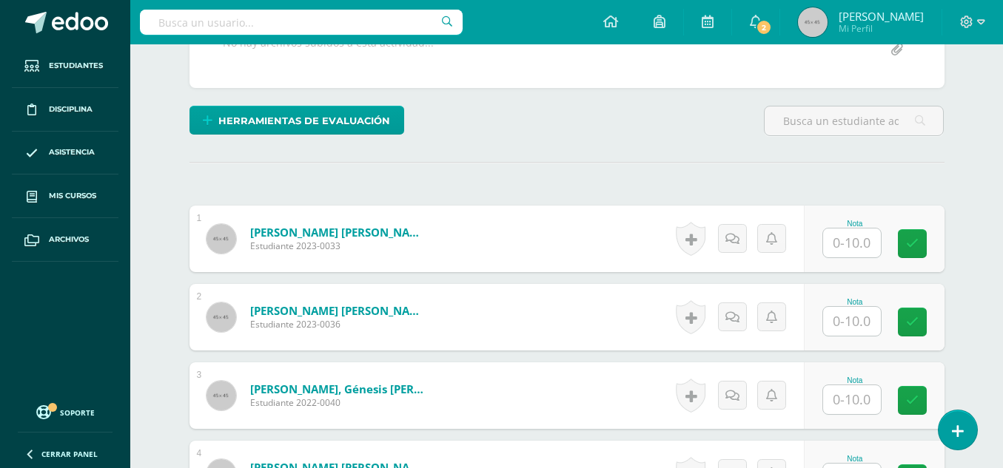
scroll to position [365, 0]
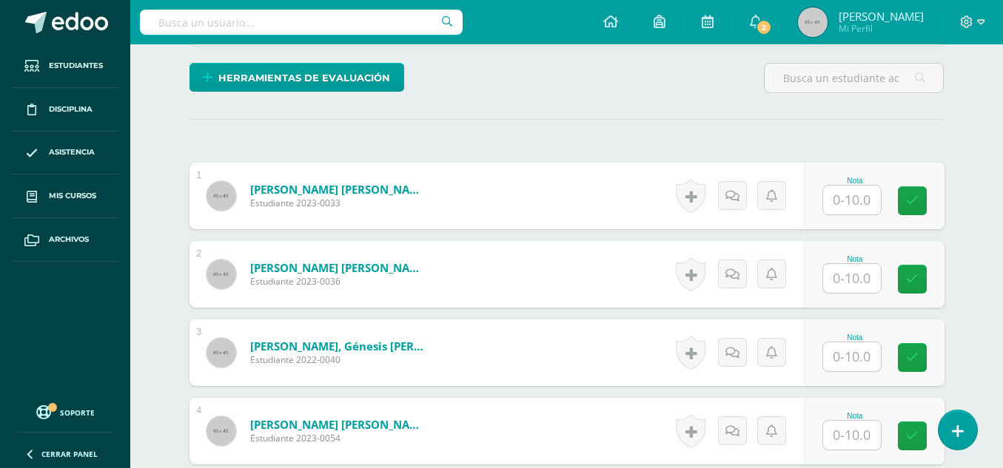
click at [852, 198] on input "text" at bounding box center [852, 200] width 58 height 29
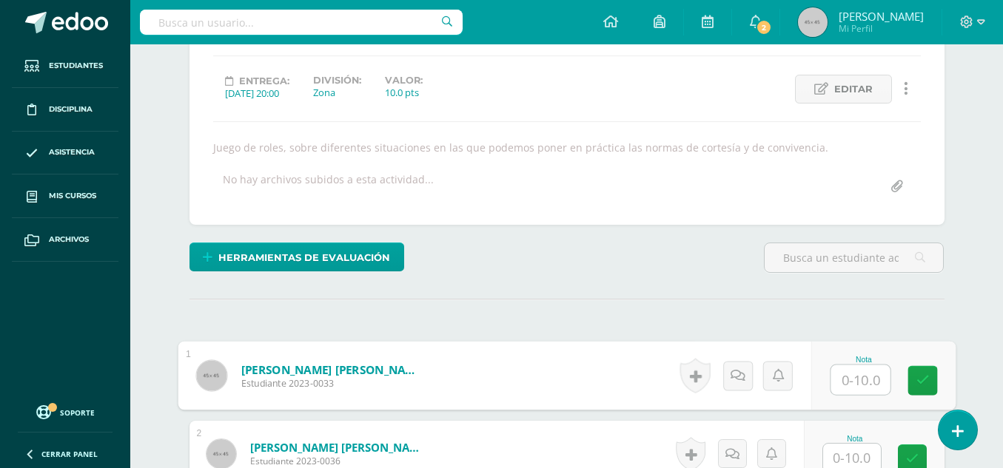
scroll to position [209, 0]
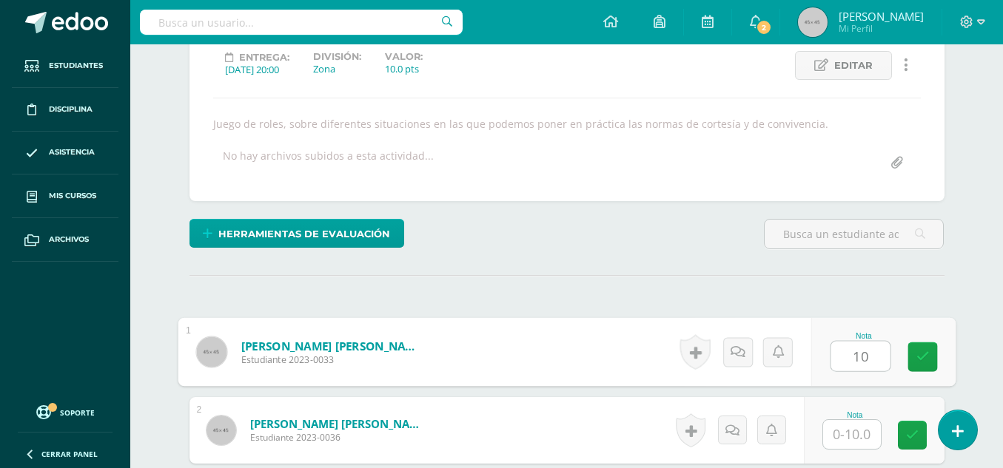
type input "10"
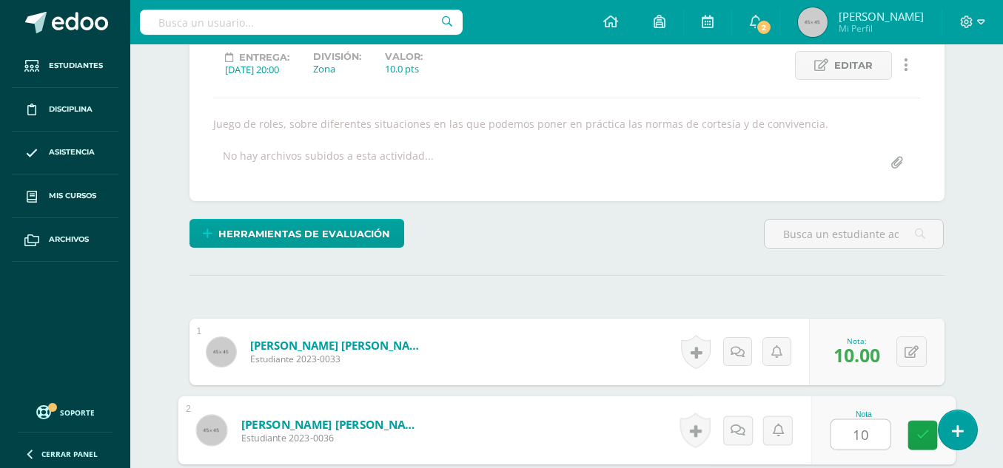
type input "10"
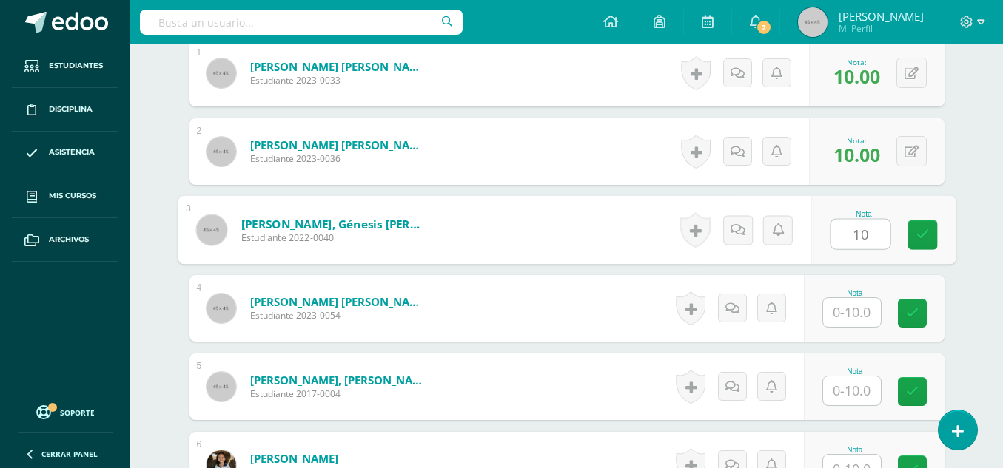
type input "10"
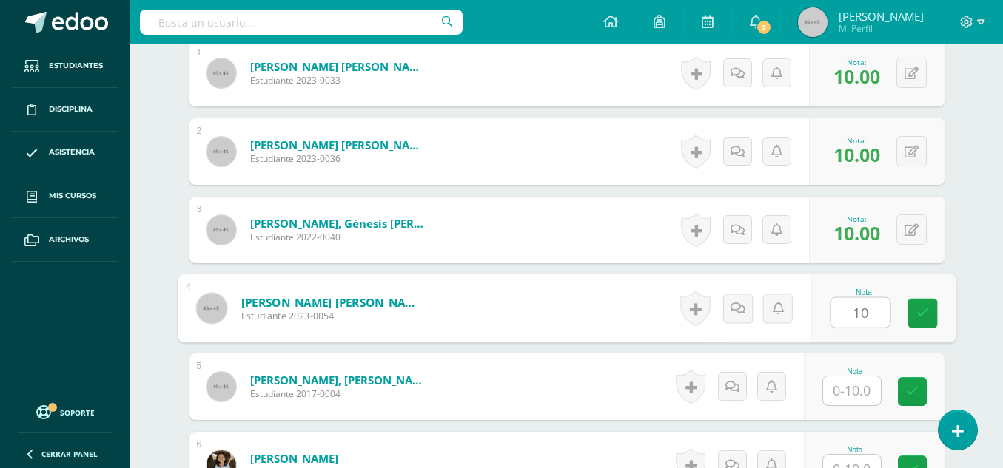
type input "10"
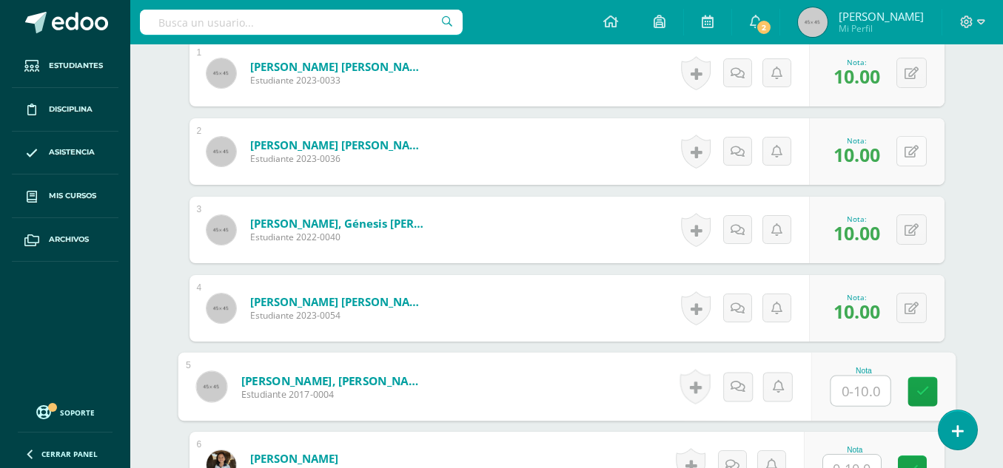
click at [921, 164] on button at bounding box center [911, 151] width 30 height 30
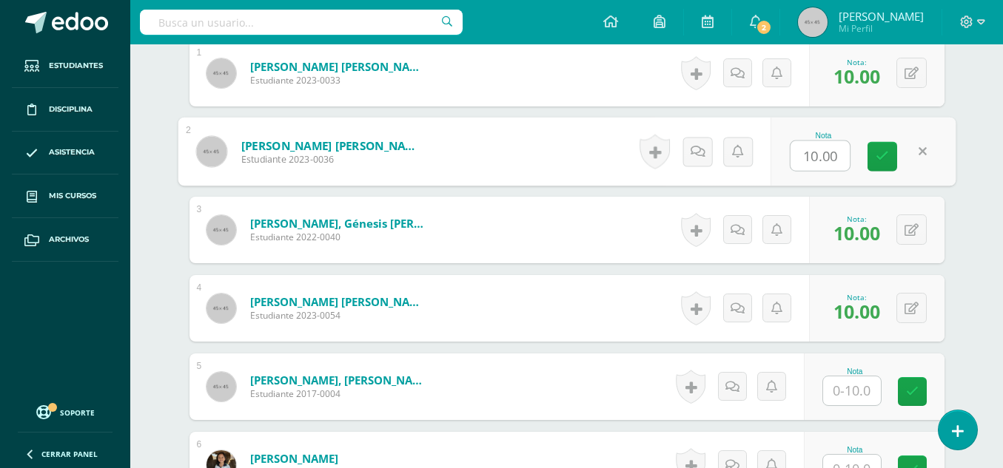
type input "7"
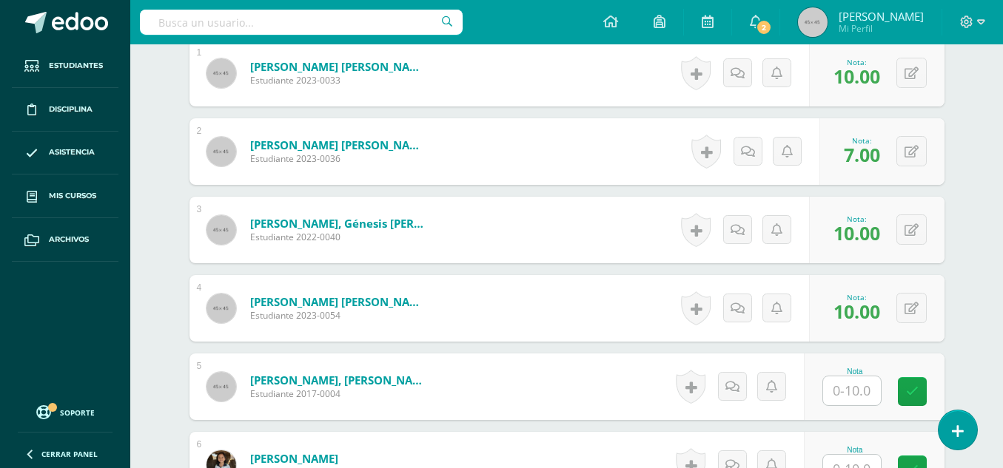
click at [848, 400] on input "text" at bounding box center [852, 391] width 58 height 29
click at [858, 377] on input "text" at bounding box center [859, 392] width 59 height 30
type input "10"
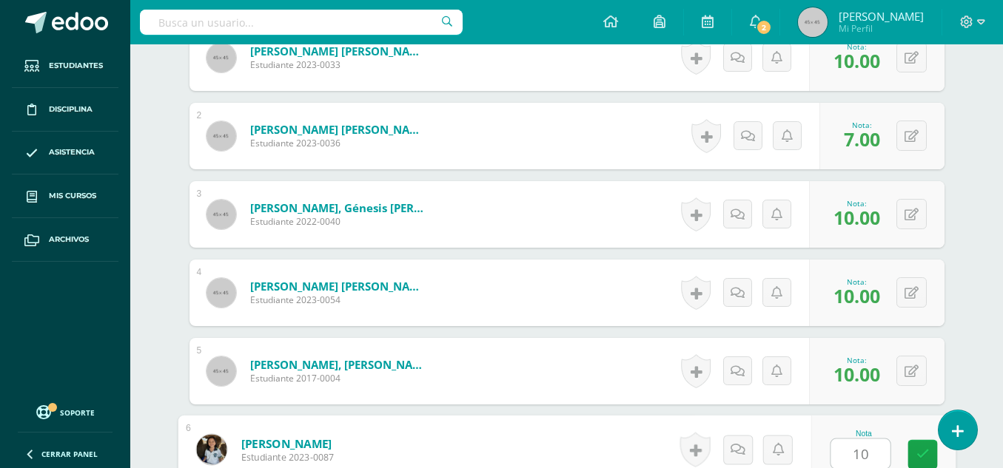
type input "10"
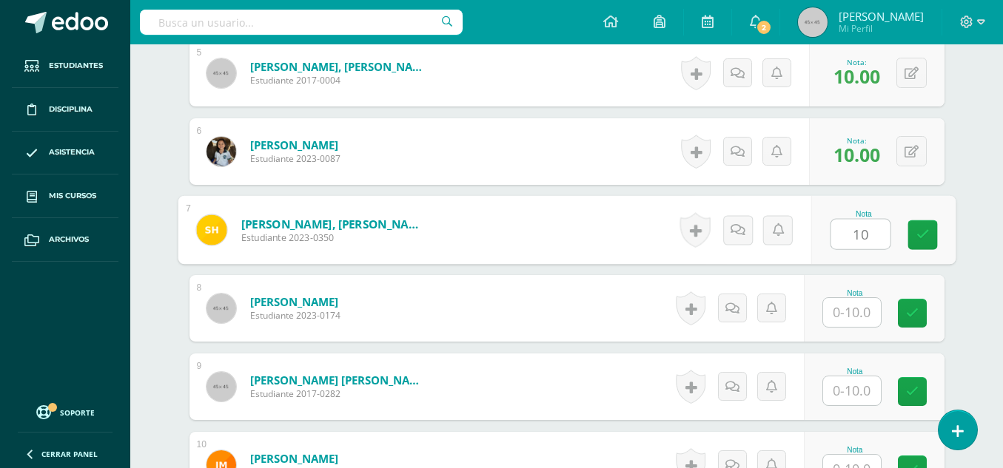
type input "10"
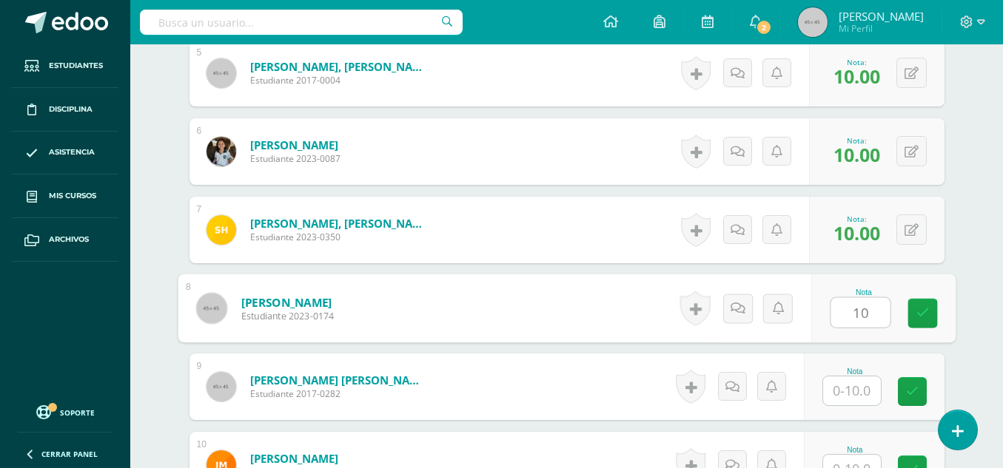
type input "10"
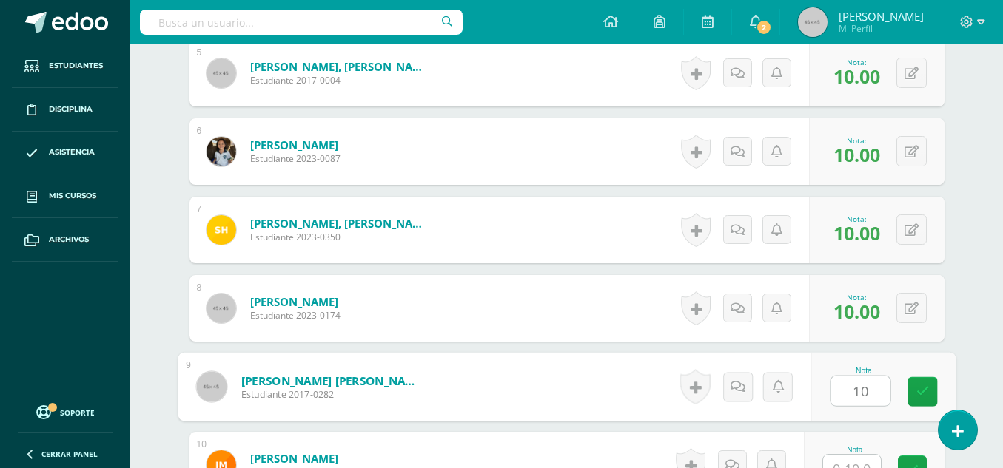
type input "10"
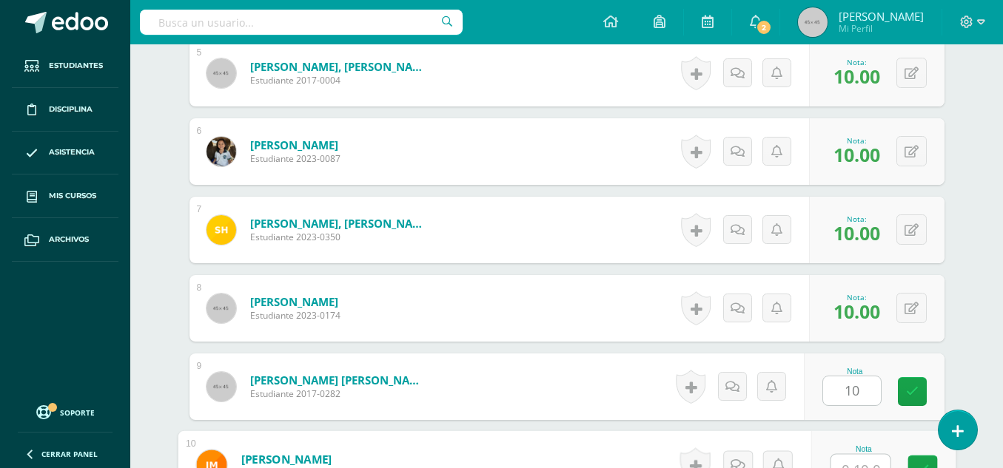
scroll to position [818, 0]
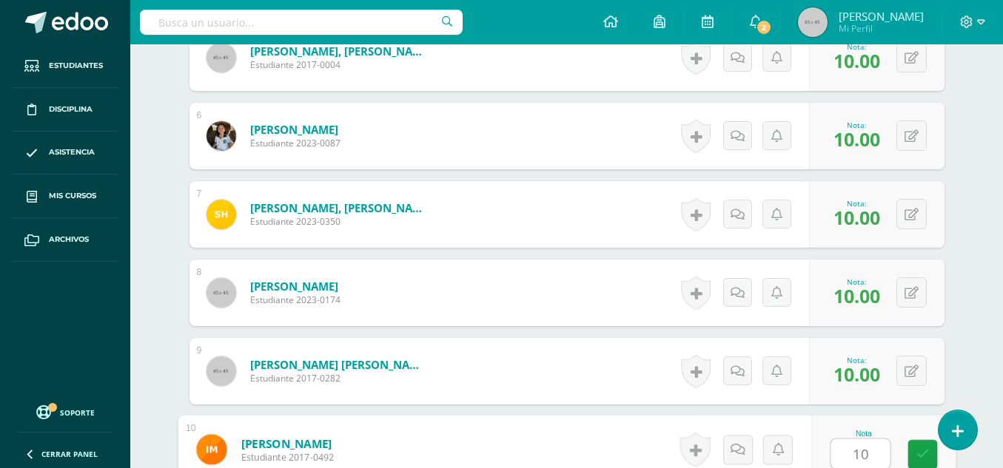
type input "10"
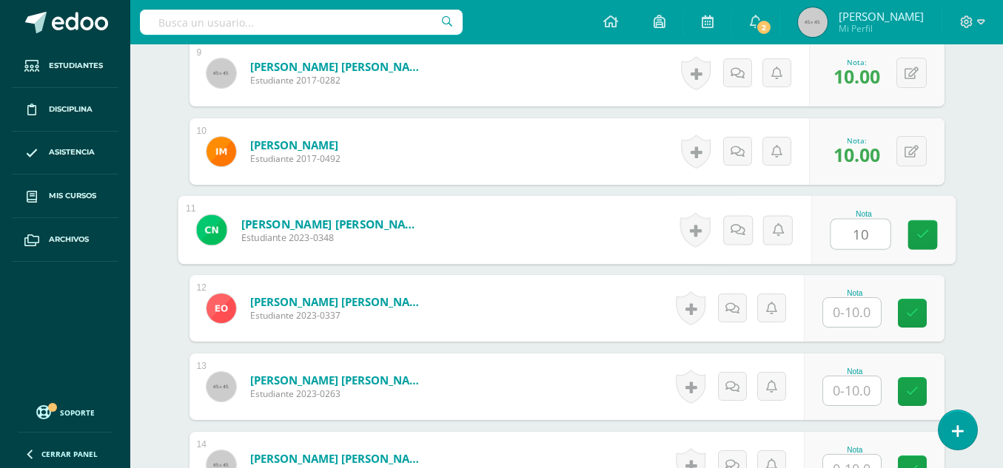
type input "10"
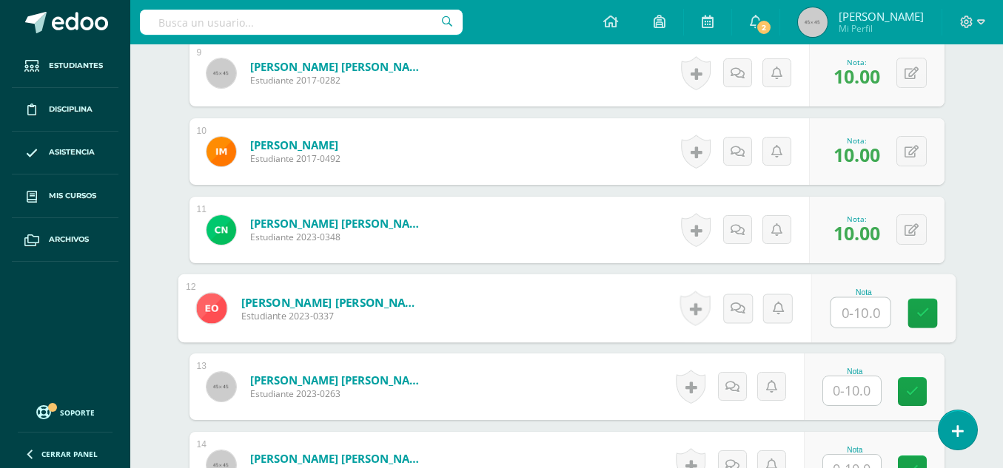
type input "8"
type input "10"
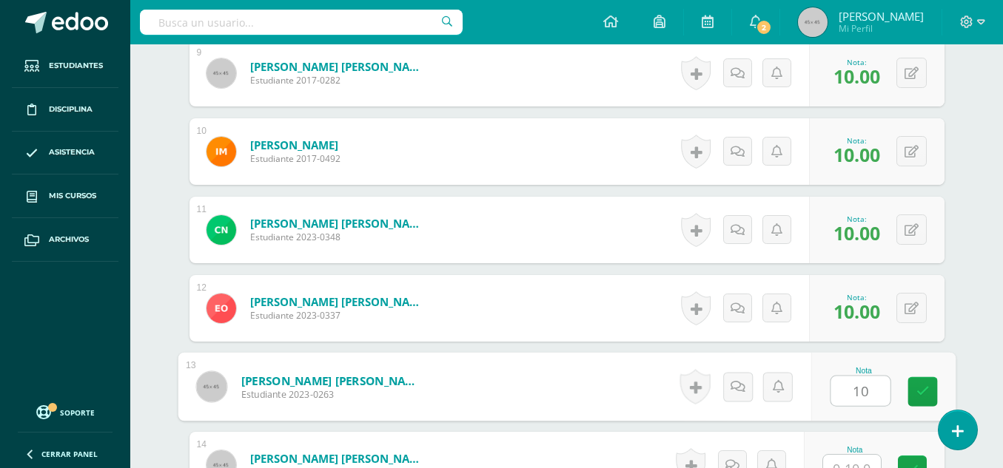
type input "10"
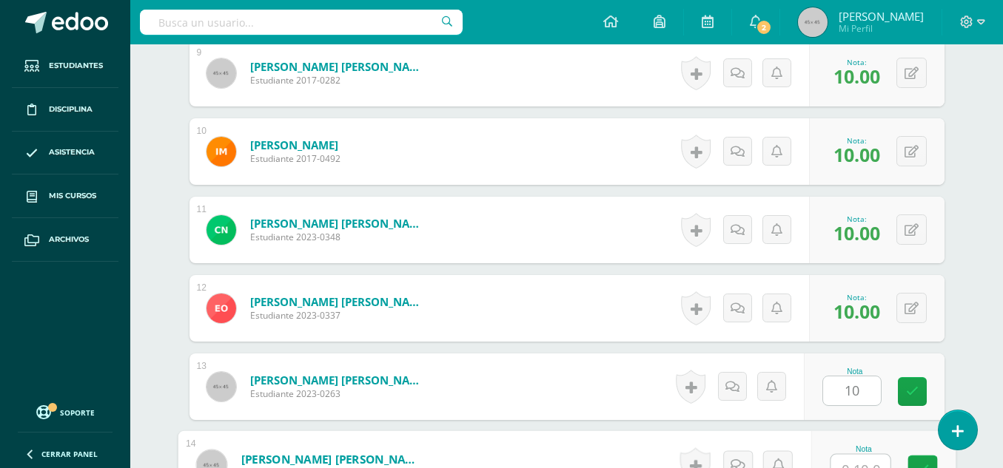
scroll to position [1131, 0]
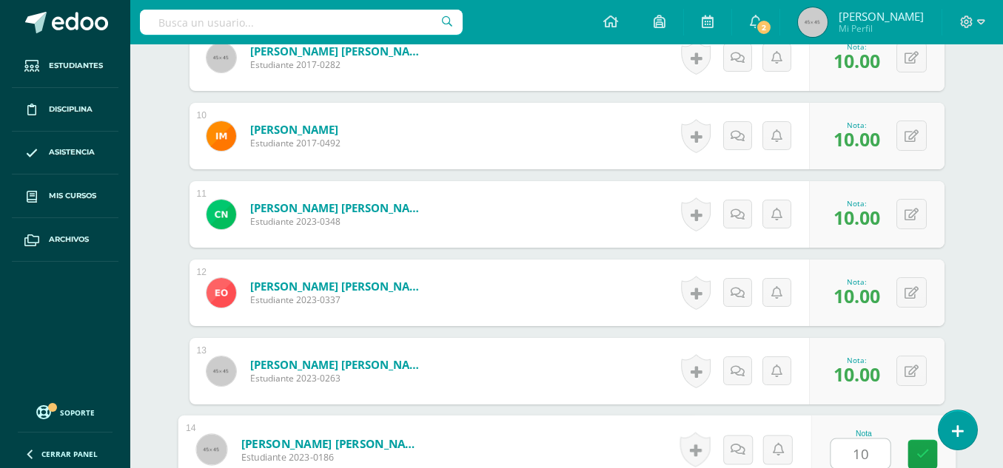
type input "10"
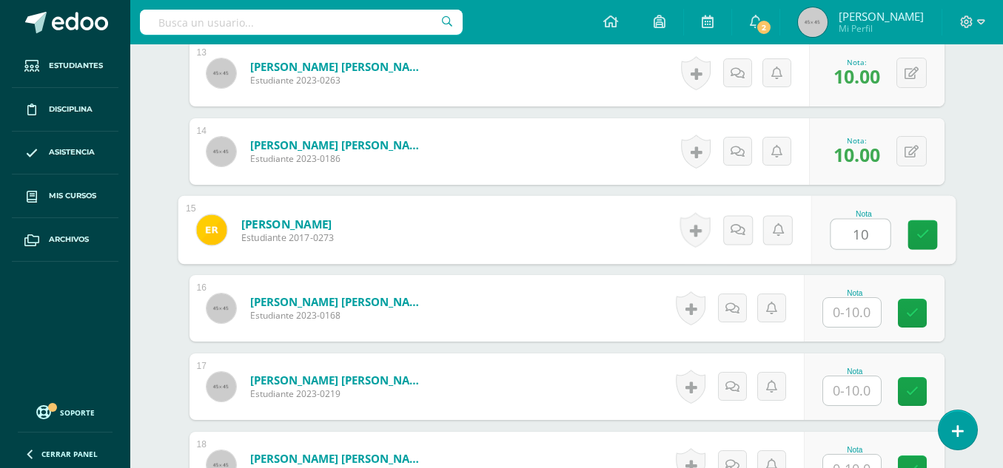
type input "10"
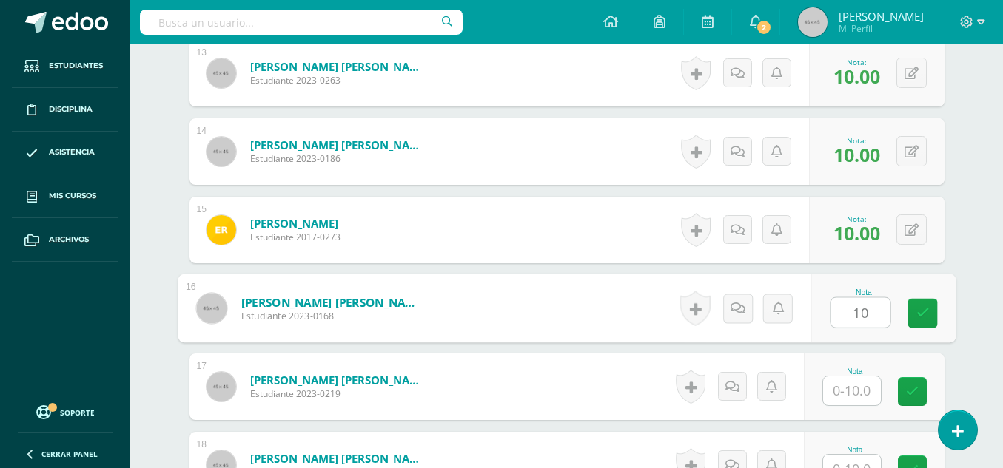
type input "10"
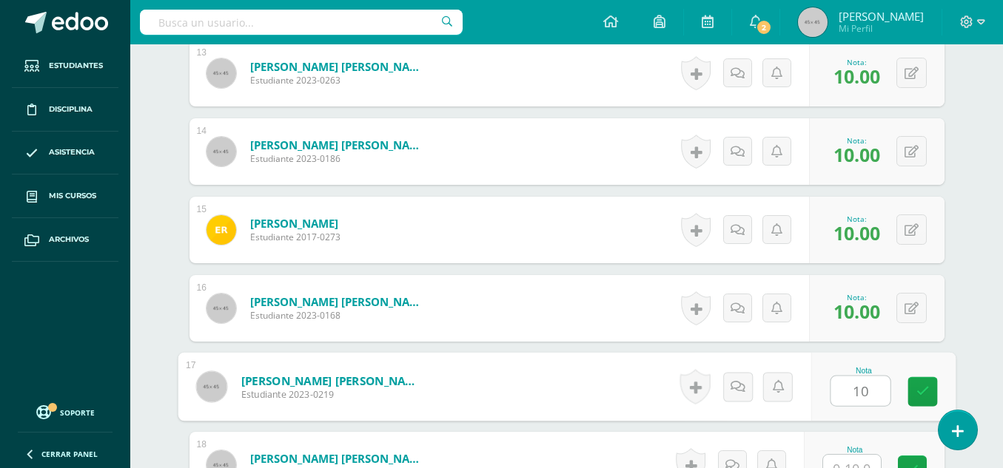
type input "10"
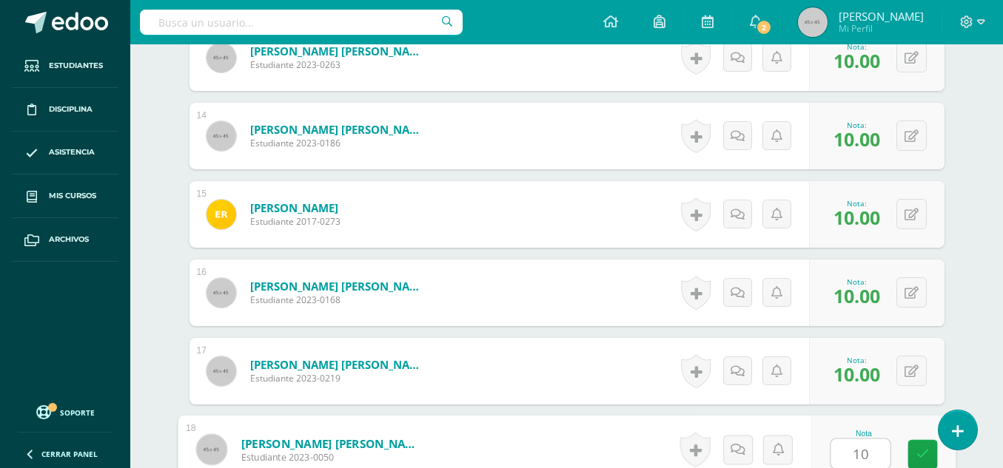
type input "10"
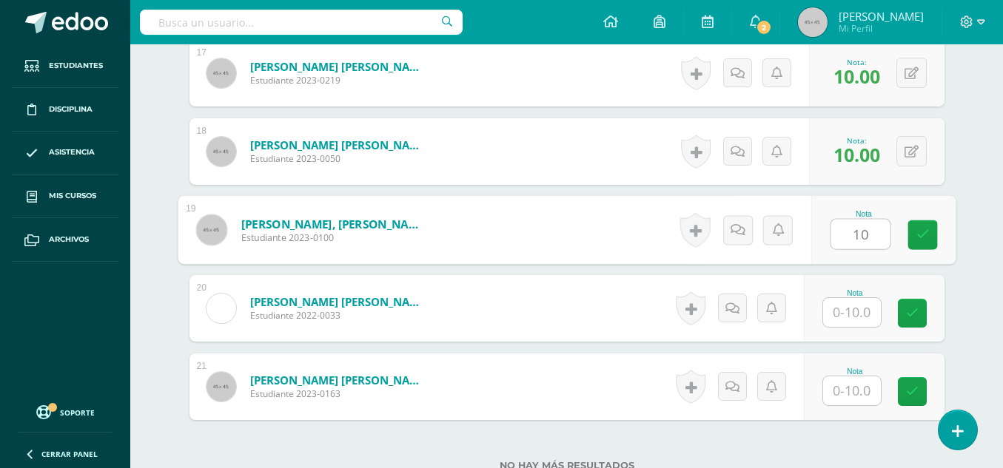
type input "10"
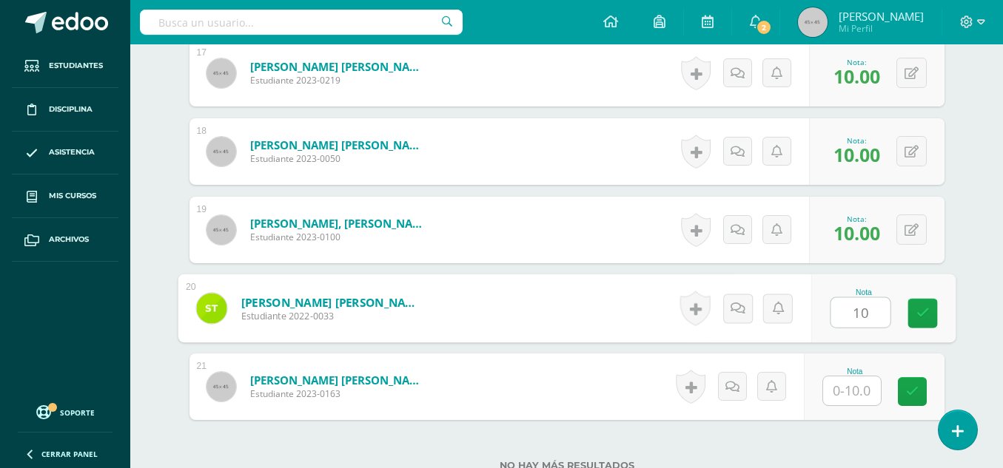
type input "10"
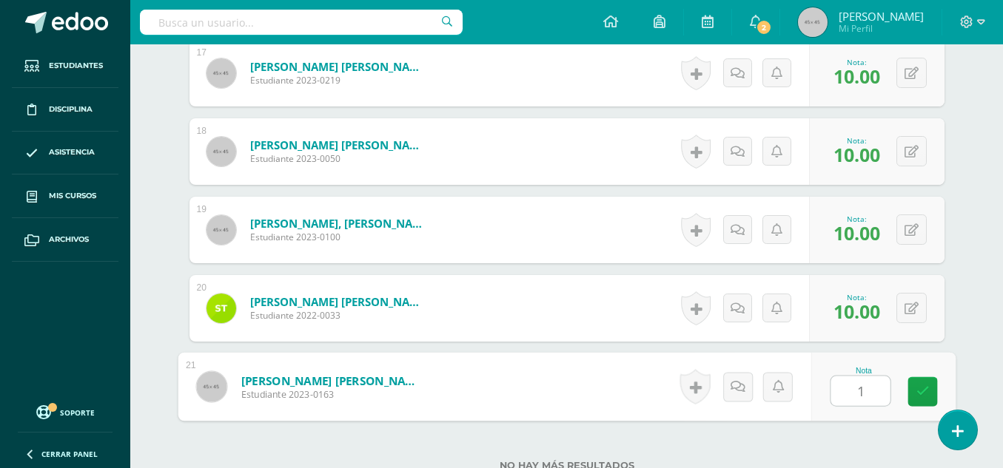
type input "10"
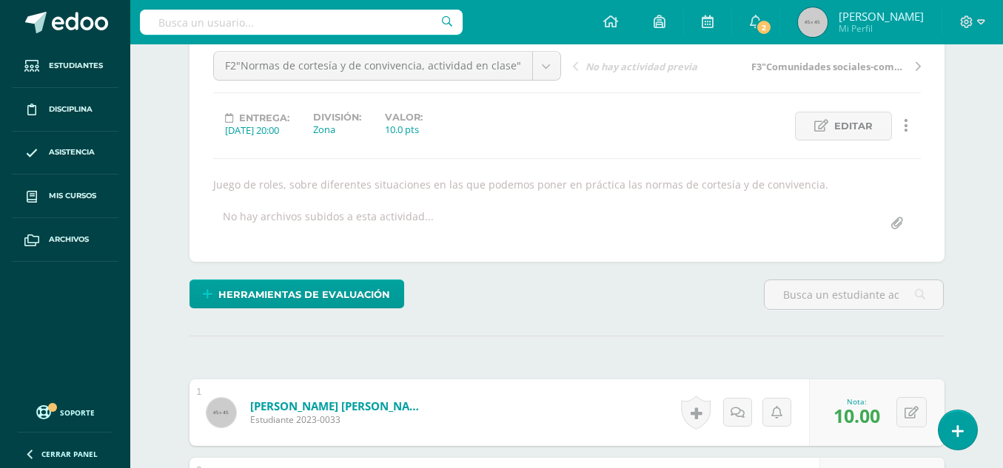
scroll to position [141, 0]
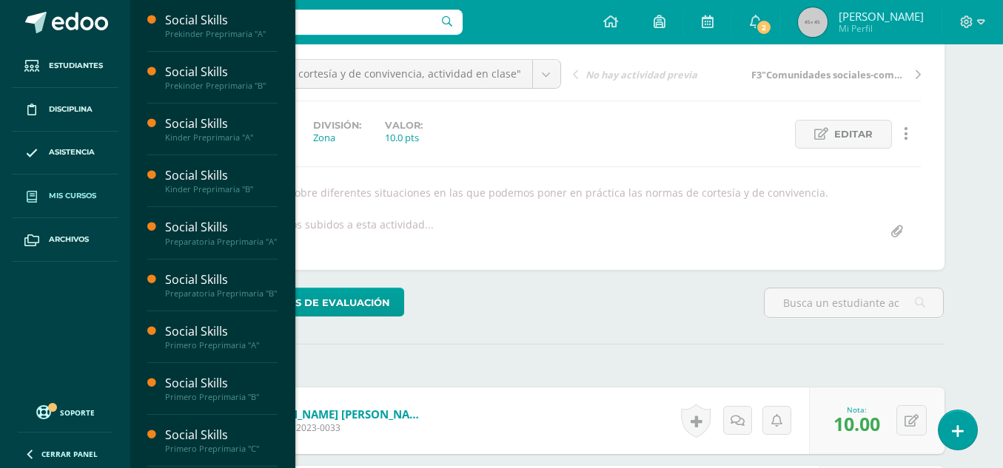
click at [78, 189] on link "Mis cursos" at bounding box center [65, 197] width 107 height 44
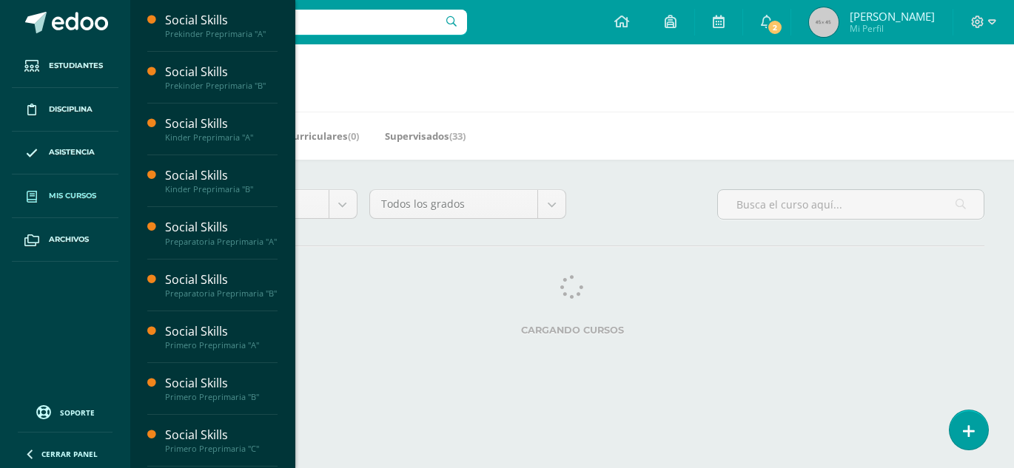
click at [71, 192] on span "Mis cursos" at bounding box center [72, 196] width 47 height 12
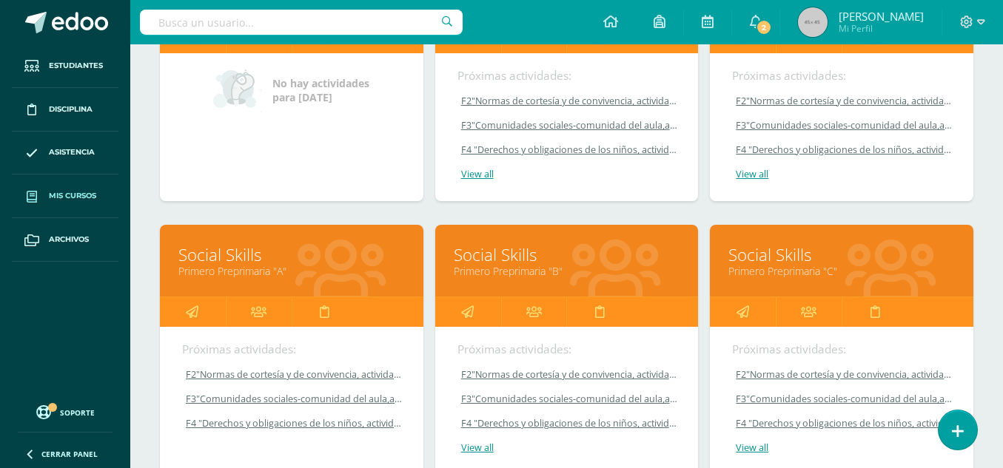
scroll to position [712, 0]
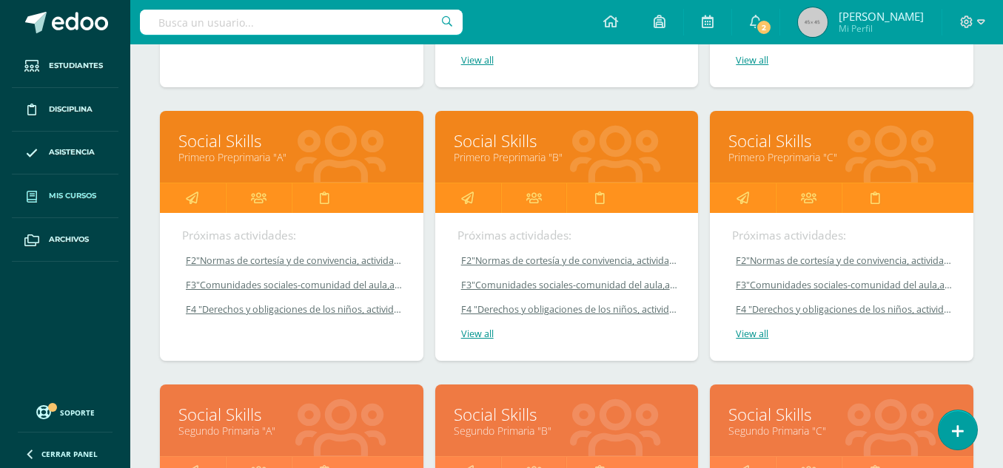
click at [259, 224] on div "Próximas actividades: F2"Normas de cortesía y de convivencia, actividad en clas…" at bounding box center [291, 287] width 263 height 148
drag, startPoint x: 257, startPoint y: 156, endPoint x: 265, endPoint y: 154, distance: 8.4
click at [265, 154] on link "Primero Preprimaria "A"" at bounding box center [291, 157] width 226 height 14
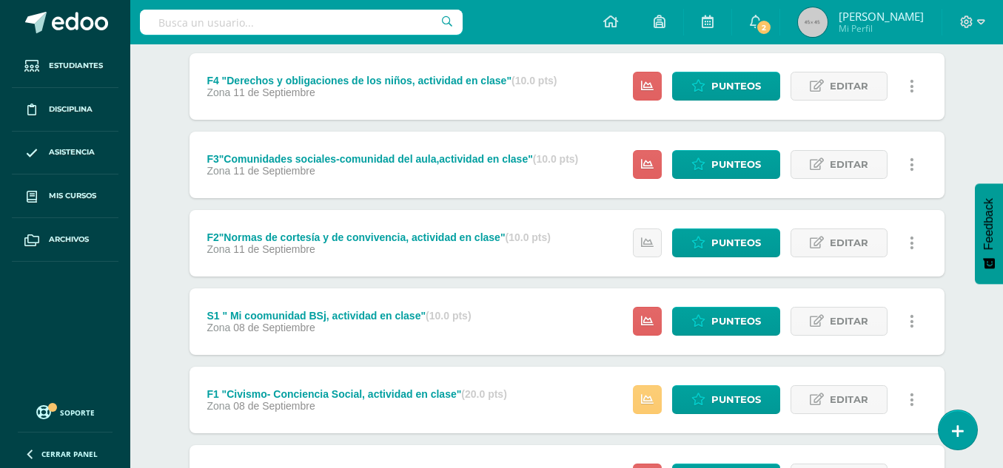
scroll to position [209, 0]
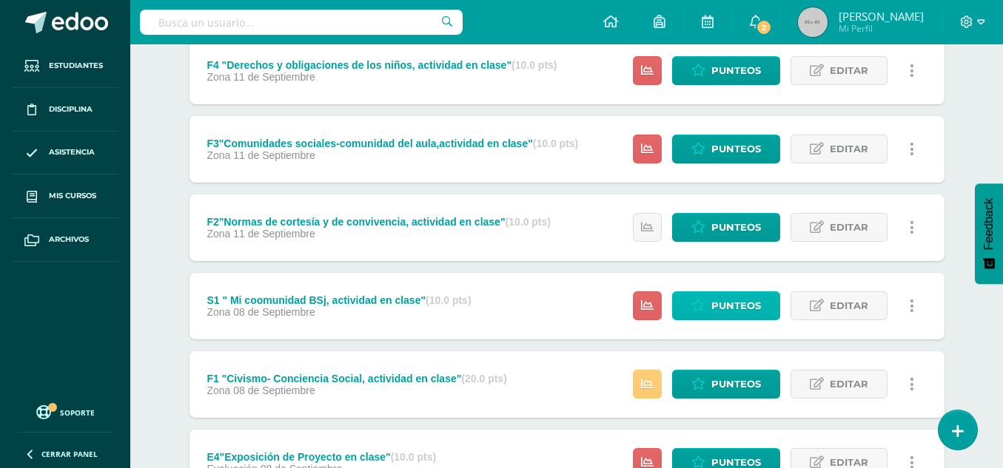
click at [740, 305] on span "Punteos" at bounding box center [736, 305] width 50 height 27
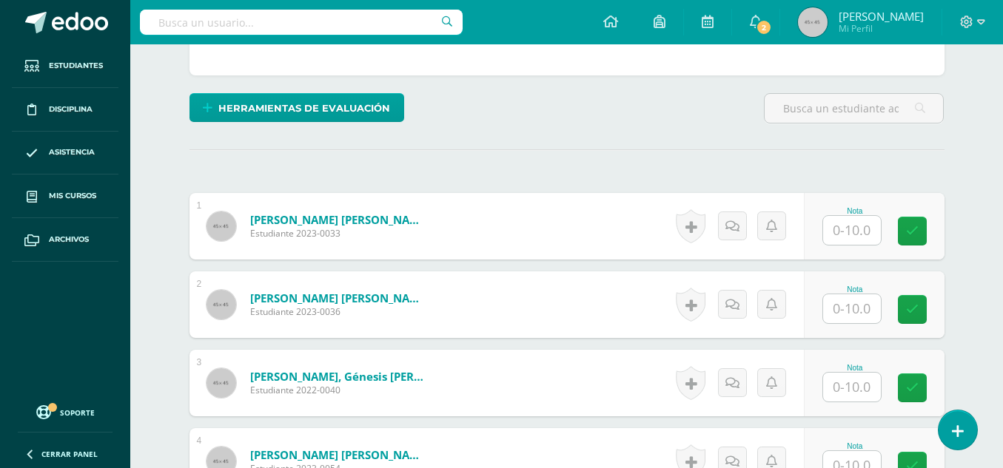
scroll to position [337, 0]
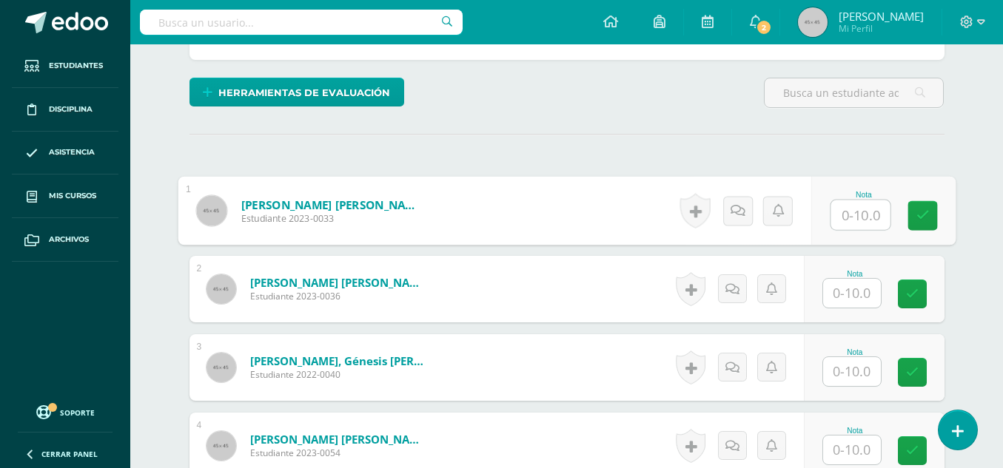
click at [852, 215] on input "text" at bounding box center [859, 216] width 59 height 30
type input "8"
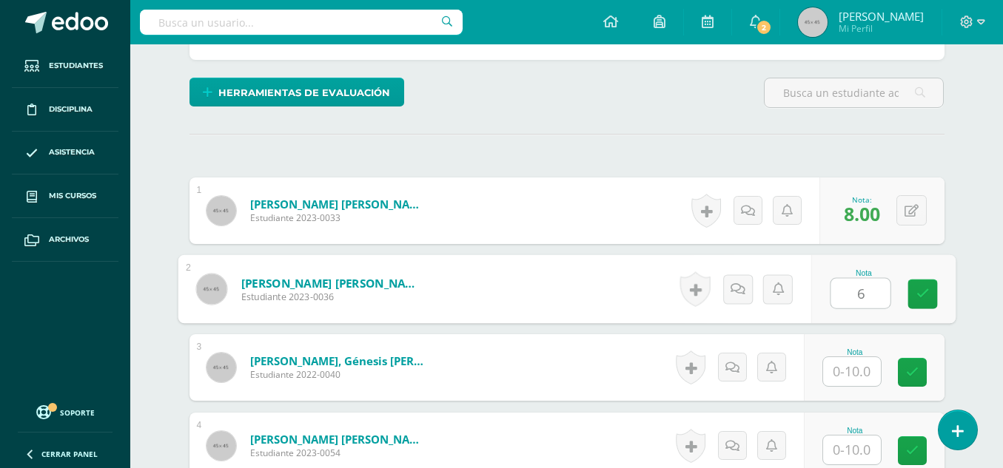
type input "6"
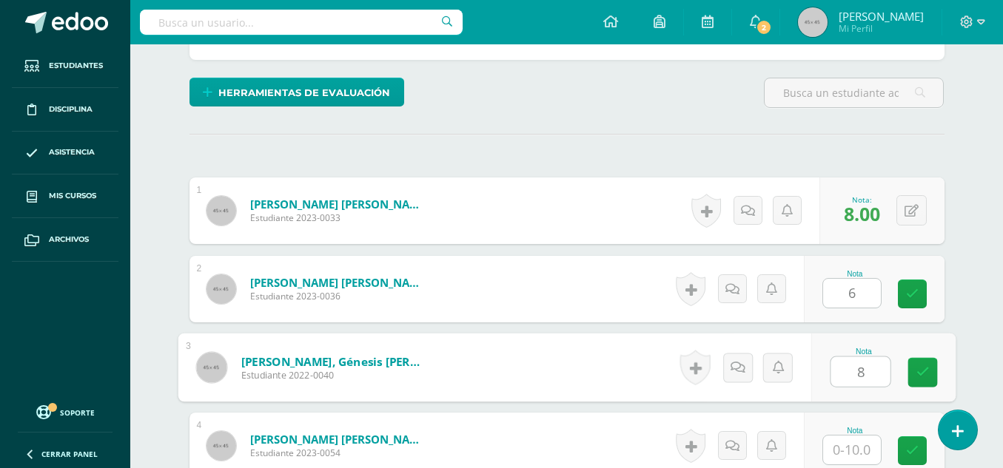
type input "8"
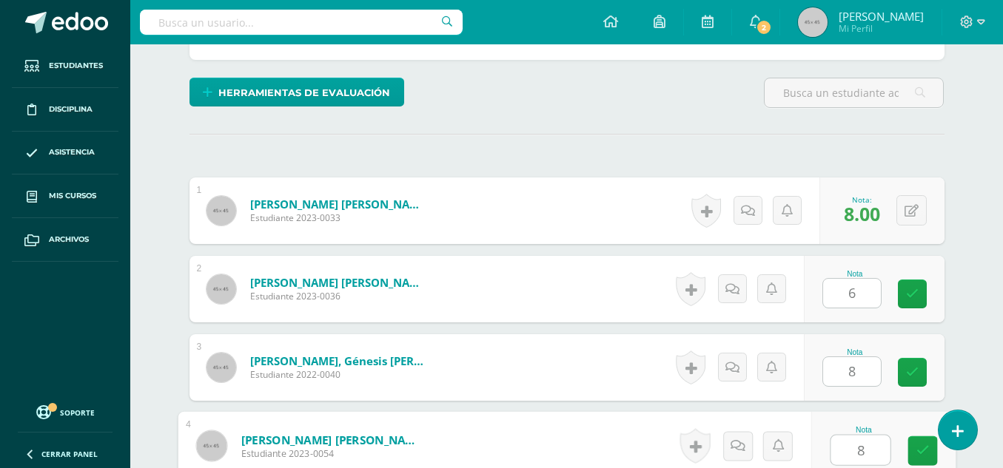
type input "8"
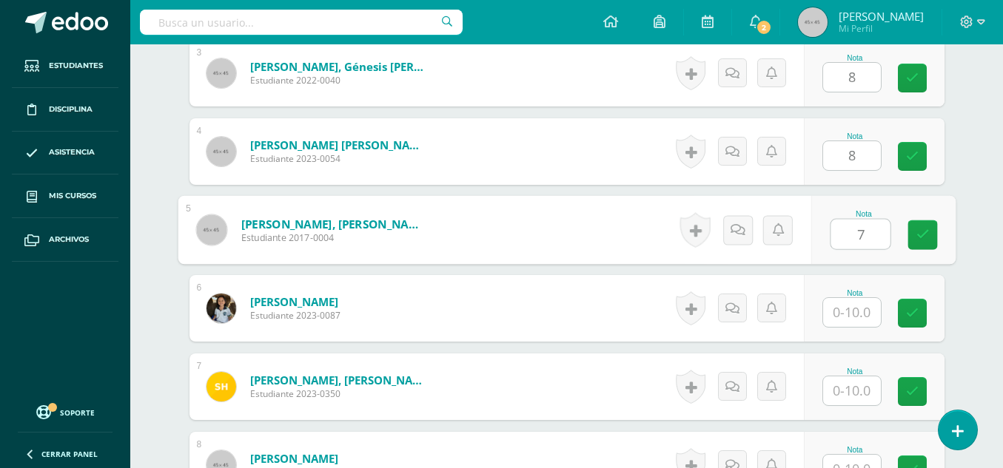
type input "7"
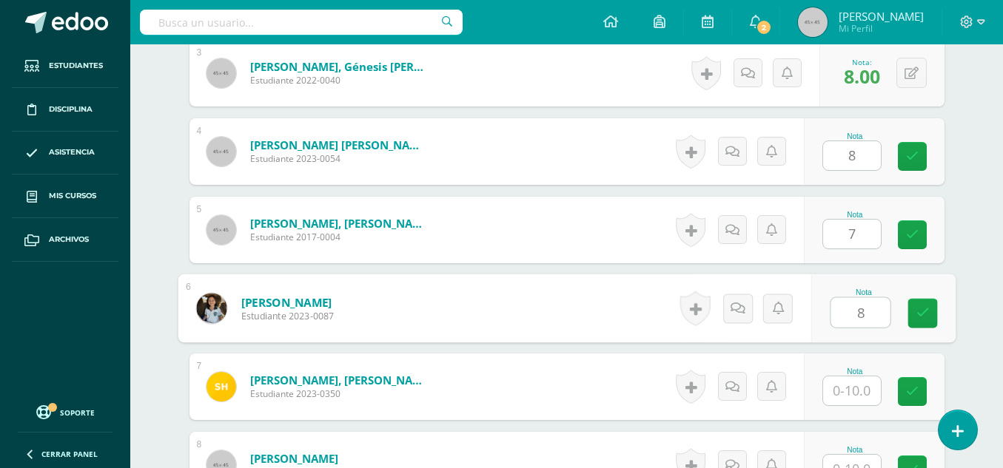
type input "8"
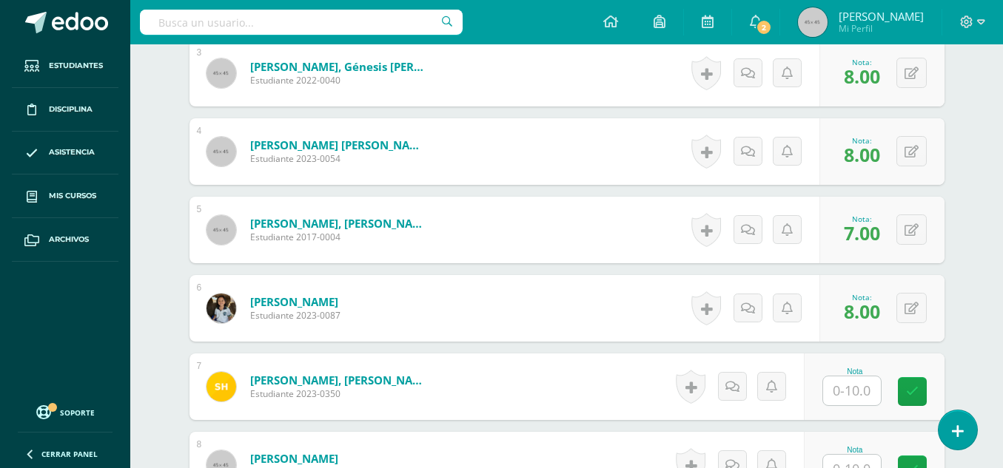
click at [852, 215] on div "Nota:" at bounding box center [861, 219] width 36 height 10
click at [850, 384] on input "text" at bounding box center [859, 392] width 59 height 30
type input "7"
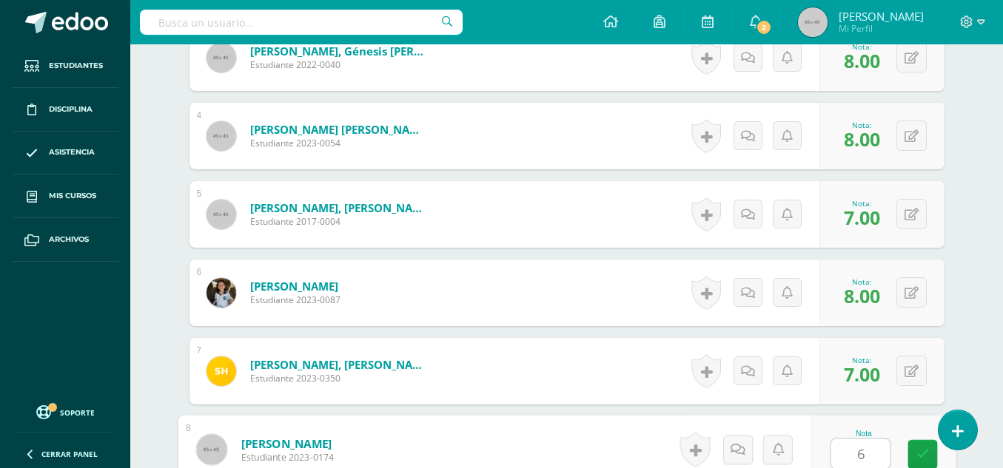
type input "6"
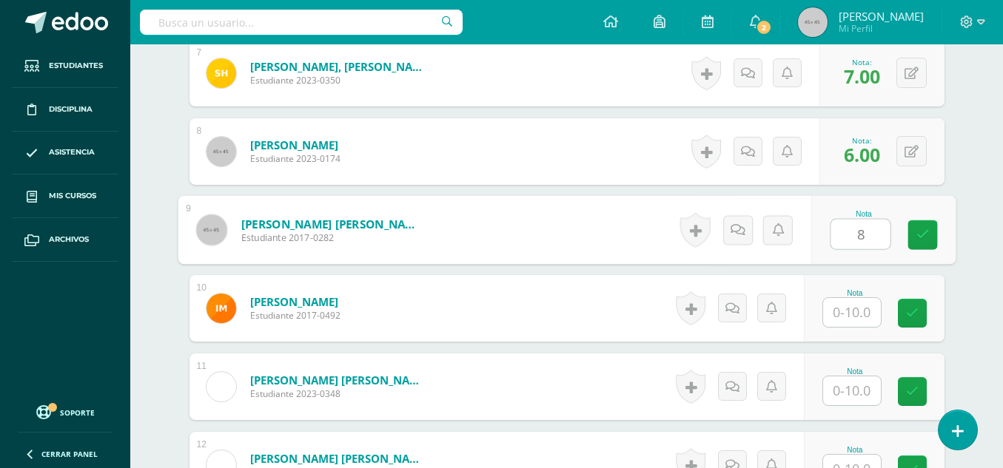
type input "8"
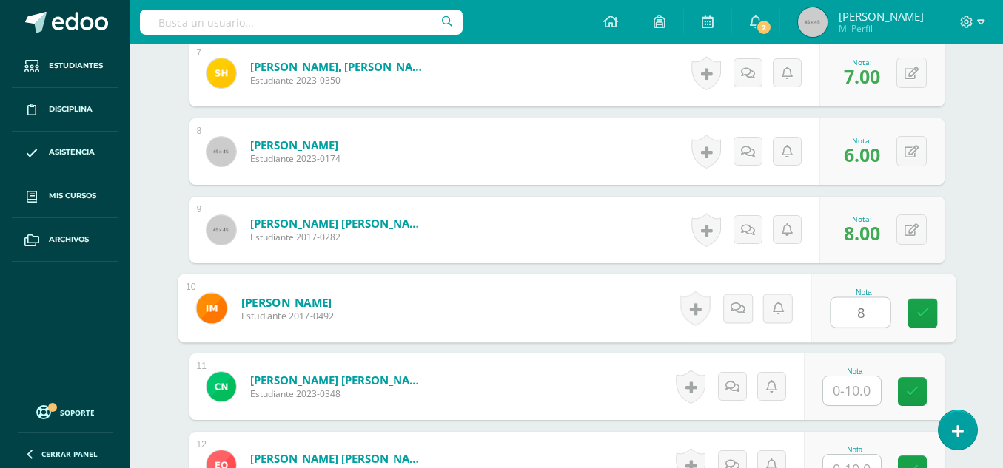
type input "8"
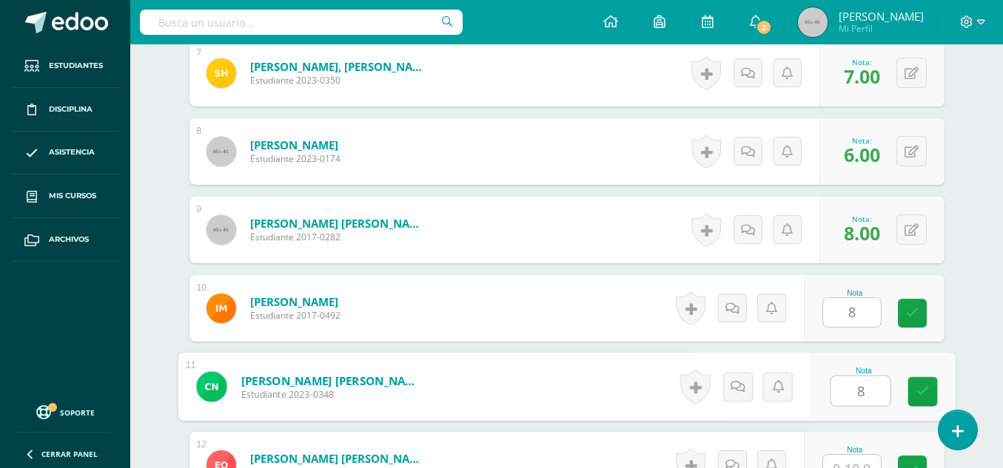
type input "8"
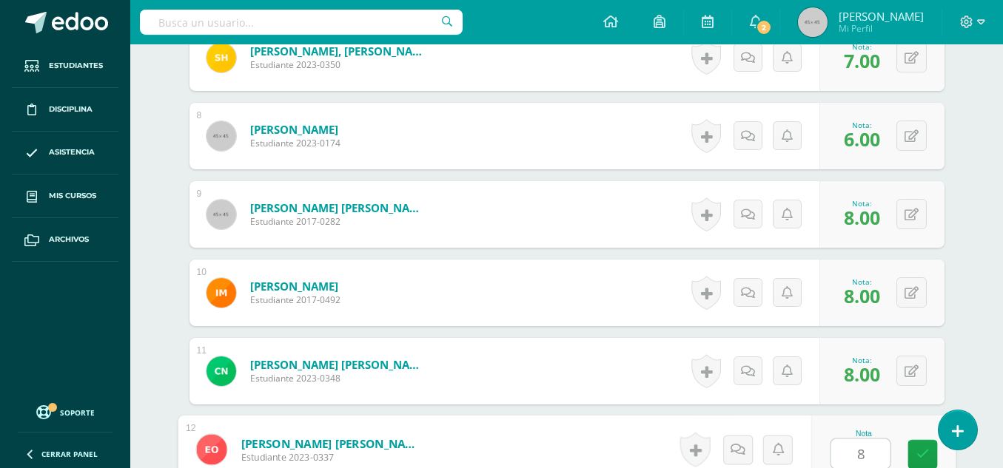
type input "8"
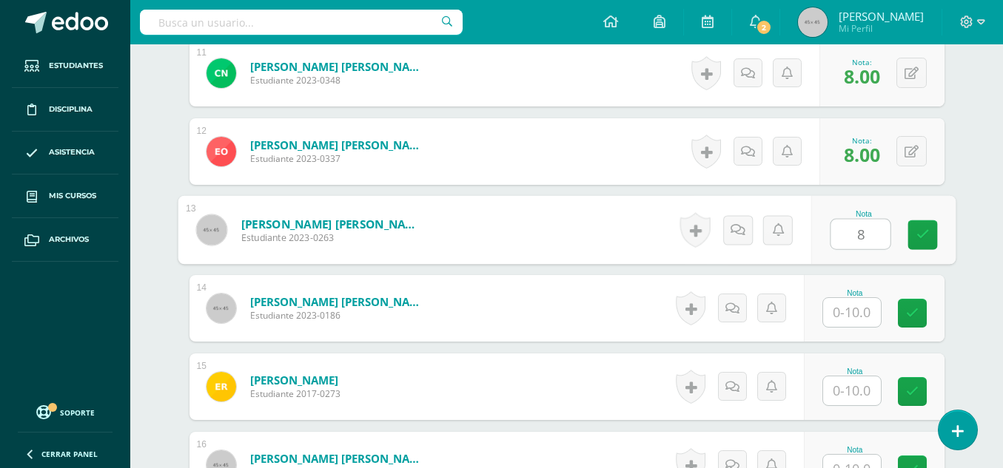
type input "8"
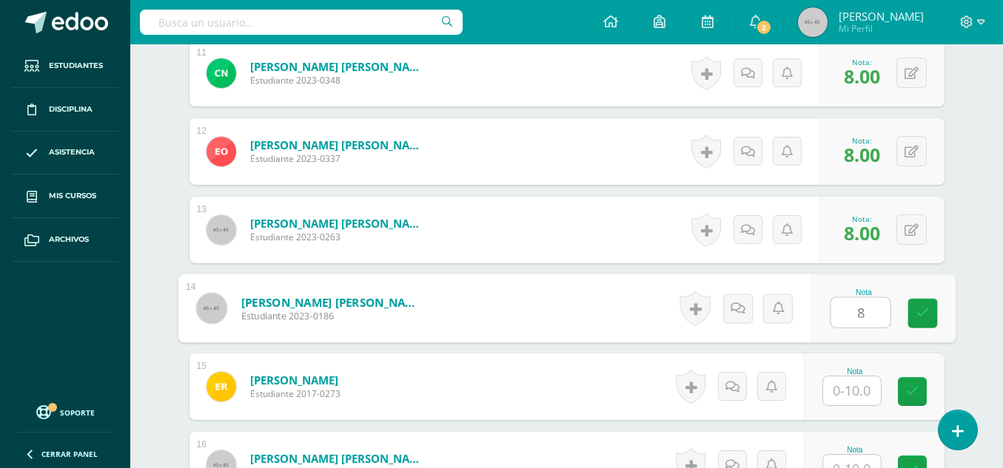
type input "8"
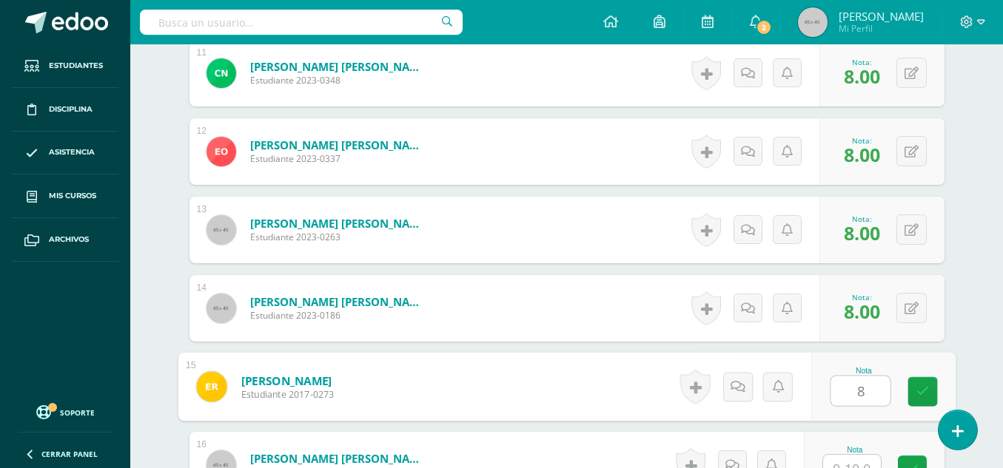
type input "8"
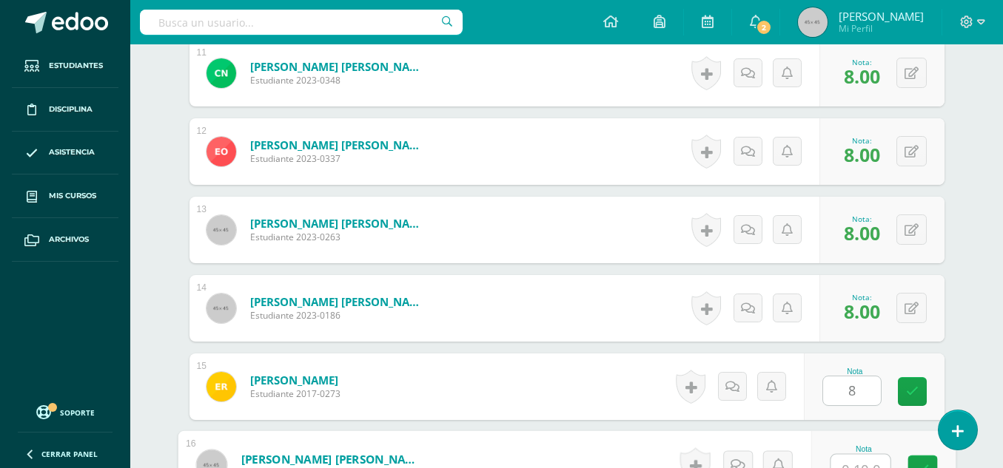
scroll to position [1274, 0]
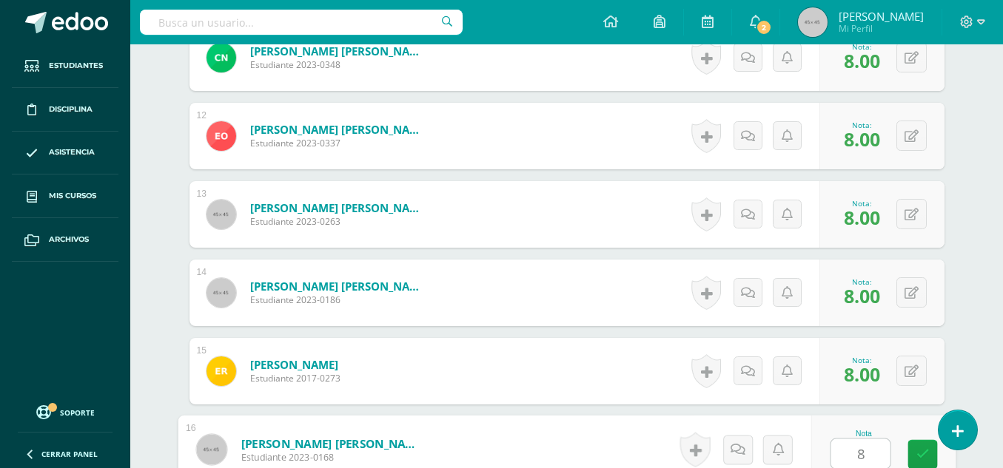
type input "8"
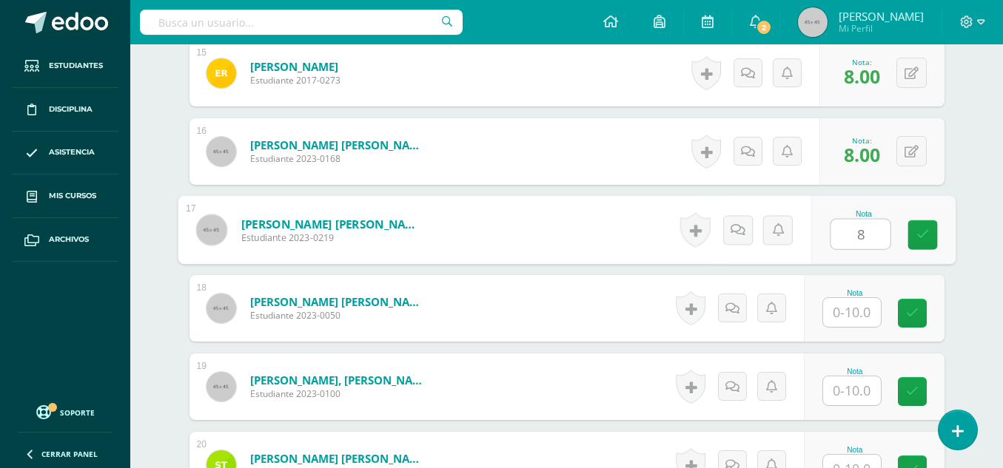
type input "8"
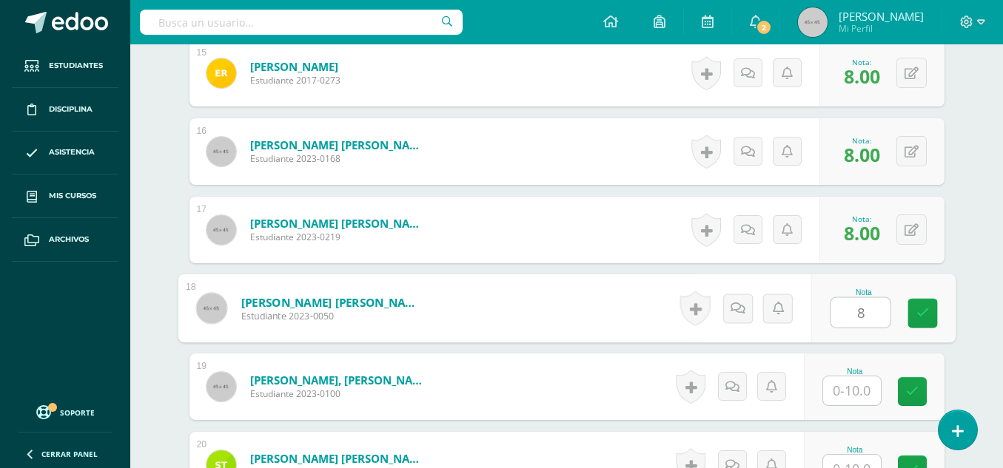
type input "8"
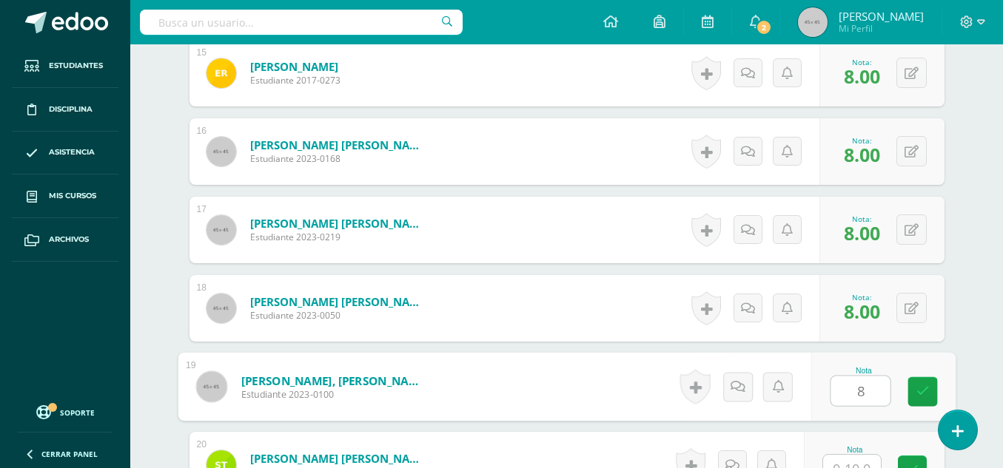
type input "8"
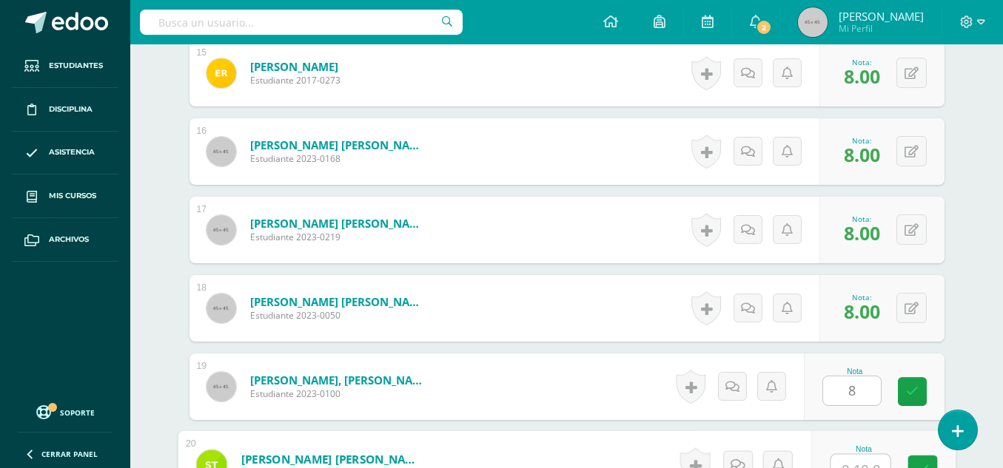
scroll to position [1588, 0]
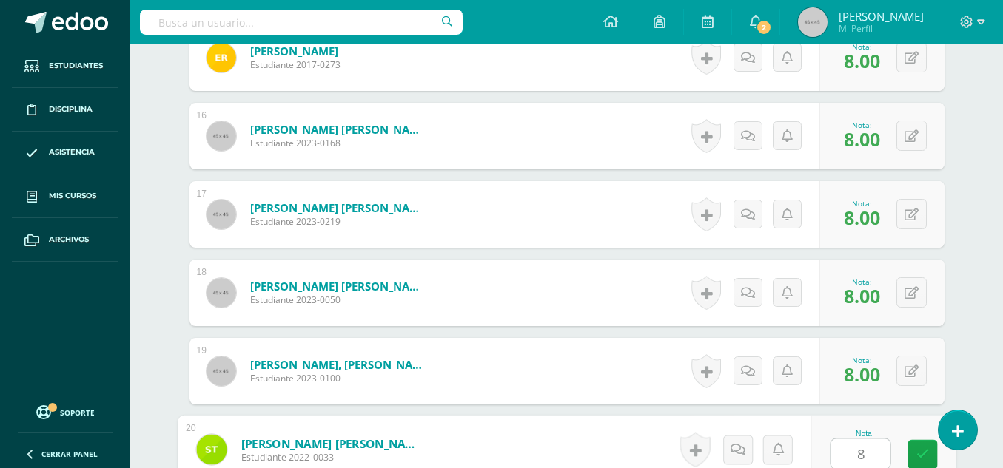
type input "8"
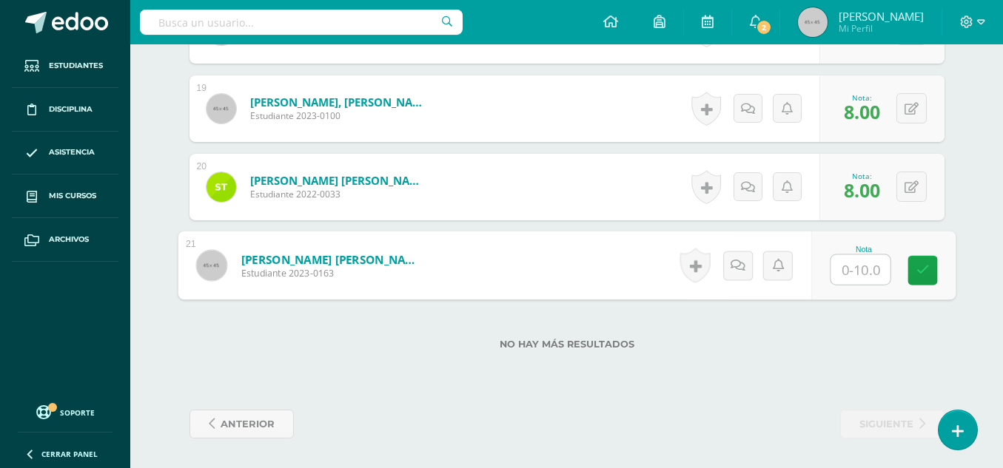
type input "8"
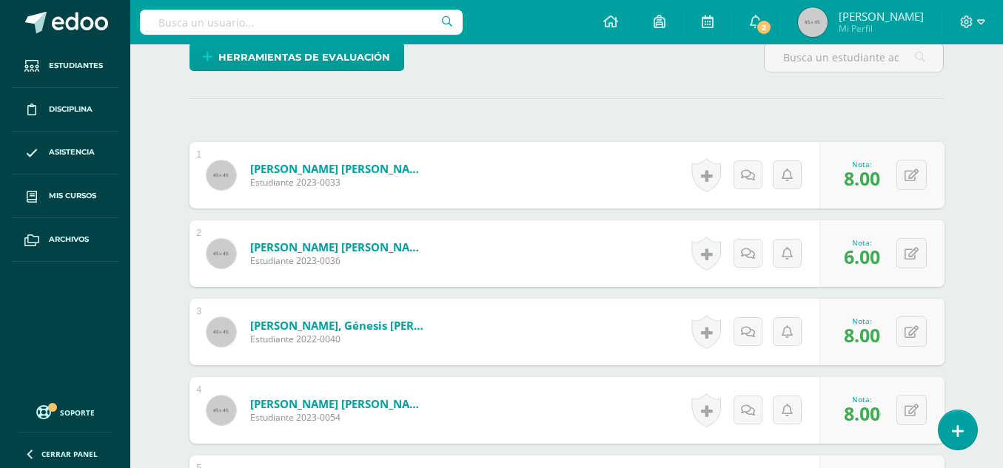
scroll to position [353, 0]
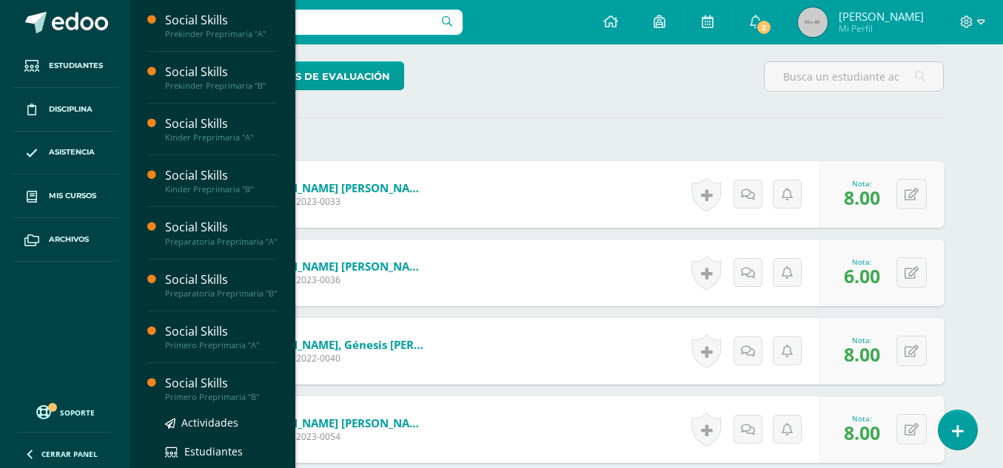
click at [201, 402] on div "Primero Preprimaria "B"" at bounding box center [221, 397] width 112 height 10
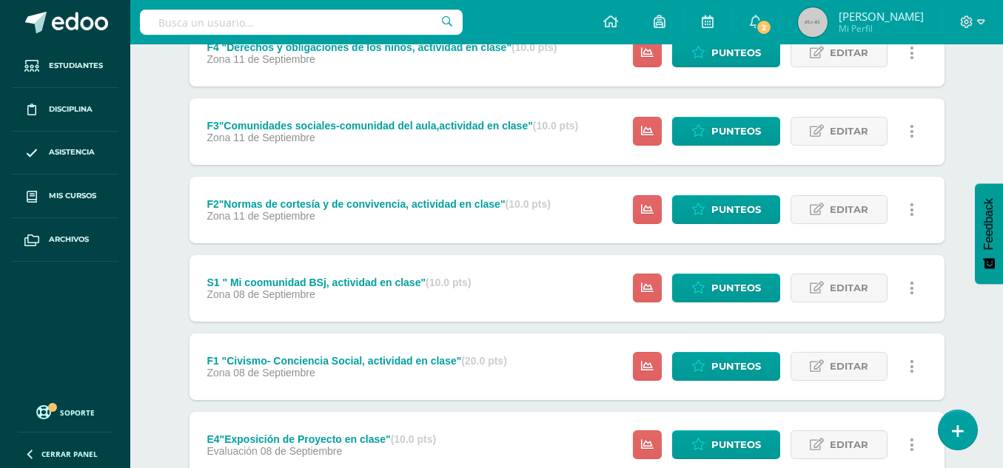
scroll to position [320, 0]
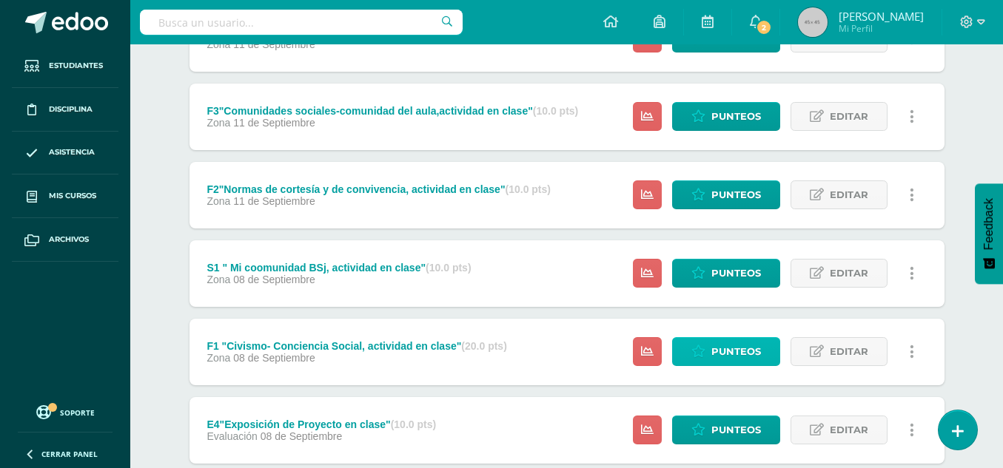
click at [739, 355] on span "Punteos" at bounding box center [736, 351] width 50 height 27
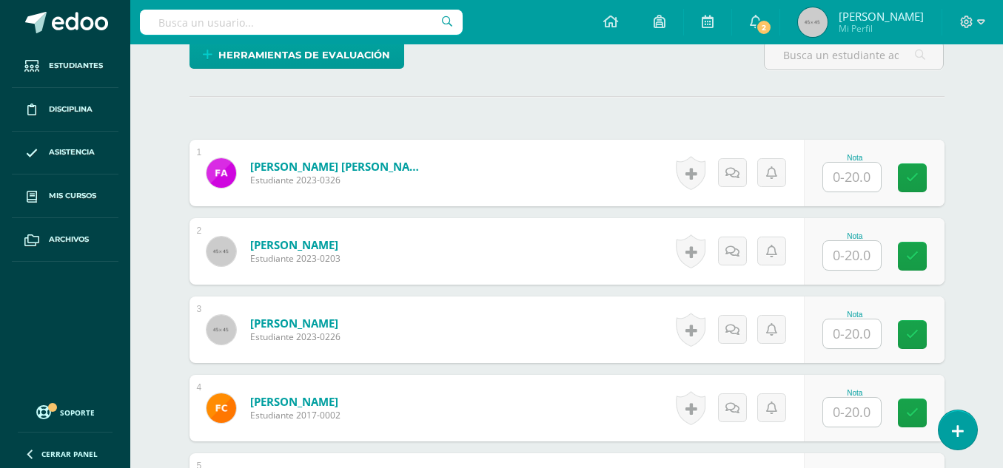
scroll to position [389, 0]
click at [852, 181] on input "text" at bounding box center [852, 176] width 58 height 29
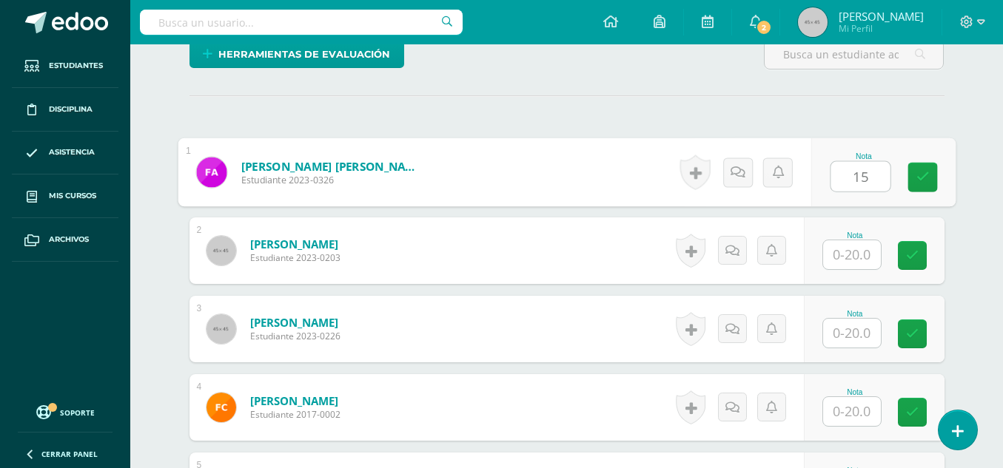
type input "15"
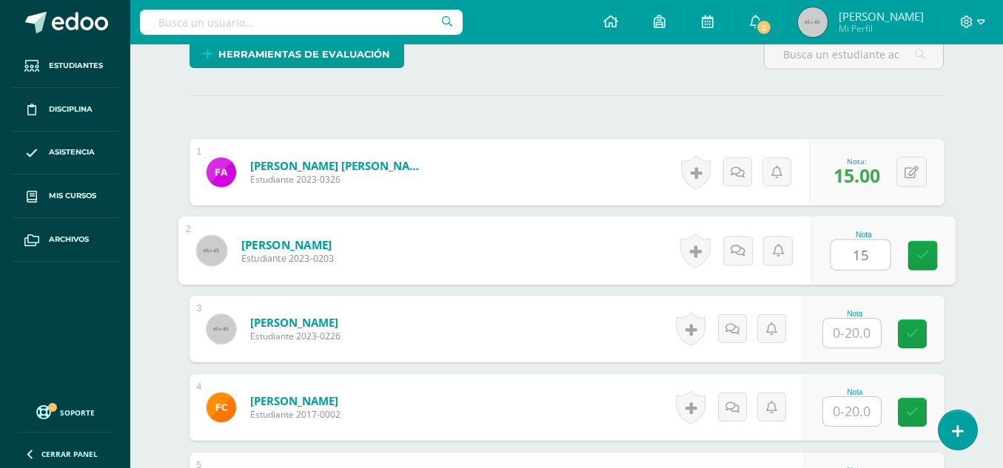
type input "15"
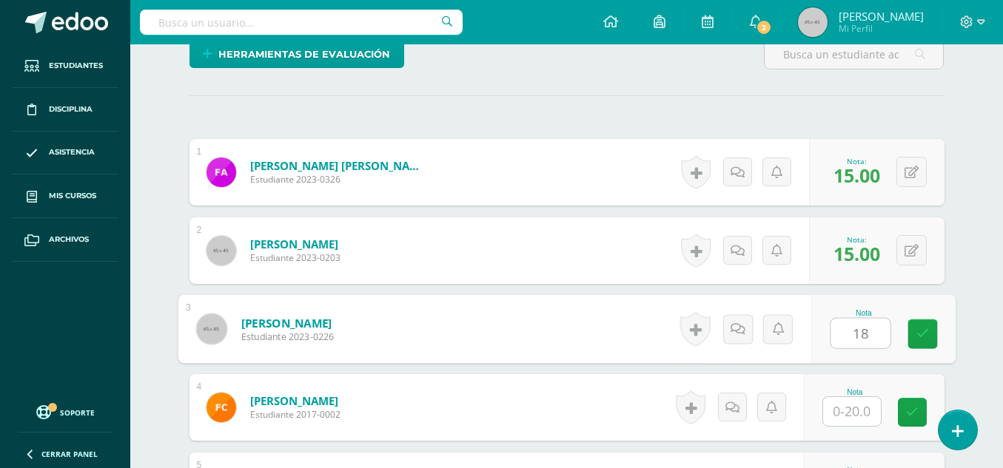
type input "18"
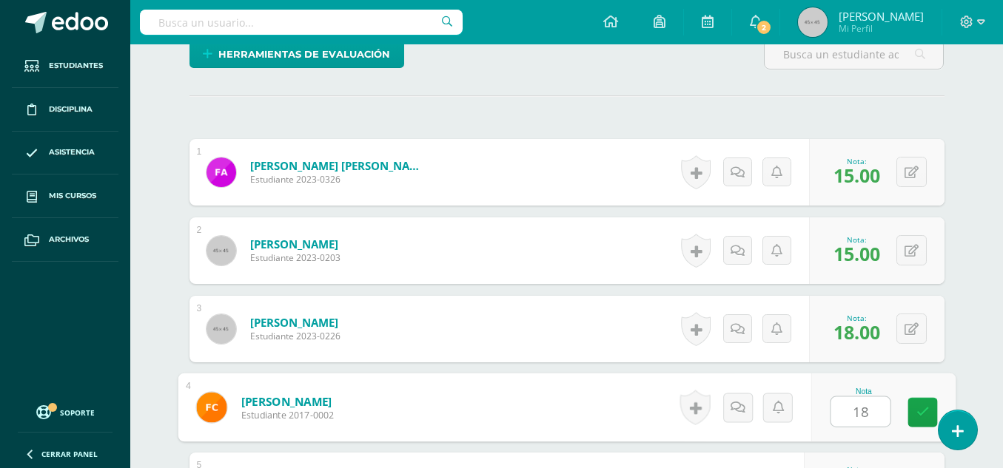
type input "18"
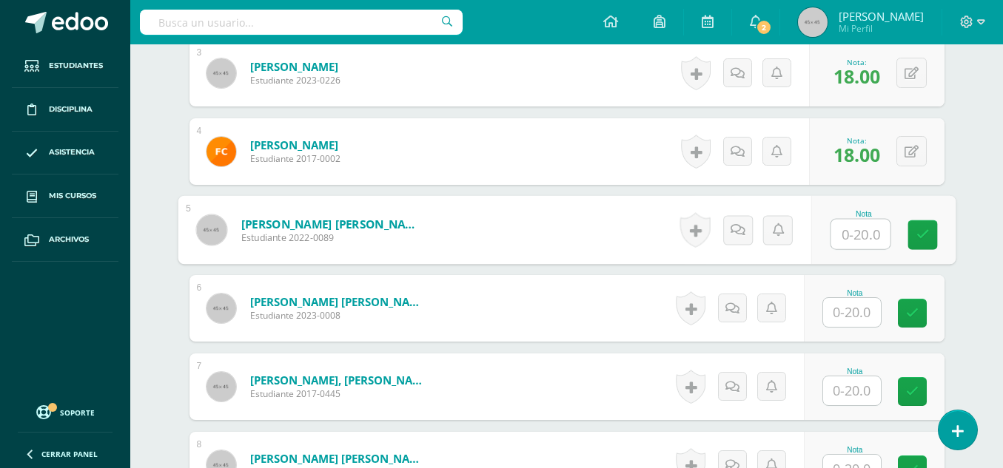
type input "2"
type input "18"
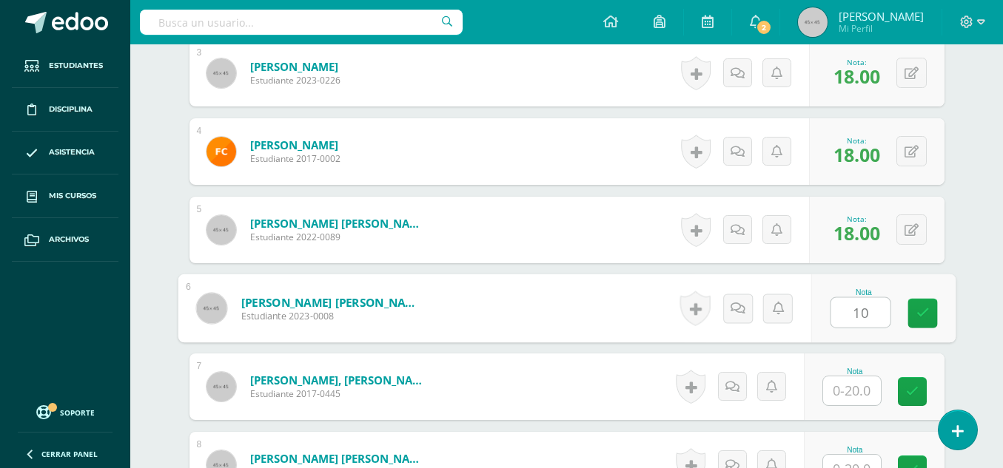
type input "10"
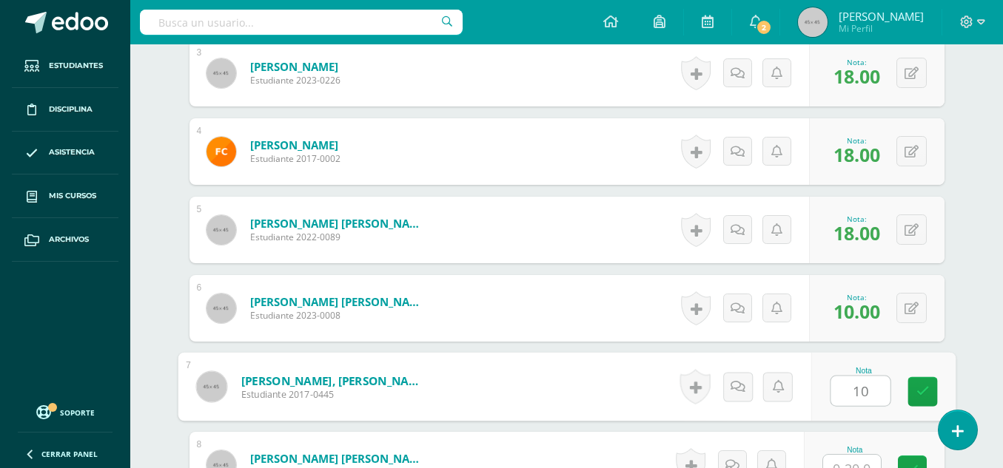
type input "10"
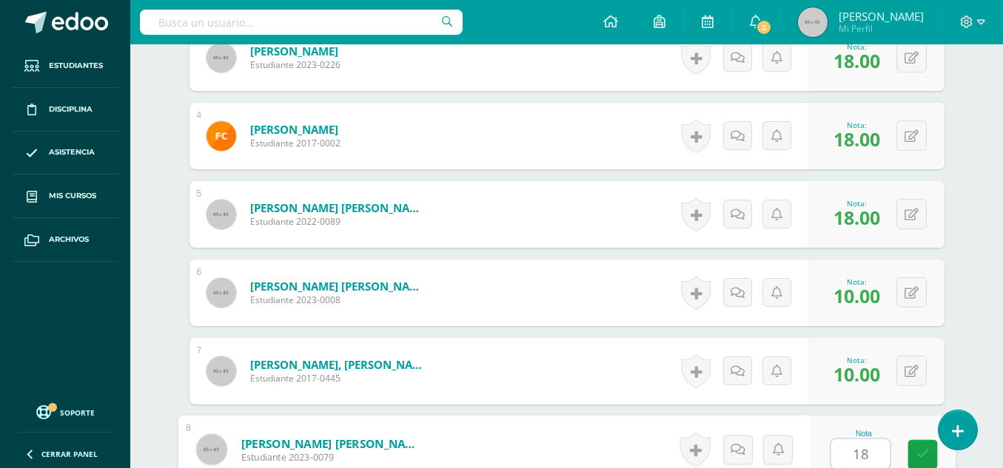
type input "18"
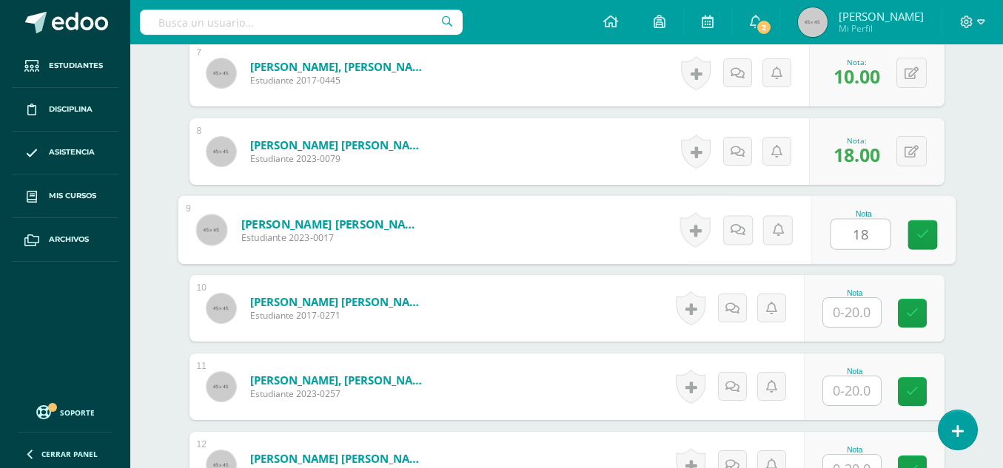
type input "18"
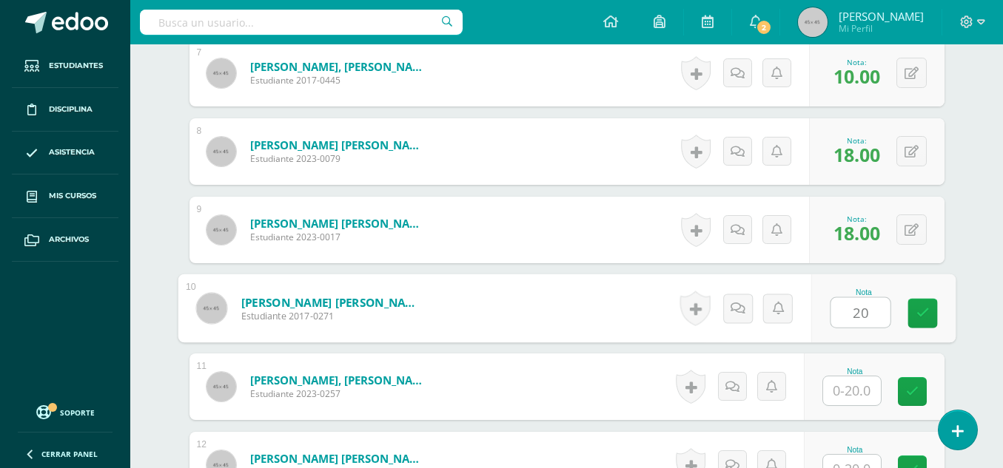
type input "20"
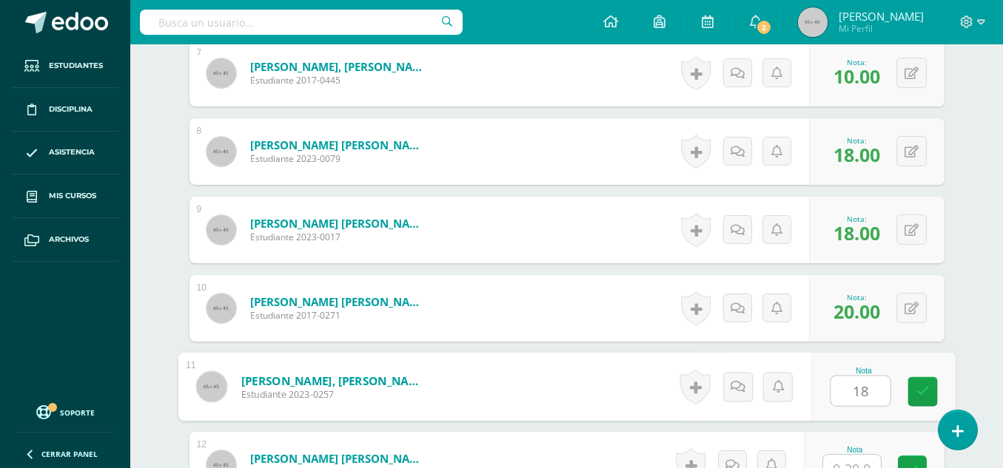
type input "18"
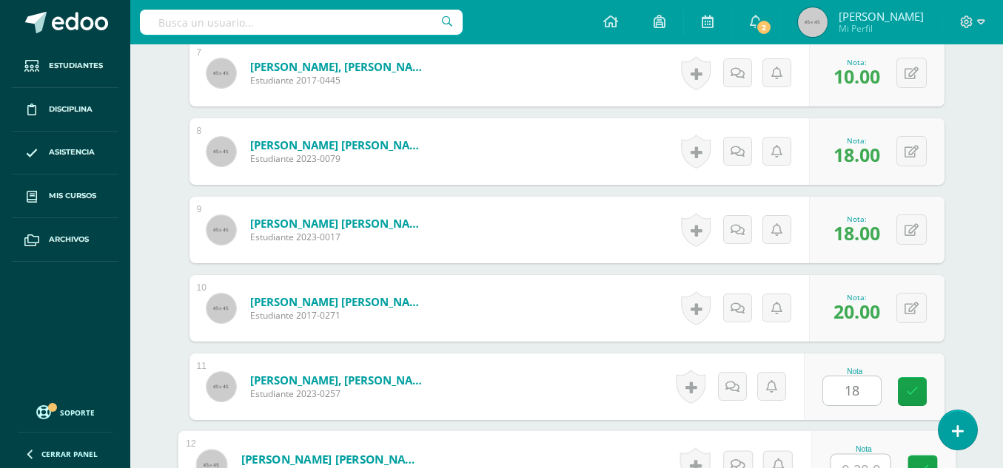
scroll to position [974, 0]
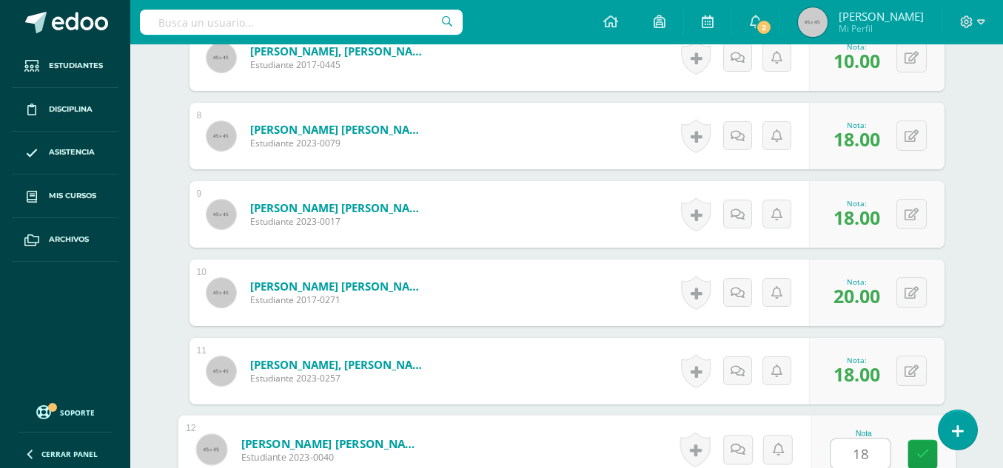
type input "18"
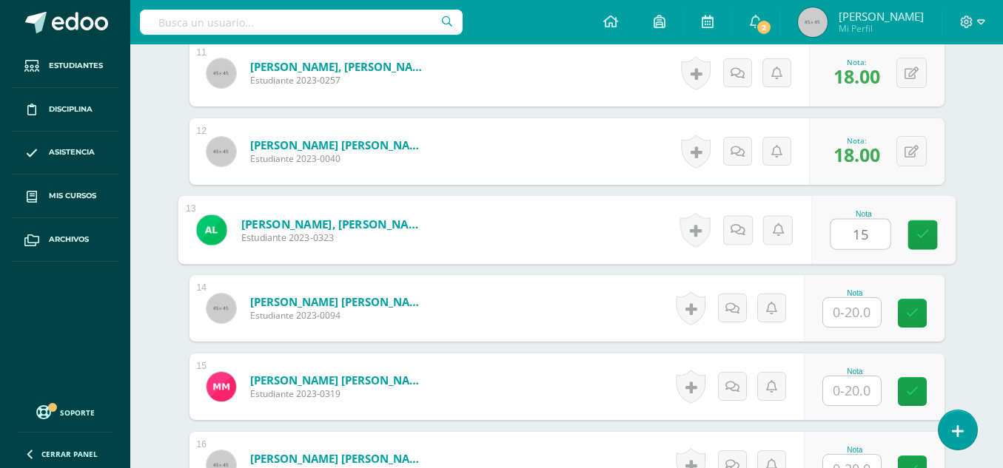
type input "15"
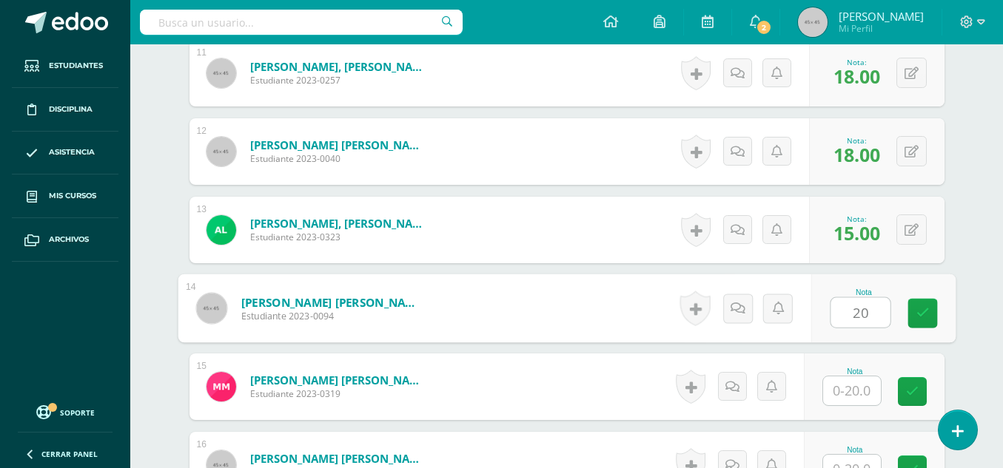
type input "20"
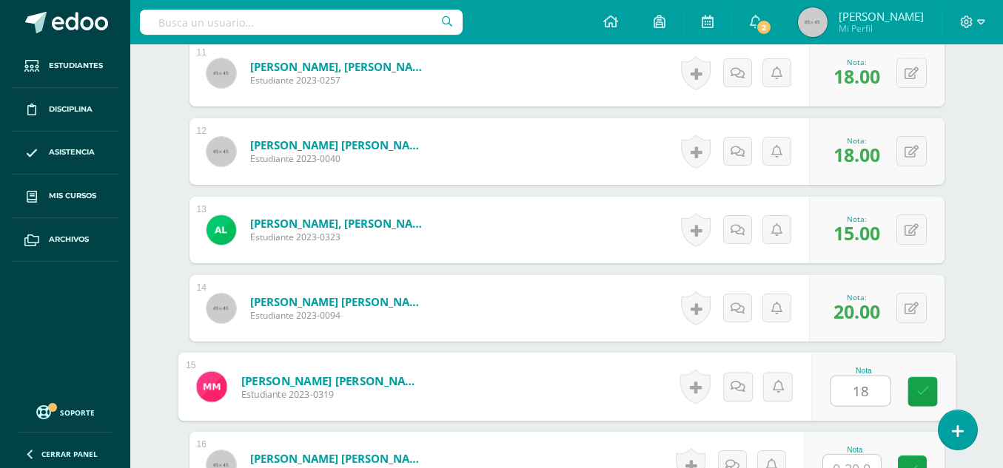
type input "18"
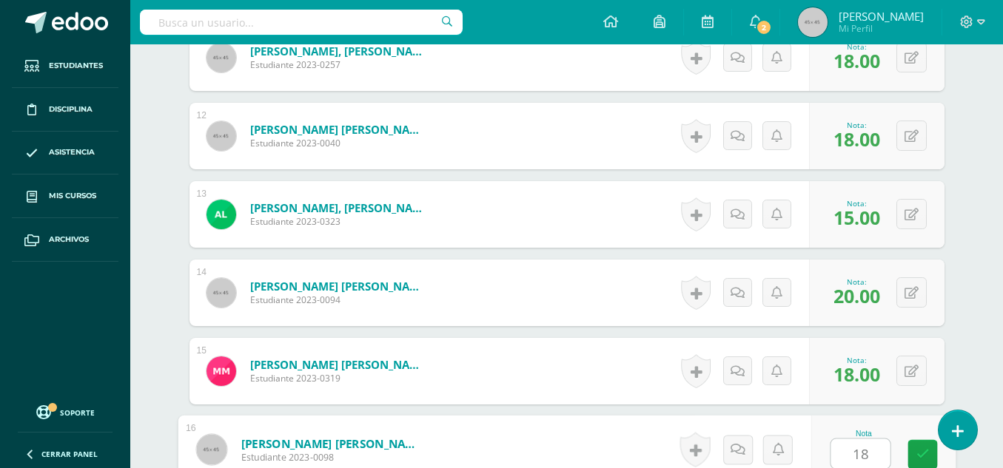
type input "18"
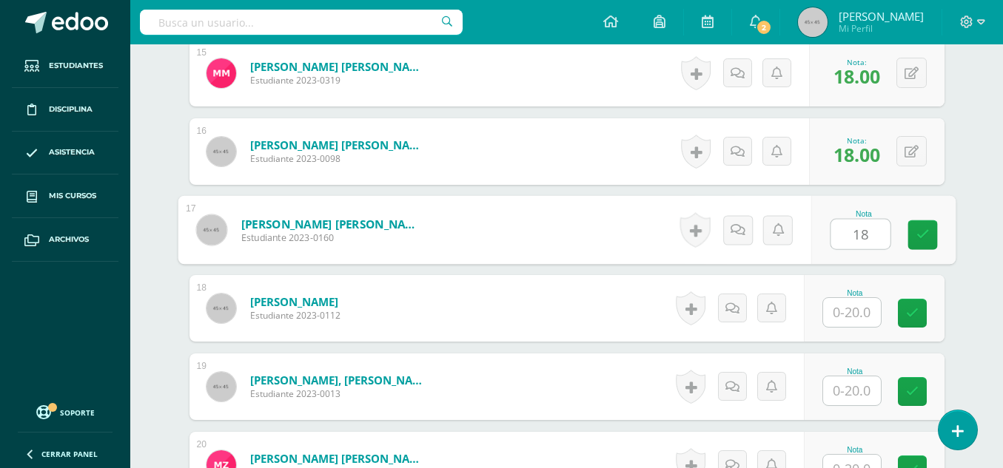
type input "18"
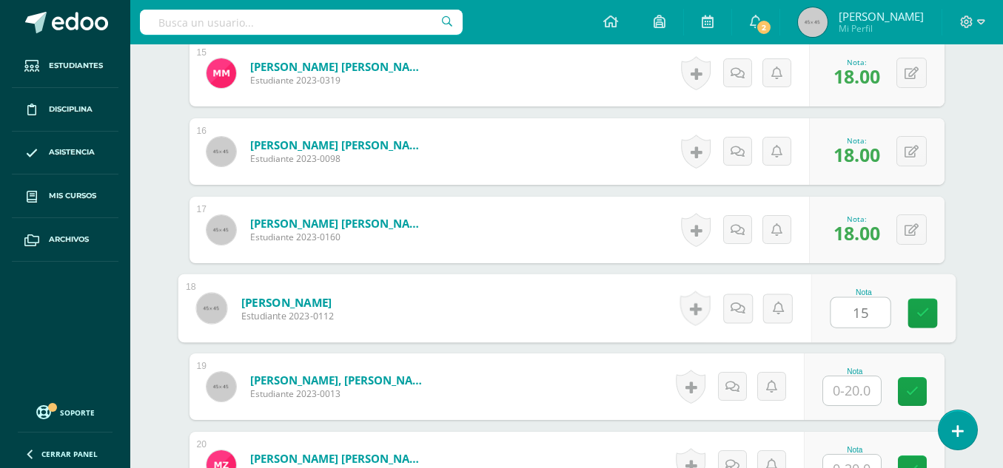
type input "15"
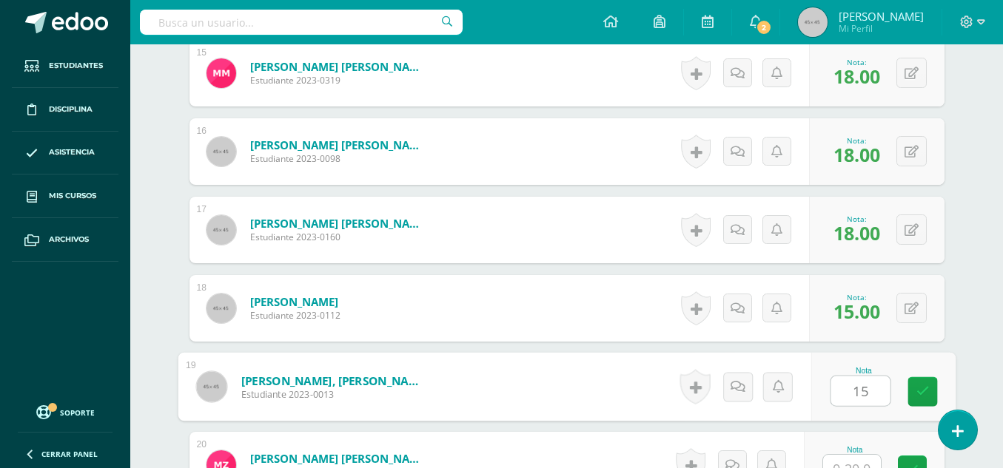
type input "15"
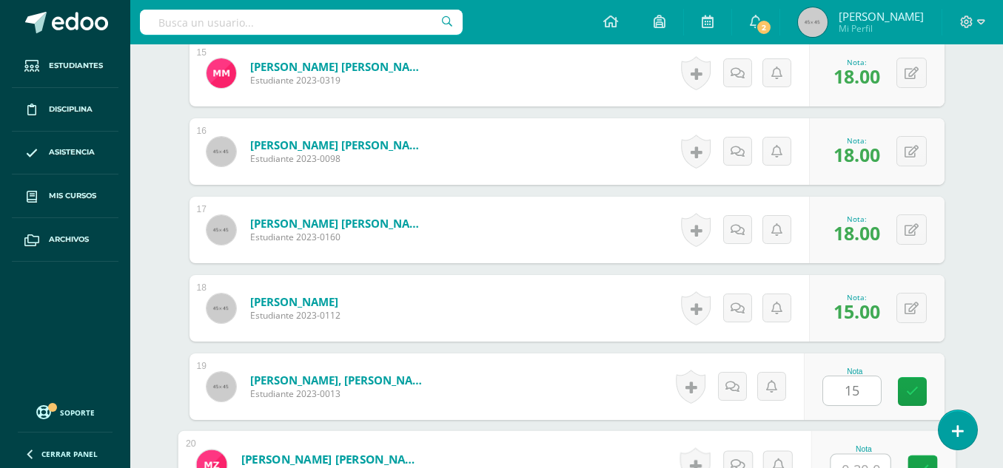
scroll to position [1602, 0]
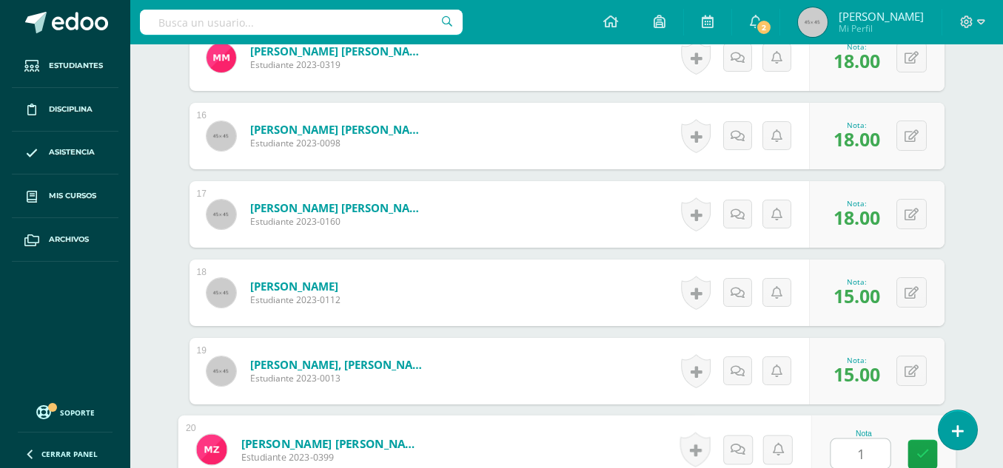
type input "15"
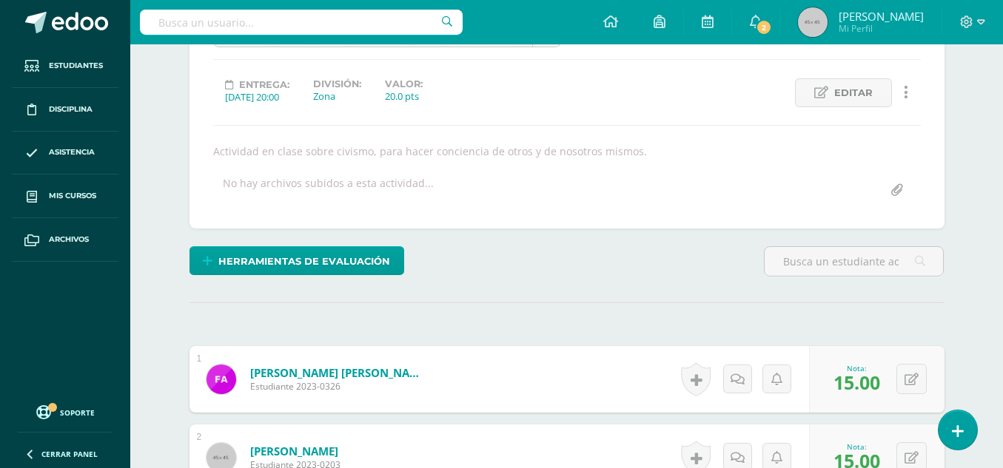
scroll to position [0, 0]
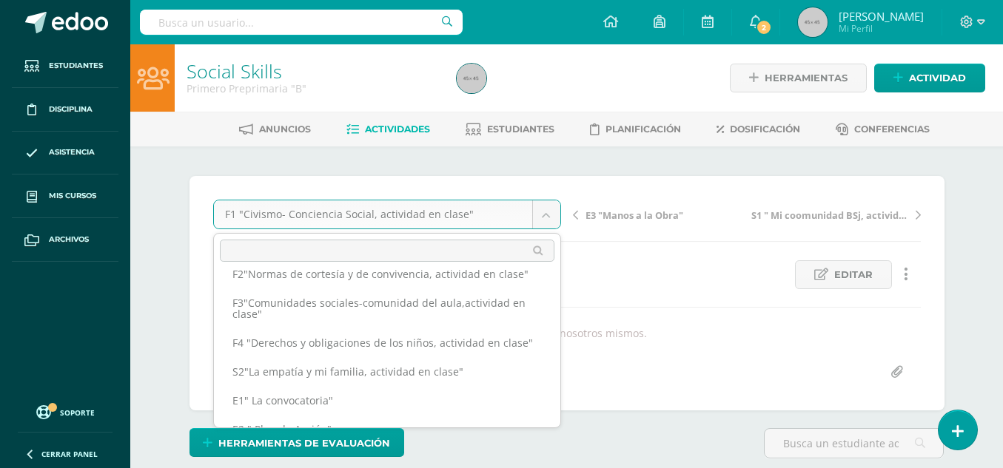
scroll to position [9, 0]
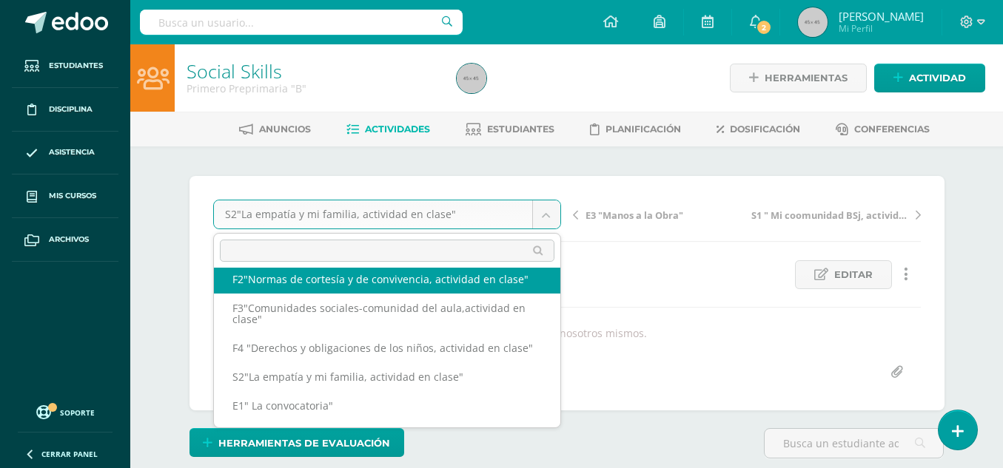
select select "/dashboard/teacher/grade-activity/50209/"
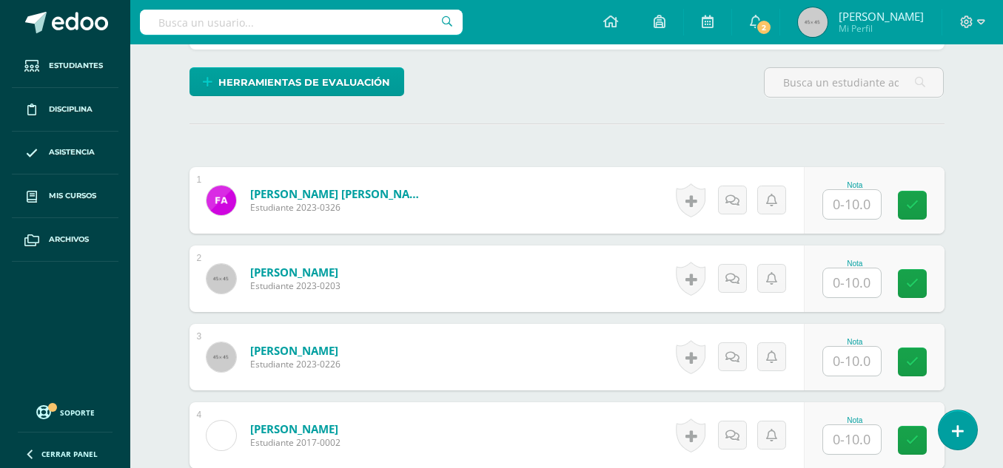
scroll to position [391, 0]
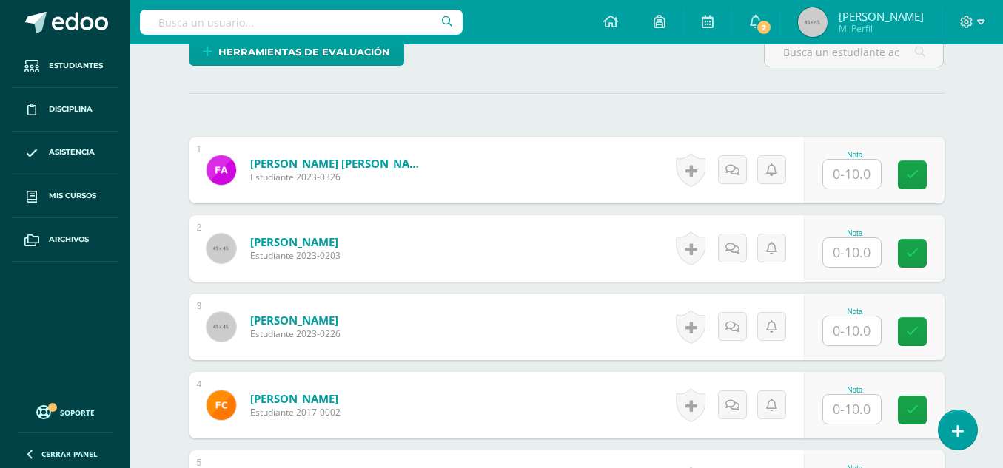
click at [860, 160] on input "text" at bounding box center [852, 174] width 58 height 29
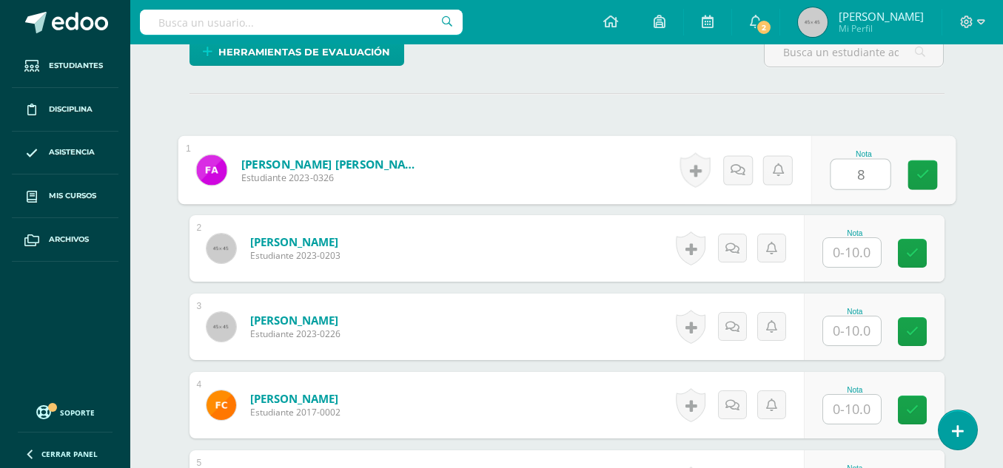
type input "8"
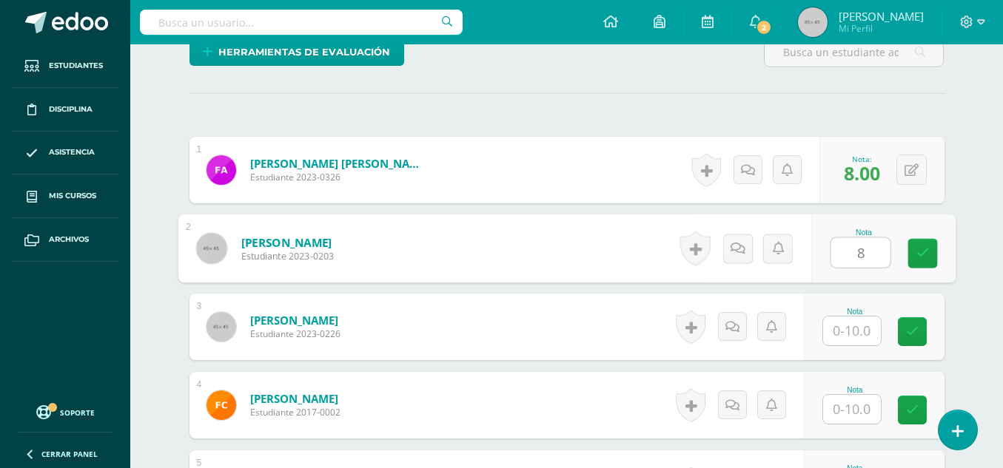
type input "8"
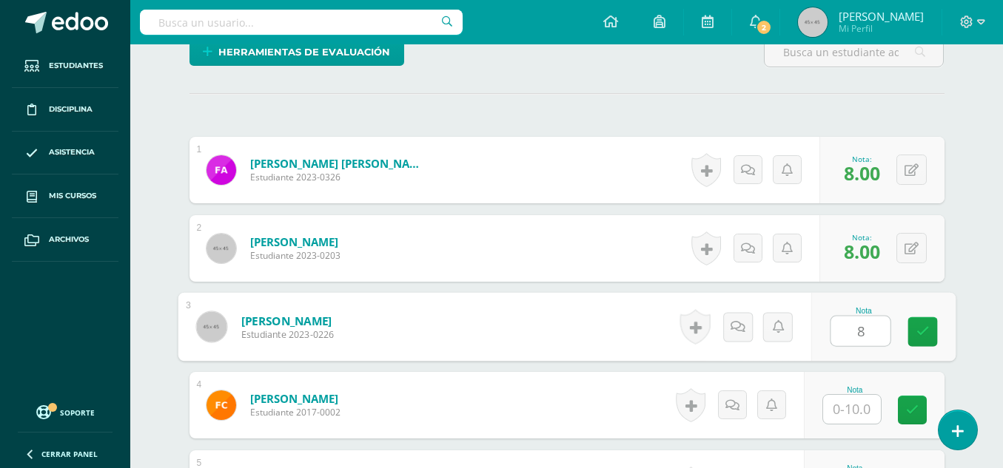
type input "8"
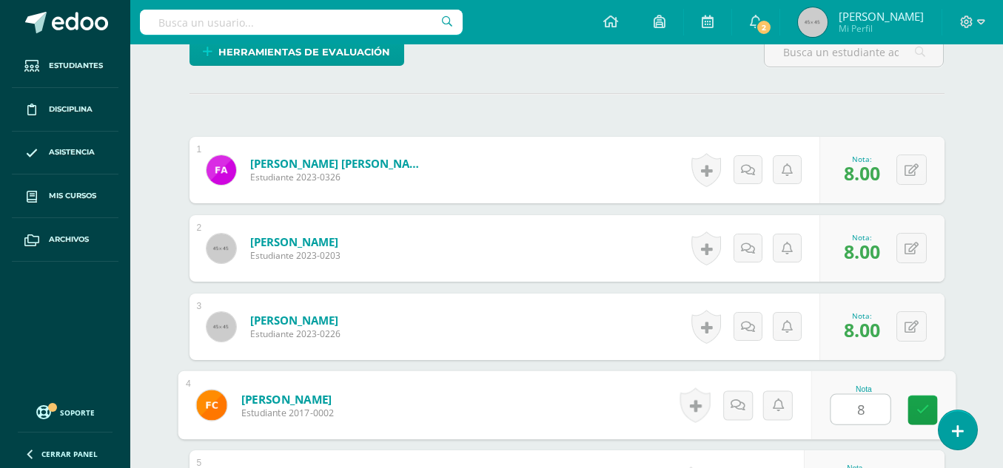
type input "8"
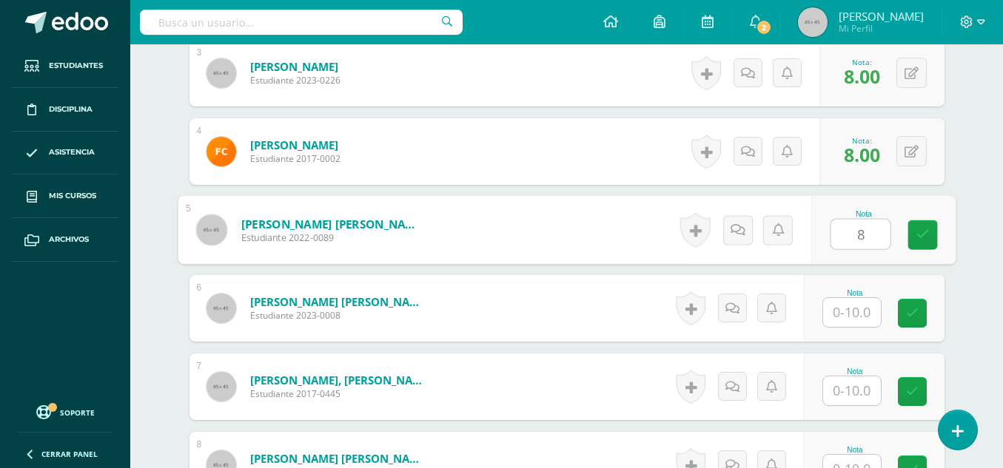
type input "8"
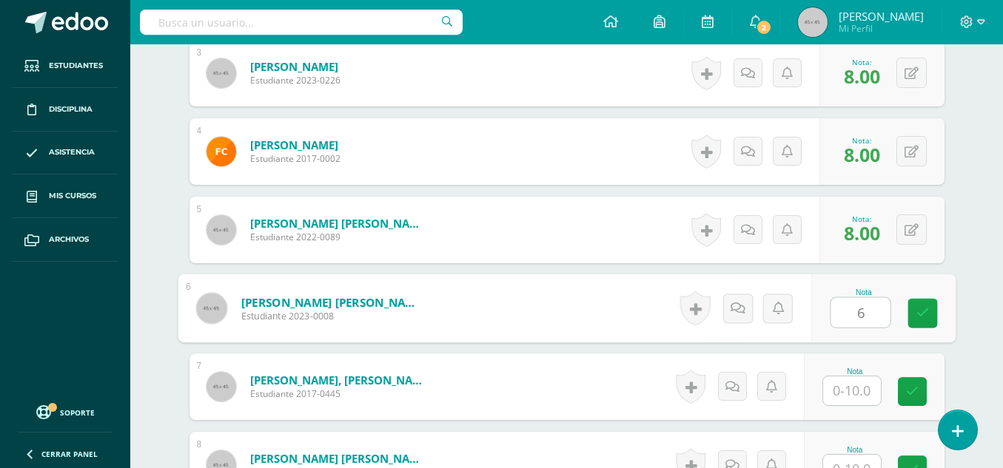
type input "6"
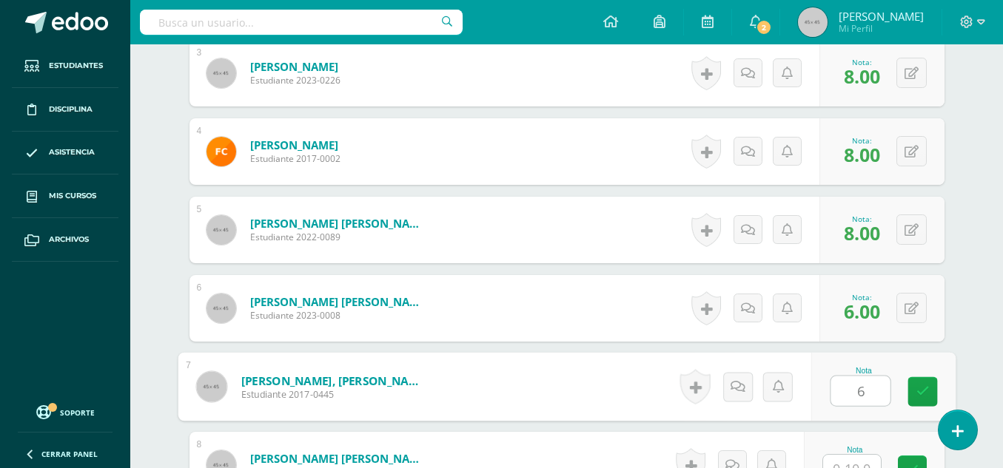
type input "6"
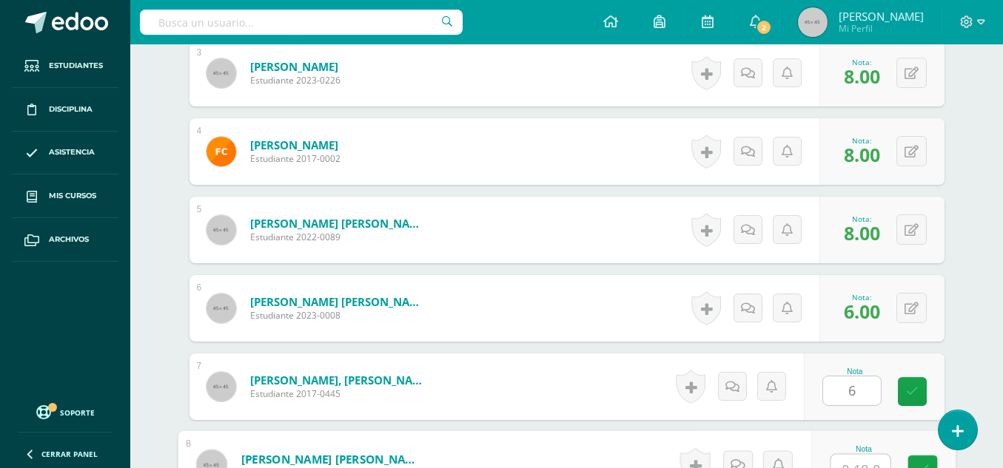
scroll to position [661, 0]
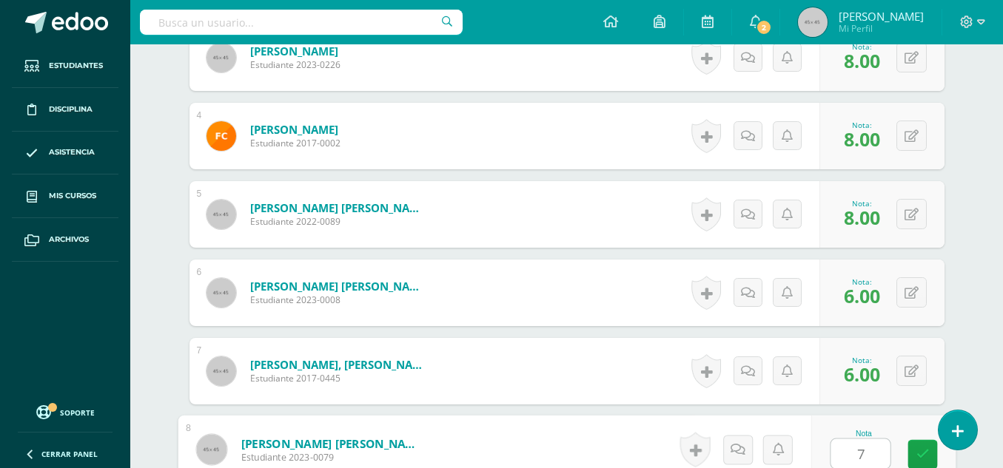
type input "7"
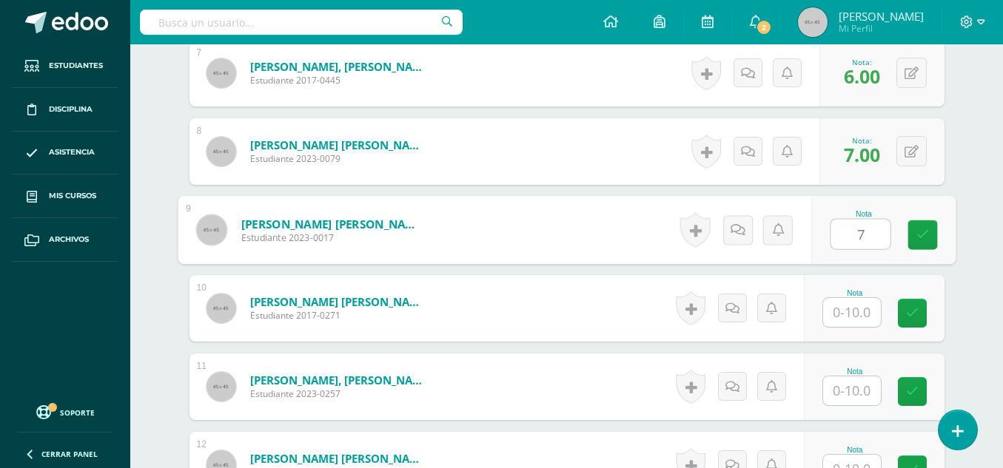
type input "7"
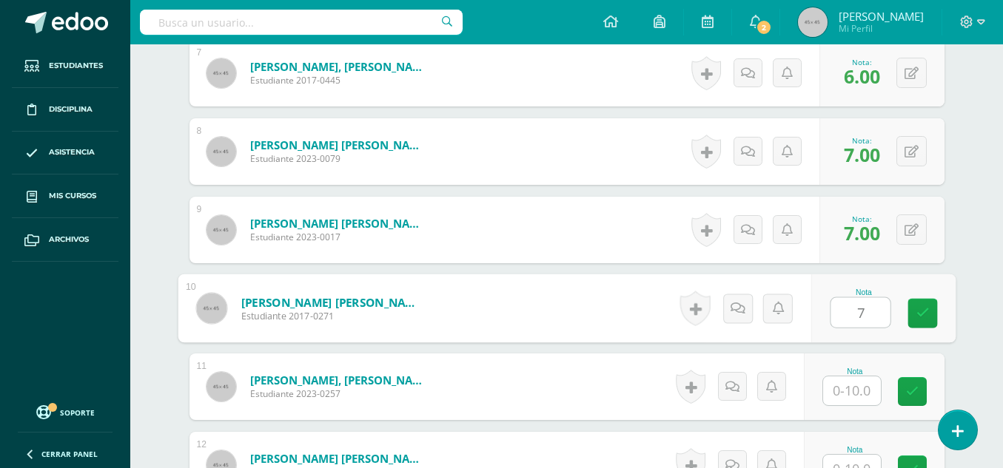
type input "7"
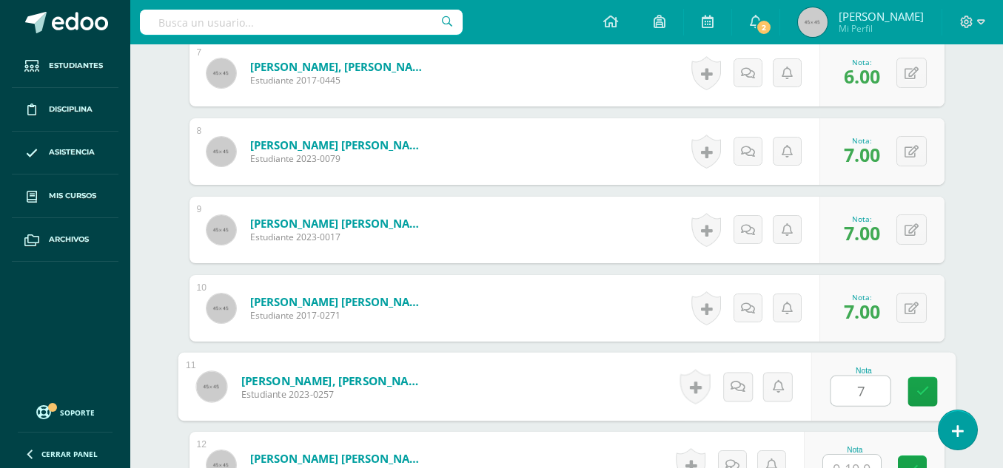
type input "7"
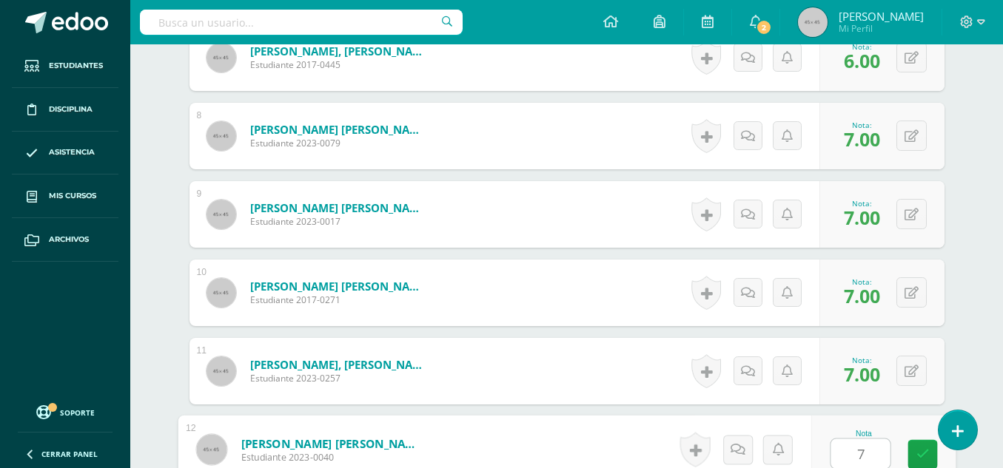
type input "7"
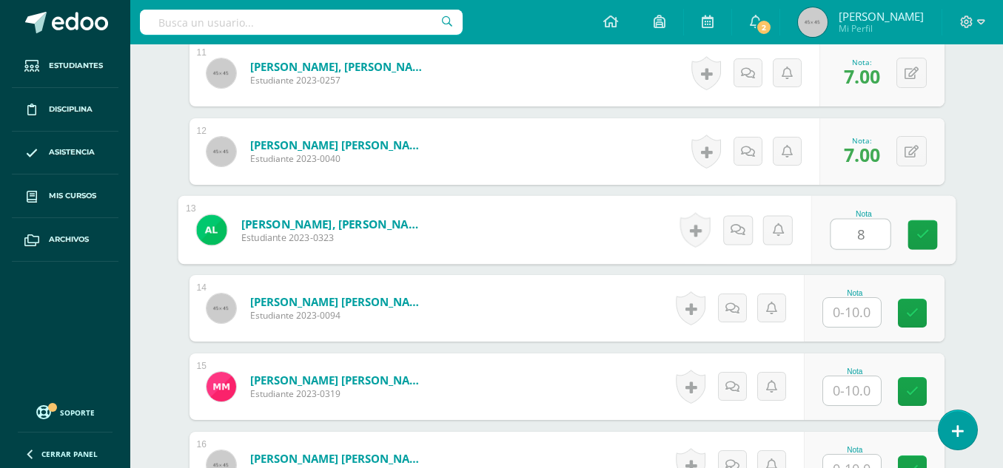
type input "8"
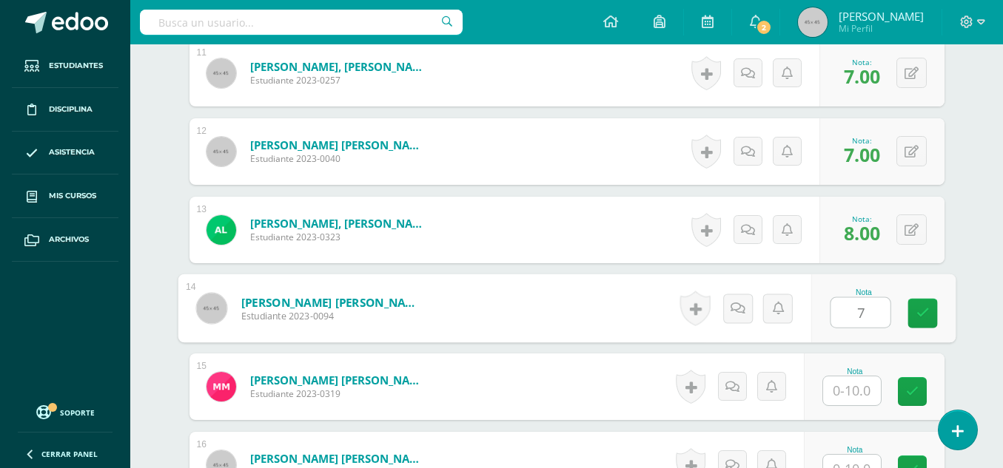
type input "7"
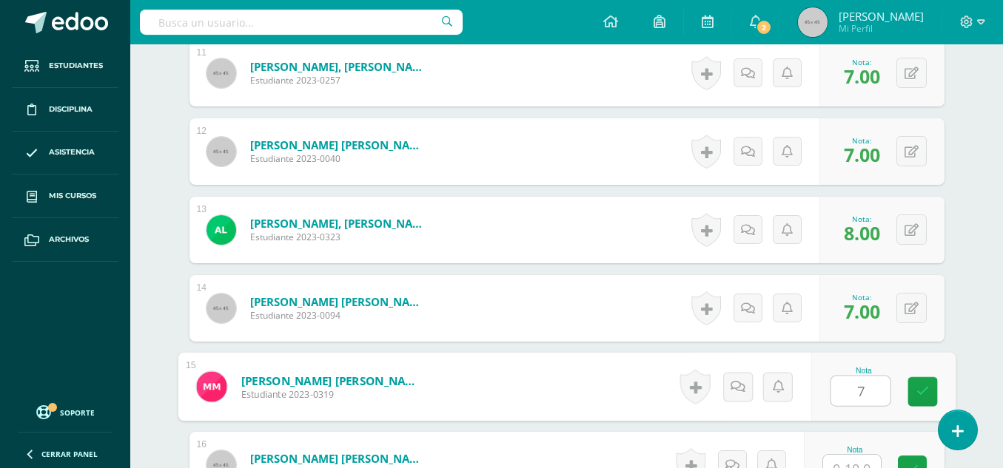
type input "7"
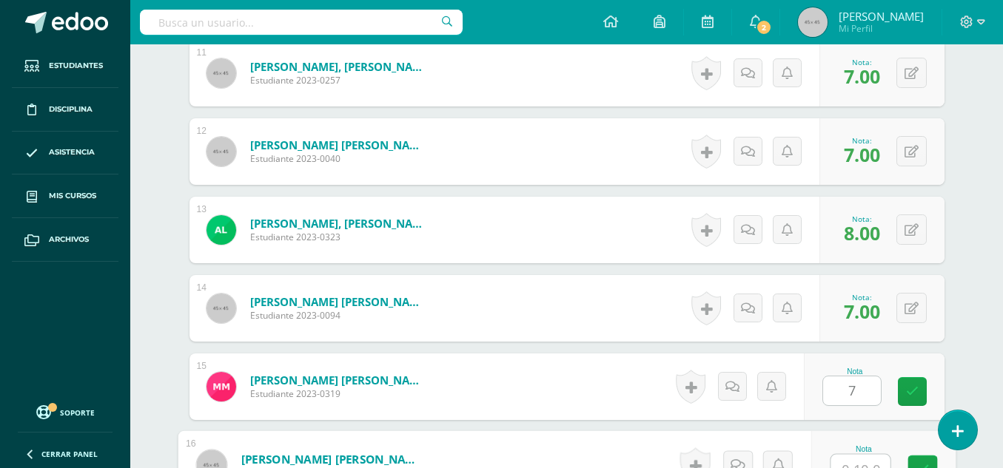
scroll to position [1288, 0]
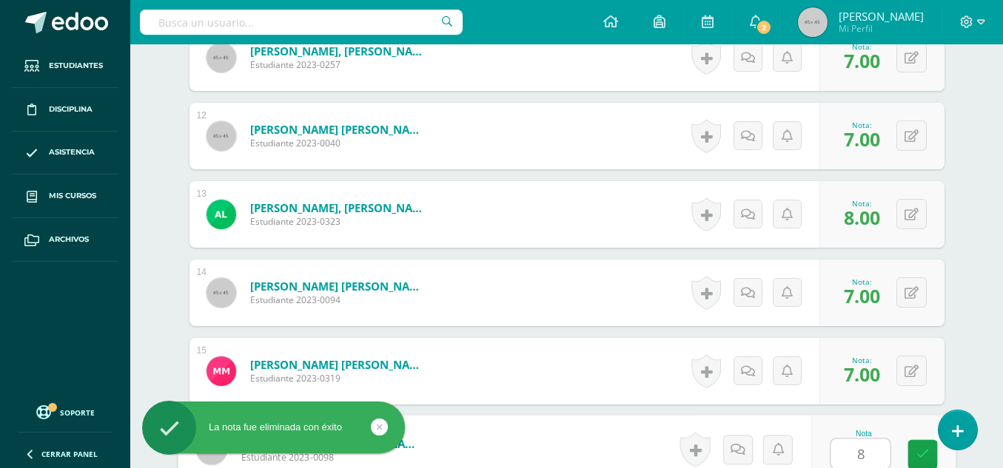
type input "8"
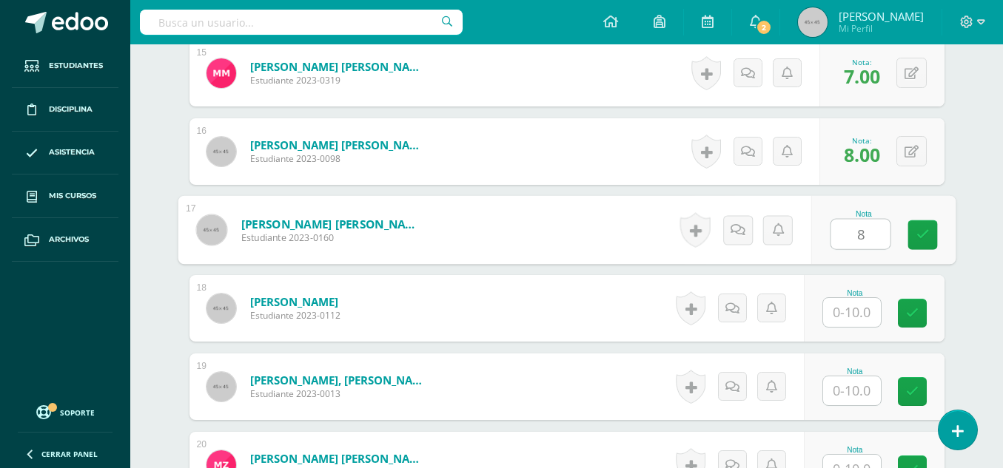
type input "8"
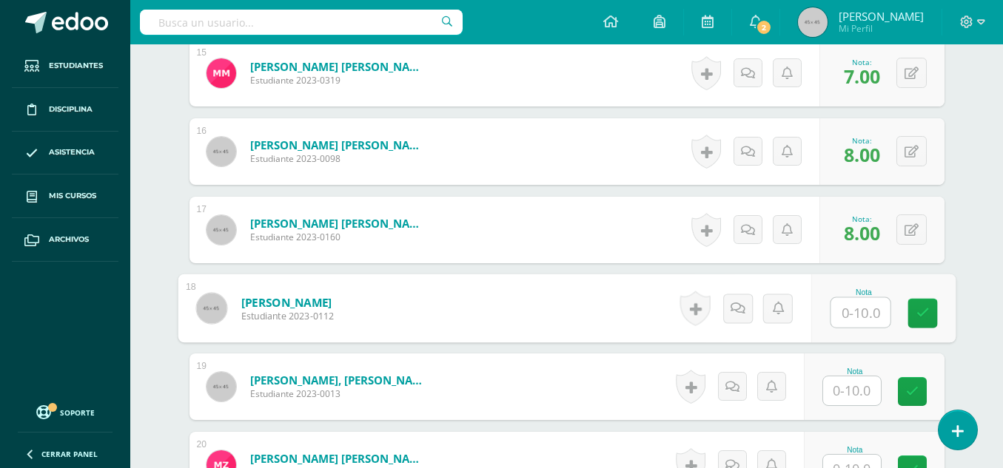
type input "8"
type input "5"
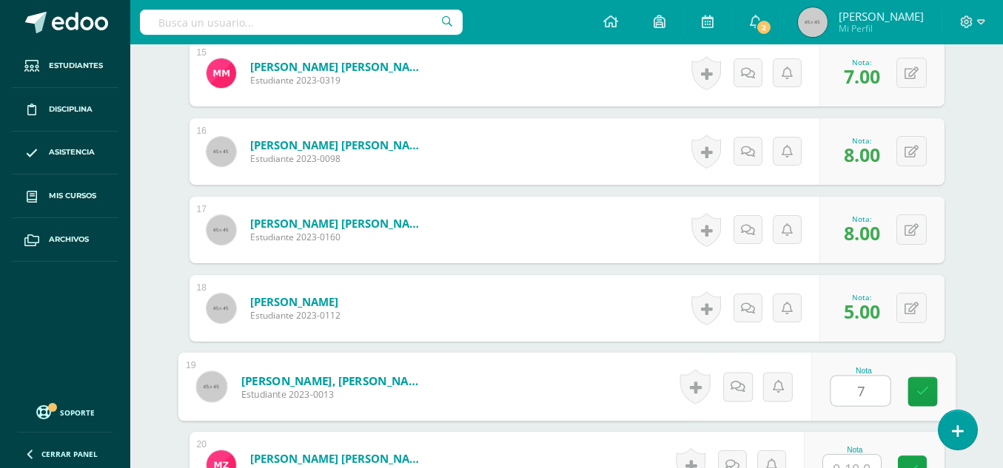
type input "7"
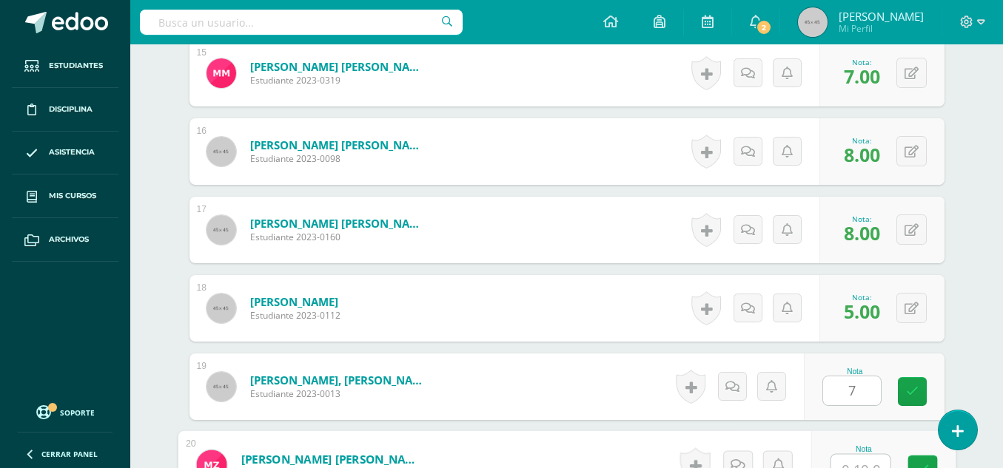
scroll to position [1602, 0]
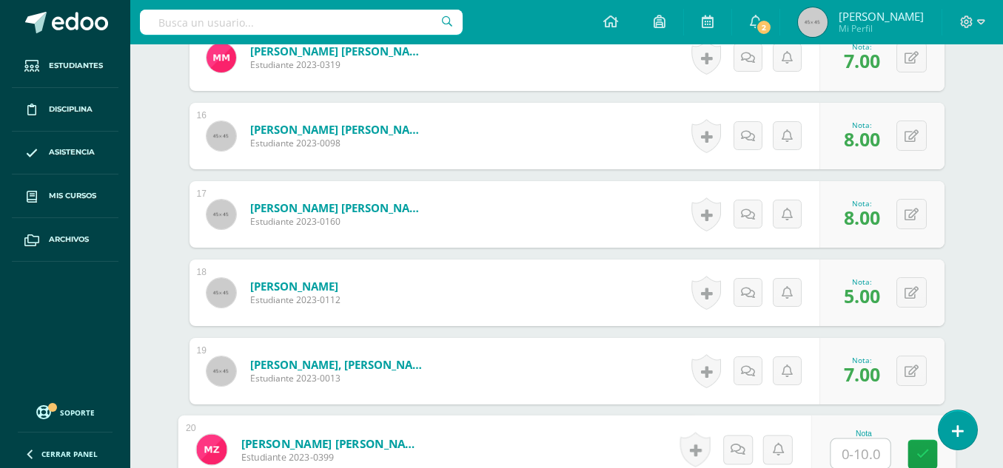
type input "6"
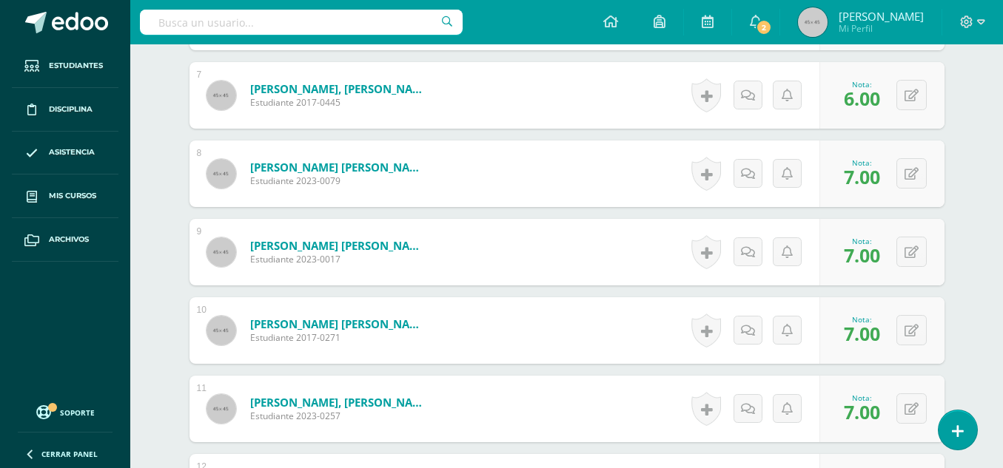
scroll to position [0, 0]
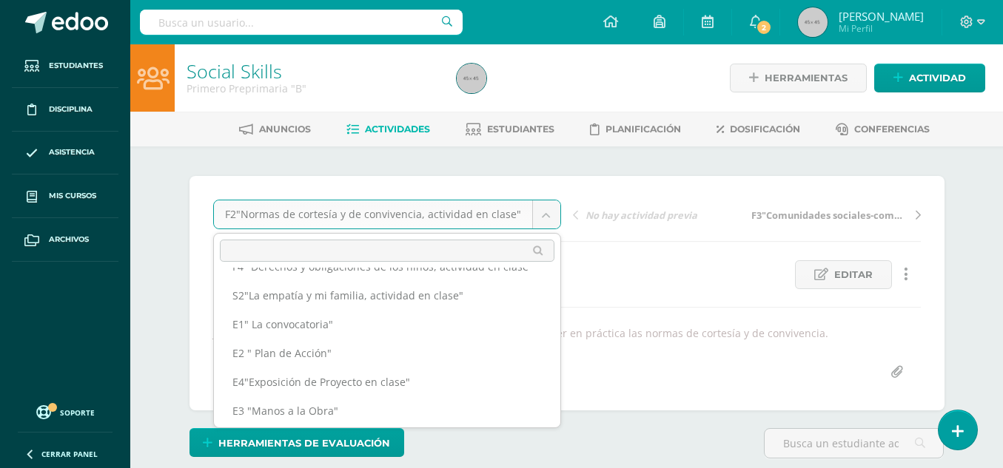
scroll to position [152, 0]
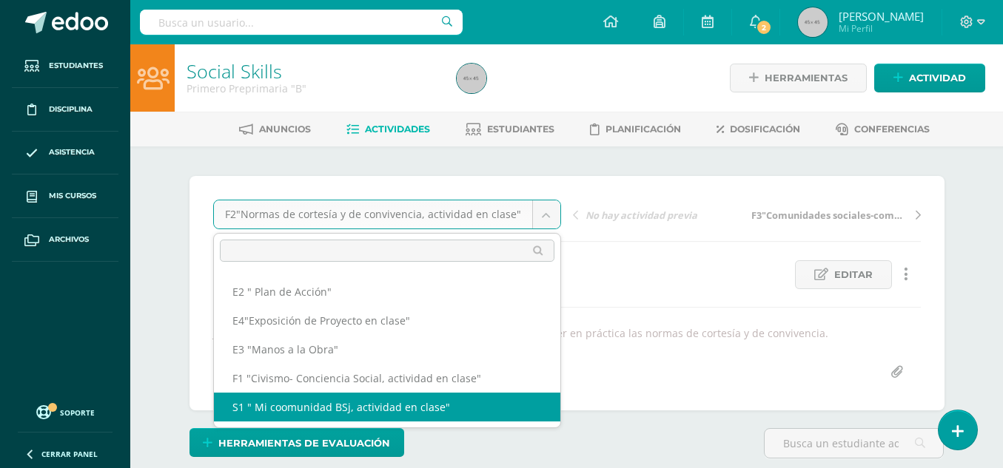
select select "/dashboard/teacher/grade-activity/49591/"
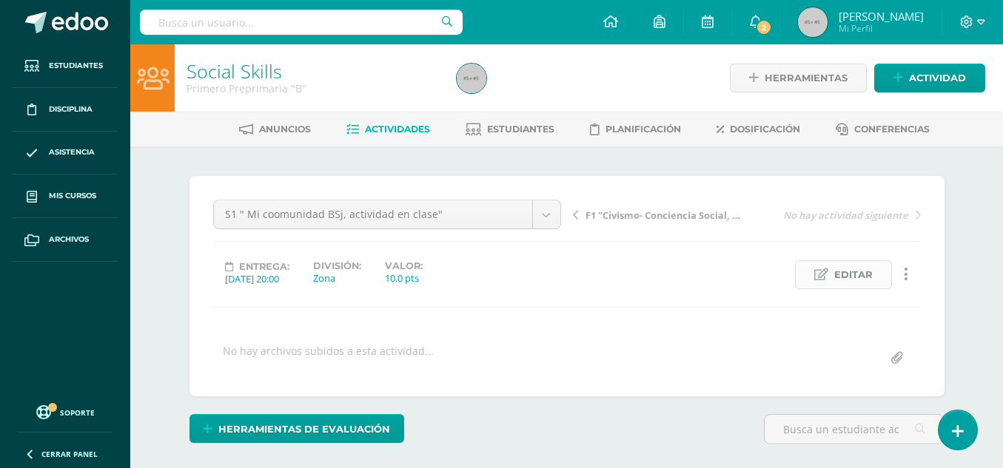
click at [858, 277] on span "Editar" at bounding box center [853, 274] width 38 height 27
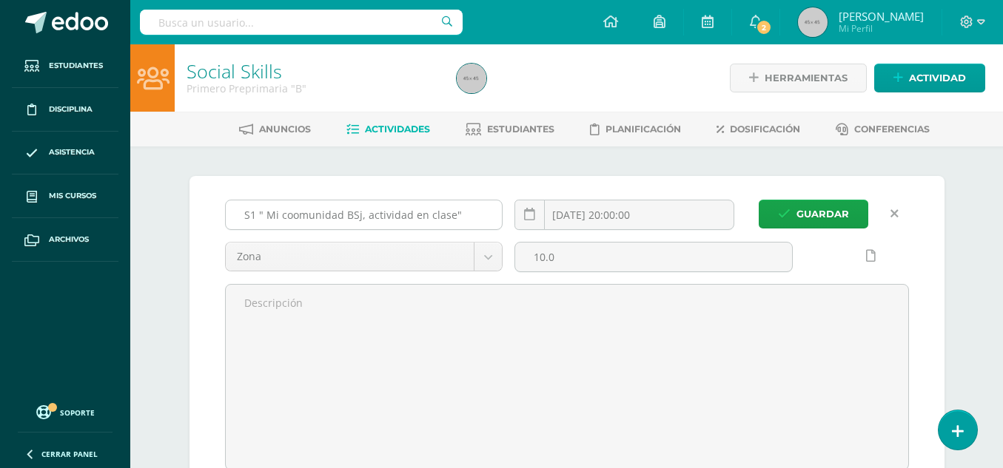
scroll to position [1, 0]
click at [289, 223] on input "S1 " Mi coomunidad BSj, actividad en clase"" at bounding box center [364, 214] width 277 height 29
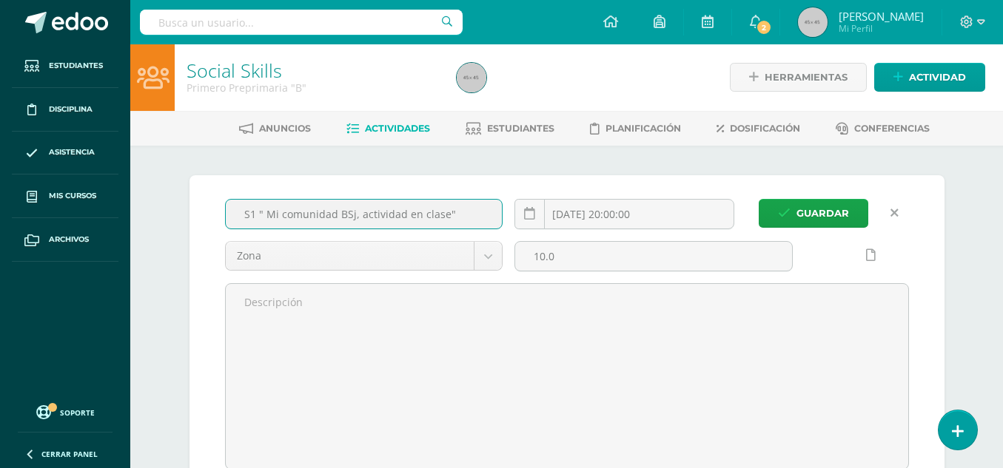
click at [289, 223] on input "S1 " Mi comunidad BSj, actividad en clase"" at bounding box center [364, 214] width 277 height 29
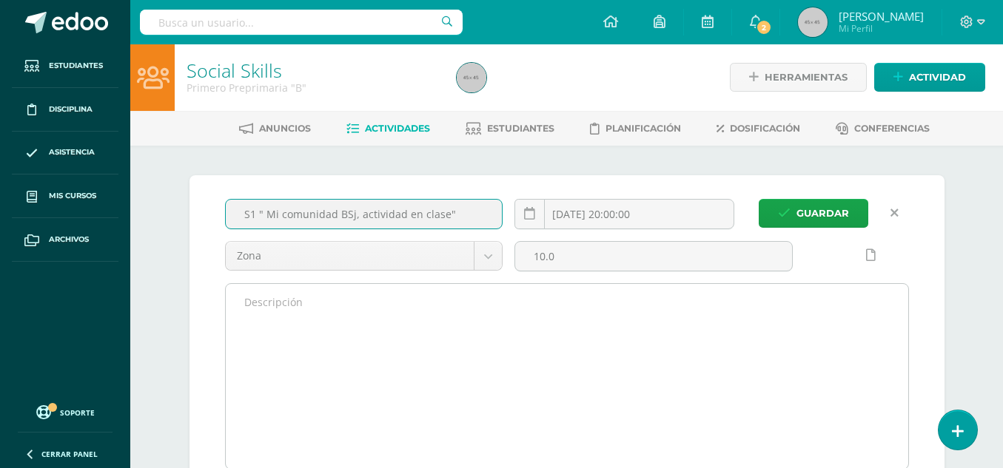
type input "S1 " Mi comunidad BSj, actividad en clase""
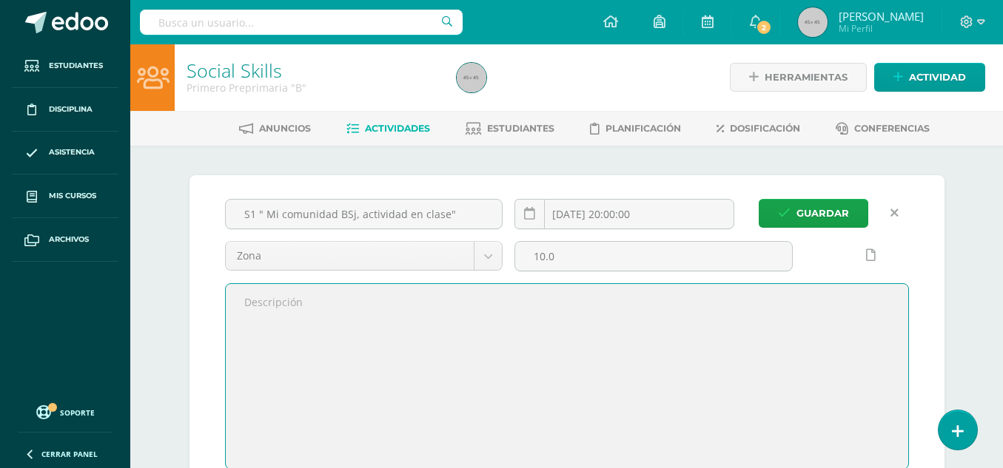
click at [387, 331] on textarea at bounding box center [567, 376] width 682 height 185
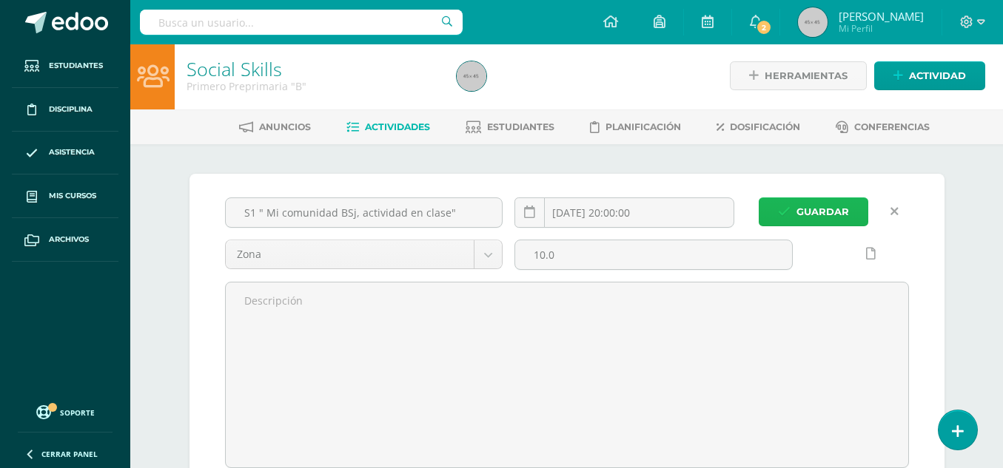
click at [823, 215] on span "Guardar" at bounding box center [822, 211] width 53 height 27
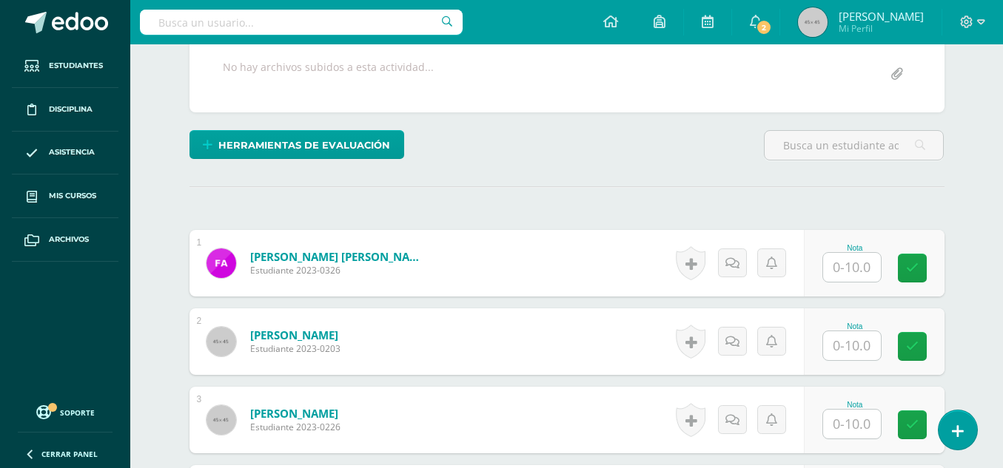
scroll to position [299, 0]
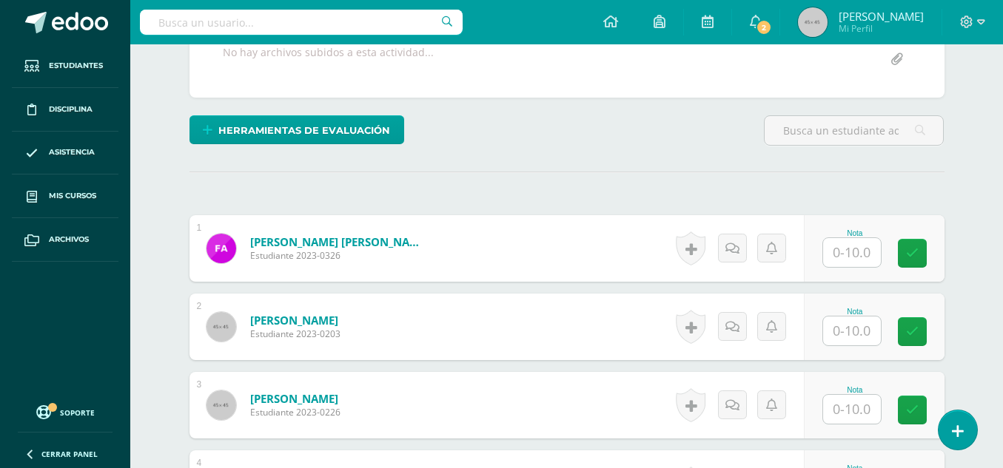
click at [862, 244] on input "text" at bounding box center [852, 252] width 58 height 29
type input "10"
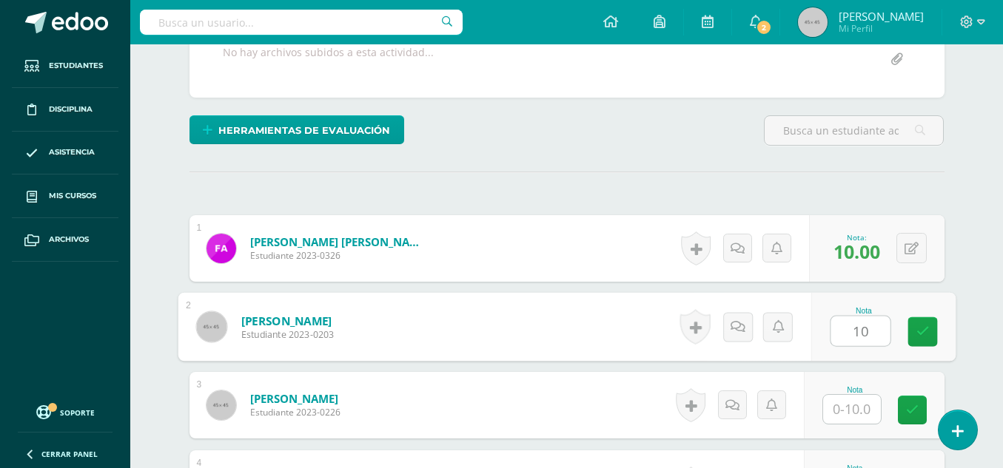
type input "10"
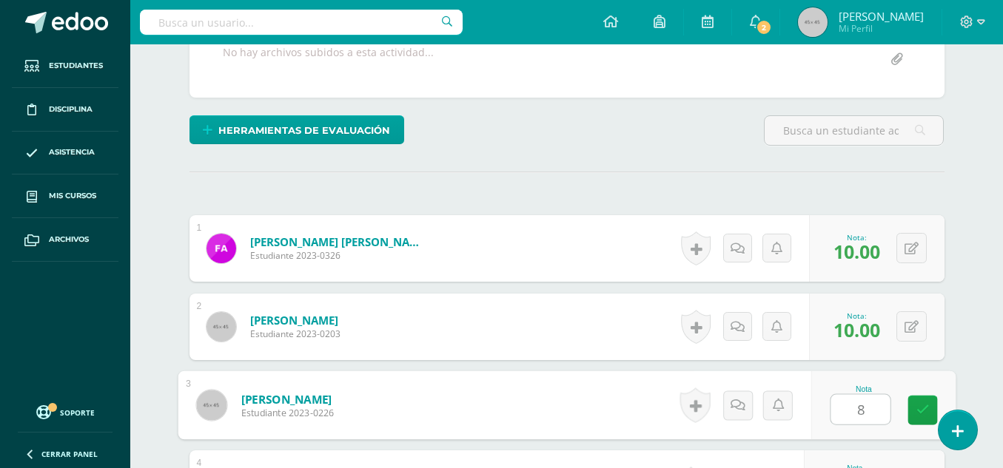
type input "8"
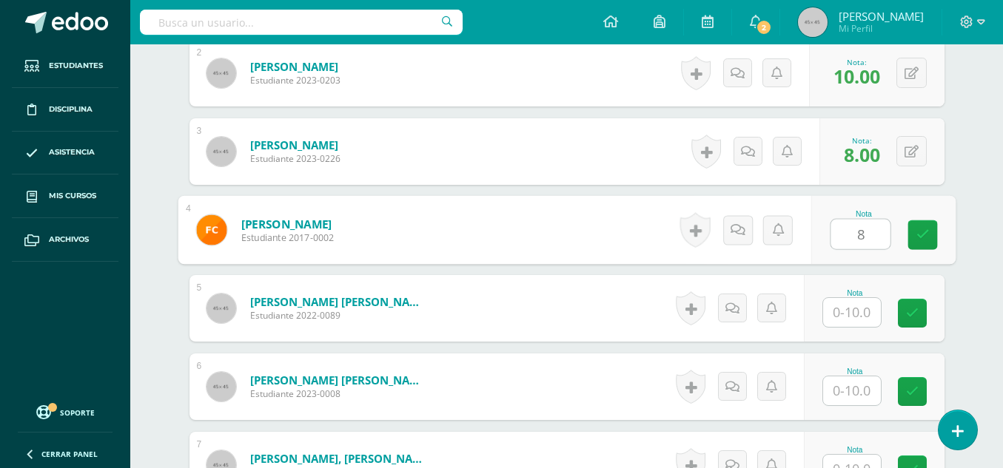
type input "8"
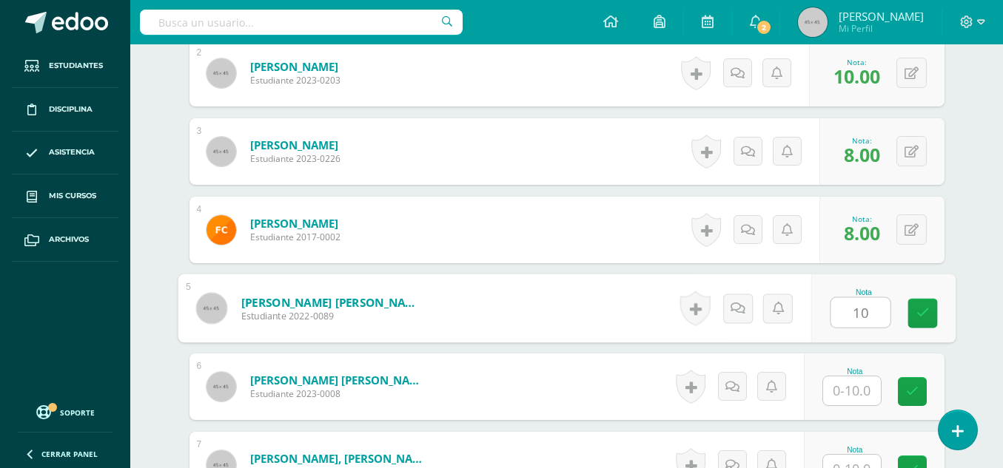
type input "10"
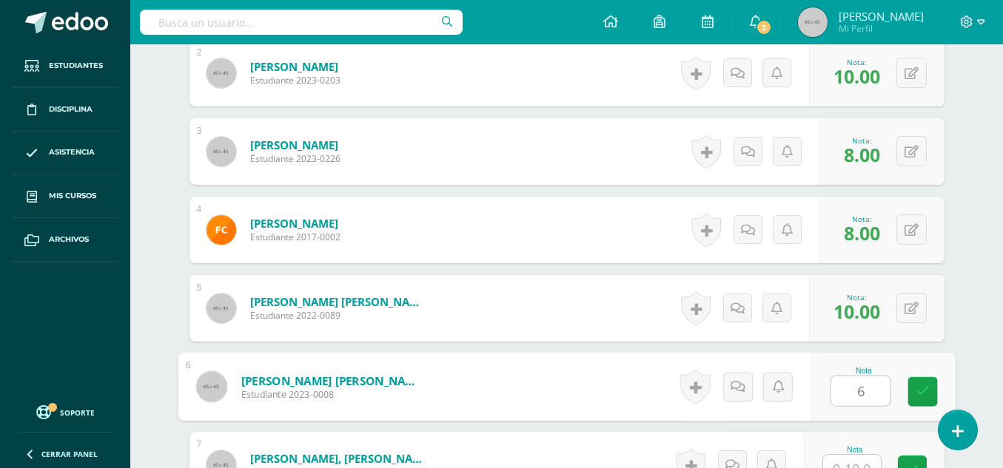
type input "6"
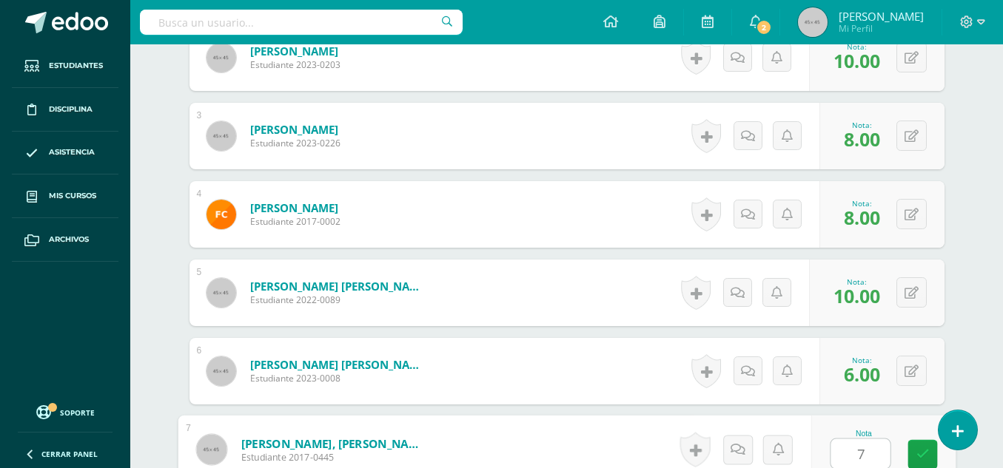
type input "7"
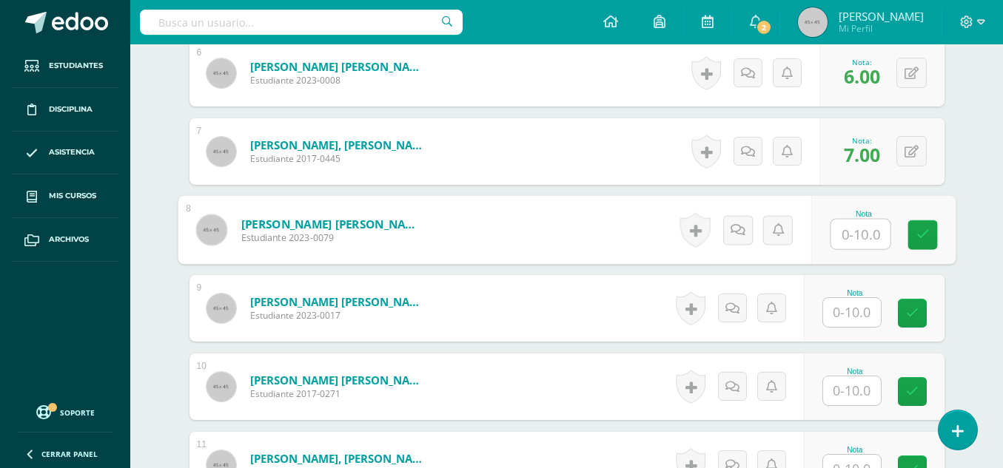
type input "y"
type input "8"
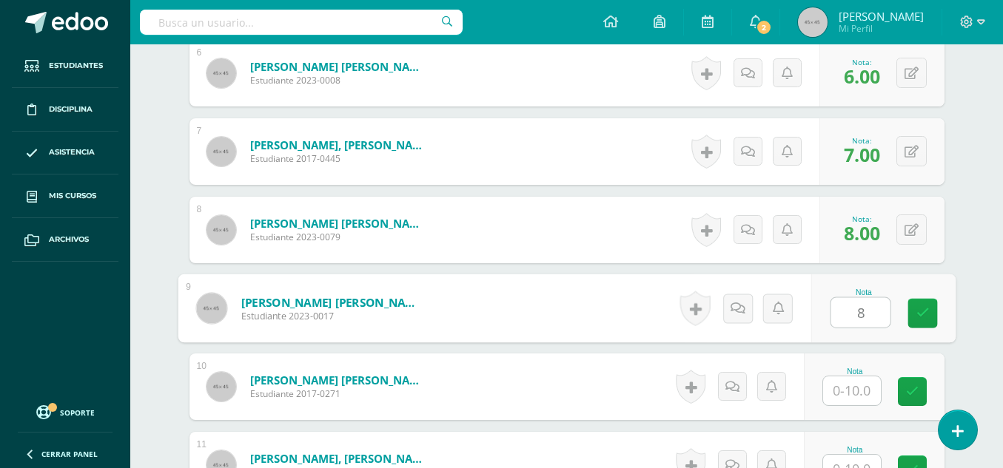
type input "8"
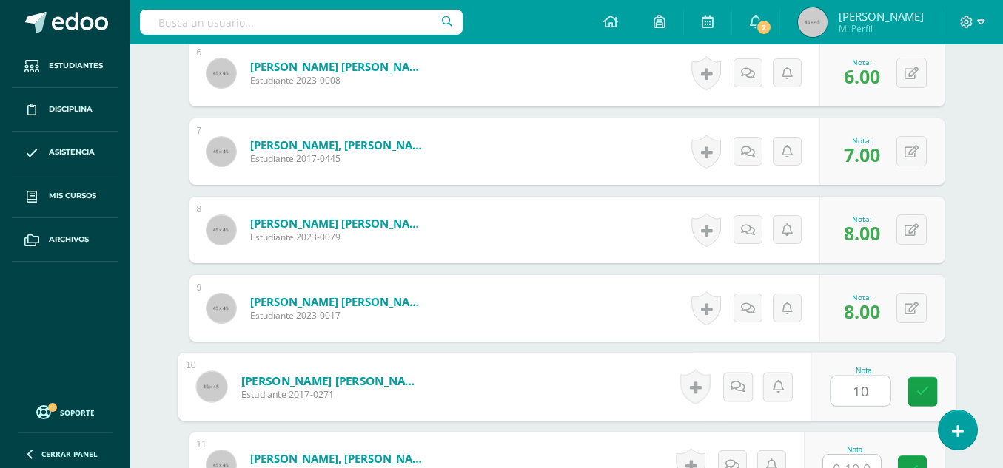
type input "10"
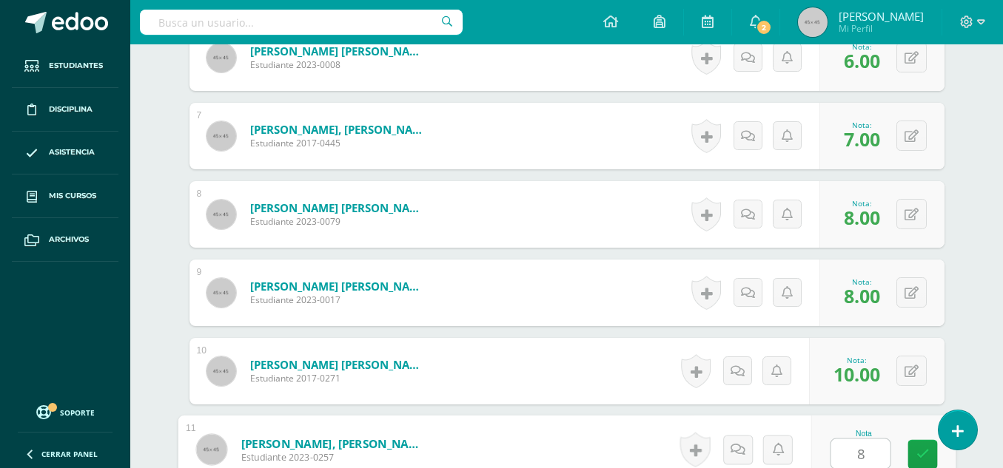
type input "8"
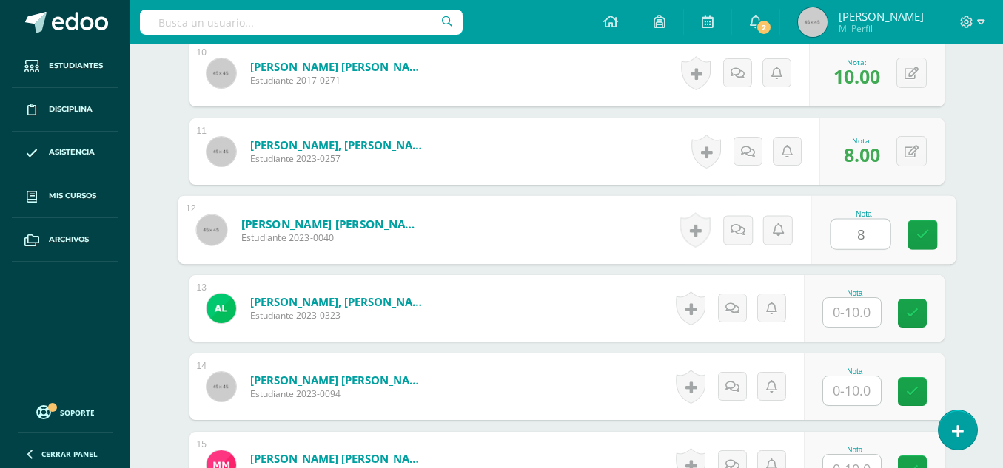
type input "8"
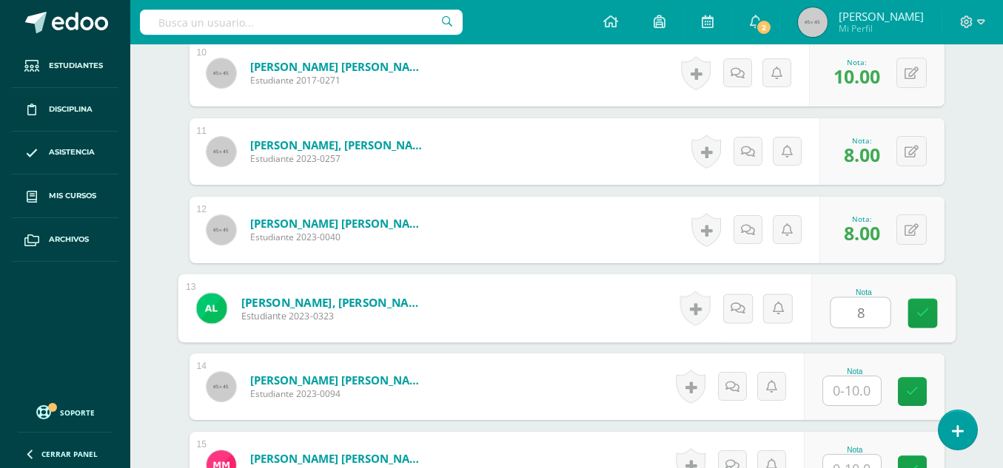
type input "8"
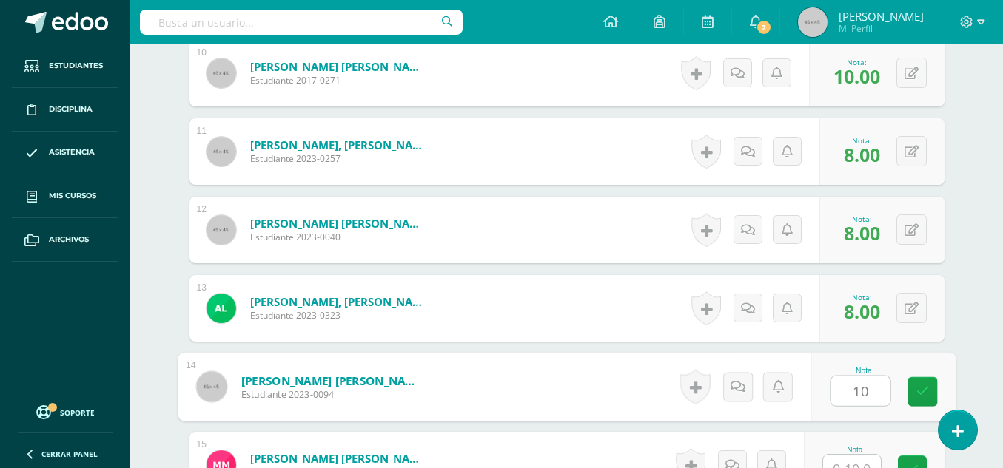
type input "10"
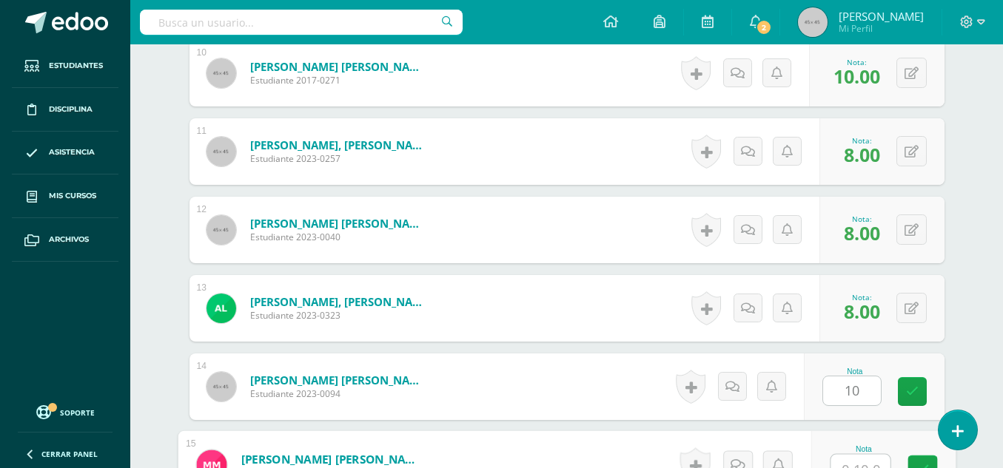
scroll to position [1196, 0]
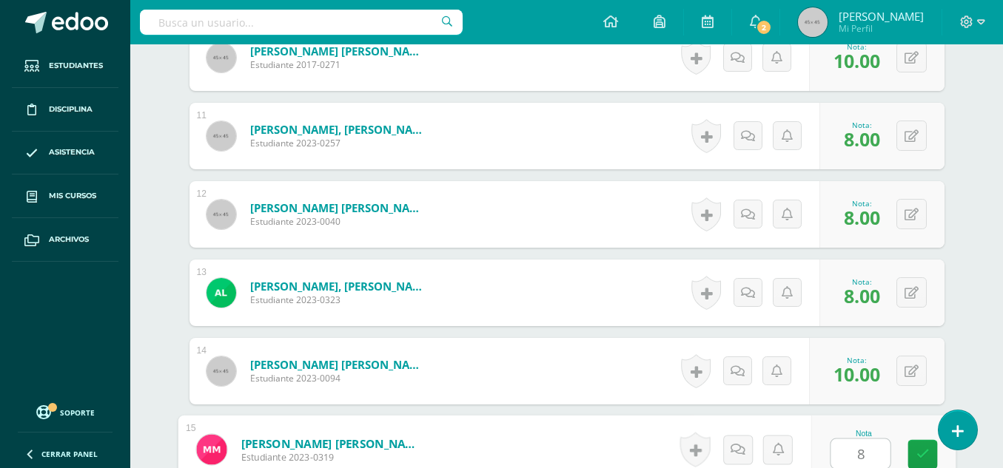
type input "8"
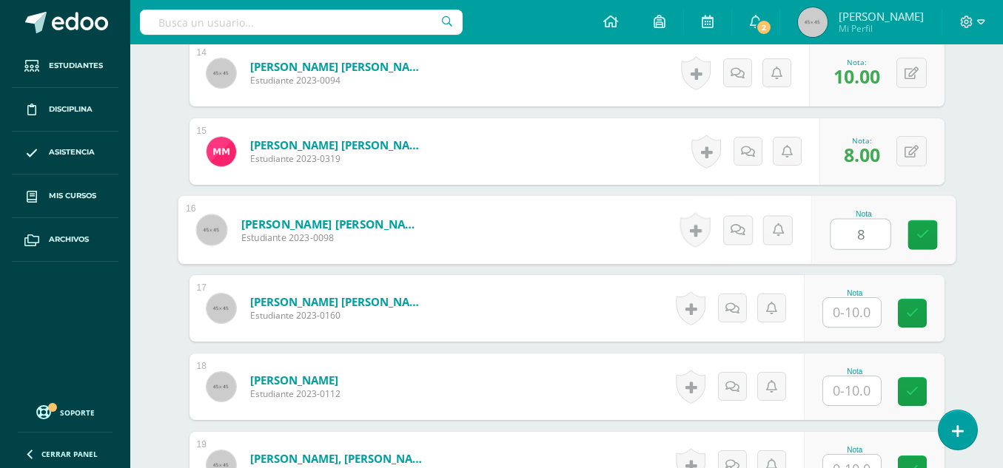
type input "8"
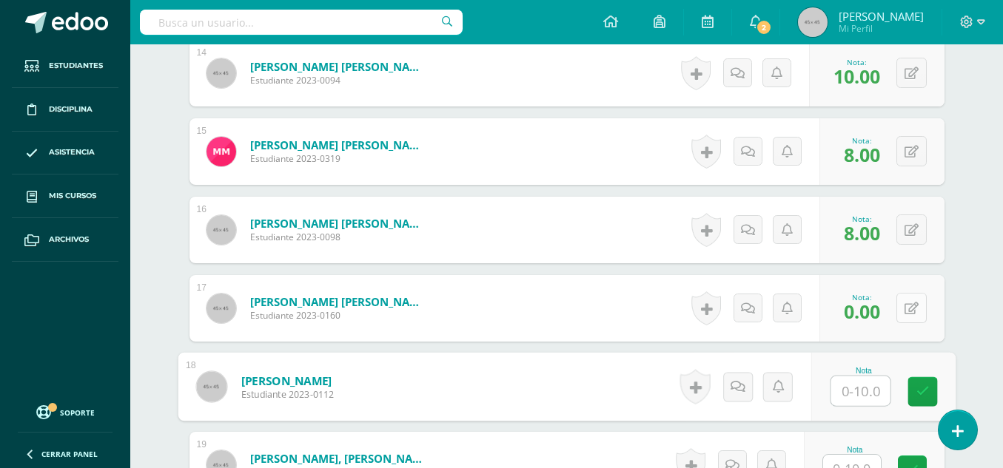
click at [909, 309] on icon at bounding box center [911, 309] width 14 height 13
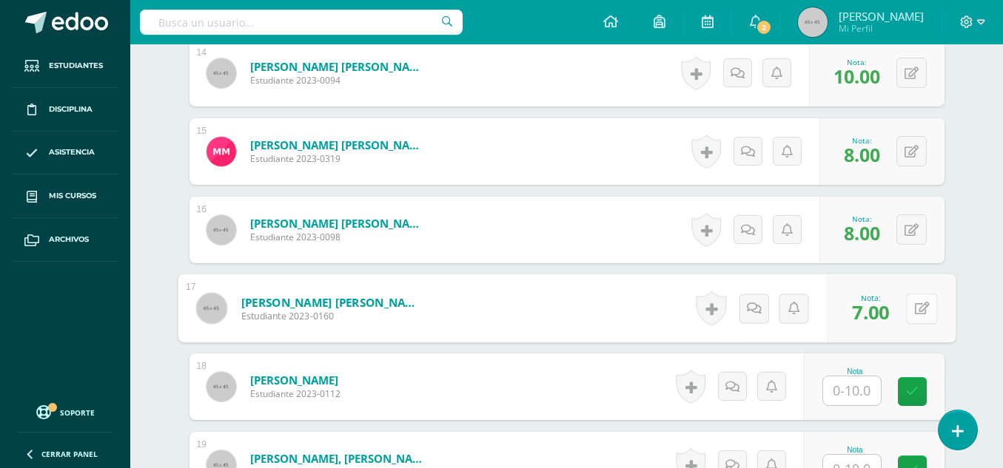
click at [909, 309] on button at bounding box center [921, 308] width 31 height 31
type input "8"
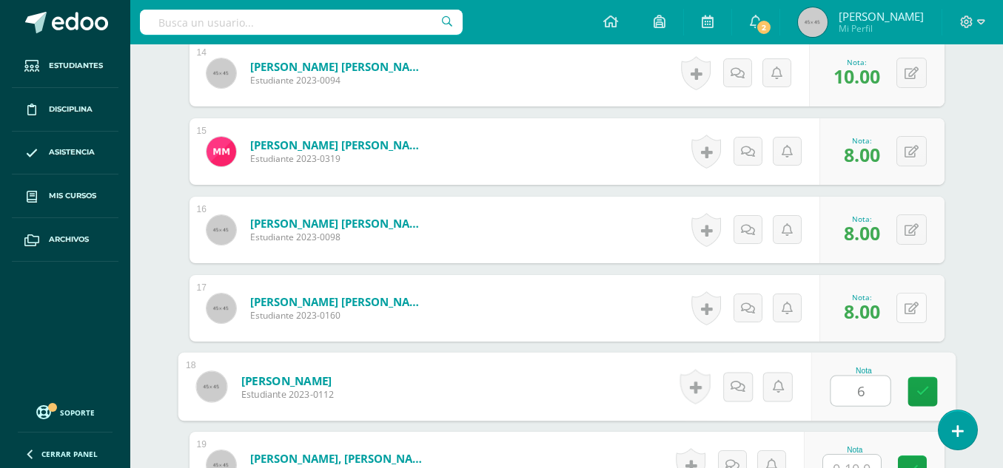
type input "6"
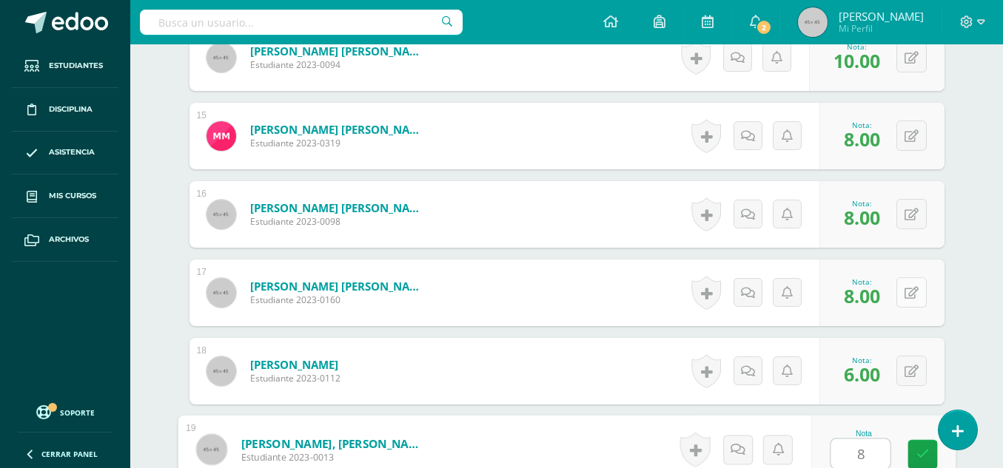
type input "8"
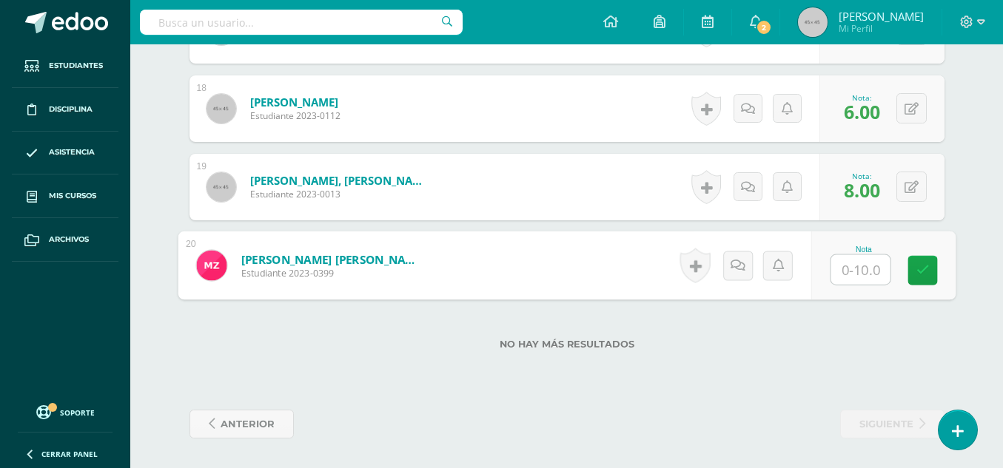
type input "7"
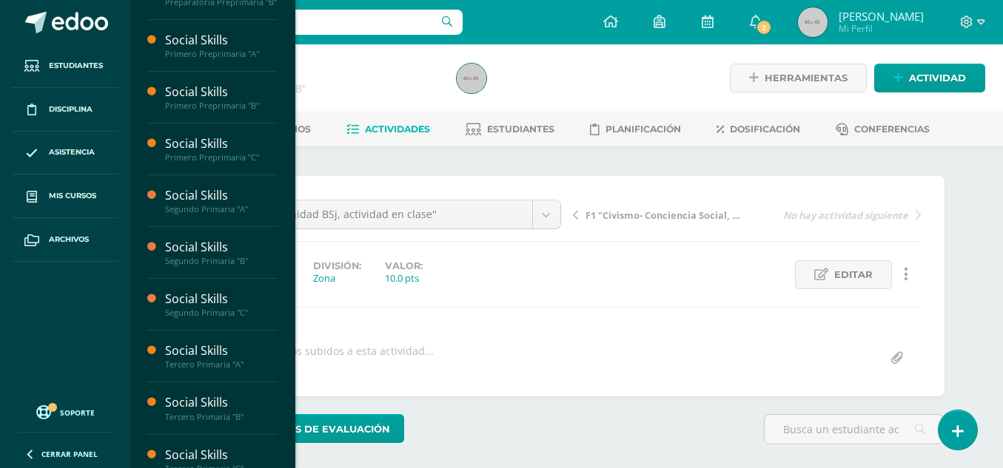
scroll to position [295, 0]
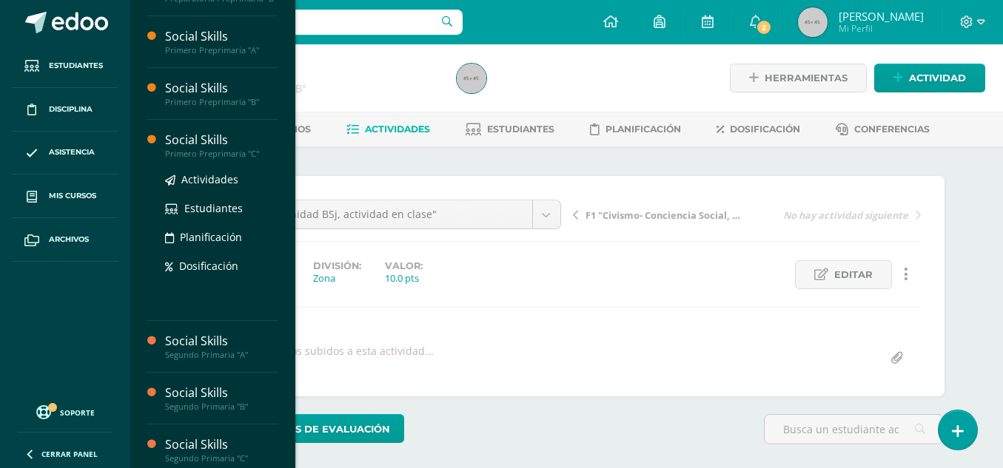
click at [234, 159] on div "Primero Preprimaria "C"" at bounding box center [221, 154] width 112 height 10
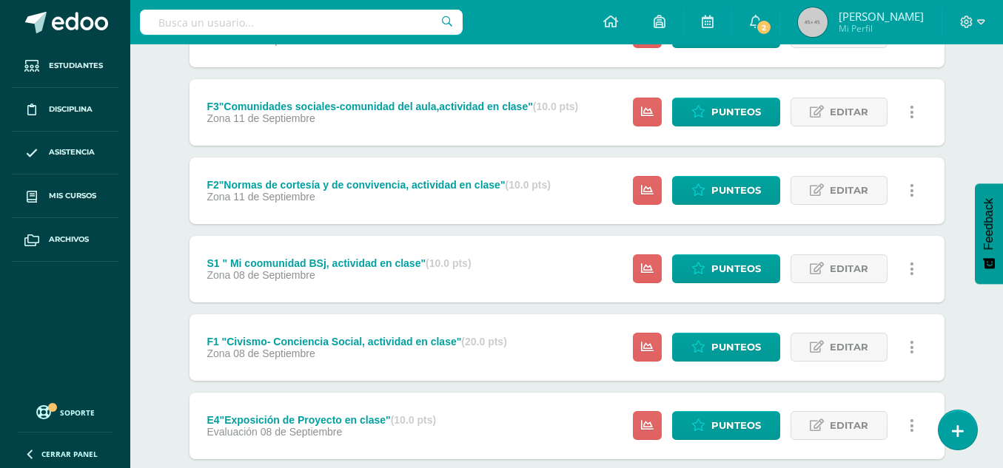
scroll to position [329, 0]
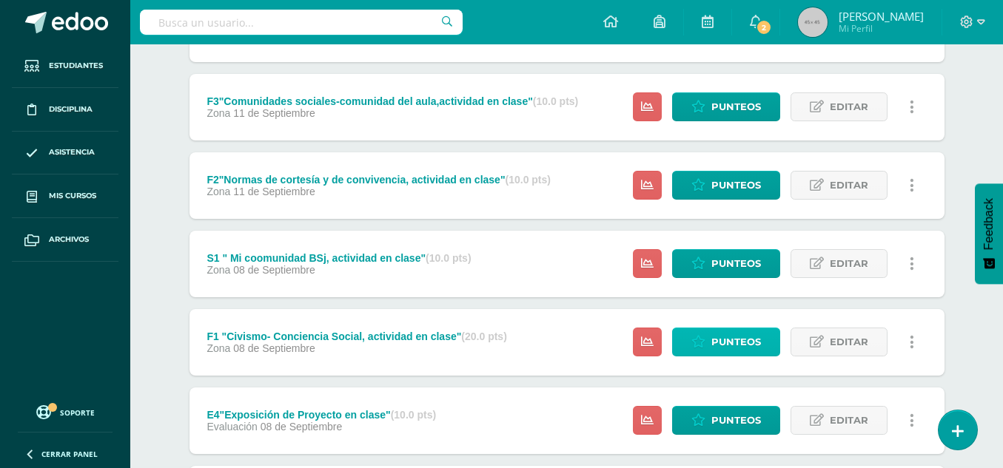
click at [732, 349] on span "Punteos" at bounding box center [736, 342] width 50 height 27
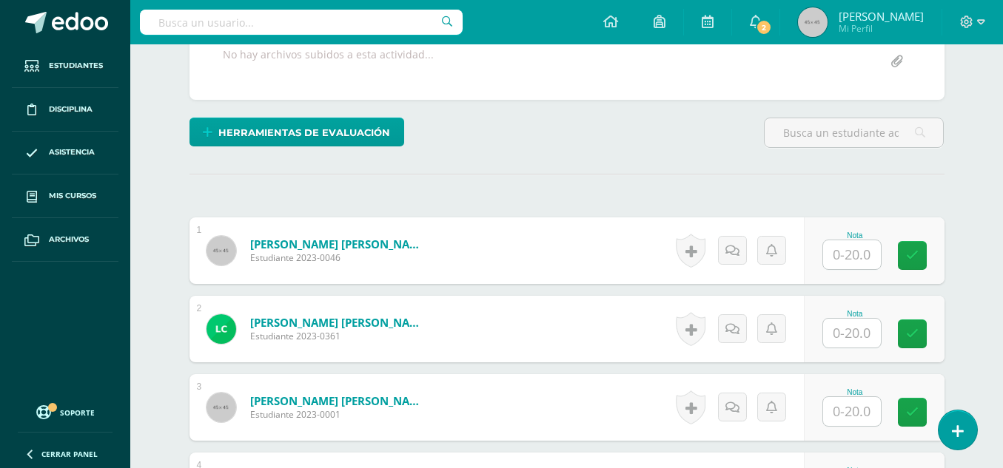
scroll to position [337, 0]
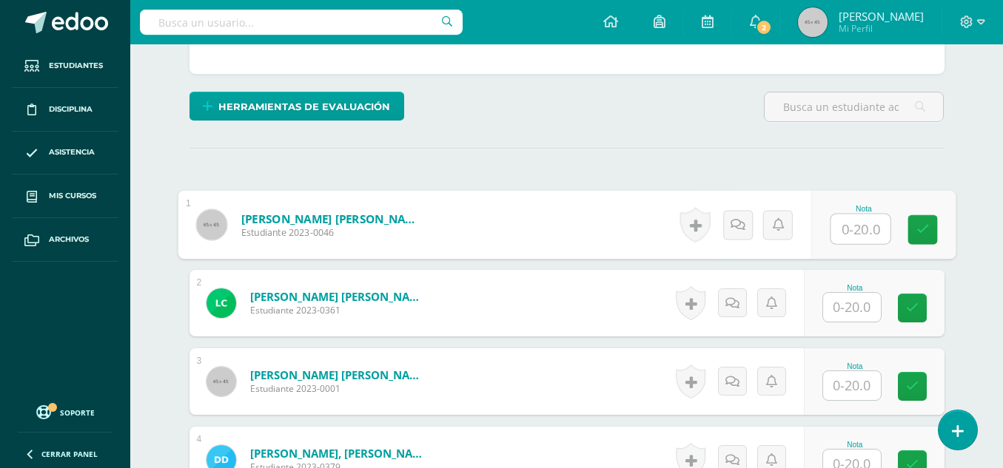
click at [853, 234] on input "text" at bounding box center [859, 230] width 59 height 30
type input "15"
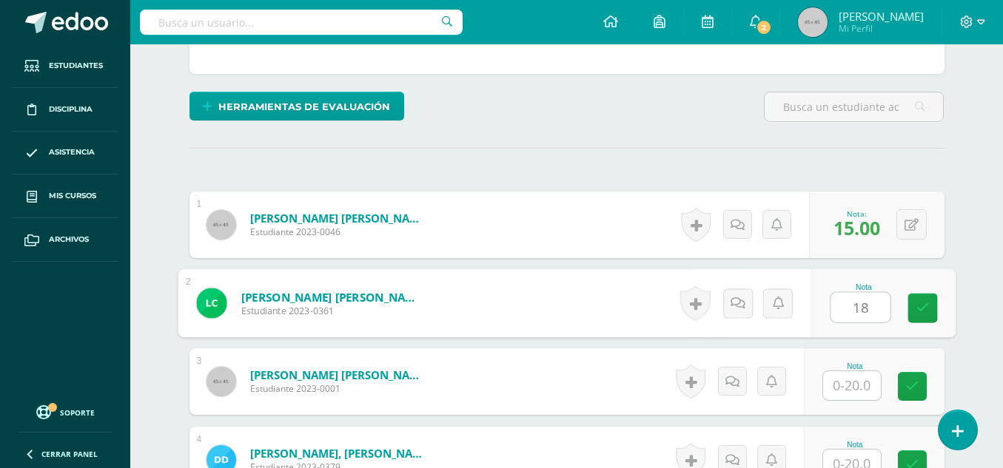
type input "18"
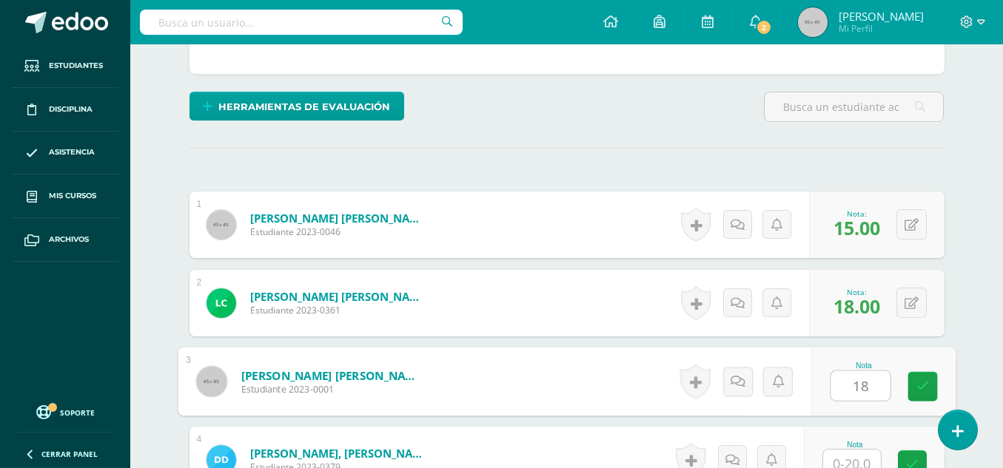
type input "18"
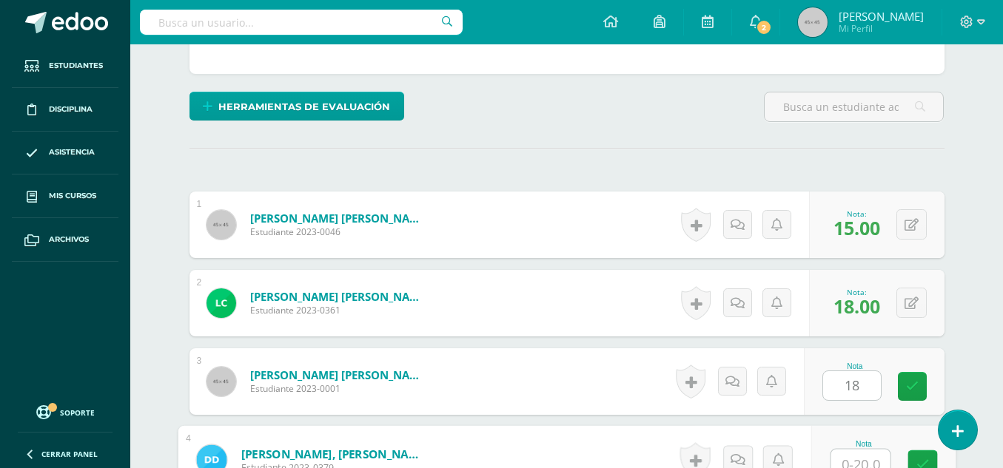
scroll to position [347, 0]
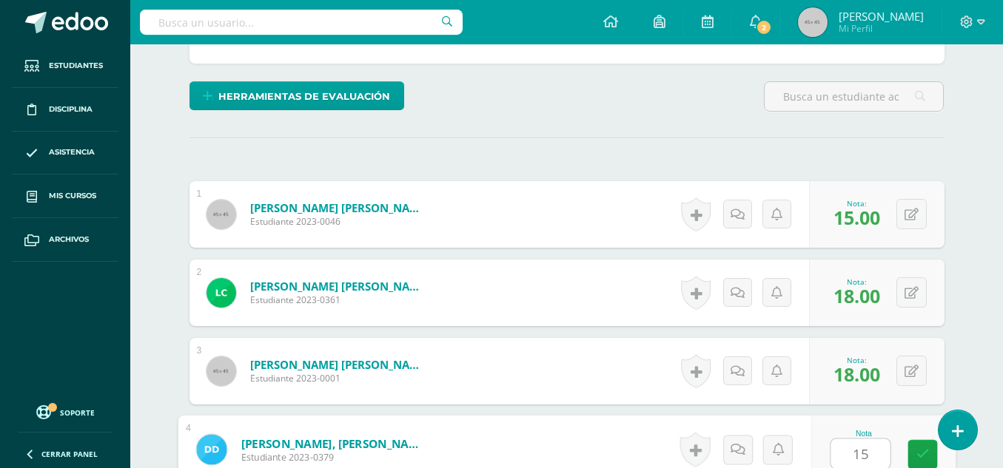
type input "15"
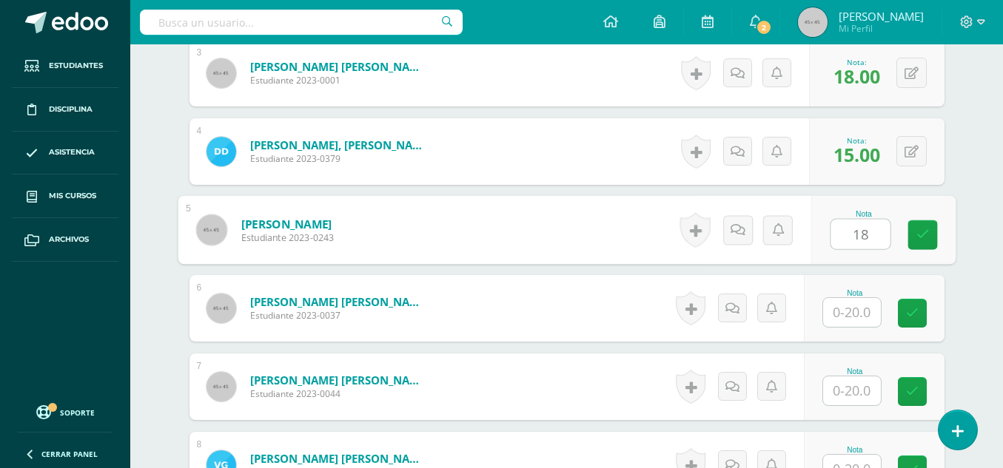
type input "18"
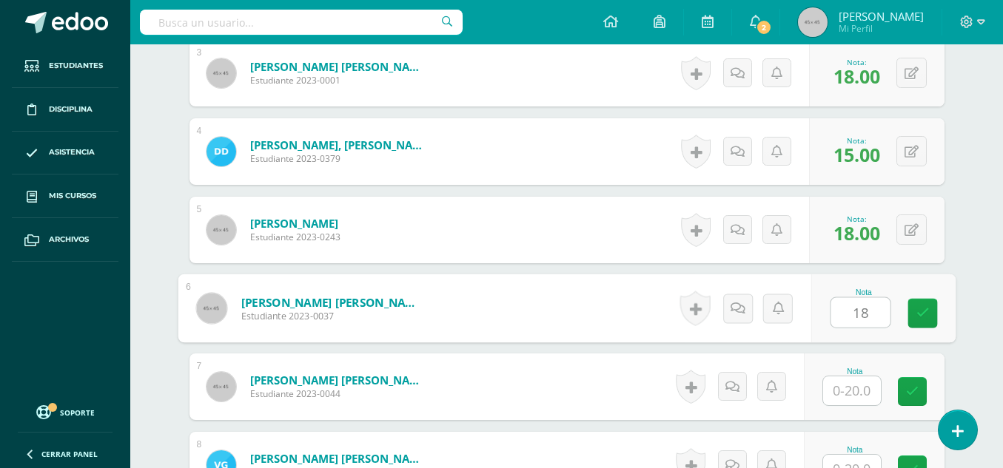
type input "18"
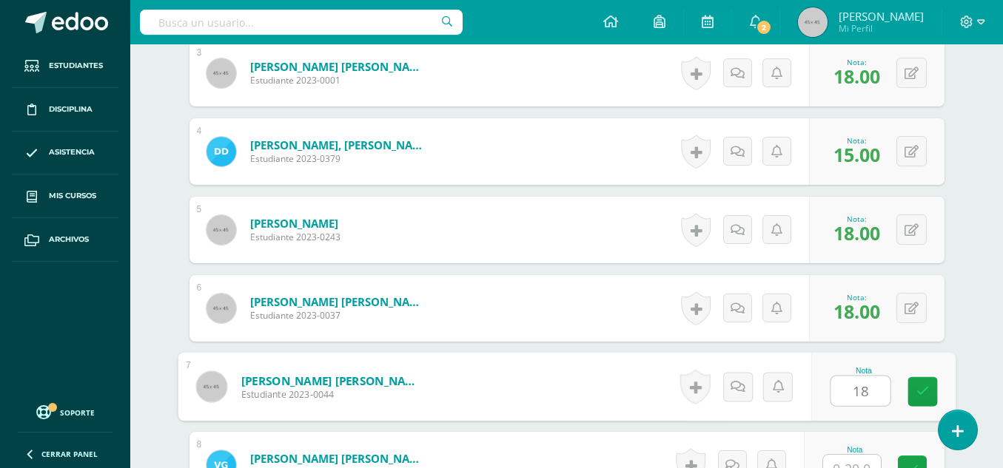
type input "18"
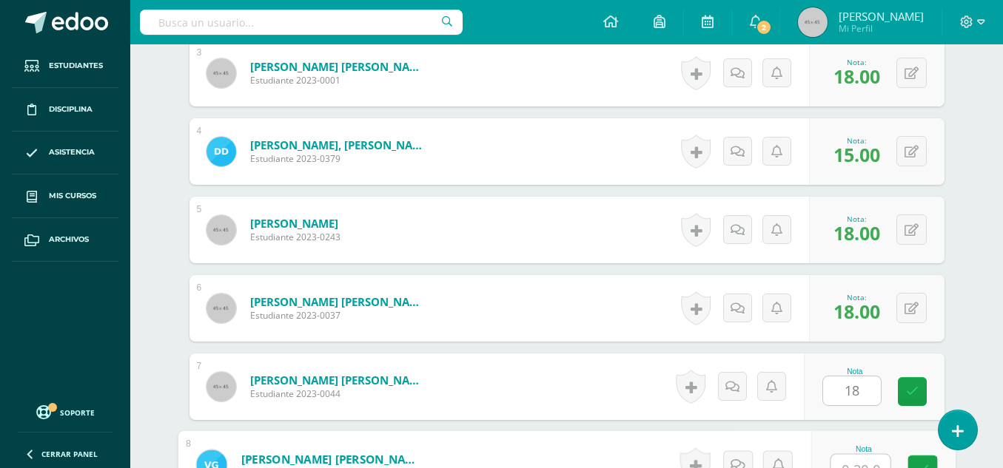
scroll to position [661, 0]
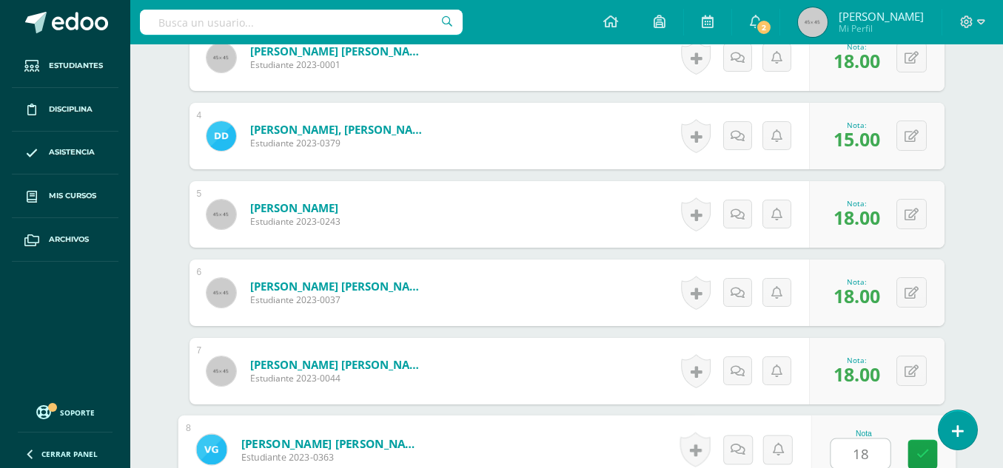
type input "18"
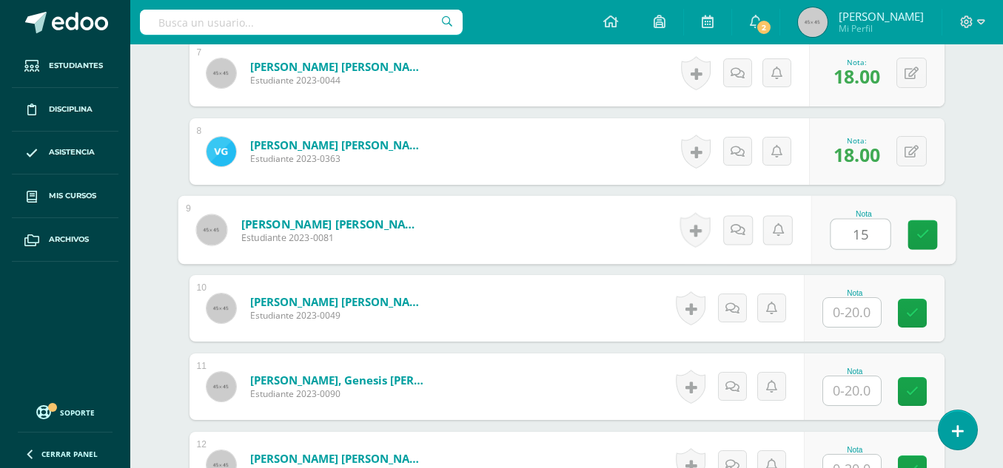
type input "15"
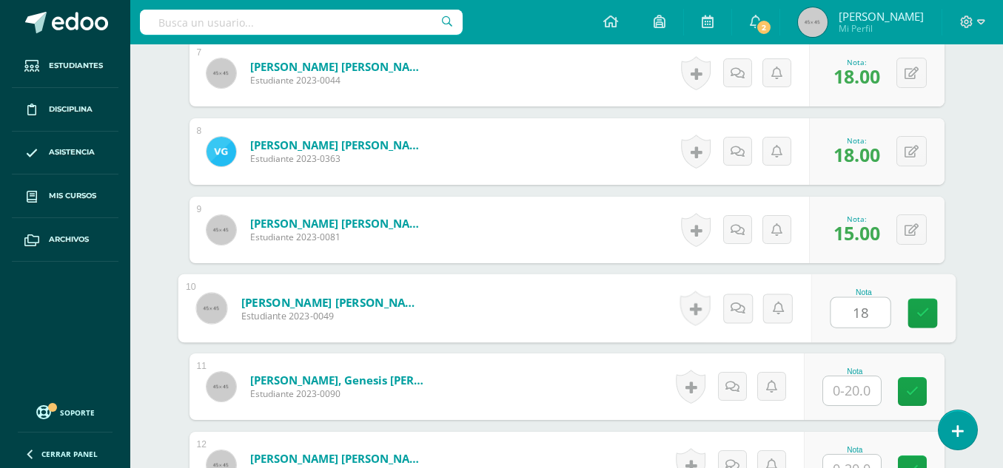
type input "18"
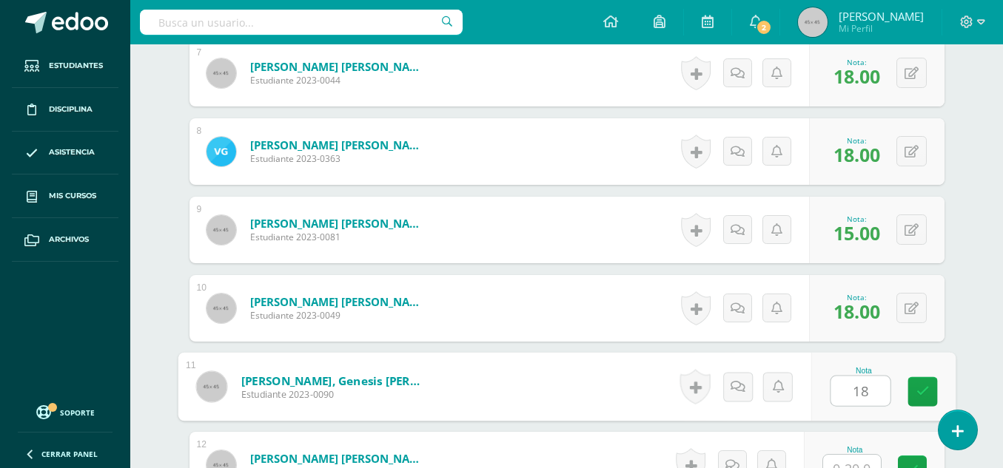
type input "18"
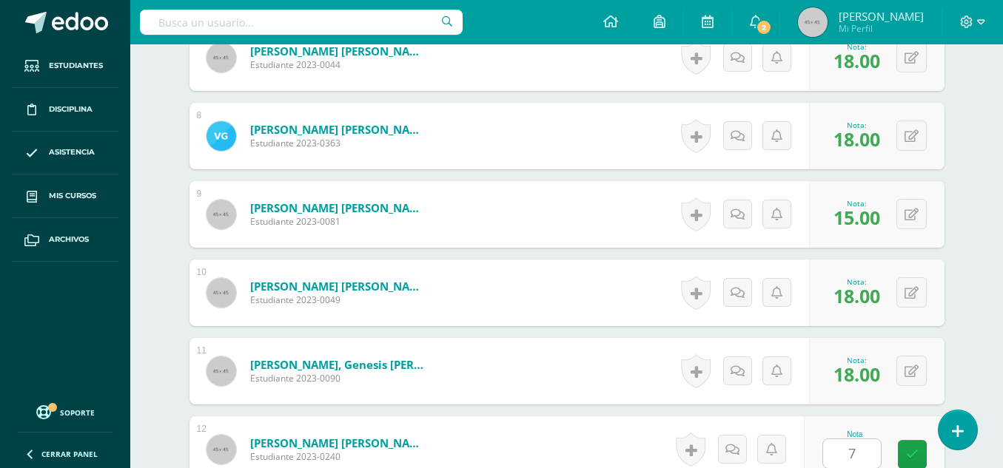
scroll to position [1273, 0]
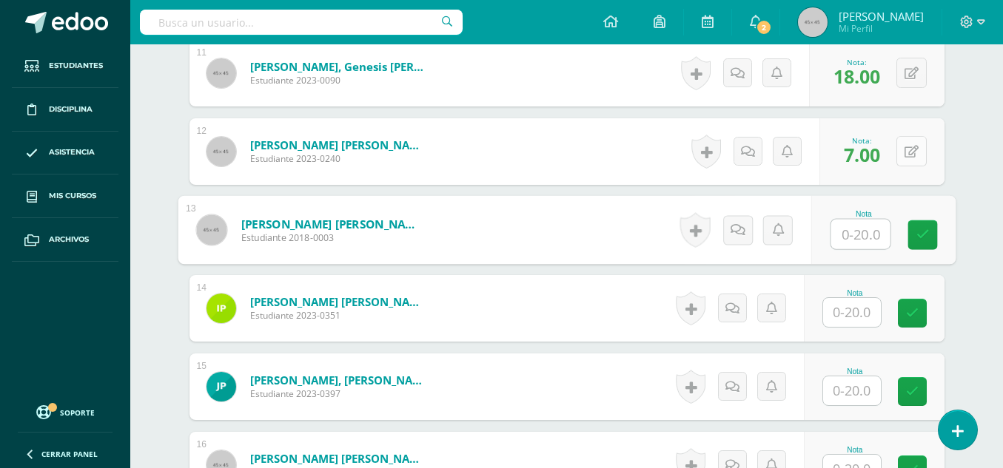
click at [909, 152] on button at bounding box center [911, 151] width 30 height 30
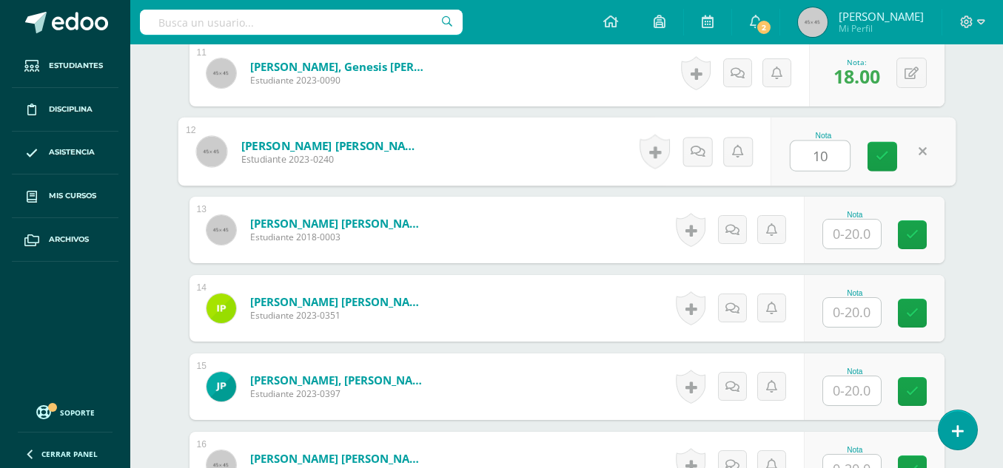
type input "10"
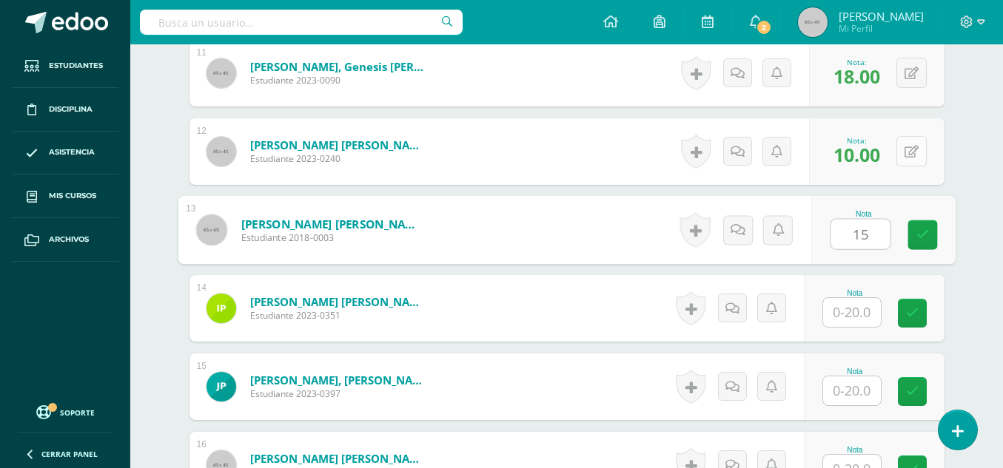
type input "15"
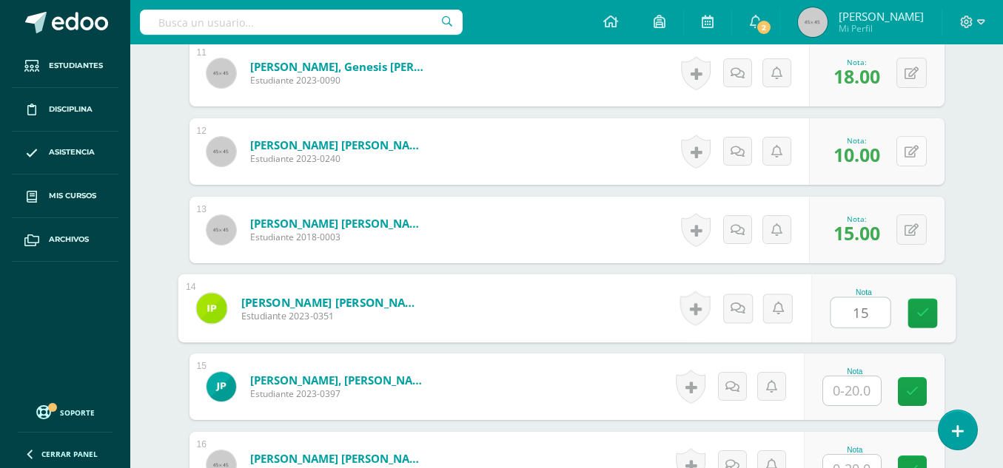
type input "15"
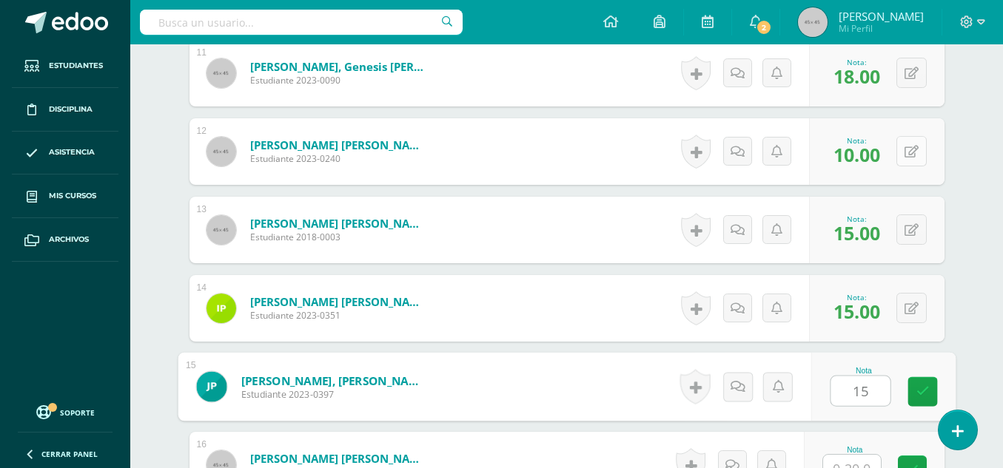
type input "15"
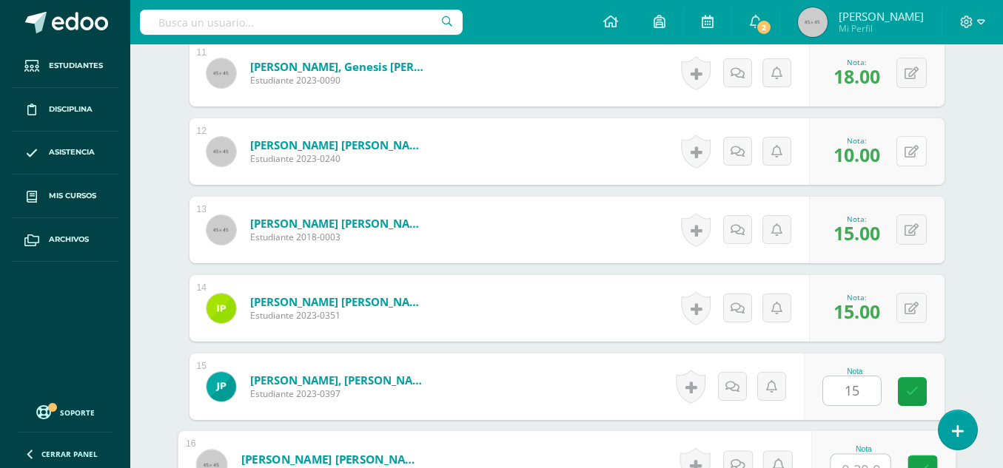
scroll to position [1288, 0]
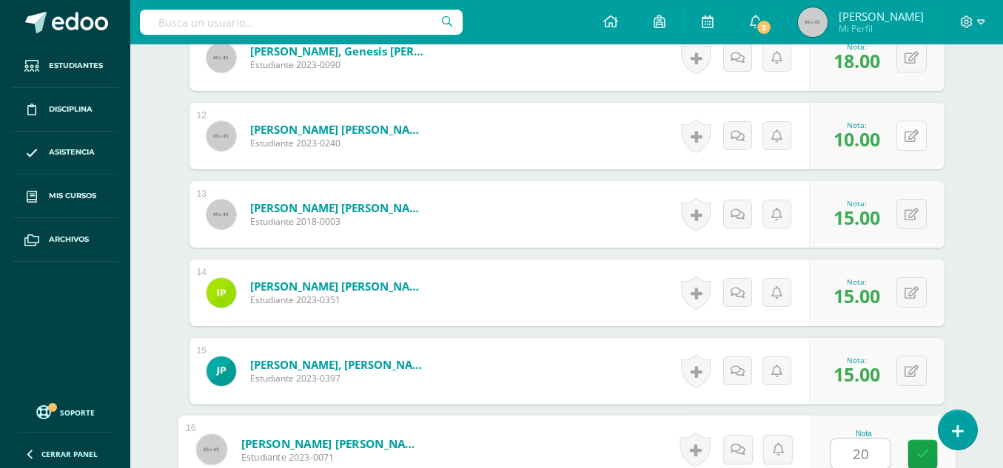
type input "20"
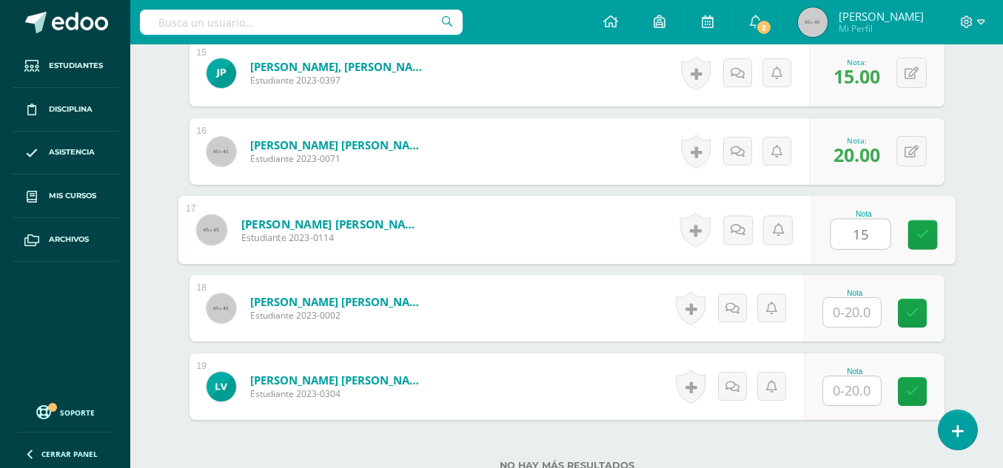
type input "15"
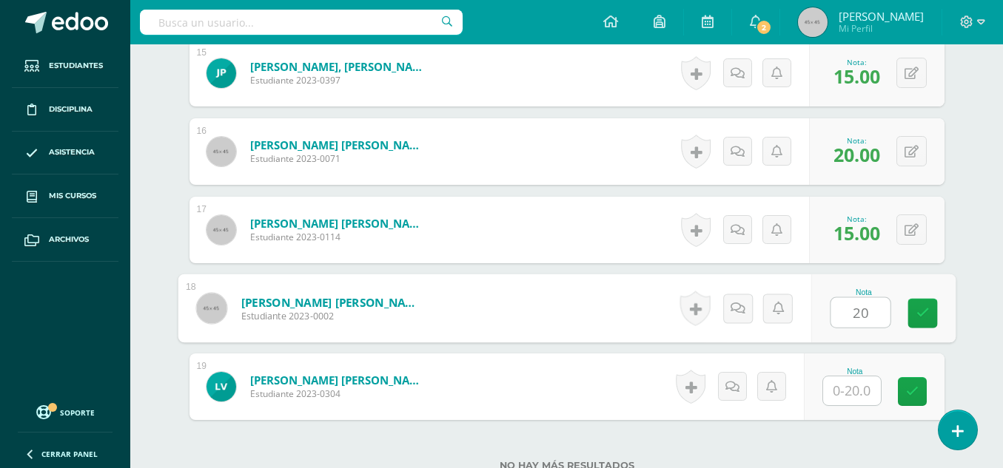
type input "20"
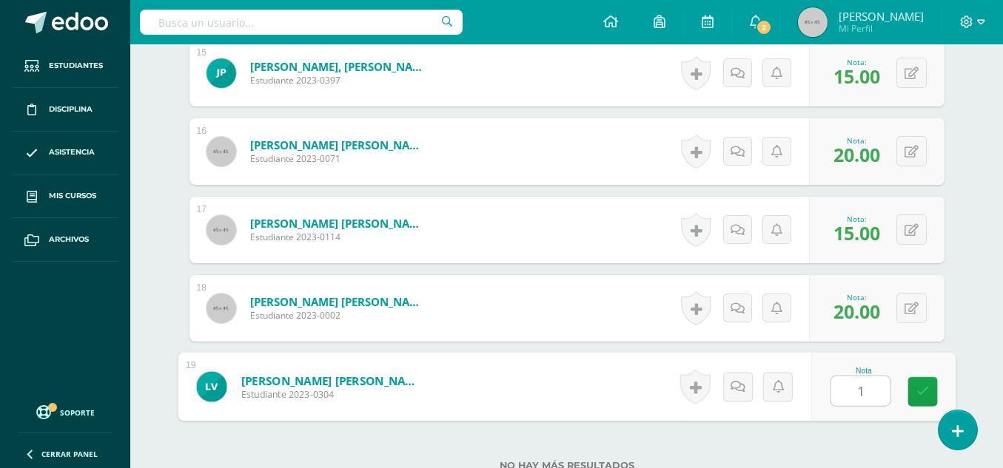
type input "15"
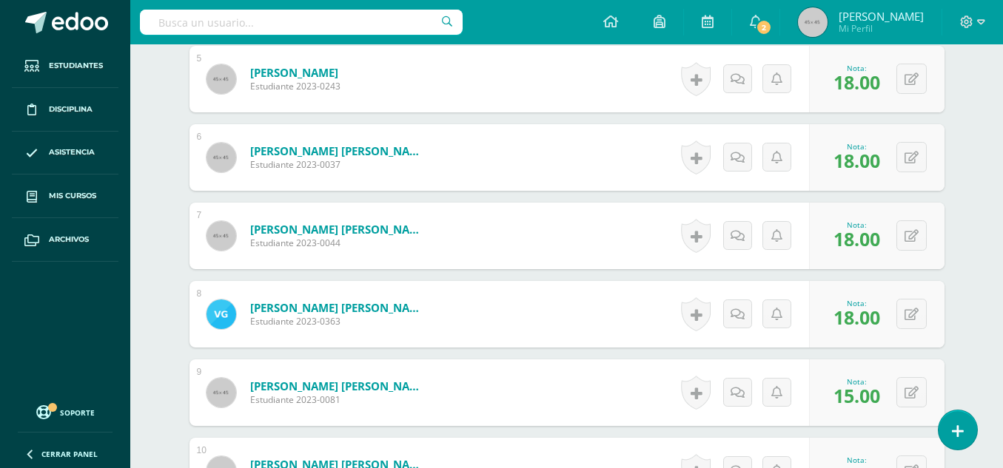
scroll to position [86, 0]
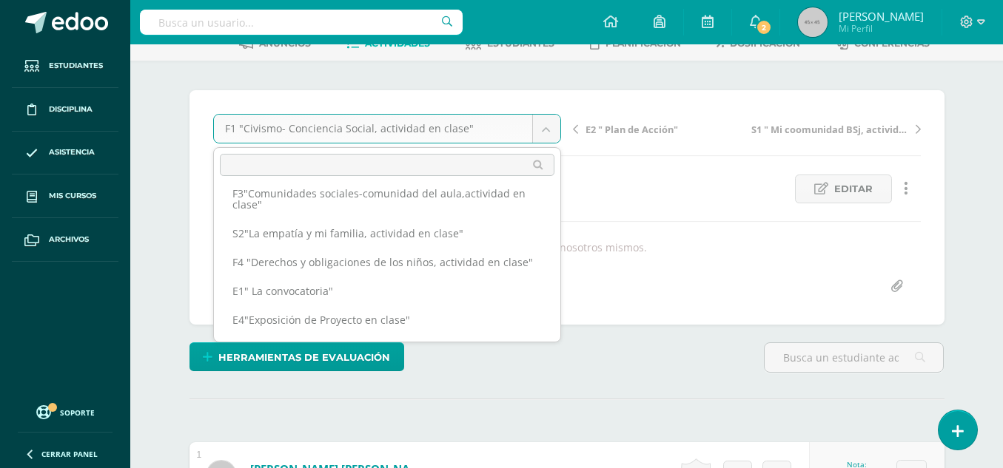
scroll to position [0, 0]
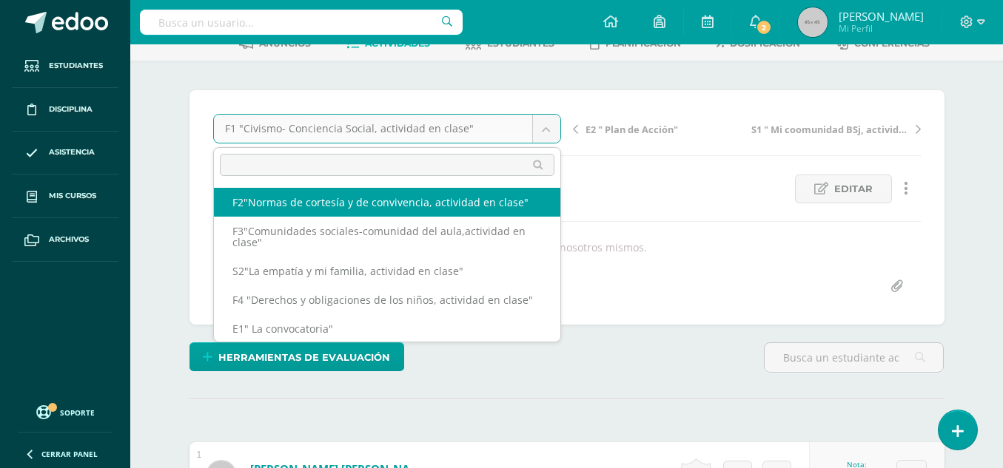
select select "/dashboard/teacher/grade-activity/50207/"
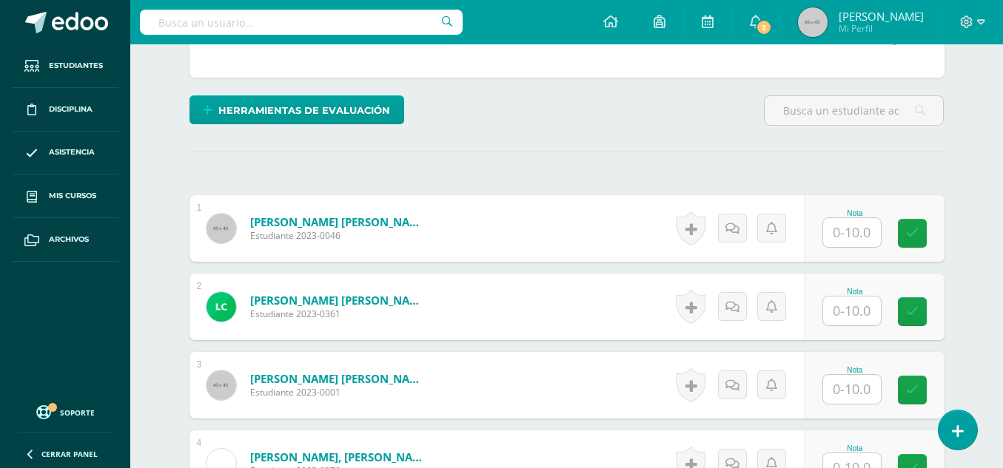
scroll to position [351, 0]
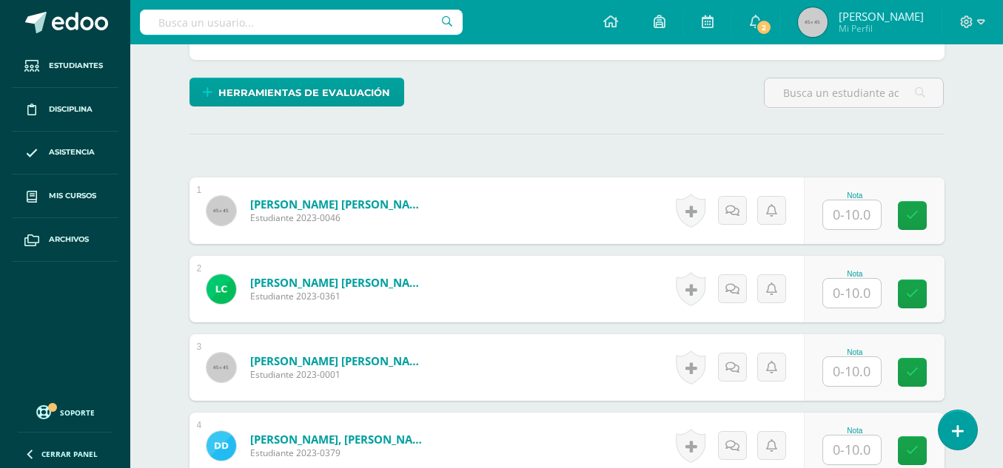
click at [852, 222] on input "text" at bounding box center [852, 215] width 58 height 29
type input "6"
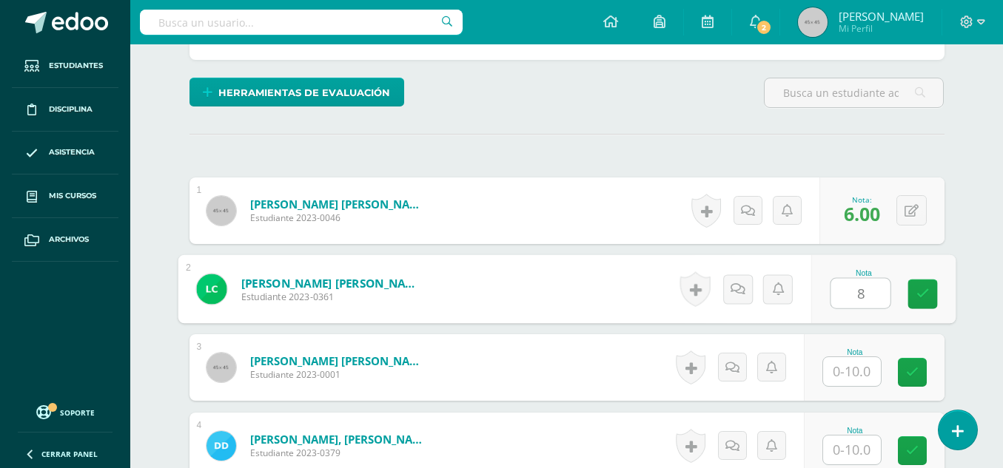
type input "8"
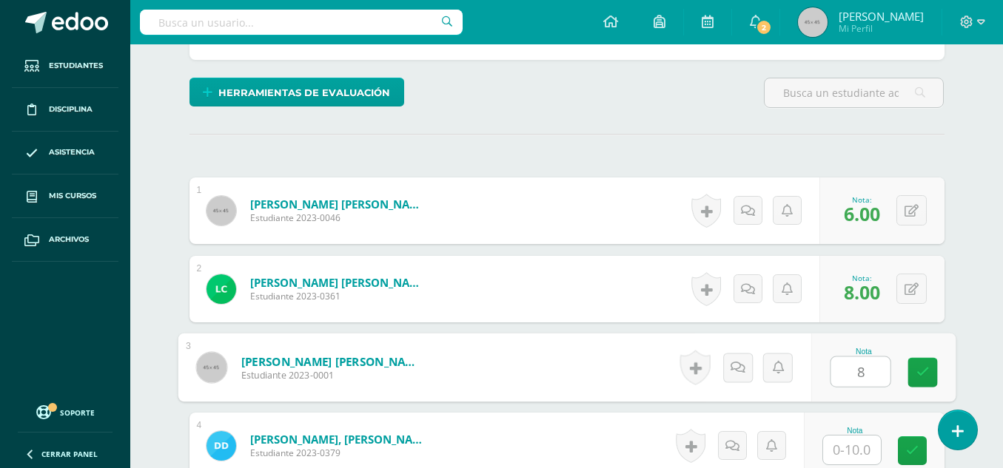
type input "8"
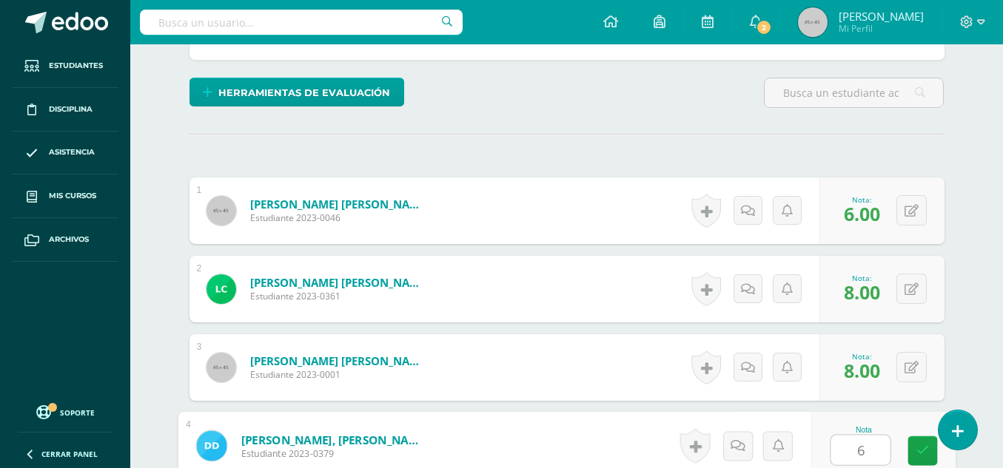
type input "6"
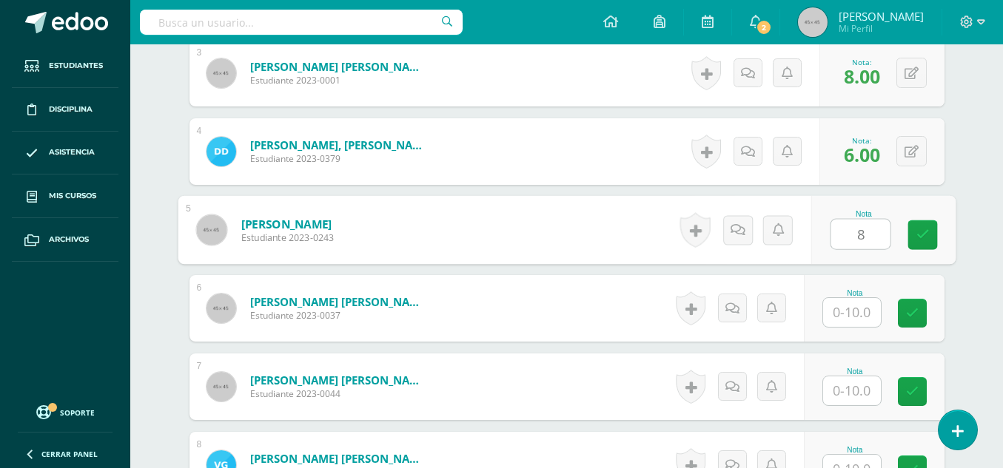
type input "8"
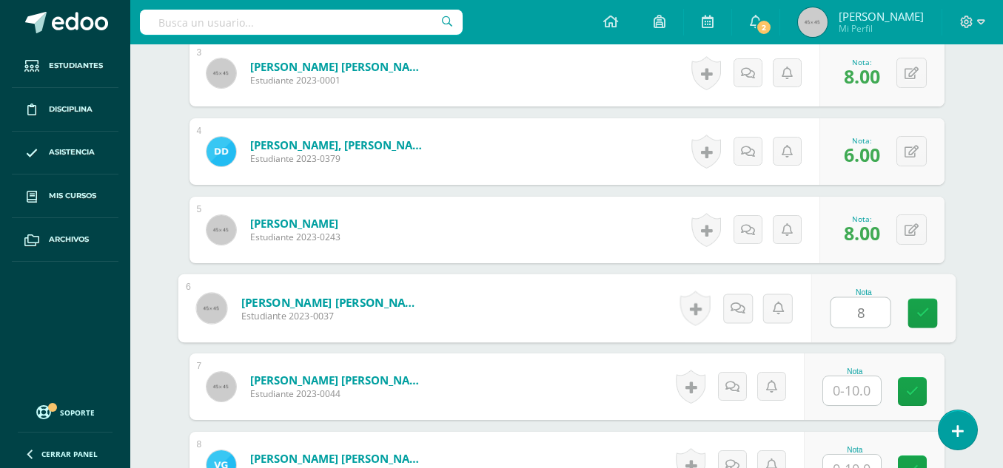
type input "8"
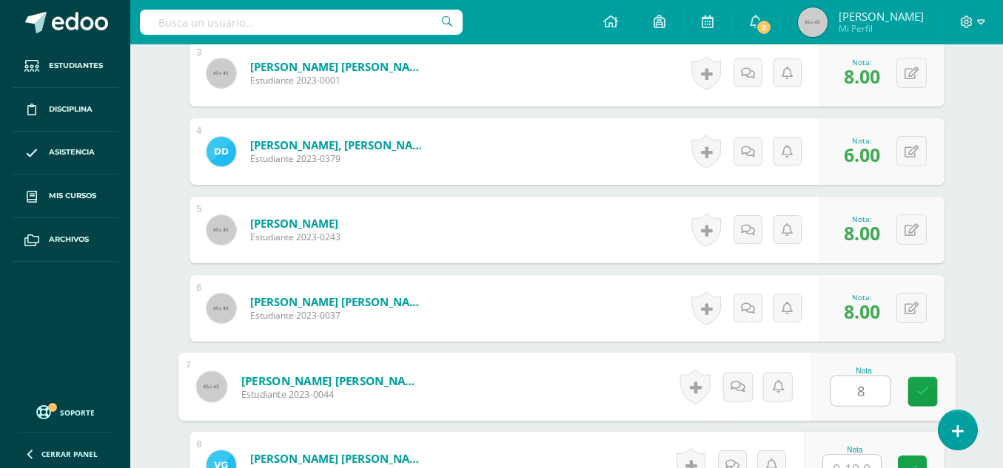
type input "8"
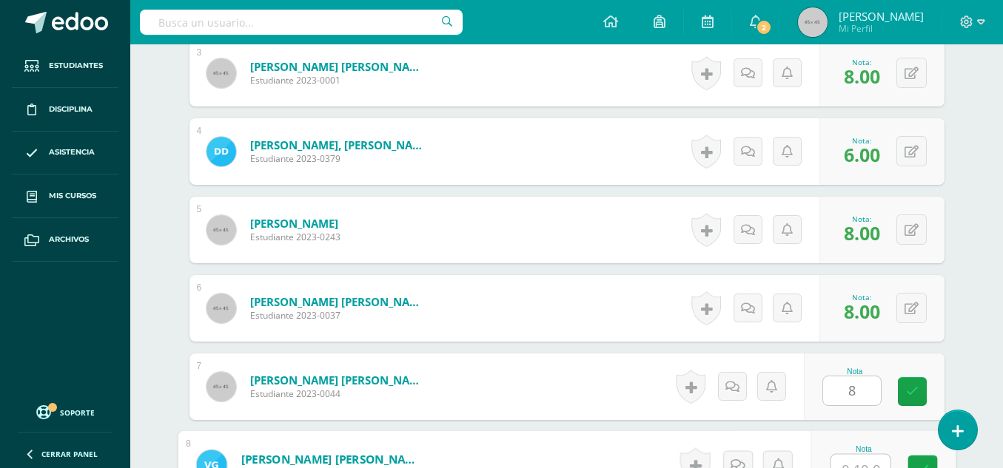
scroll to position [661, 0]
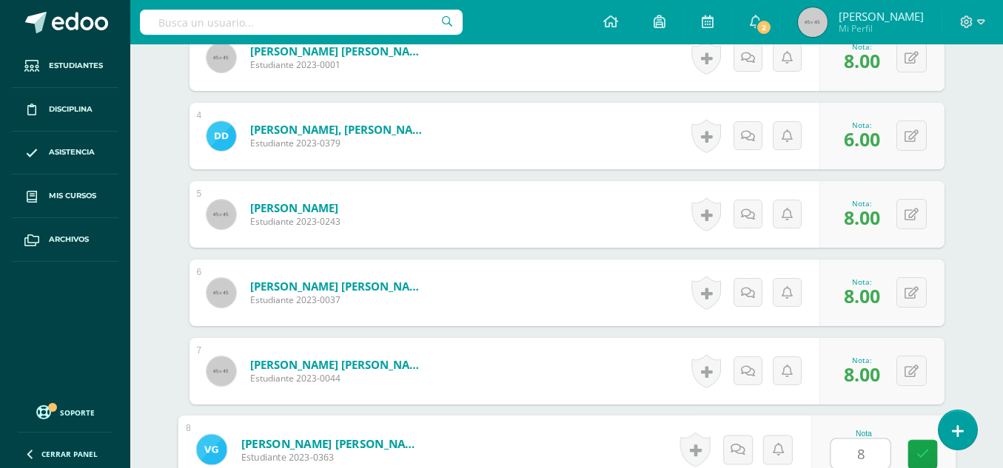
type input "8"
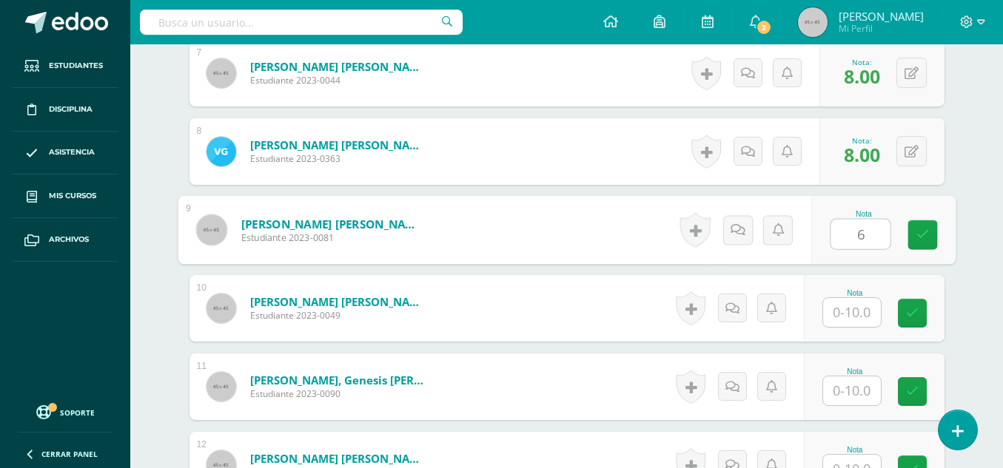
type input "6"
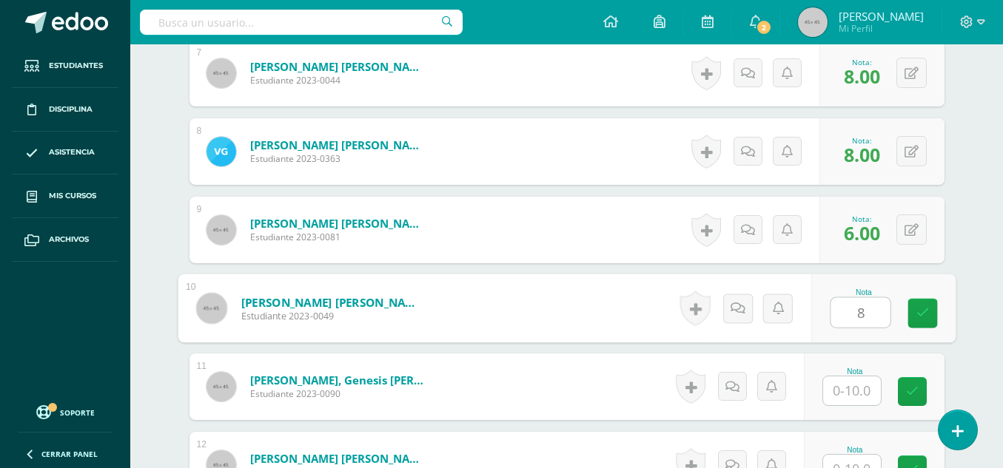
type input "8"
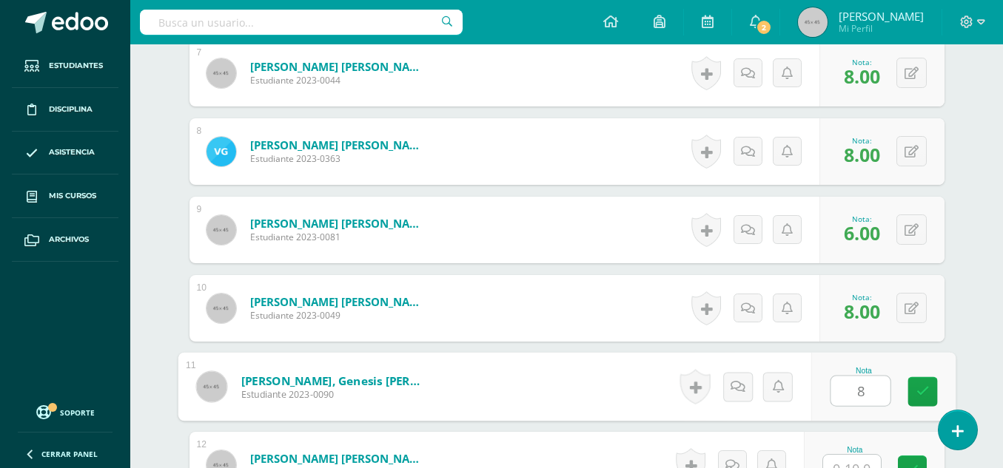
type input "8"
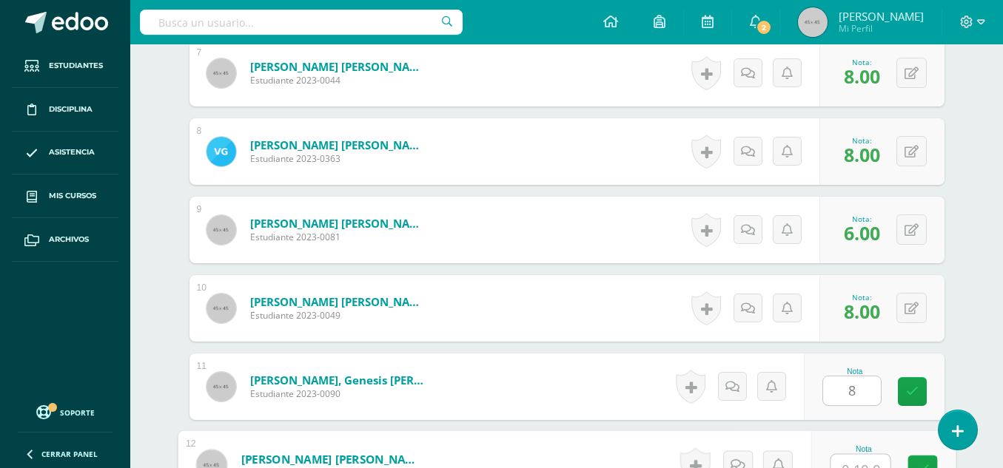
scroll to position [974, 0]
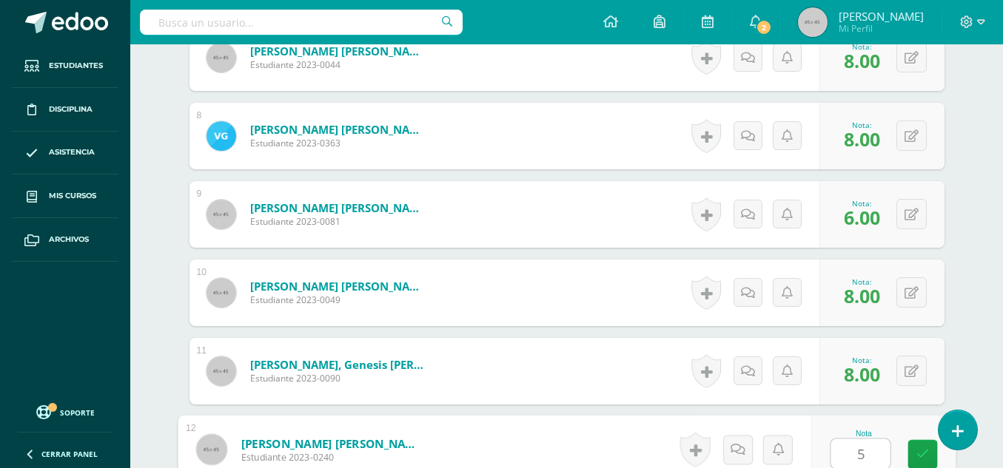
type input "5"
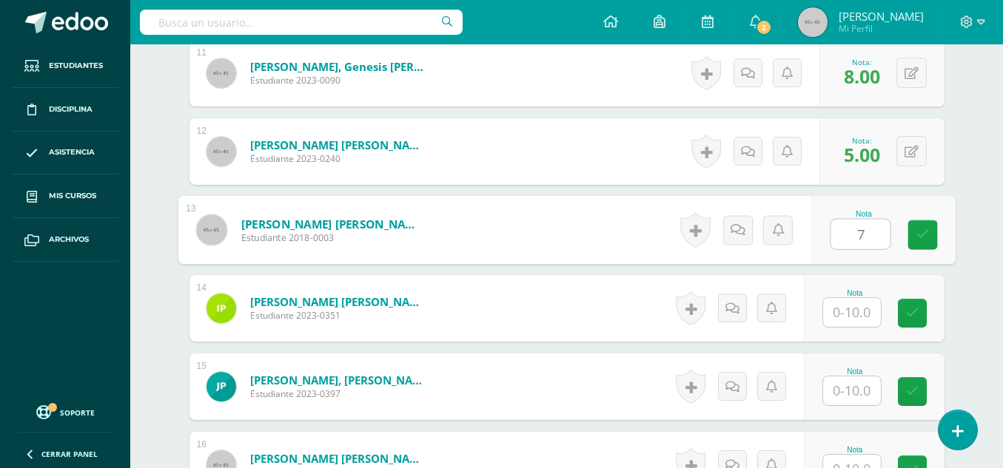
type input "7"
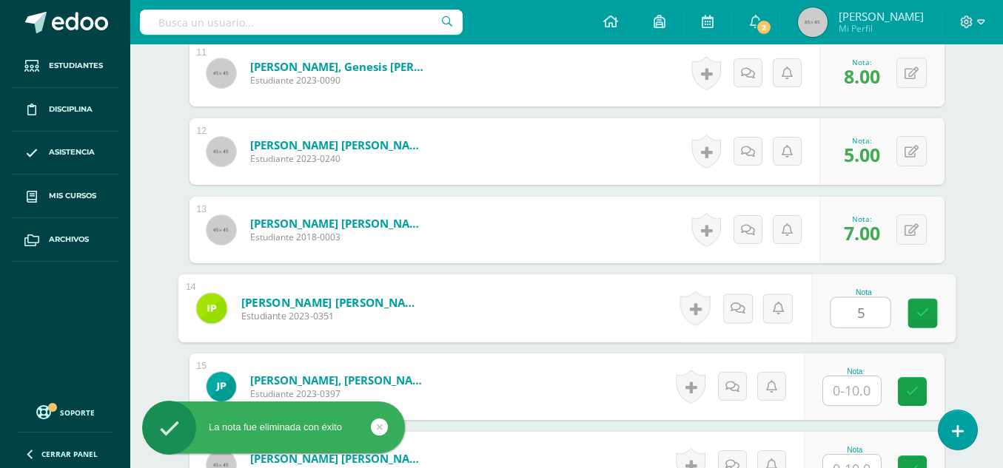
type input "5"
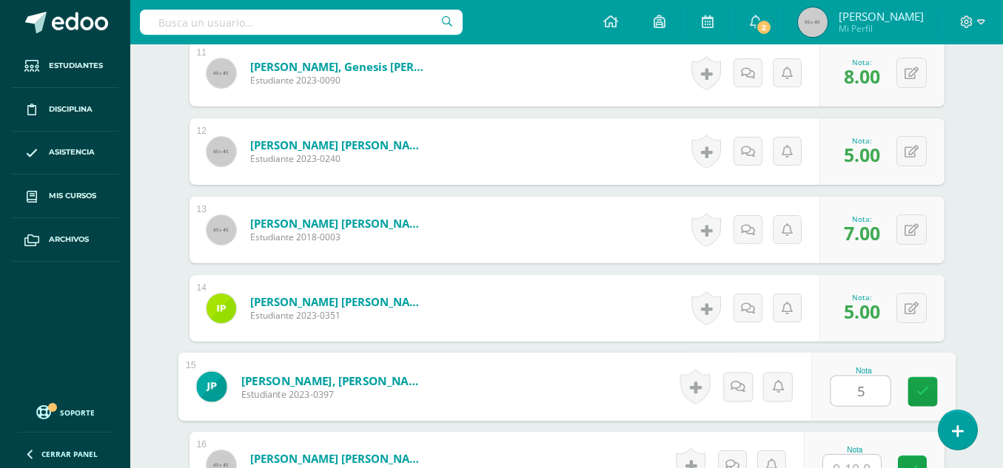
type input "5"
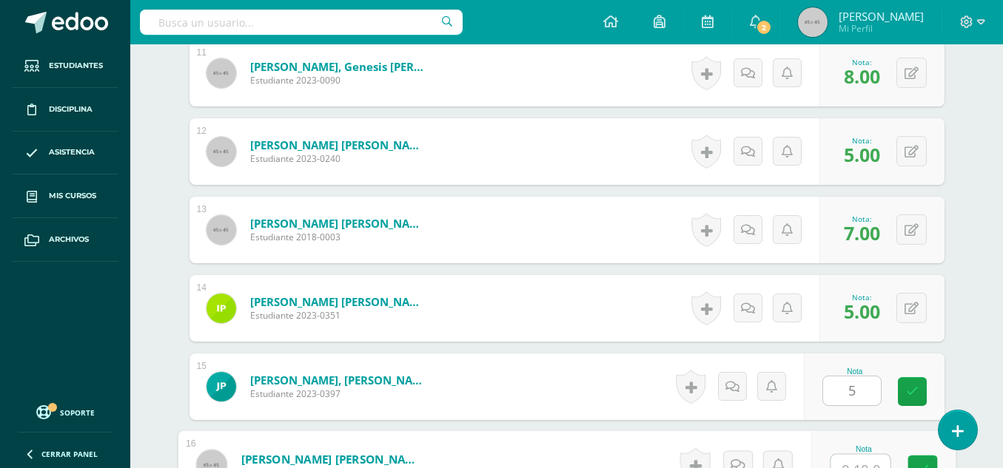
scroll to position [1288, 0]
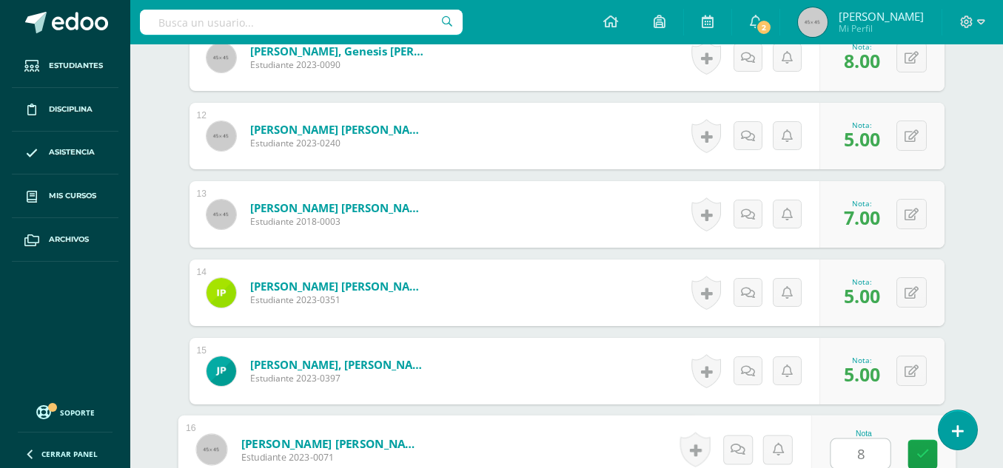
type input "8"
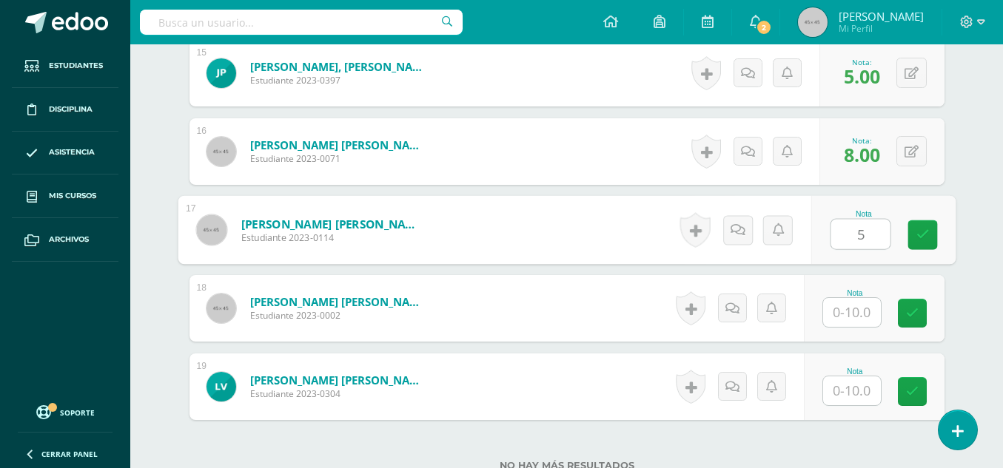
type input "5"
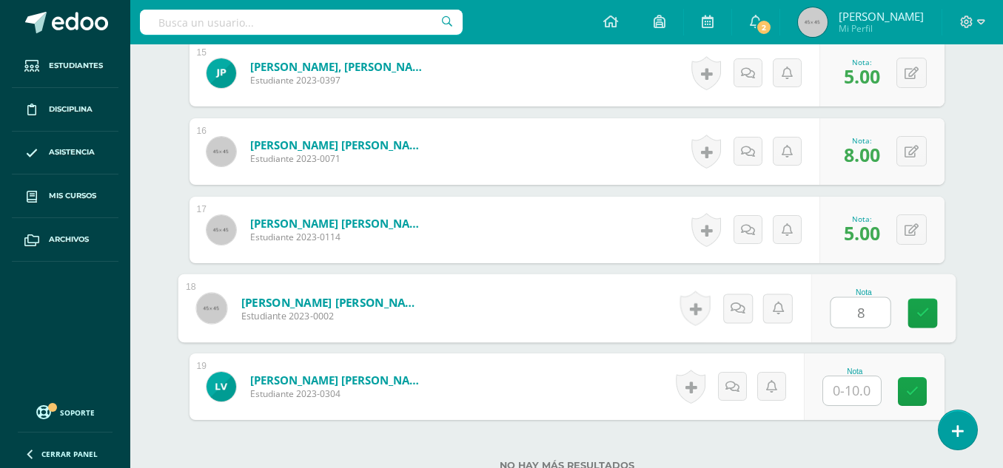
type input "8"
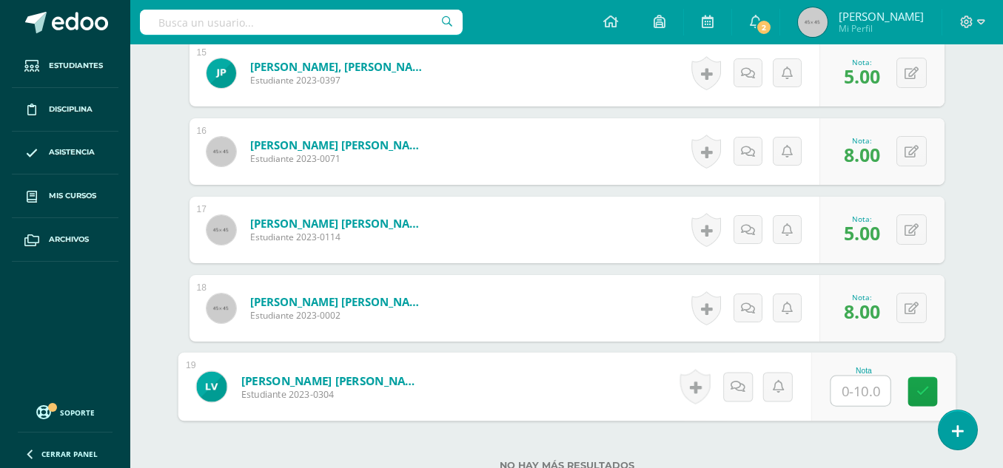
type input "8"
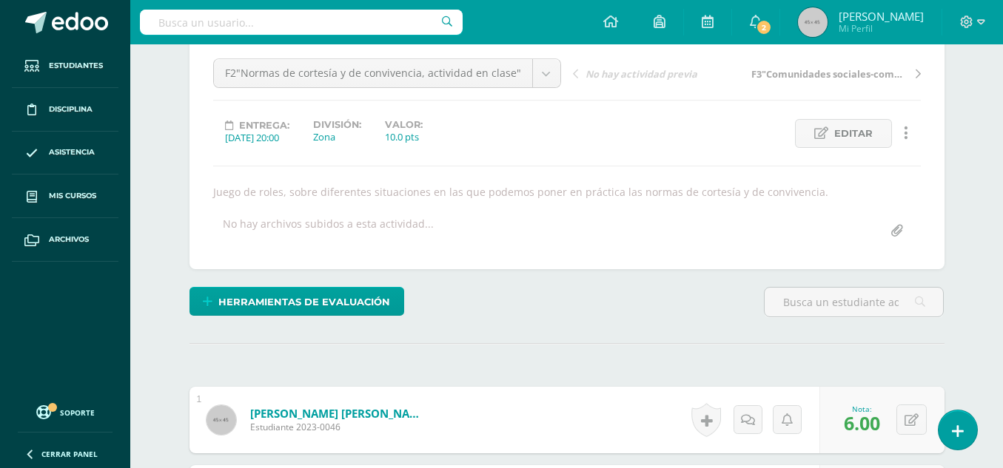
scroll to position [0, 0]
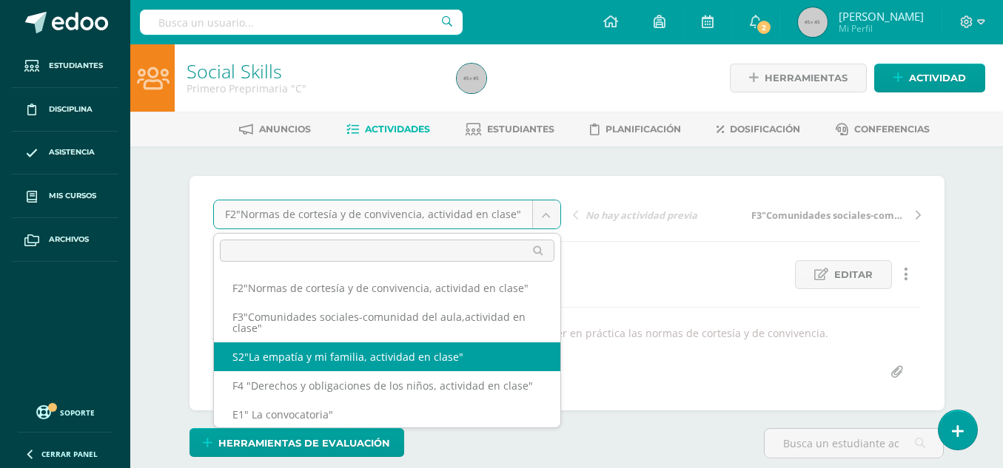
drag, startPoint x: 545, startPoint y: 328, endPoint x: 548, endPoint y: 377, distance: 48.9
select select "/dashboard/teacher/grade-activity/50217/"
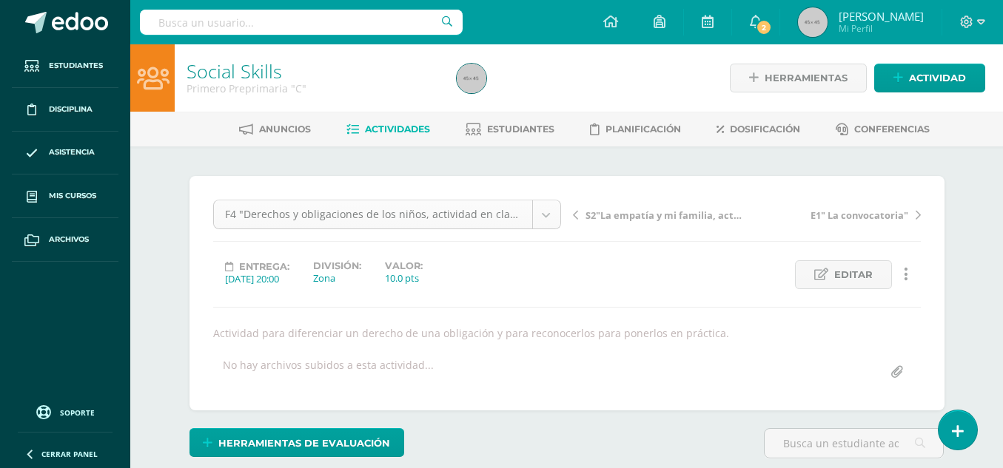
click at [553, 209] on body "Estudiantes Disciplina Asistencia Mis cursos Archivos Soporte Centro de ayuda Ú…" at bounding box center [501, 300] width 1003 height 600
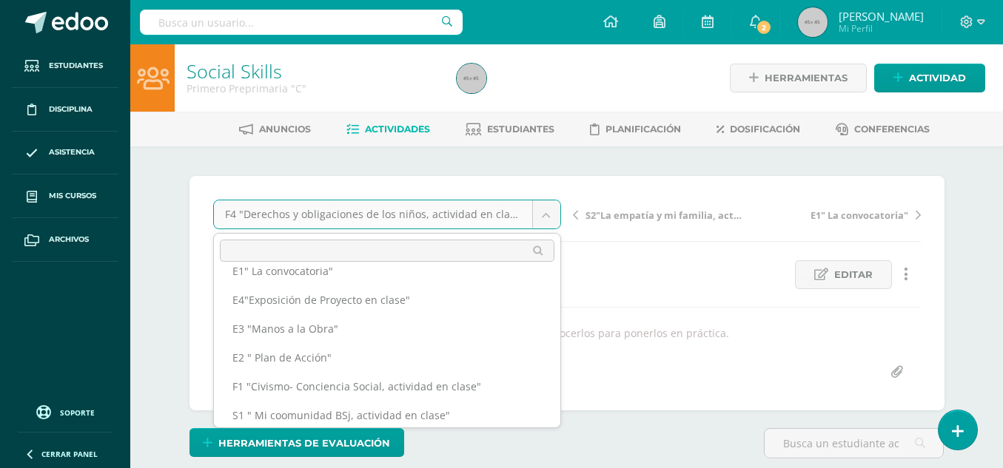
scroll to position [152, 0]
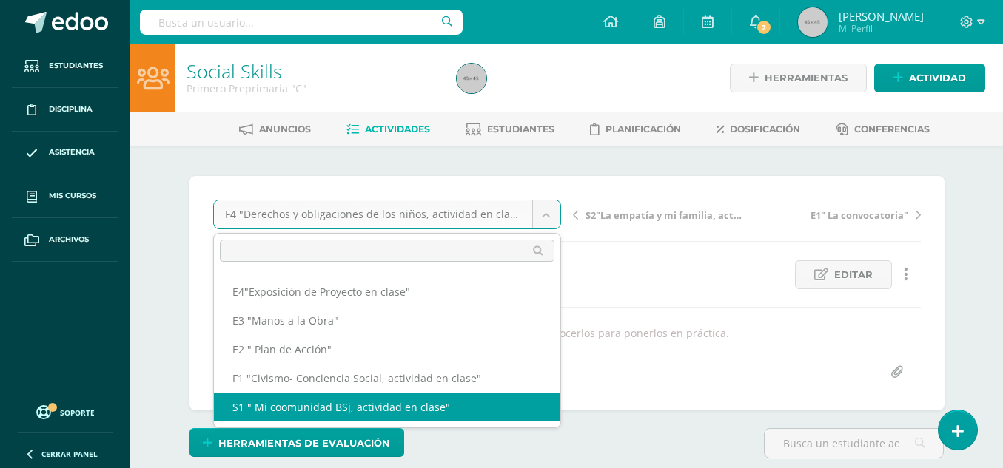
select select "/dashboard/teacher/grade-activity/49589/"
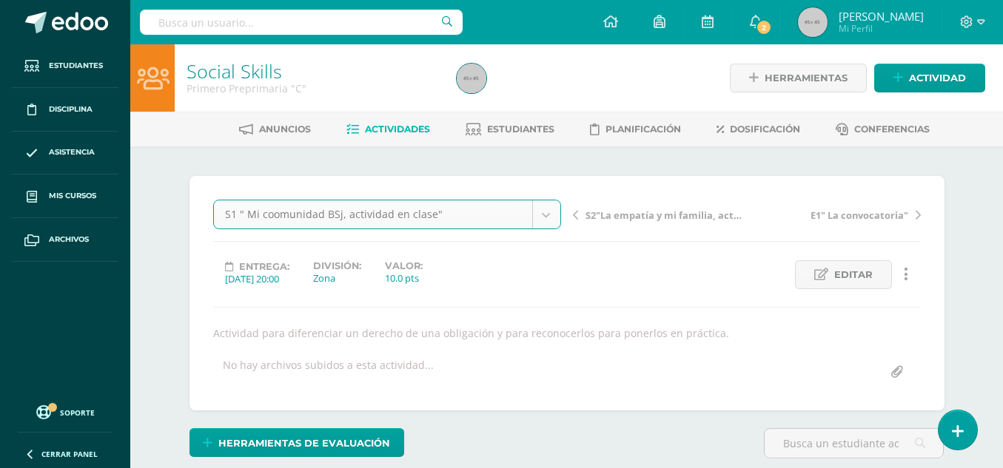
scroll to position [1, 0]
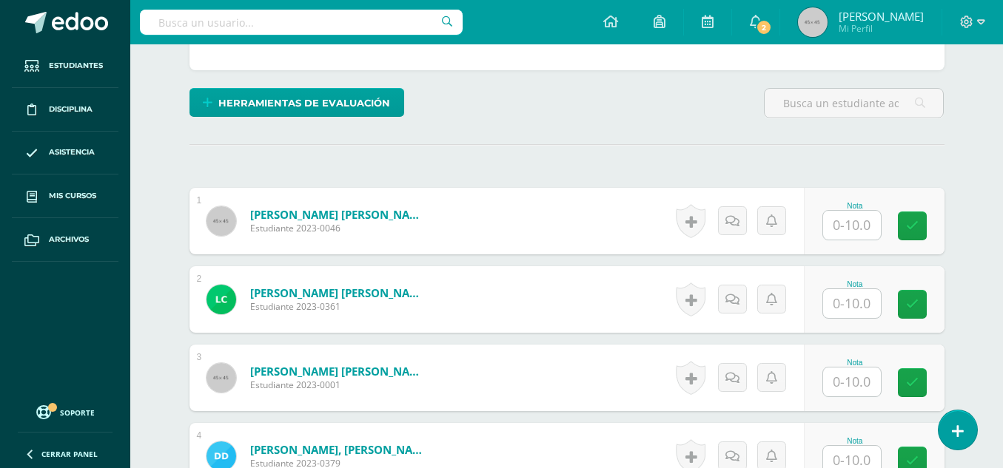
scroll to position [365, 0]
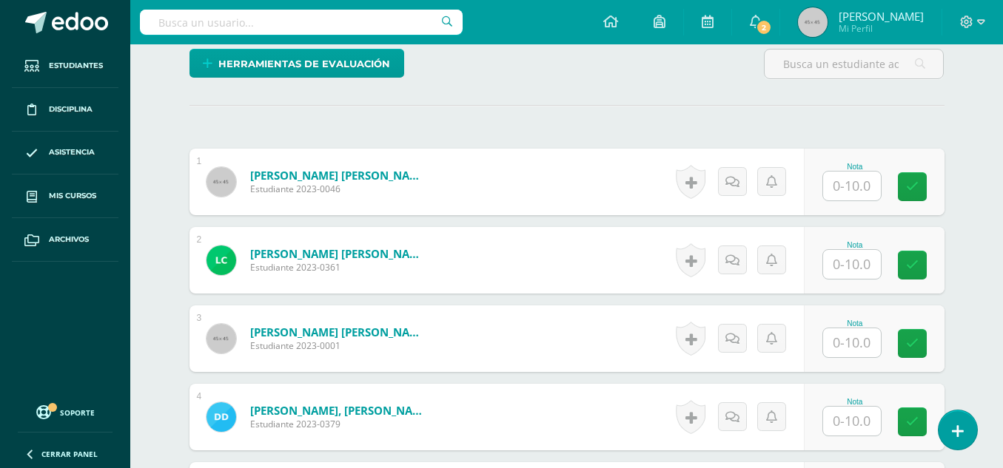
click at [863, 185] on input "text" at bounding box center [852, 186] width 58 height 29
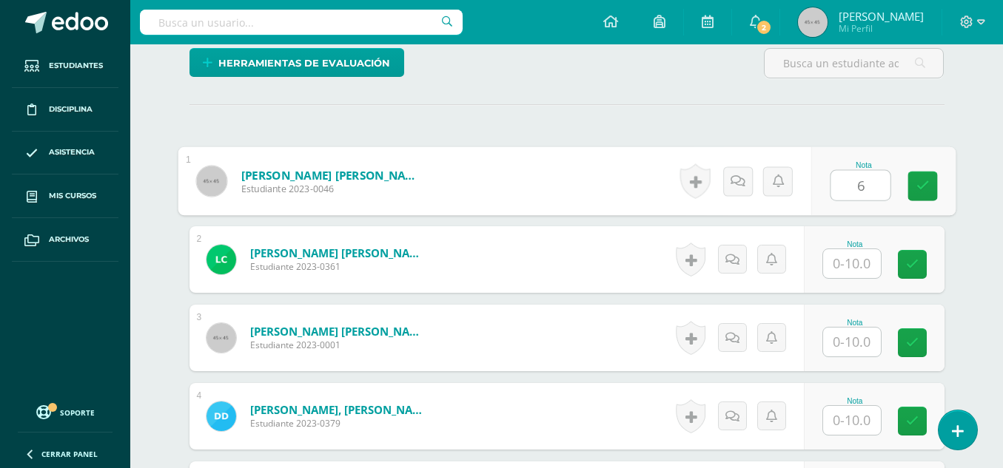
type input "6"
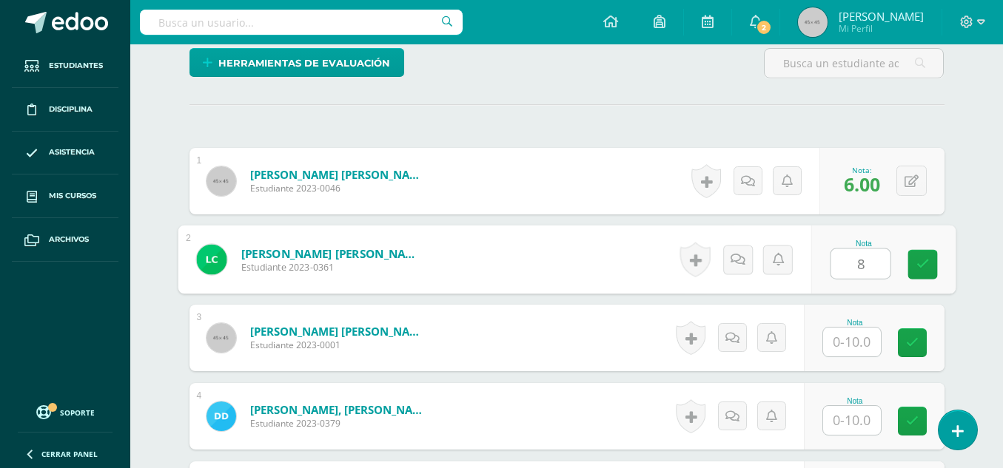
type input "8"
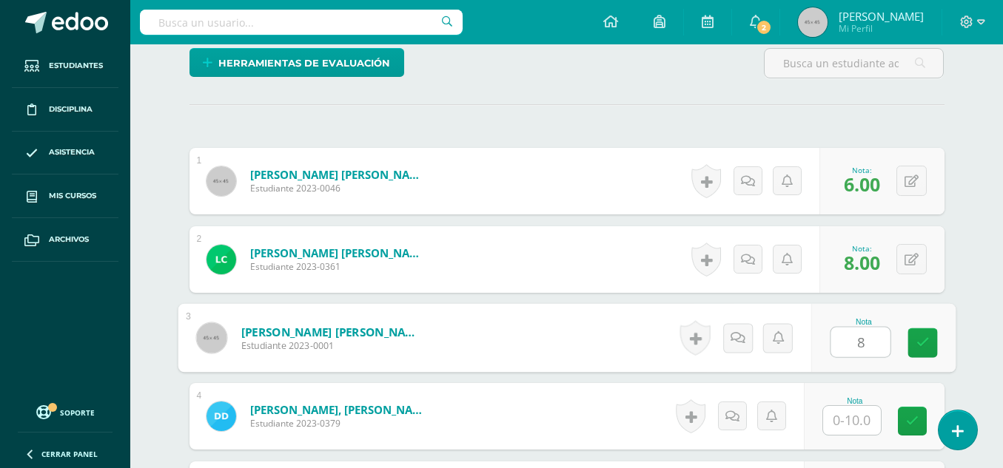
type input "8"
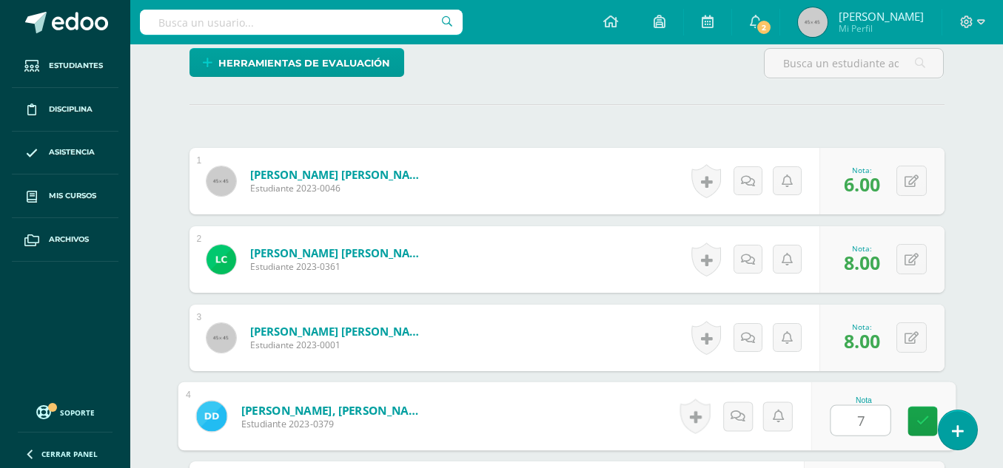
type input "7"
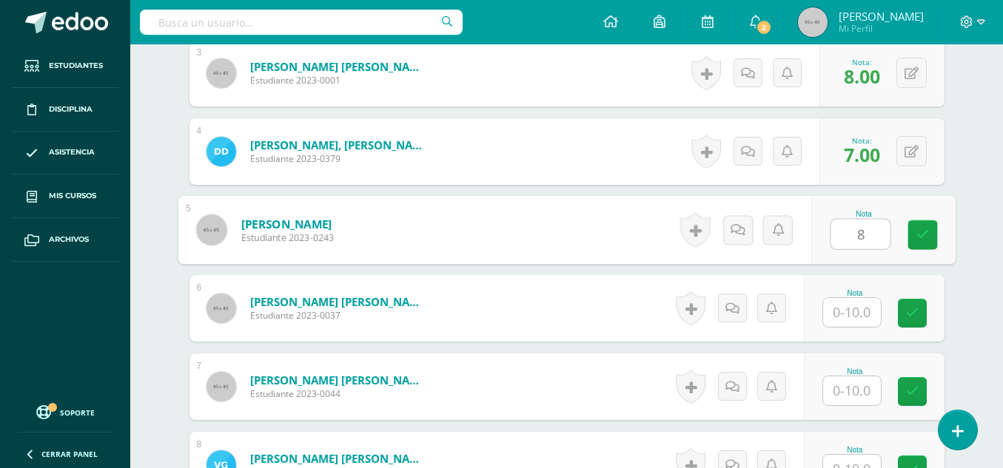
type input "8"
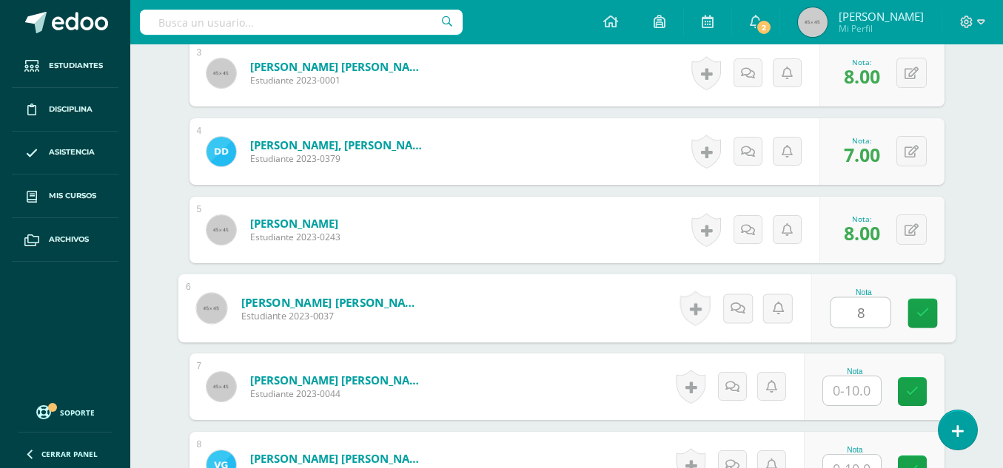
type input "8"
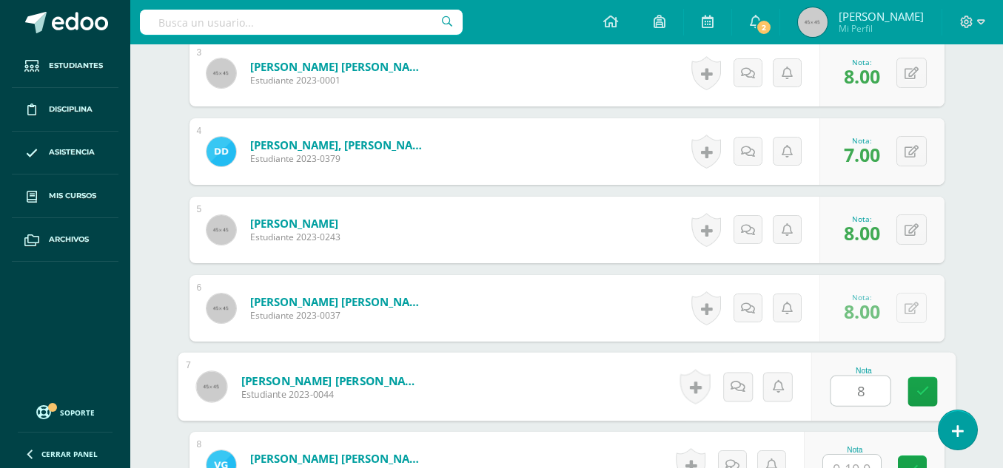
type input "8"
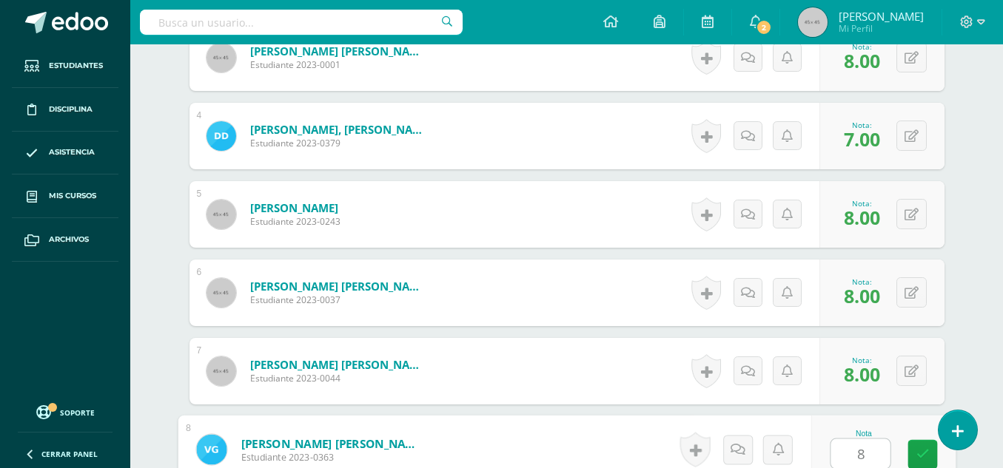
type input "8"
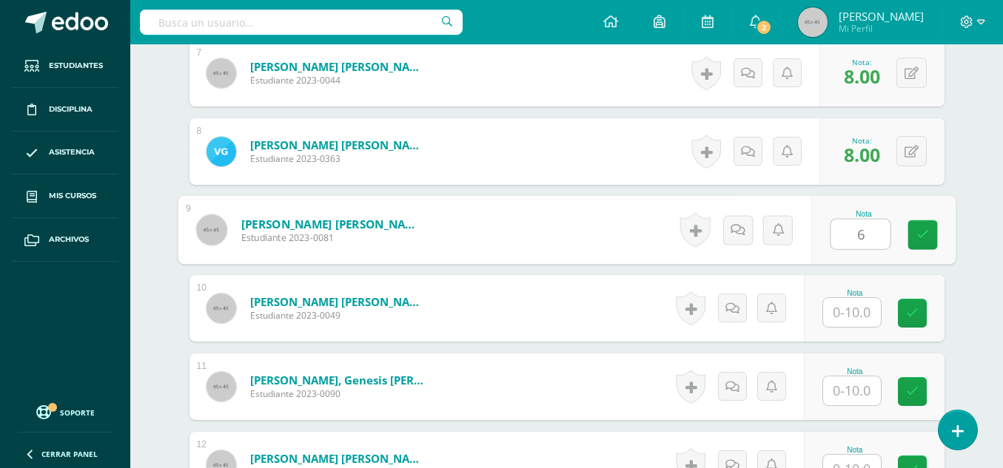
type input "6"
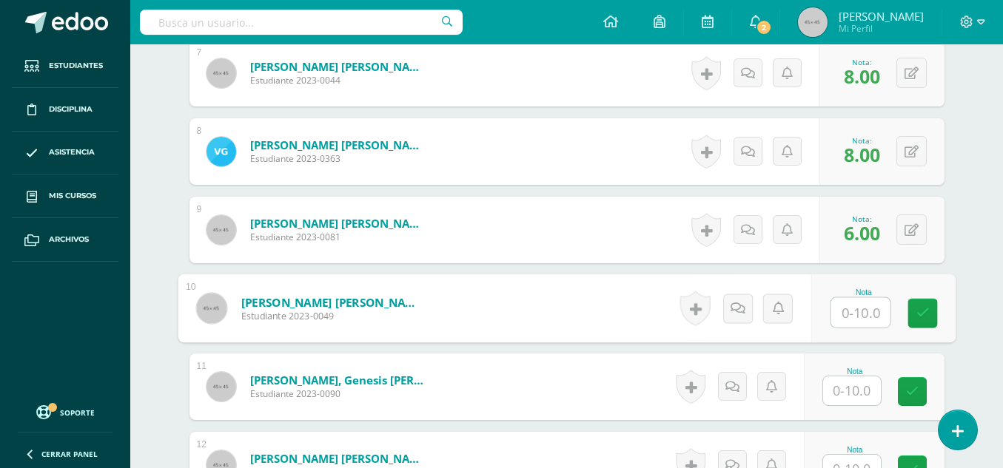
type input "7"
type input "8"
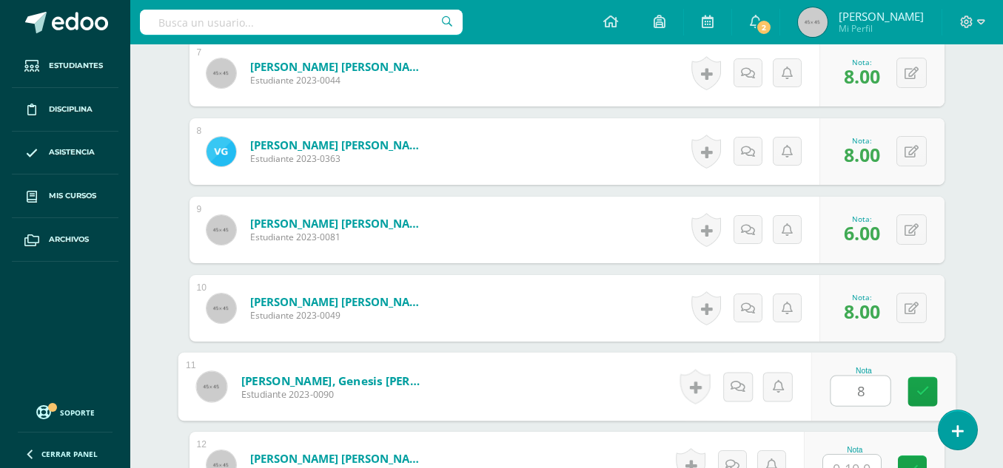
type input "8"
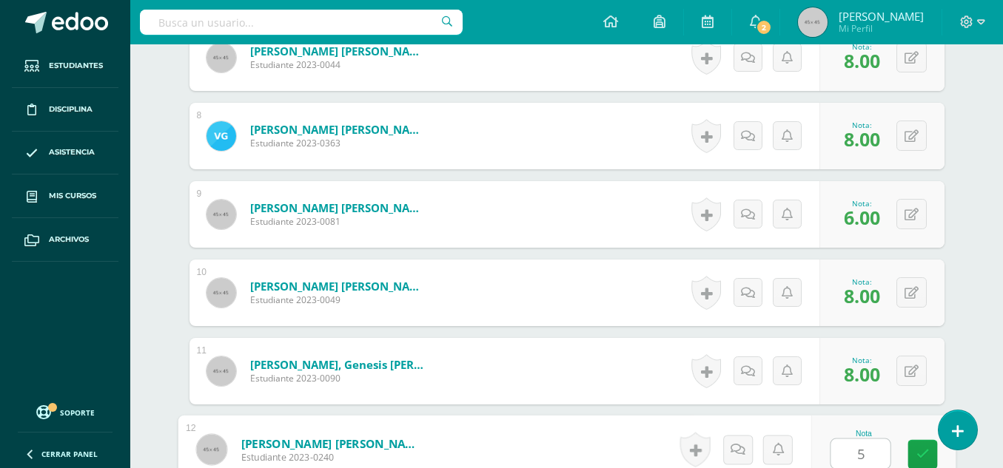
type input "5"
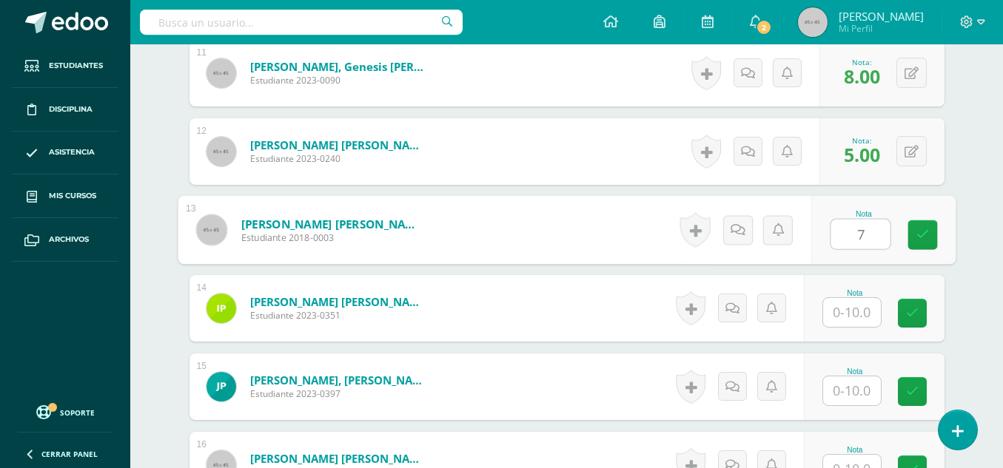
type input "7"
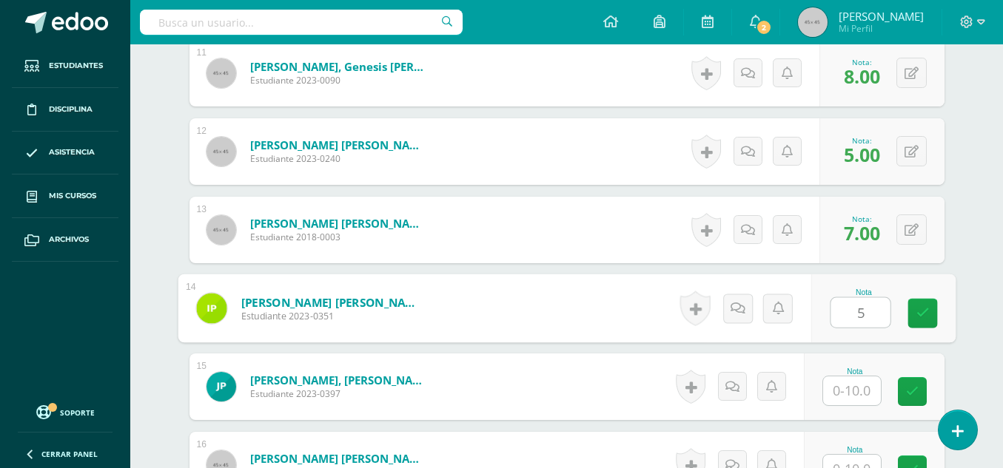
type input "5"
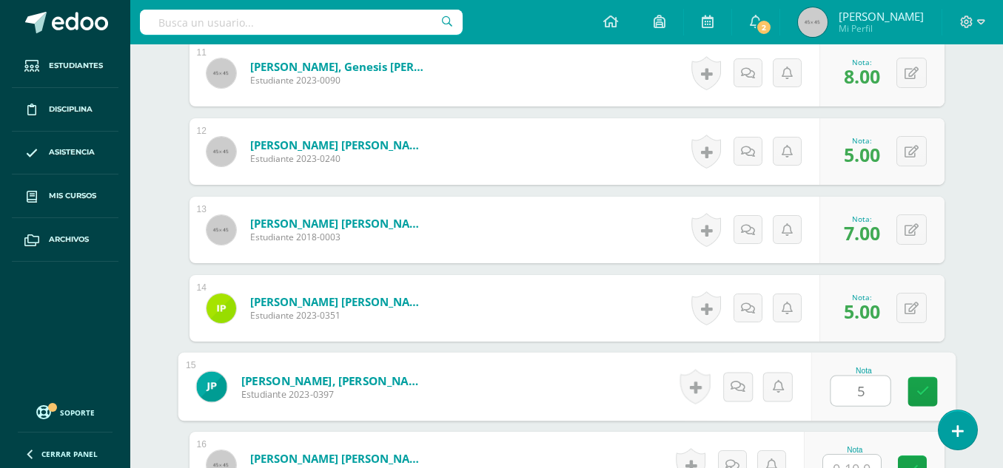
type input "5"
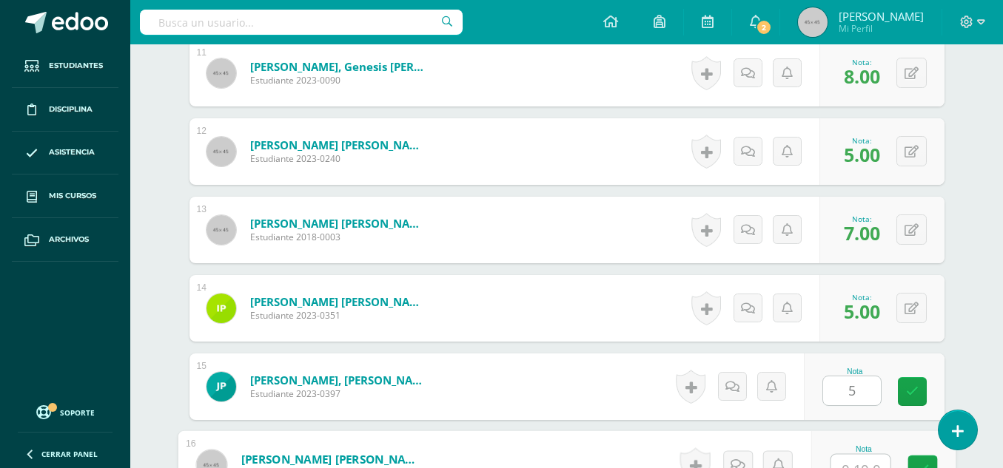
scroll to position [1274, 0]
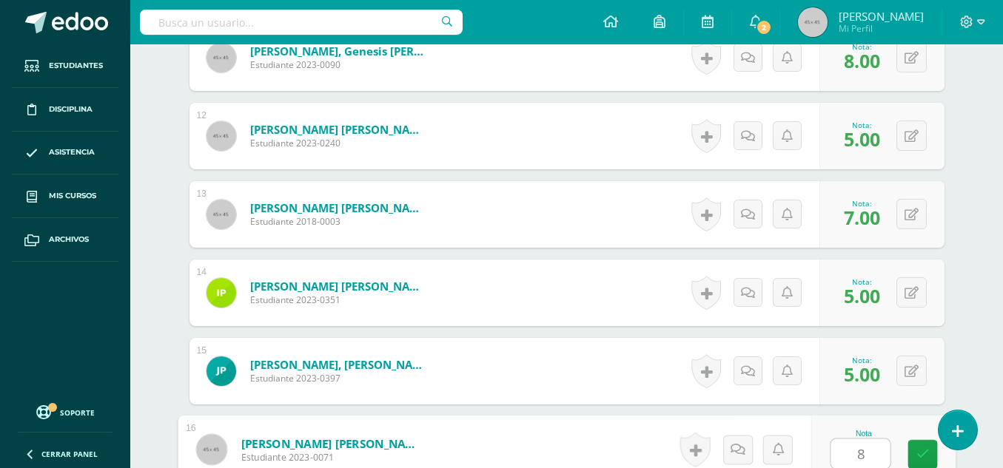
type input "8"
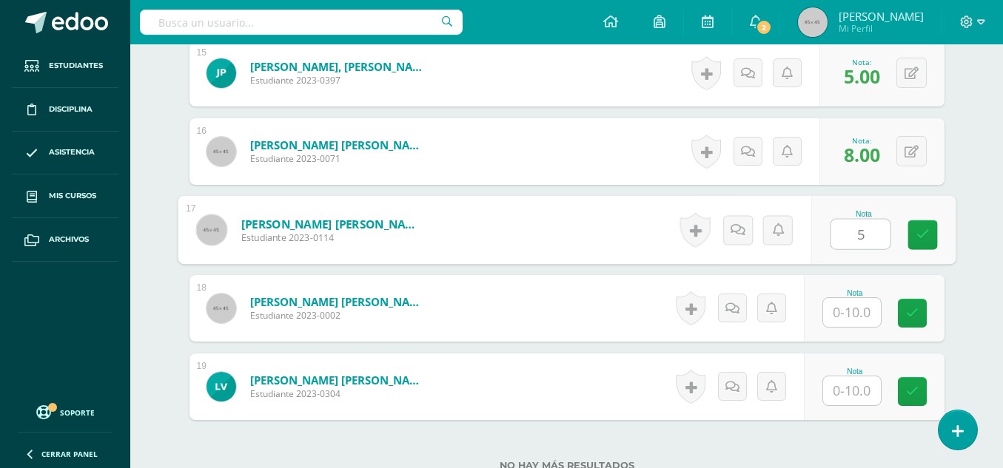
type input "5"
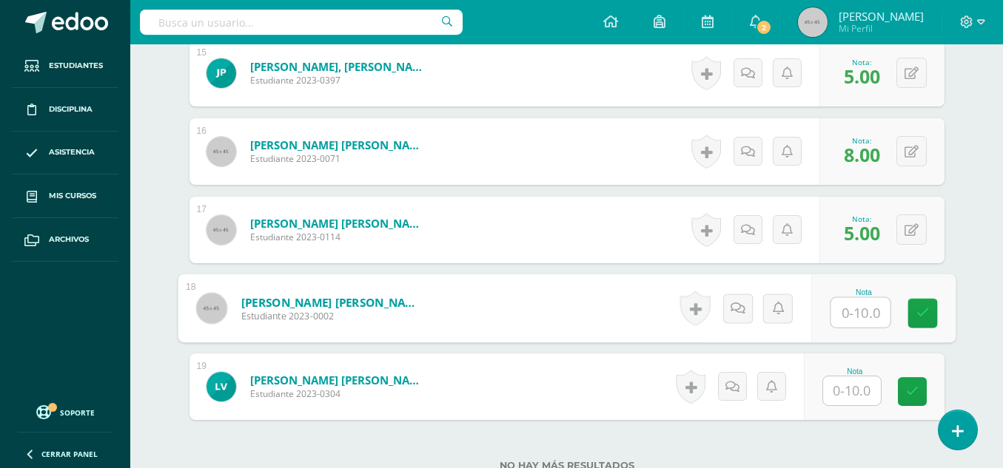
type input "7"
type input "8"
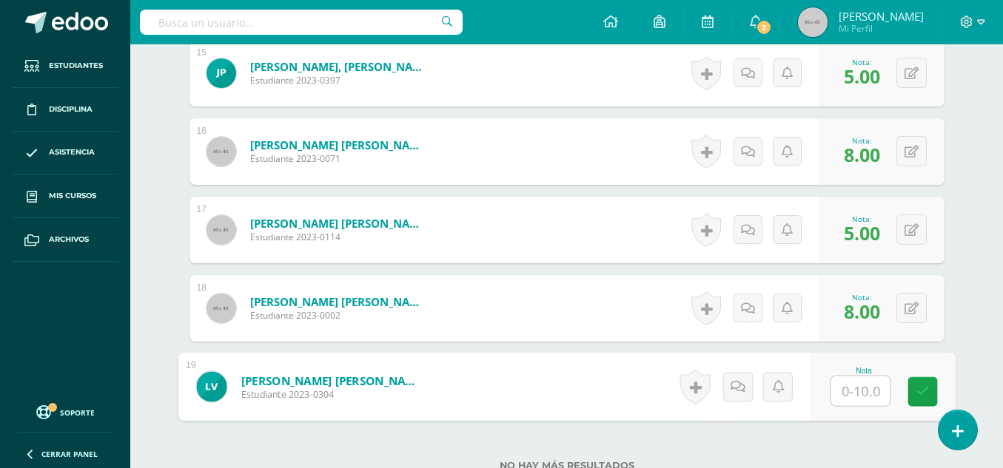
type input "7"
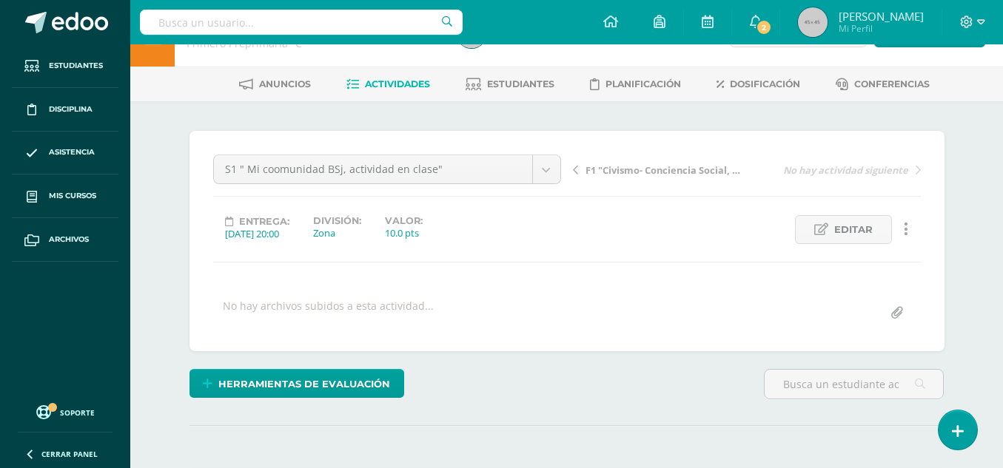
scroll to position [0, 0]
